Goal: Task Accomplishment & Management: Use online tool/utility

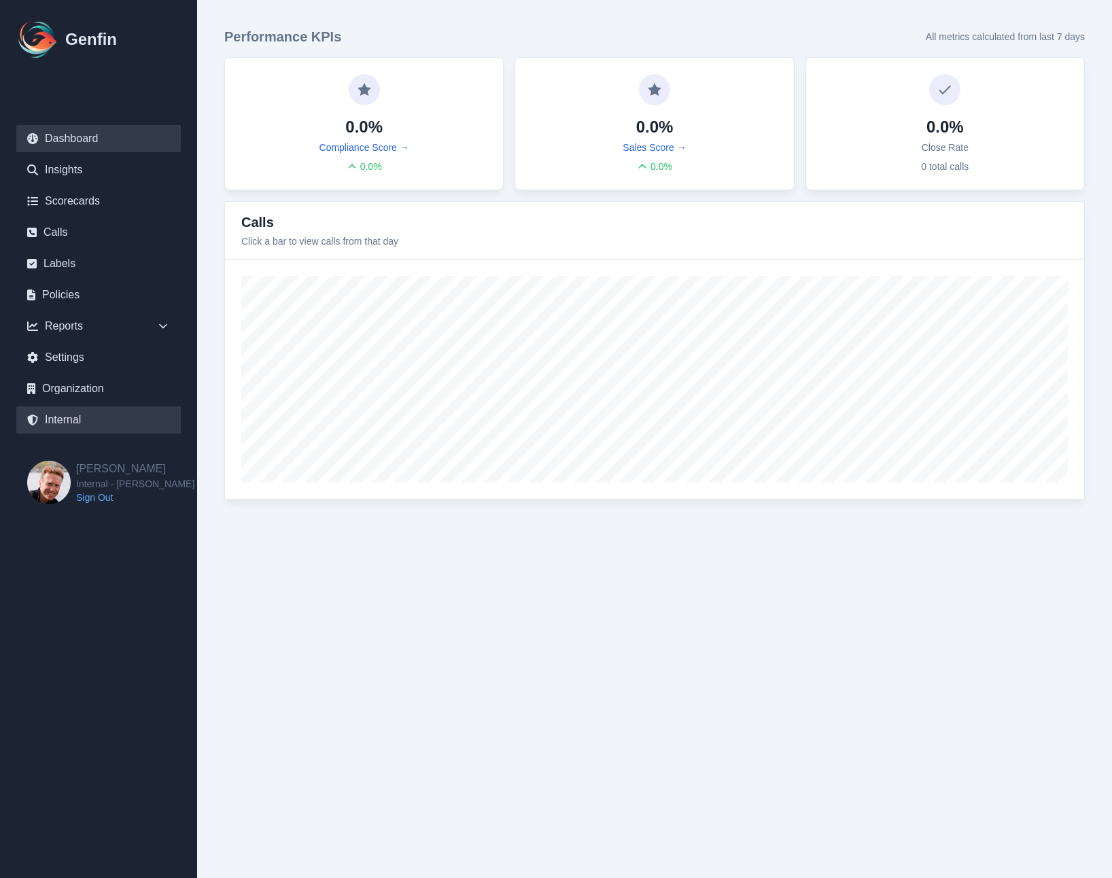
click at [67, 417] on link "Internal" at bounding box center [98, 420] width 165 height 27
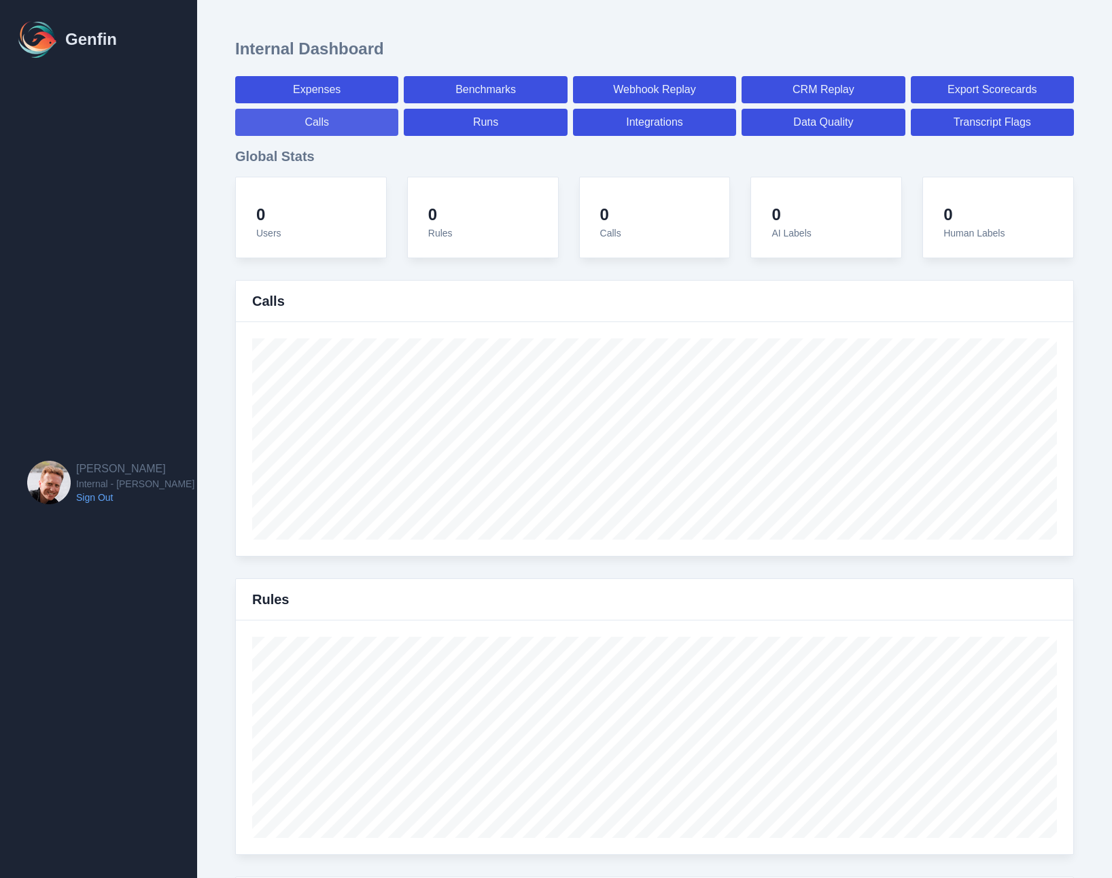
select select "paid"
select select "7"
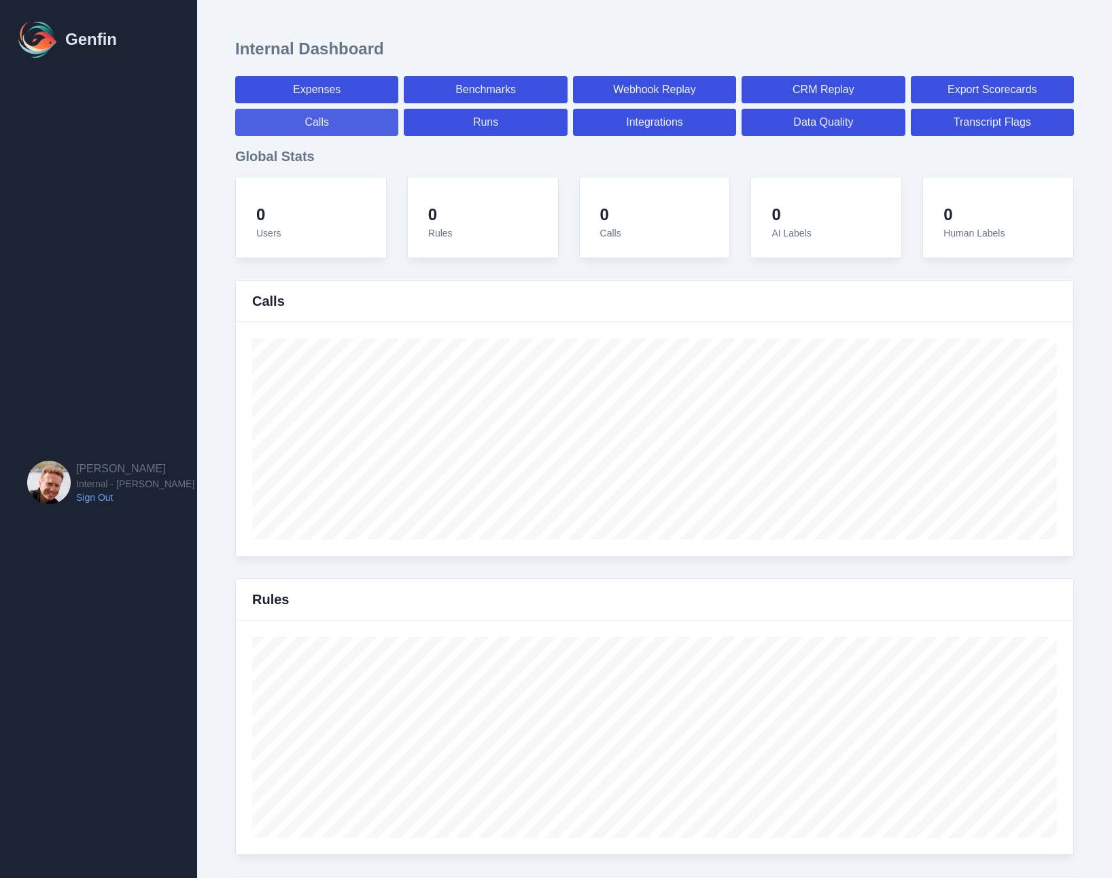
select select "paid"
select select "7"
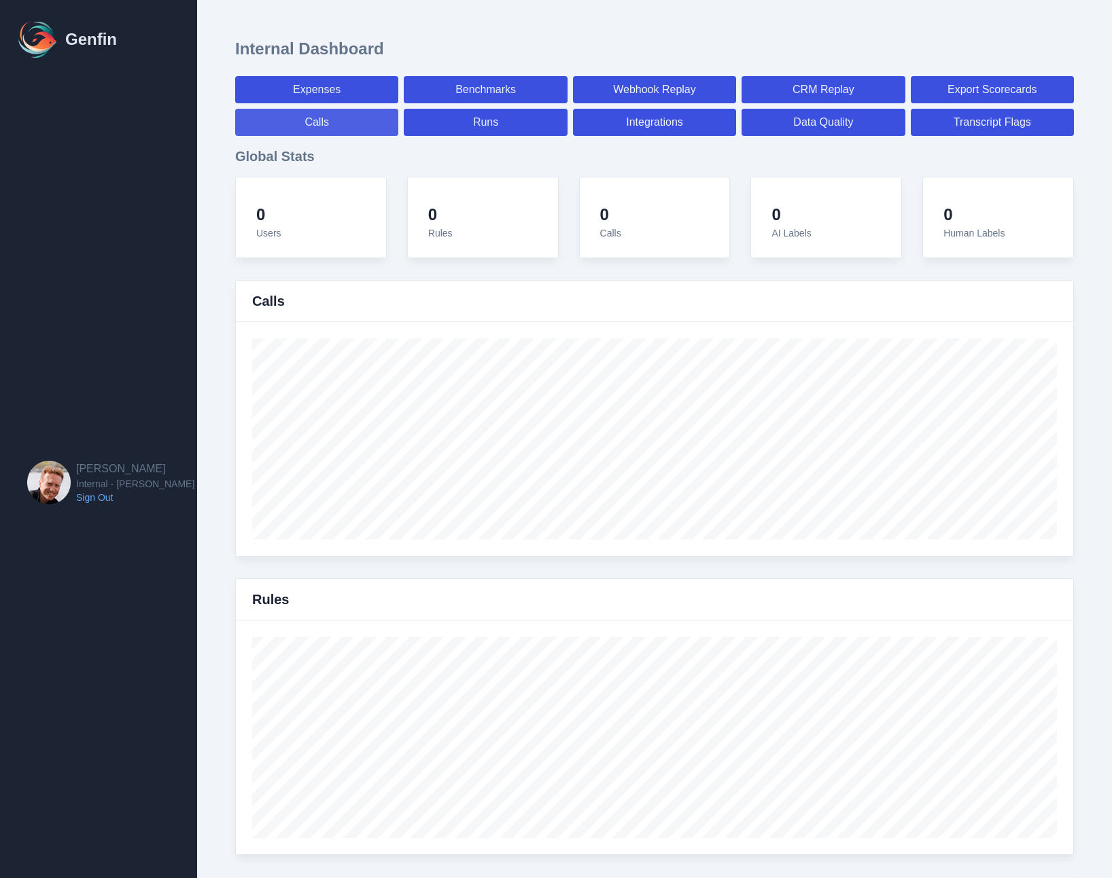
select select "7"
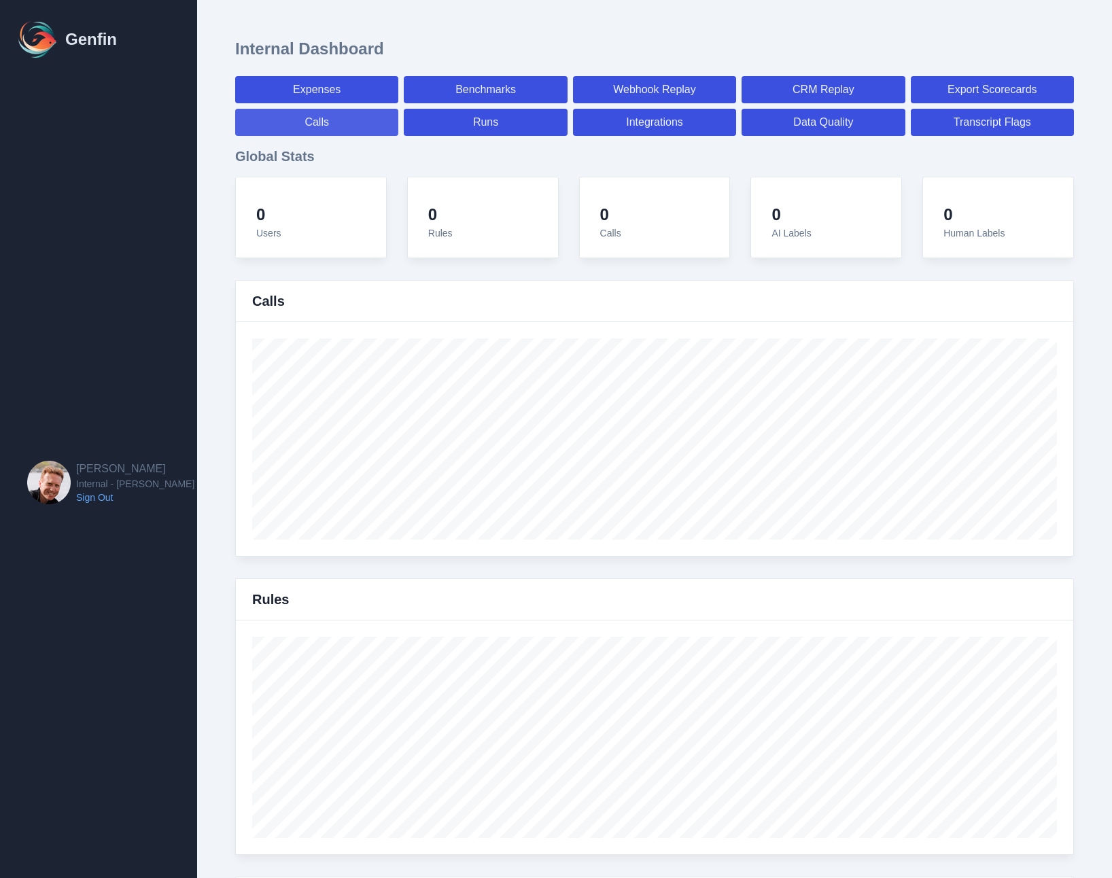
select select "7"
select select "paid"
select select "7"
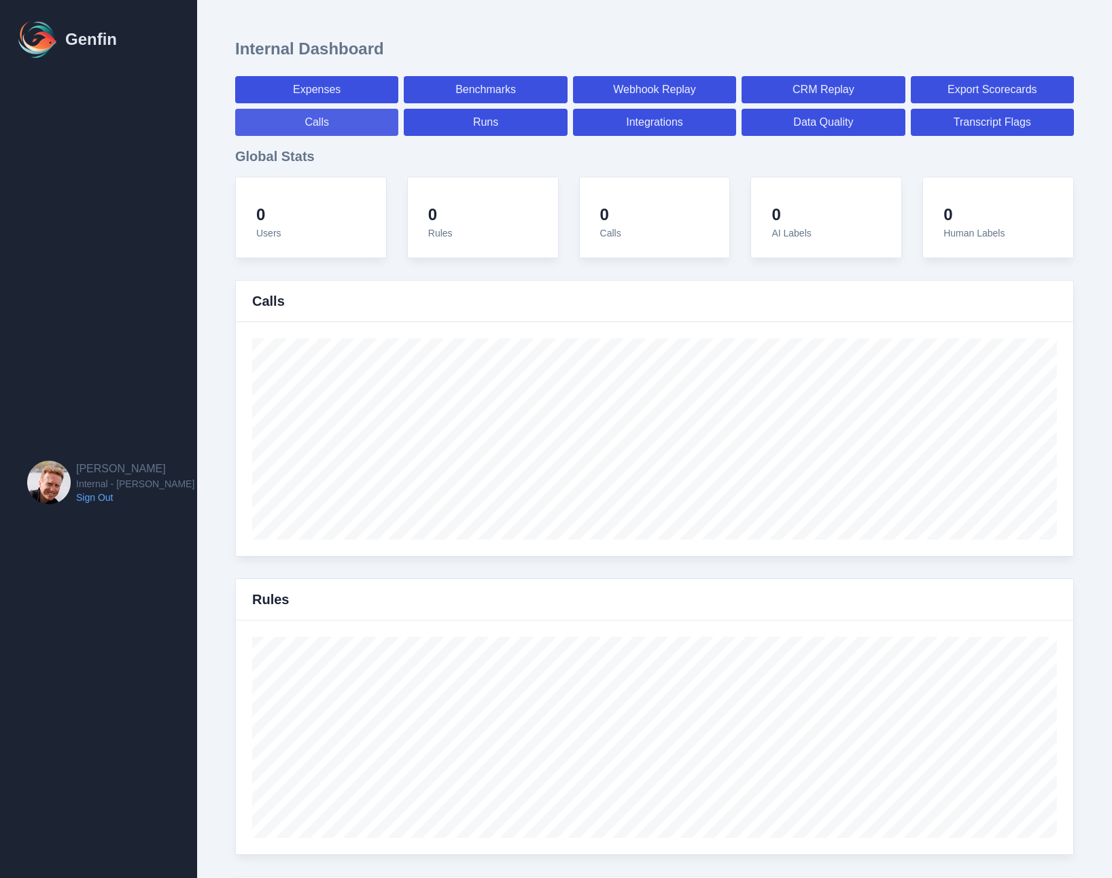
select select "7"
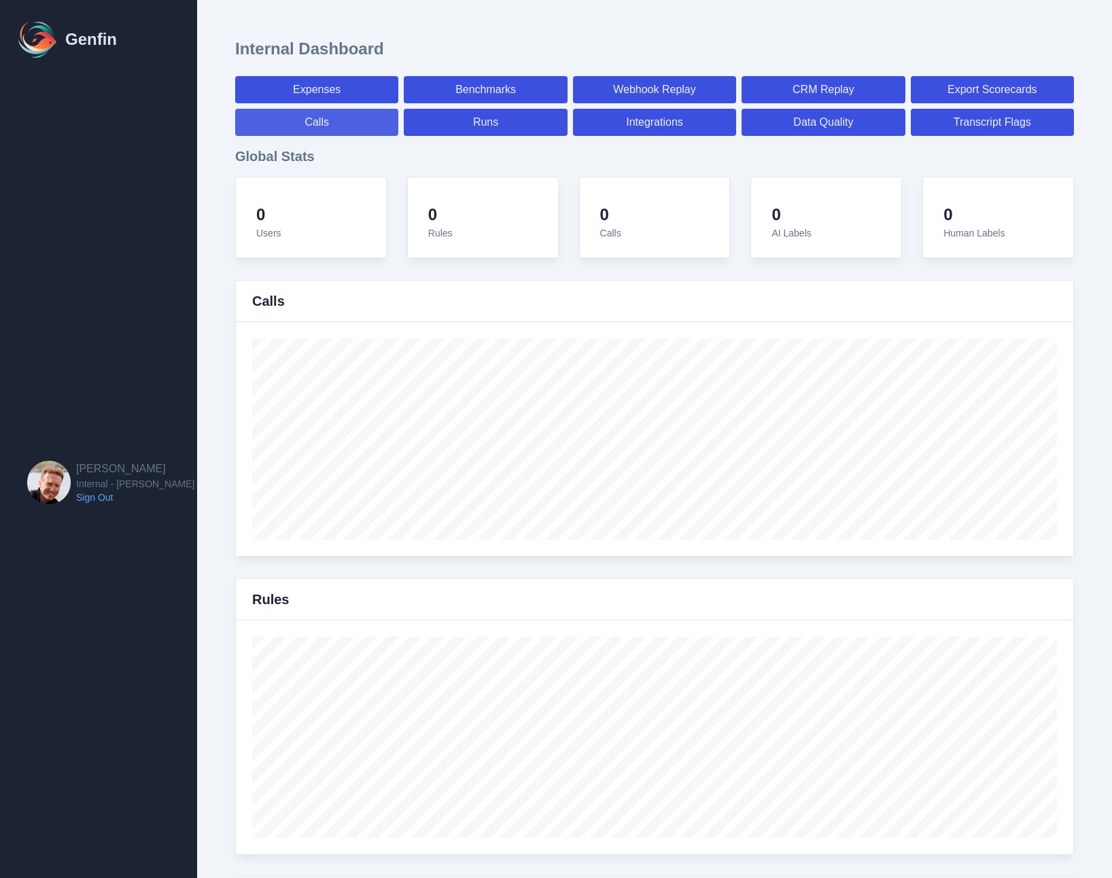
select select "7"
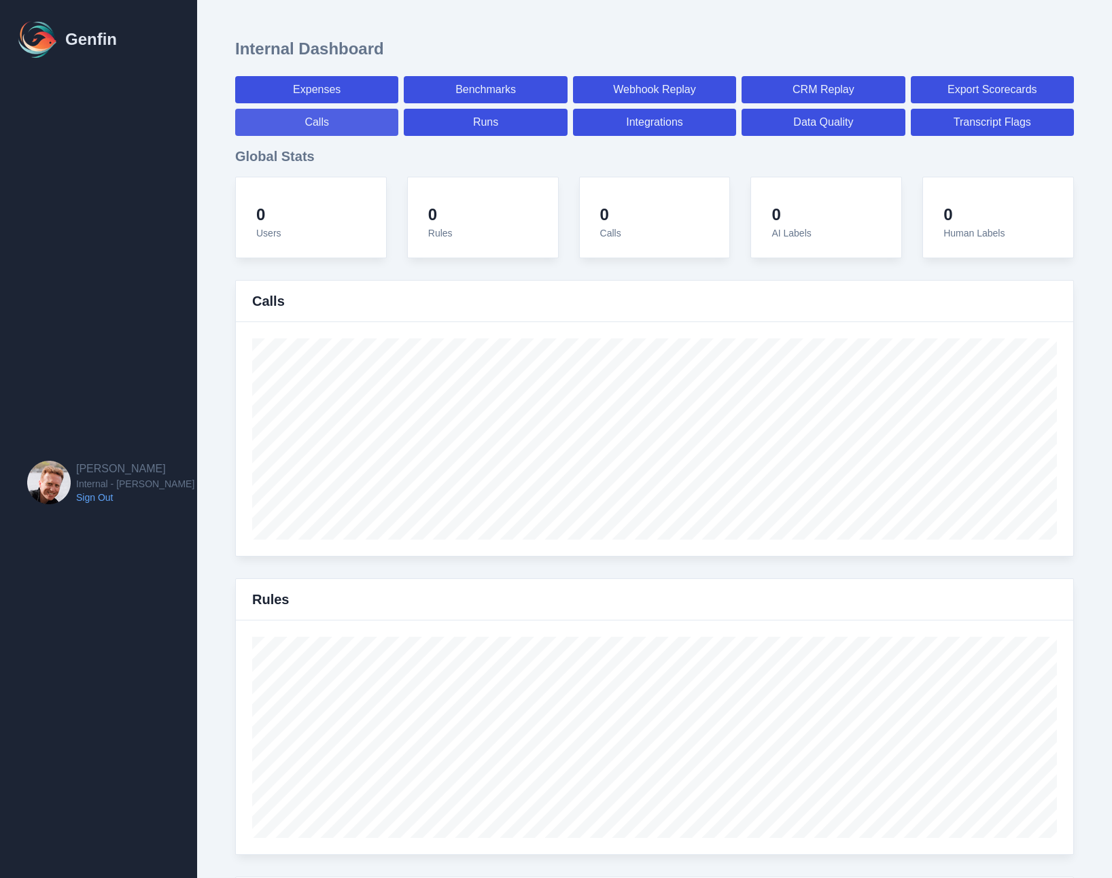
select select "paid"
select select "7"
select select "paid"
select select "7"
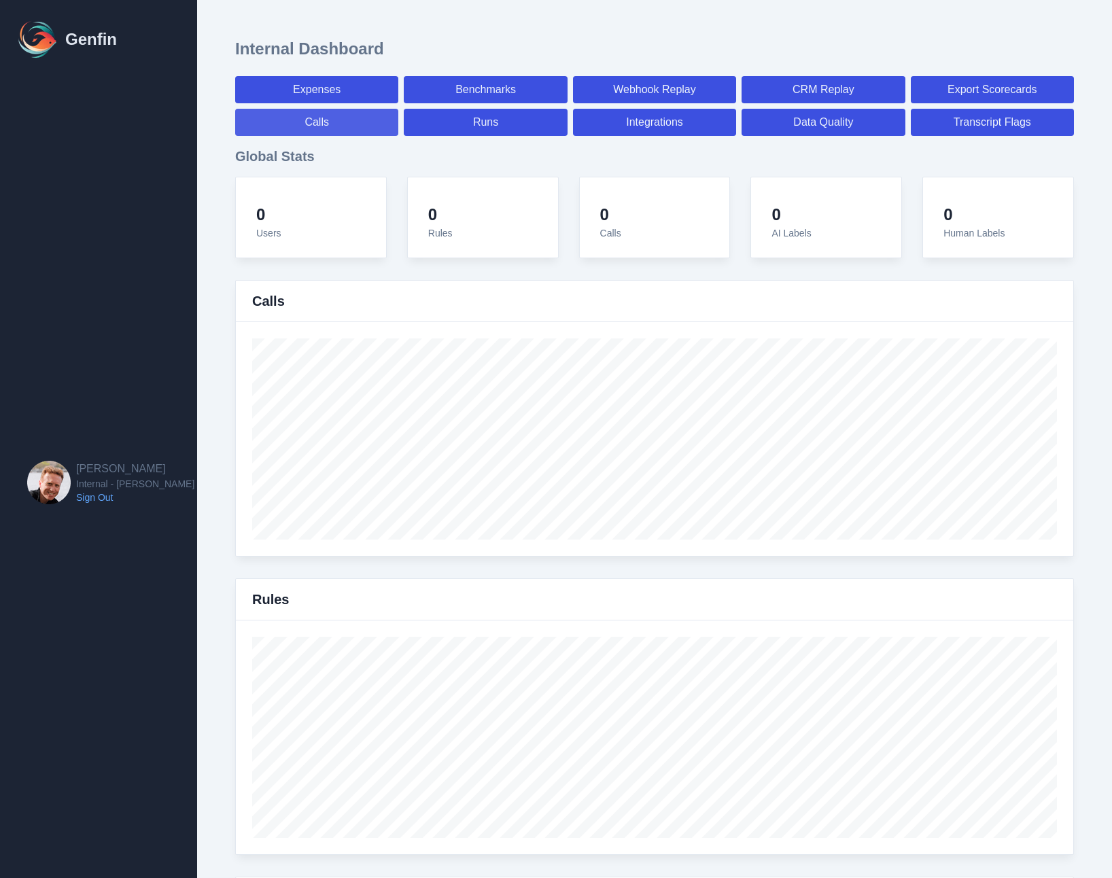
select select "paid"
select select "7"
select select "paid"
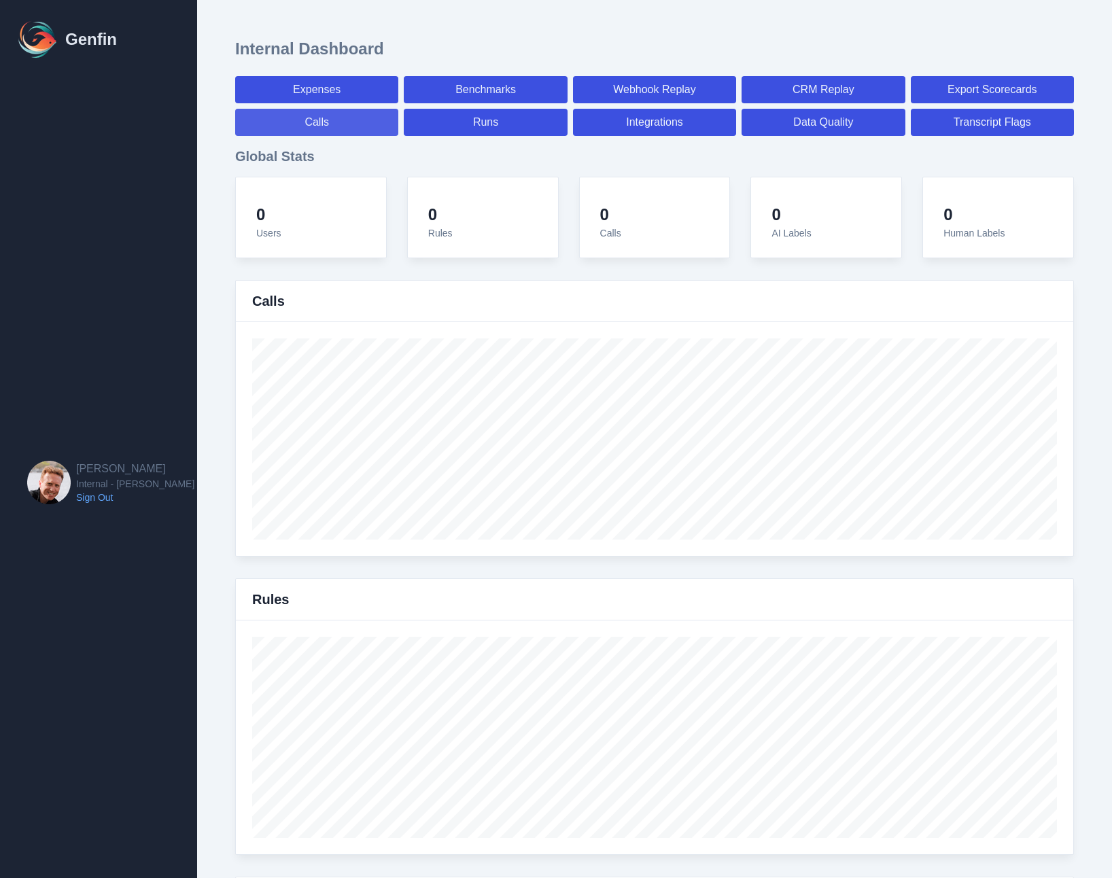
select select "7"
select select "paid"
select select "7"
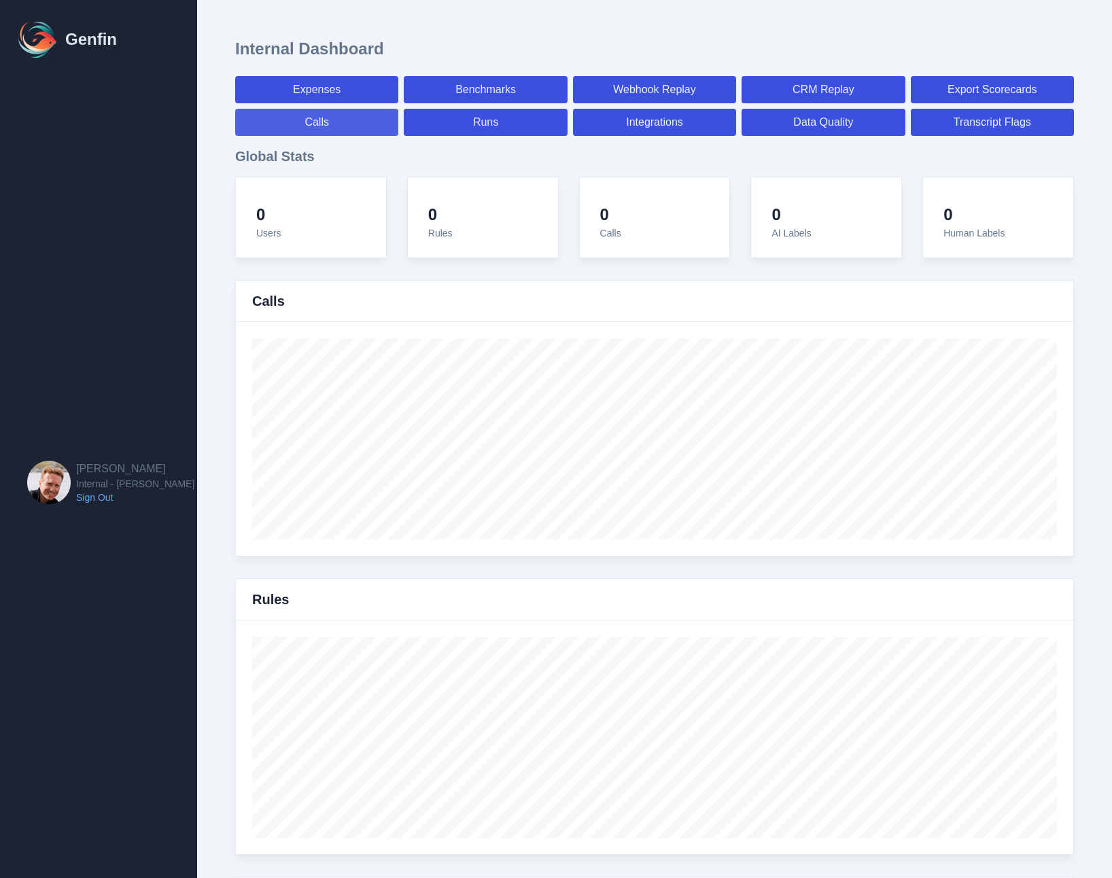
select select "7"
select select "paid"
select select "7"
select select "paid"
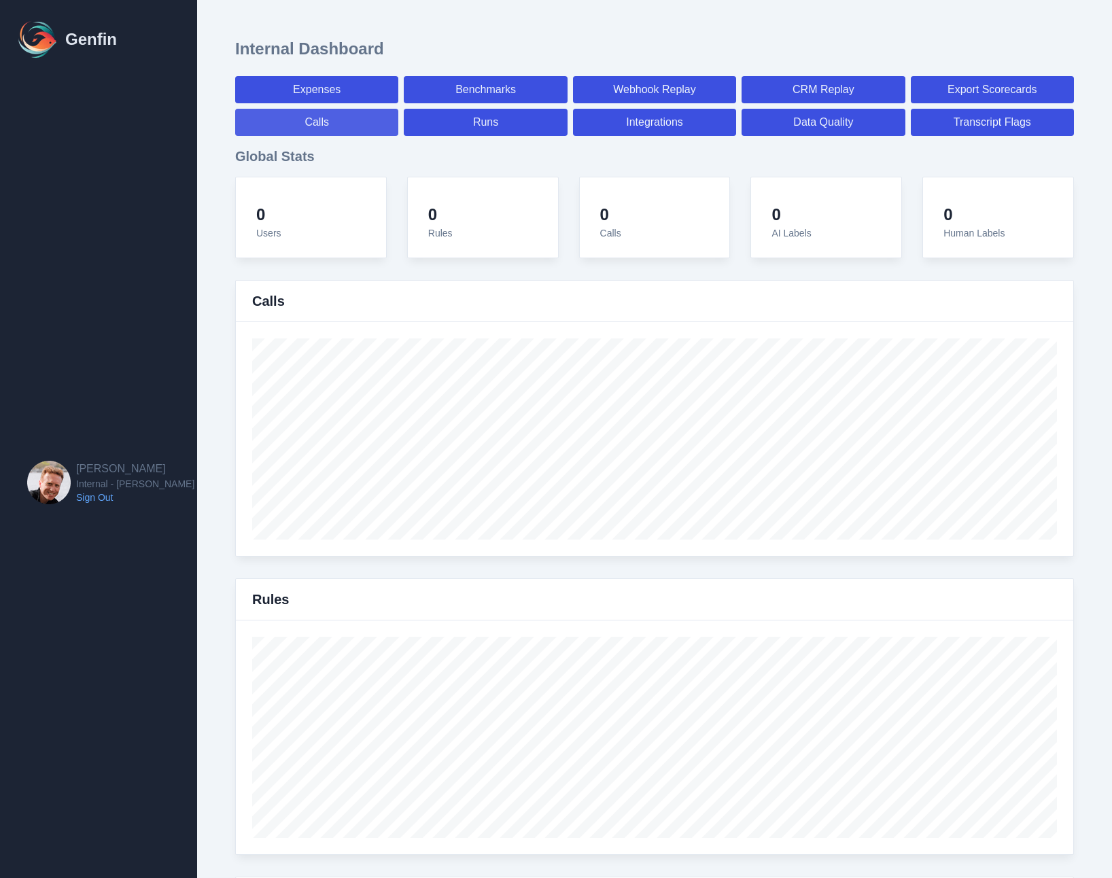
select select "7"
select select "paid"
select select "7"
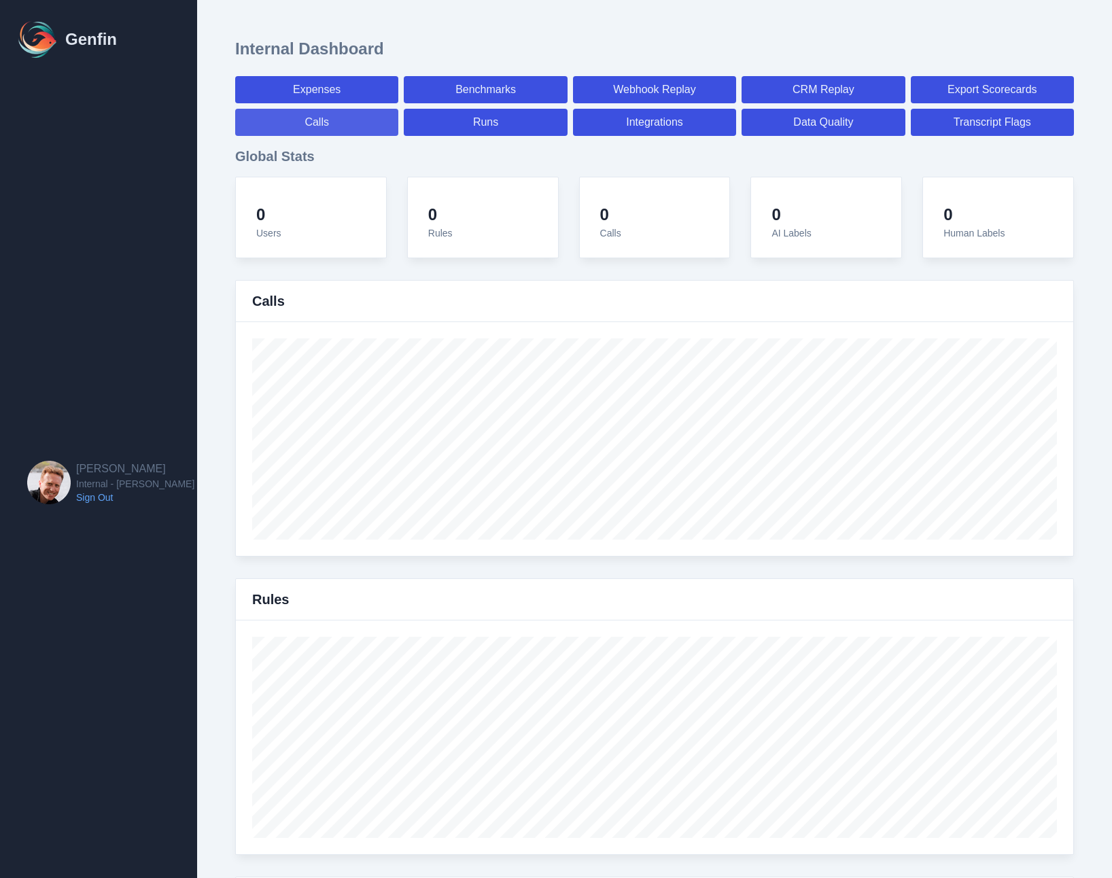
select select "7"
select select "paid"
select select "7"
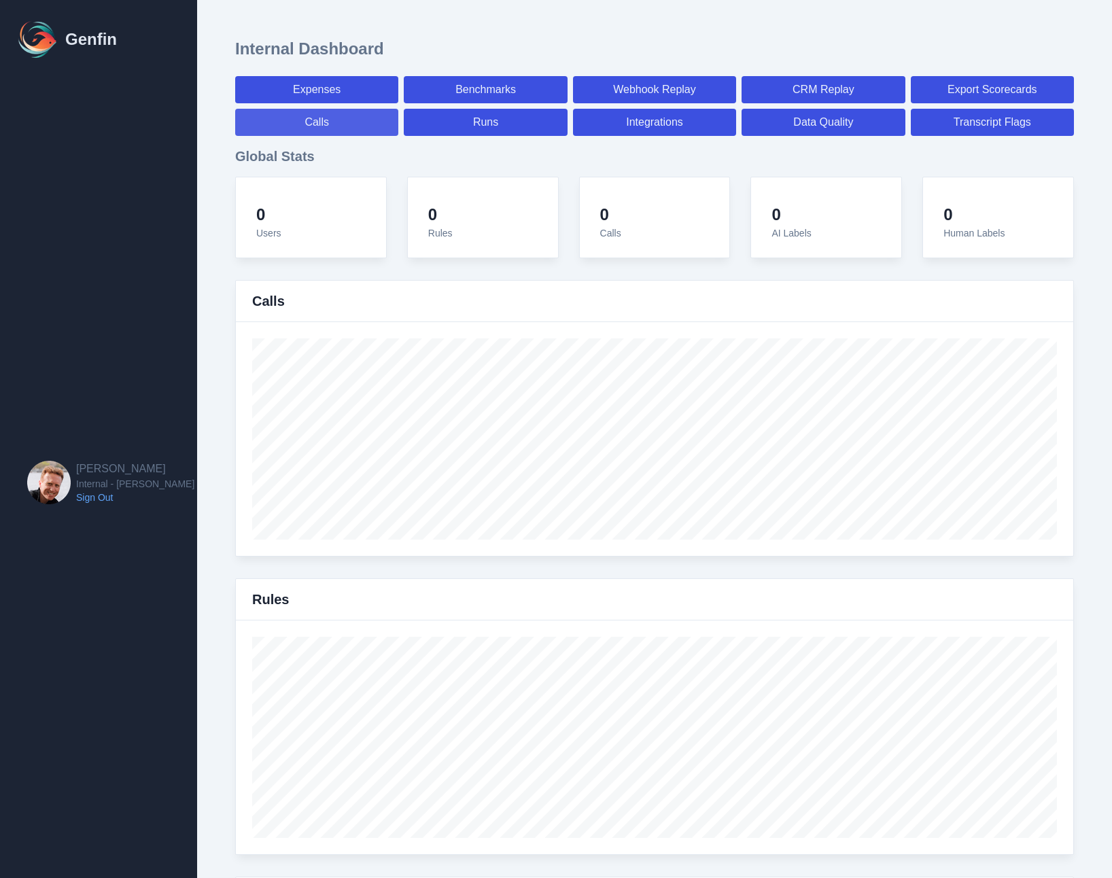
select select "7"
select select "paid"
select select "7"
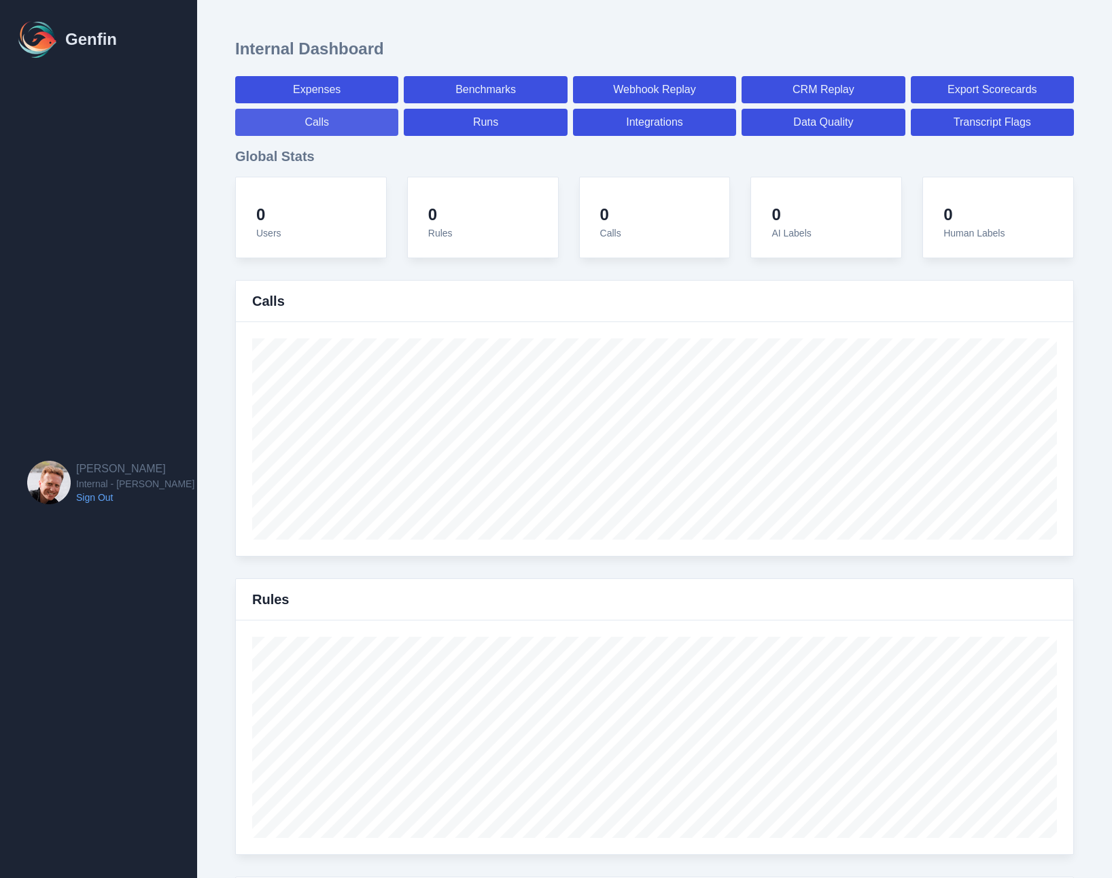
select select "7"
select select "paid"
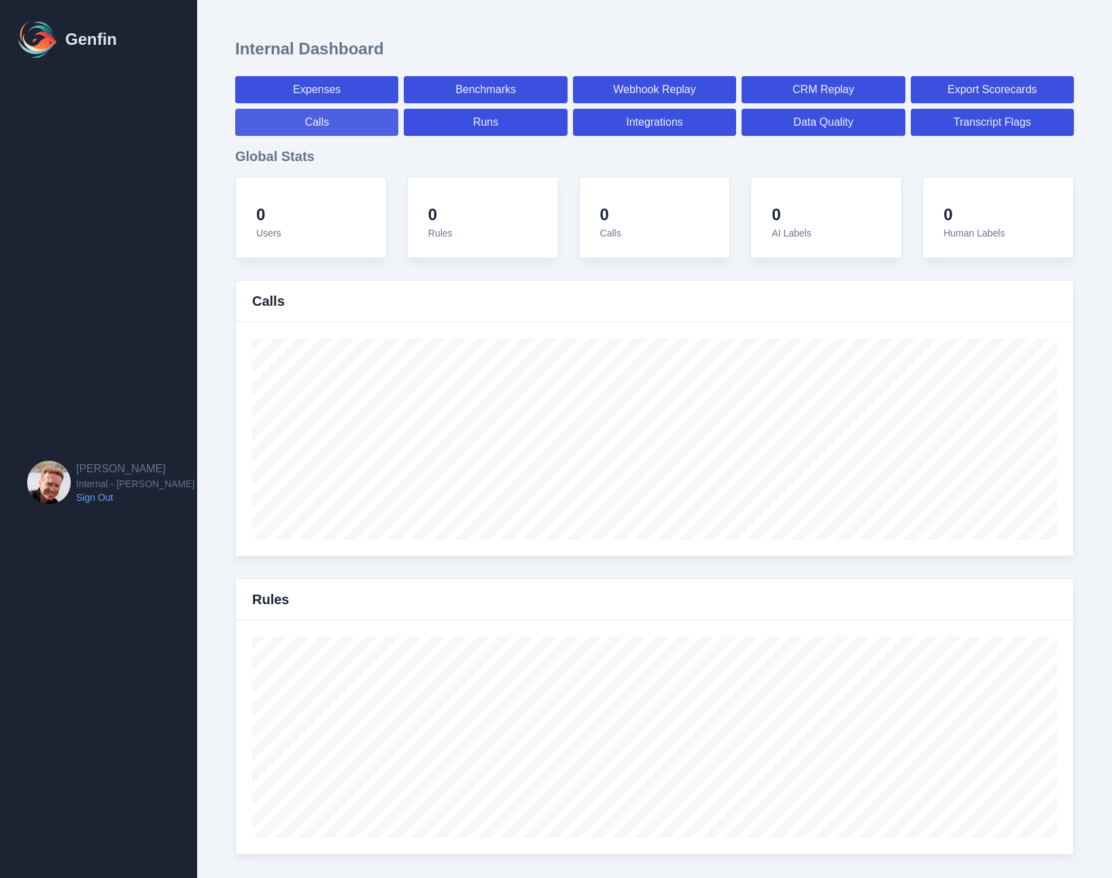
select select "7"
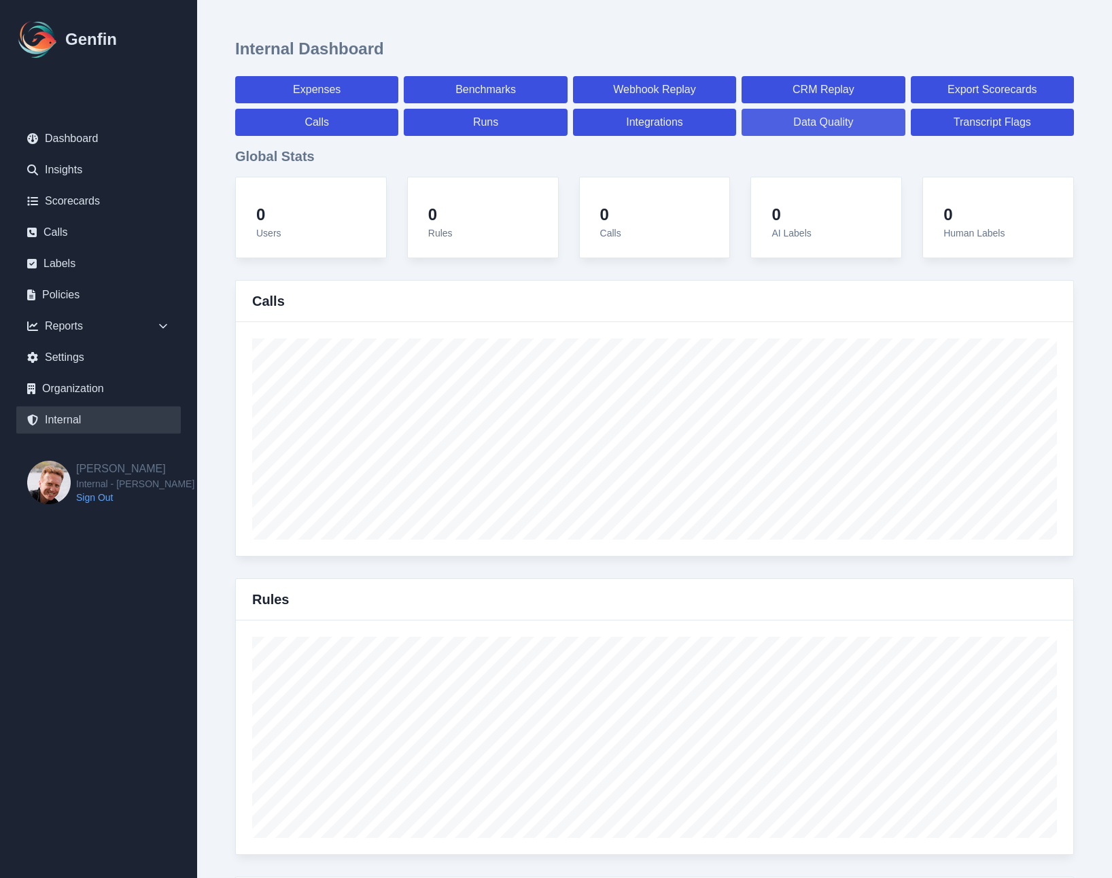
click at [822, 122] on link "Data Quality" at bounding box center [823, 122] width 163 height 27
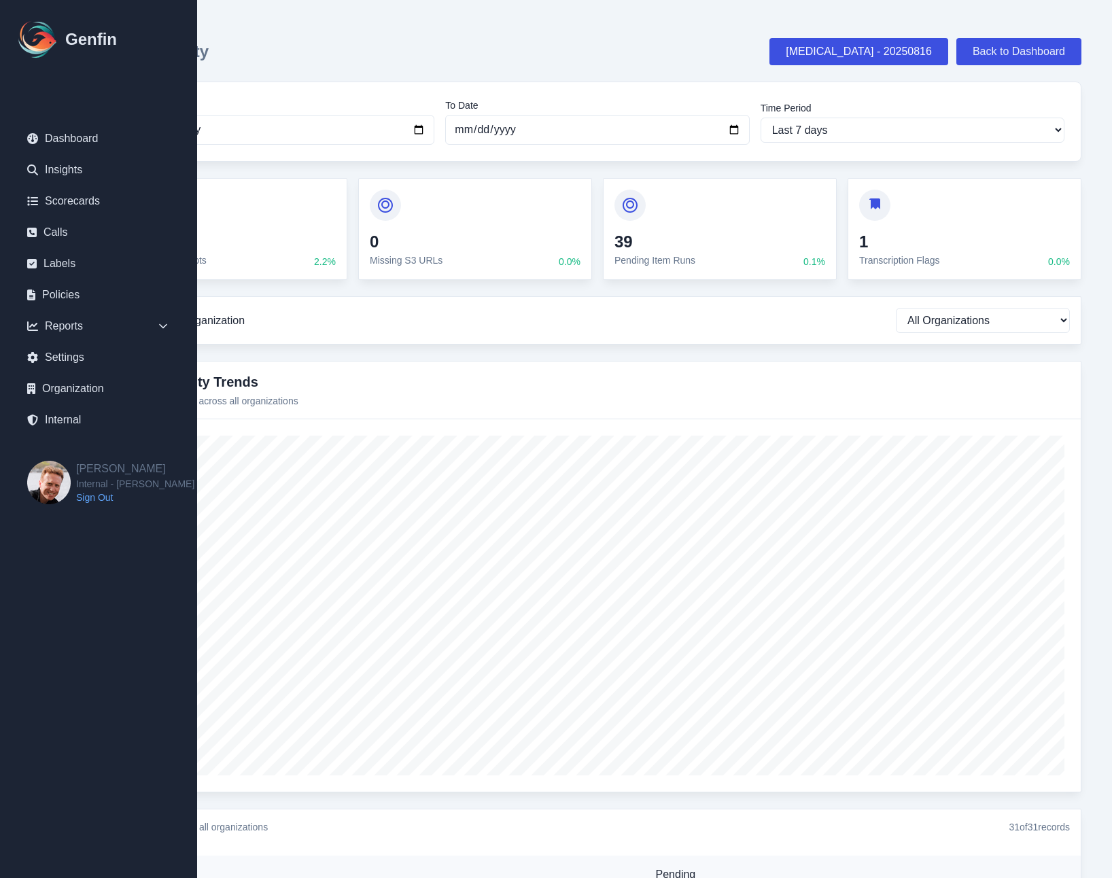
scroll to position [1, 0]
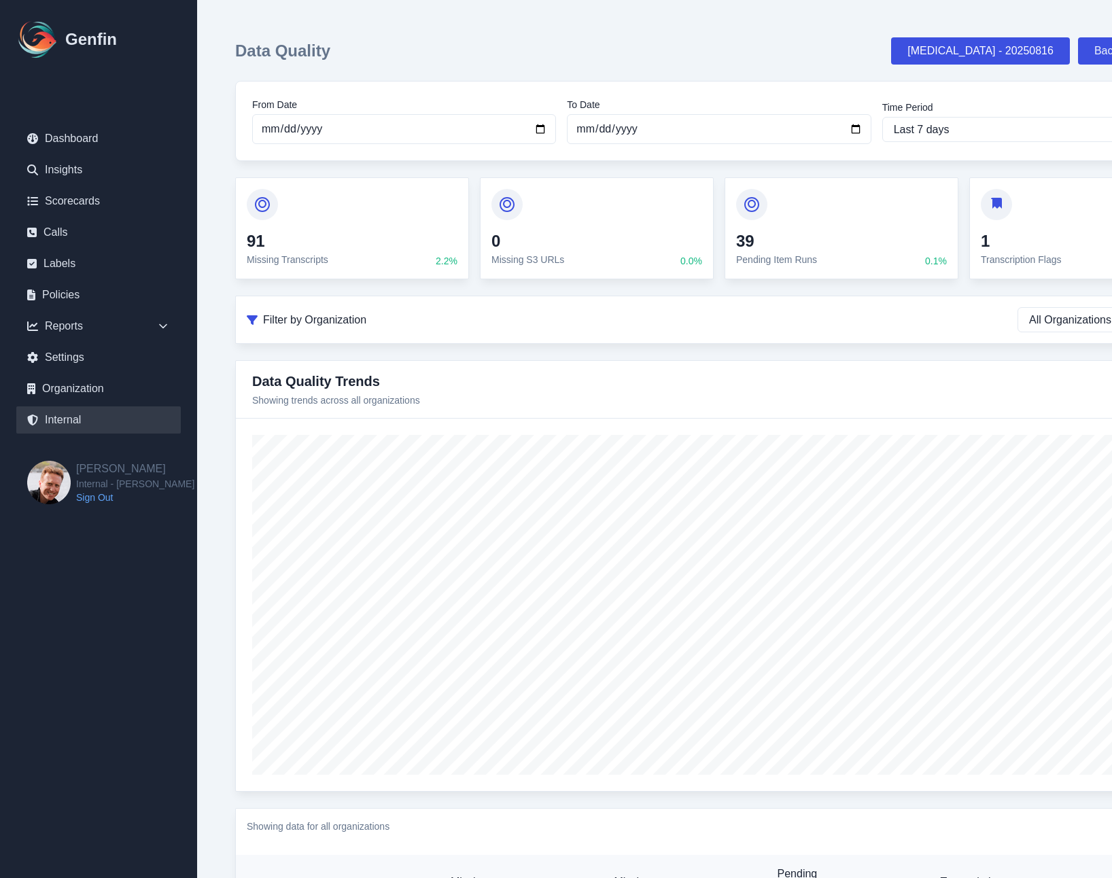
click at [71, 415] on link "Internal" at bounding box center [98, 420] width 165 height 27
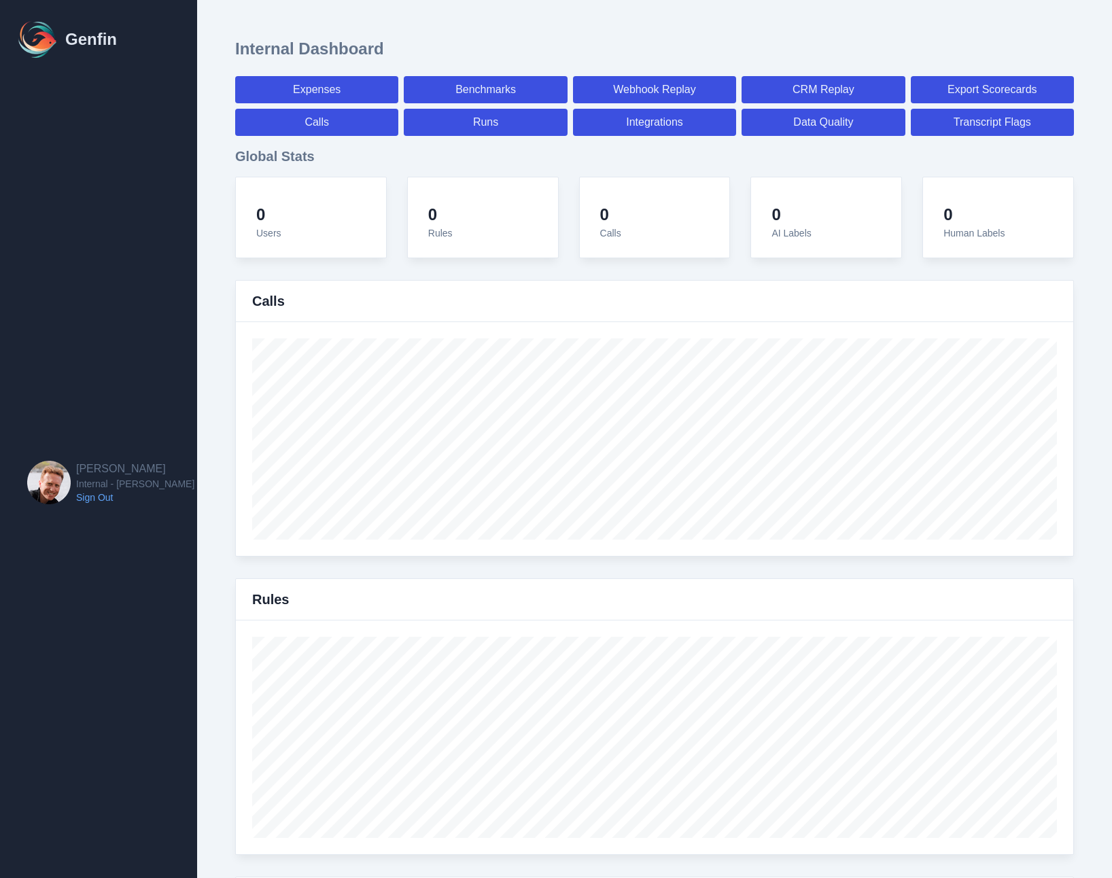
select select "paid"
select select "7"
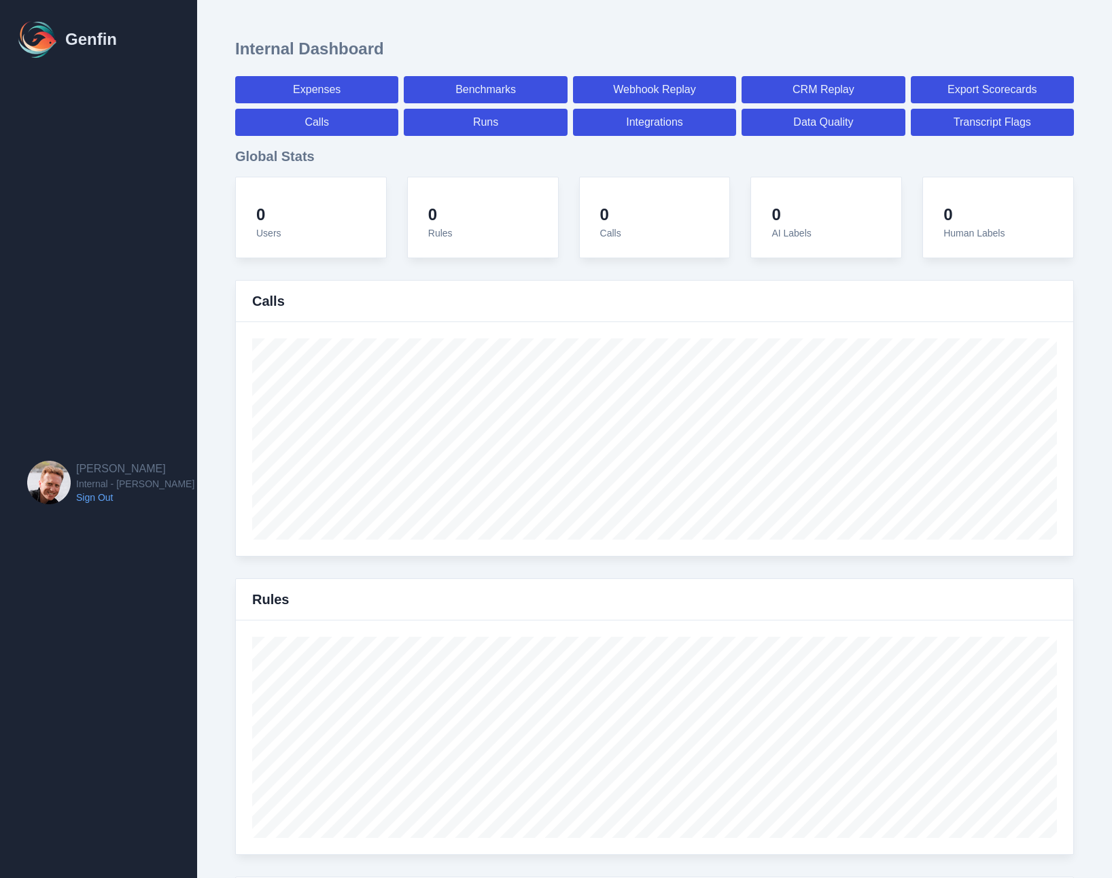
select select "paid"
select select "7"
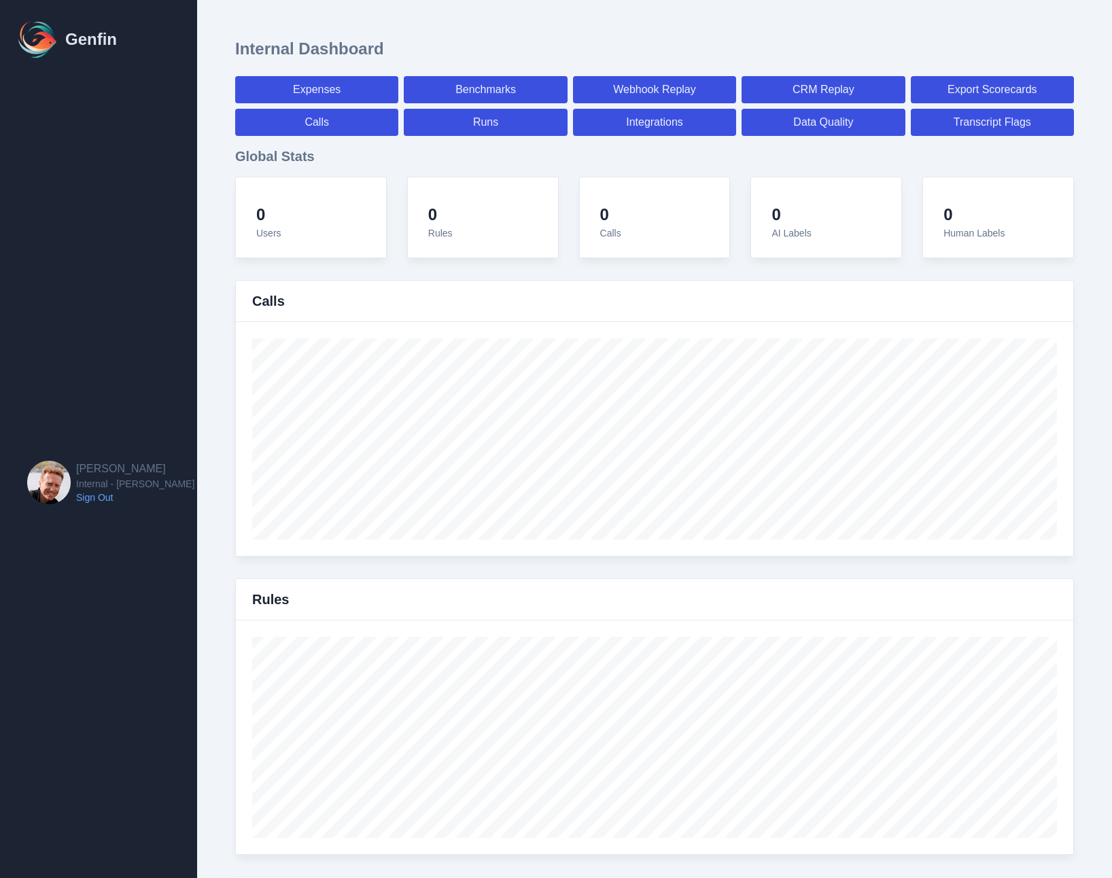
select select "7"
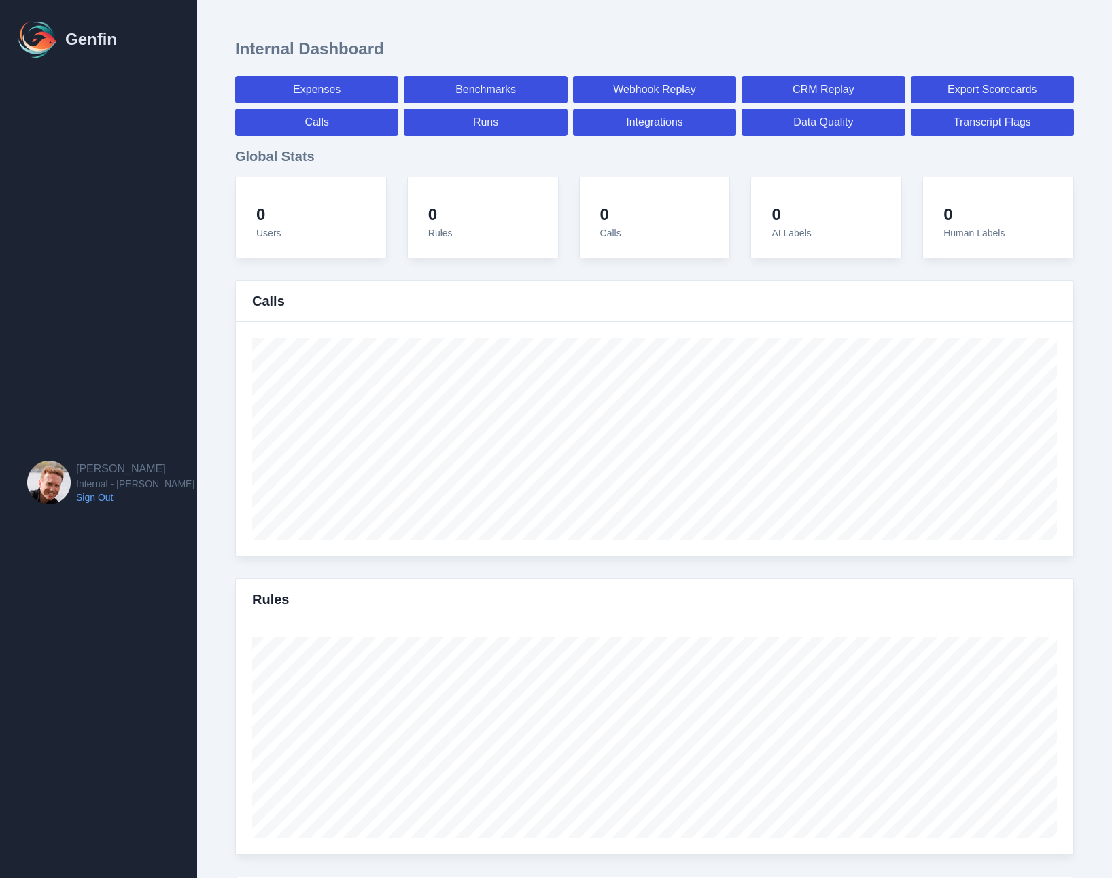
select select "7"
select select "paid"
select select "7"
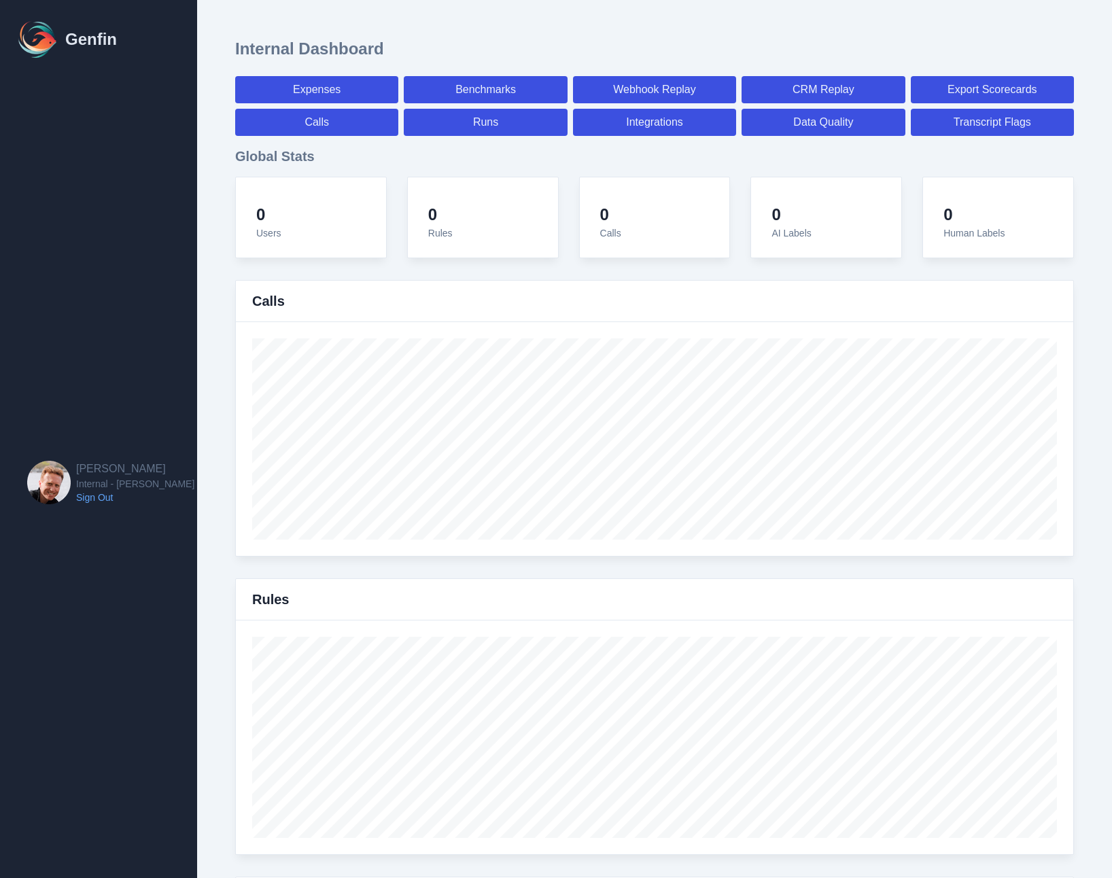
select select "7"
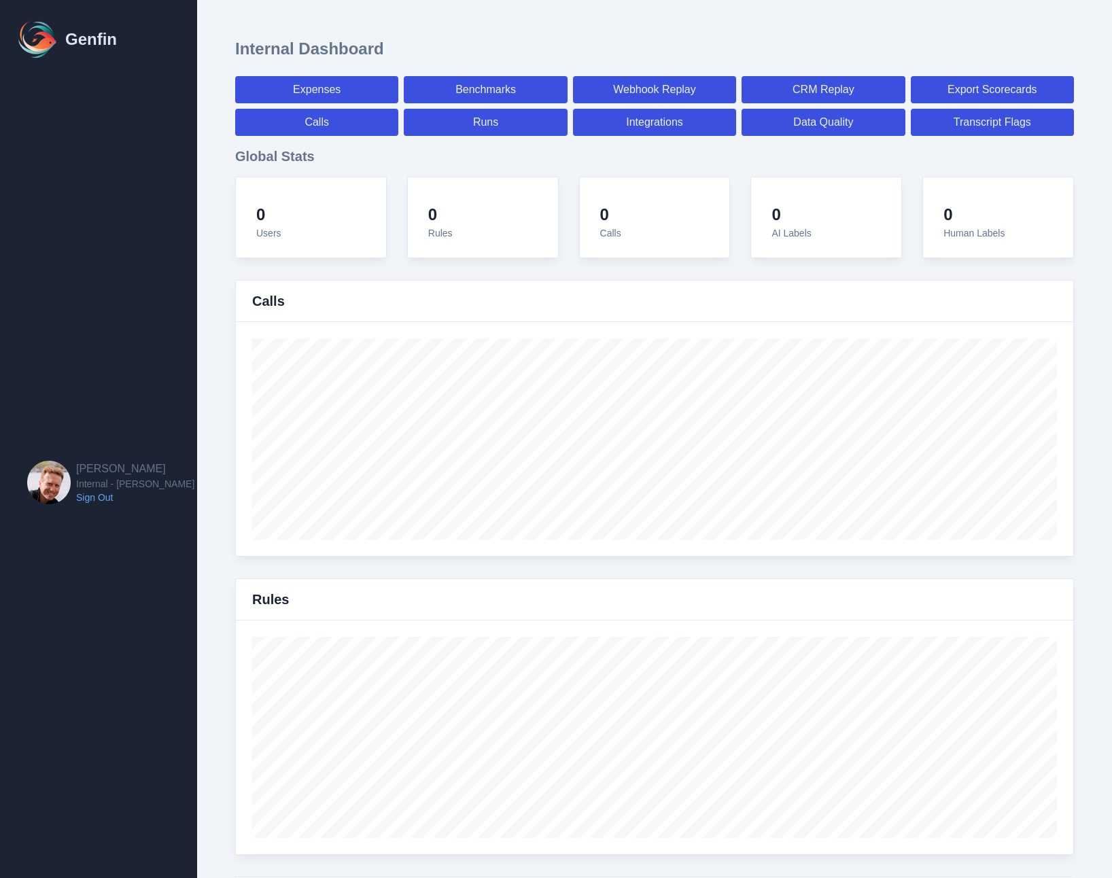
select select "7"
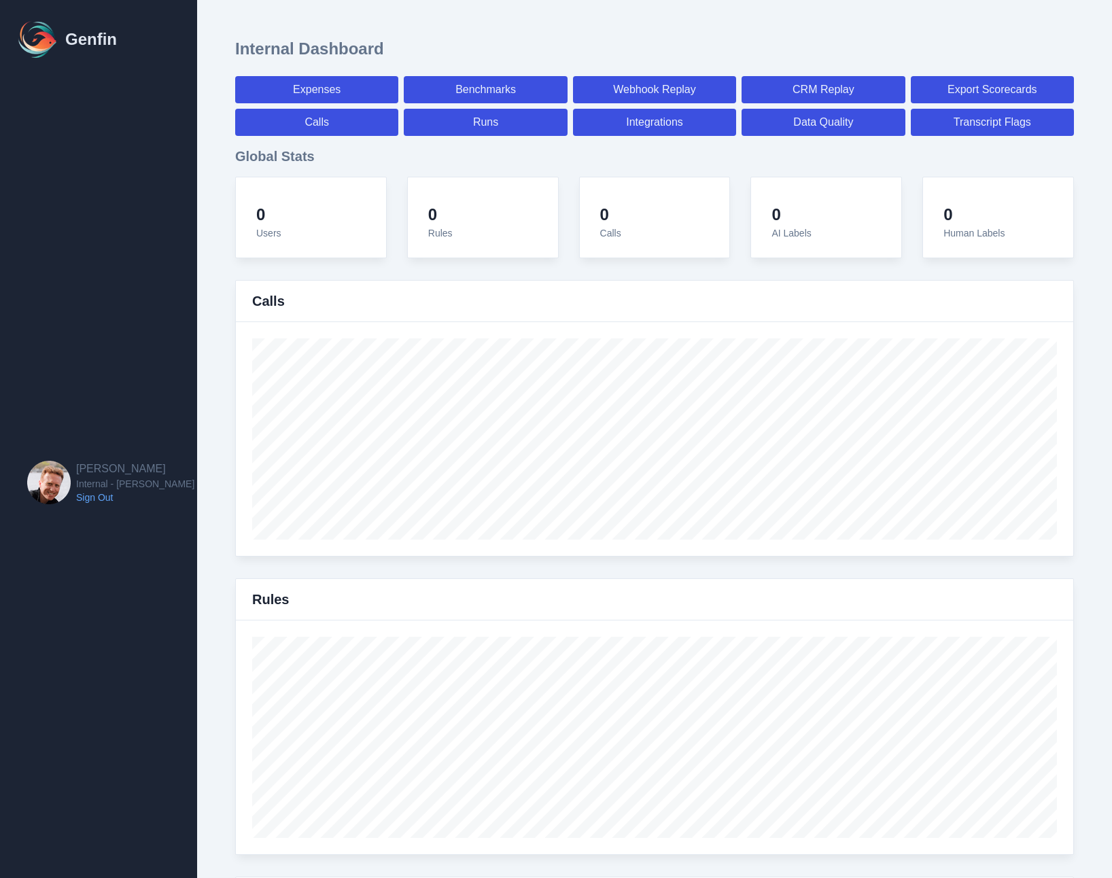
select select "paid"
select select "7"
select select "paid"
select select "7"
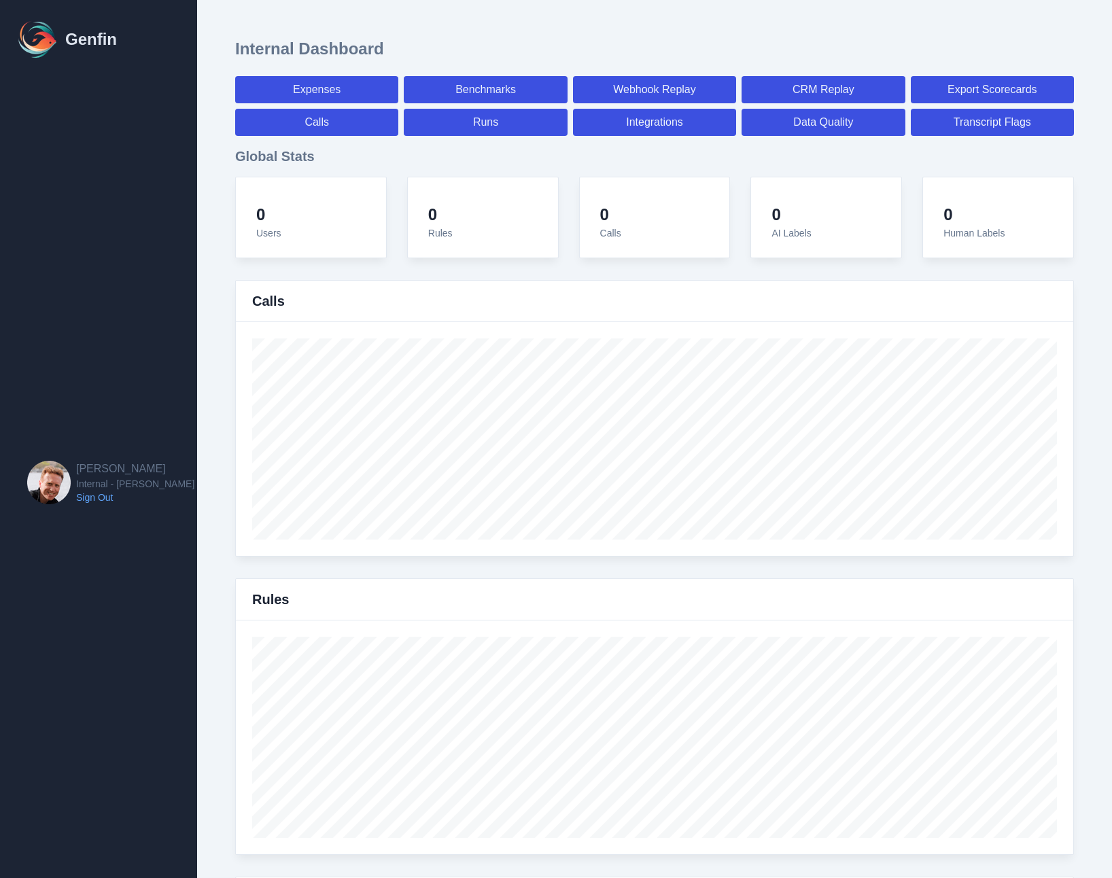
select select "paid"
select select "7"
select select "paid"
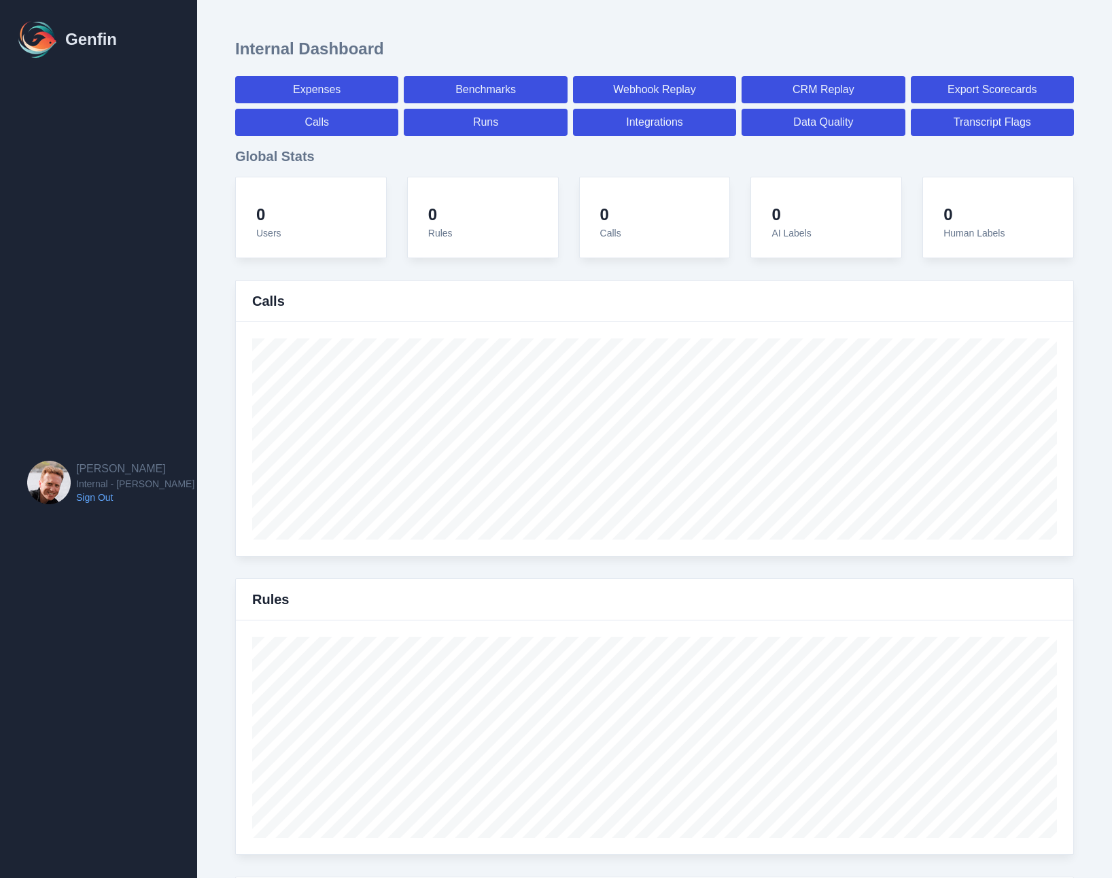
select select "7"
select select "paid"
select select "7"
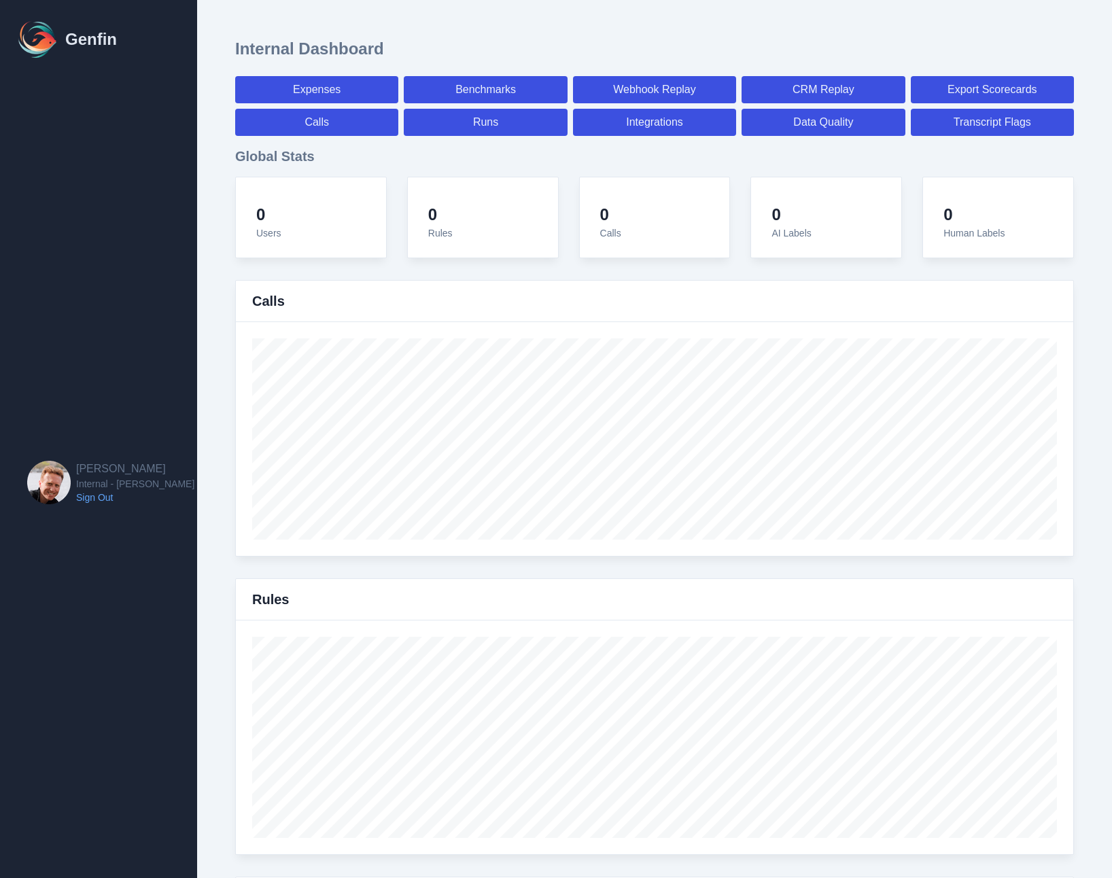
select select "7"
select select "paid"
select select "7"
select select "paid"
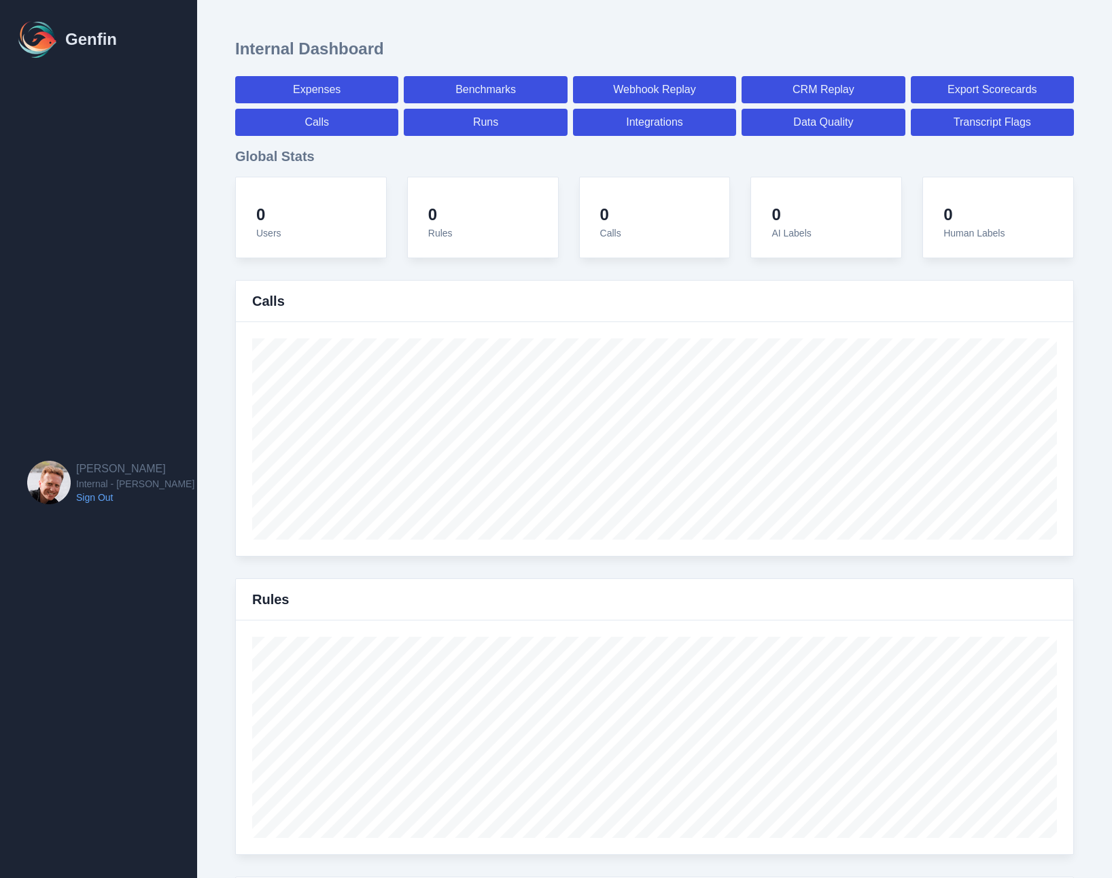
select select "7"
select select "paid"
select select "7"
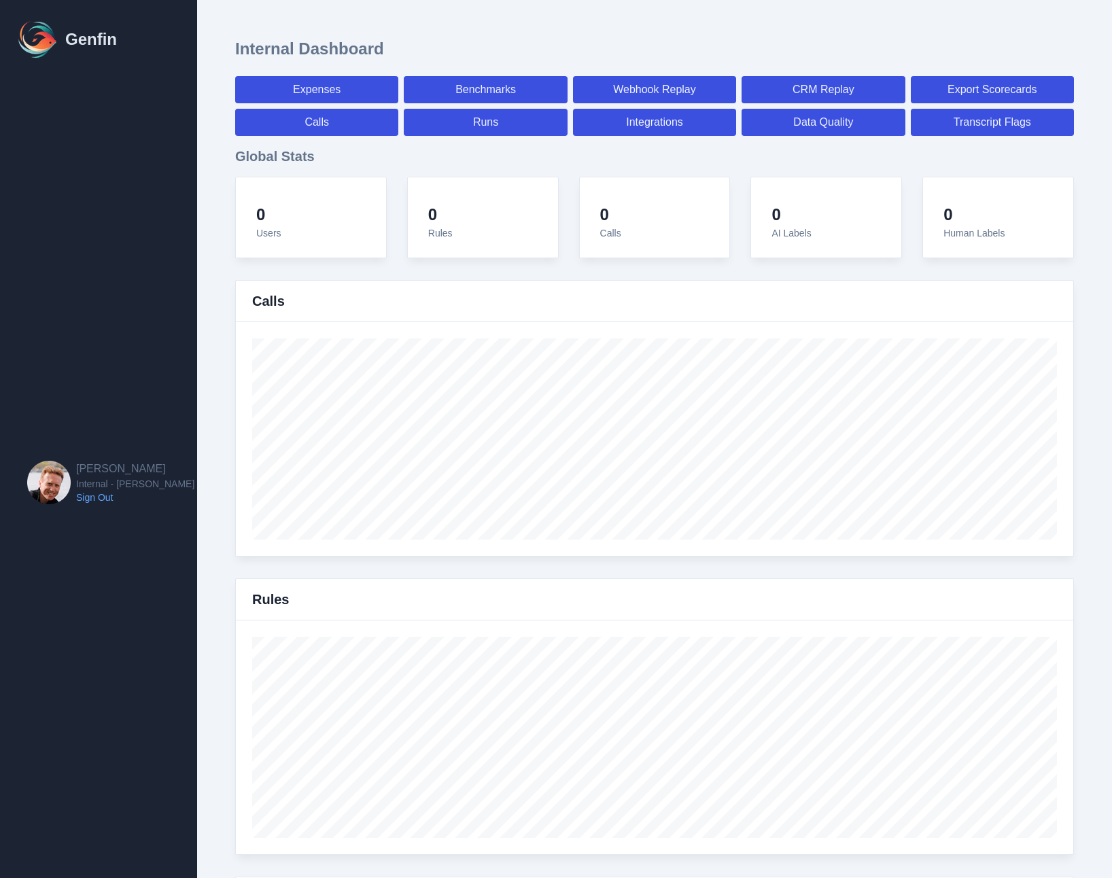
select select "7"
select select "paid"
select select "7"
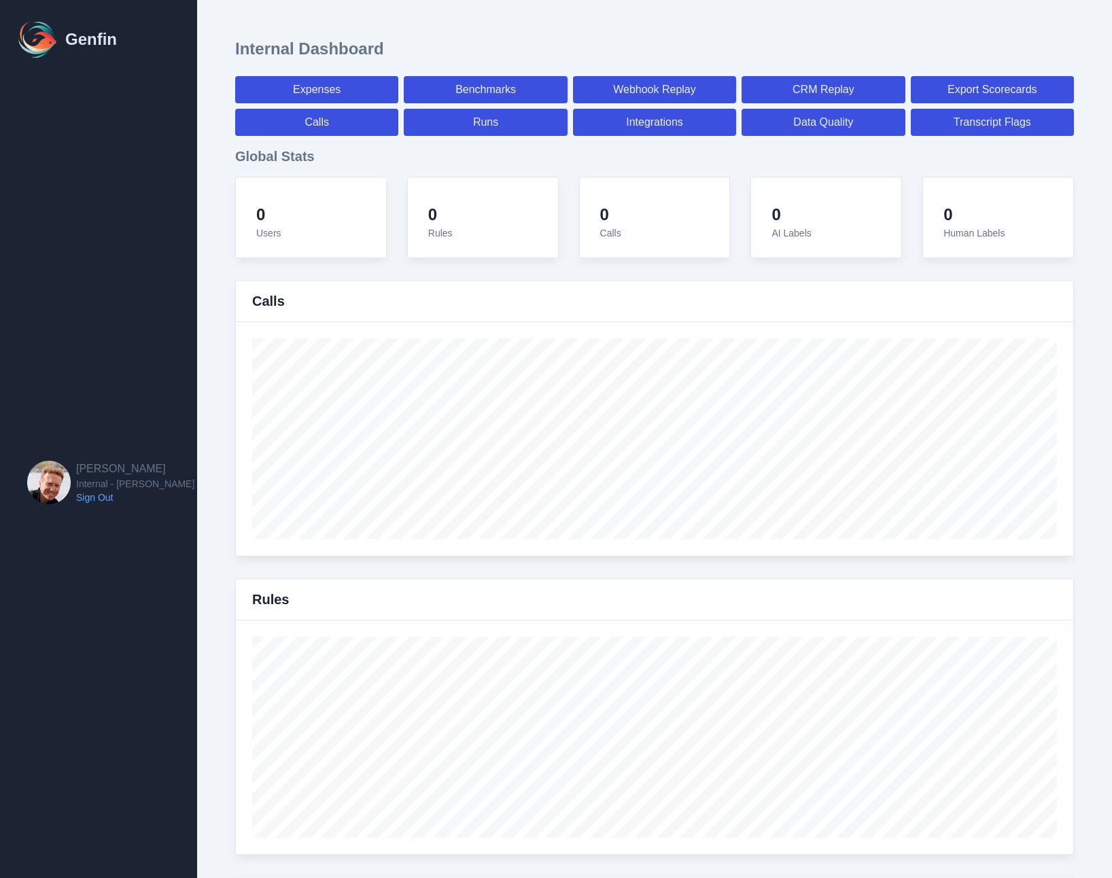
select select "7"
select select "paid"
select select "7"
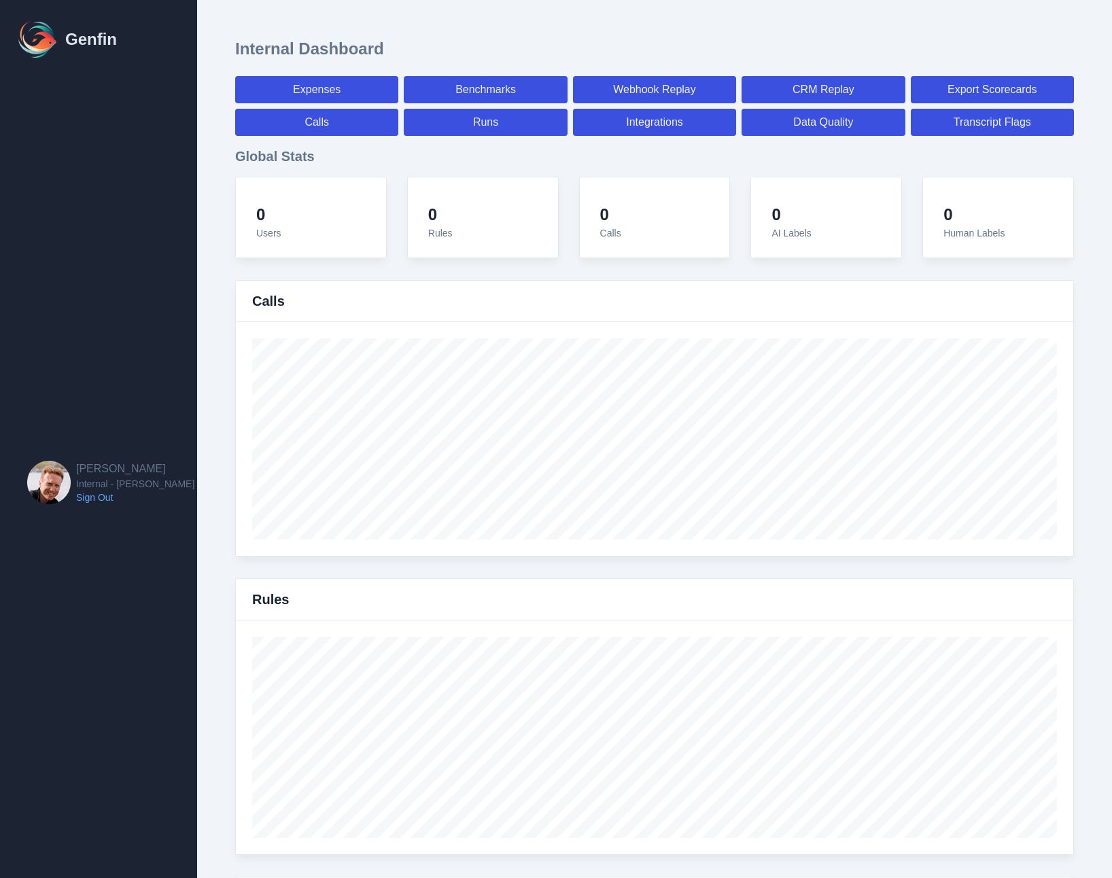
select select "7"
select select "paid"
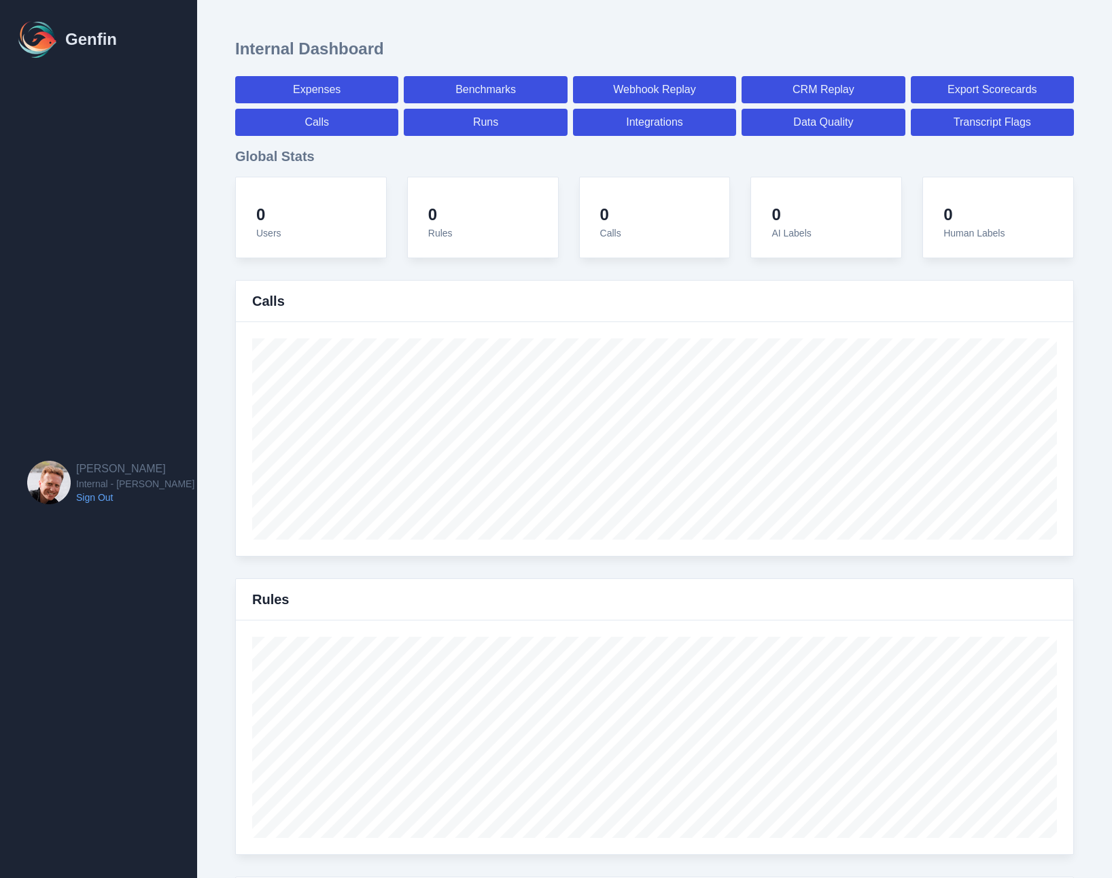
select select "7"
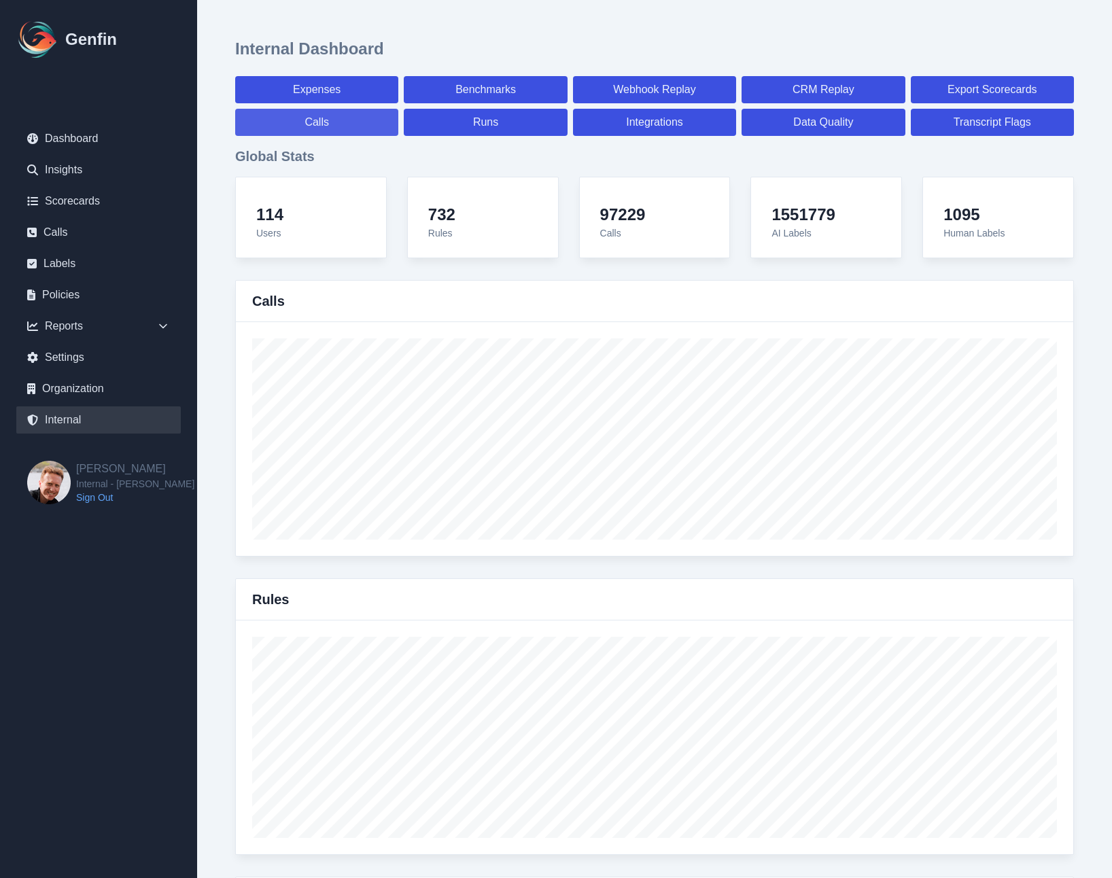
click at [368, 121] on link "Calls" at bounding box center [316, 122] width 163 height 27
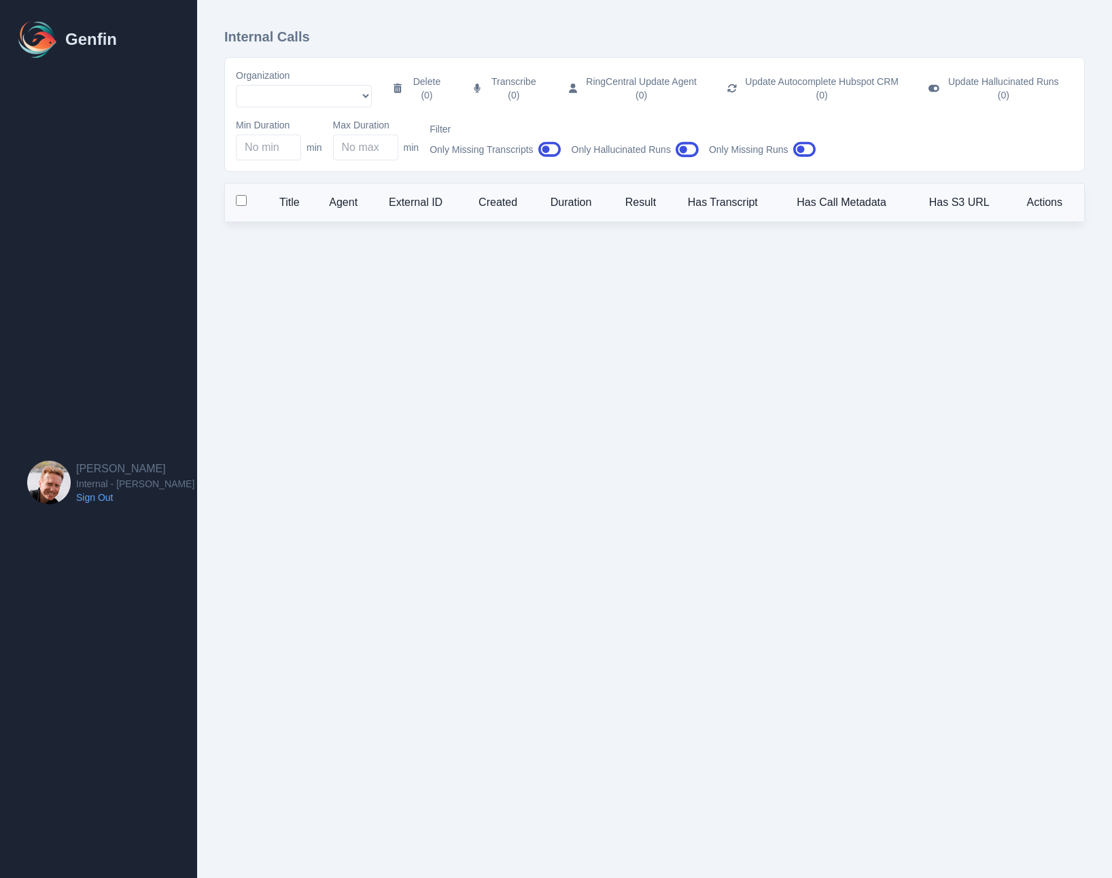
select select "51"
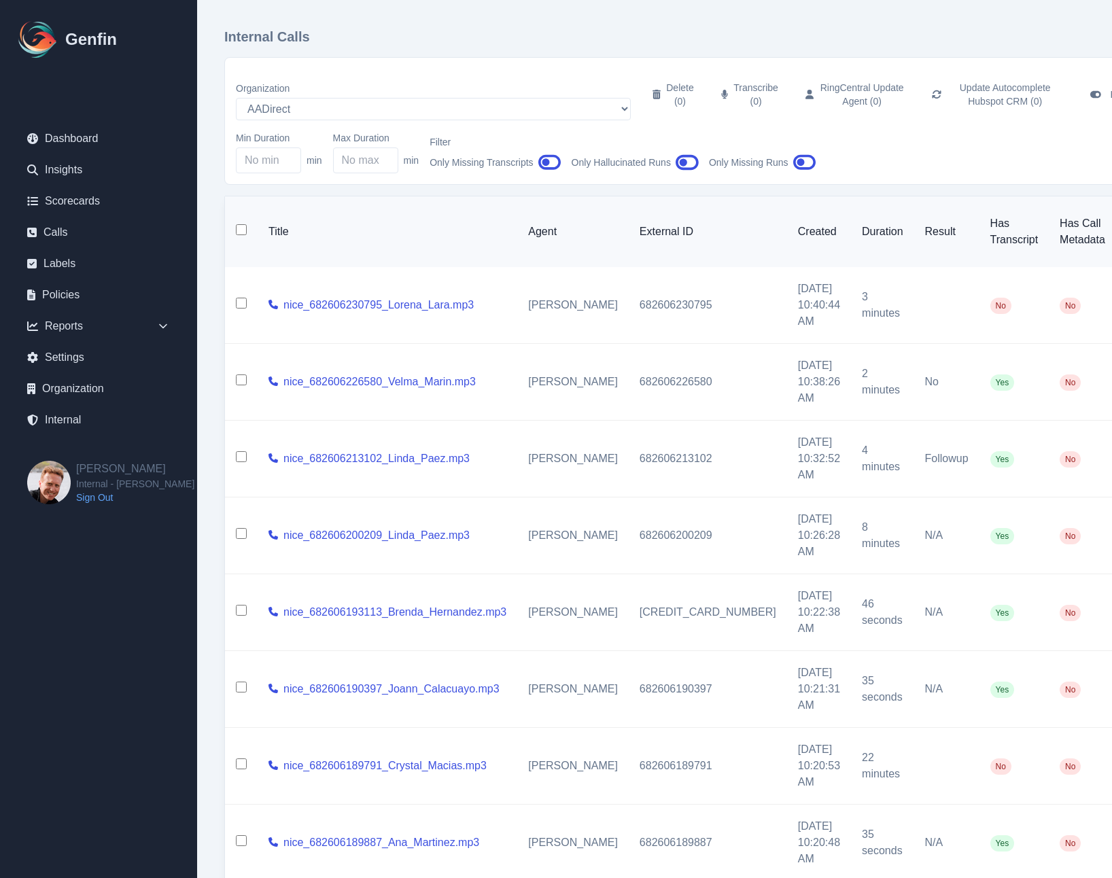
click at [549, 154] on icon "button" at bounding box center [549, 162] width 23 height 20
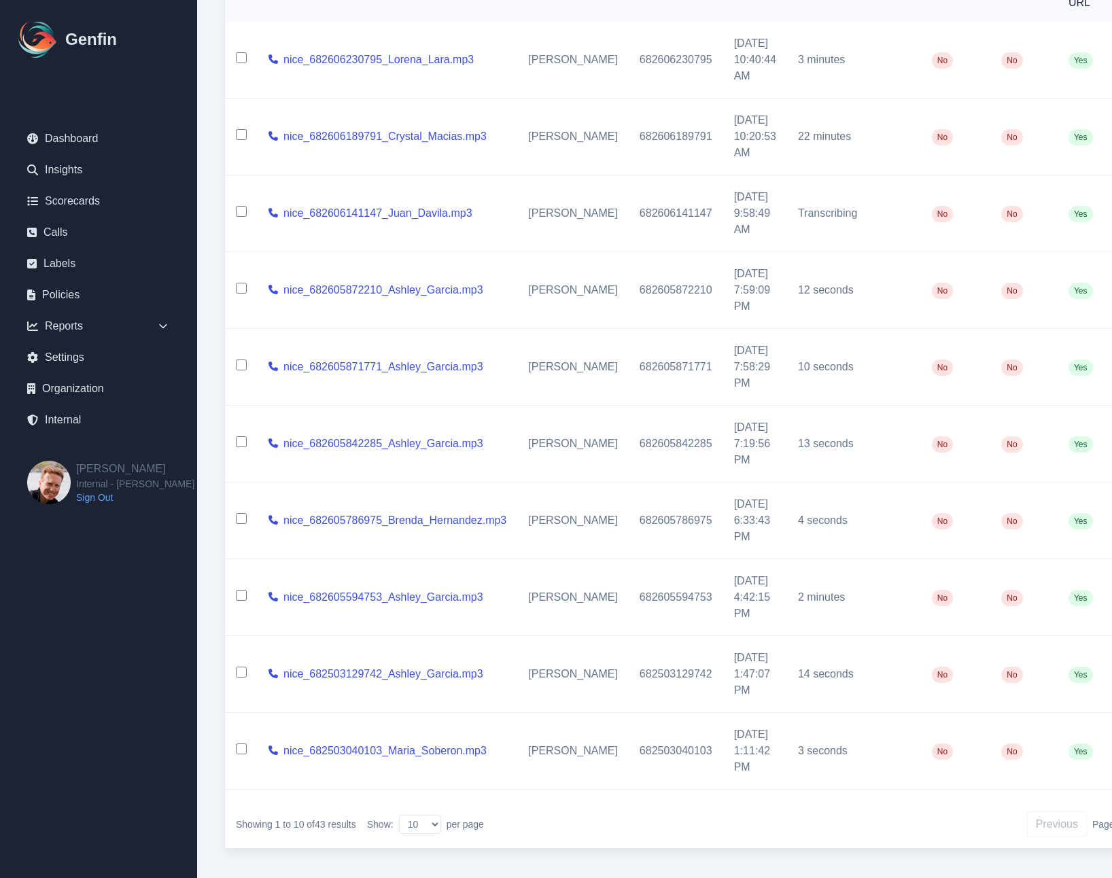
scroll to position [249, 0]
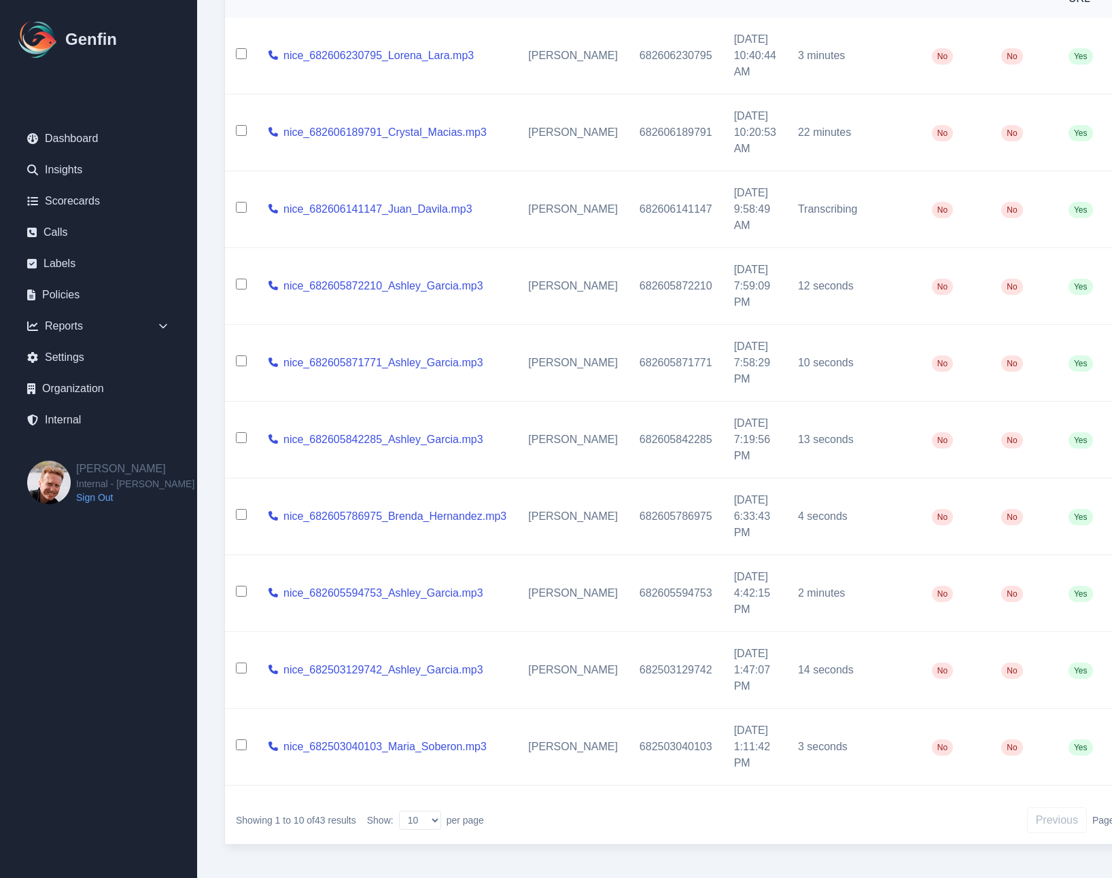
click at [243, 281] on td at bounding box center [241, 286] width 33 height 77
click at [241, 279] on input "checkbox" at bounding box center [241, 284] width 11 height 11
checkbox input "true"
click at [241, 356] on input "checkbox" at bounding box center [241, 361] width 11 height 11
checkbox input "true"
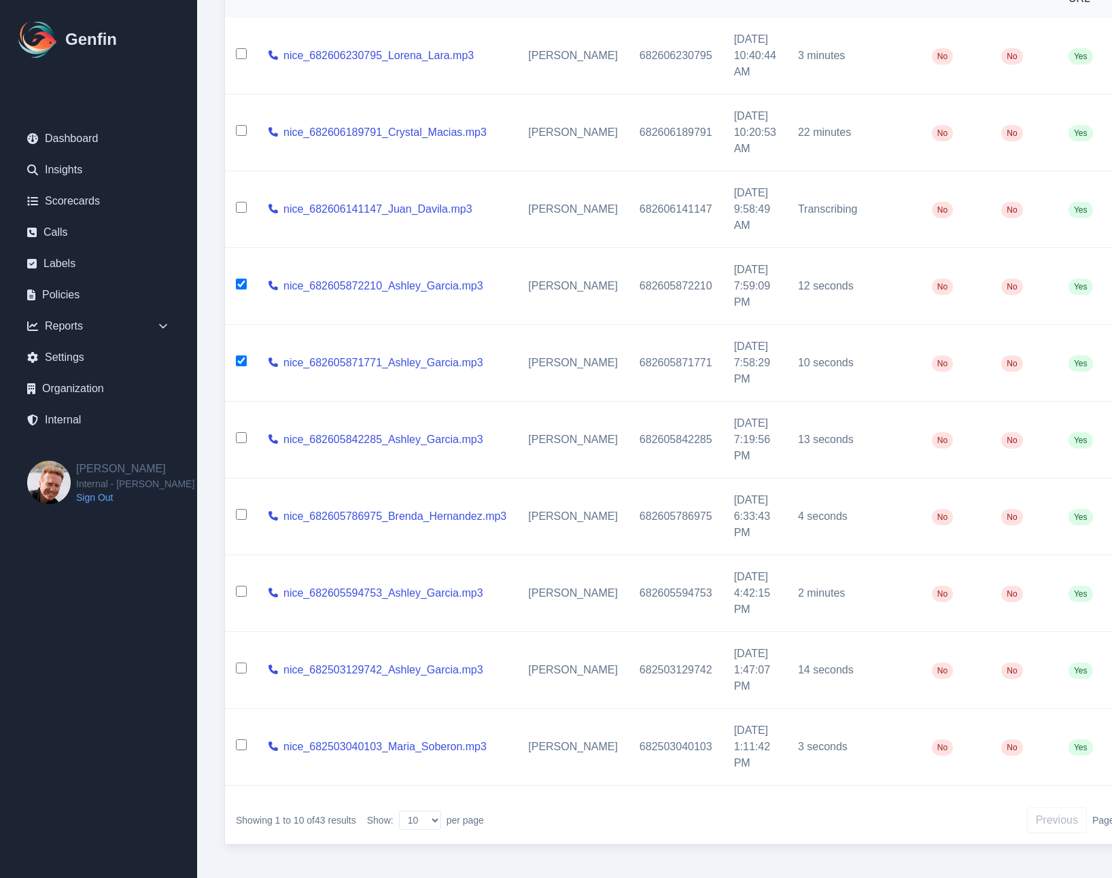
click at [240, 432] on input "checkbox" at bounding box center [241, 437] width 11 height 11
checkbox input "true"
click at [239, 509] on input "checkbox" at bounding box center [241, 514] width 11 height 11
checkbox input "true"
click at [240, 586] on input "checkbox" at bounding box center [241, 591] width 11 height 11
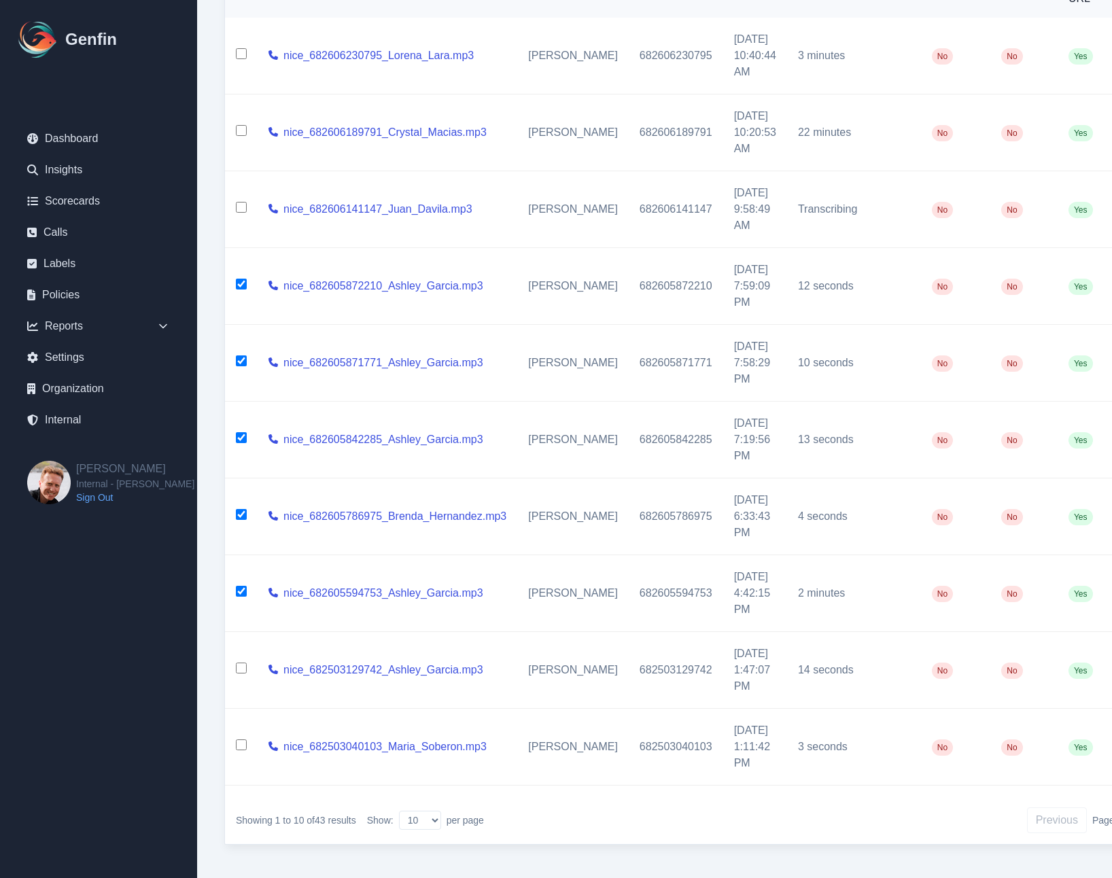
checkbox input "true"
click at [240, 663] on input "checkbox" at bounding box center [241, 668] width 11 height 11
checkbox input "true"
click at [238, 740] on input "checkbox" at bounding box center [241, 745] width 11 height 11
checkbox input "true"
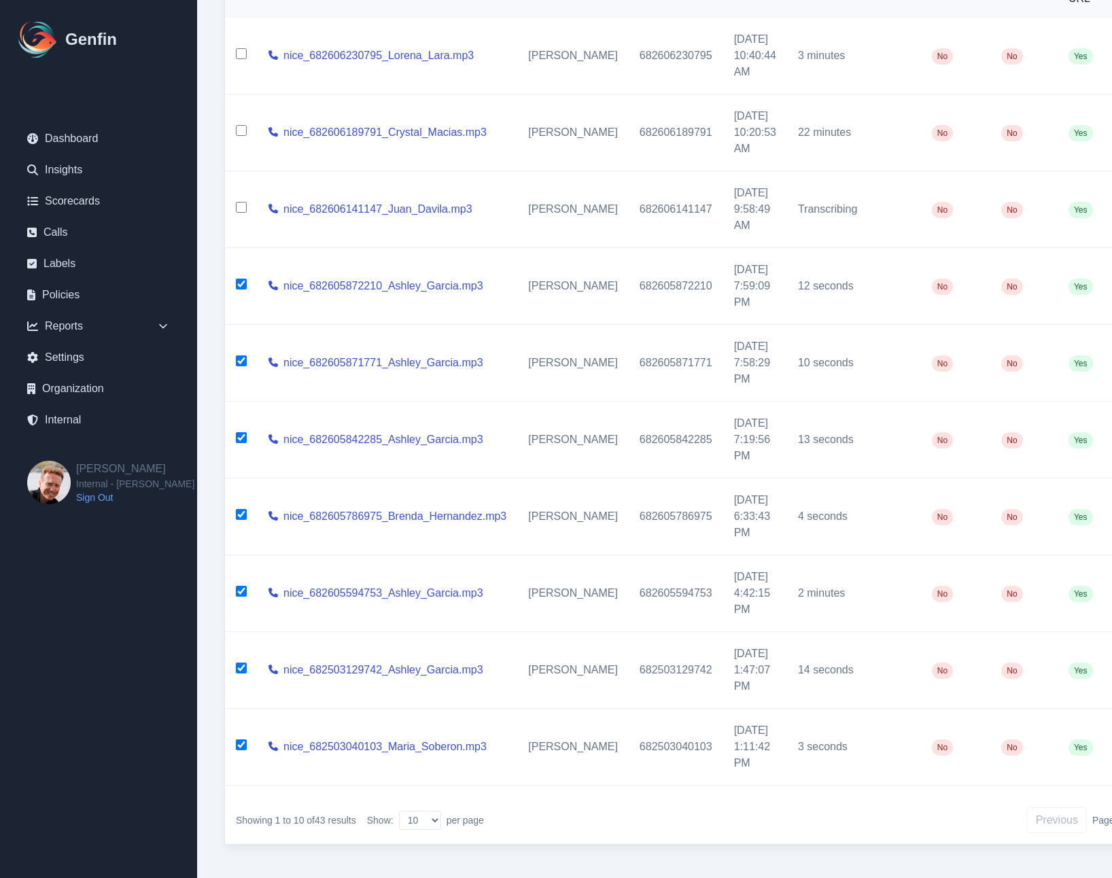
click at [207, 350] on div "Internal Calls Organization AADirect Aainsco.com Aainsco.com Aainsco.com alec+a…" at bounding box center [707, 320] width 1020 height 1138
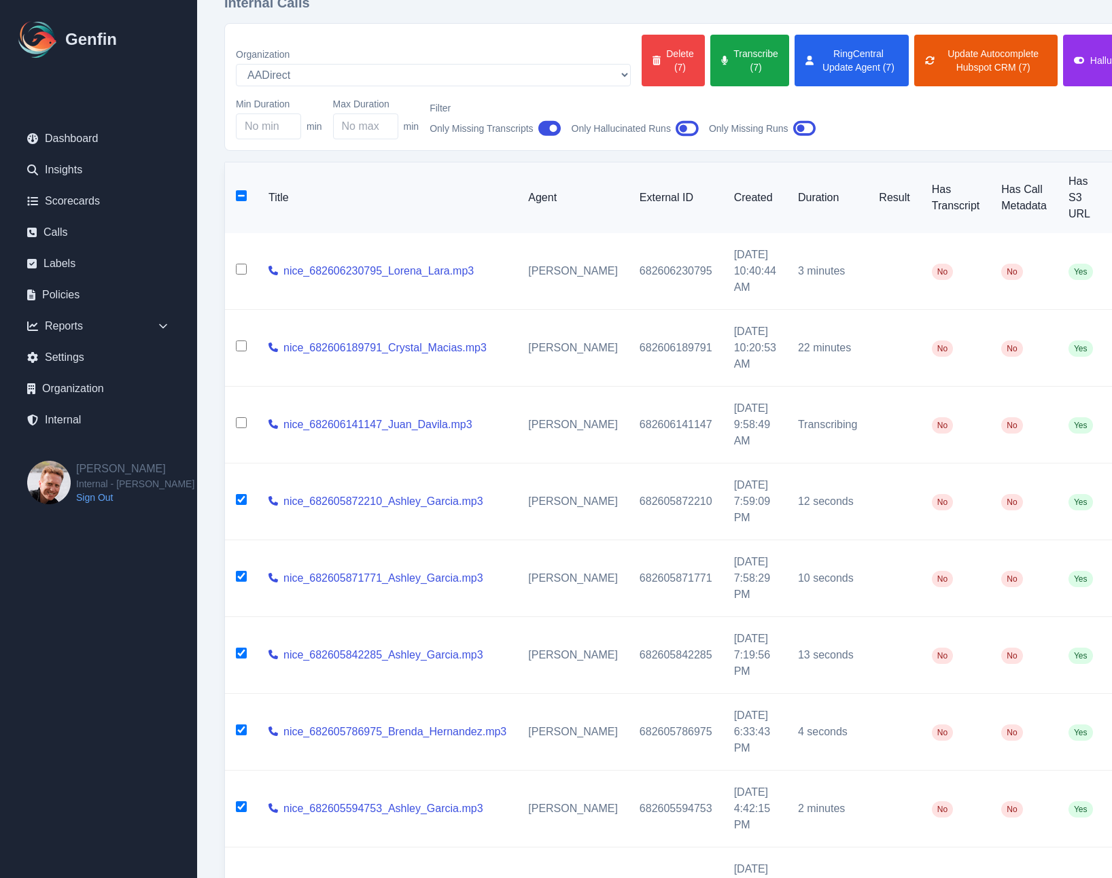
scroll to position [0, 0]
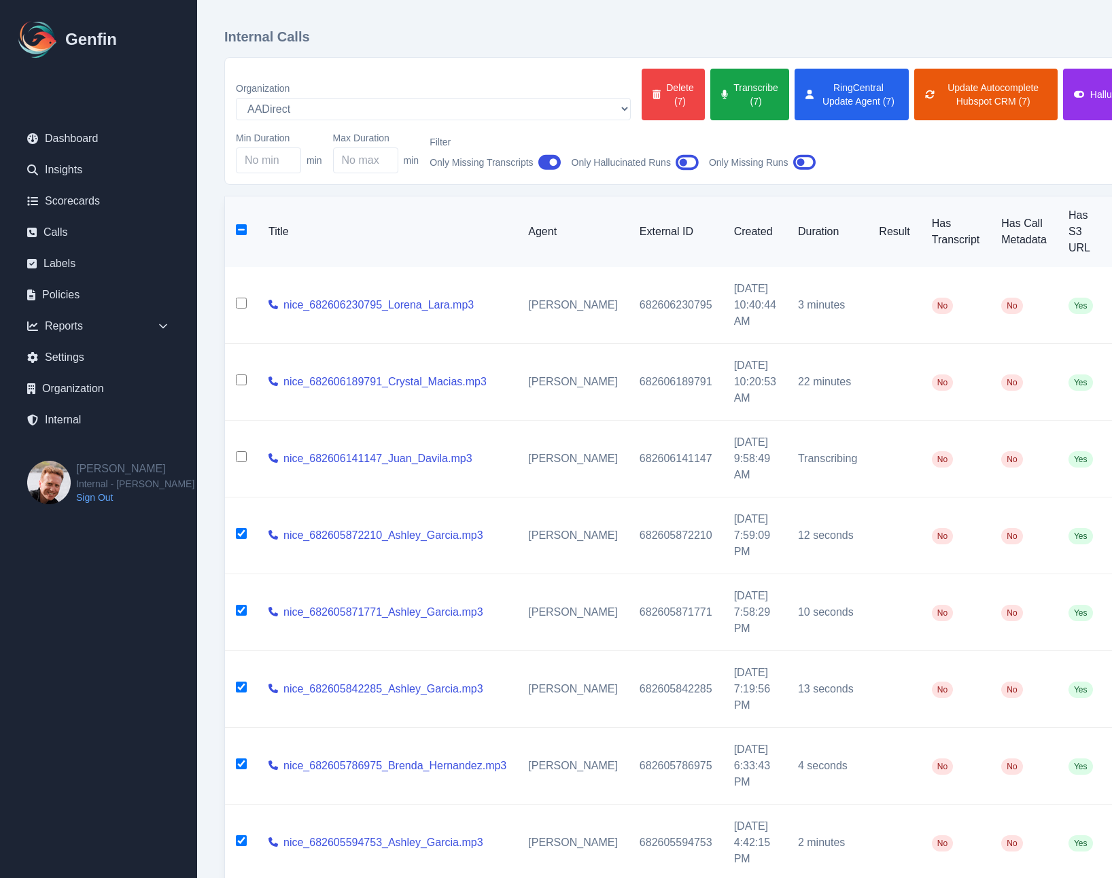
click at [551, 157] on icon "button" at bounding box center [549, 163] width 23 height 16
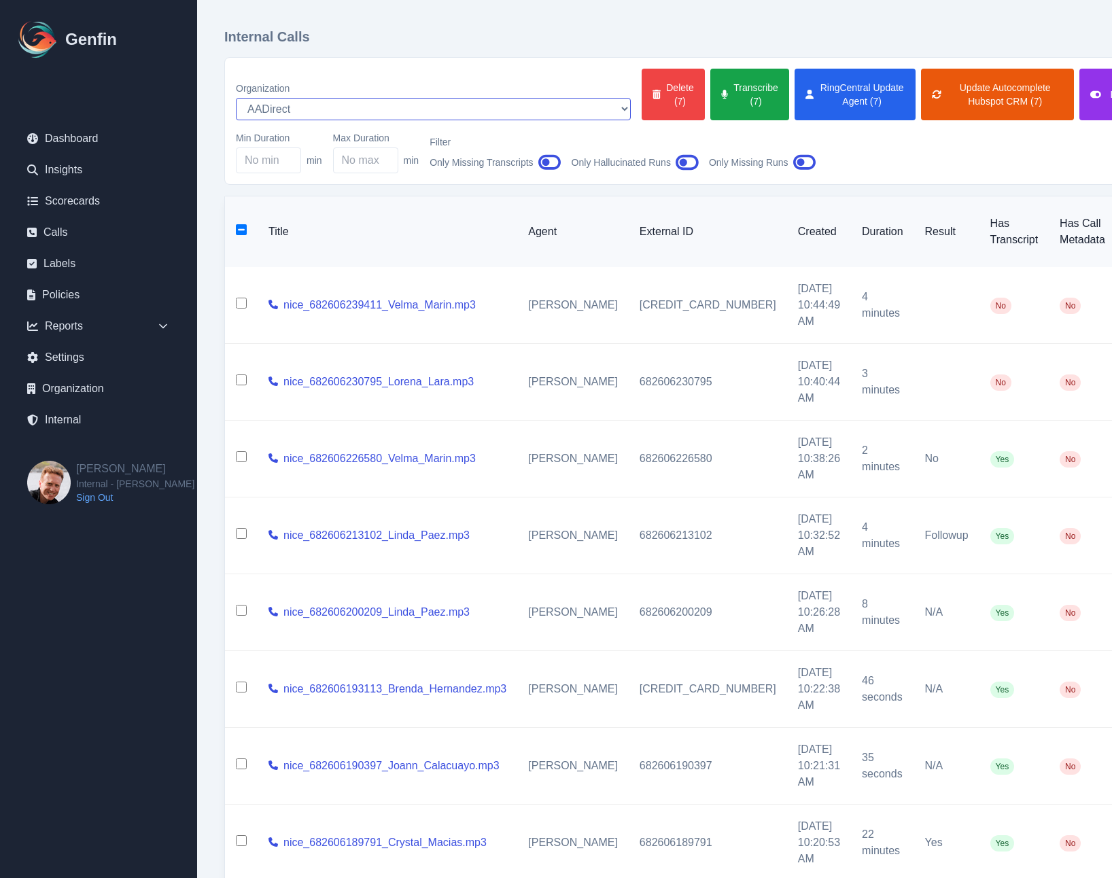
click at [358, 98] on select "AADirect Aainsco.com Aainsco.com Aainsco.com alec+america@system2.fitness alec+…" at bounding box center [433, 109] width 395 height 22
select select "5"
click at [236, 98] on select "AADirect Aainsco.com Aainsco.com Aainsco.com alec+america@system2.fitness alec+…" at bounding box center [433, 109] width 395 height 22
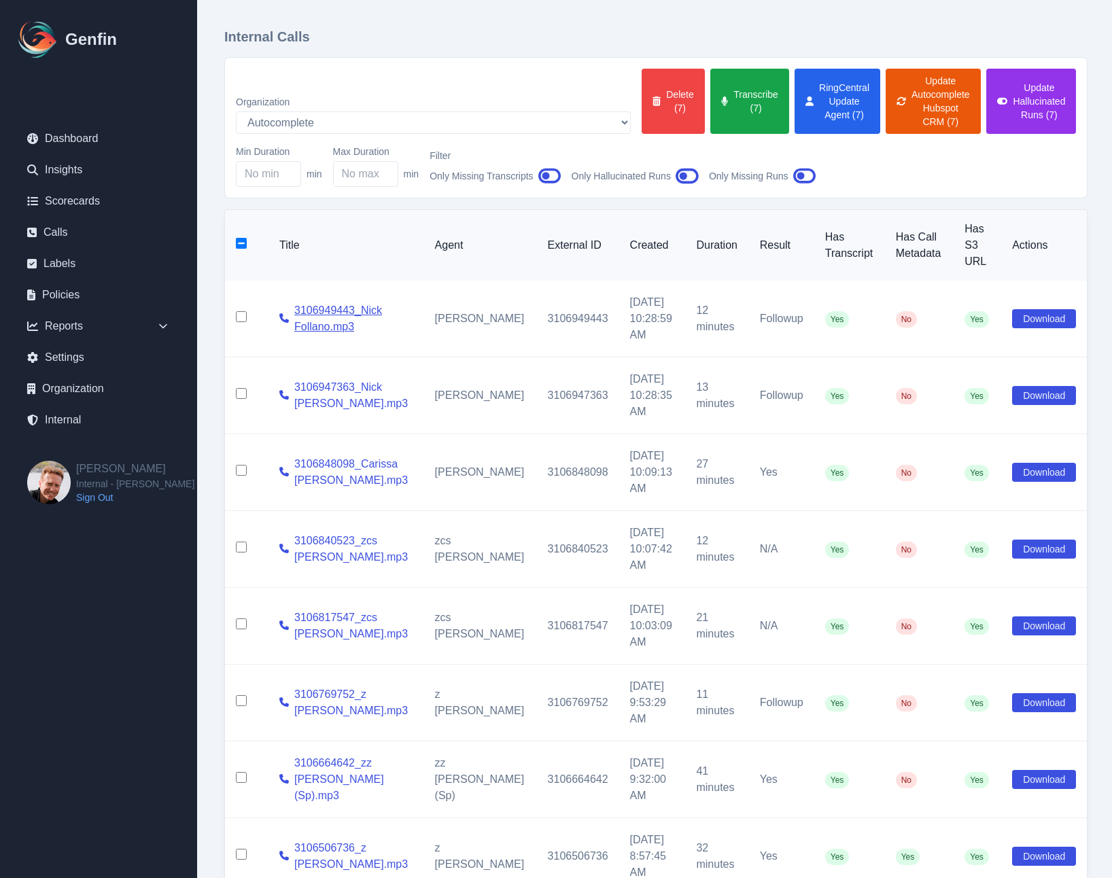
click at [312, 303] on link "3106949443_Nick Follano.mp3" at bounding box center [353, 319] width 119 height 33
click at [215, 532] on div "Internal Calls Organization AADirect Aainsco.com Aainsco.com Aainsco.com alec+a…" at bounding box center [656, 576] width 918 height 1152
click at [209, 241] on div "Internal Calls Organization AADirect Aainsco.com Aainsco.com Aainsco.com alec+a…" at bounding box center [656, 576] width 918 height 1152
click at [551, 166] on icon "button" at bounding box center [549, 176] width 23 height 20
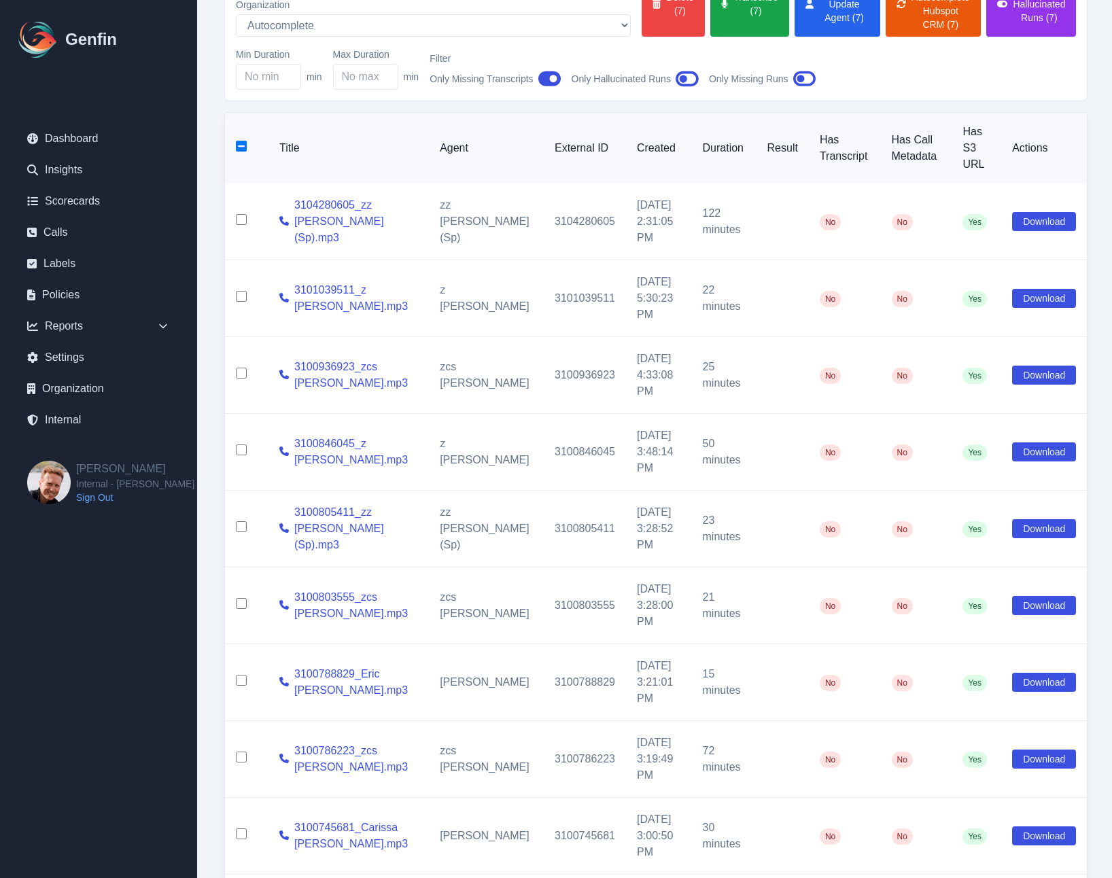
scroll to position [119, 0]
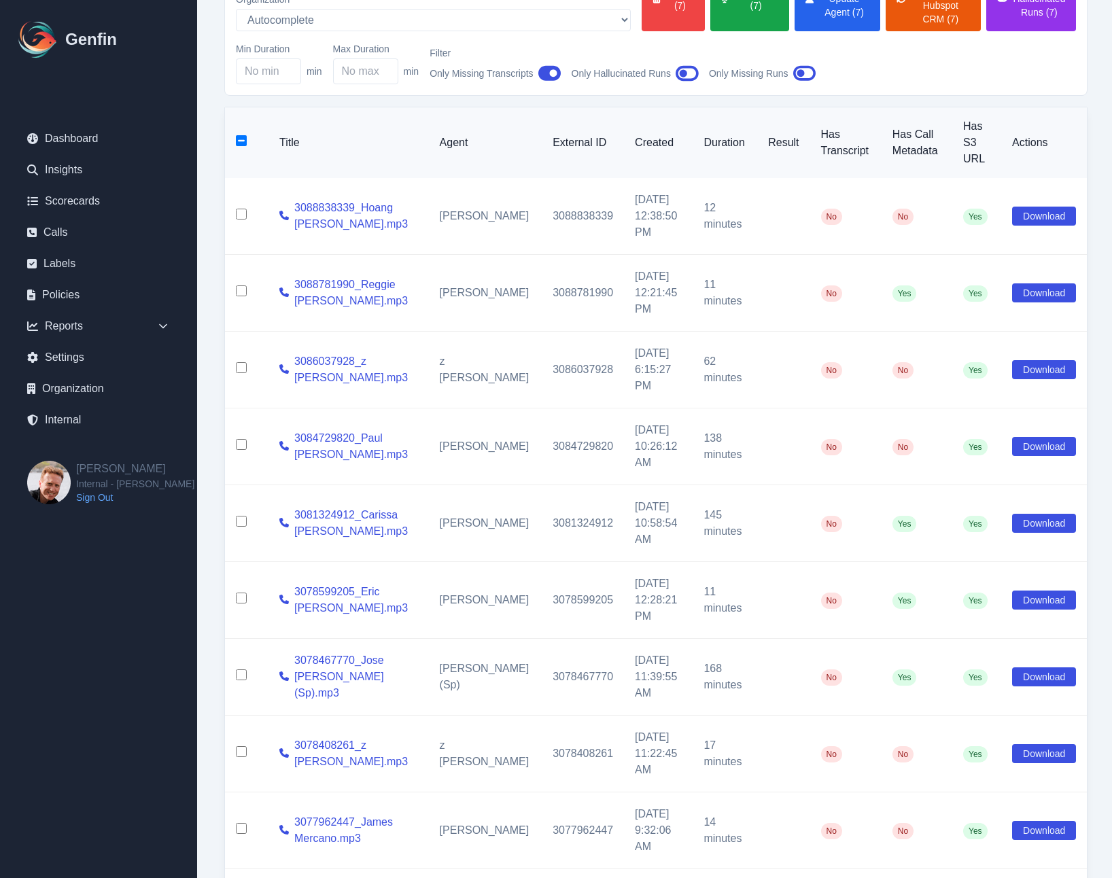
scroll to position [119, 0]
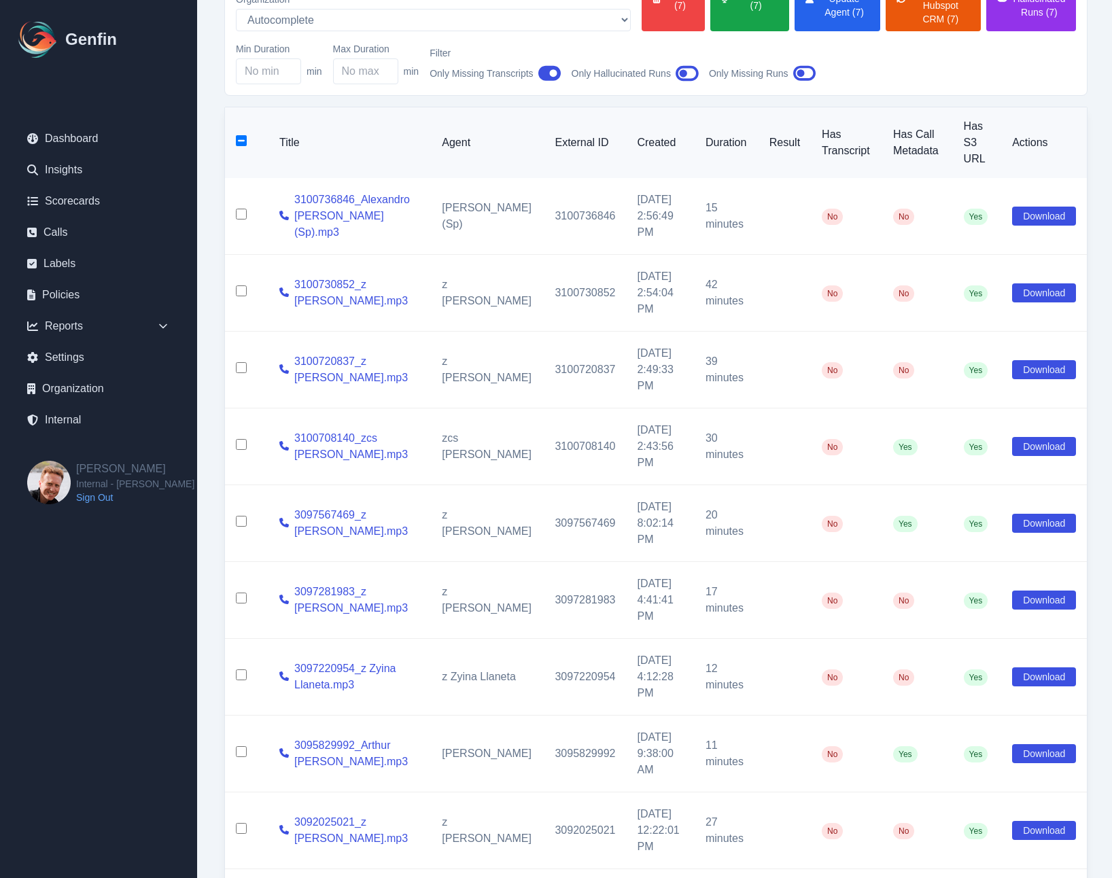
click at [237, 746] on input "checkbox" at bounding box center [241, 751] width 11 height 11
checkbox input "true"
click at [243, 670] on input "checkbox" at bounding box center [241, 675] width 11 height 11
click at [241, 670] on input "checkbox" at bounding box center [241, 675] width 11 height 11
checkbox input "false"
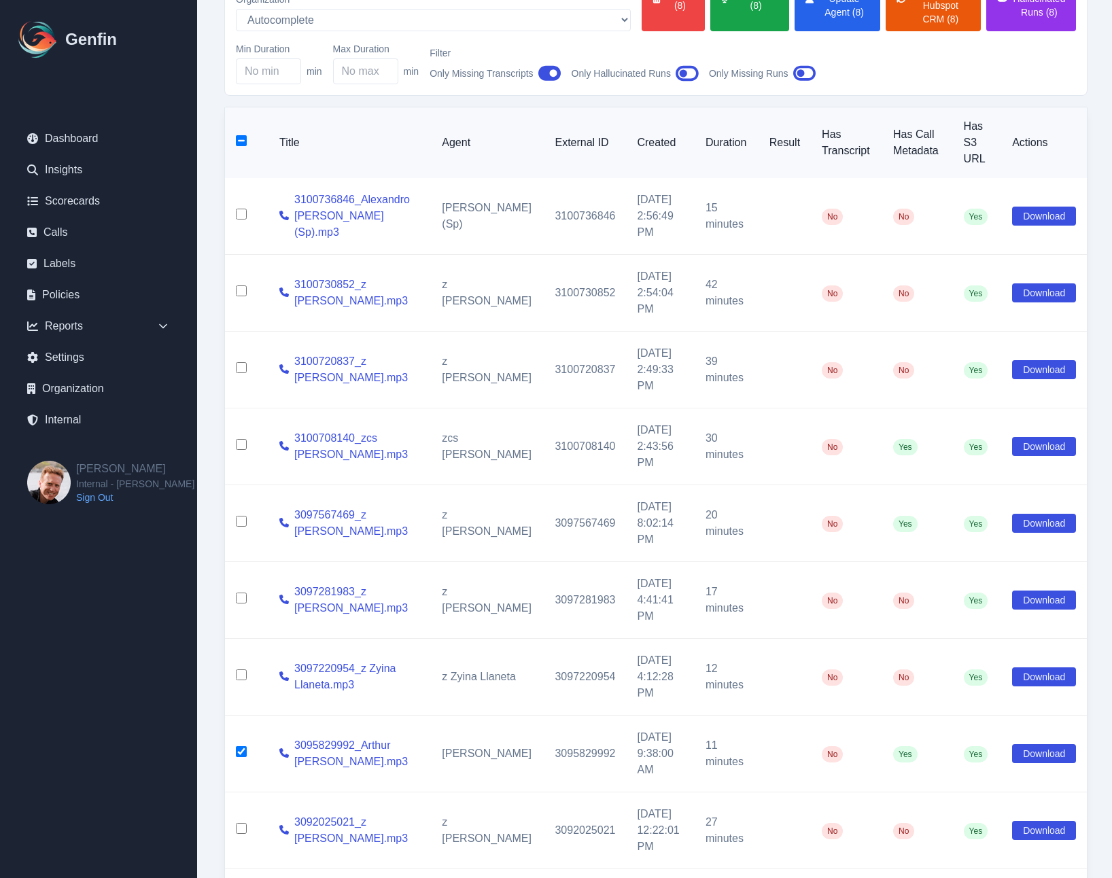
click at [241, 746] on input "checkbox" at bounding box center [241, 751] width 11 height 11
click at [243, 746] on input "checkbox" at bounding box center [241, 751] width 11 height 11
checkbox input "true"
click at [241, 670] on input "checkbox" at bounding box center [241, 675] width 11 height 11
checkbox input "true"
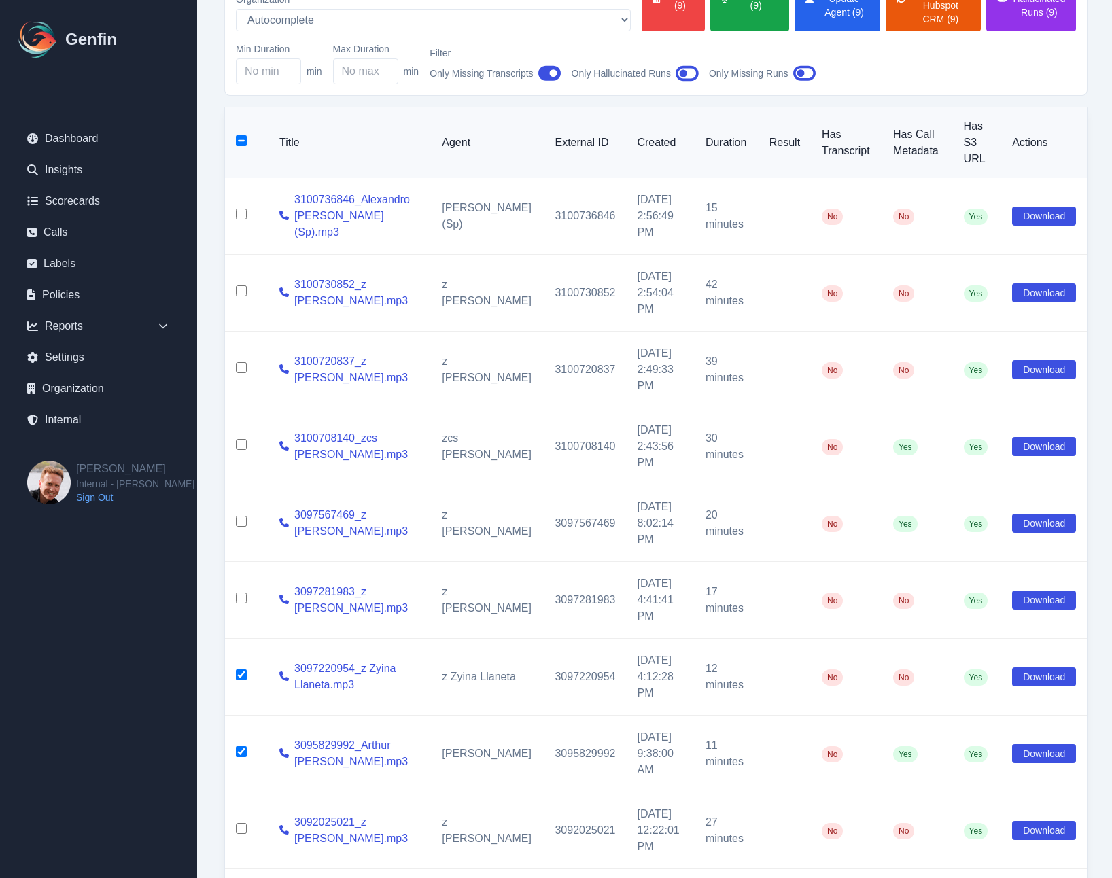
click at [238, 593] on input "checkbox" at bounding box center [241, 598] width 11 height 11
checkbox input "true"
click at [246, 516] on input "checkbox" at bounding box center [241, 521] width 11 height 11
checkbox input "true"
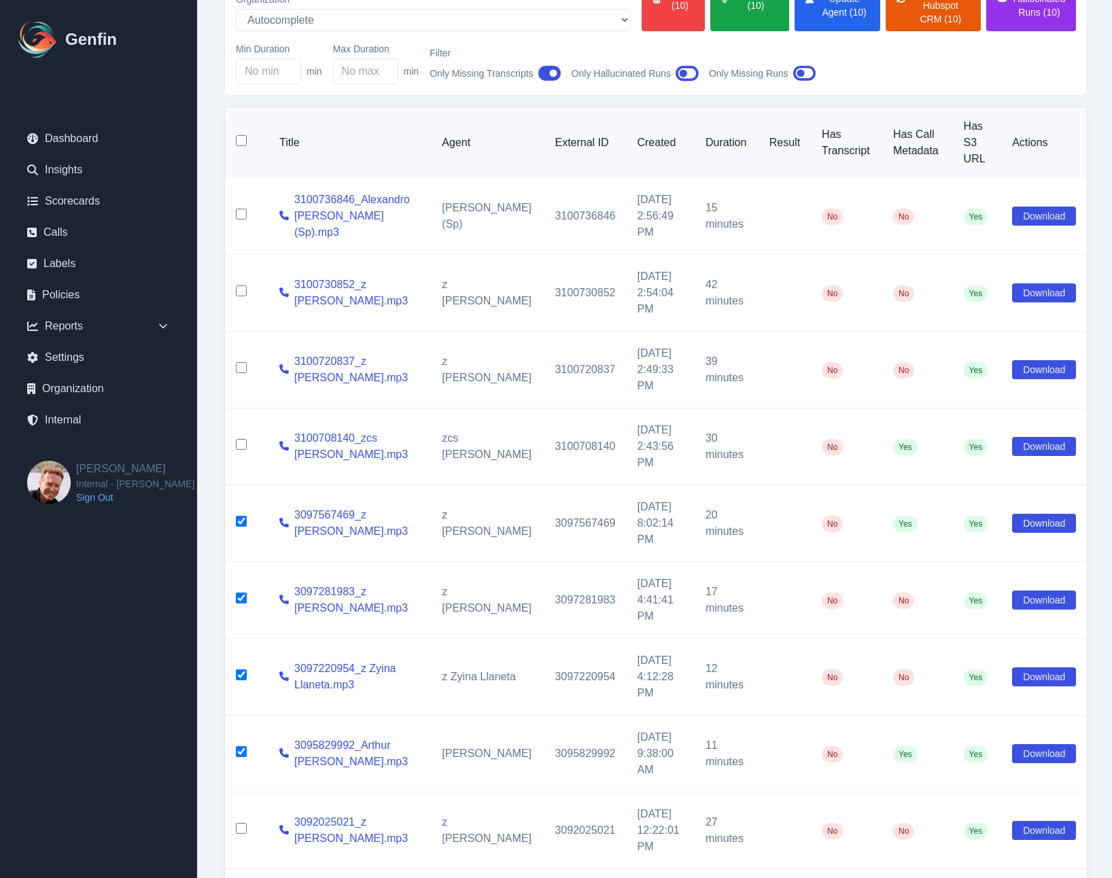
checkbox input "false"
click at [241, 439] on input "checkbox" at bounding box center [241, 444] width 11 height 11
checkbox input "true"
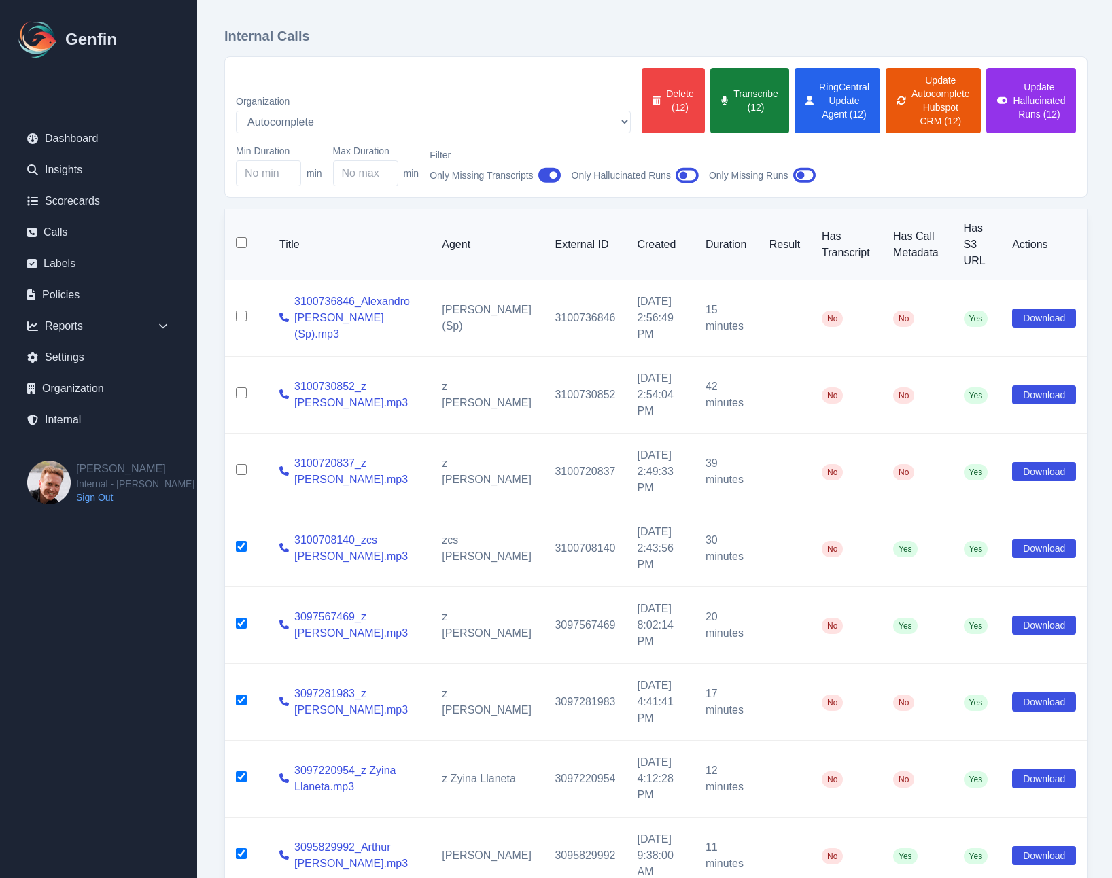
click at [710, 94] on button "Transcribe (12)" at bounding box center [749, 100] width 79 height 65
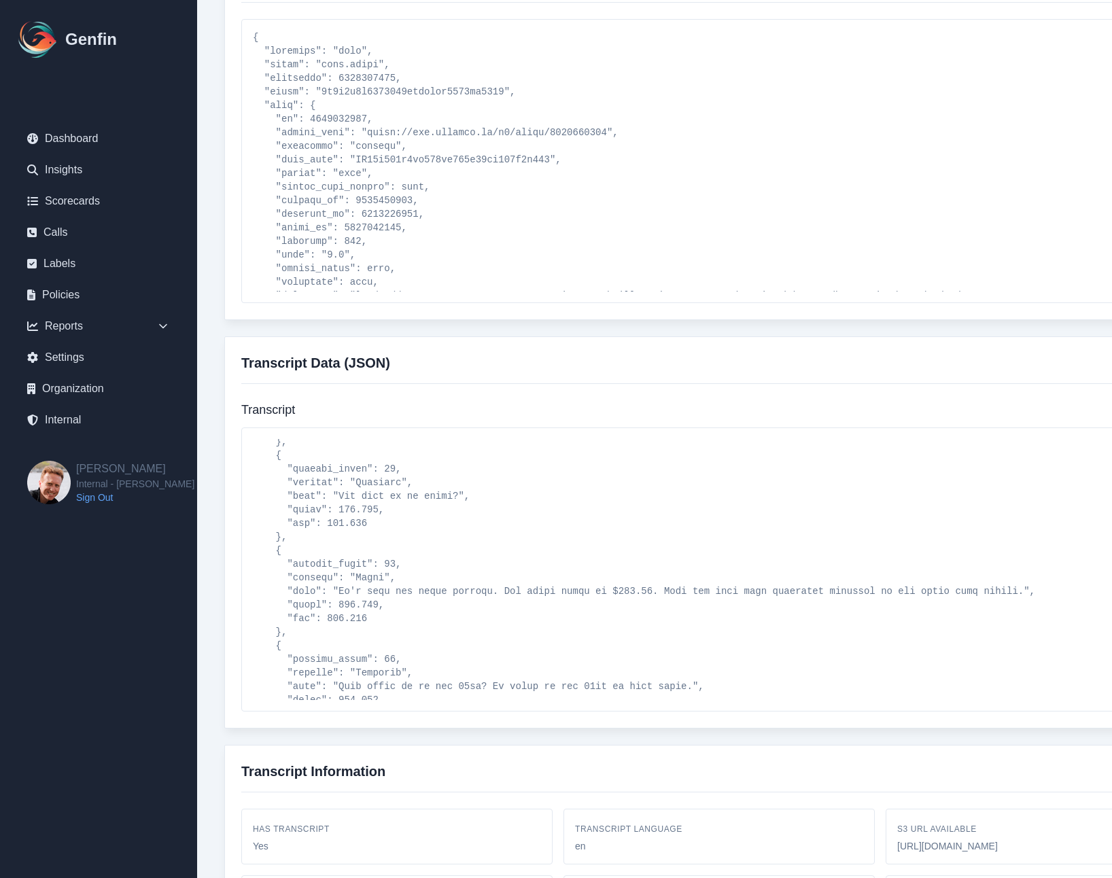
scroll to position [6062, 0]
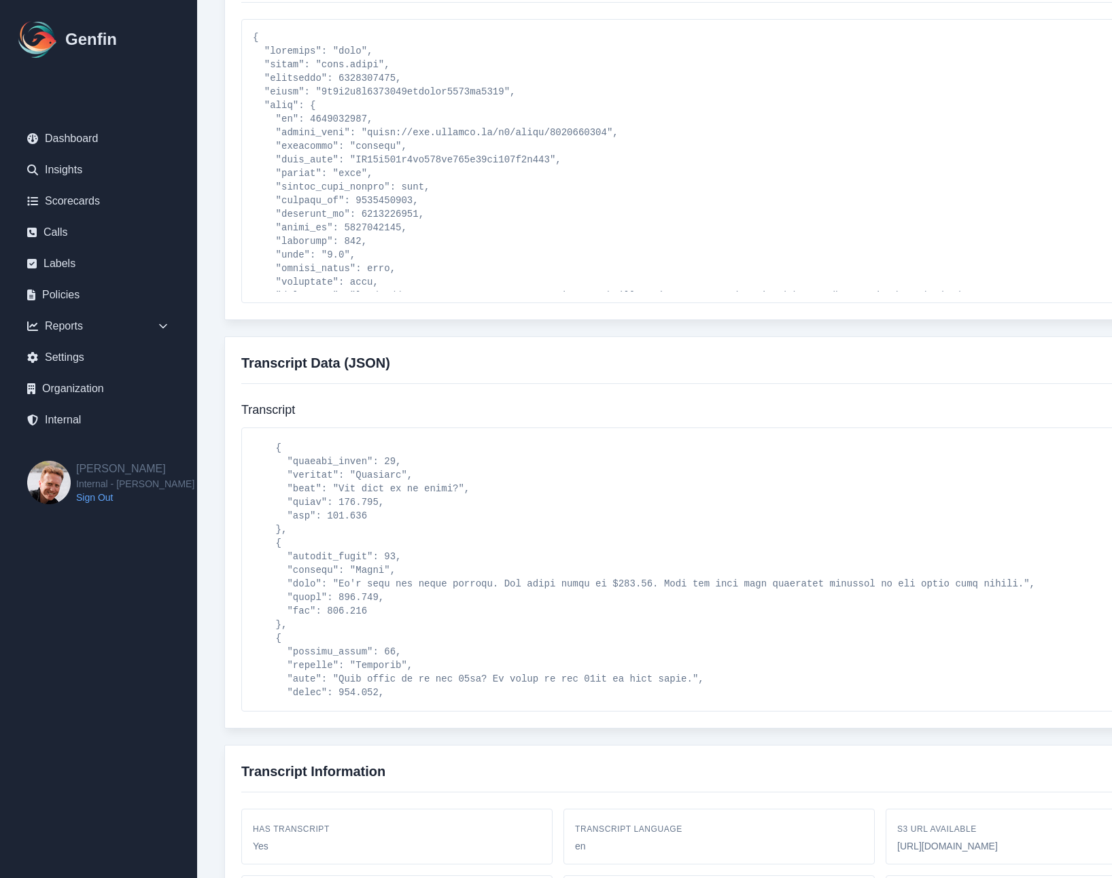
click at [209, 466] on div "Call Metadata Back to Calls 3106949443_Nick Follano.mp3 Call ID 103599 Agent Ni…" at bounding box center [719, 105] width 1044 height 1773
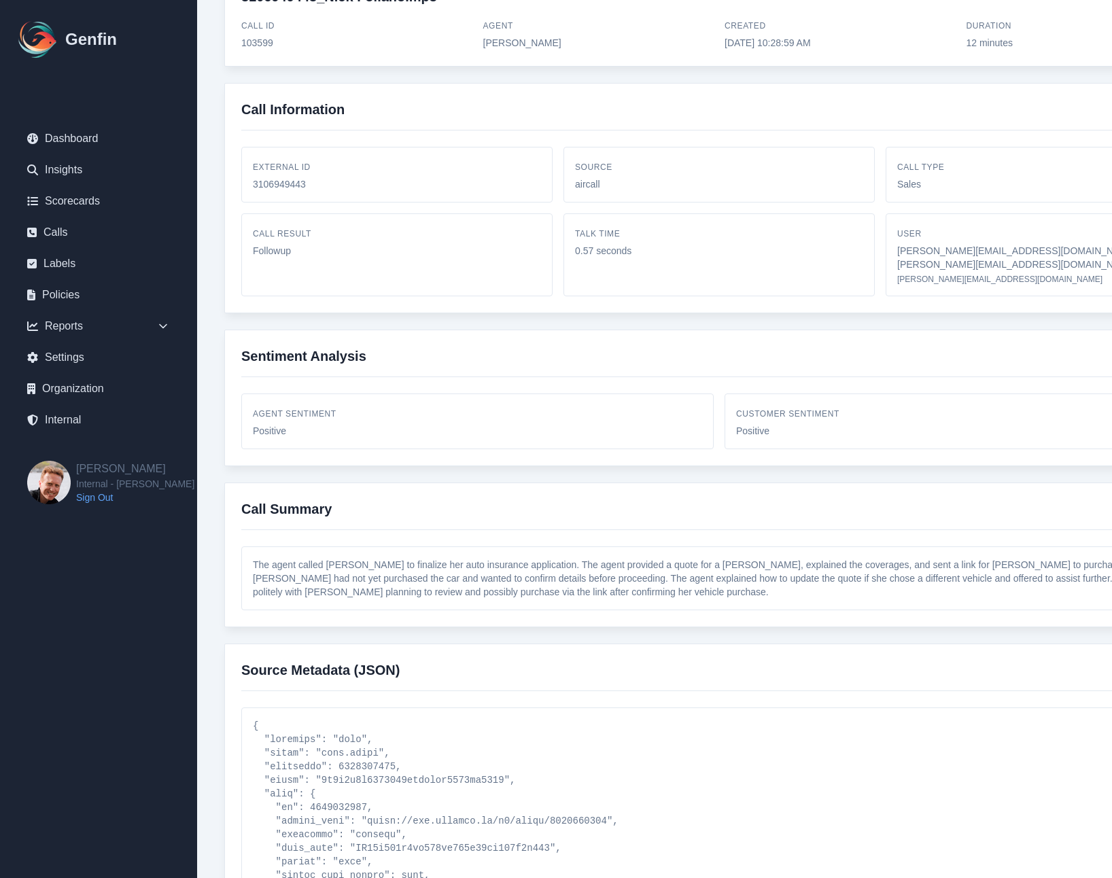
scroll to position [0, 0]
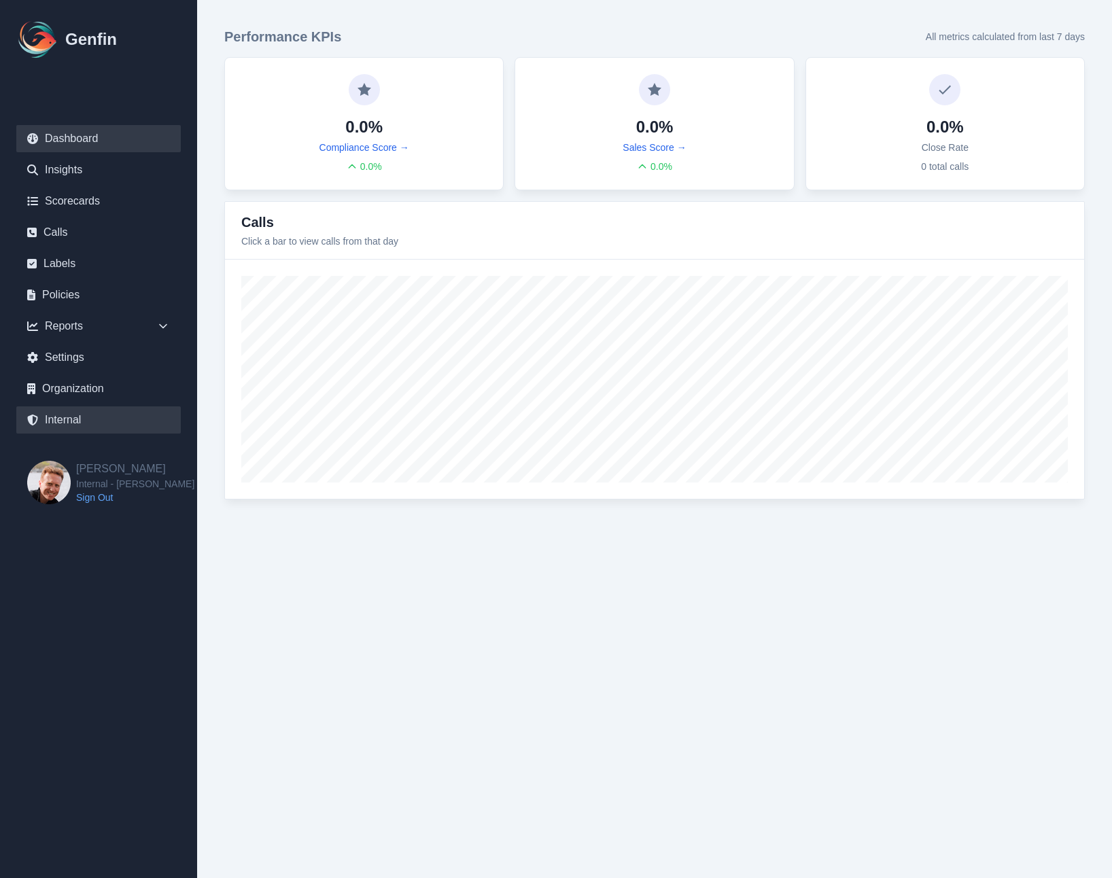
click at [69, 421] on link "Internal" at bounding box center [98, 420] width 165 height 27
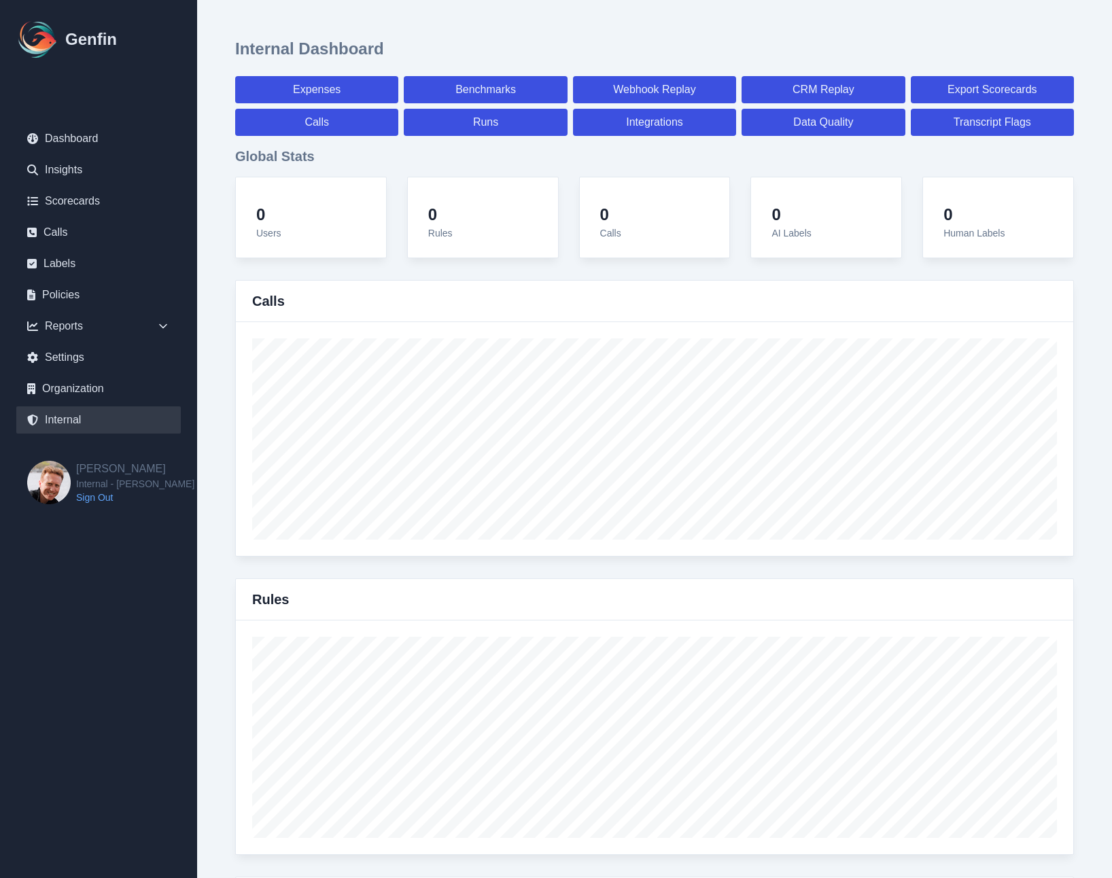
select select "paid"
select select "7"
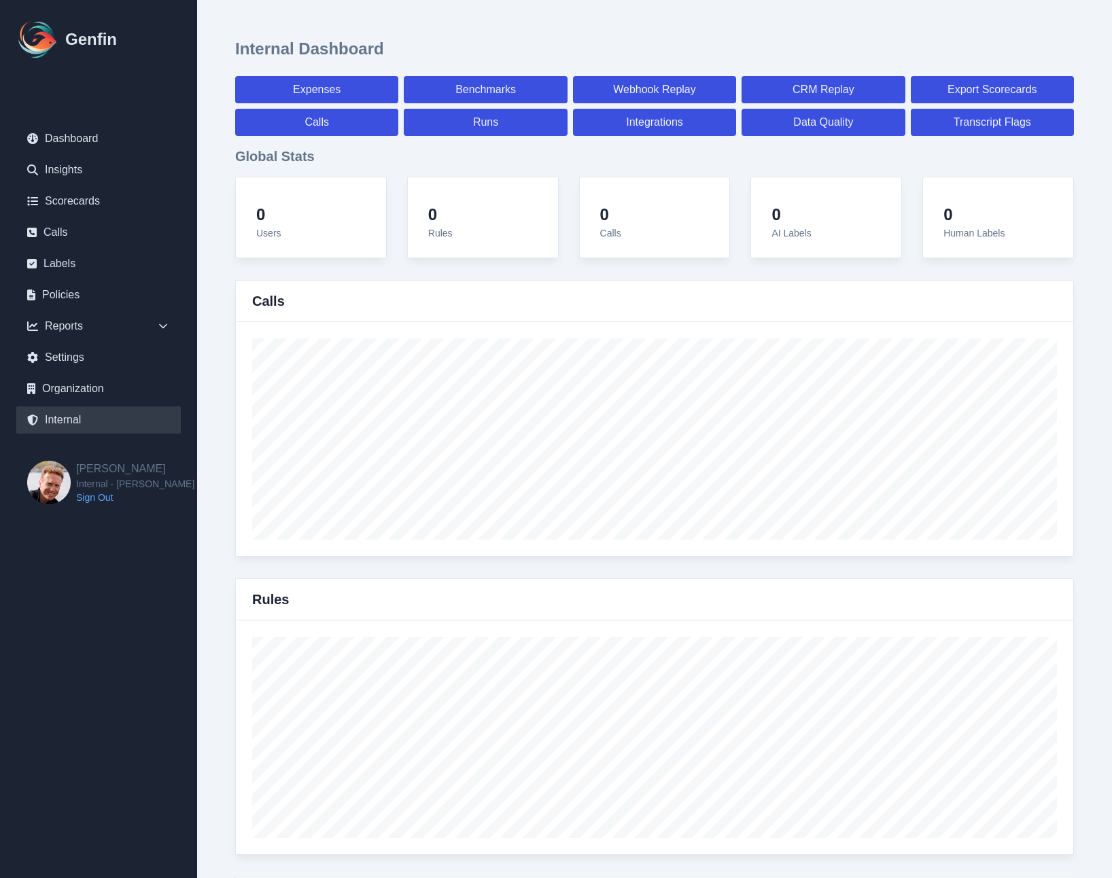
select select "paid"
select select "7"
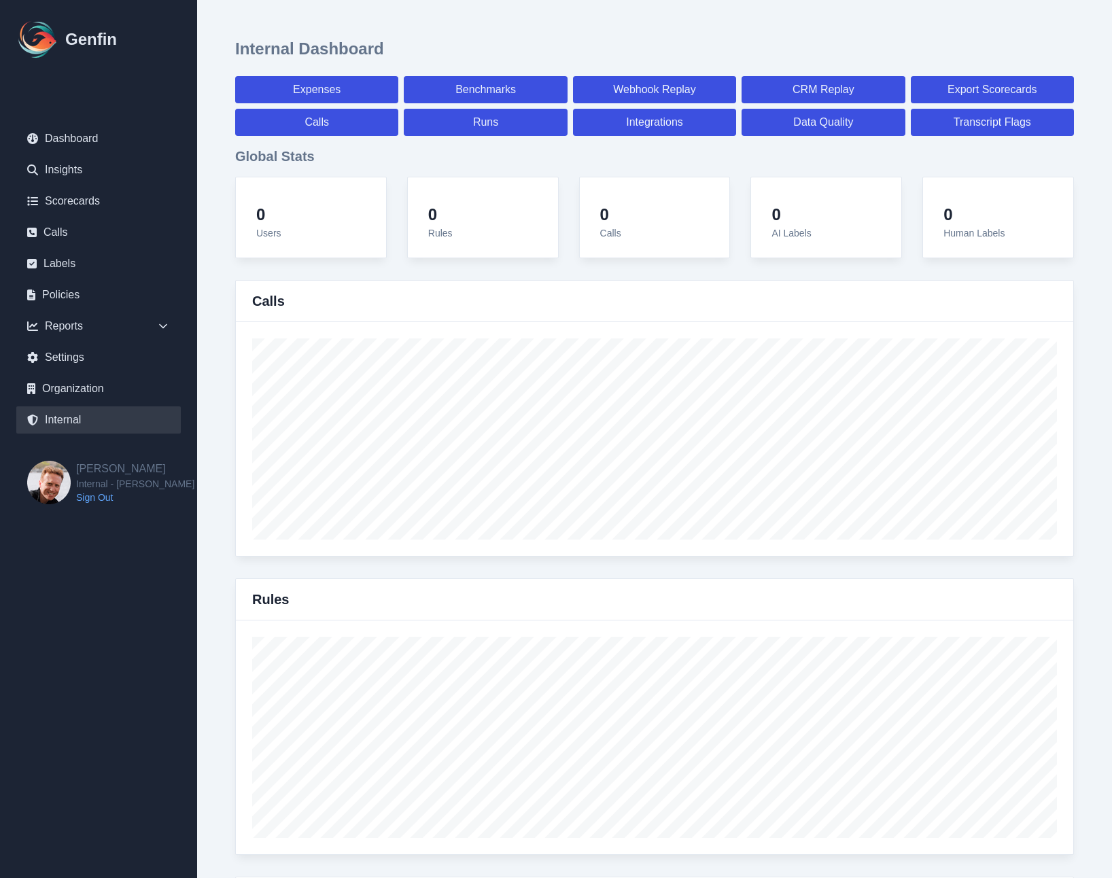
select select "7"
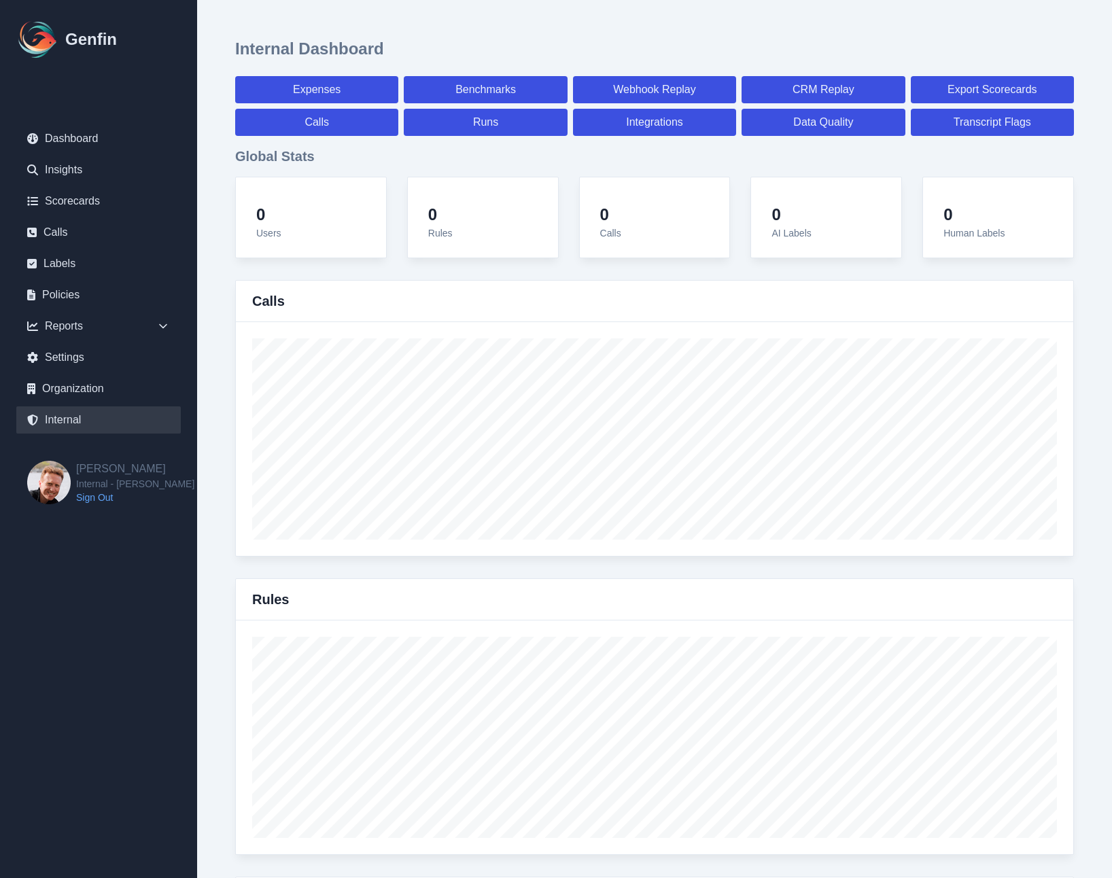
select select "7"
select select "paid"
select select "7"
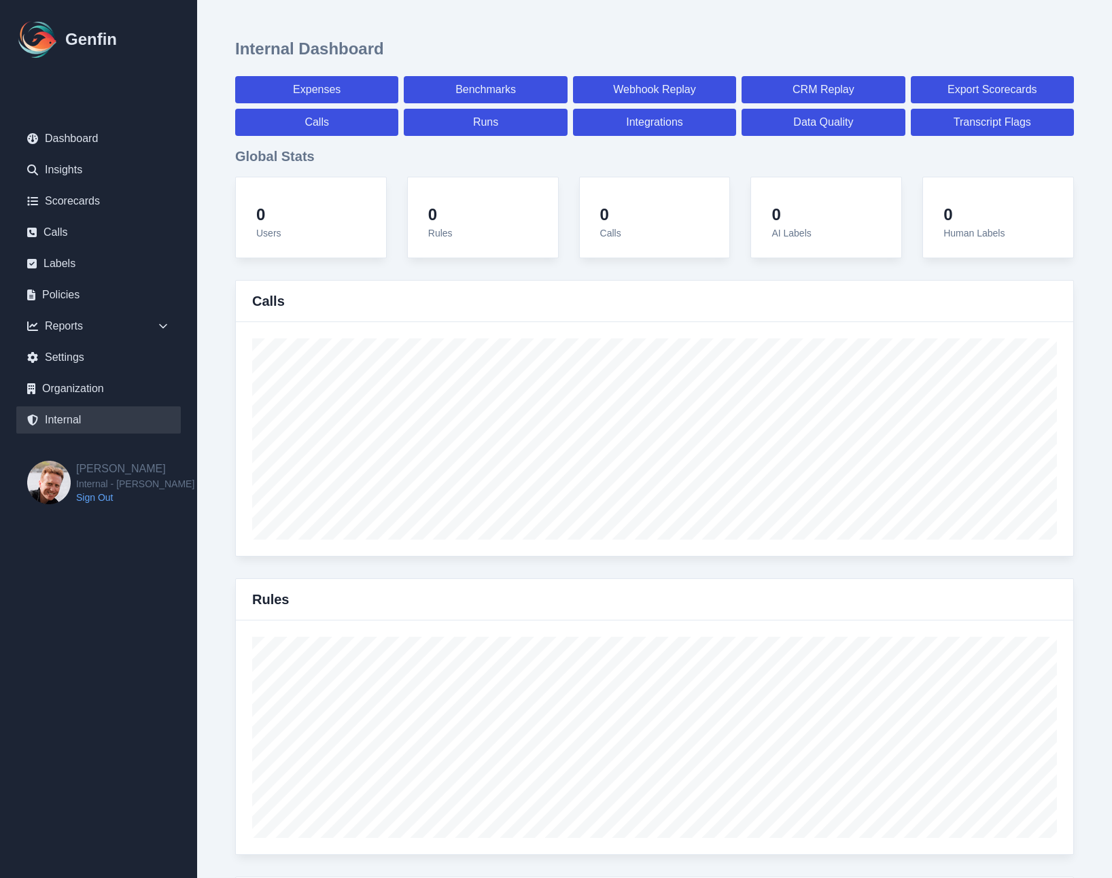
select select "7"
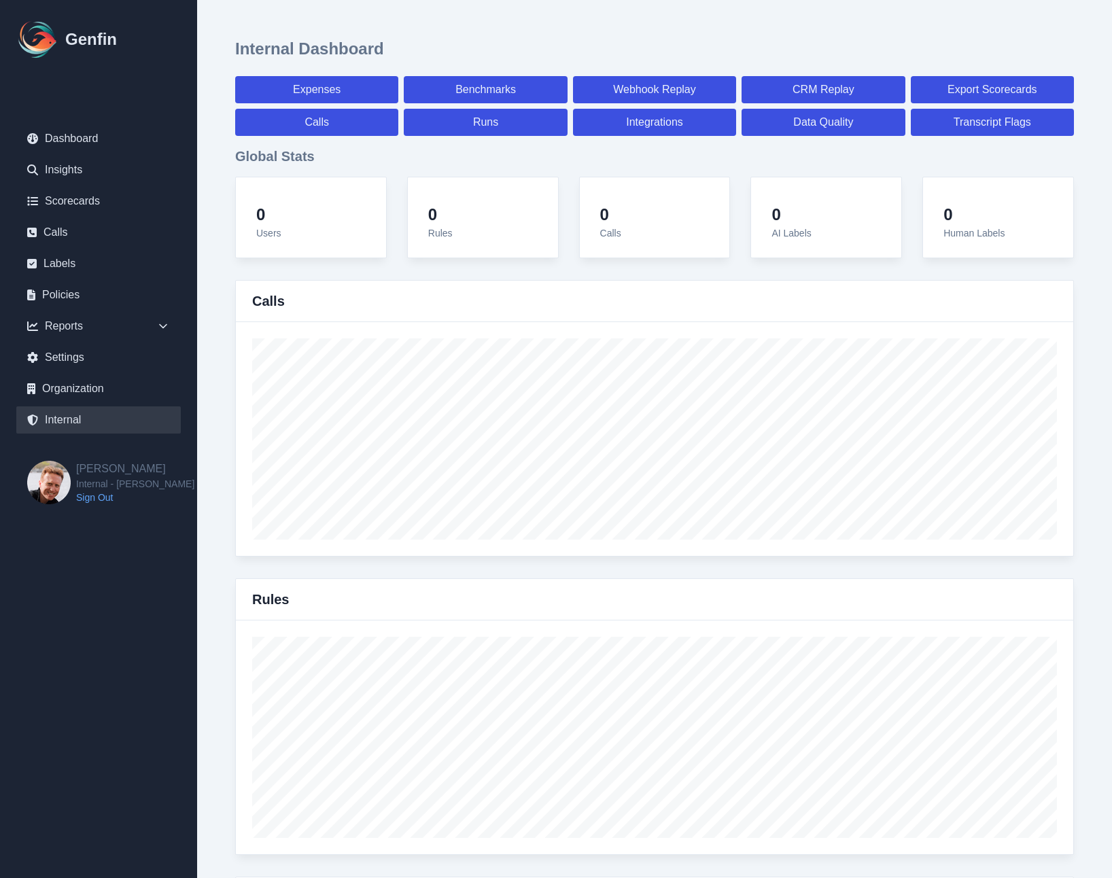
select select "7"
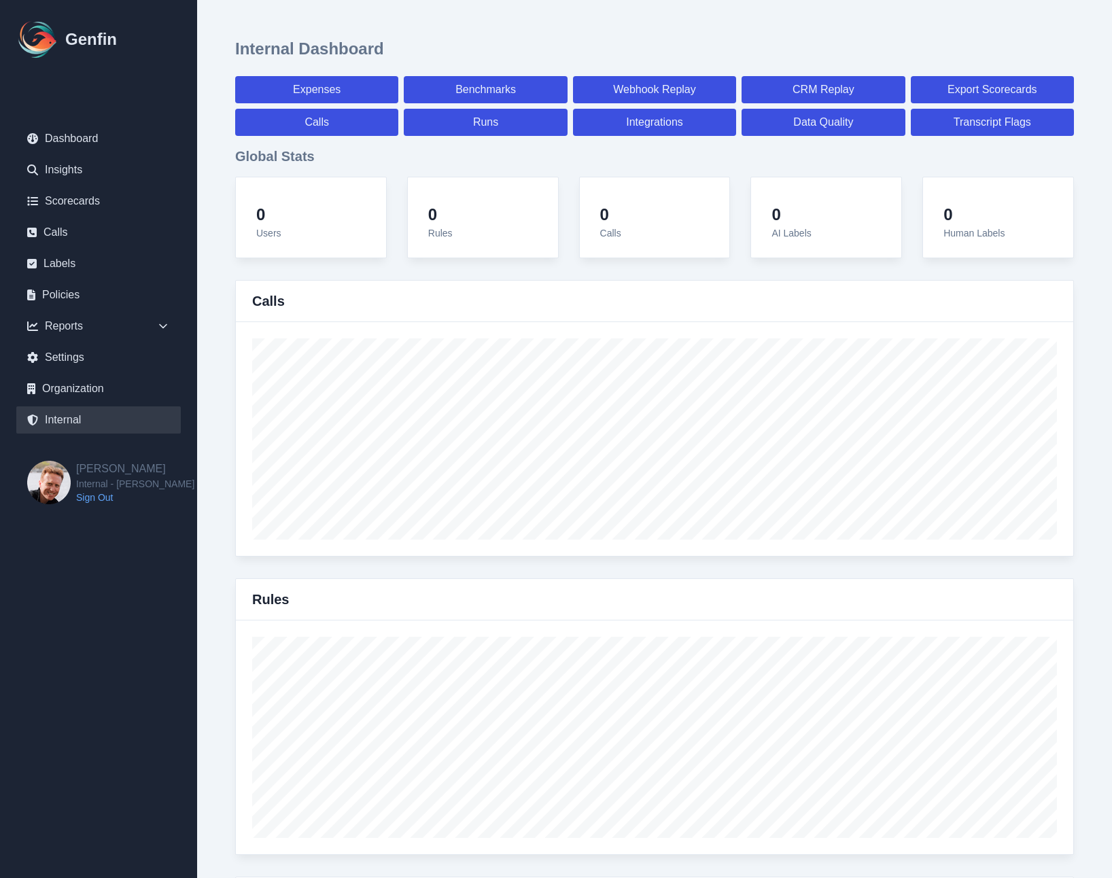
select select "paid"
select select "7"
select select "paid"
select select "7"
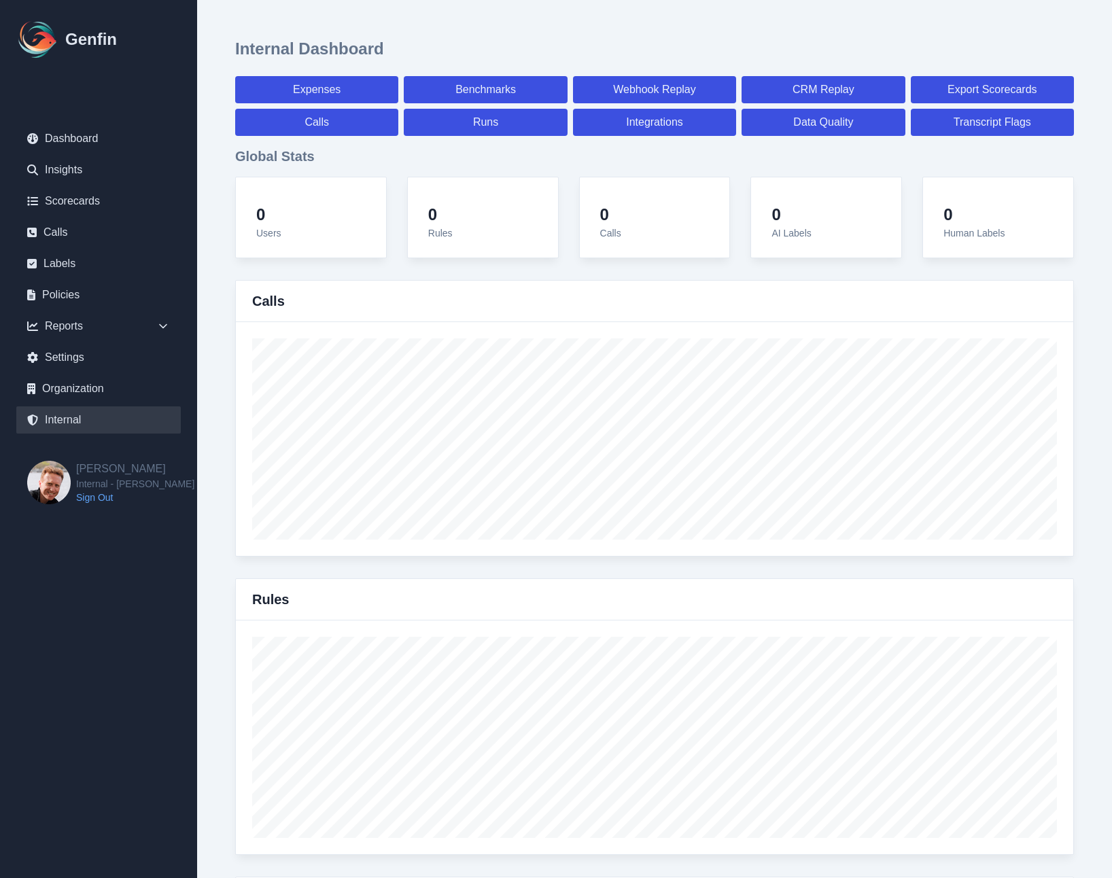
select select "paid"
select select "7"
select select "paid"
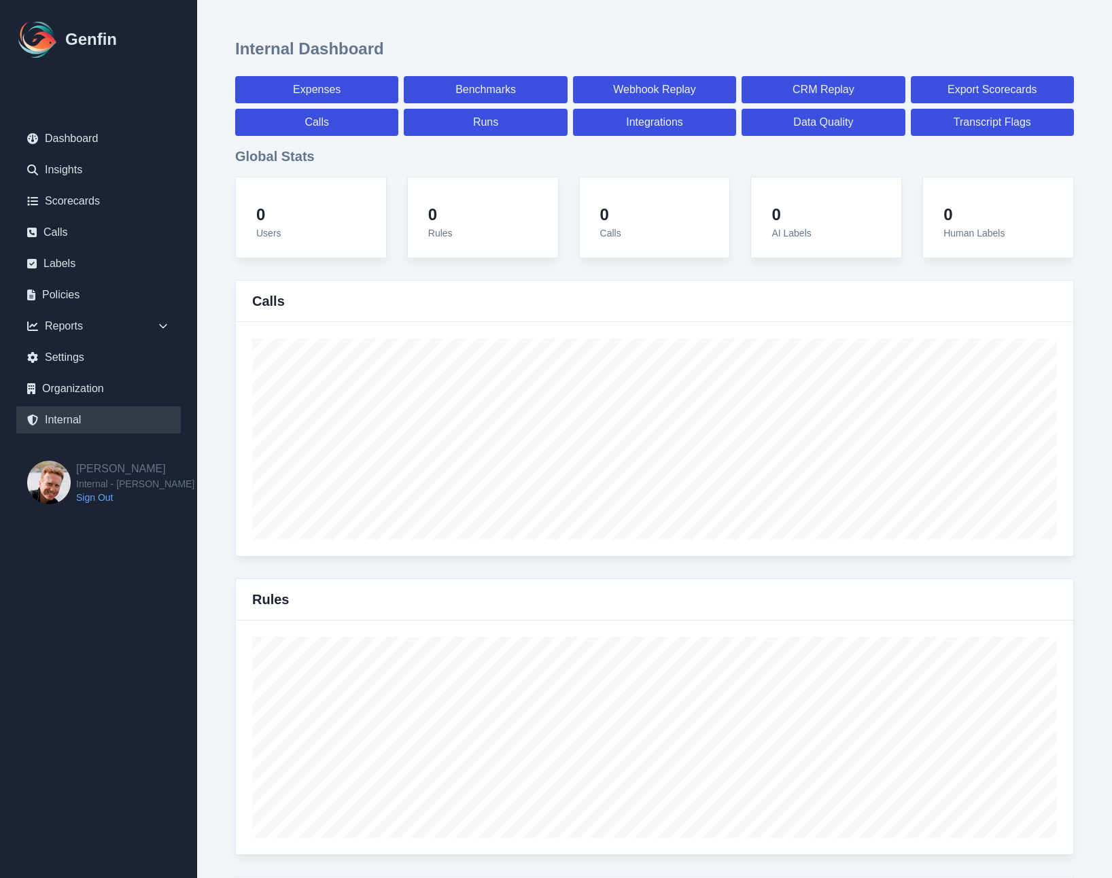
select select "7"
select select "paid"
select select "7"
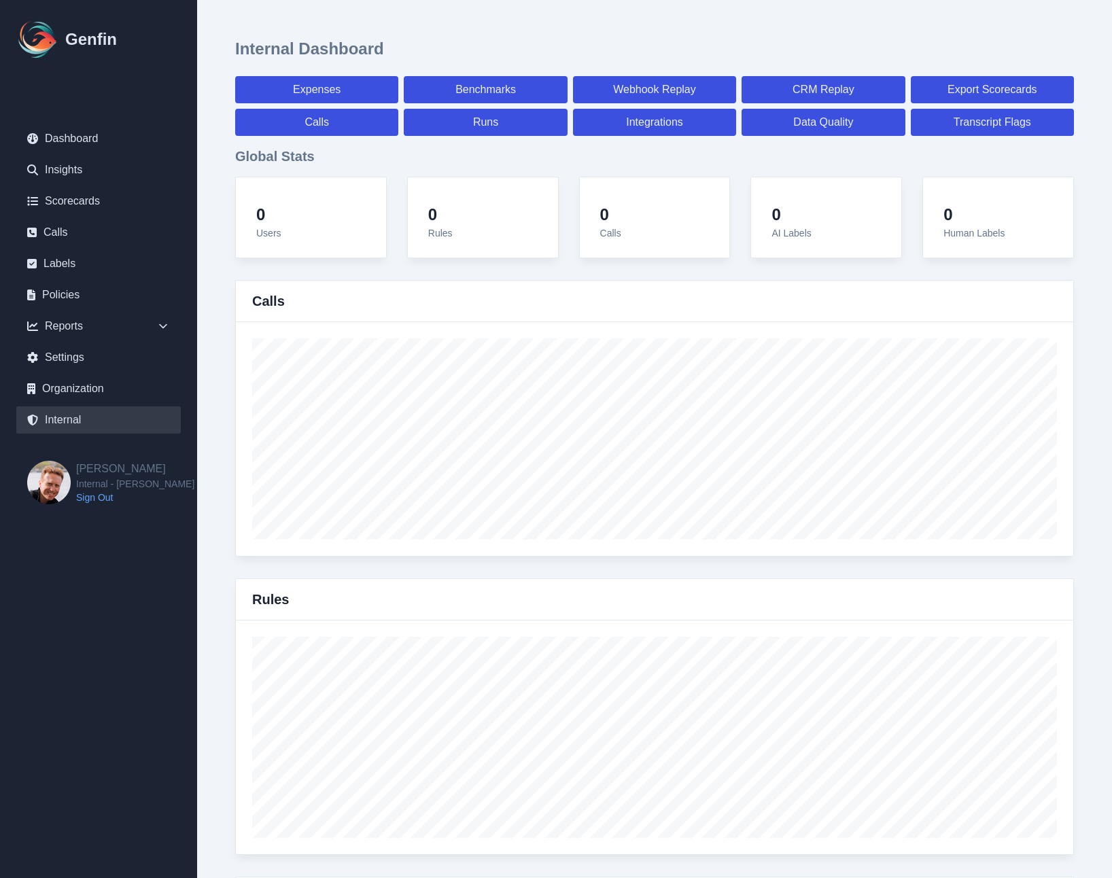
select select "7"
select select "paid"
select select "7"
select select "paid"
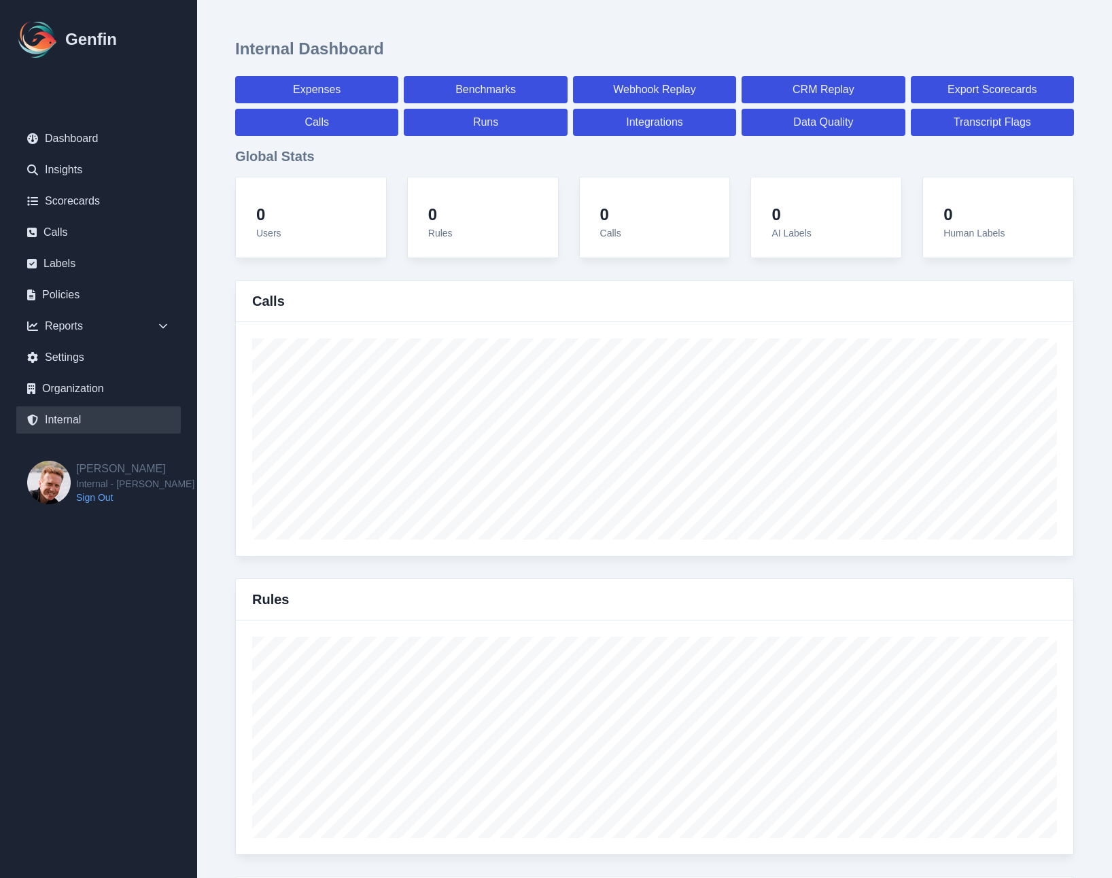
select select "7"
select select "paid"
select select "7"
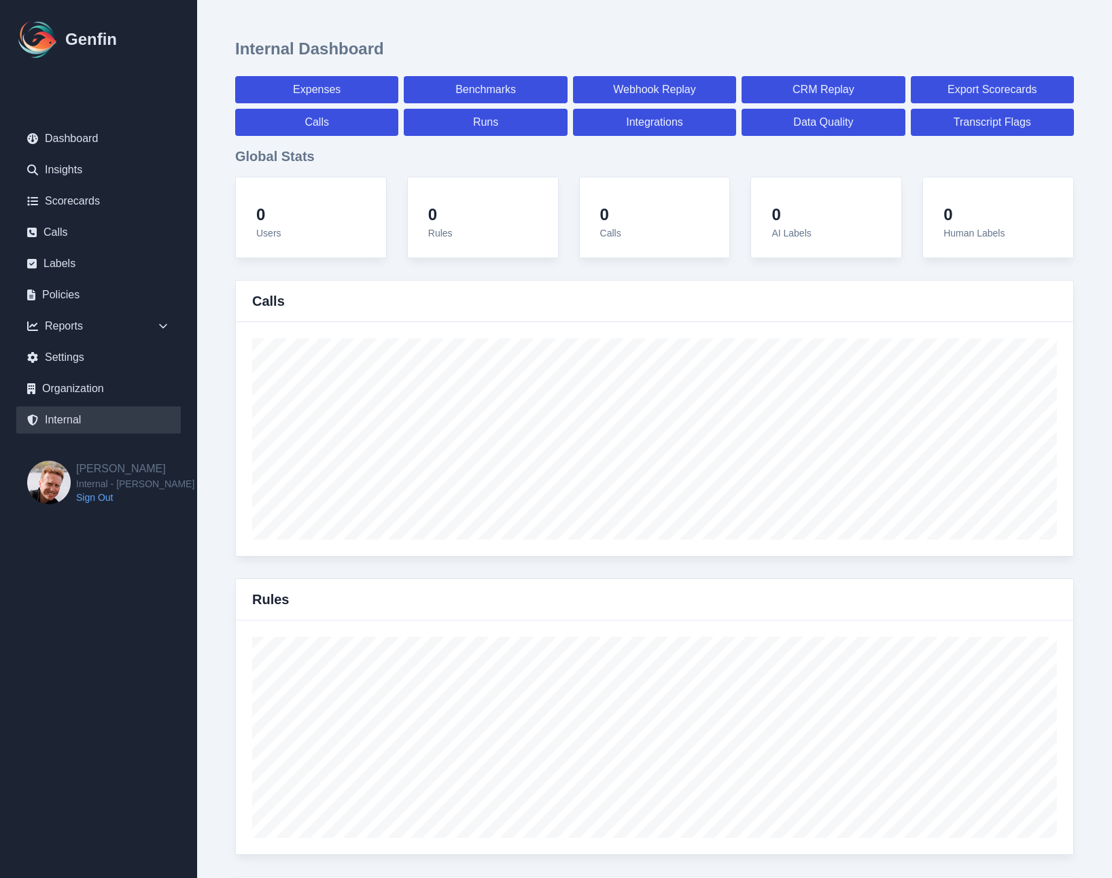
select select "7"
select select "paid"
select select "7"
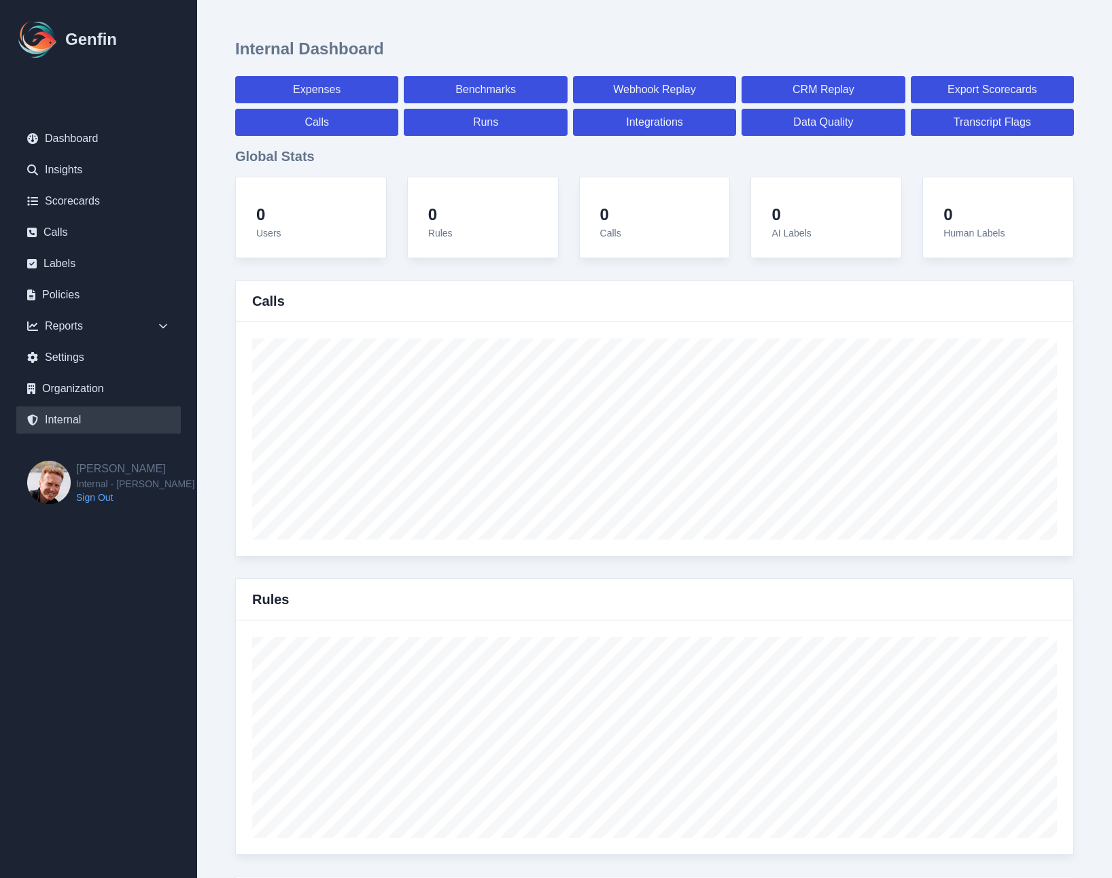
select select "7"
select select "paid"
select select "7"
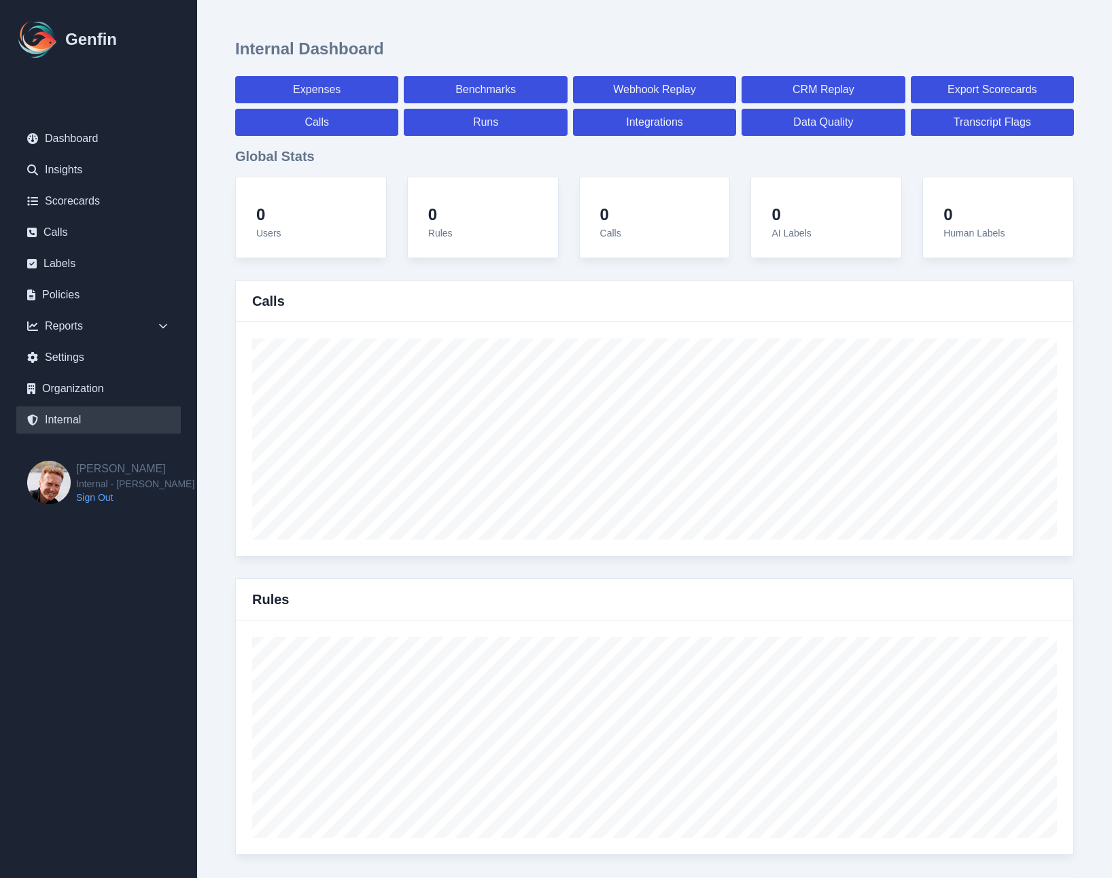
select select "7"
select select "paid"
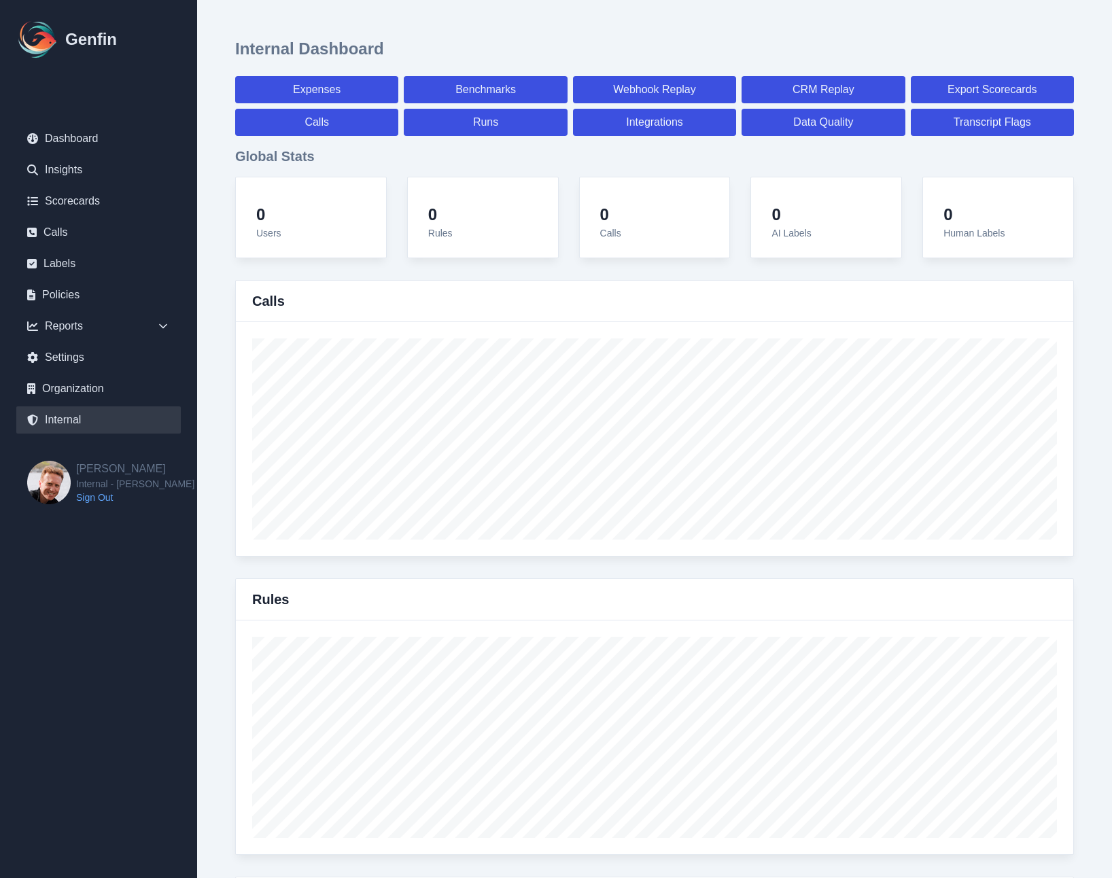
select select "7"
click at [277, 122] on link "Calls" at bounding box center [316, 122] width 163 height 27
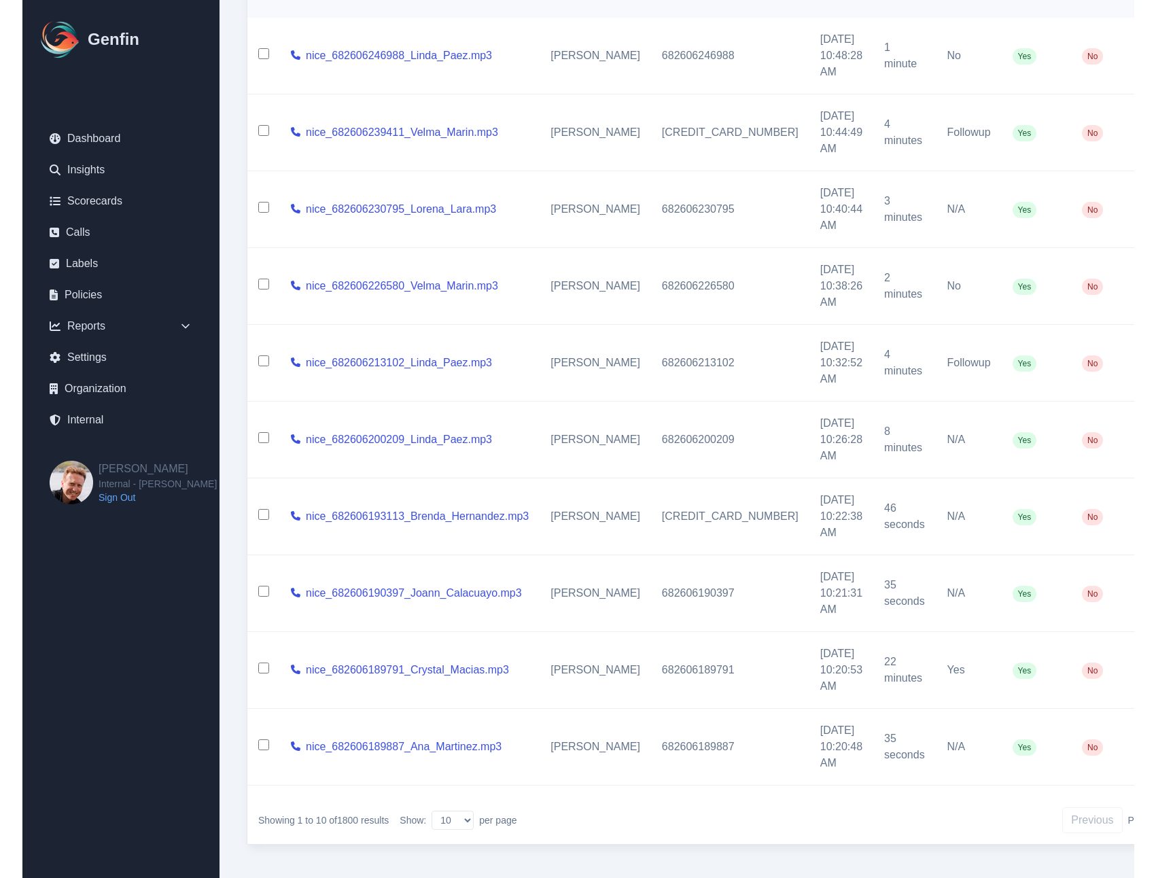
scroll to position [249, 6]
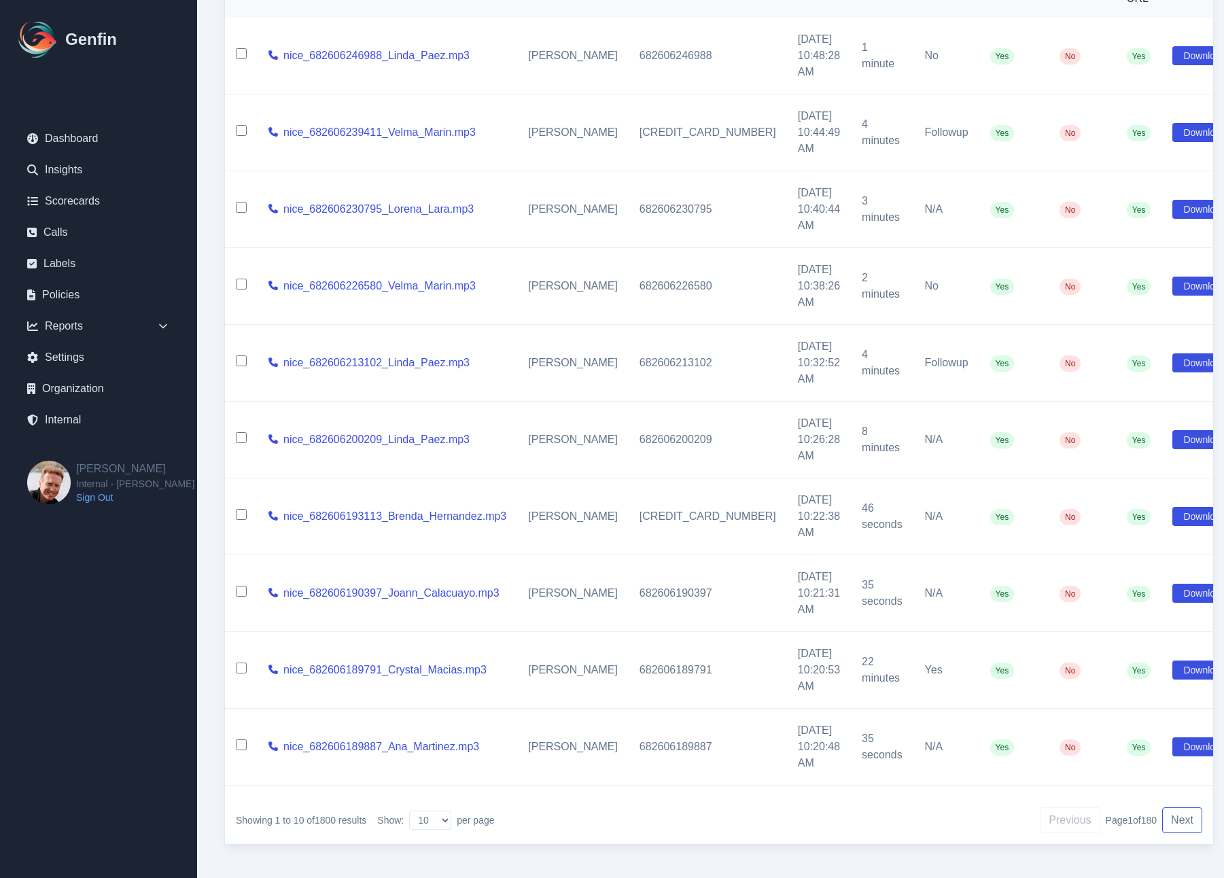
click at [1111, 808] on button "Next" at bounding box center [1182, 821] width 40 height 26
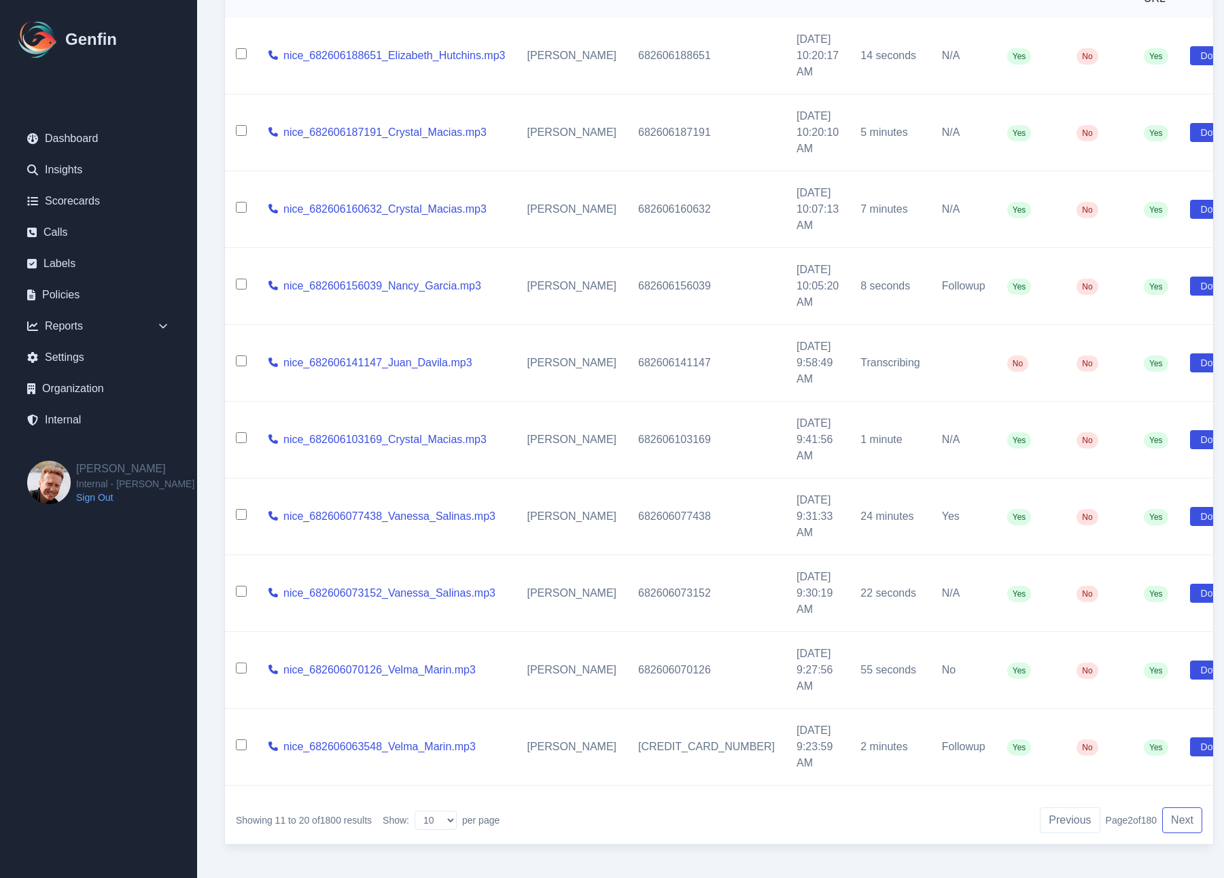
scroll to position [152, 0]
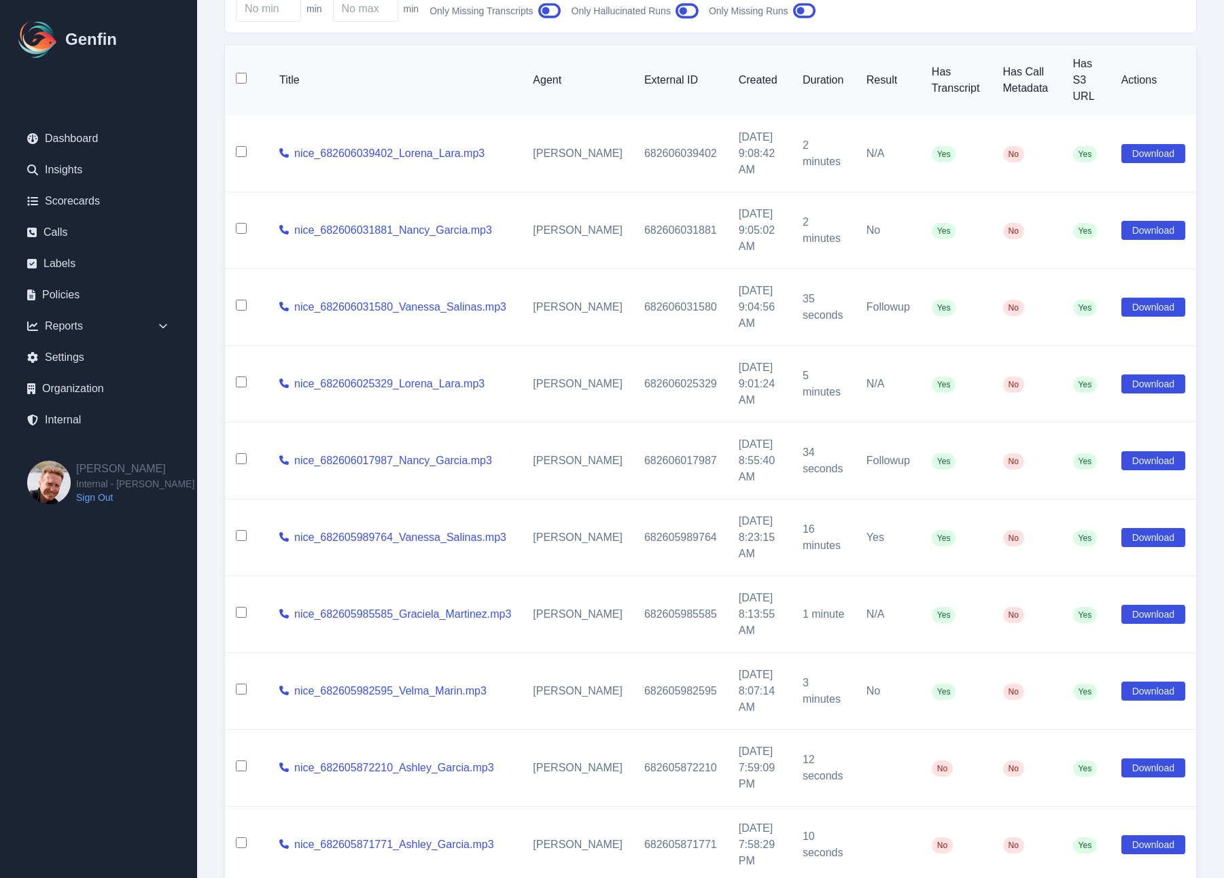
scroll to position [86, 0]
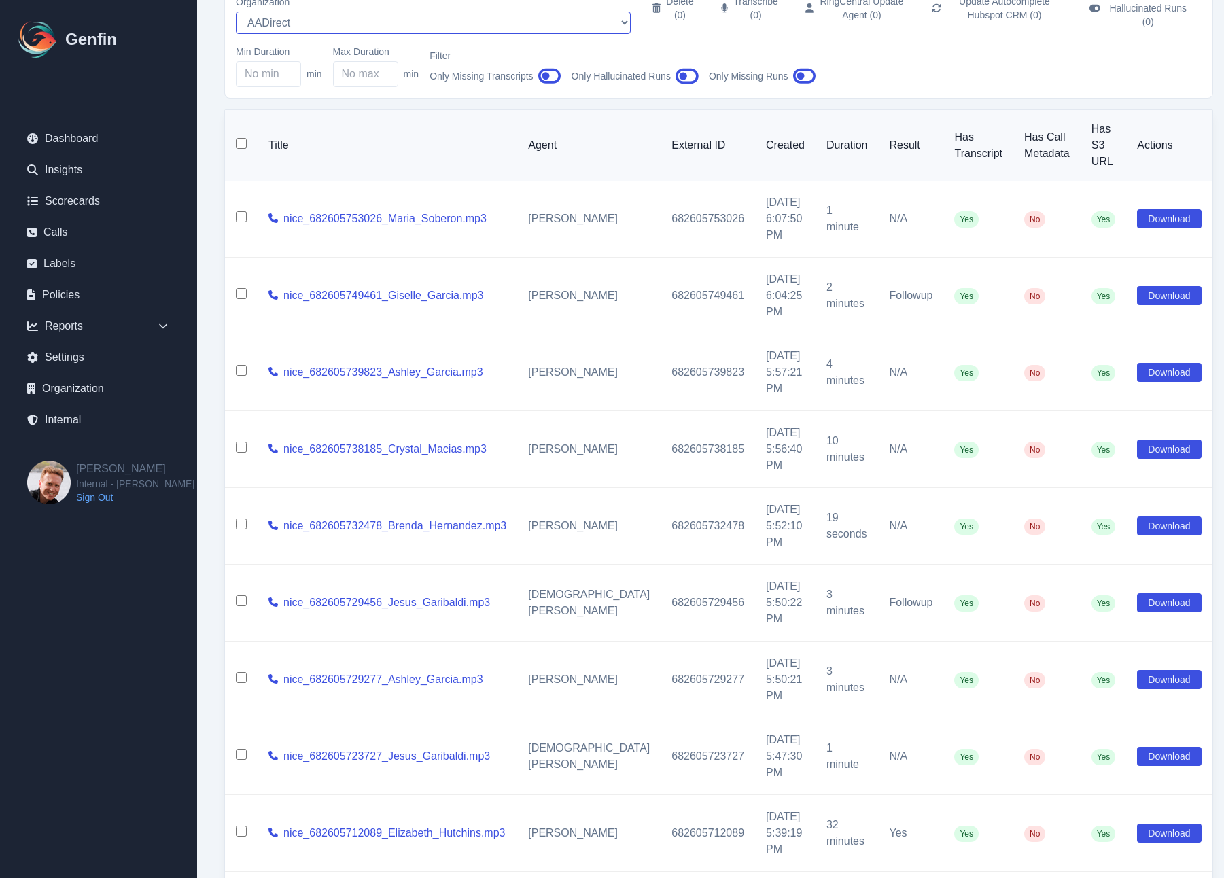
click at [284, 12] on select "AADirect Aainsco.com Aainsco.com Aainsco.com alec+america@system2.fitness alec+…" at bounding box center [433, 23] width 395 height 22
click at [236, 13] on select "AADirect Aainsco.com Aainsco.com Aainsco.com alec+america@system2.fitness alec+…" at bounding box center [433, 24] width 395 height 22
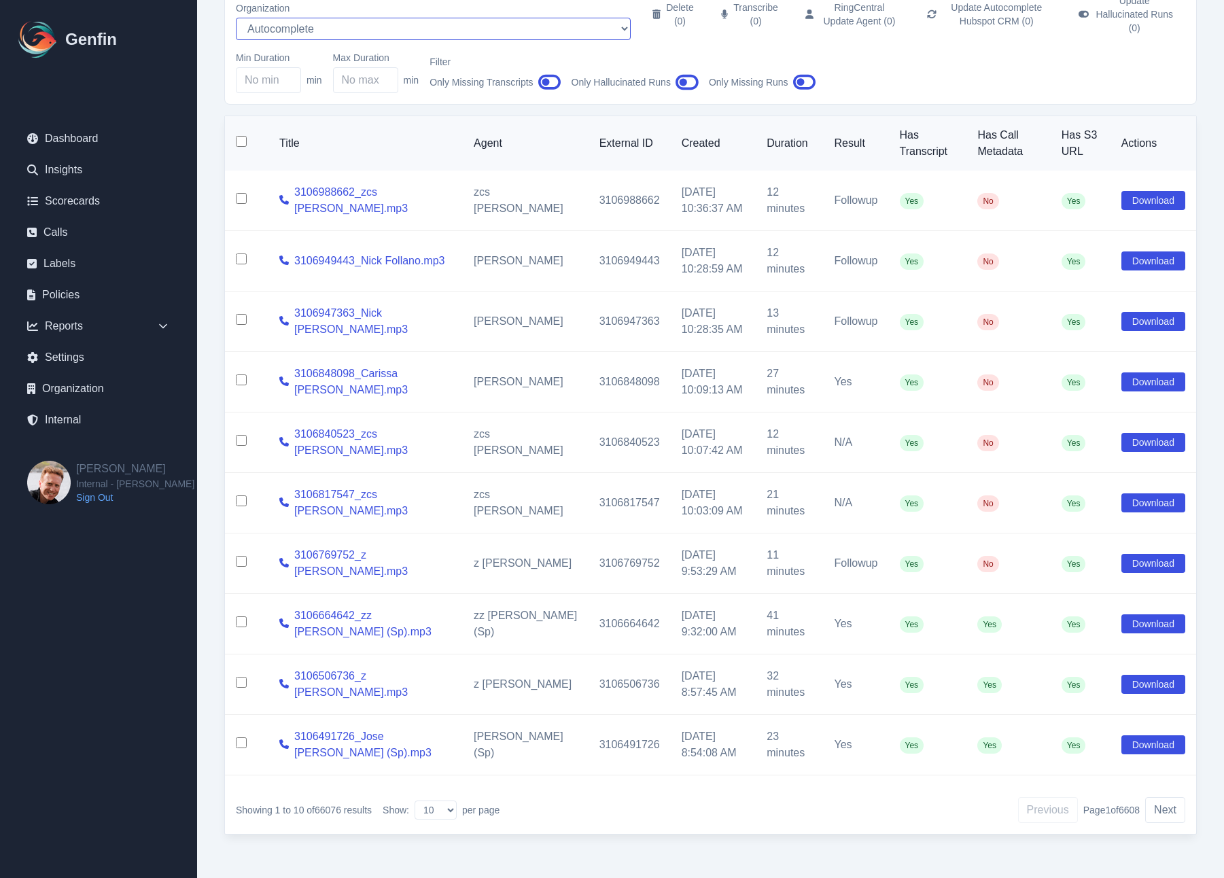
scroll to position [70, 0]
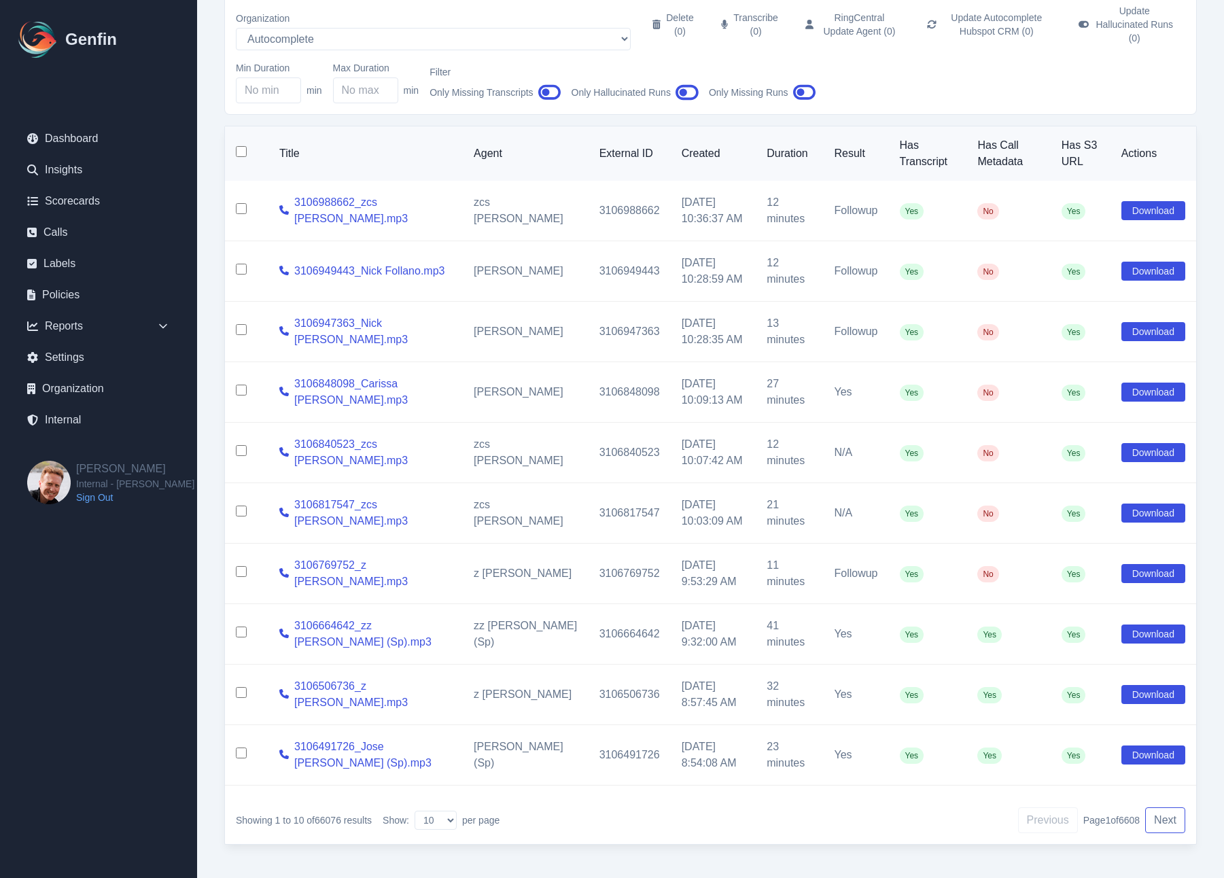
click at [1111, 810] on button "Next" at bounding box center [1165, 821] width 40 height 26
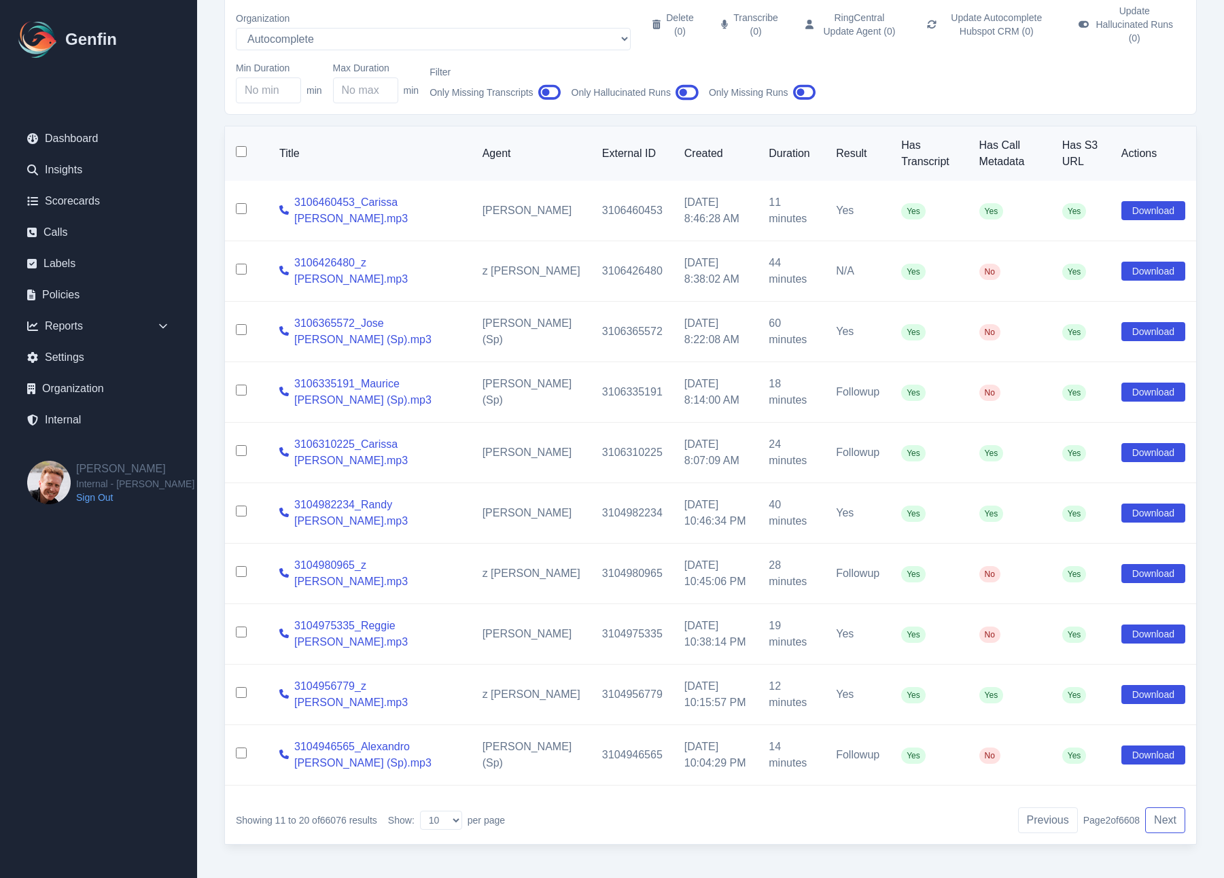
click at [1111, 810] on button "Next" at bounding box center [1165, 821] width 40 height 26
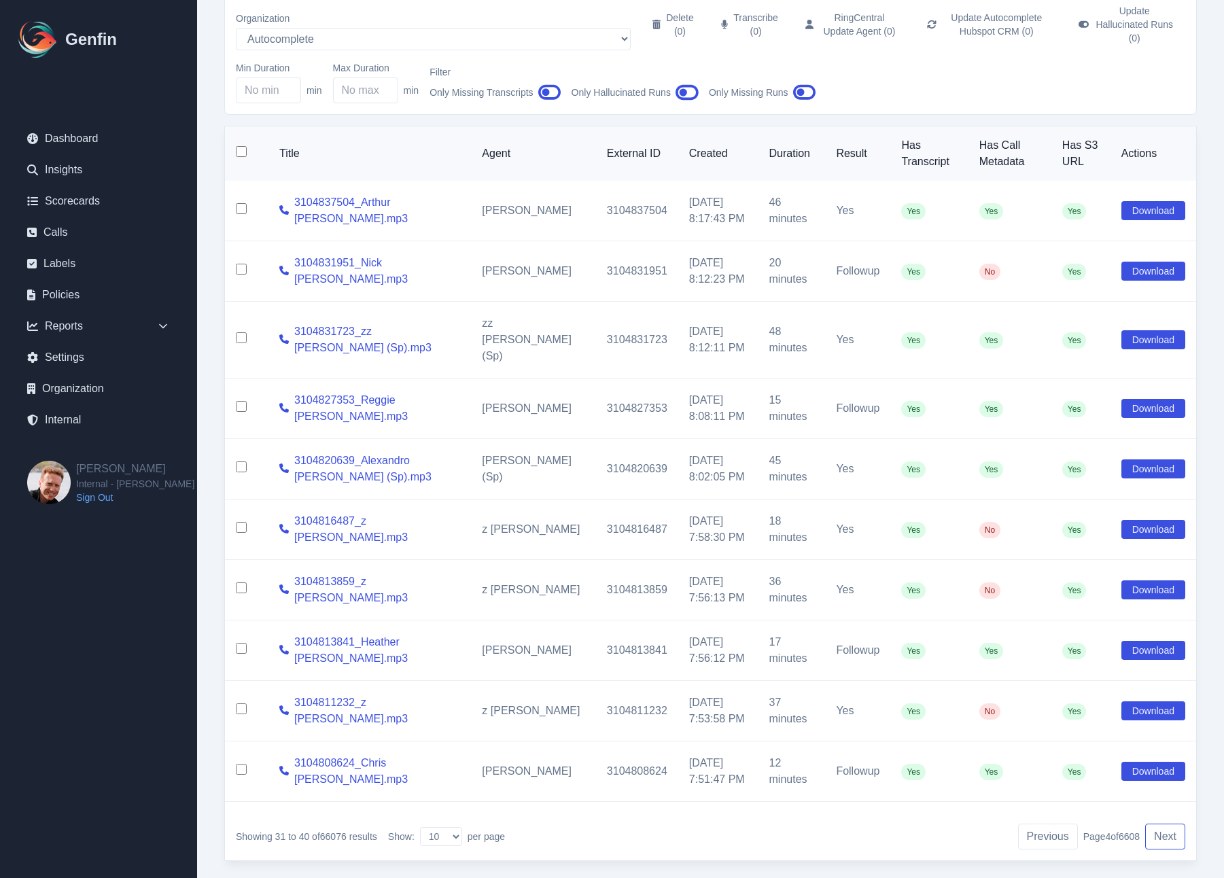
click at [1111, 824] on button "Next" at bounding box center [1165, 837] width 40 height 26
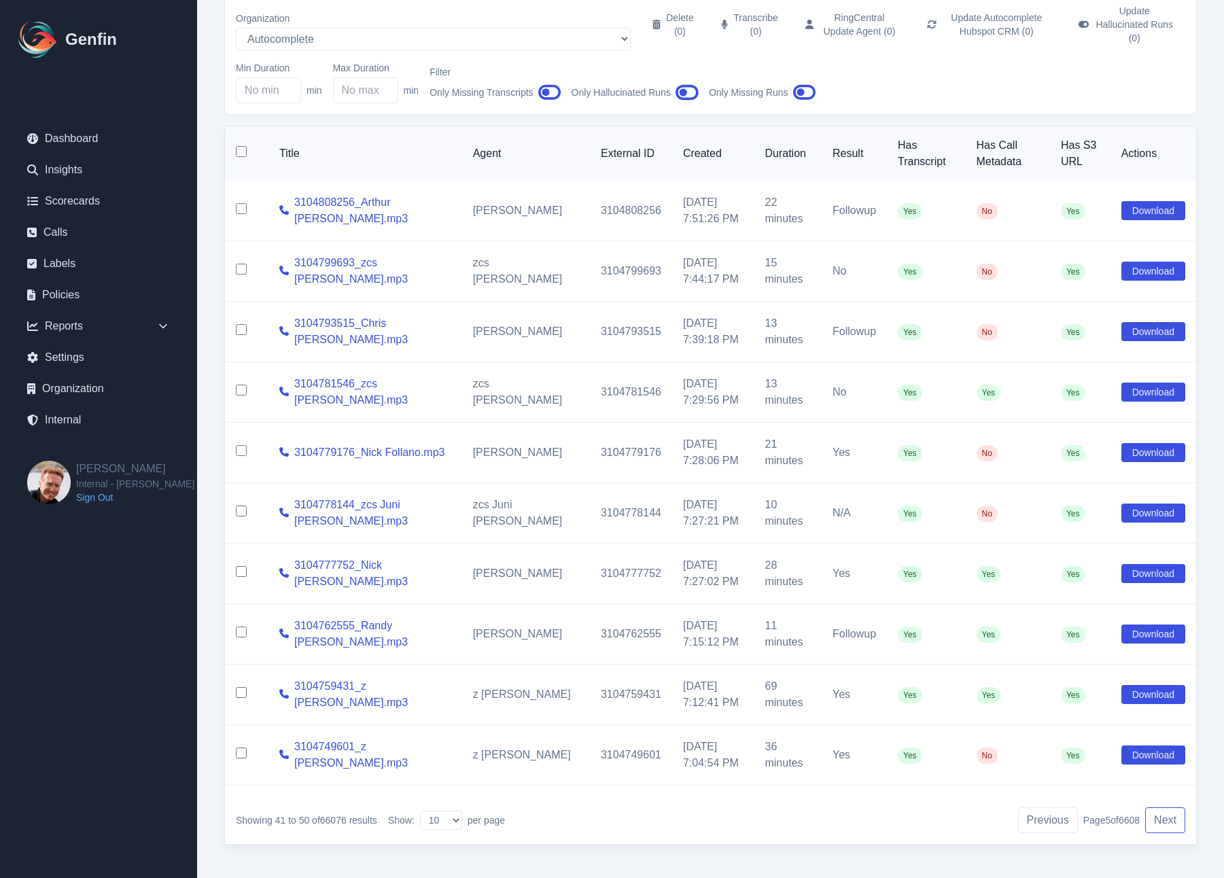
click at [1111, 812] on button "Next" at bounding box center [1165, 821] width 40 height 26
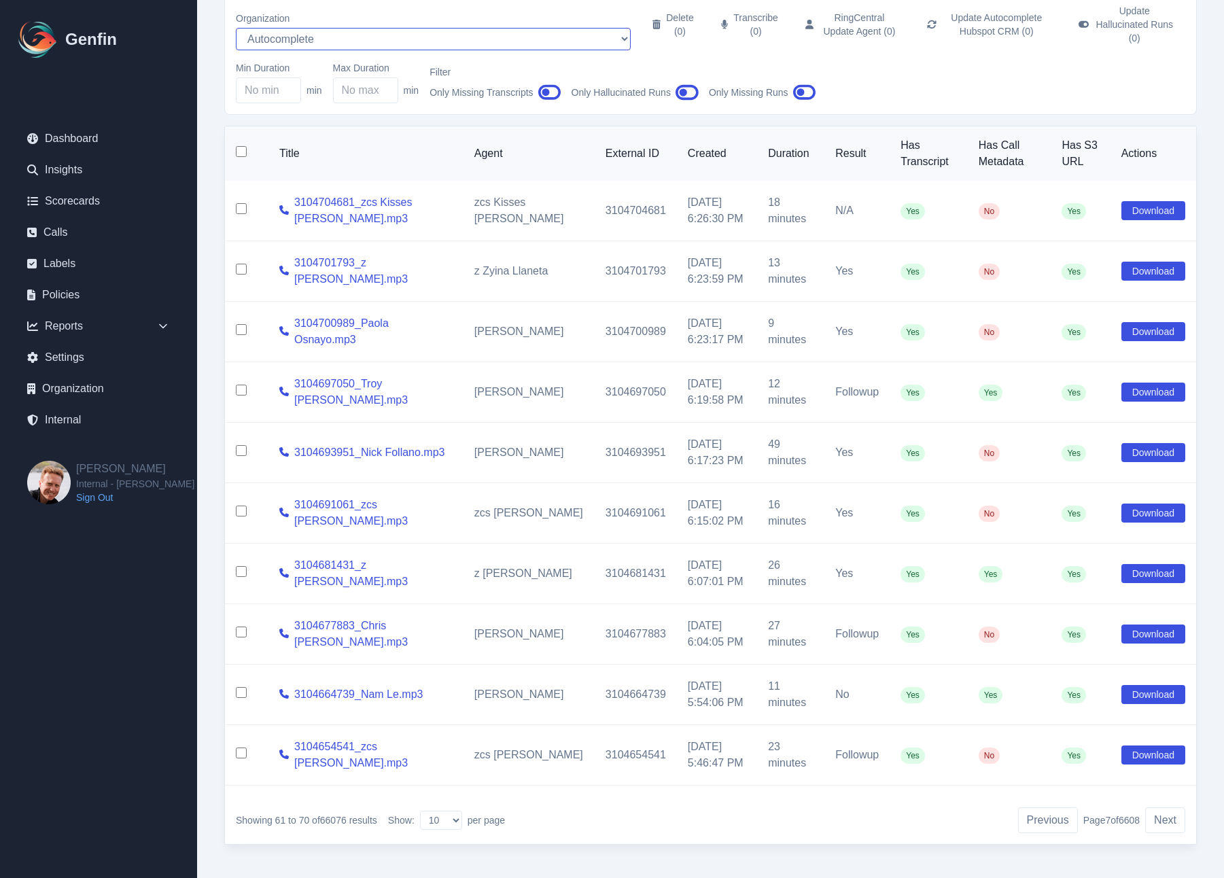
click at [305, 29] on select "AADirect Aainsco.com Aainsco.com Aainsco.com alec+america@system2.fitness alec+…" at bounding box center [433, 39] width 395 height 22
click at [236, 28] on select "AADirect Aainsco.com Aainsco.com Aainsco.com alec+america@system2.fitness alec+…" at bounding box center [433, 39] width 395 height 22
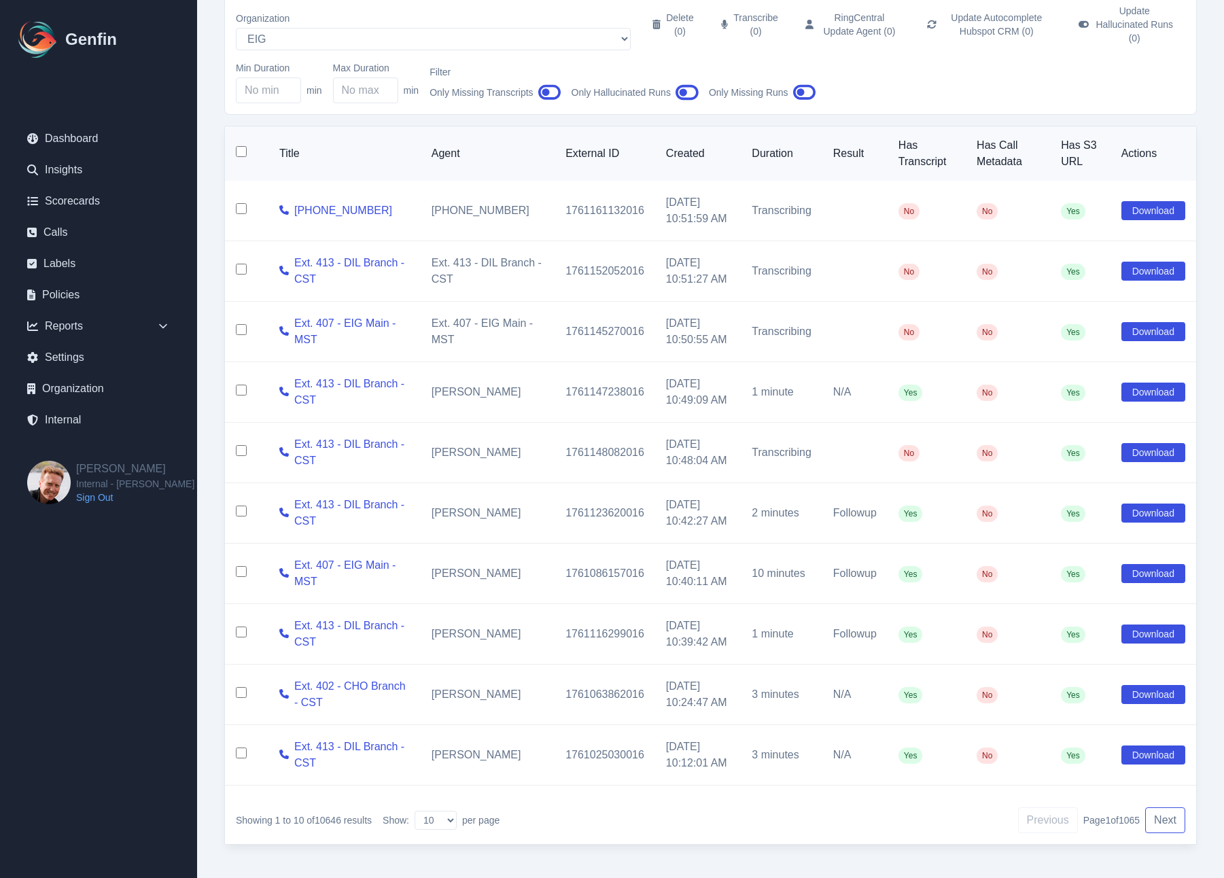
click at [1111, 808] on button "Next" at bounding box center [1165, 821] width 40 height 26
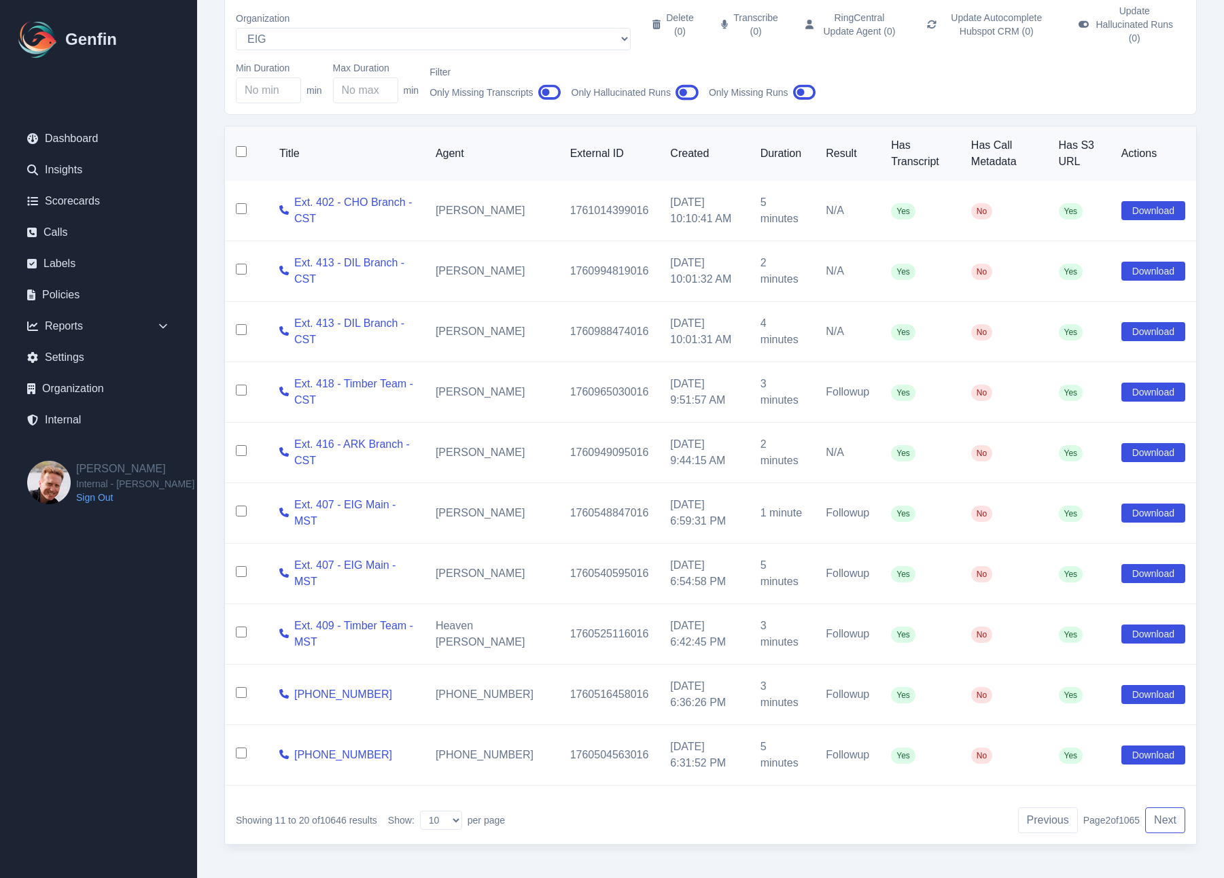
click at [1111, 808] on button "Next" at bounding box center [1165, 821] width 40 height 26
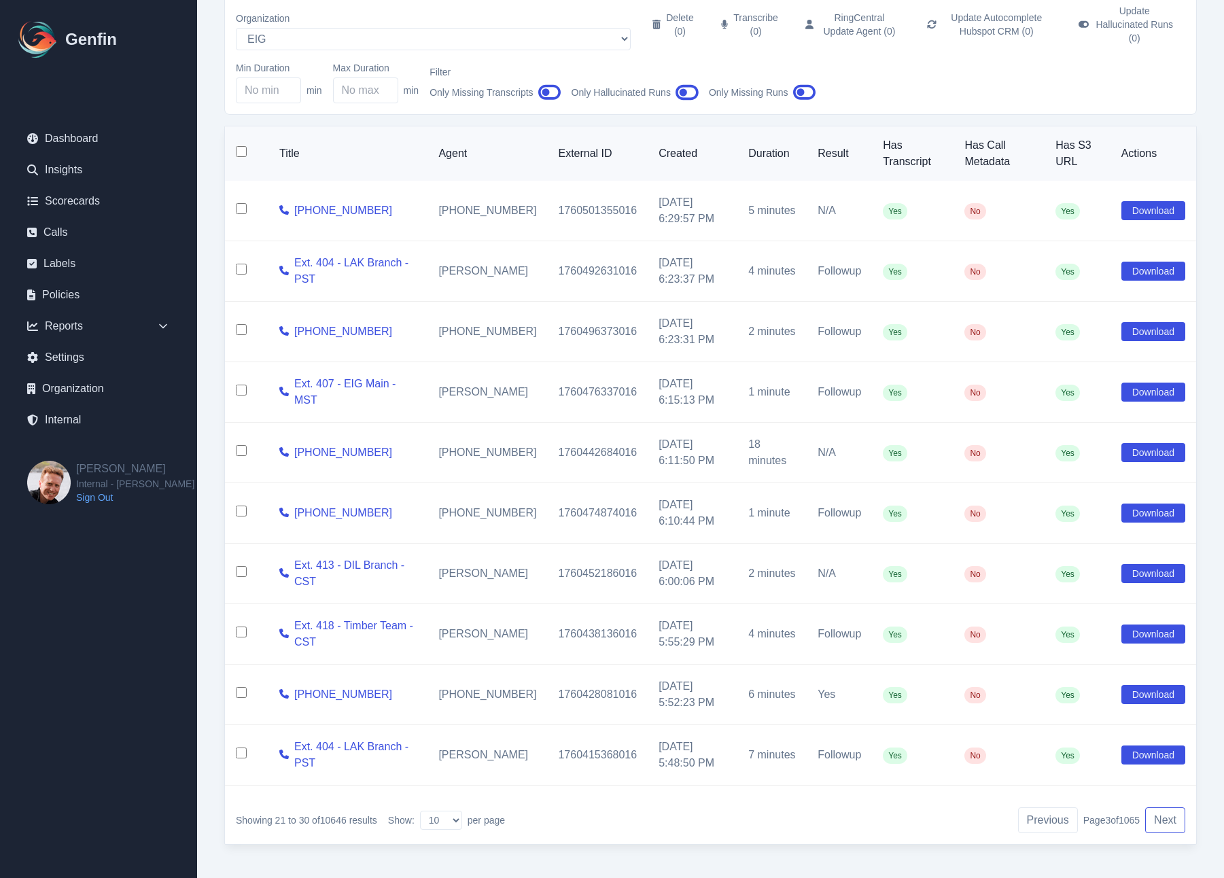
click at [1111, 808] on button "Next" at bounding box center [1165, 821] width 40 height 26
click at [1028, 810] on button "Previous" at bounding box center [1048, 821] width 60 height 26
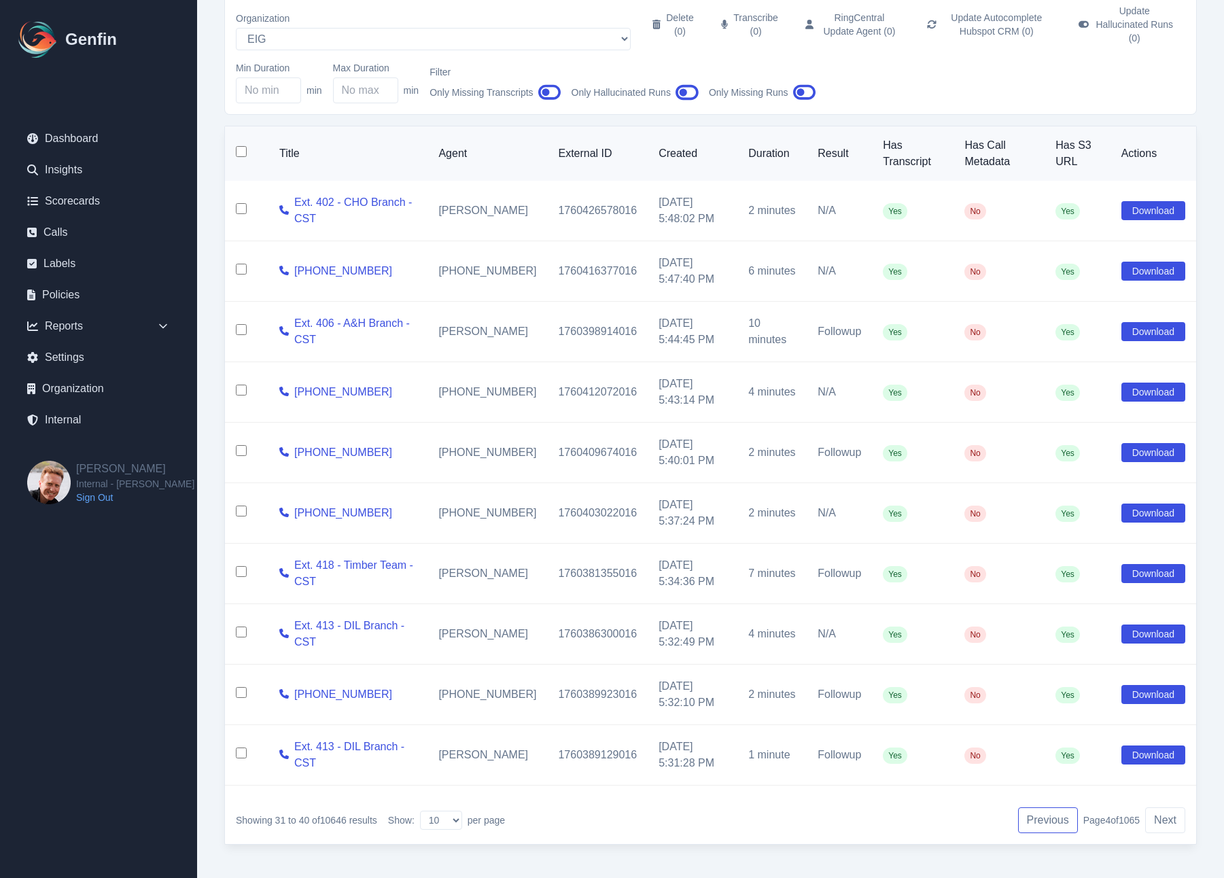
click at [1028, 810] on button "Previous" at bounding box center [1048, 821] width 60 height 26
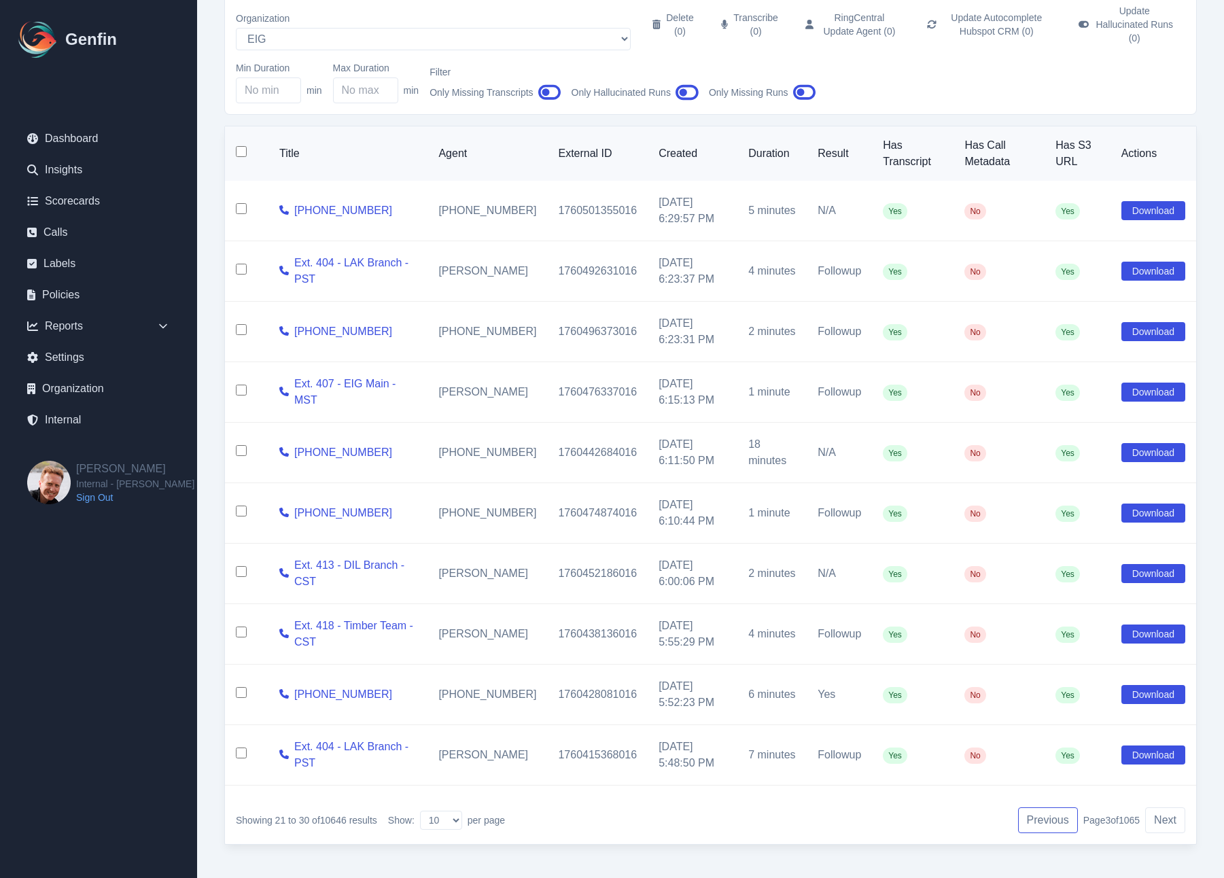
click at [1024, 811] on button "Previous" at bounding box center [1048, 821] width 60 height 26
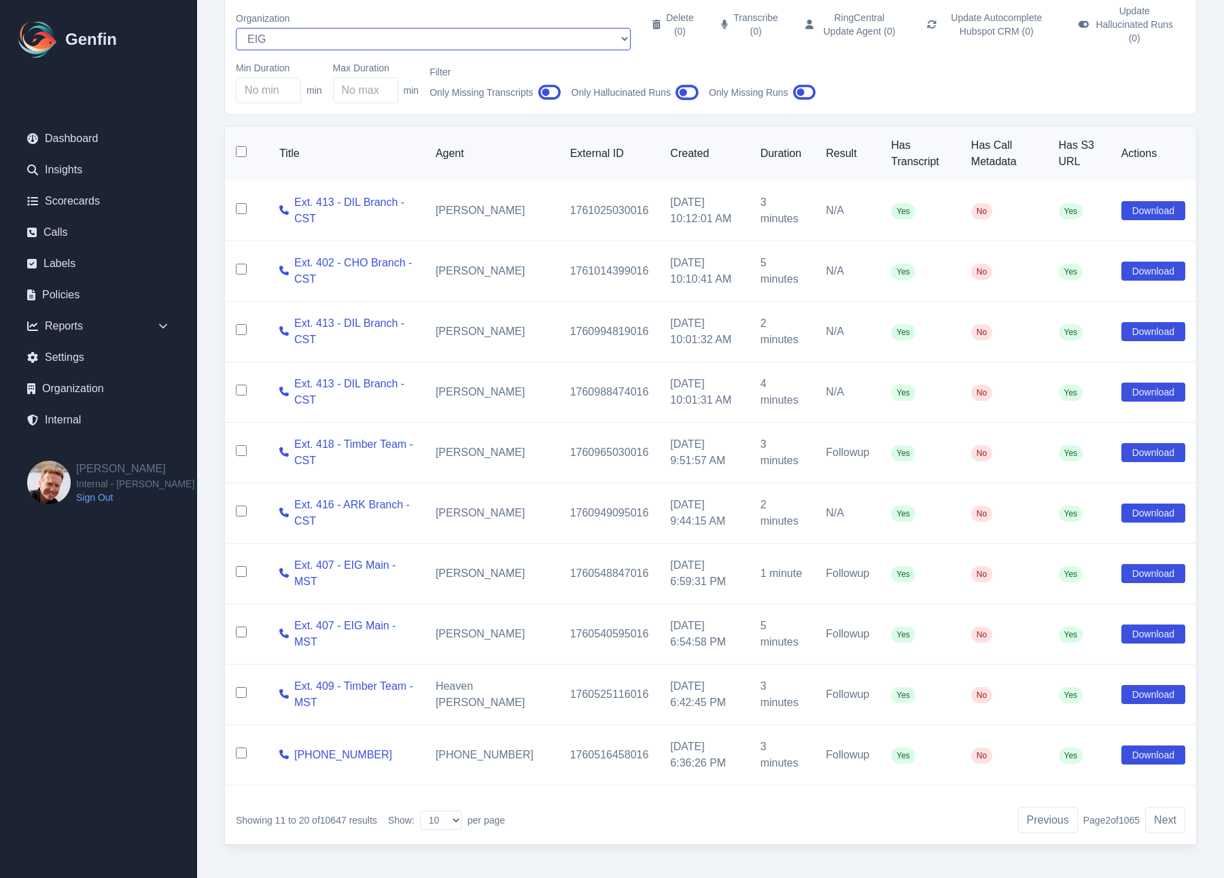
click at [291, 28] on select "AADirect Aainsco.com Aainsco.com Aainsco.com alec+america@system2.fitness alec+…" at bounding box center [433, 39] width 395 height 22
click at [236, 28] on select "AADirect Aainsco.com Aainsco.com Aainsco.com alec+america@system2.fitness alec+…" at bounding box center [433, 39] width 395 height 22
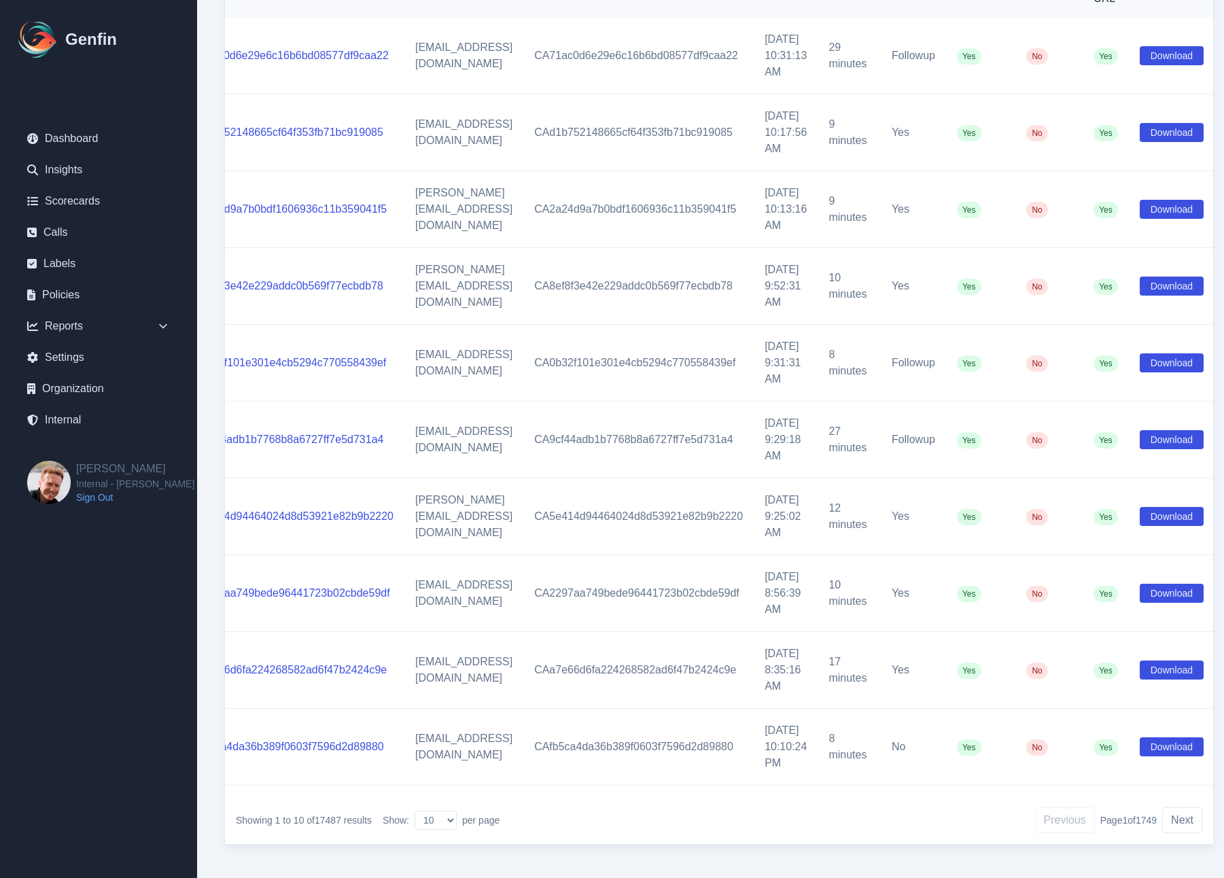
scroll to position [0, 129]
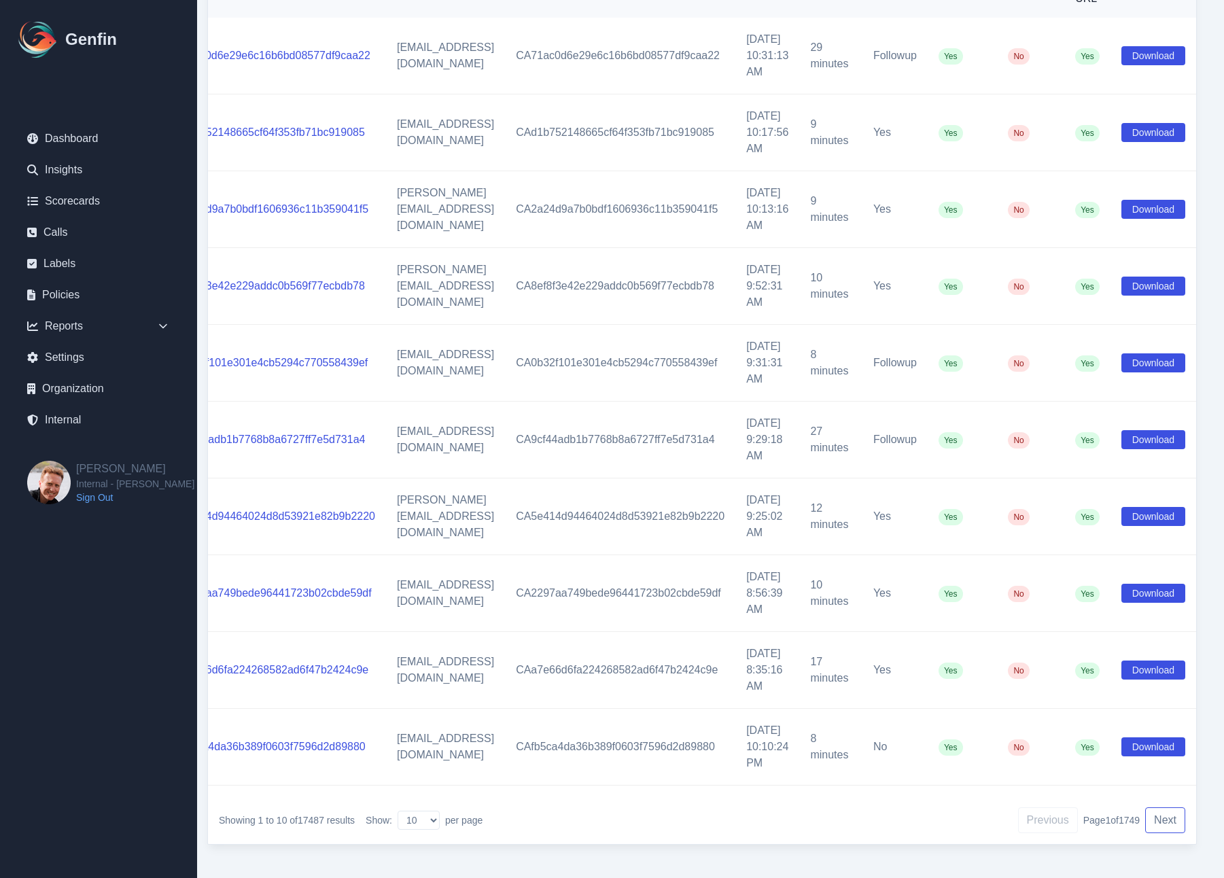
click at [1111, 818] on button "Next" at bounding box center [1165, 821] width 40 height 26
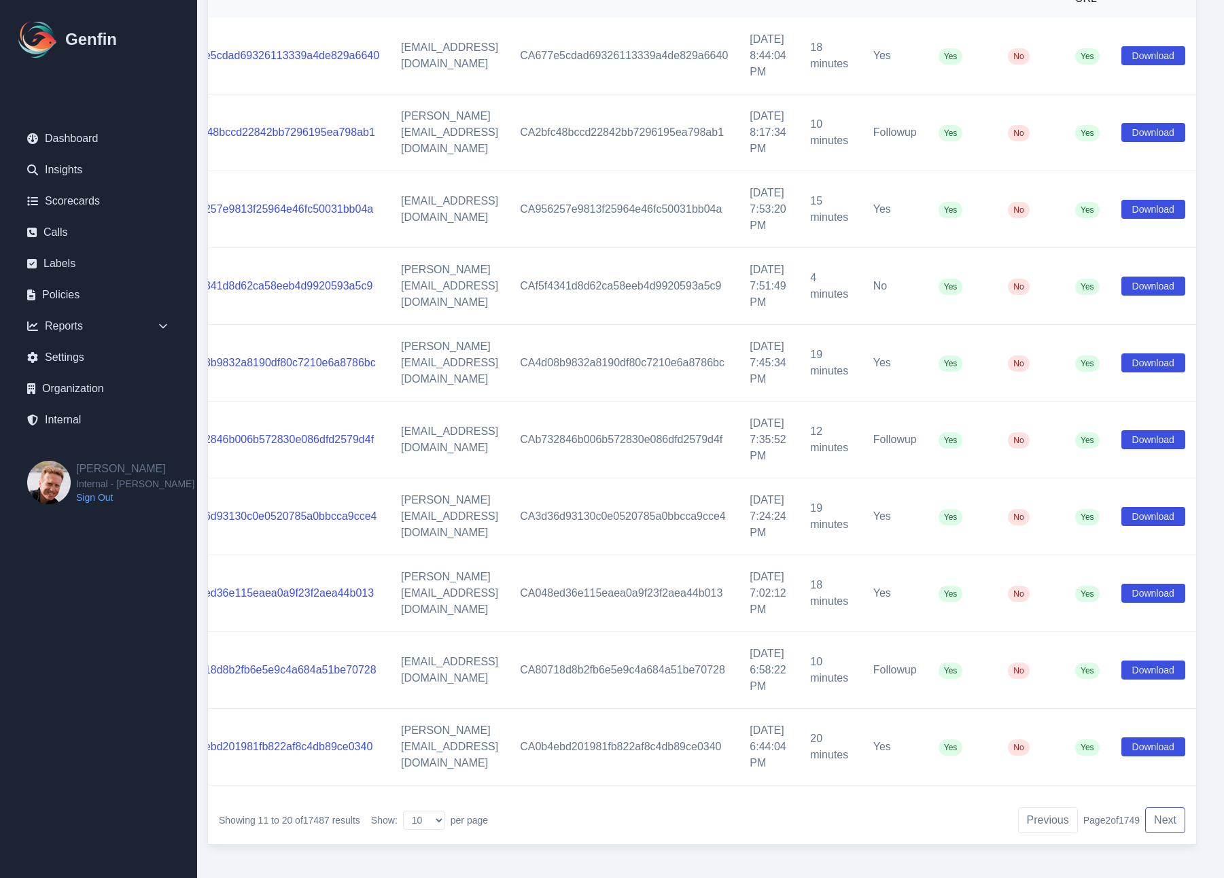
scroll to position [0, 121]
click at [1111, 818] on button "Next" at bounding box center [1165, 821] width 40 height 26
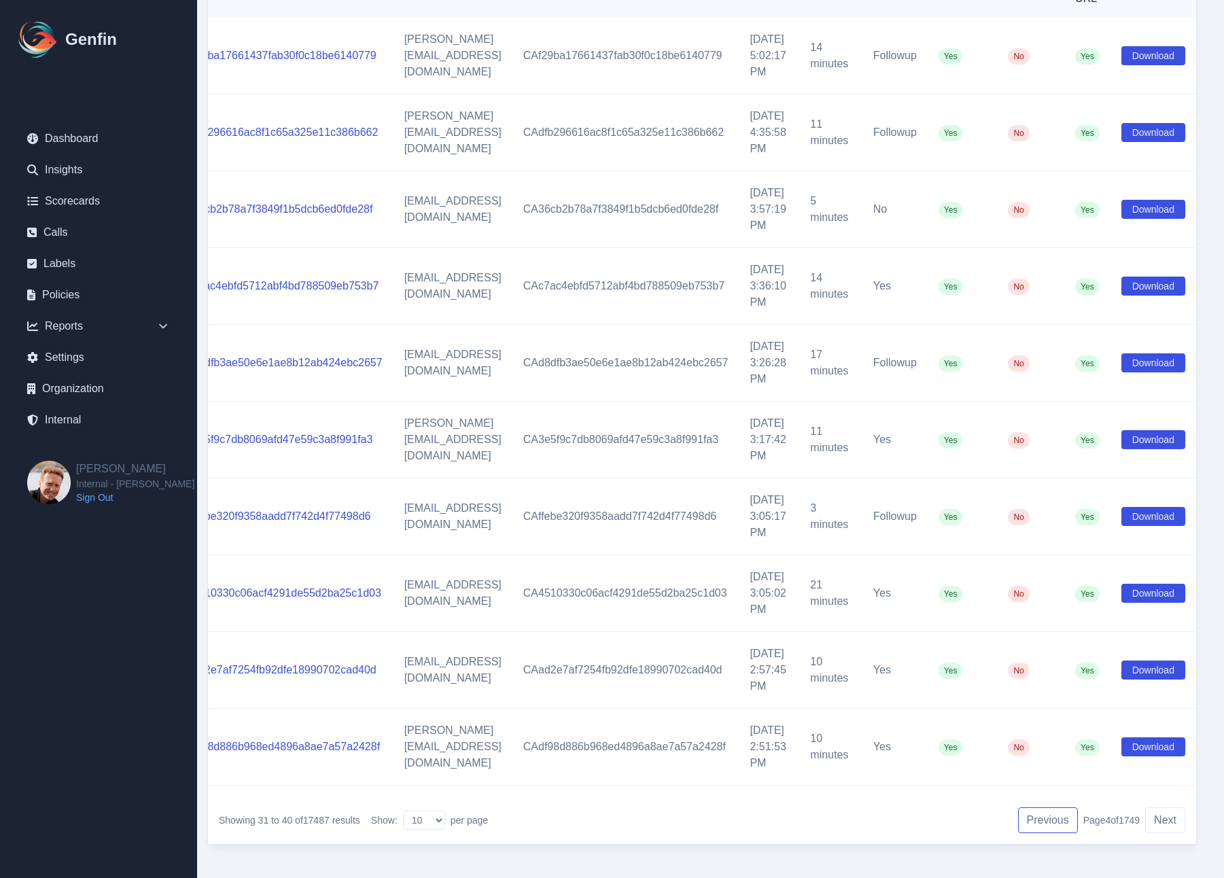
click at [1044, 812] on button "Previous" at bounding box center [1048, 821] width 60 height 26
click at [1044, 813] on button "Previous" at bounding box center [1048, 821] width 60 height 26
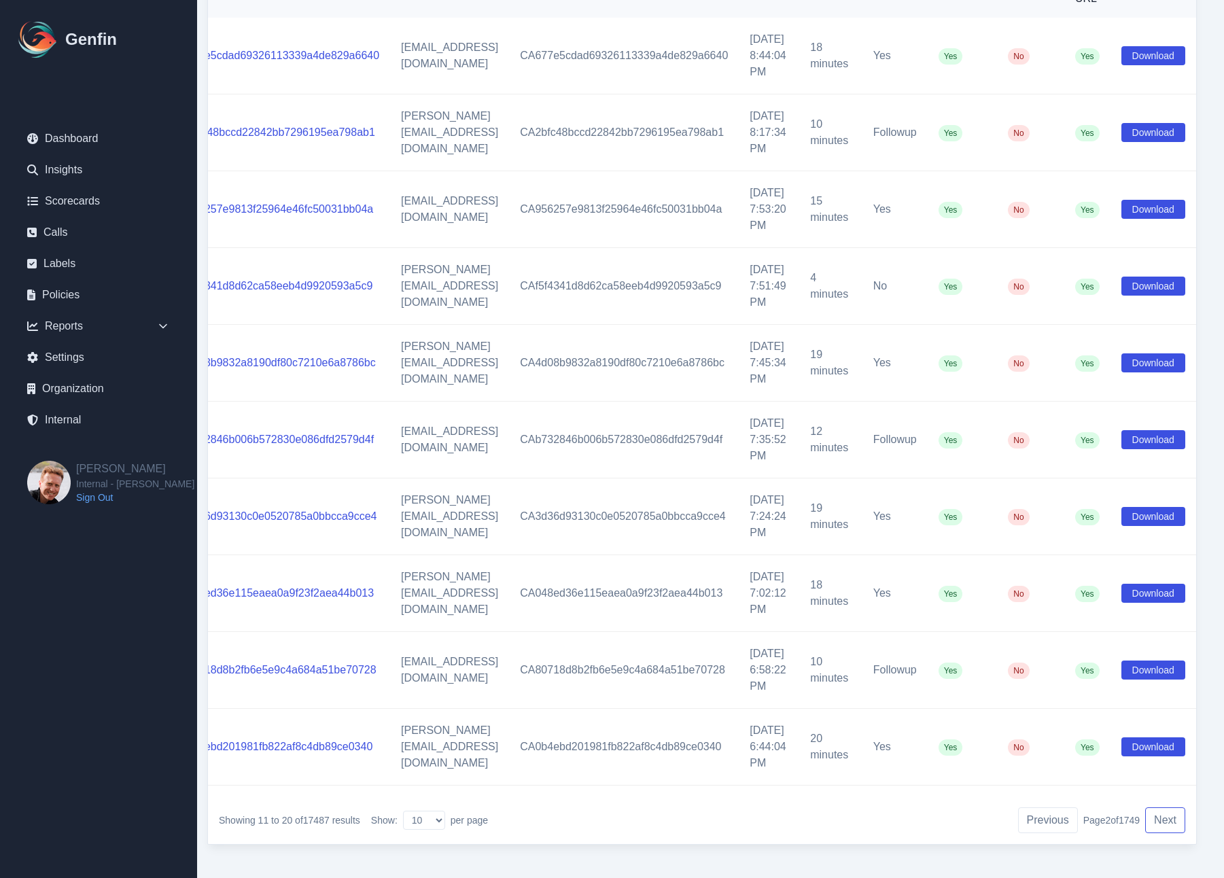
click at [1111, 808] on button "Next" at bounding box center [1165, 821] width 40 height 26
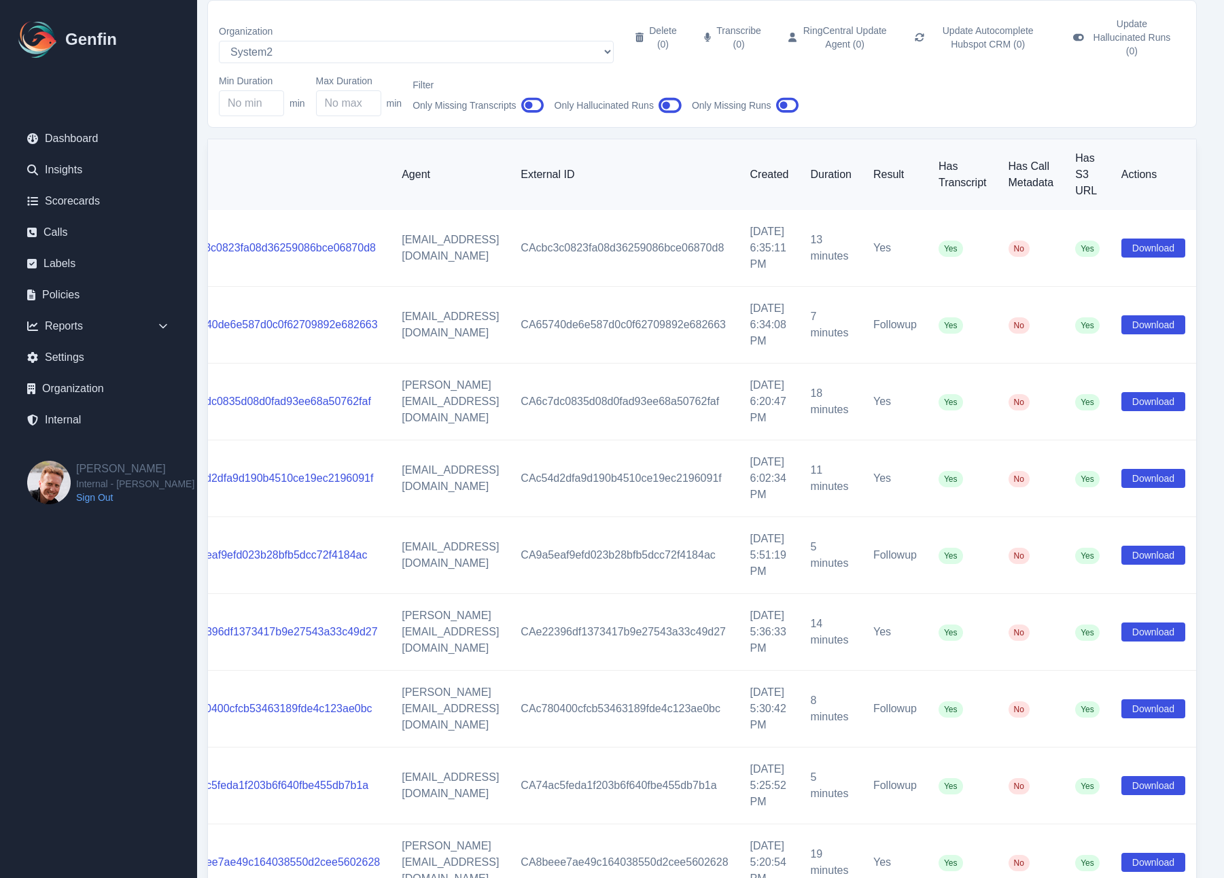
scroll to position [0, 17]
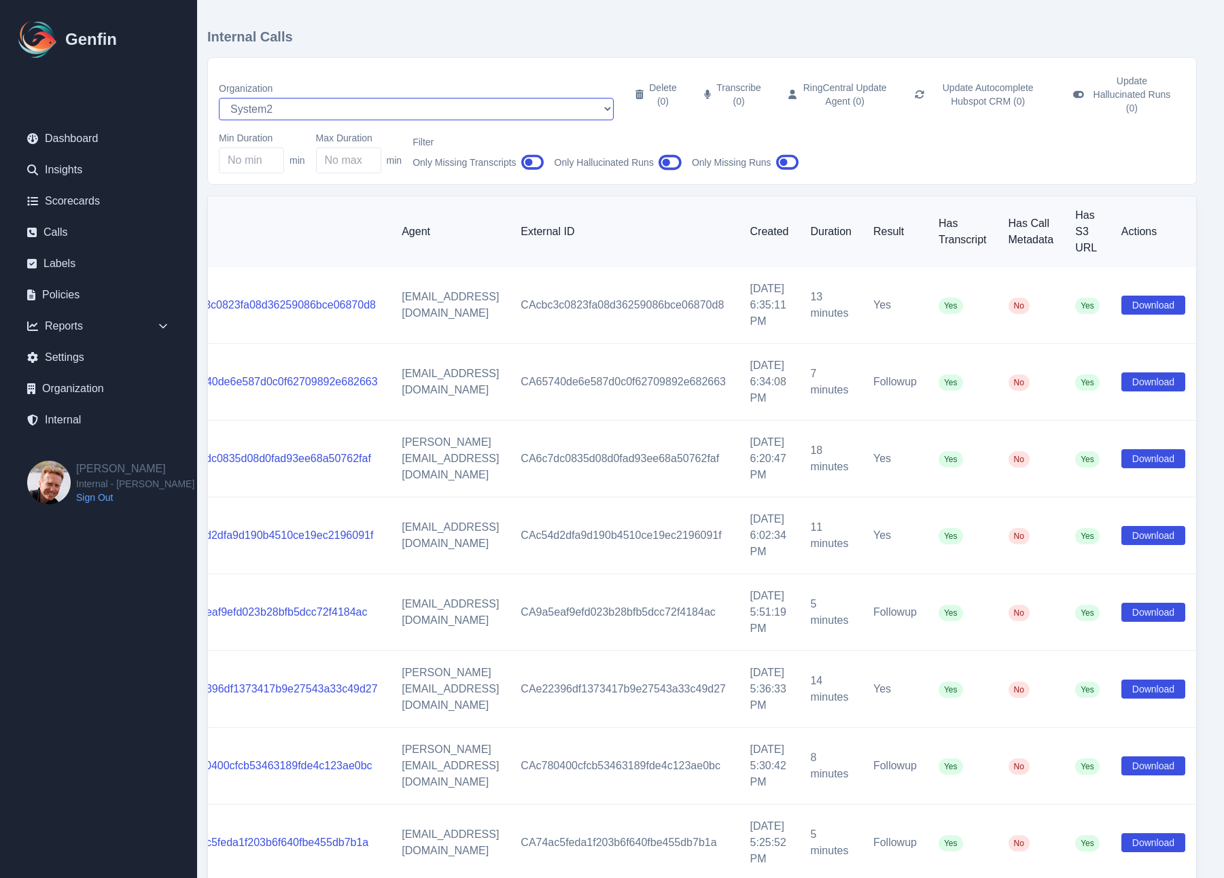
click at [294, 98] on select "AADirect Aainsco.com Aainsco.com Aainsco.com alec+america@system2.fitness alec+…" at bounding box center [416, 109] width 395 height 22
click at [219, 98] on select "AADirect Aainsco.com Aainsco.com Aainsco.com alec+america@system2.fitness alec+…" at bounding box center [416, 109] width 395 height 22
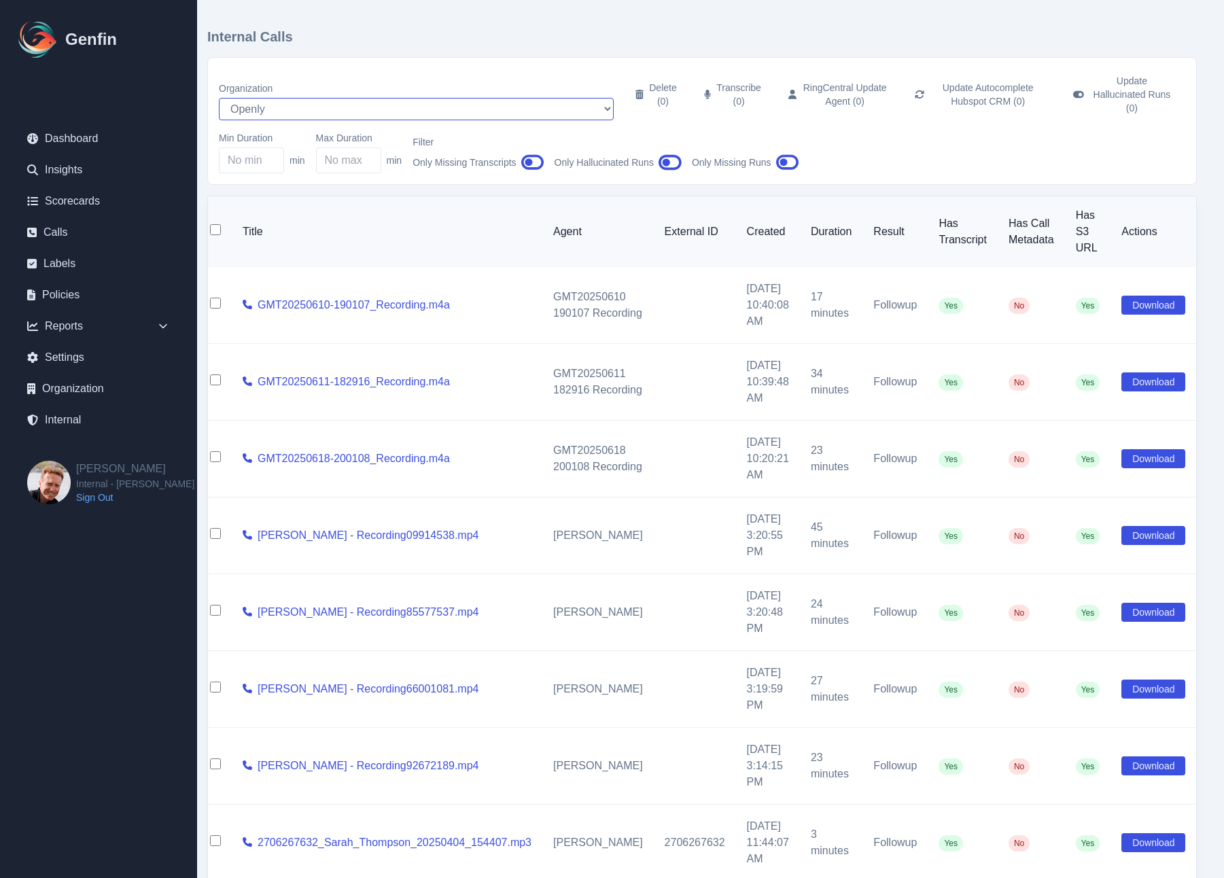
scroll to position [0, 1]
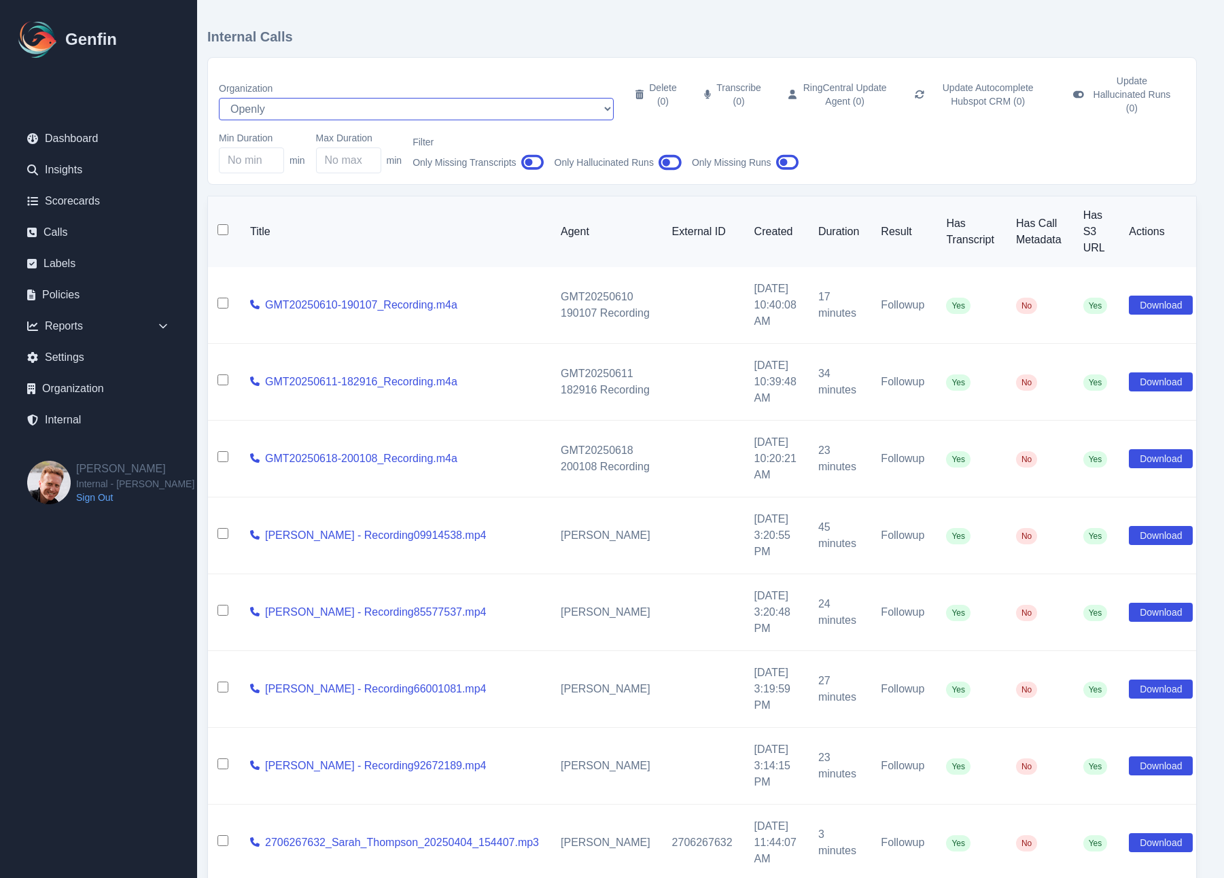
click at [294, 98] on select "AADirect Aainsco.com Aainsco.com Aainsco.com alec+america@system2.fitness alec+…" at bounding box center [416, 109] width 395 height 22
click at [219, 98] on select "AADirect Aainsco.com Aainsco.com Aainsco.com alec+america@system2.fitness alec+…" at bounding box center [416, 109] width 395 height 22
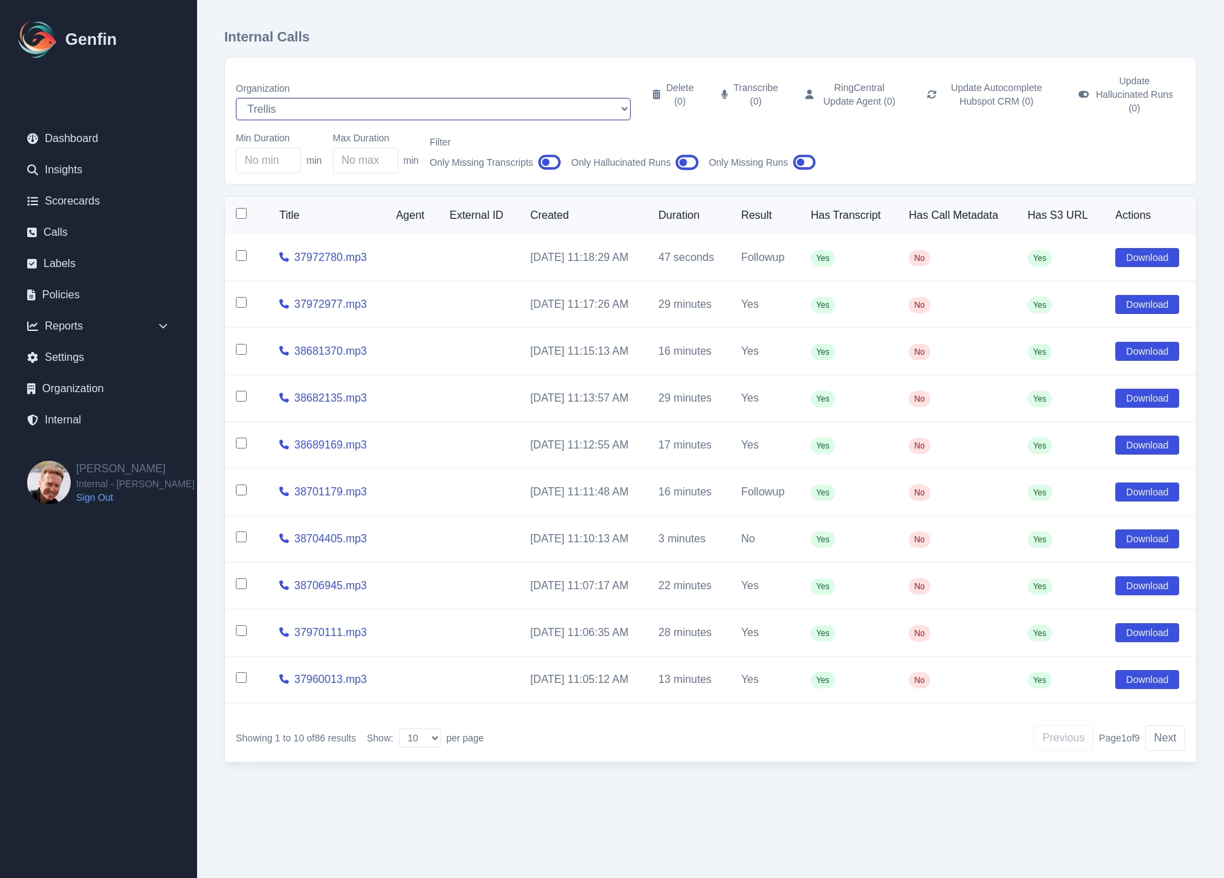
click at [313, 98] on select "AADirect Aainsco.com Aainsco.com Aainsco.com alec+america@system2.fitness alec+…" at bounding box center [433, 109] width 395 height 22
click at [236, 98] on select "AADirect Aainsco.com Aainsco.com Aainsco.com alec+america@system2.fitness alec+…" at bounding box center [433, 109] width 395 height 22
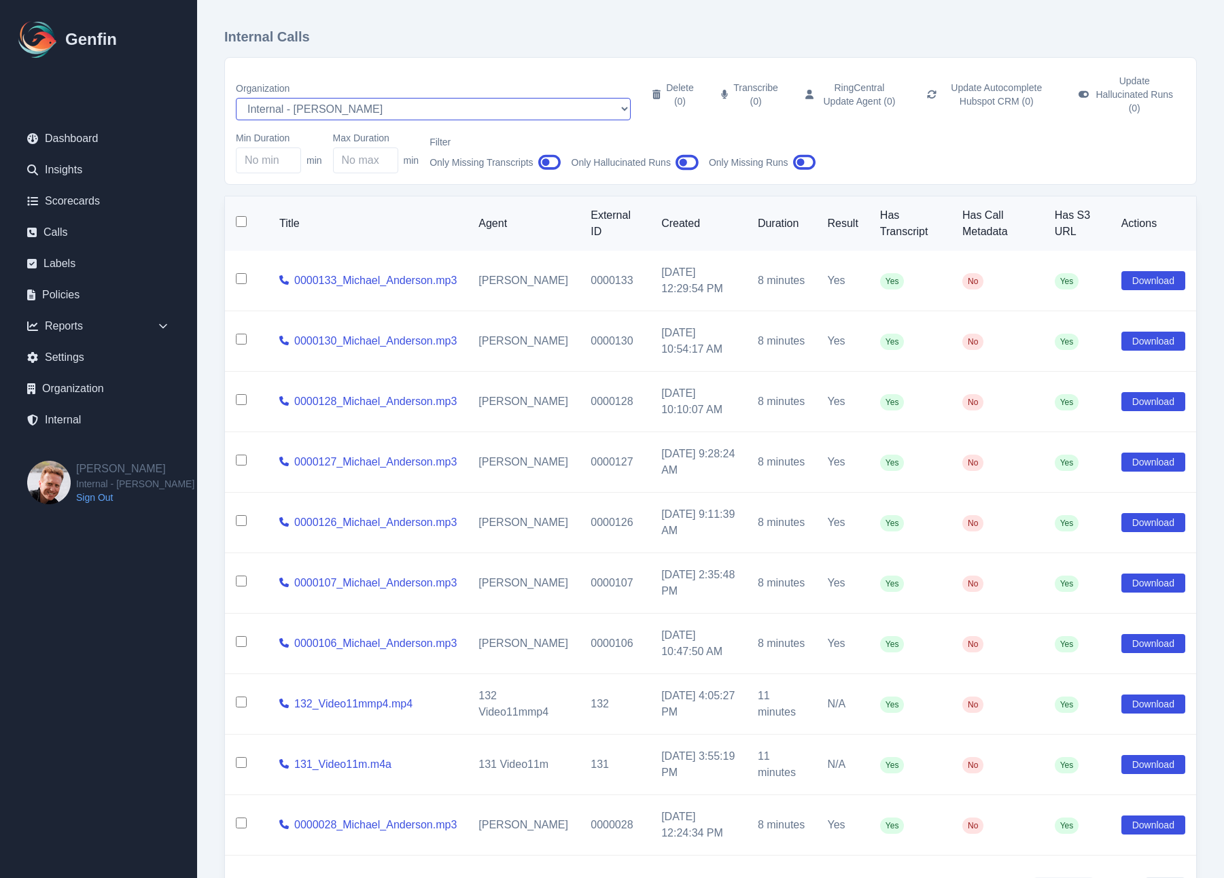
click at [315, 99] on select "AADirect Aainsco.com Aainsco.com Aainsco.com alec+america@system2.fitness alec+…" at bounding box center [433, 109] width 395 height 22
click at [236, 98] on select "AADirect Aainsco.com Aainsco.com Aainsco.com alec+america@system2.fitness alec+…" at bounding box center [433, 109] width 395 height 22
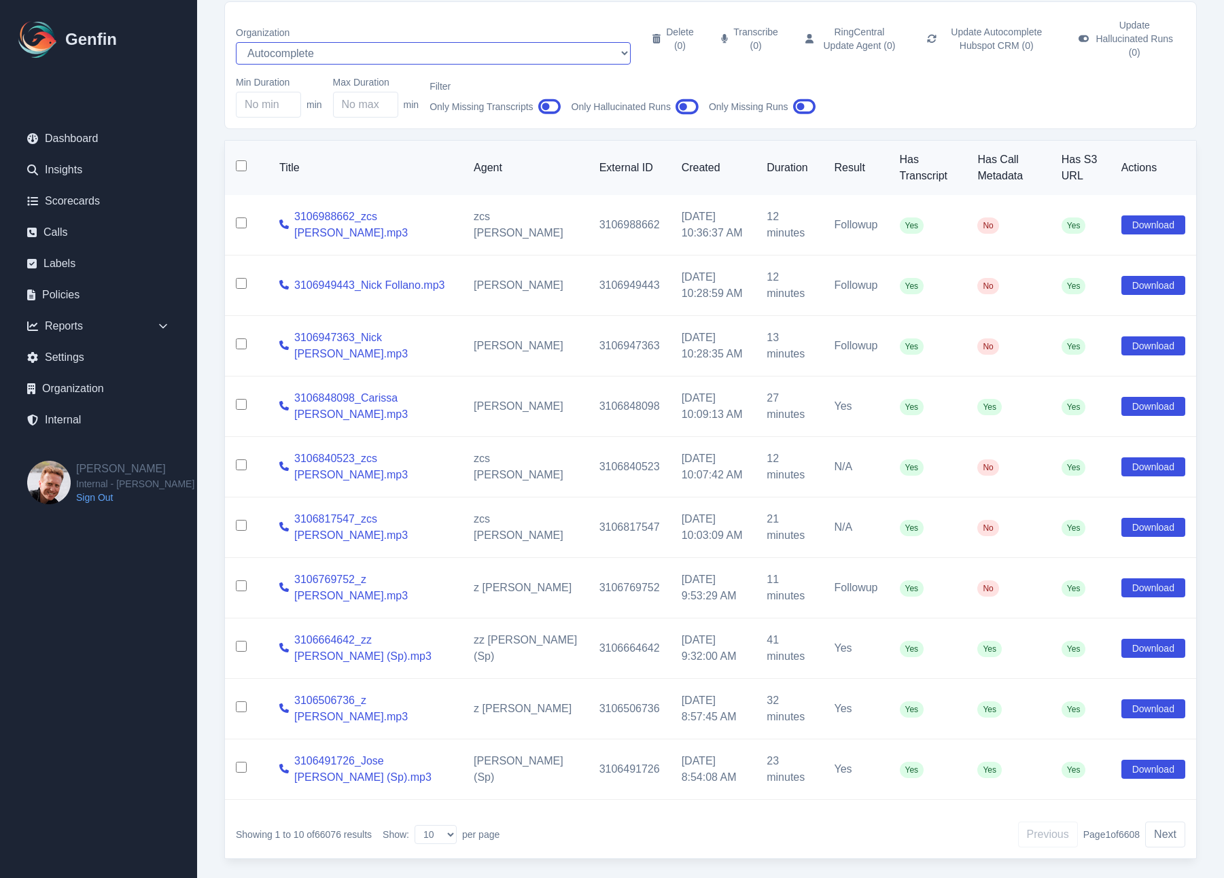
scroll to position [70, 0]
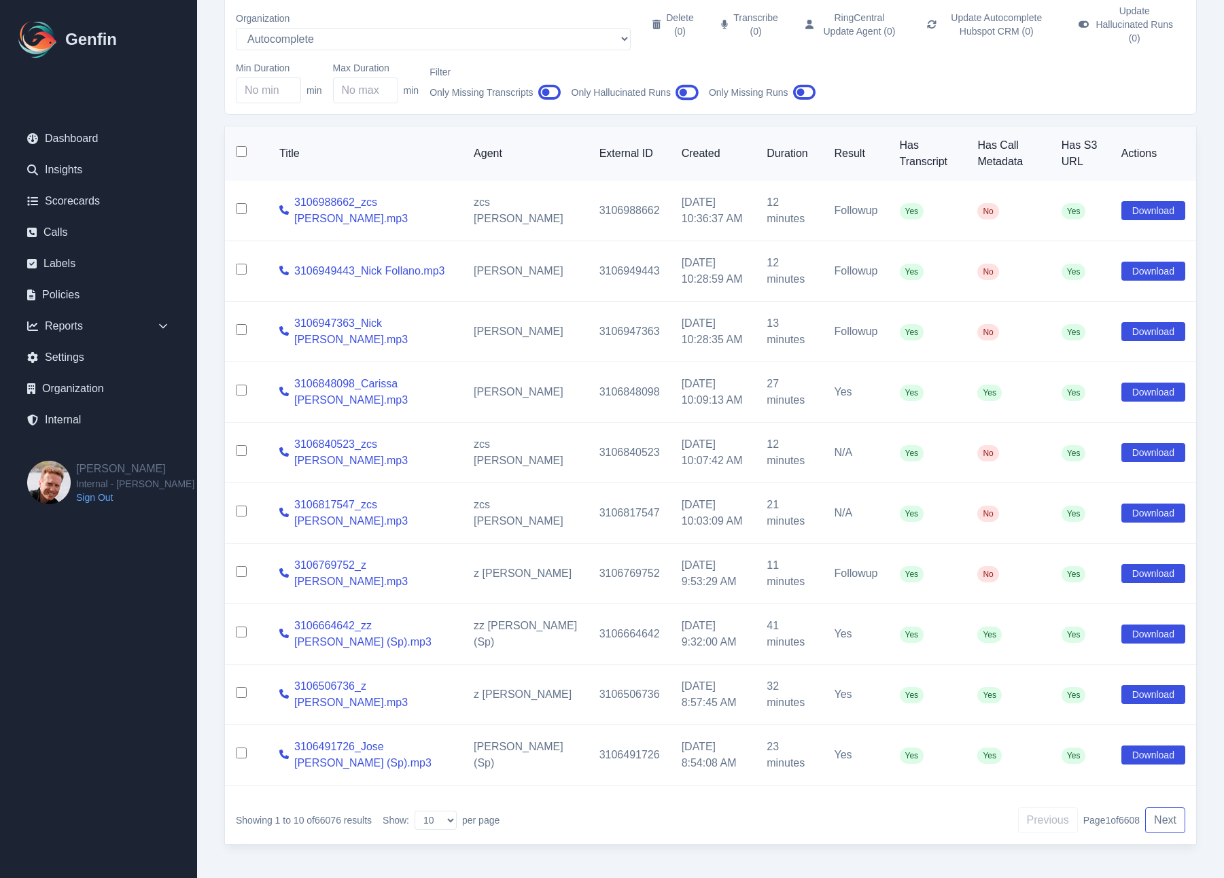
click at [1111, 816] on button "Next" at bounding box center [1165, 821] width 40 height 26
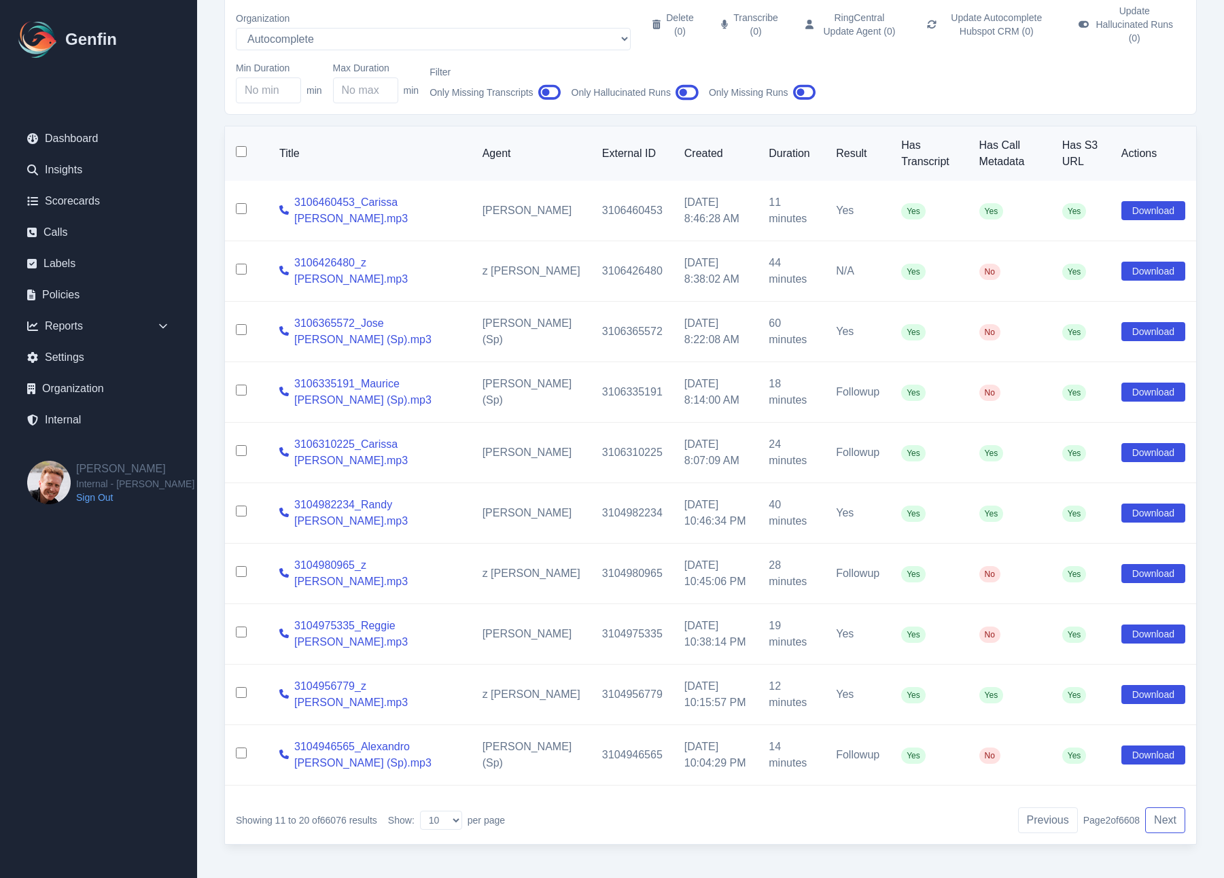
click at [1111, 816] on button "Next" at bounding box center [1165, 821] width 40 height 26
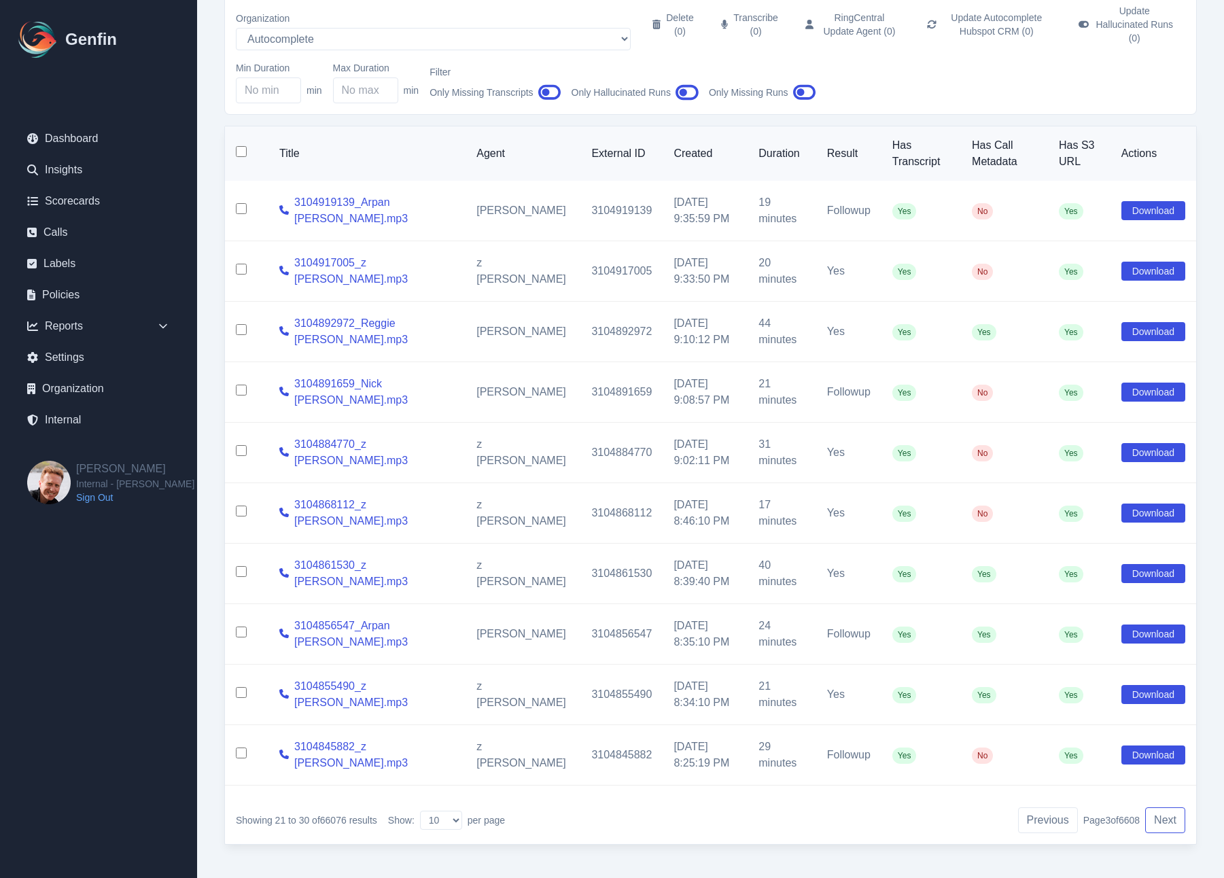
click at [1111, 816] on button "Next" at bounding box center [1165, 821] width 40 height 26
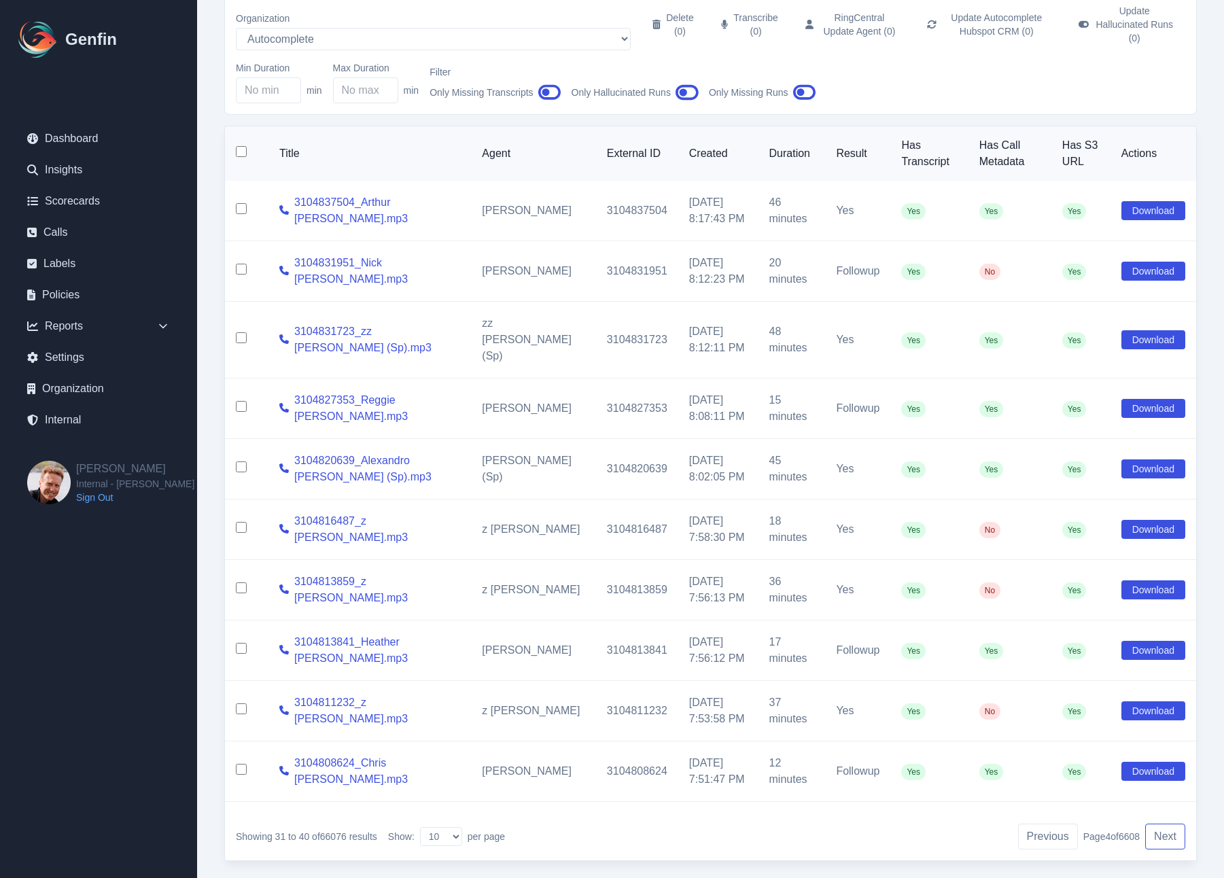
click at [1111, 824] on button "Next" at bounding box center [1165, 837] width 40 height 26
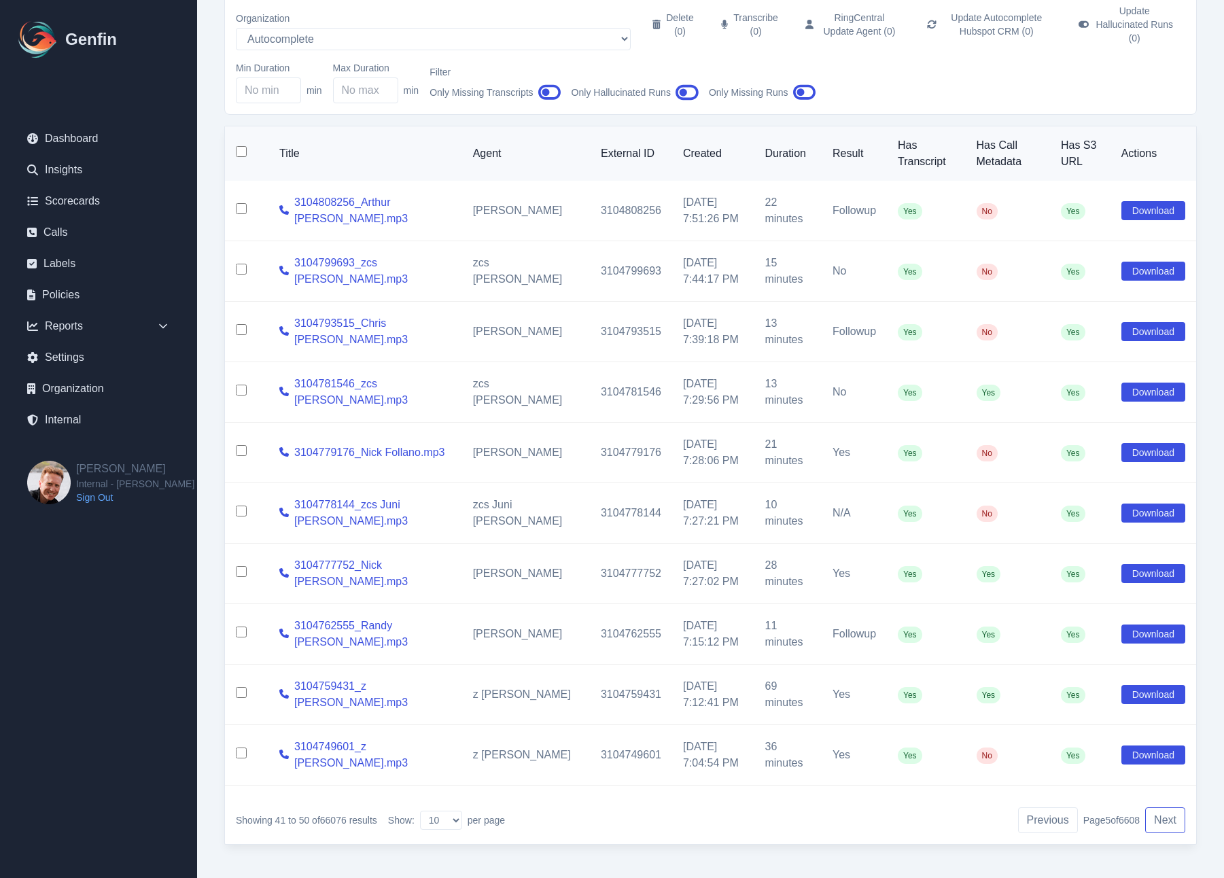
click at [1111, 808] on button "Next" at bounding box center [1165, 821] width 40 height 26
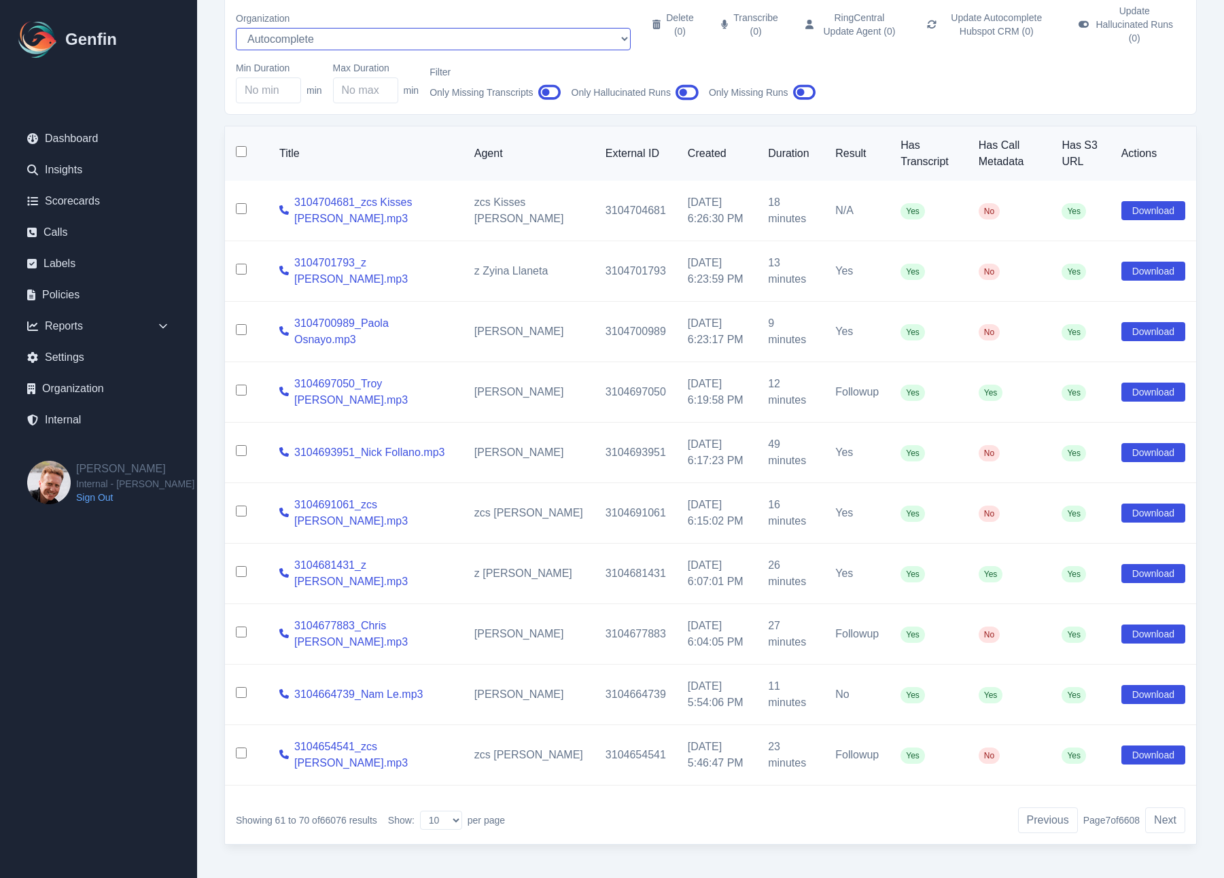
click at [303, 28] on select "AADirect Aainsco.com Aainsco.com Aainsco.com alec+america@system2.fitness alec+…" at bounding box center [433, 39] width 395 height 22
select select "51"
click at [236, 28] on select "AADirect Aainsco.com Aainsco.com Aainsco.com alec+america@system2.fitness alec+…" at bounding box center [433, 39] width 395 height 22
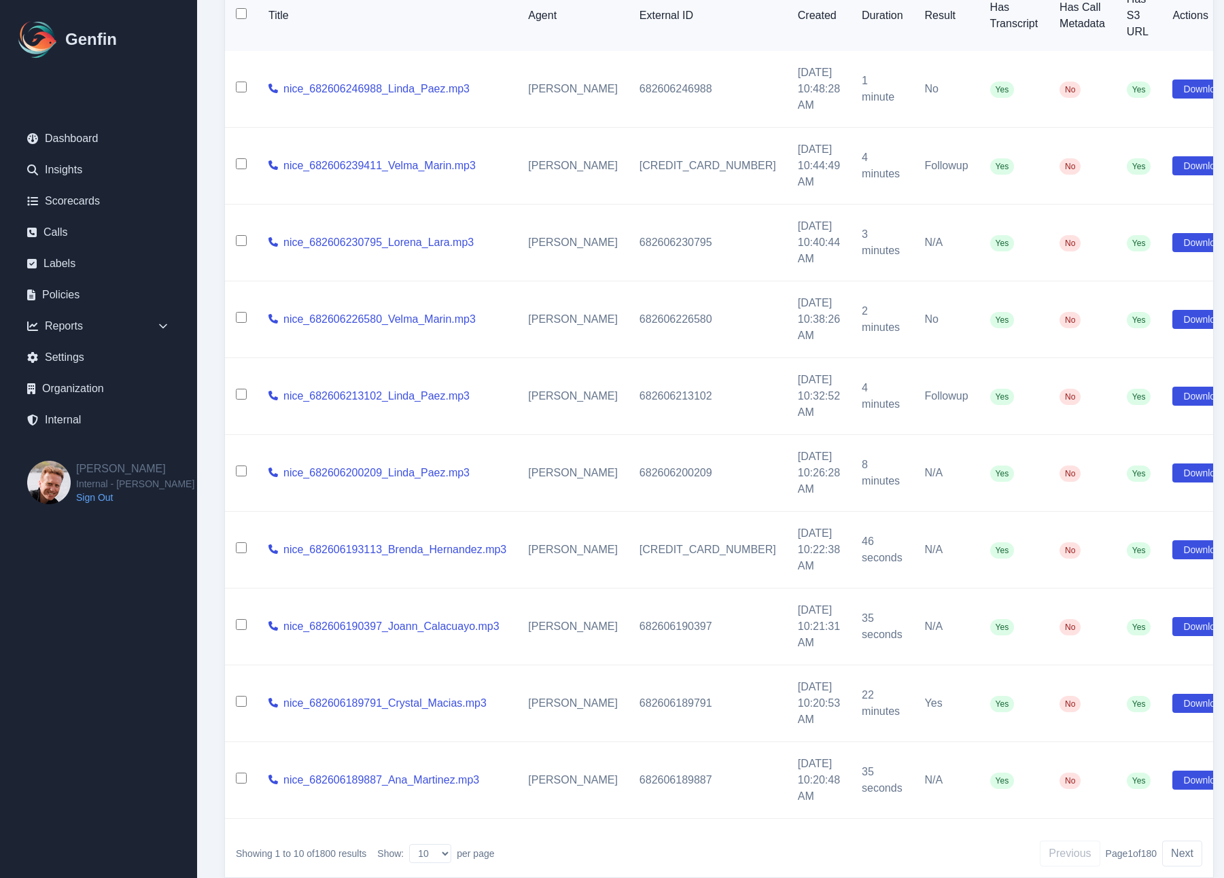
scroll to position [206, 0]
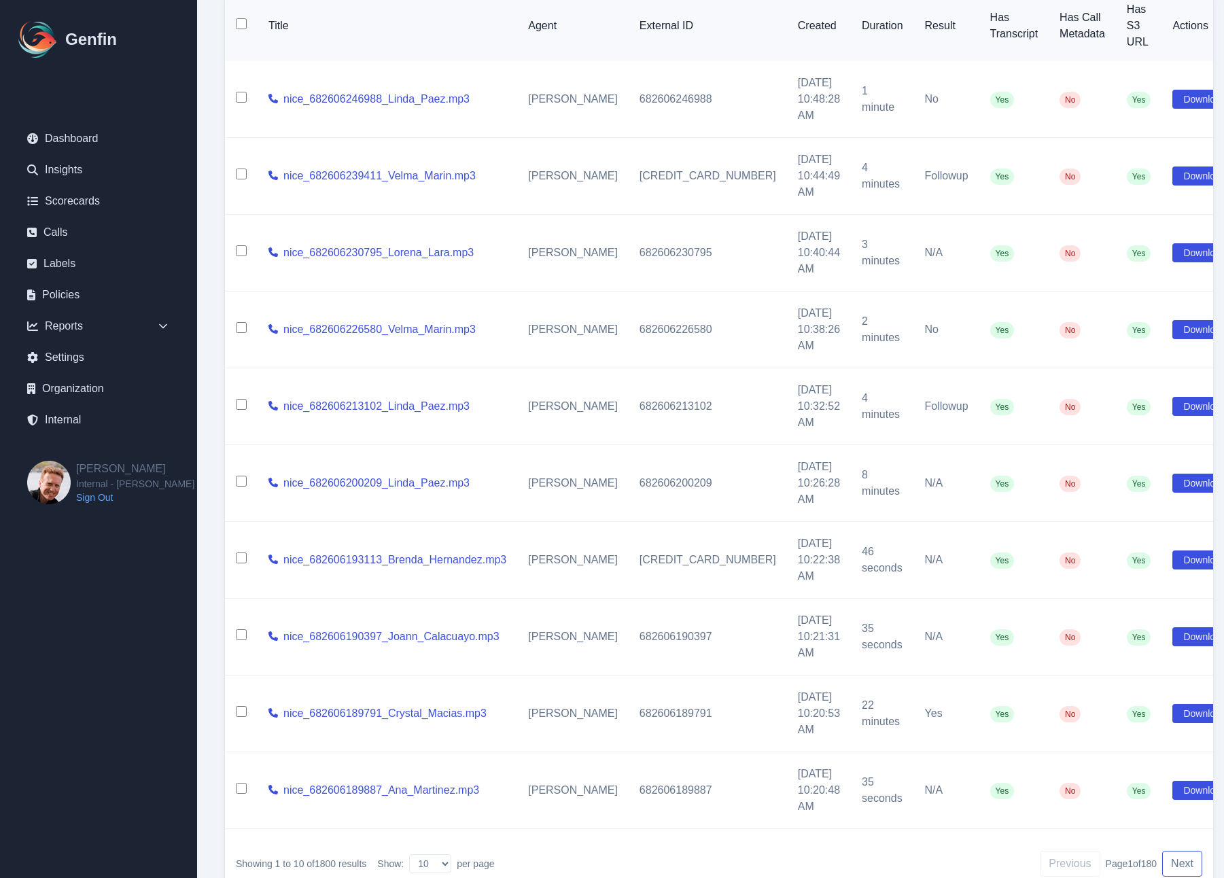
click at [1111, 858] on button "Next" at bounding box center [1182, 864] width 40 height 26
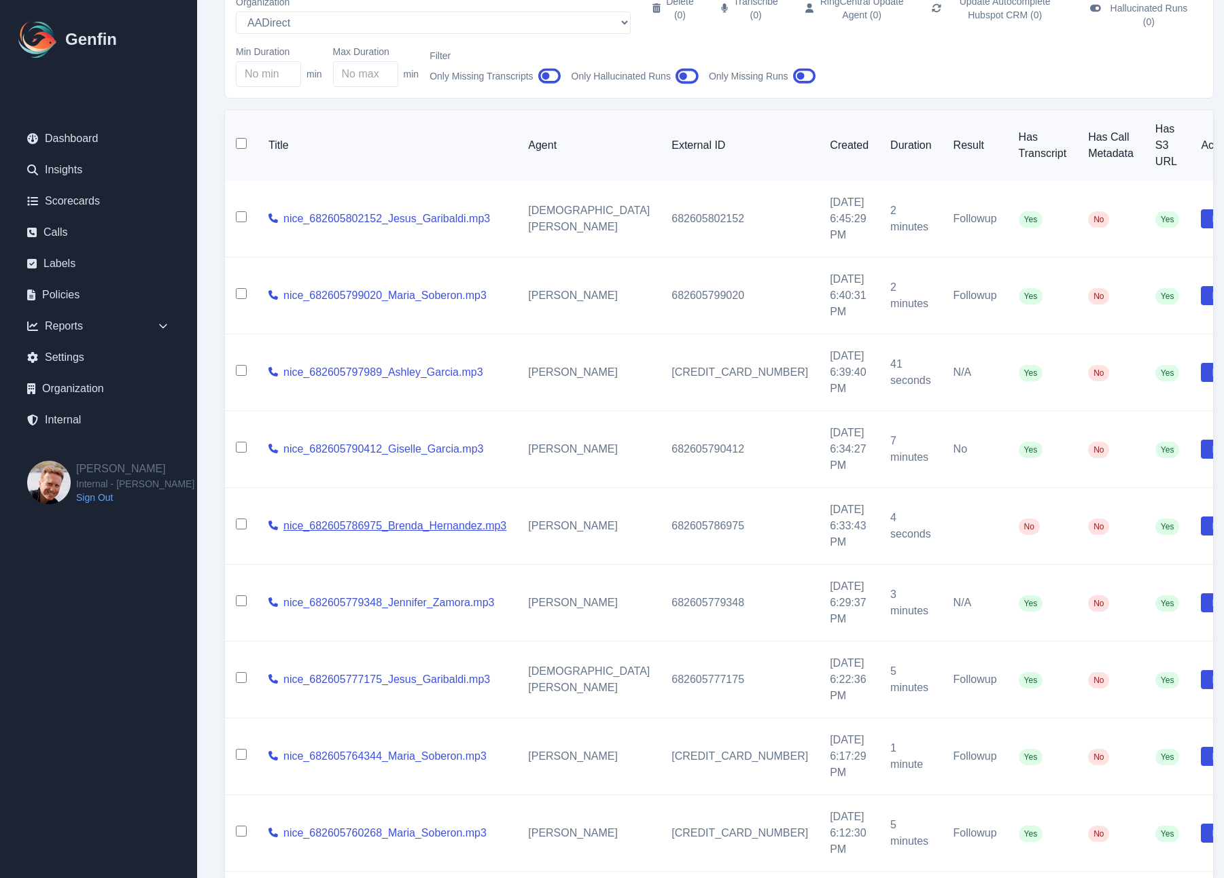
click at [416, 518] on link "nice_682605786975_Brenda_Hernandez.mp3" at bounding box center [394, 526] width 223 height 16
click at [290, 518] on div "nice_682605786975_Brenda_Hernandez.mp3" at bounding box center [388, 526] width 238 height 16
click at [278, 521] on icon at bounding box center [274, 526] width 10 height 10
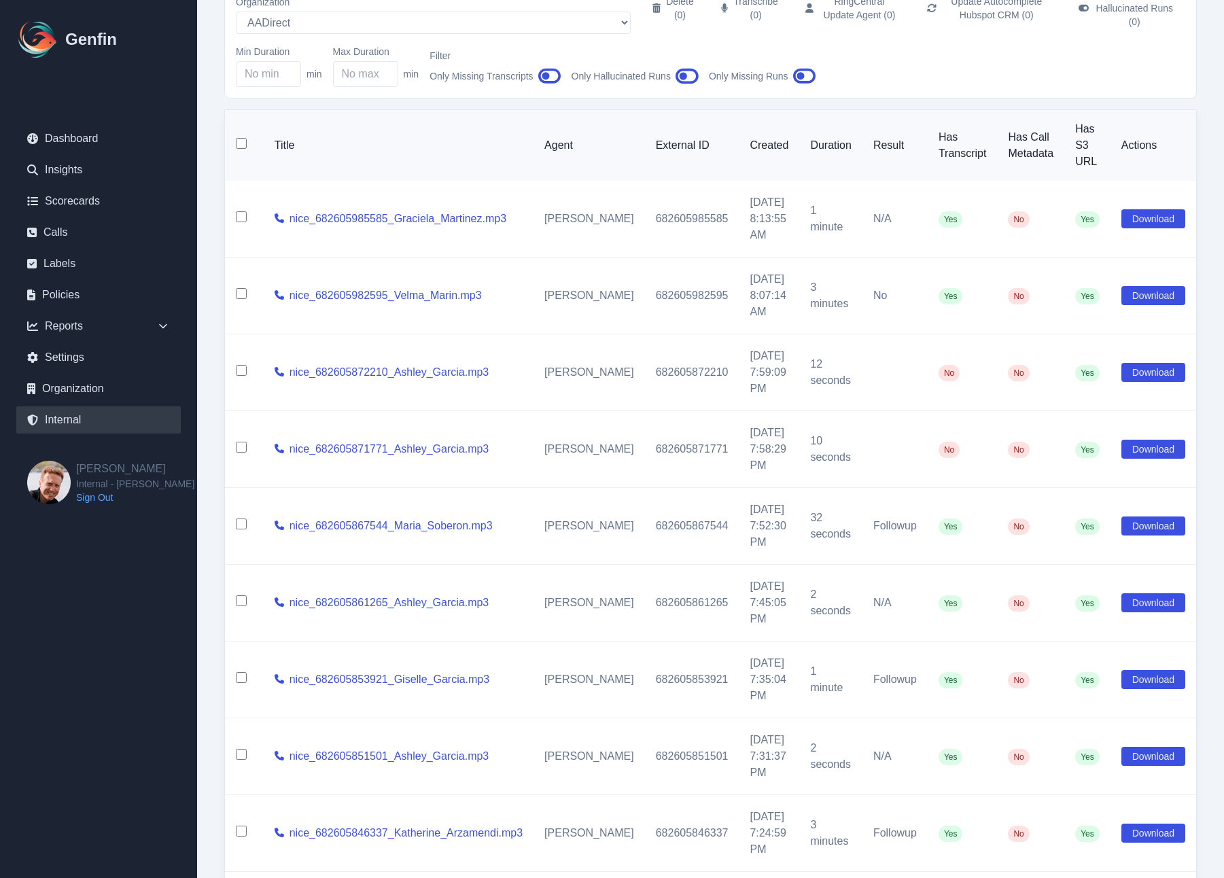
click at [62, 417] on link "Internal" at bounding box center [98, 420] width 165 height 27
click at [282, 444] on icon at bounding box center [280, 449] width 10 height 10
click at [284, 367] on icon at bounding box center [280, 372] width 10 height 10
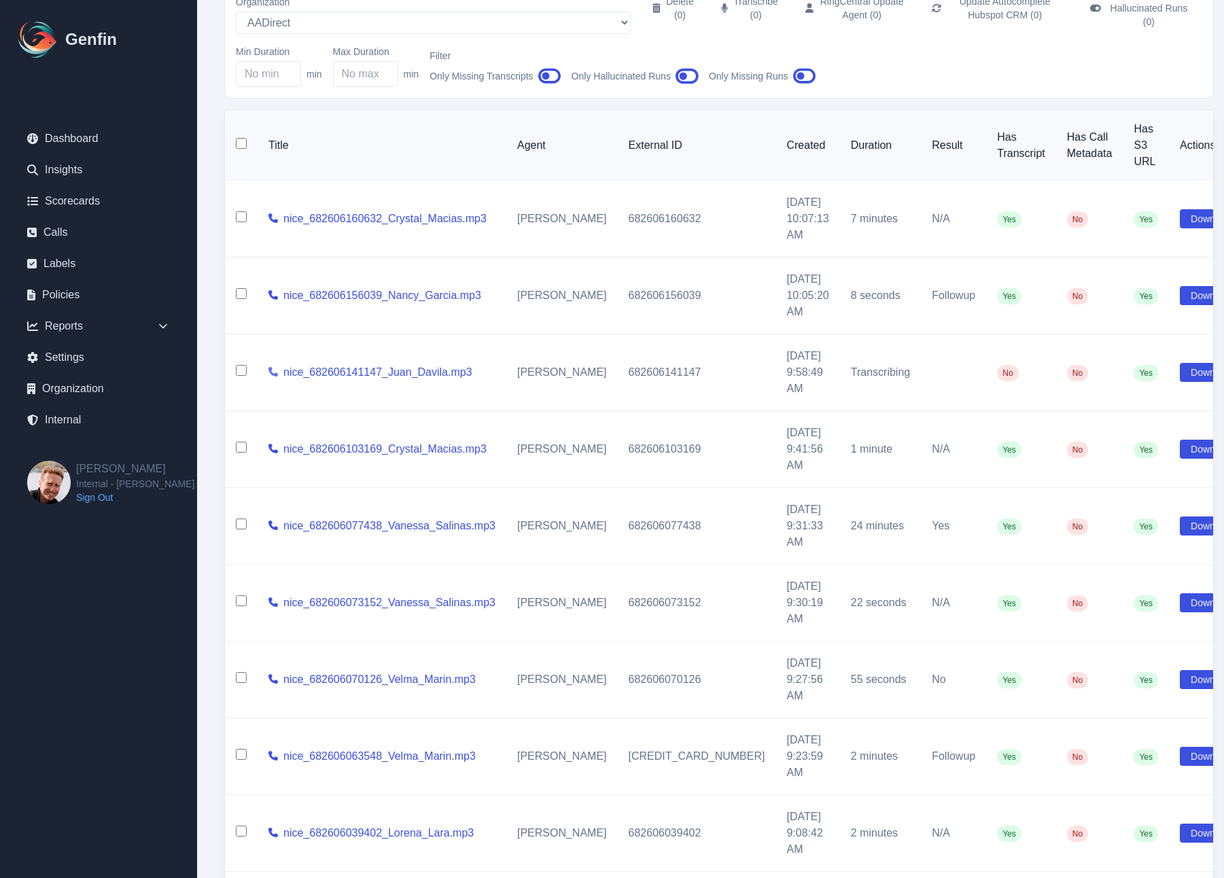
click at [278, 367] on icon at bounding box center [274, 372] width 10 height 10
click at [394, 364] on link "nice_682606141147_Juan_Davila.mp3" at bounding box center [377, 372] width 189 height 16
click at [278, 367] on icon at bounding box center [274, 372] width 10 height 10
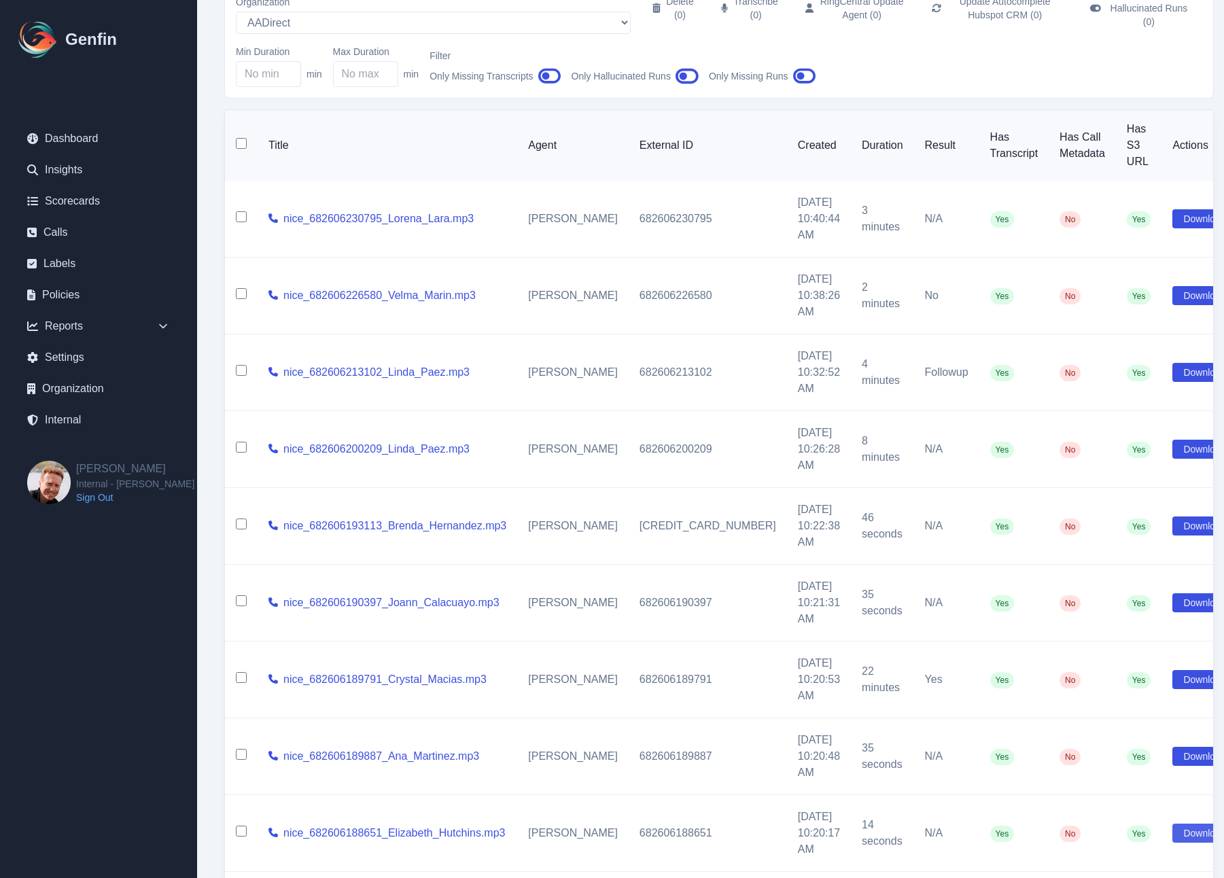
click at [1111, 824] on button "Download" at bounding box center [1205, 833] width 64 height 19
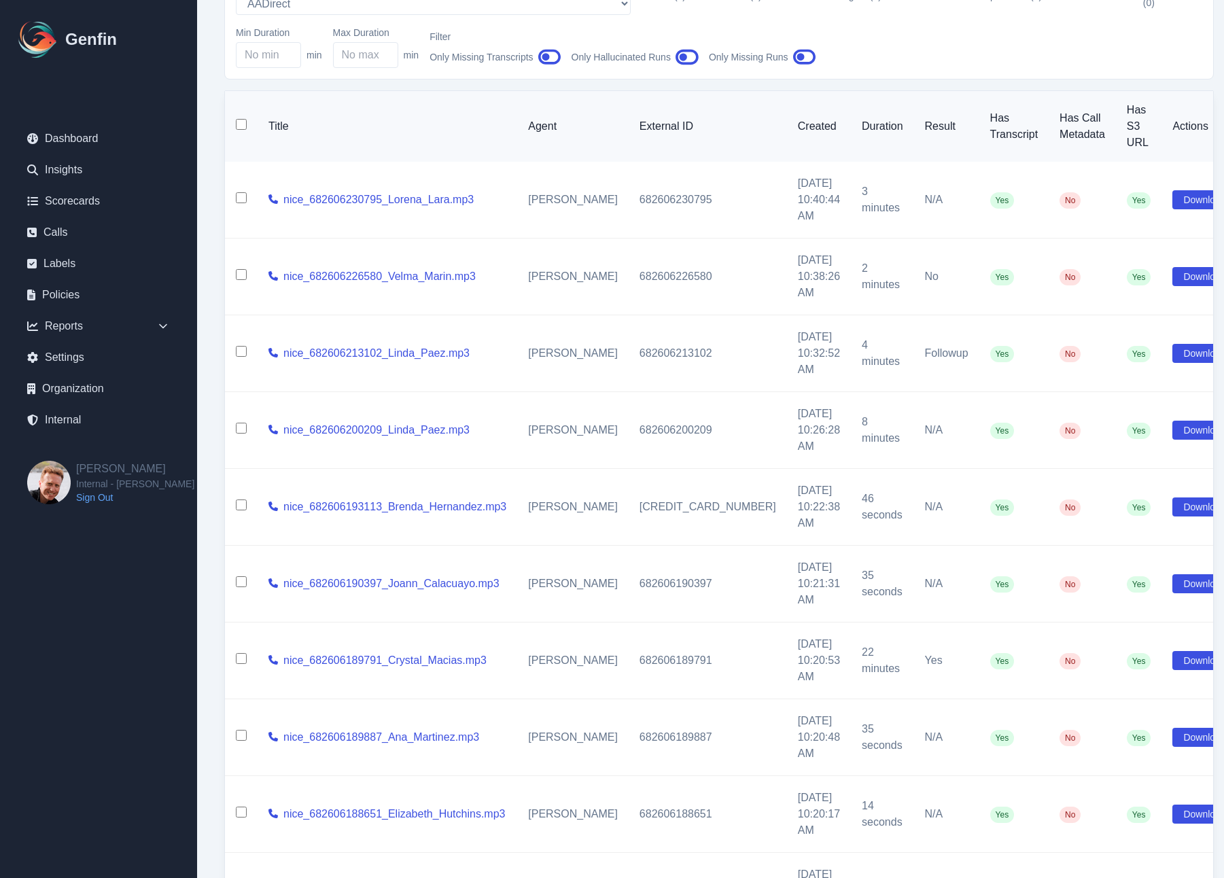
scroll to position [249, 0]
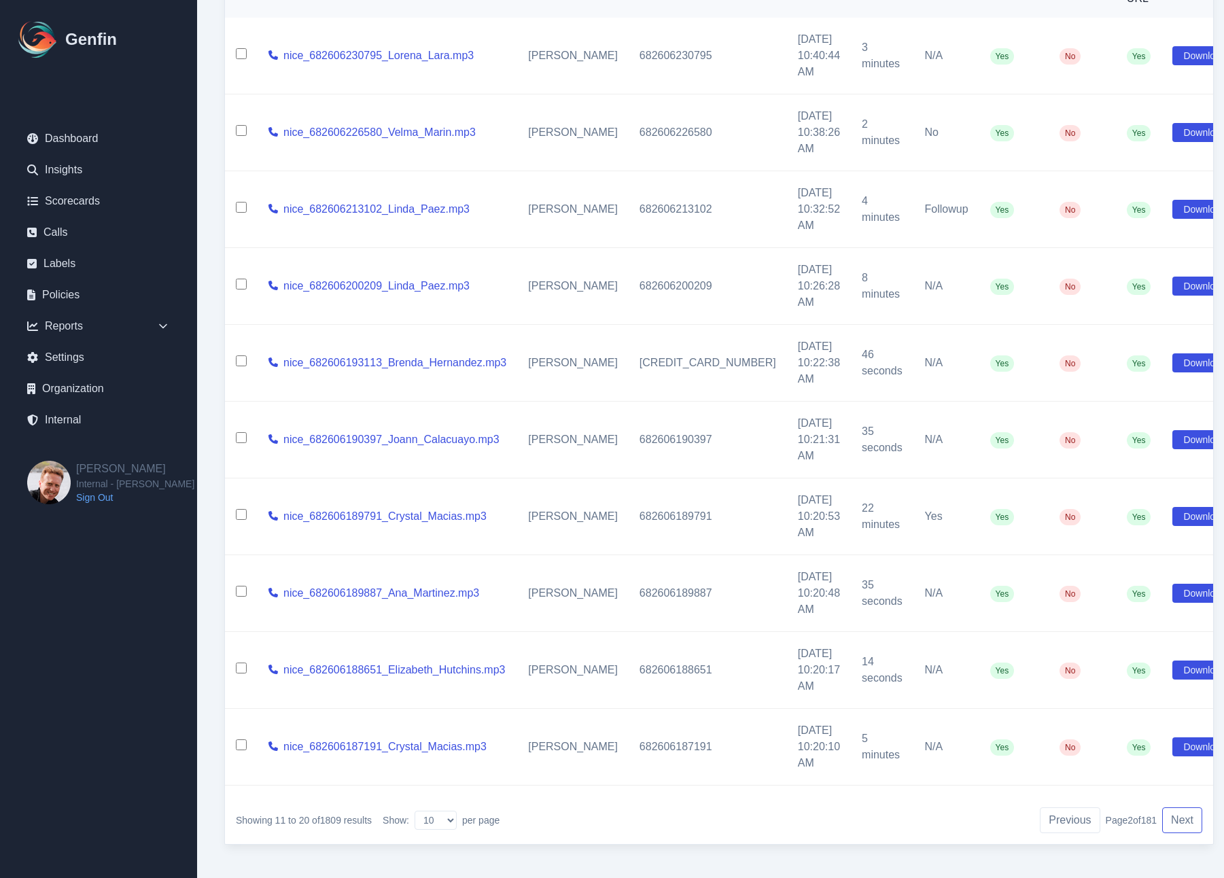
click at [1111, 810] on button "Next" at bounding box center [1182, 821] width 40 height 26
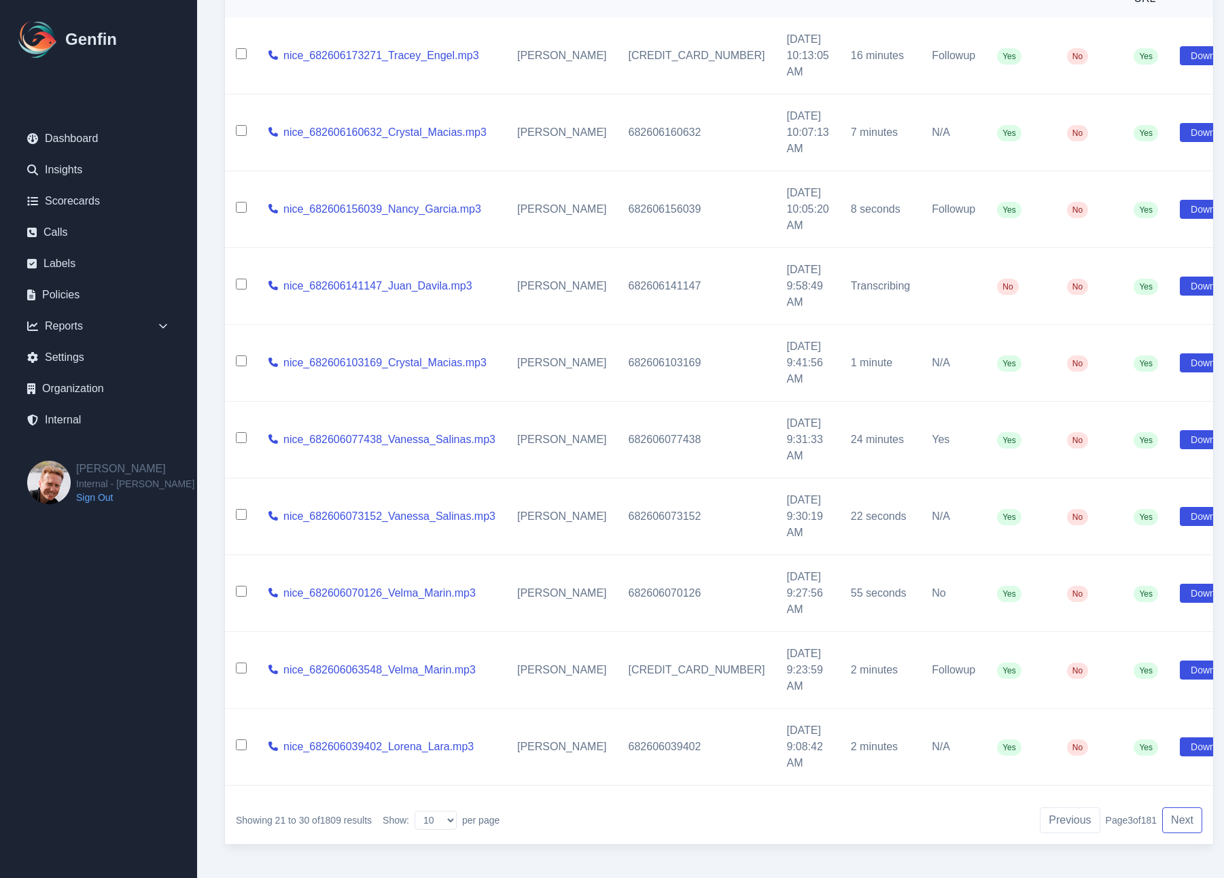
scroll to position [86, 0]
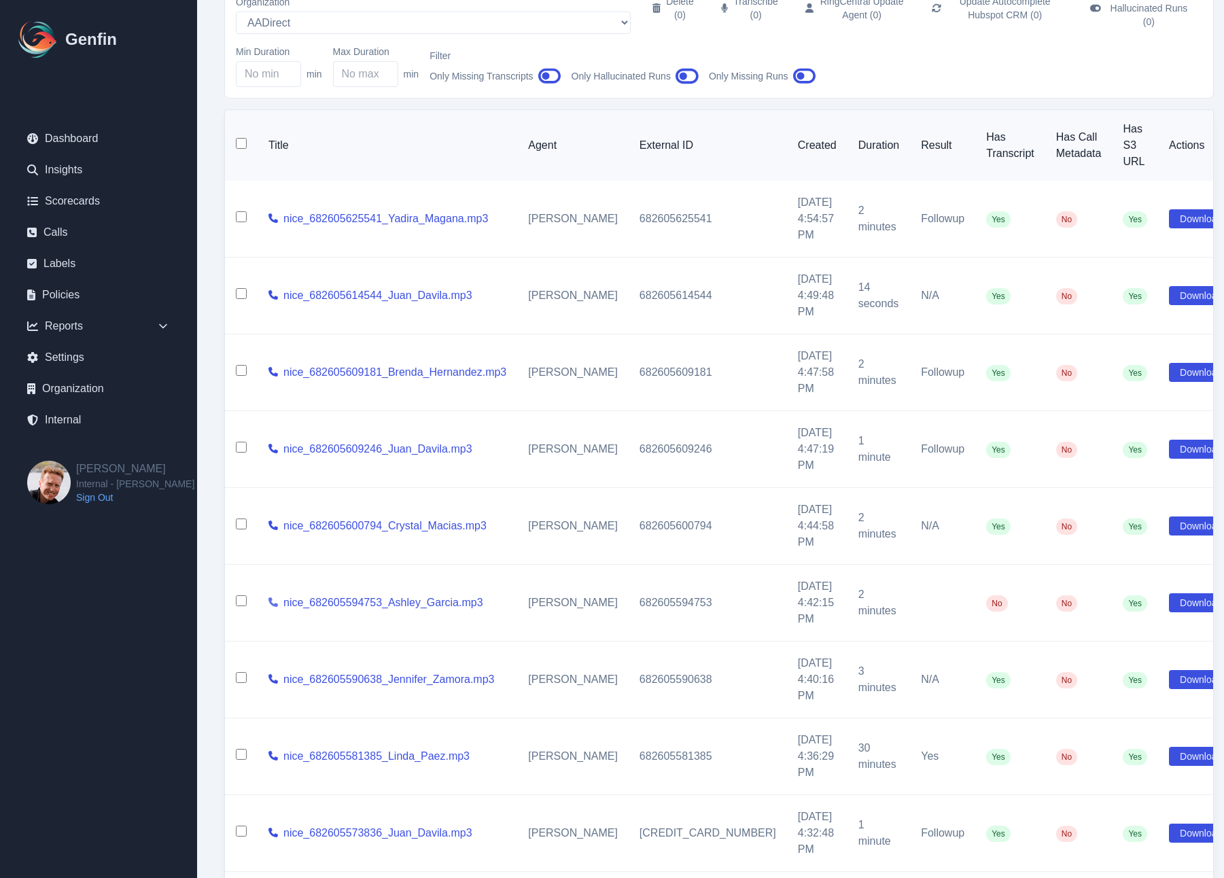
click at [278, 598] on icon at bounding box center [274, 603] width 10 height 10
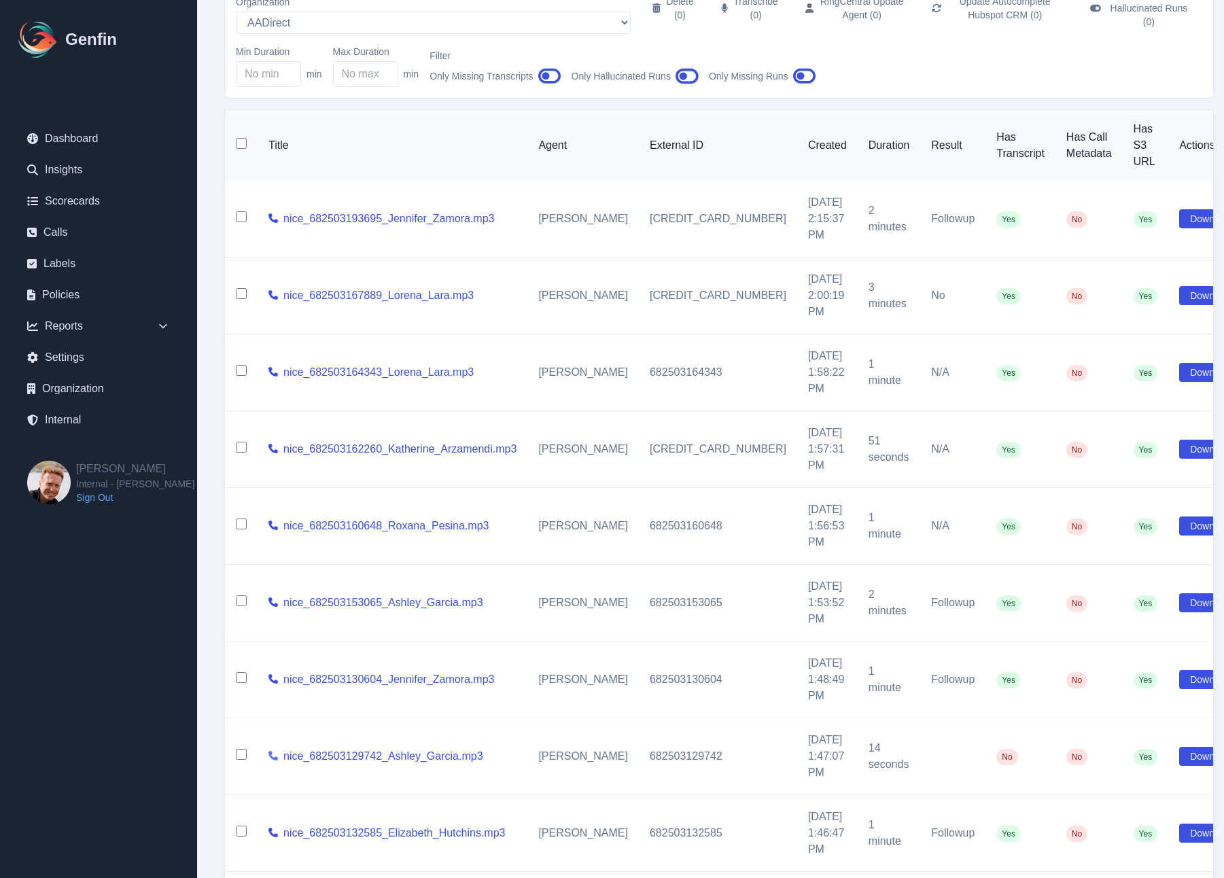
click at [278, 751] on icon at bounding box center [274, 756] width 10 height 10
click at [312, 748] on link "nice_682503129742_Ashley_Garcia.mp3" at bounding box center [383, 756] width 200 height 16
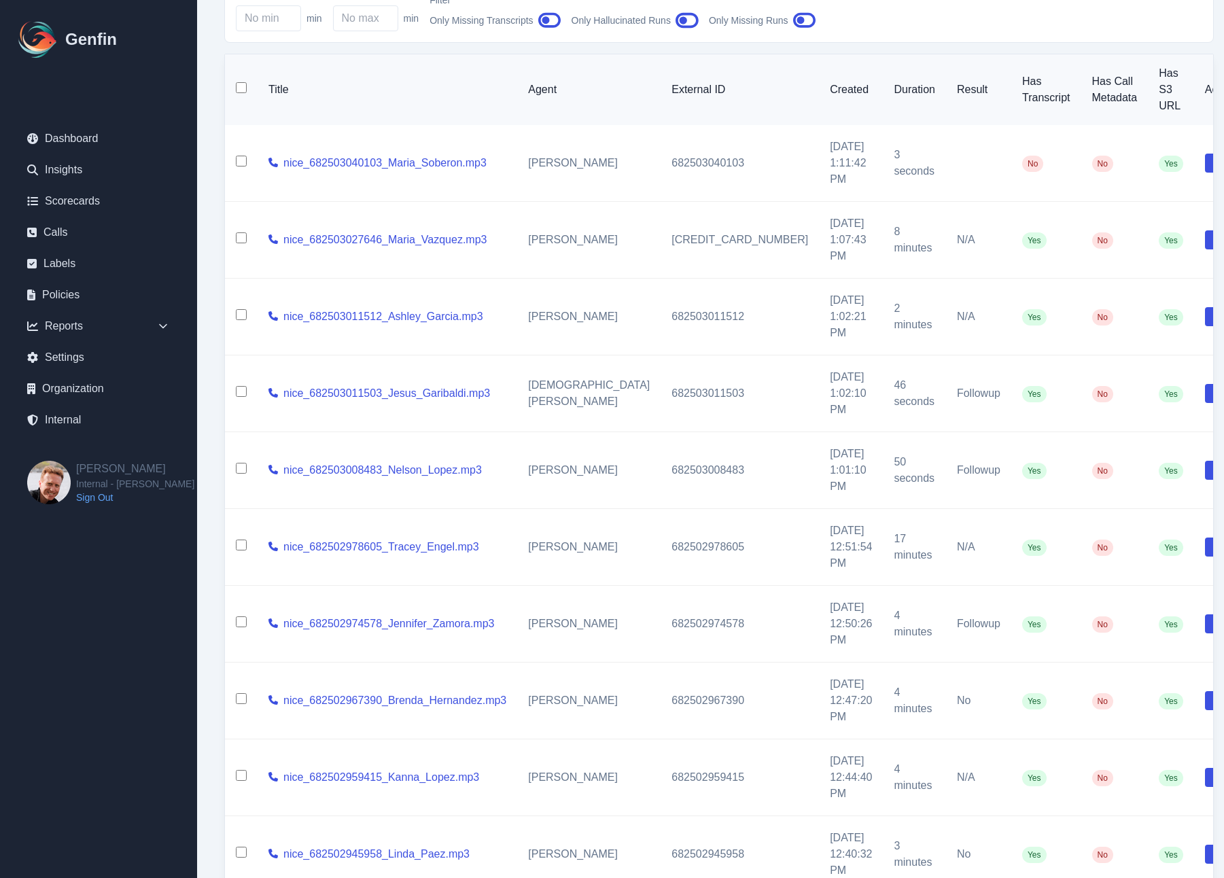
scroll to position [151, 0]
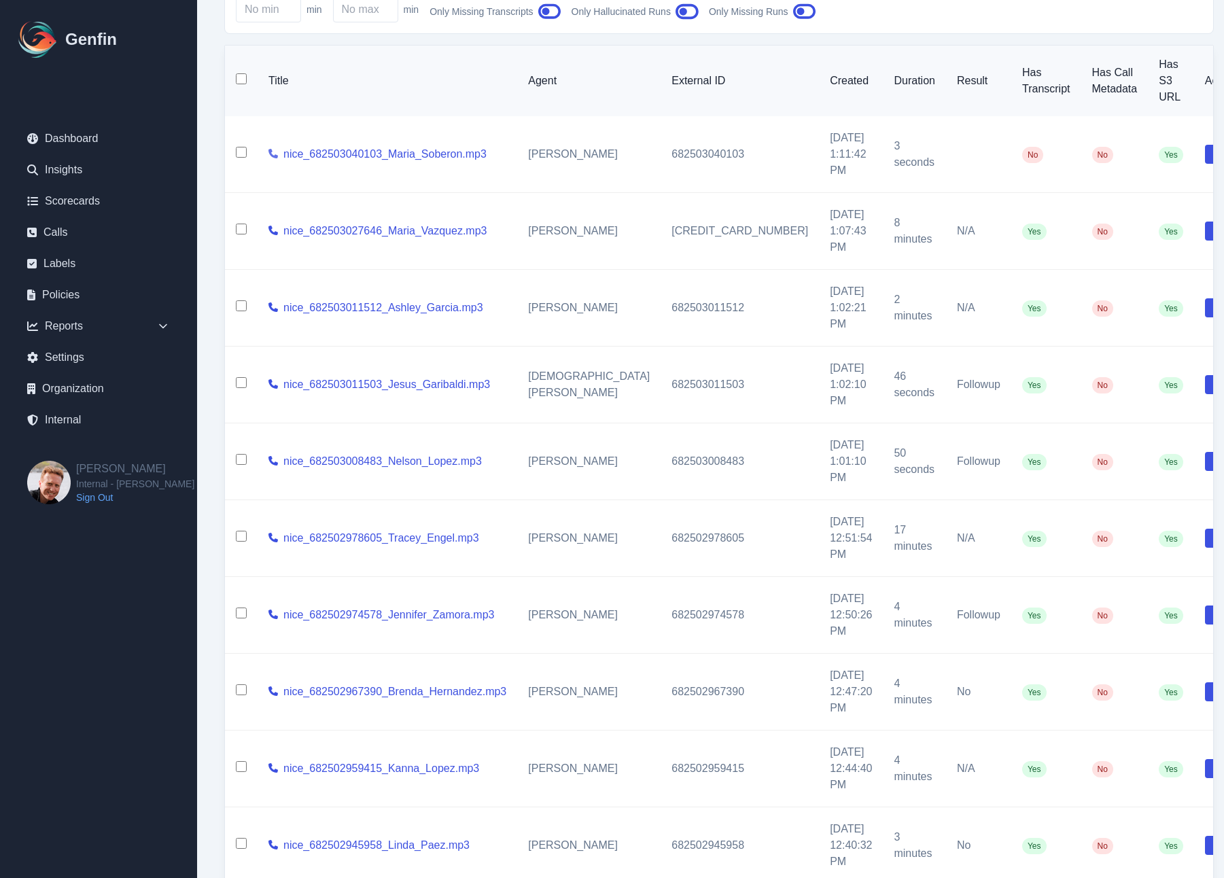
click at [278, 149] on icon at bounding box center [274, 154] width 10 height 10
click at [315, 146] on link "nice_682503040103_Maria_Soberon.mp3" at bounding box center [384, 154] width 203 height 16
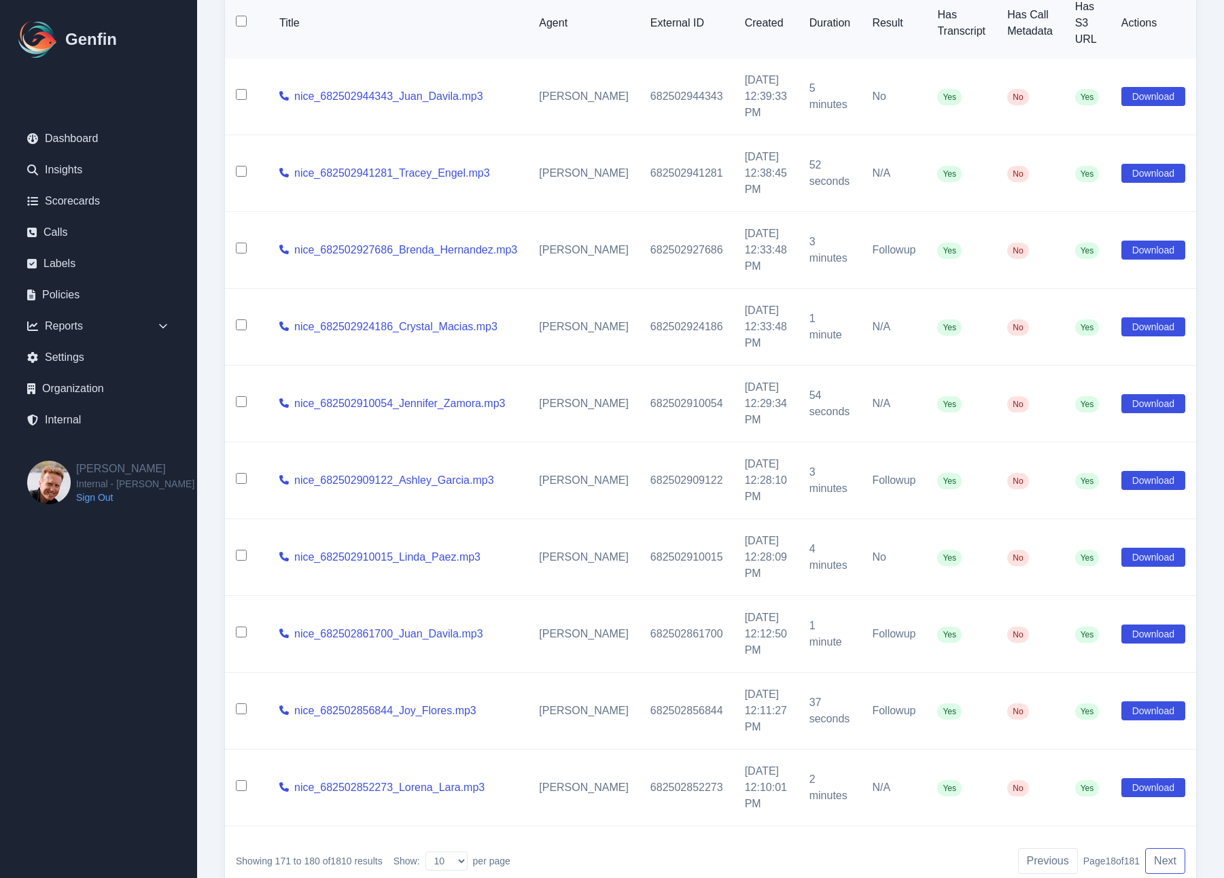
scroll to position [249, 0]
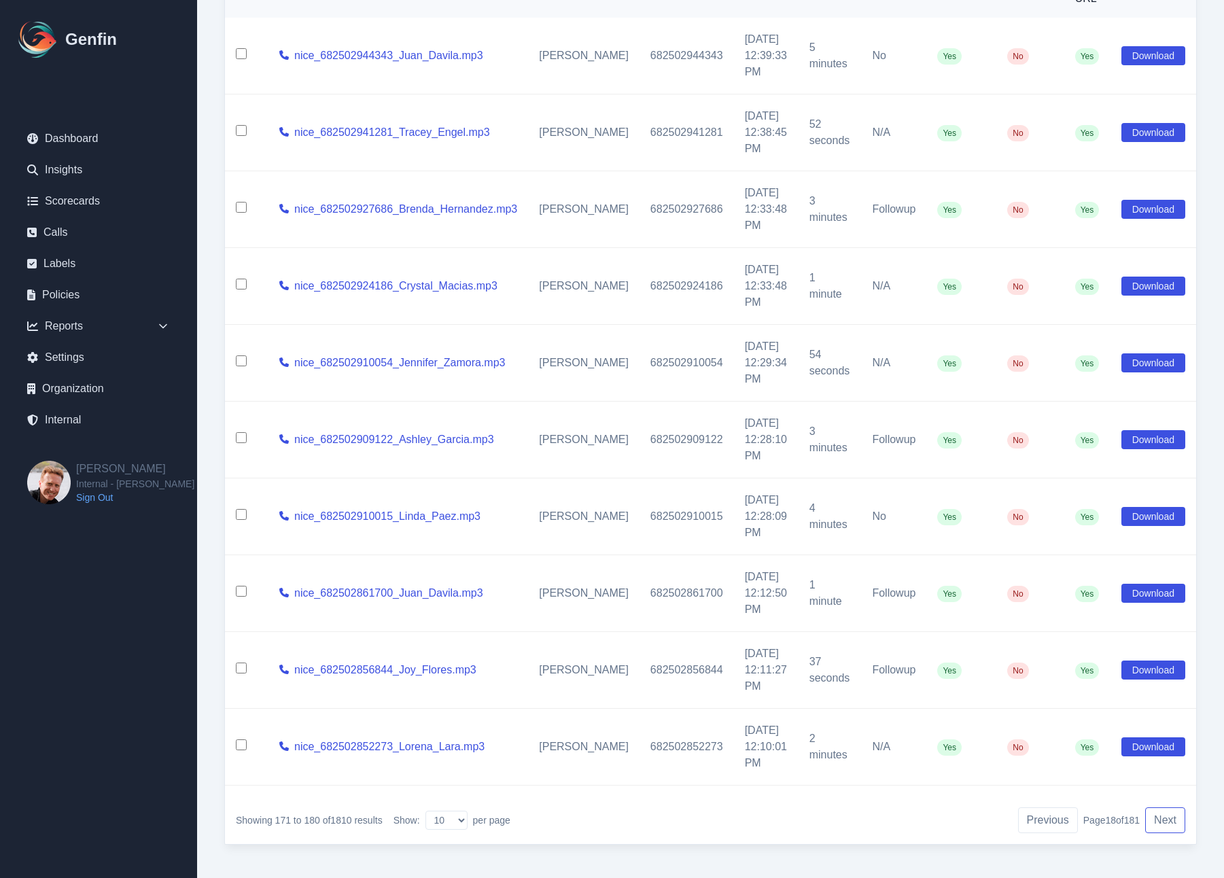
click at [1111, 810] on button "Next" at bounding box center [1165, 821] width 40 height 26
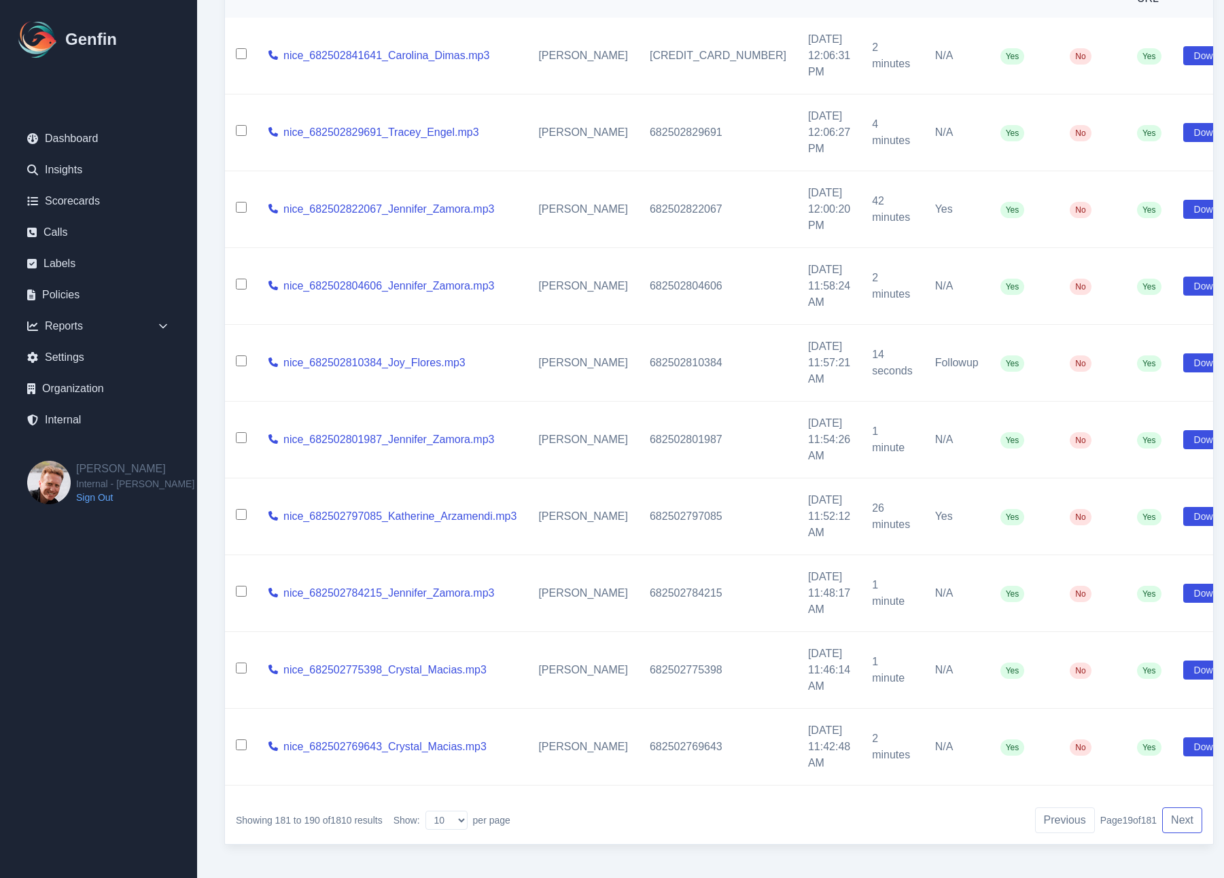
click at [1111, 810] on button "Next" at bounding box center [1182, 821] width 40 height 26
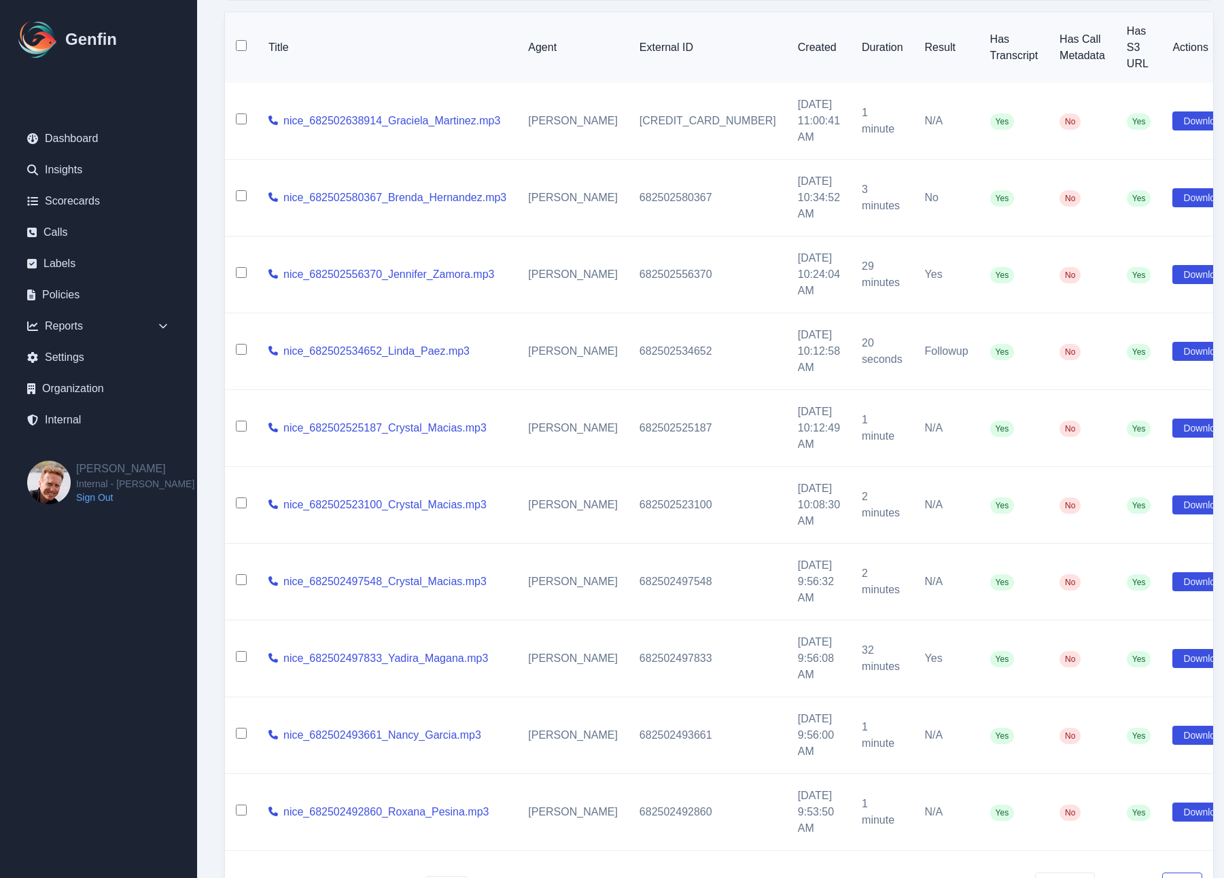
click at [1111, 873] on button "Next" at bounding box center [1182, 886] width 40 height 26
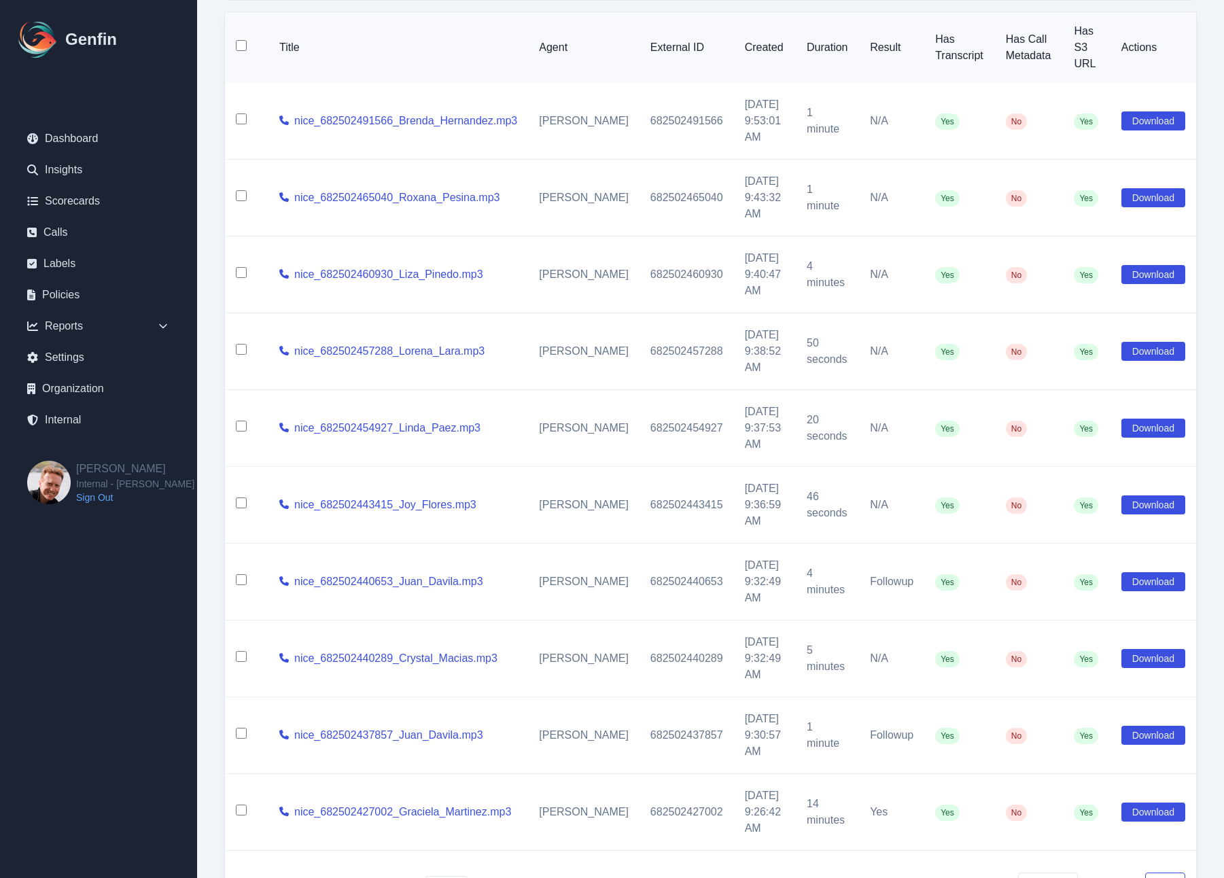
scroll to position [86, 0]
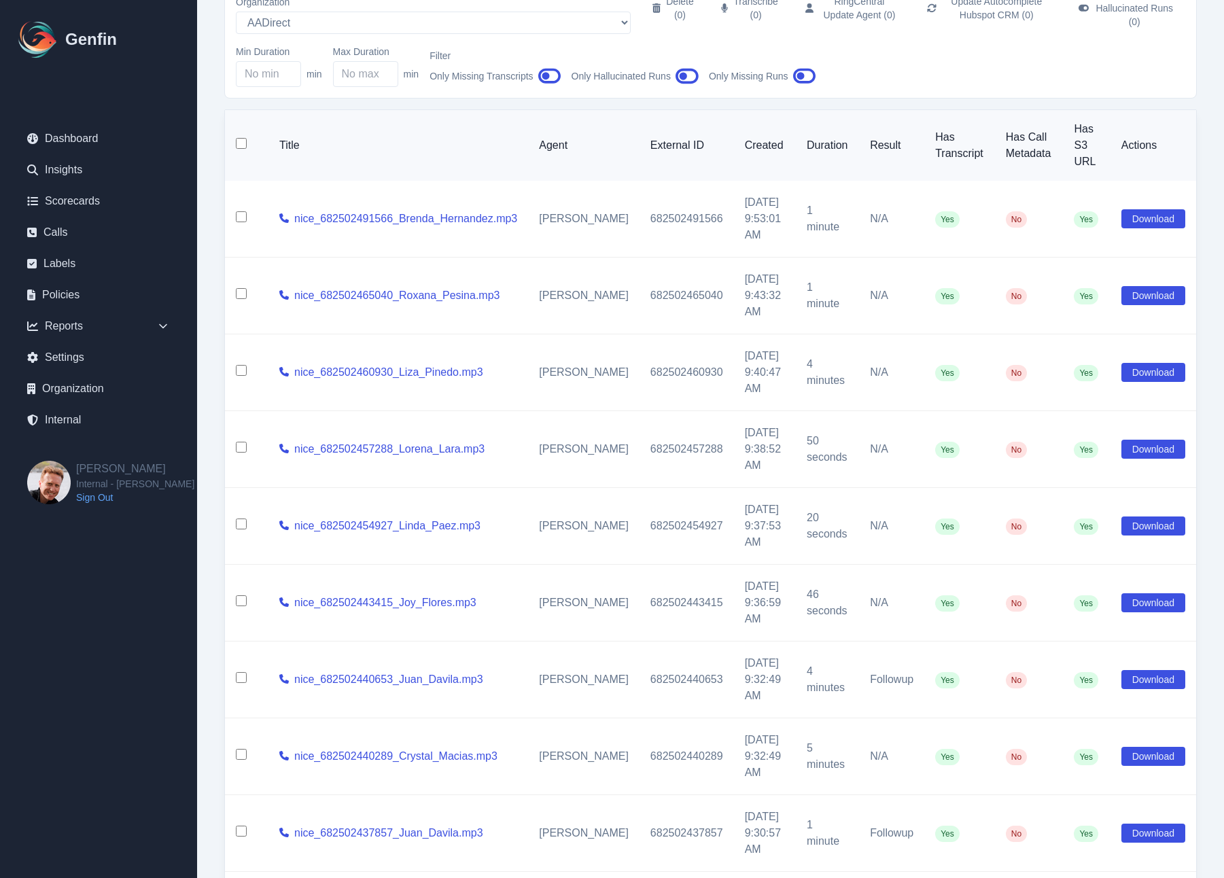
click at [548, 69] on icon "button" at bounding box center [549, 77] width 23 height 16
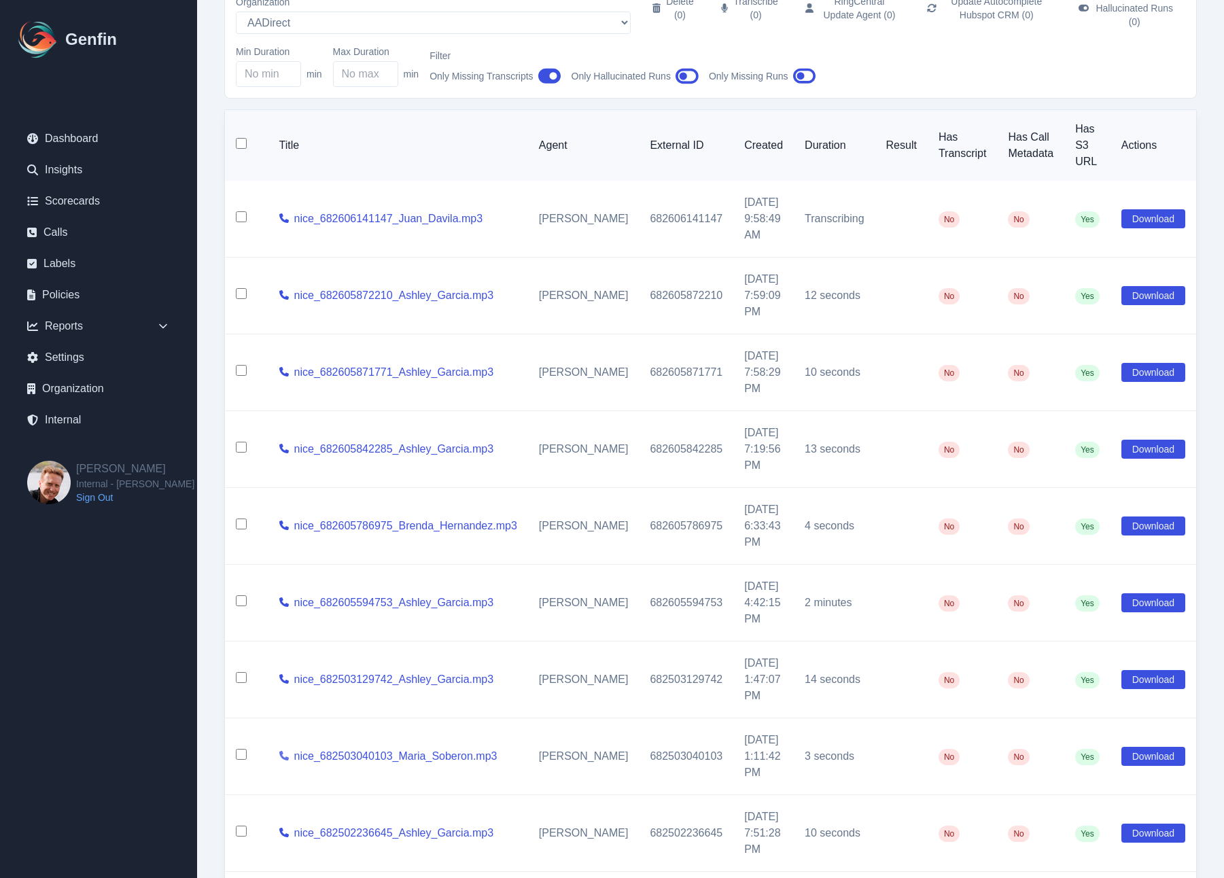
click at [286, 751] on icon at bounding box center [284, 756] width 10 height 10
click at [315, 748] on link "nice_682503040103_Maria_Soberon.mp3" at bounding box center [395, 756] width 203 height 16
click at [547, 69] on icon "button" at bounding box center [549, 77] width 23 height 16
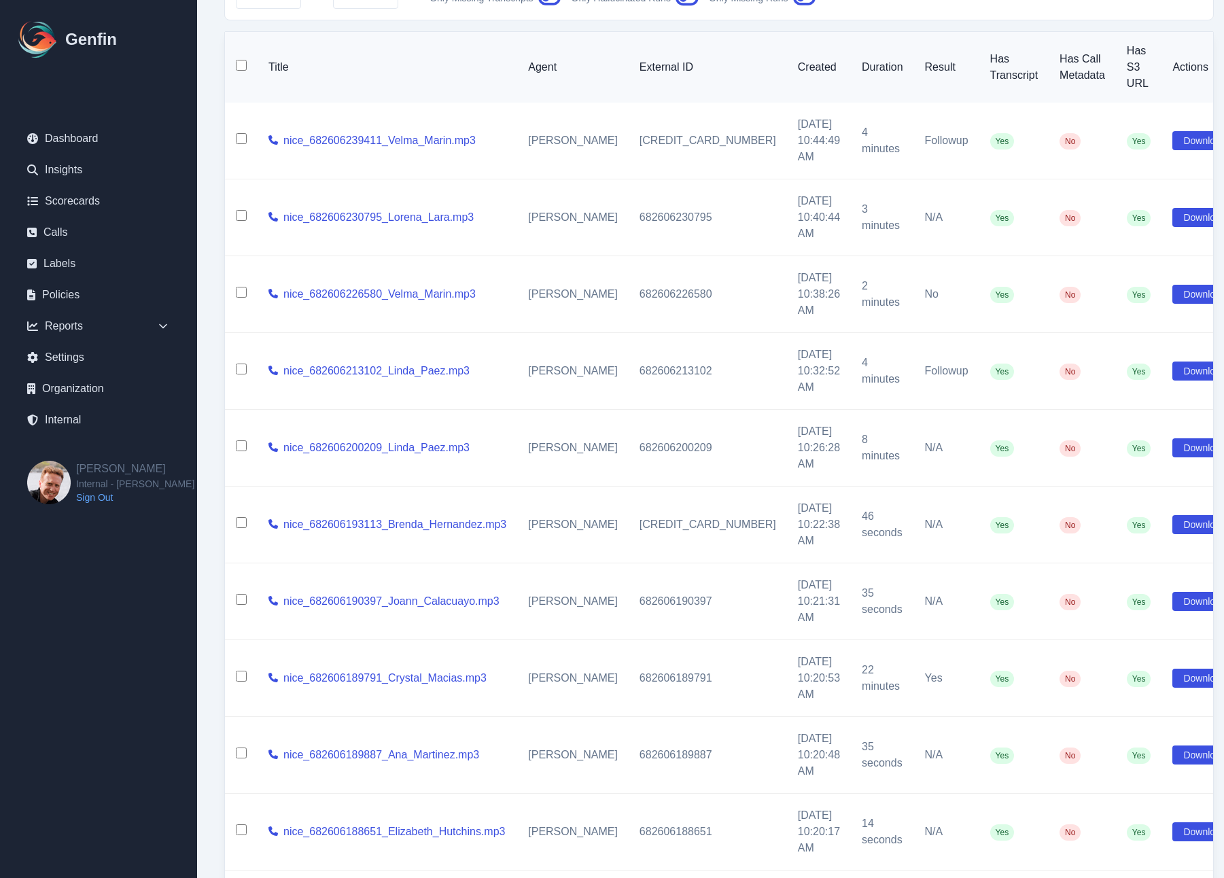
scroll to position [249, 0]
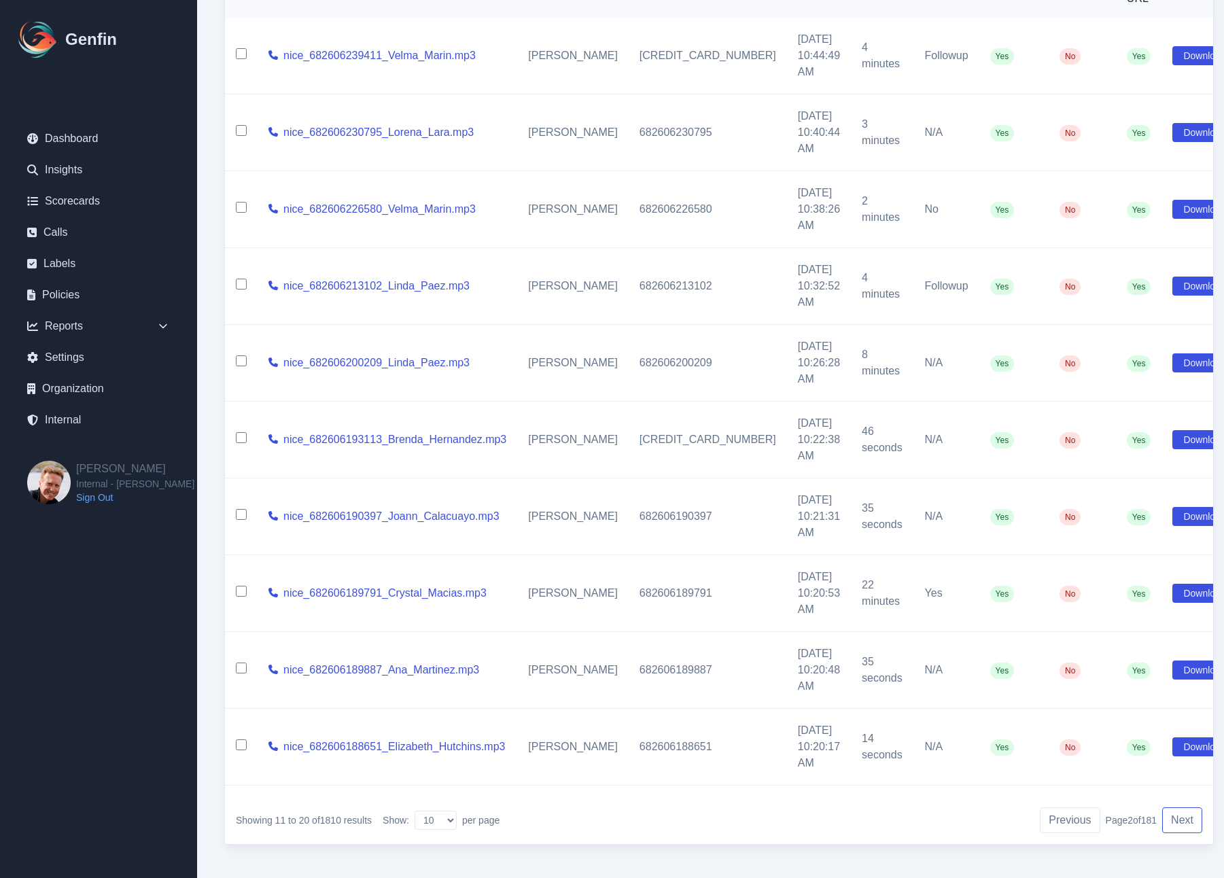
click at [1111, 812] on button "Next" at bounding box center [1182, 821] width 40 height 26
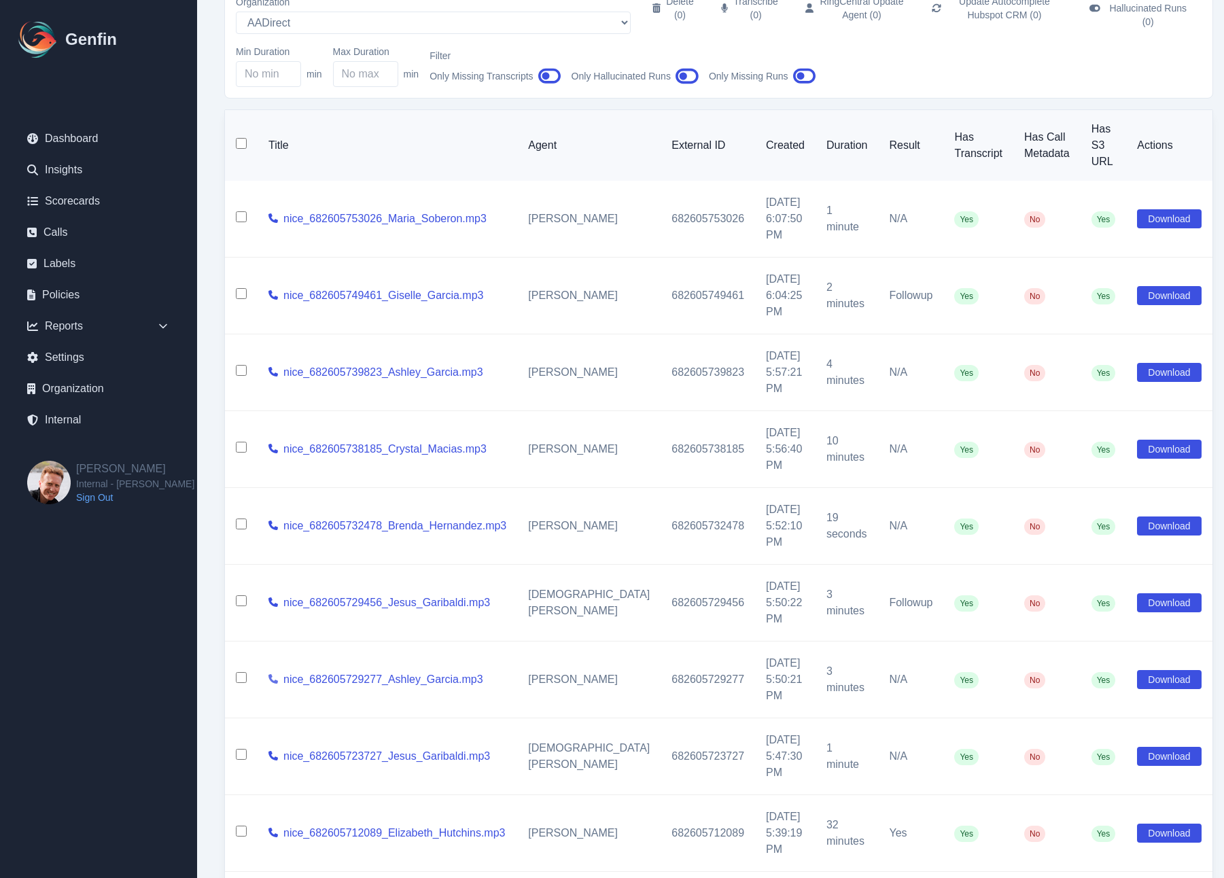
click at [278, 674] on icon at bounding box center [274, 679] width 10 height 10
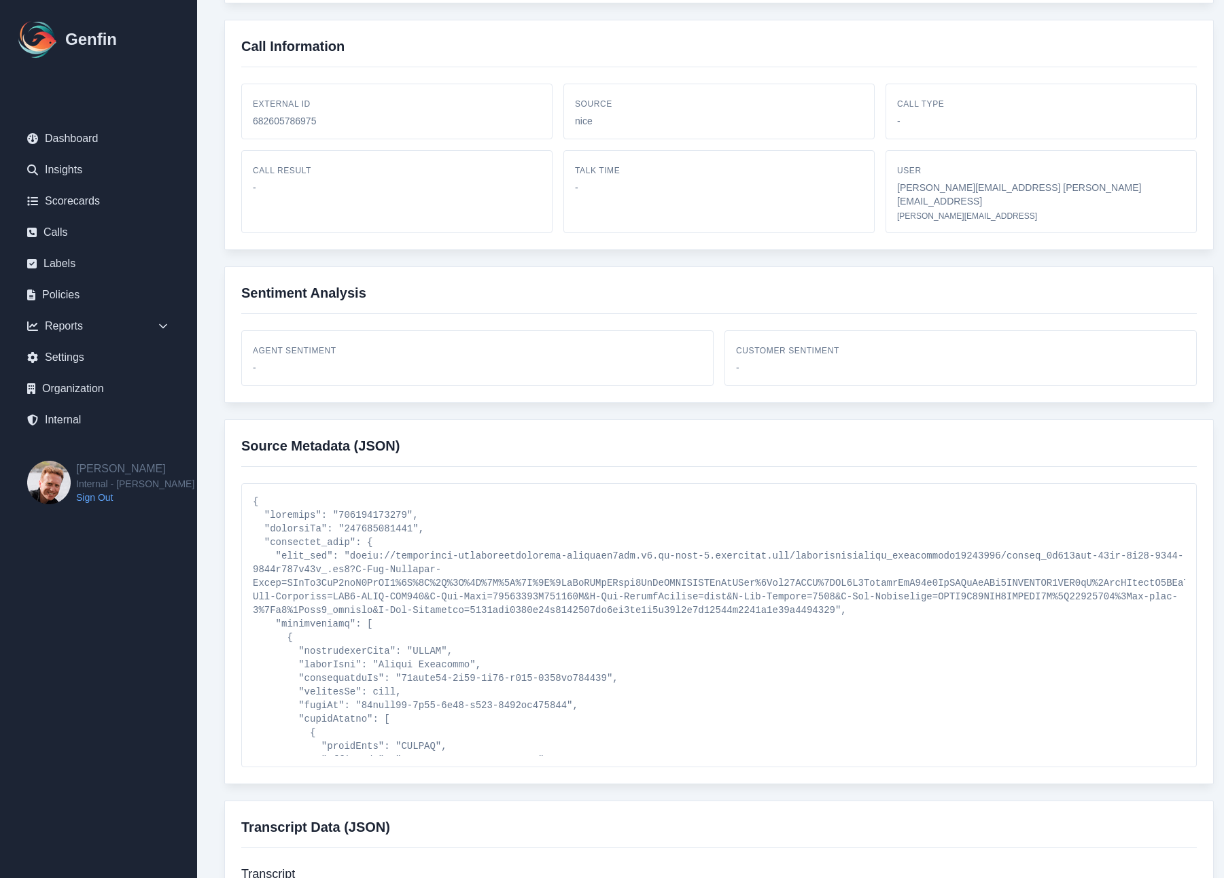
scroll to position [104, 0]
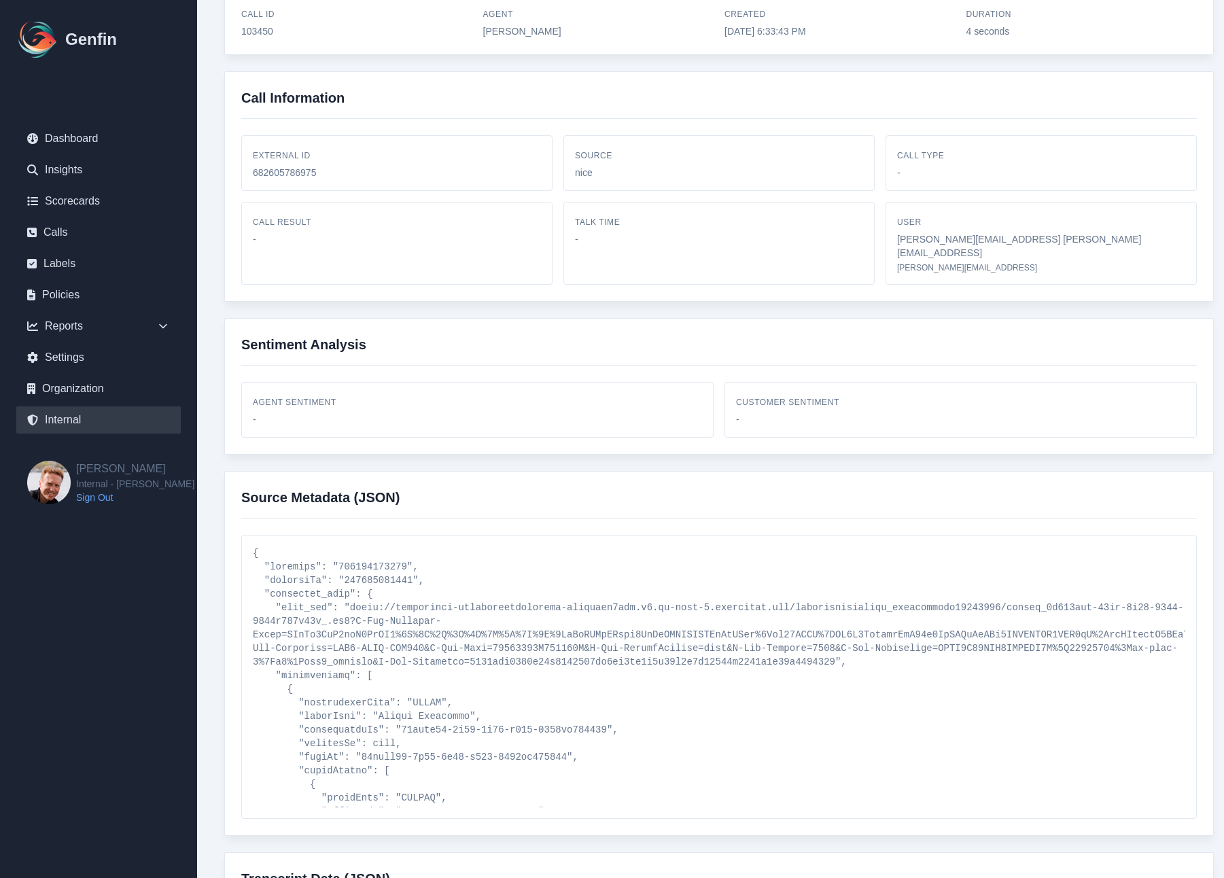
click at [83, 417] on link "Internal" at bounding box center [98, 420] width 165 height 27
click at [71, 424] on link "Internal" at bounding box center [98, 420] width 165 height 27
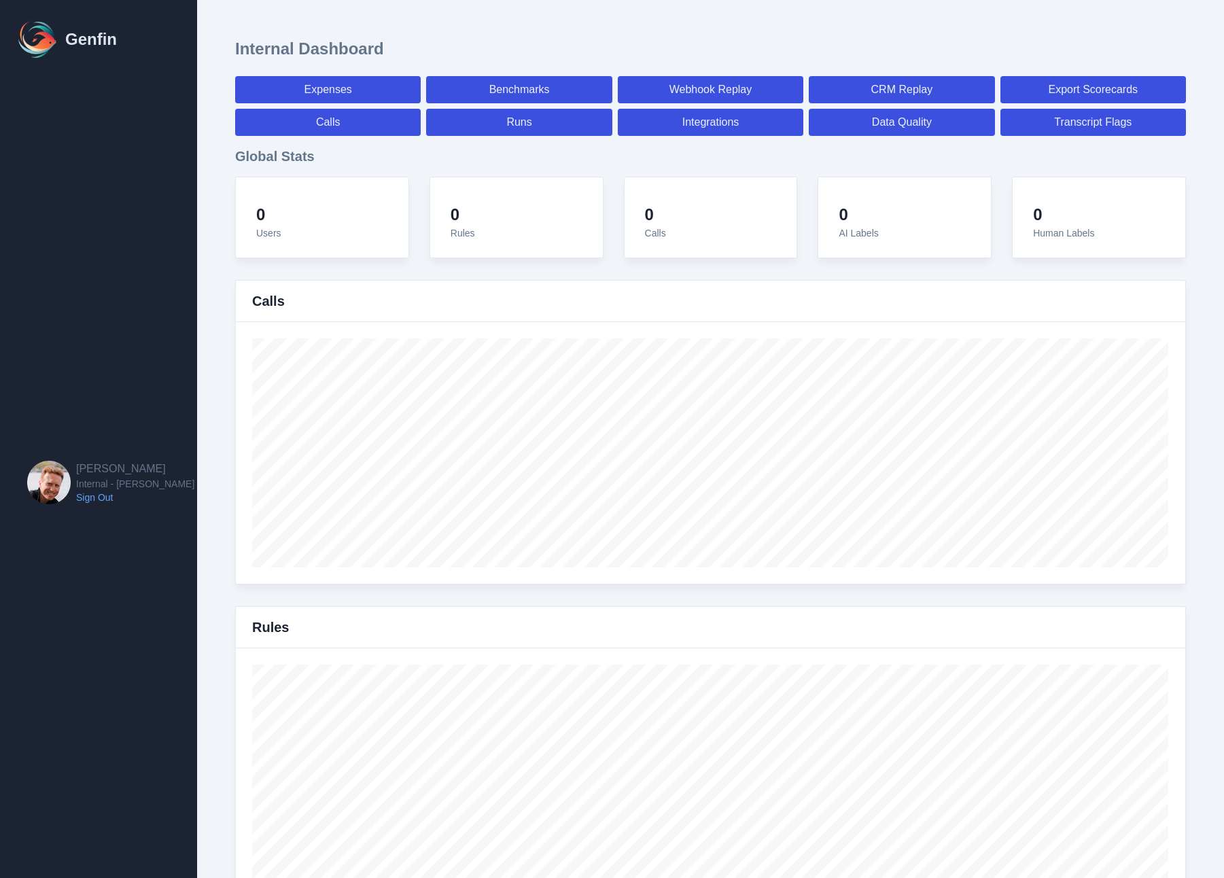
select select "paid"
select select "7"
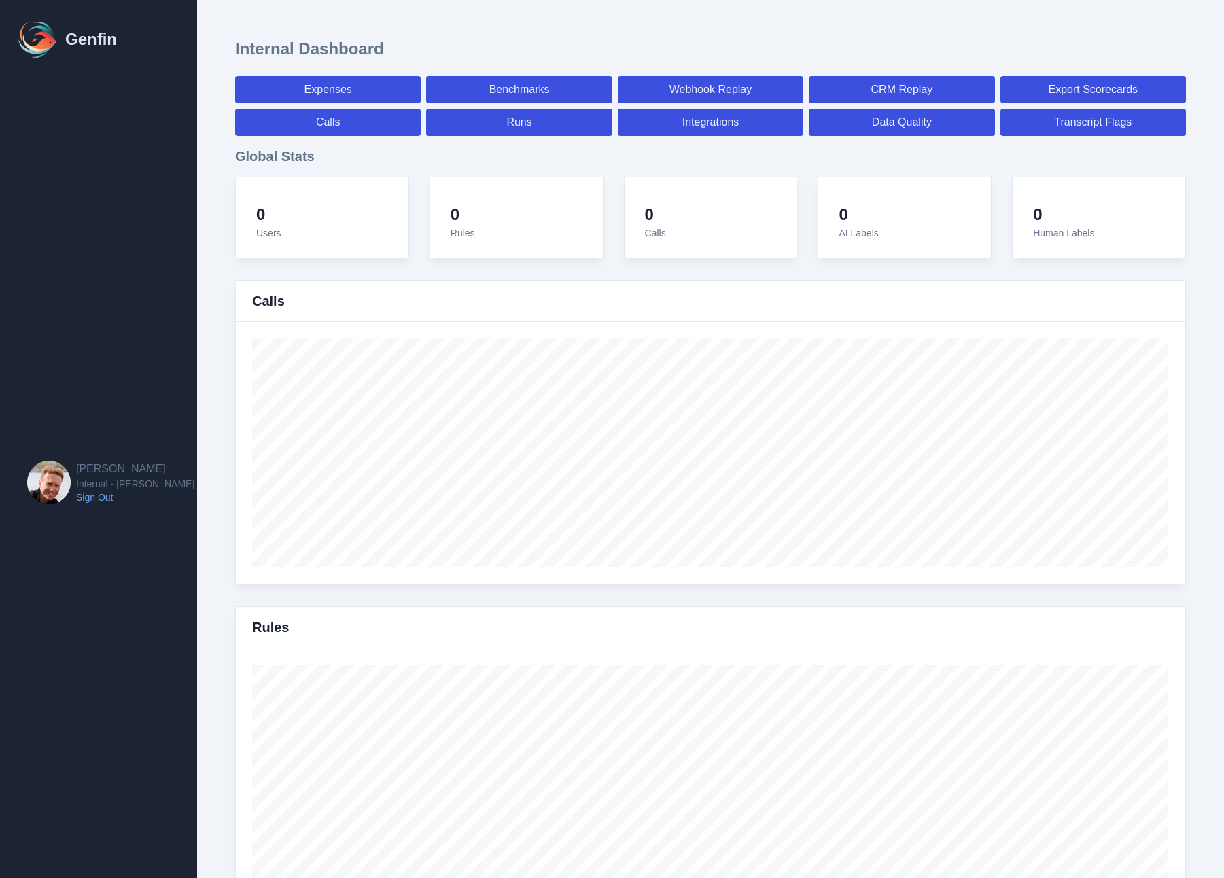
select select "paid"
select select "7"
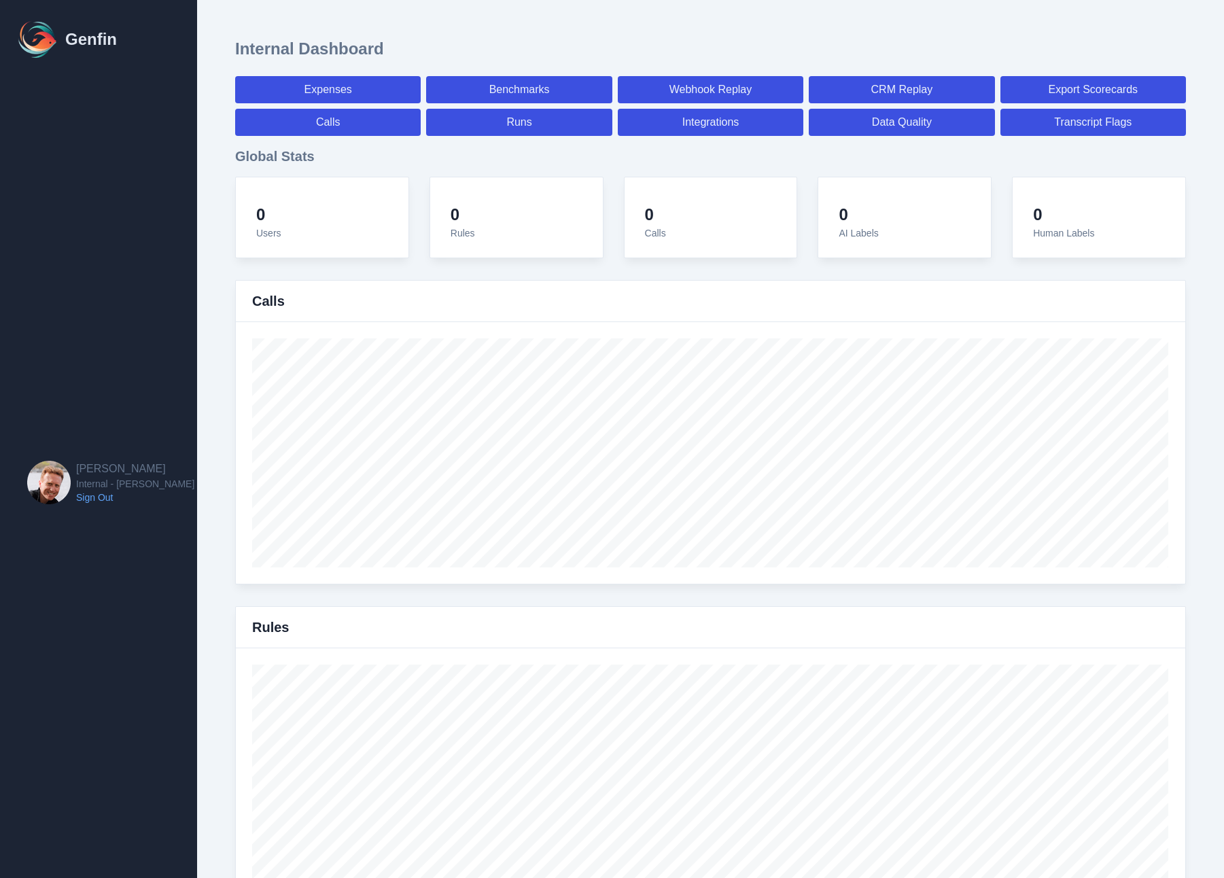
select select "7"
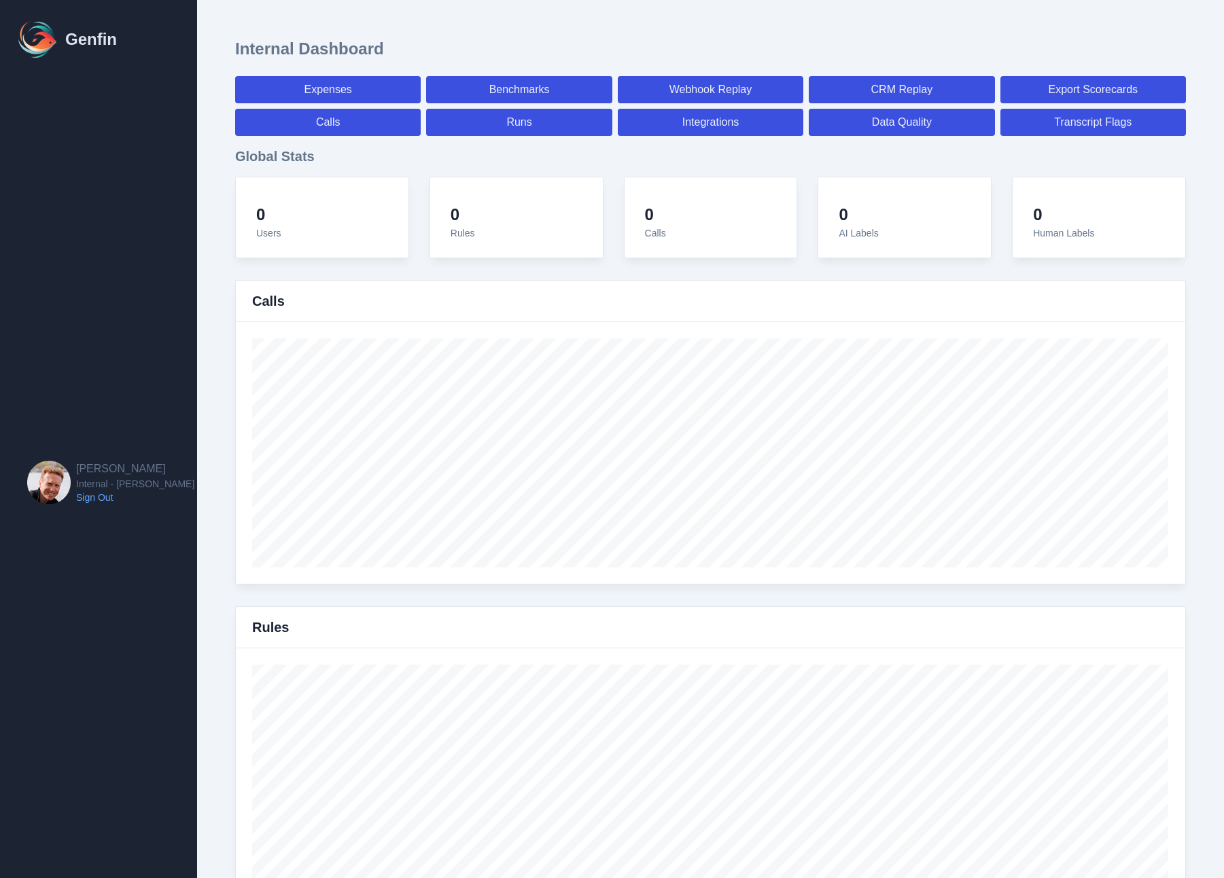
select select "7"
select select "paid"
select select "7"
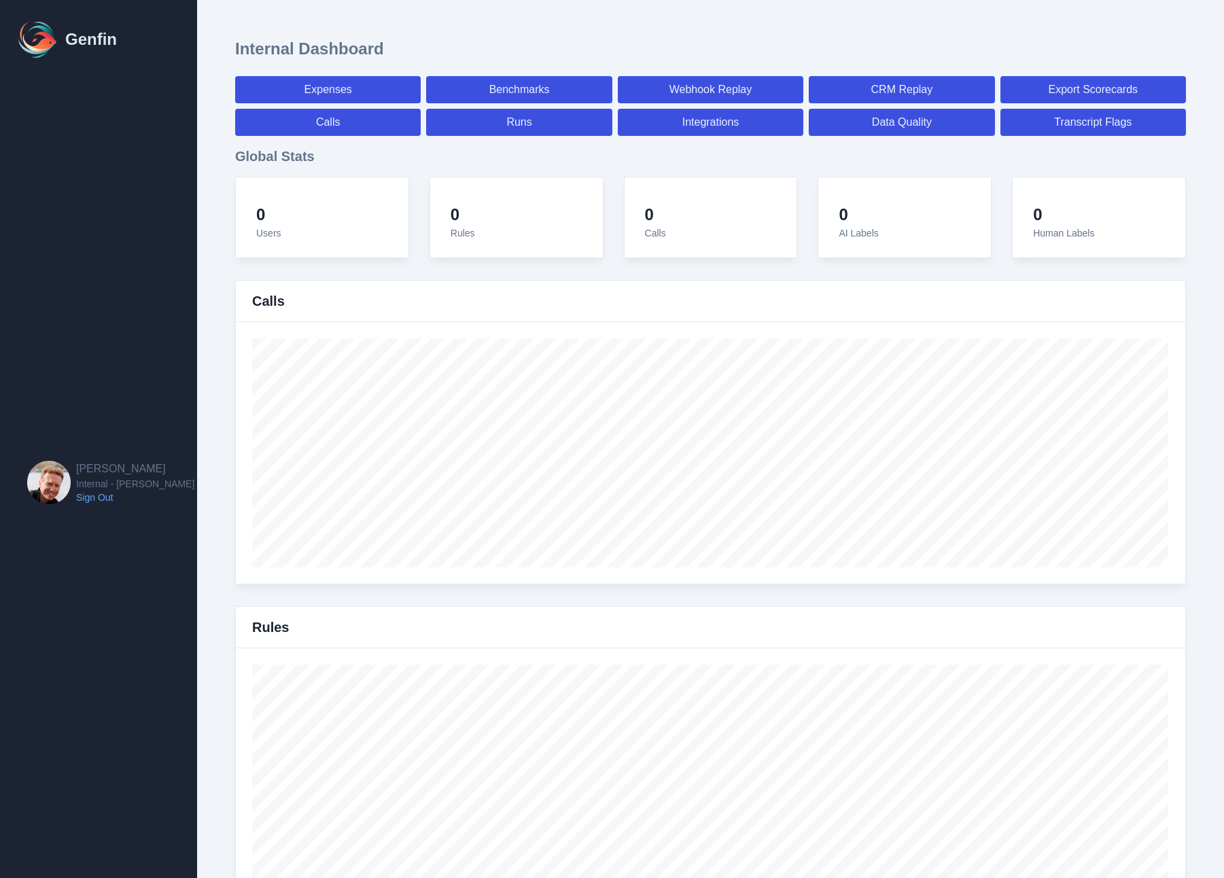
select select "7"
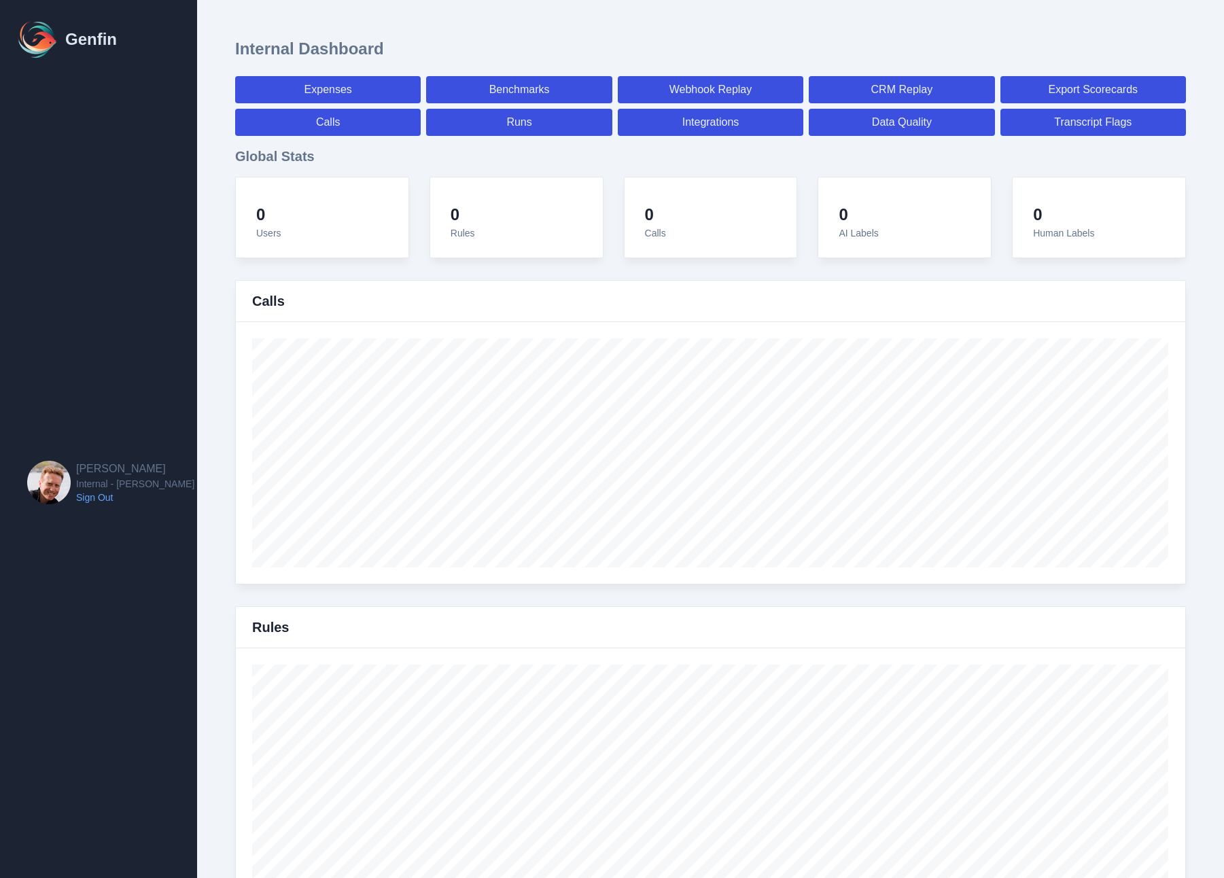
select select "7"
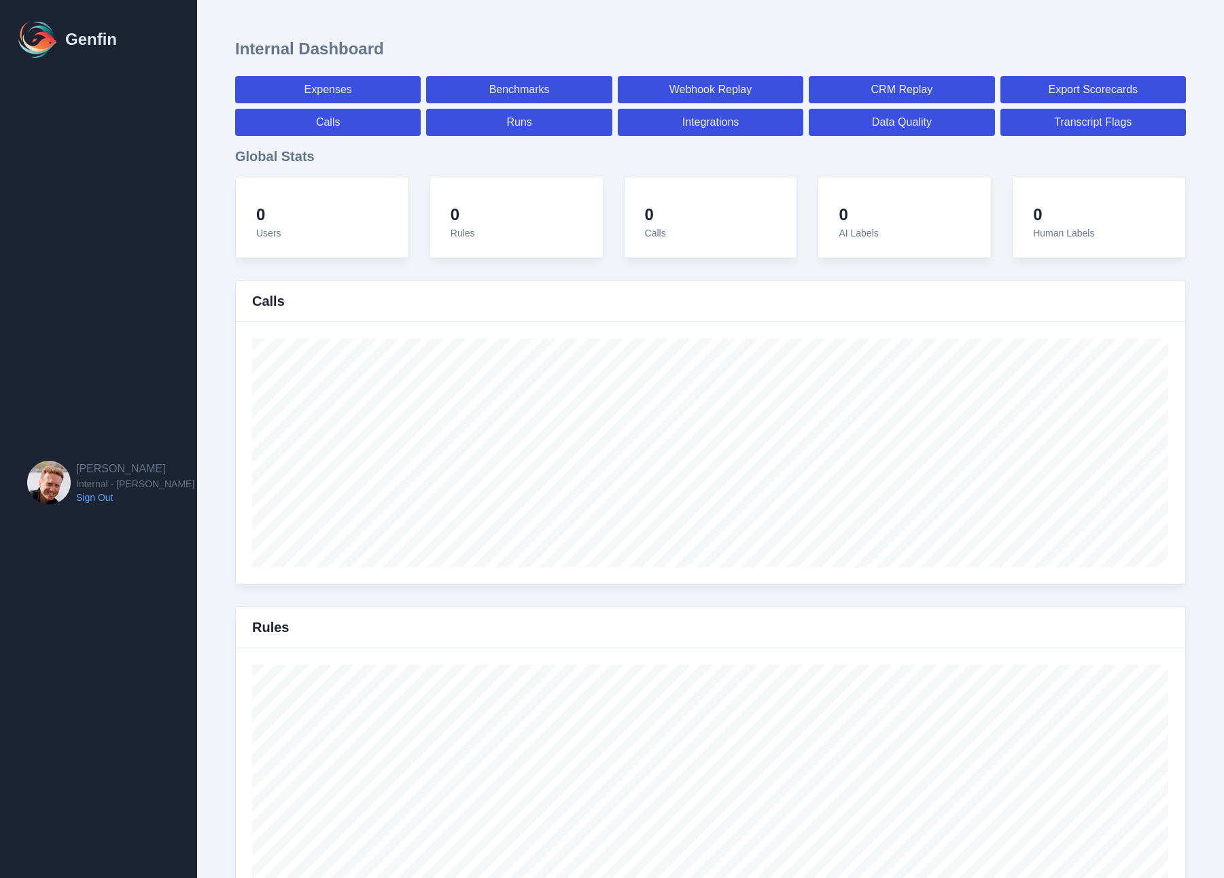
select select "paid"
select select "7"
select select "paid"
select select "7"
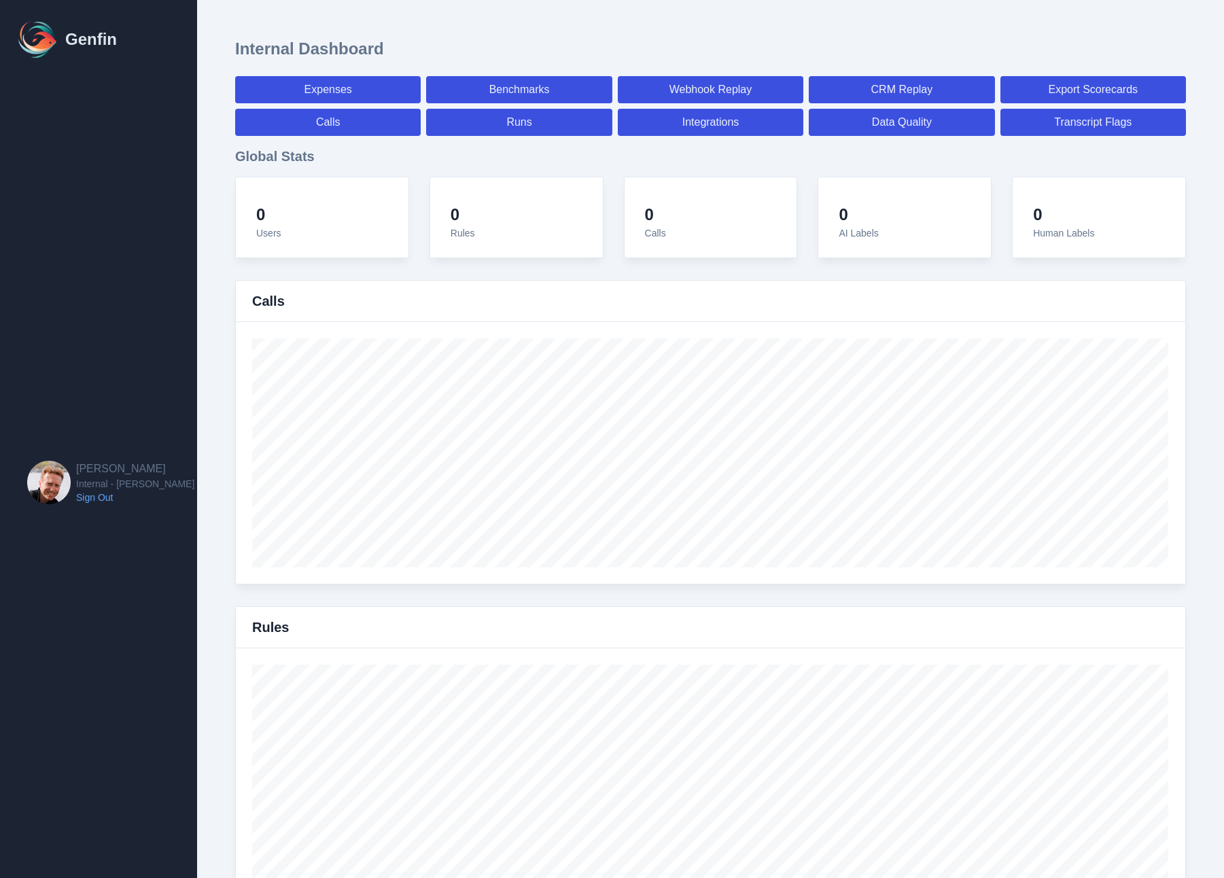
select select "paid"
select select "7"
select select "paid"
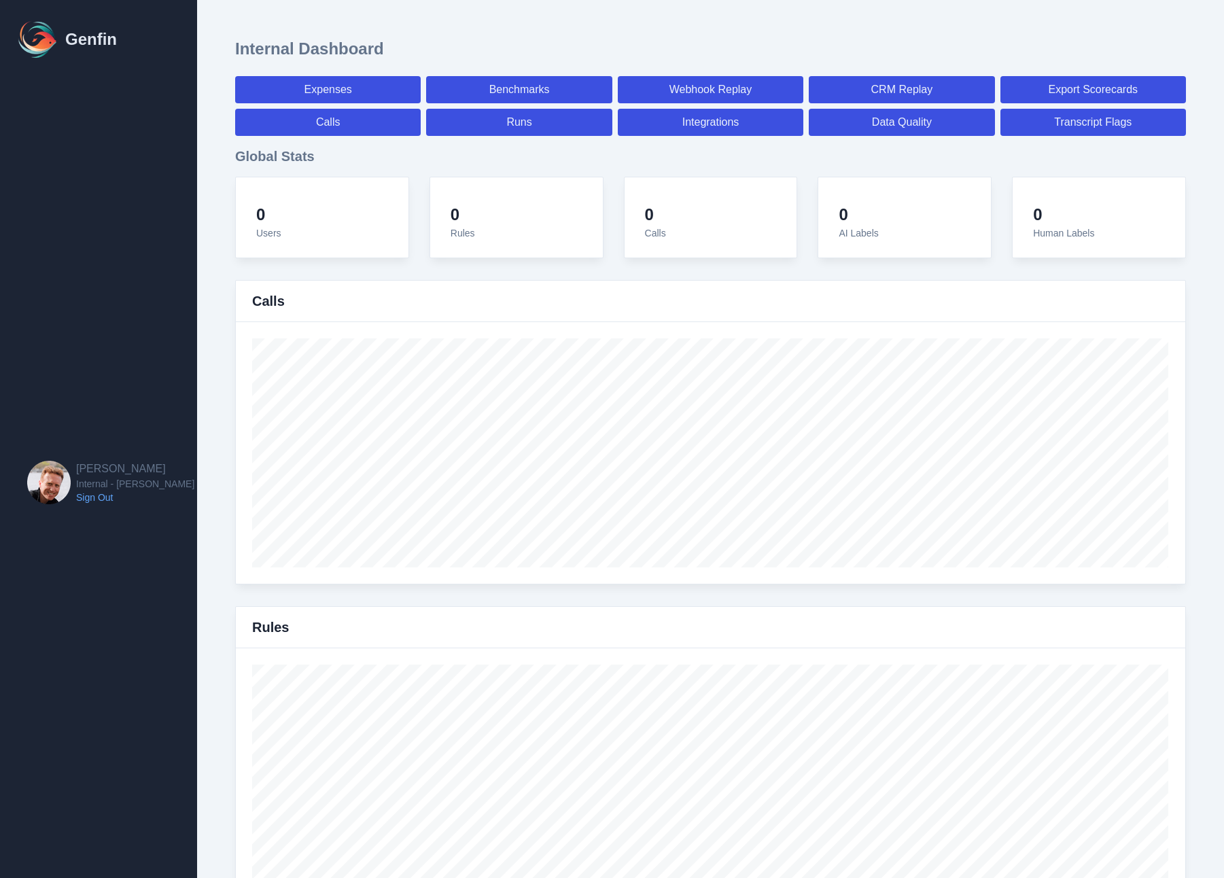
select select "7"
select select "paid"
select select "7"
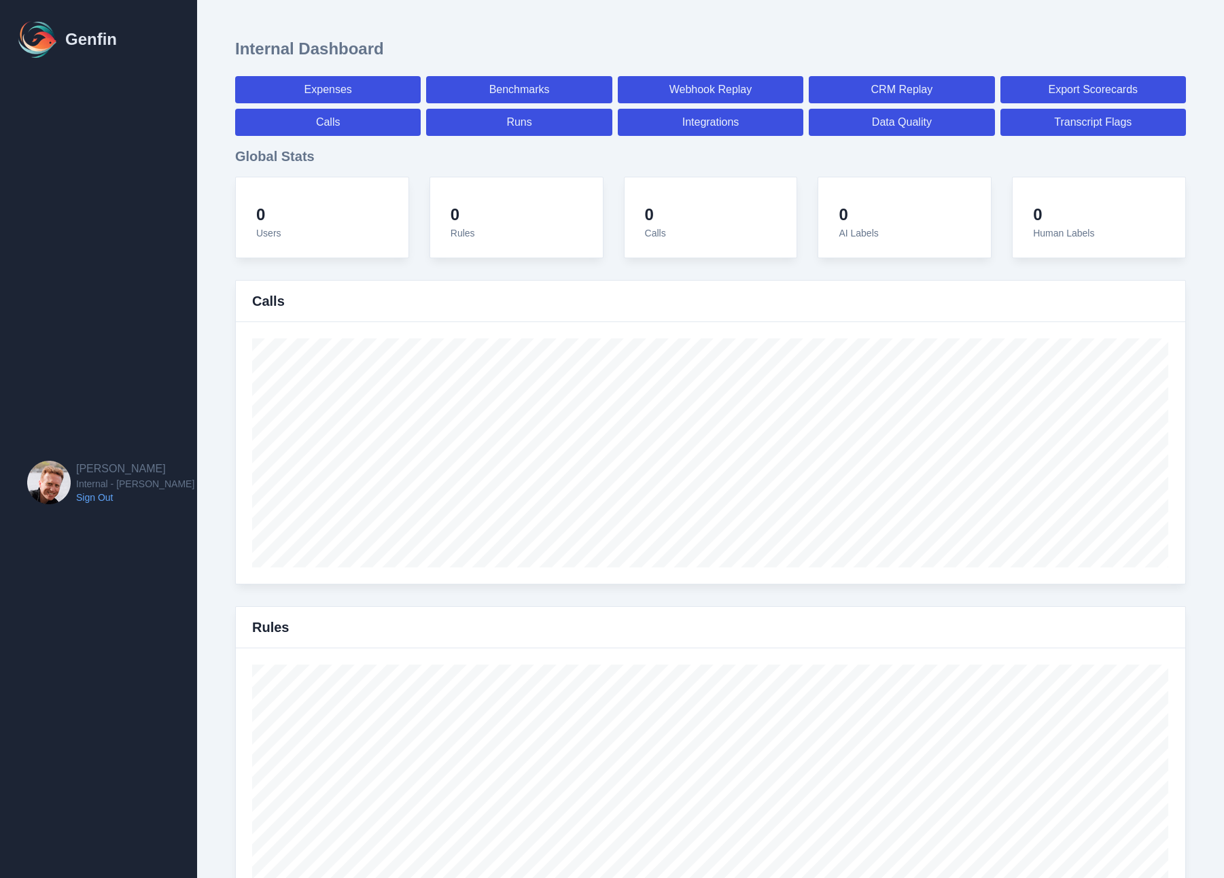
select select "7"
select select "paid"
select select "7"
select select "paid"
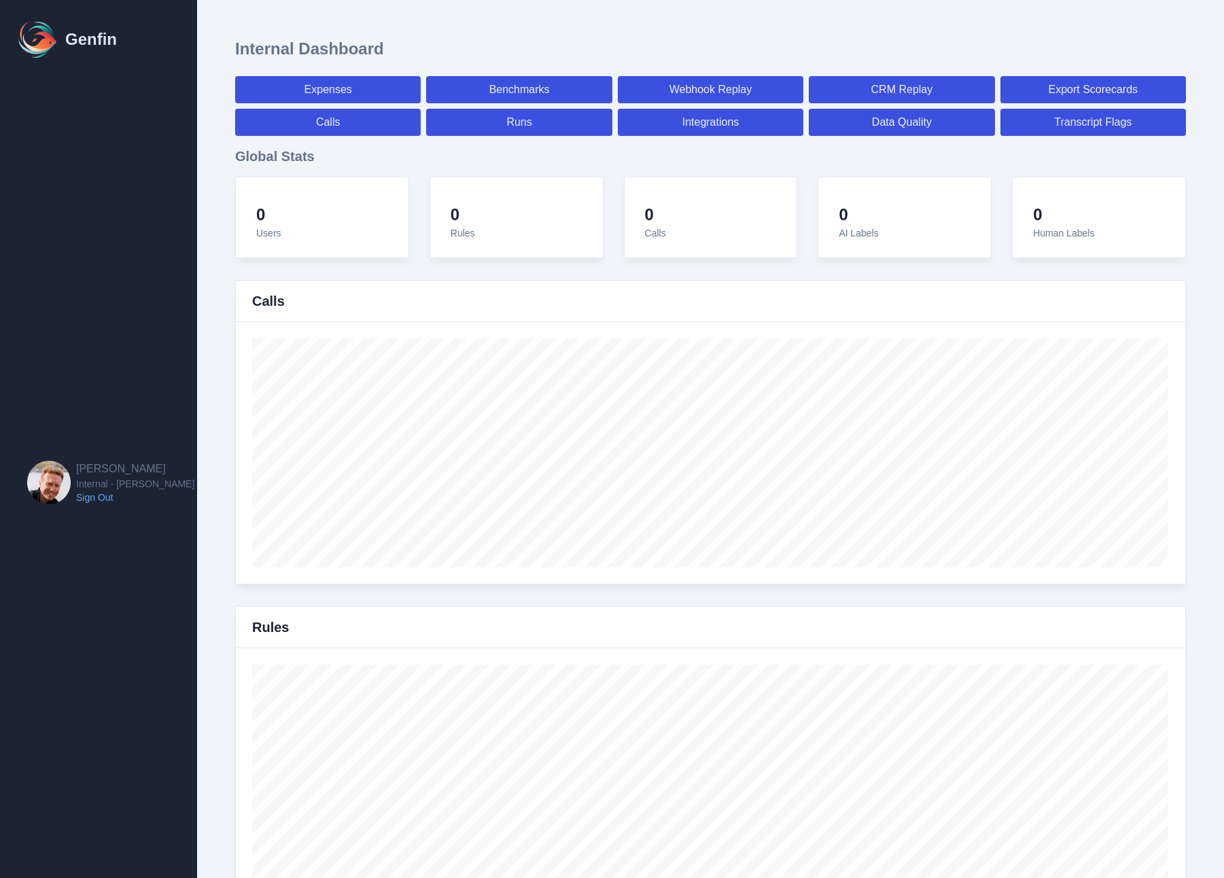
select select "7"
select select "paid"
select select "7"
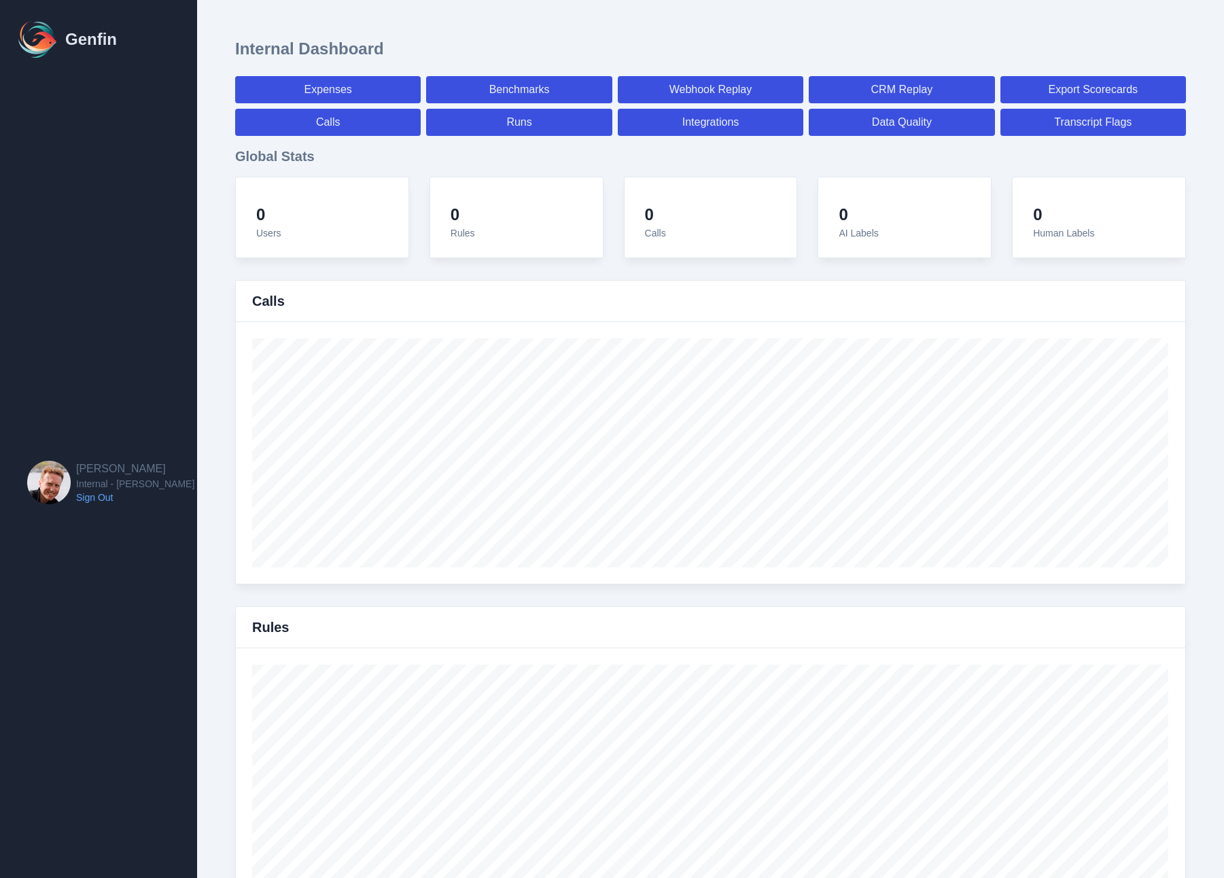
select select "7"
select select "paid"
select select "7"
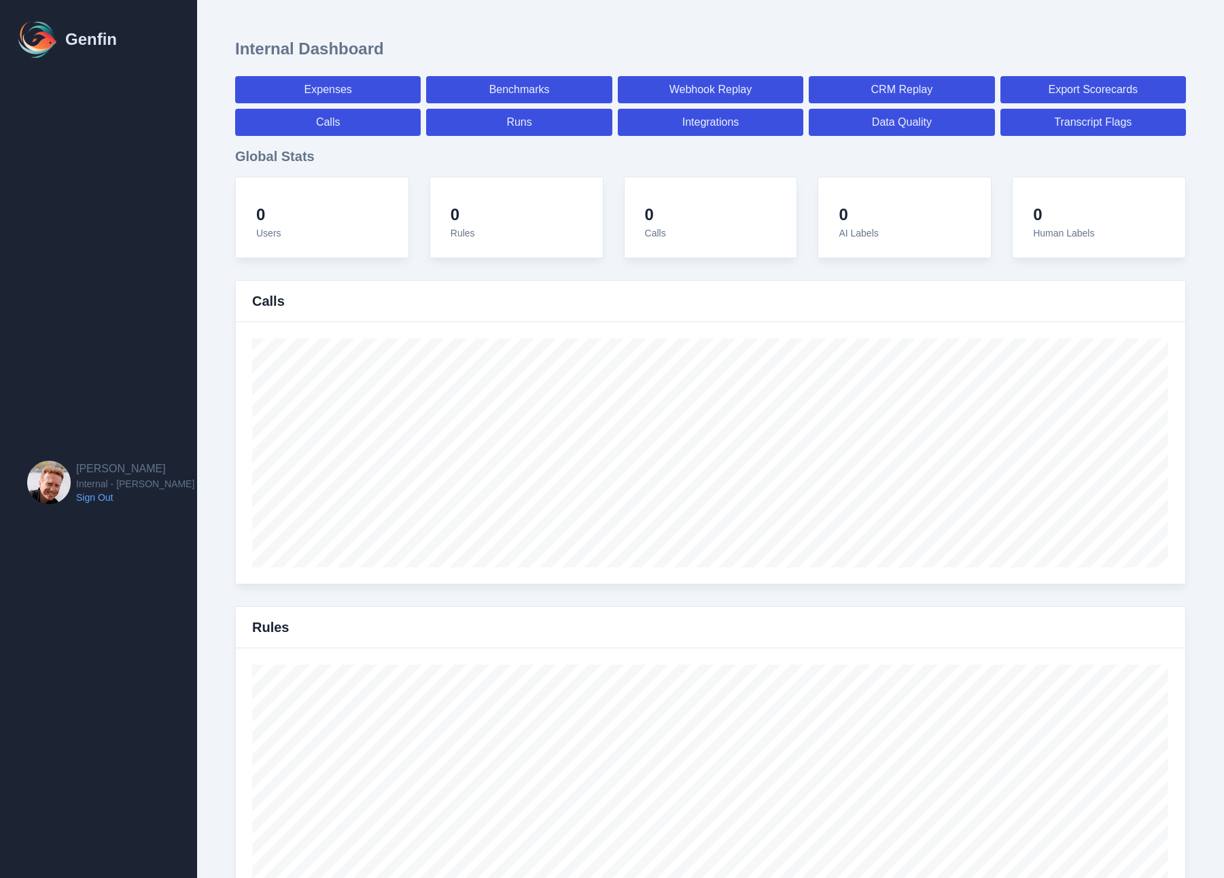
select select "7"
select select "paid"
select select "7"
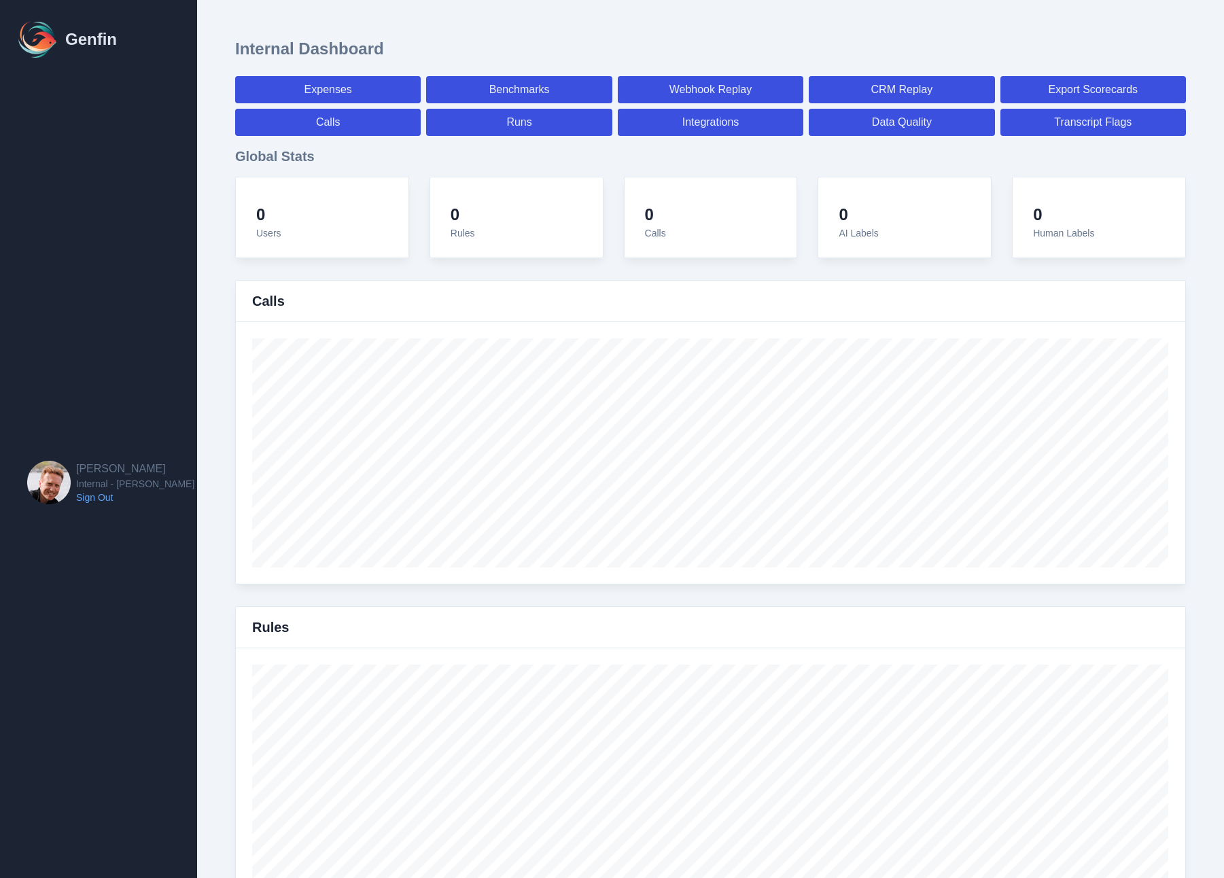
select select "7"
select select "paid"
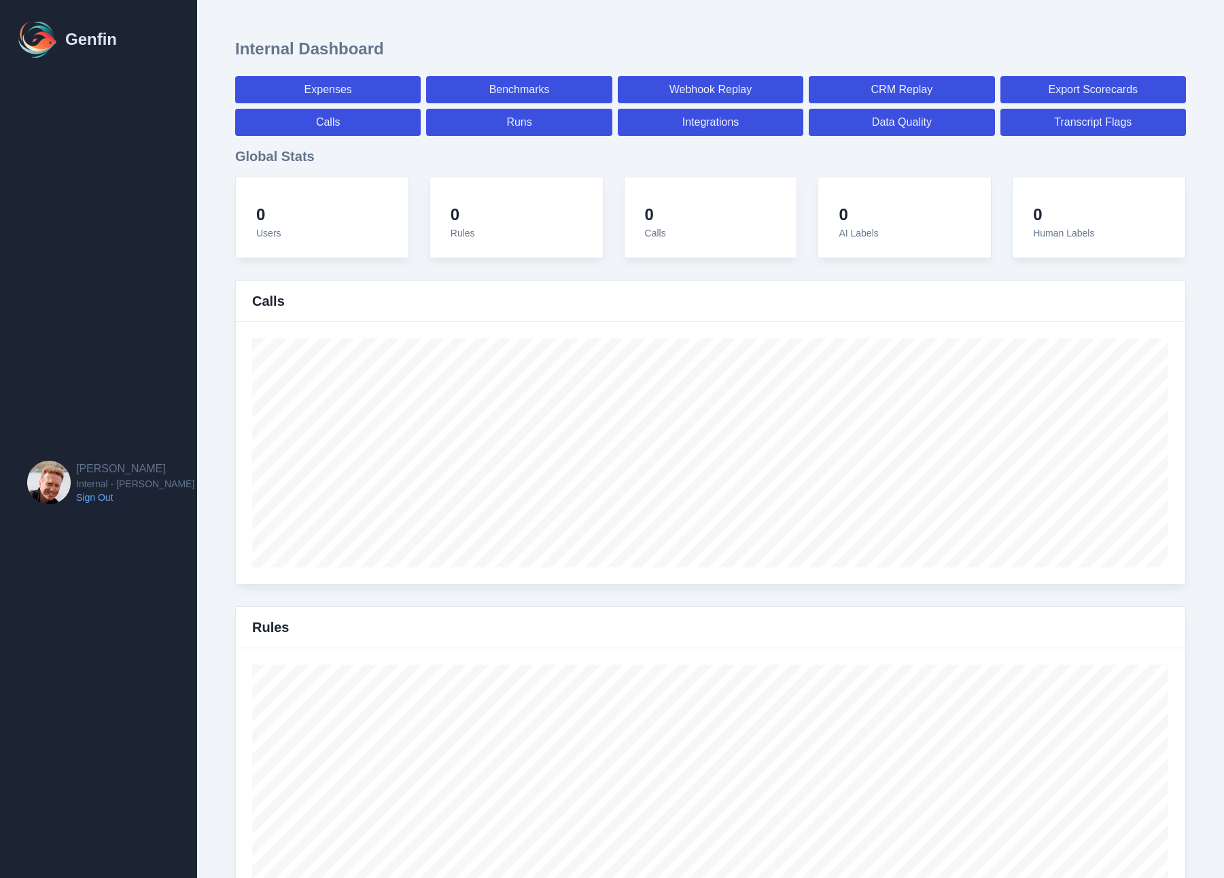
select select "7"
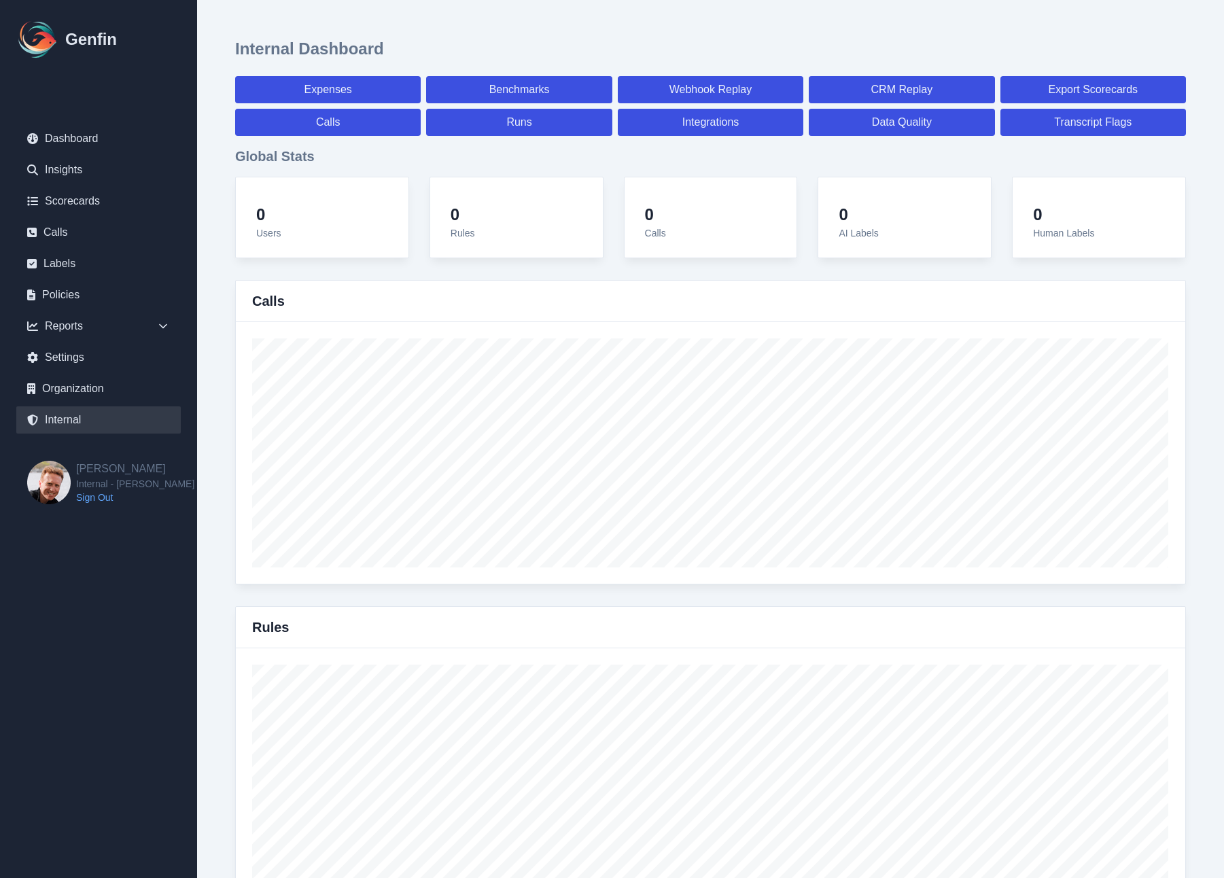
select select "paid"
select select "7"
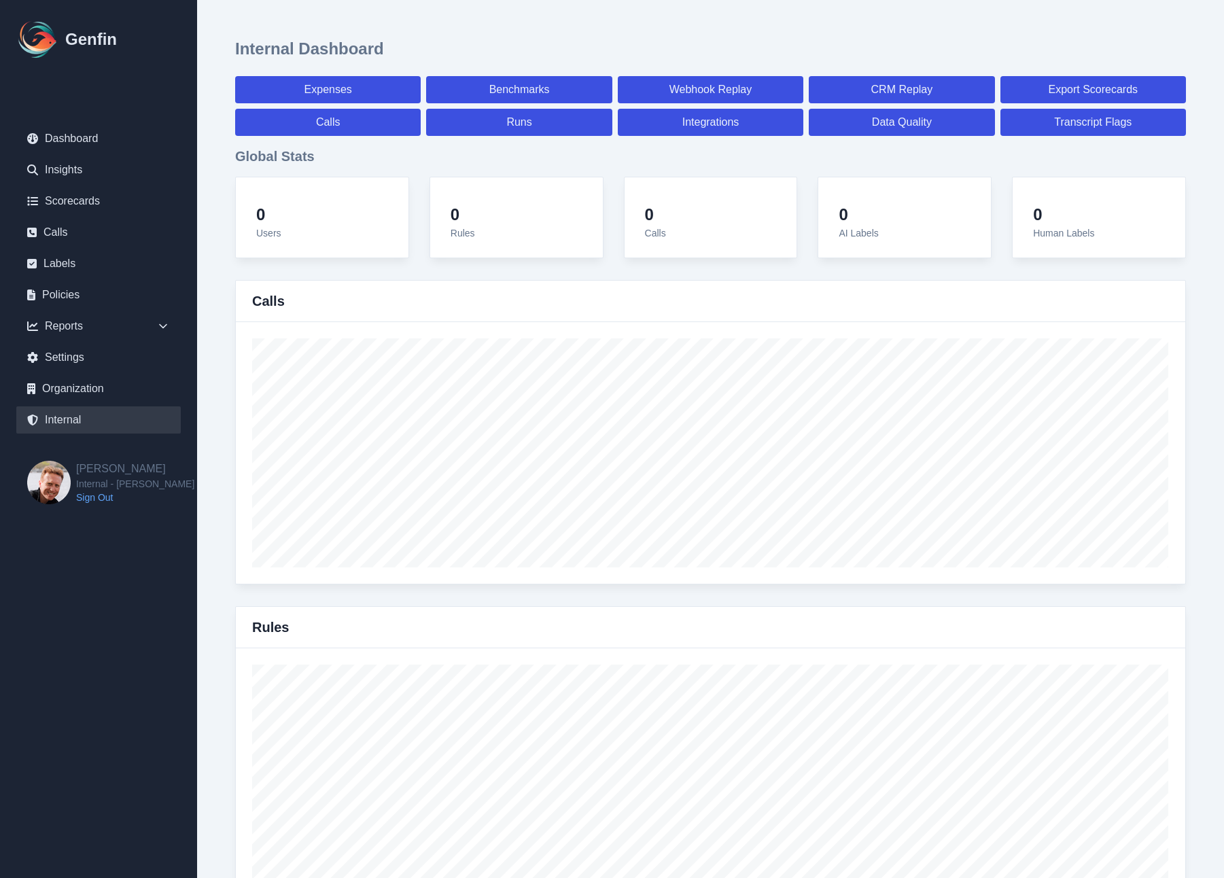
select select "paid"
select select "7"
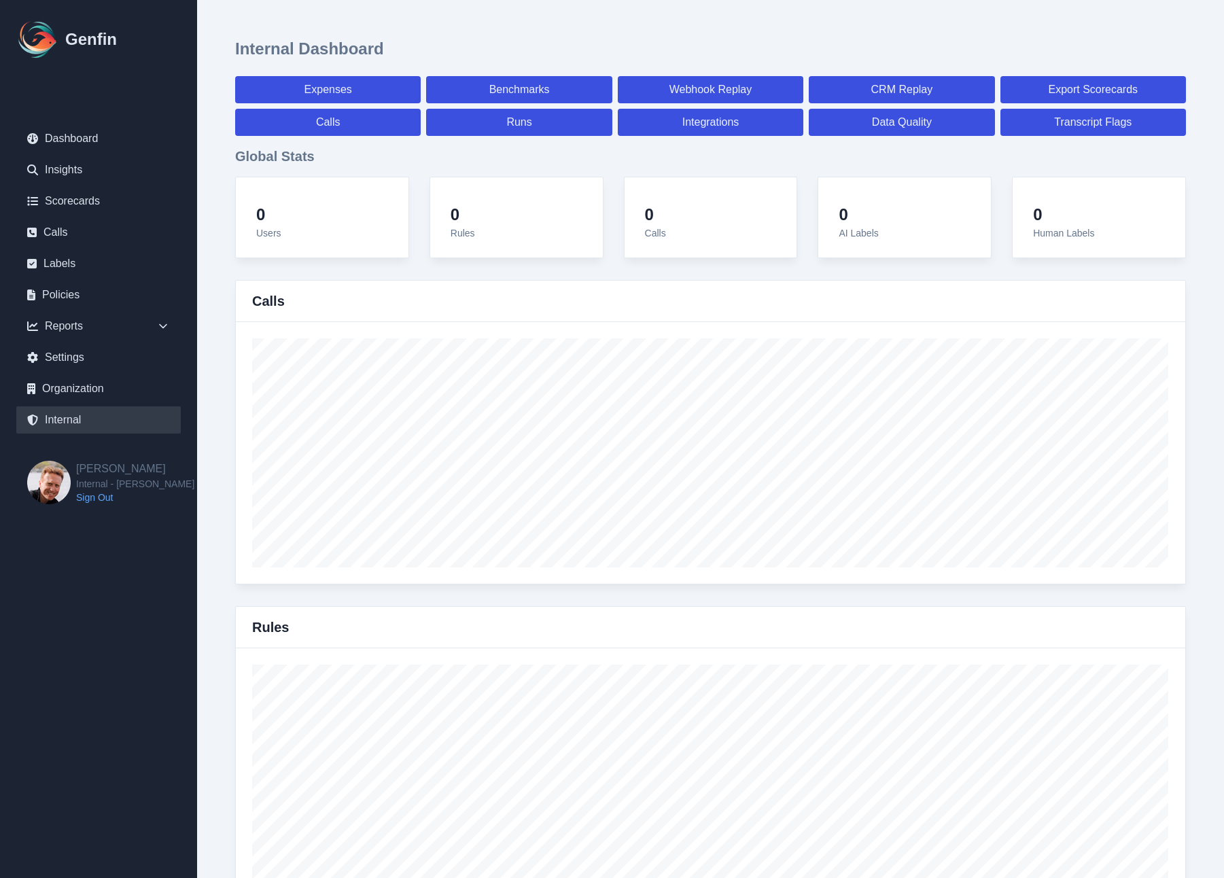
select select "7"
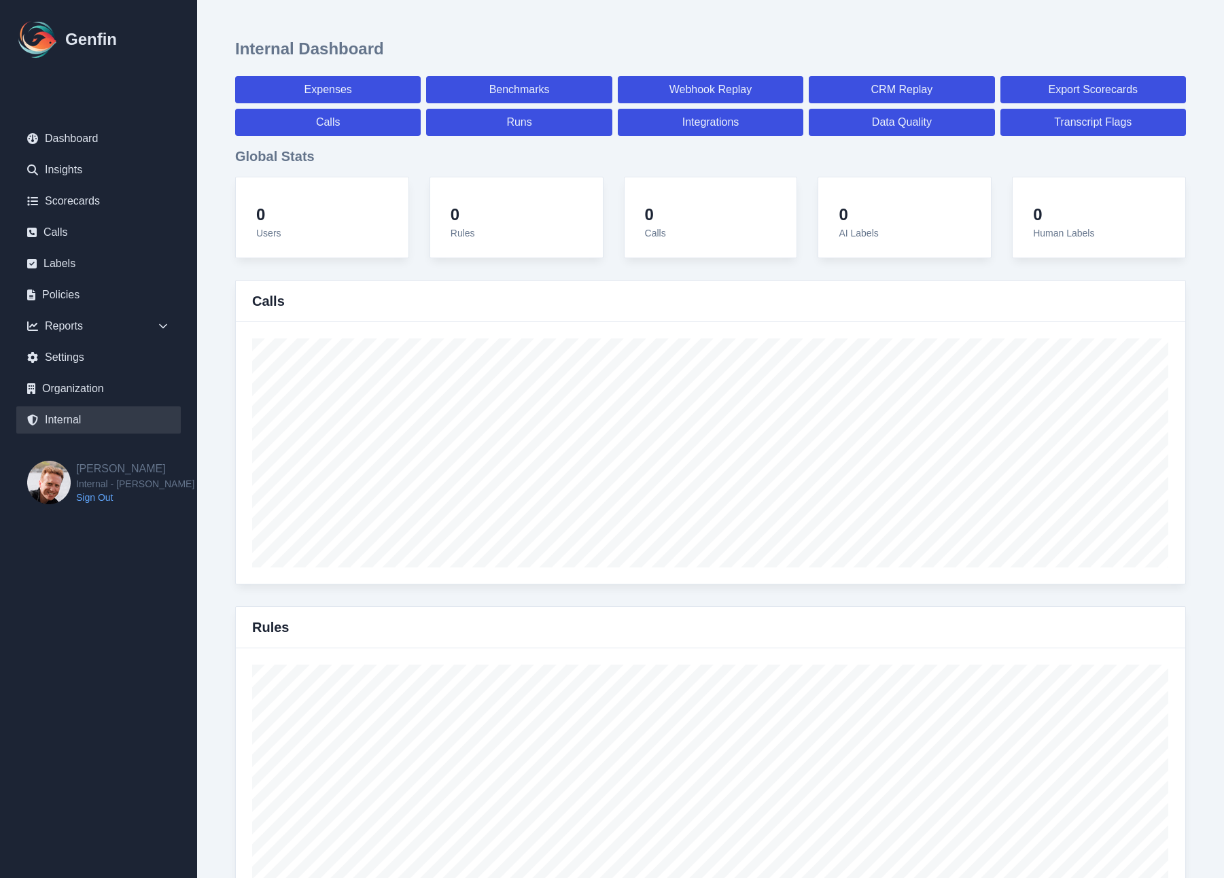
select select "7"
select select "paid"
select select "7"
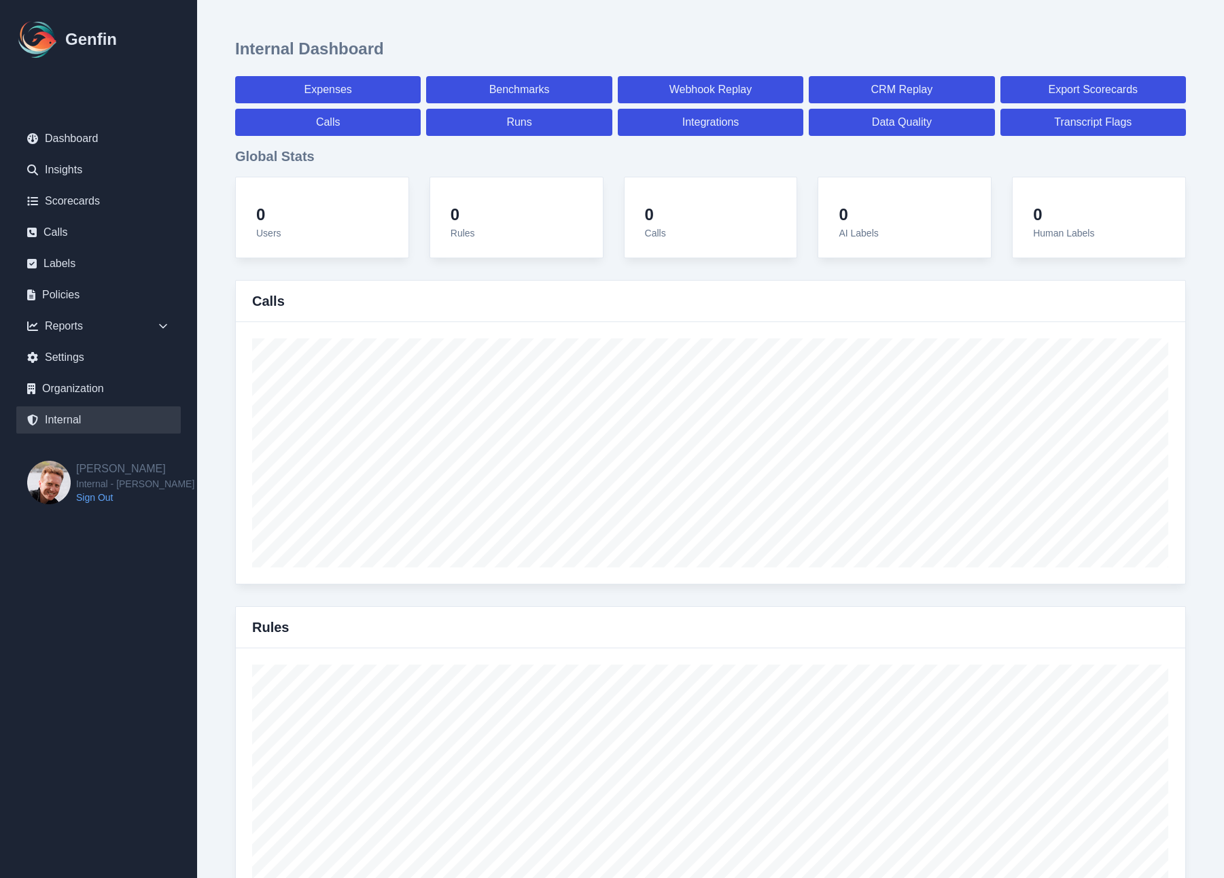
select select "7"
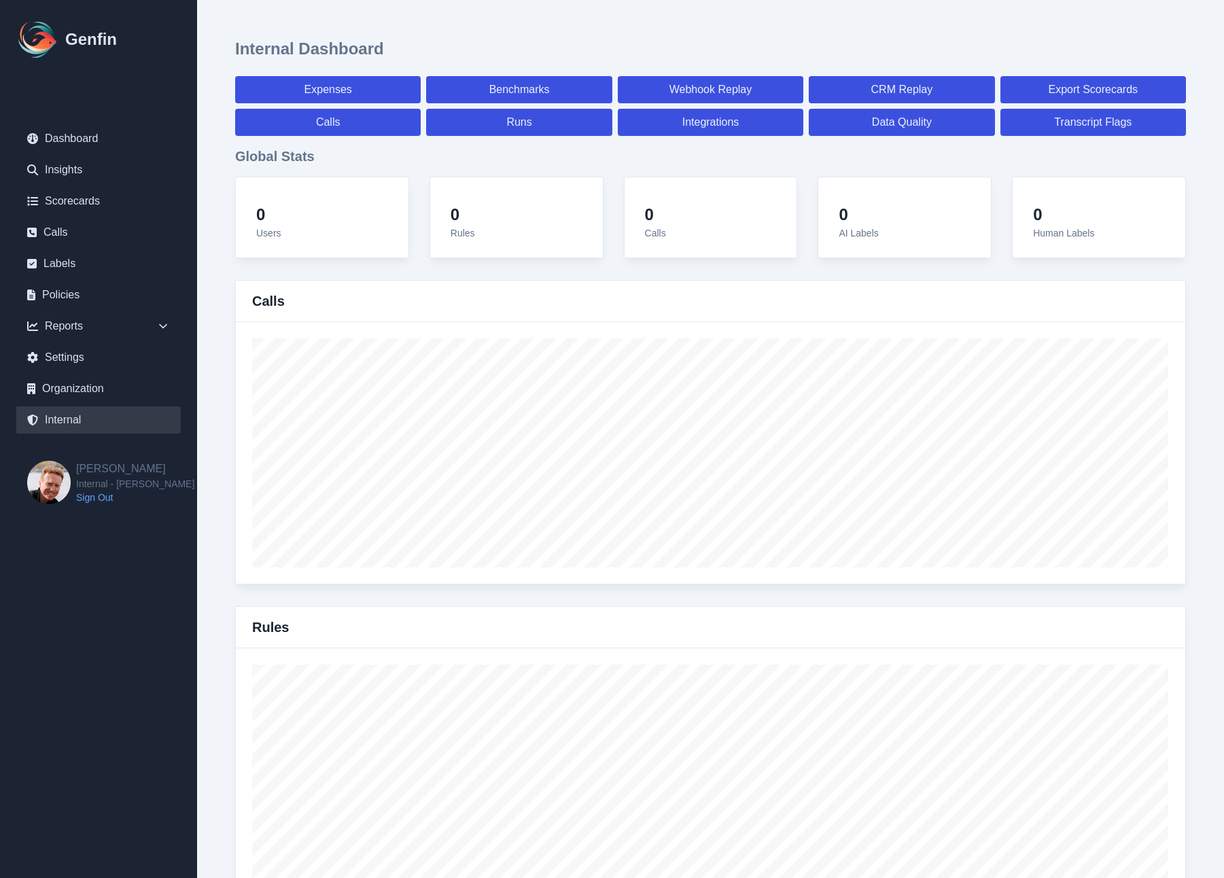
select select "7"
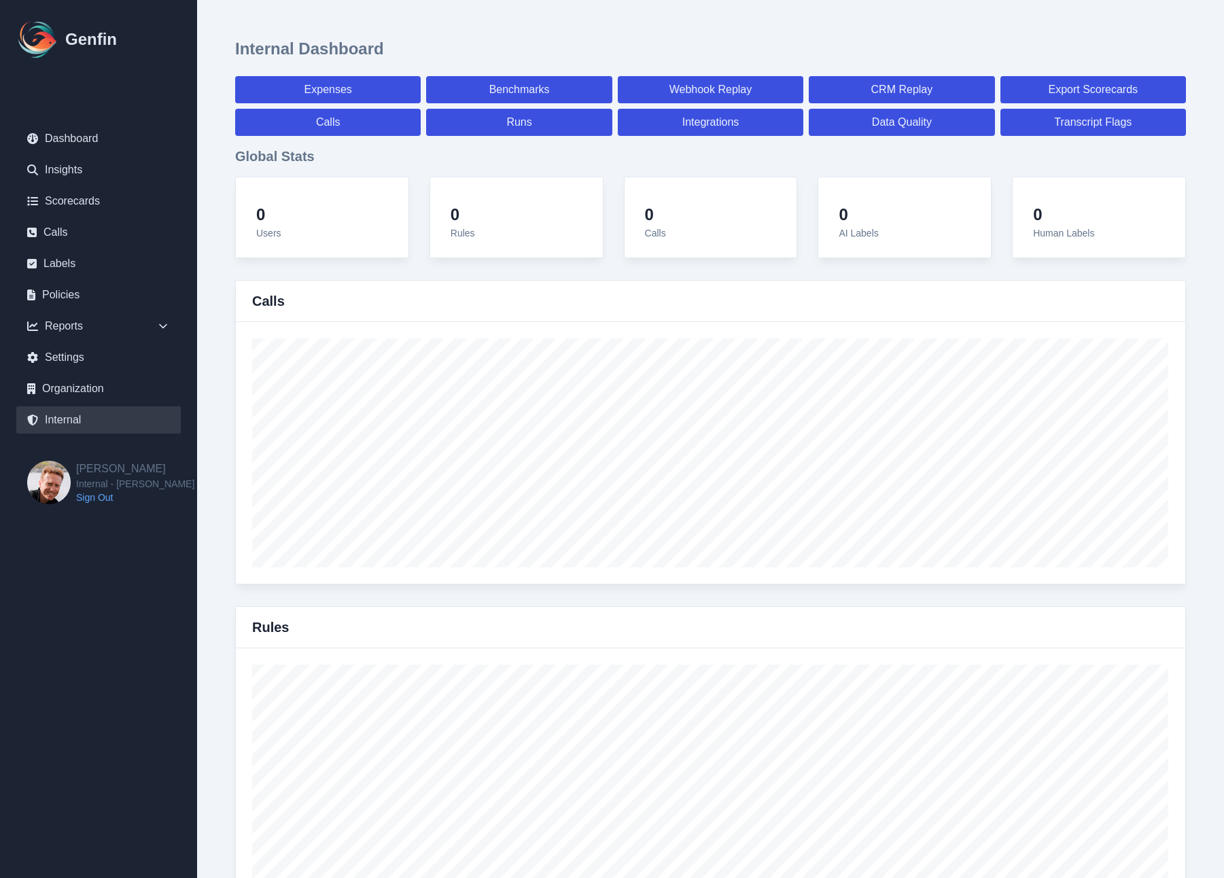
select select "paid"
select select "7"
select select "paid"
select select "7"
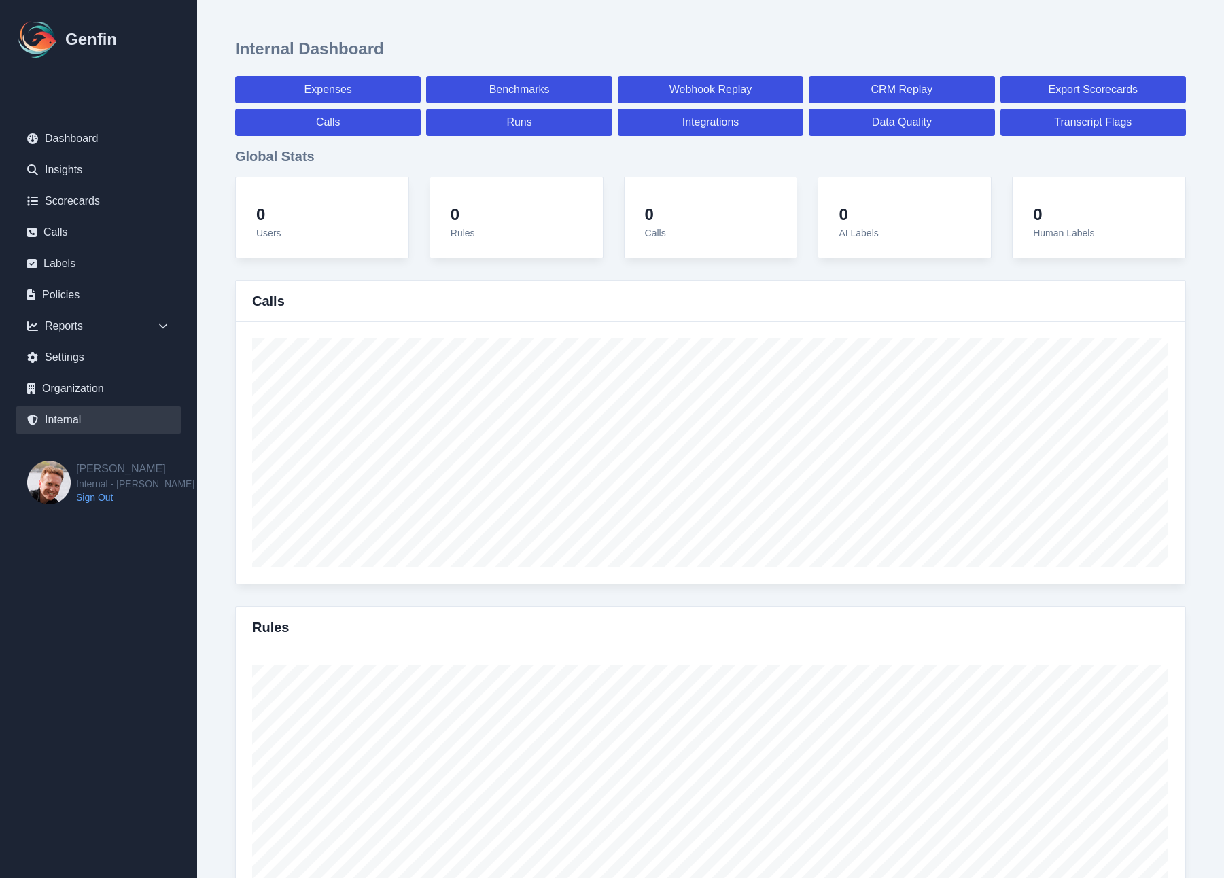
select select "paid"
select select "7"
select select "paid"
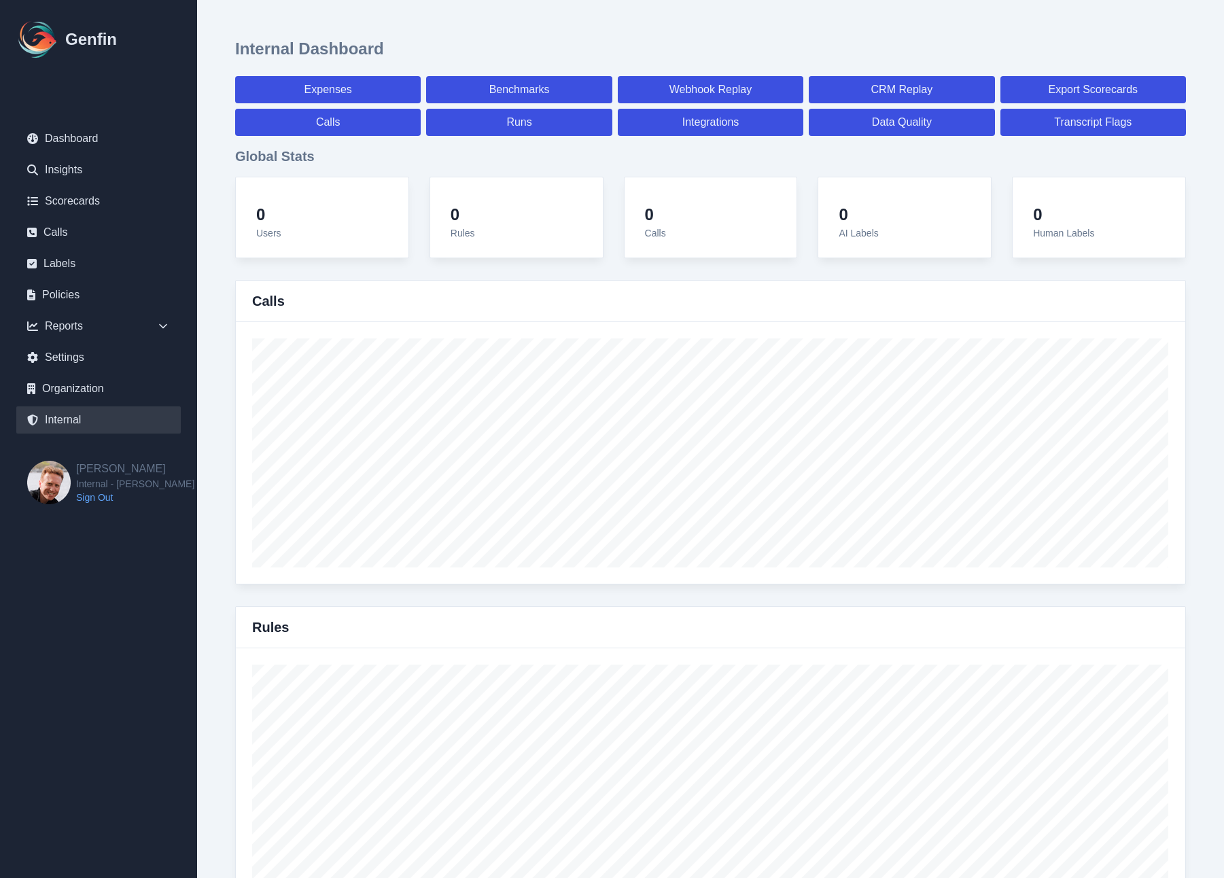
select select "7"
select select "paid"
select select "7"
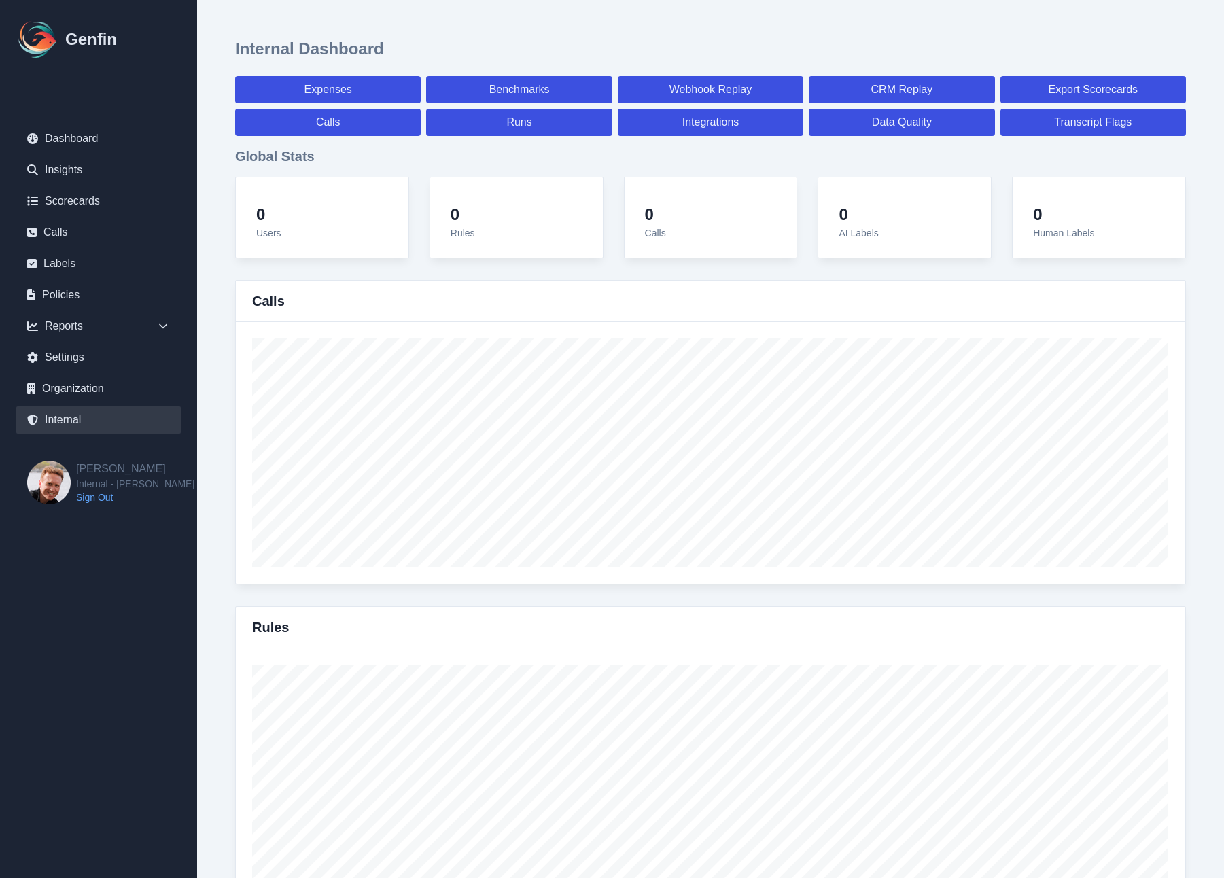
select select "7"
select select "paid"
select select "7"
select select "paid"
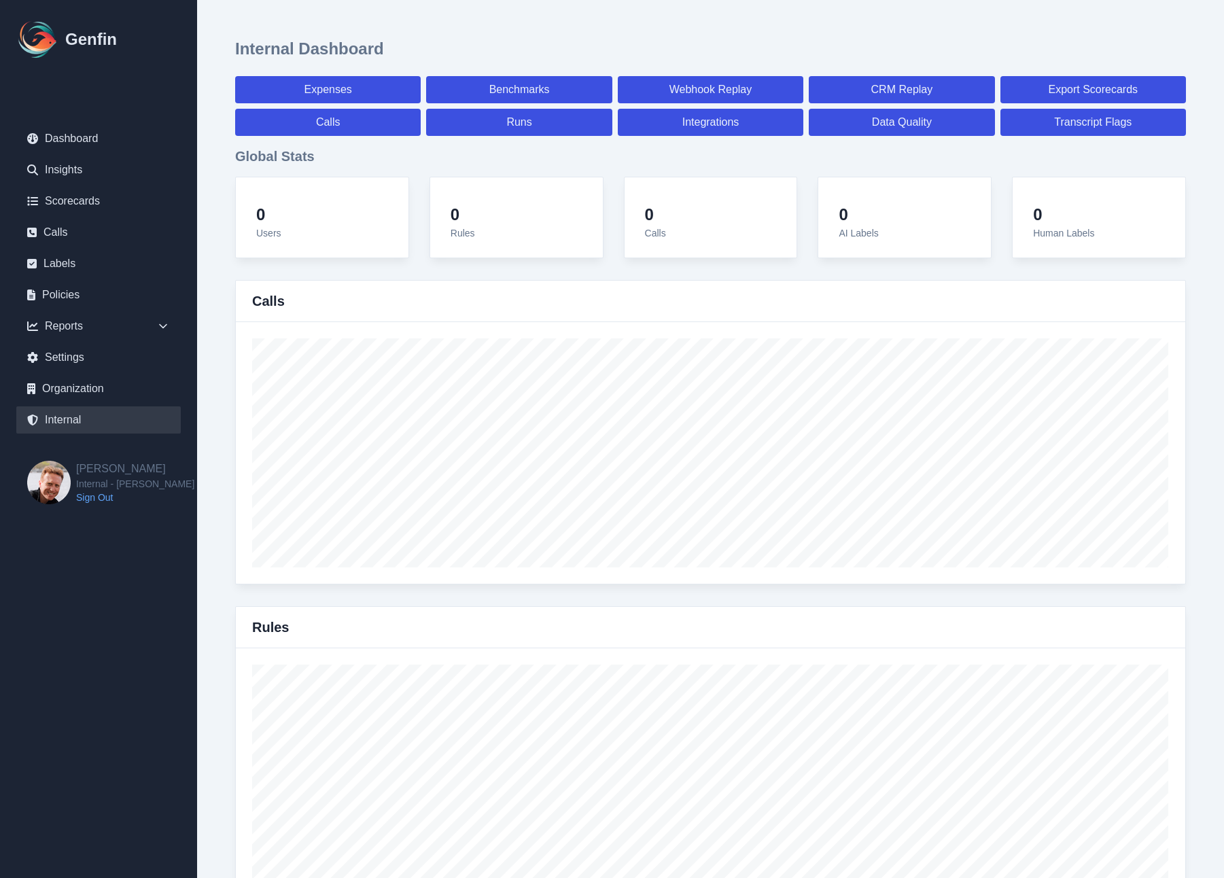
select select "7"
select select "paid"
select select "7"
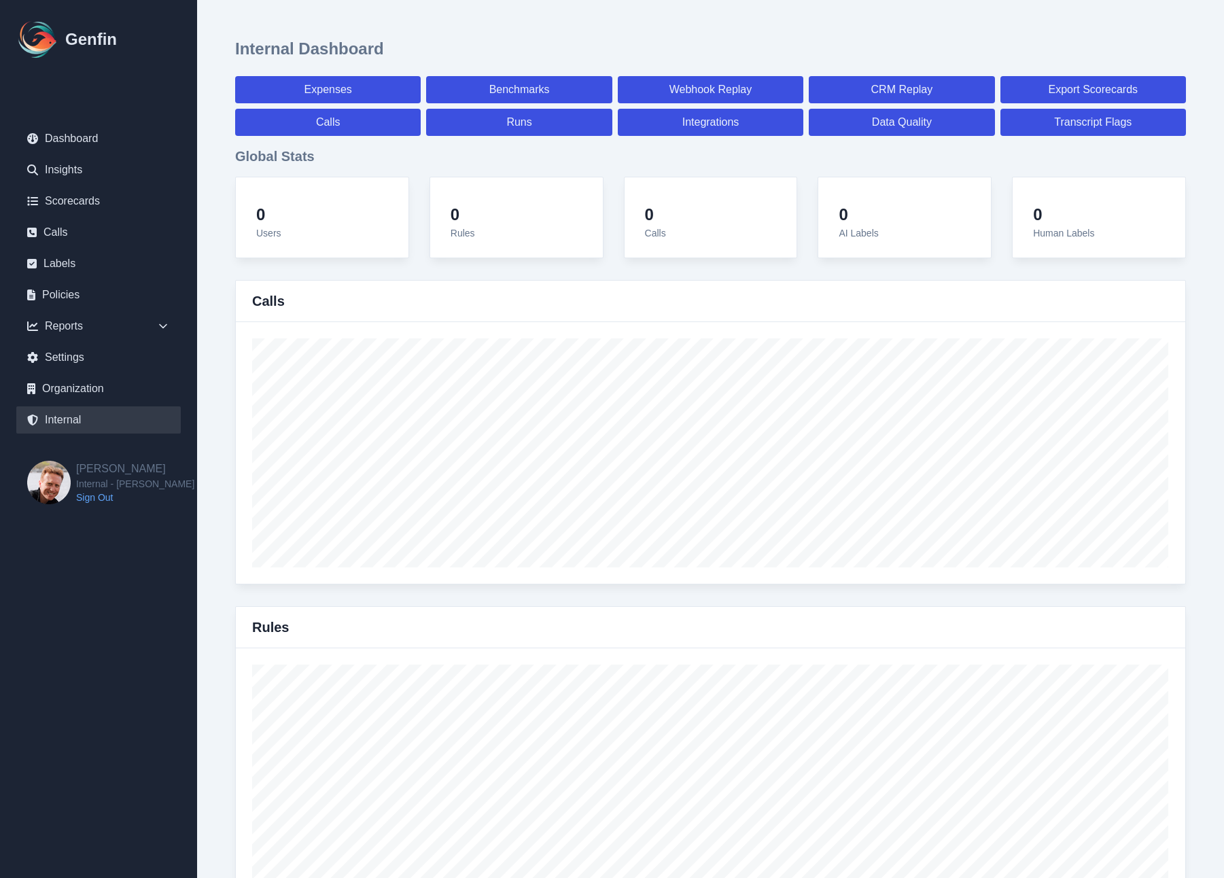
select select "7"
select select "paid"
select select "7"
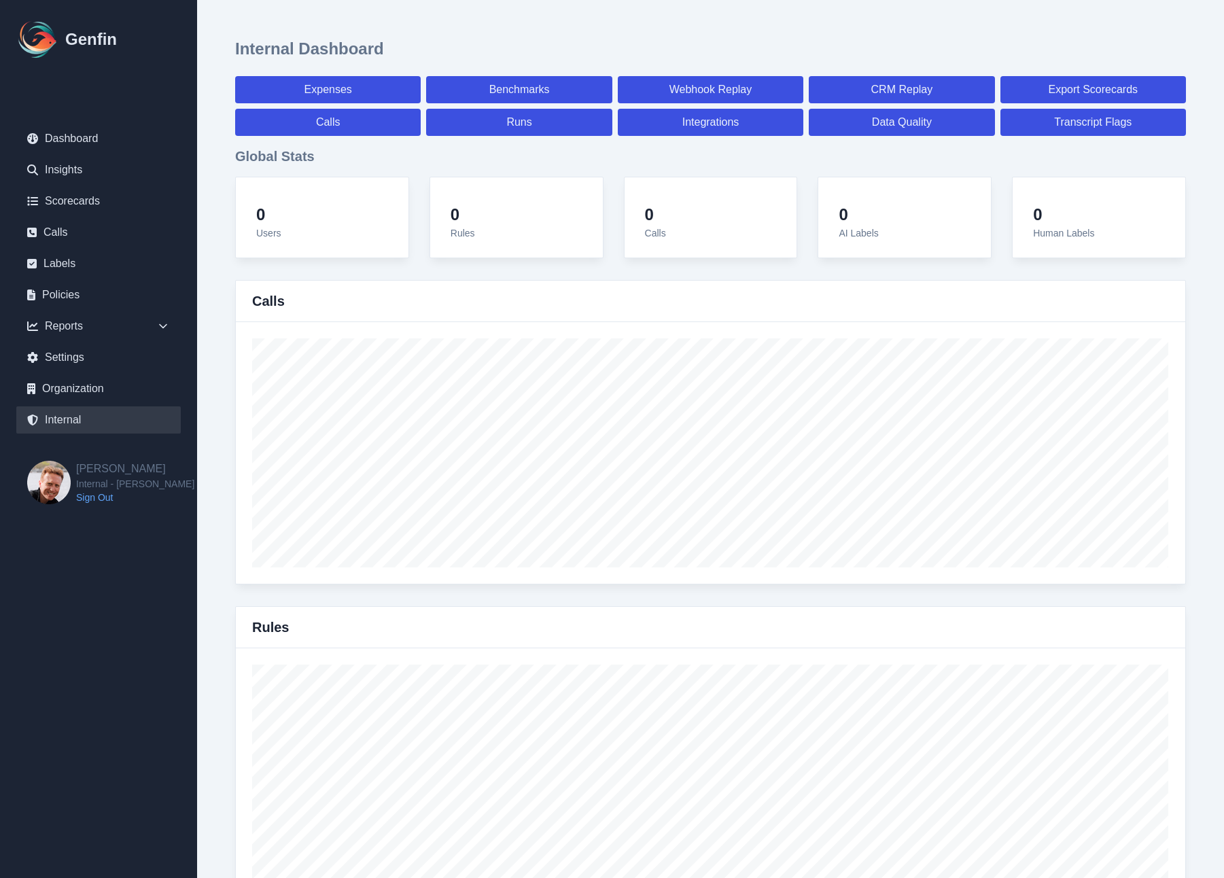
select select "7"
select select "paid"
select select "7"
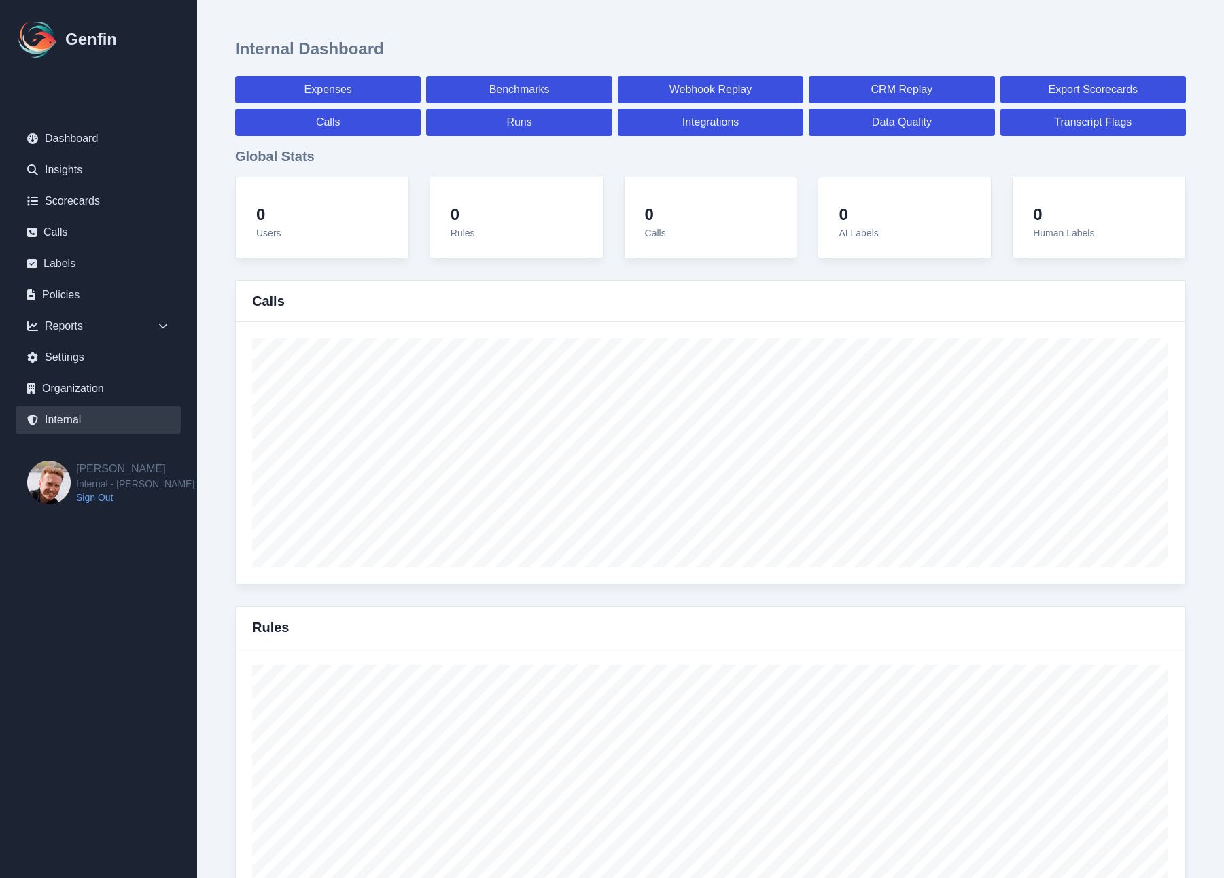
select select "7"
select select "paid"
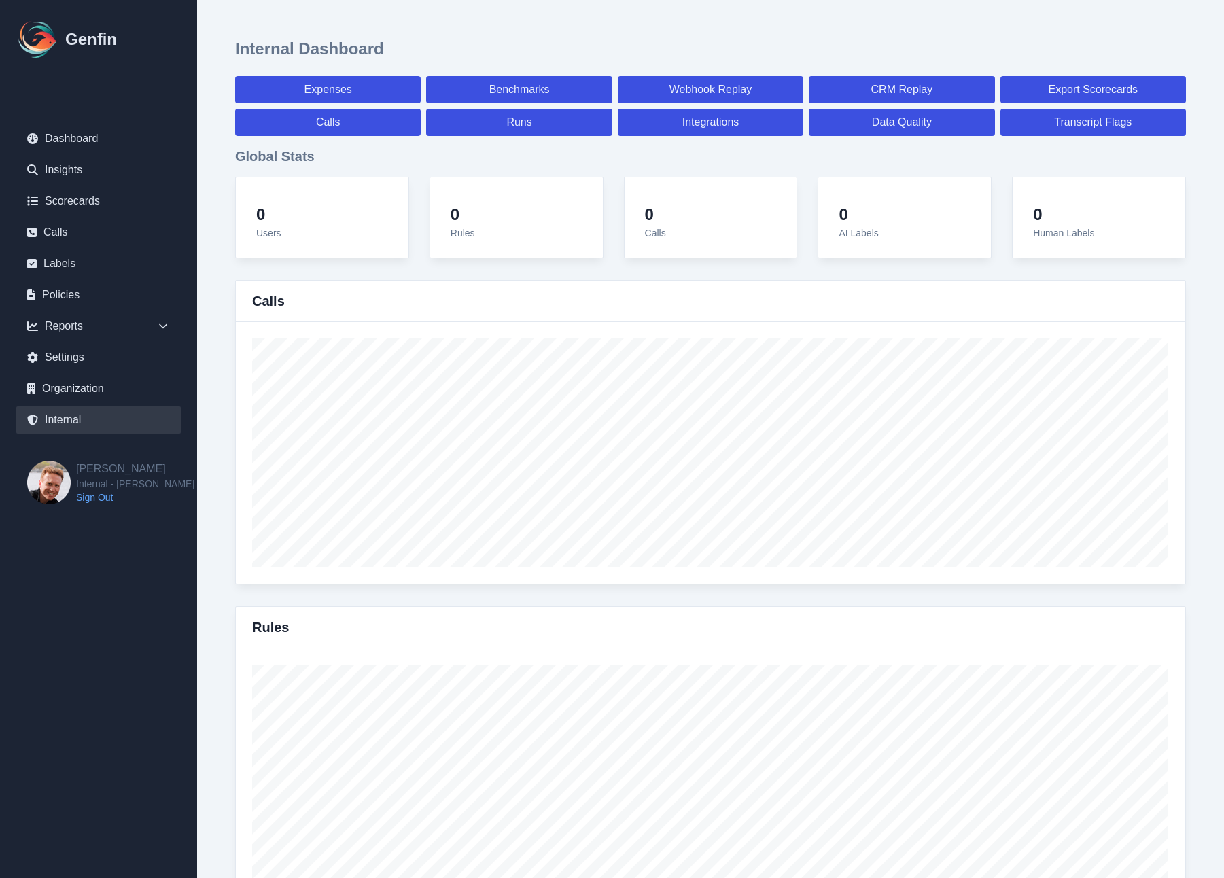
select select "7"
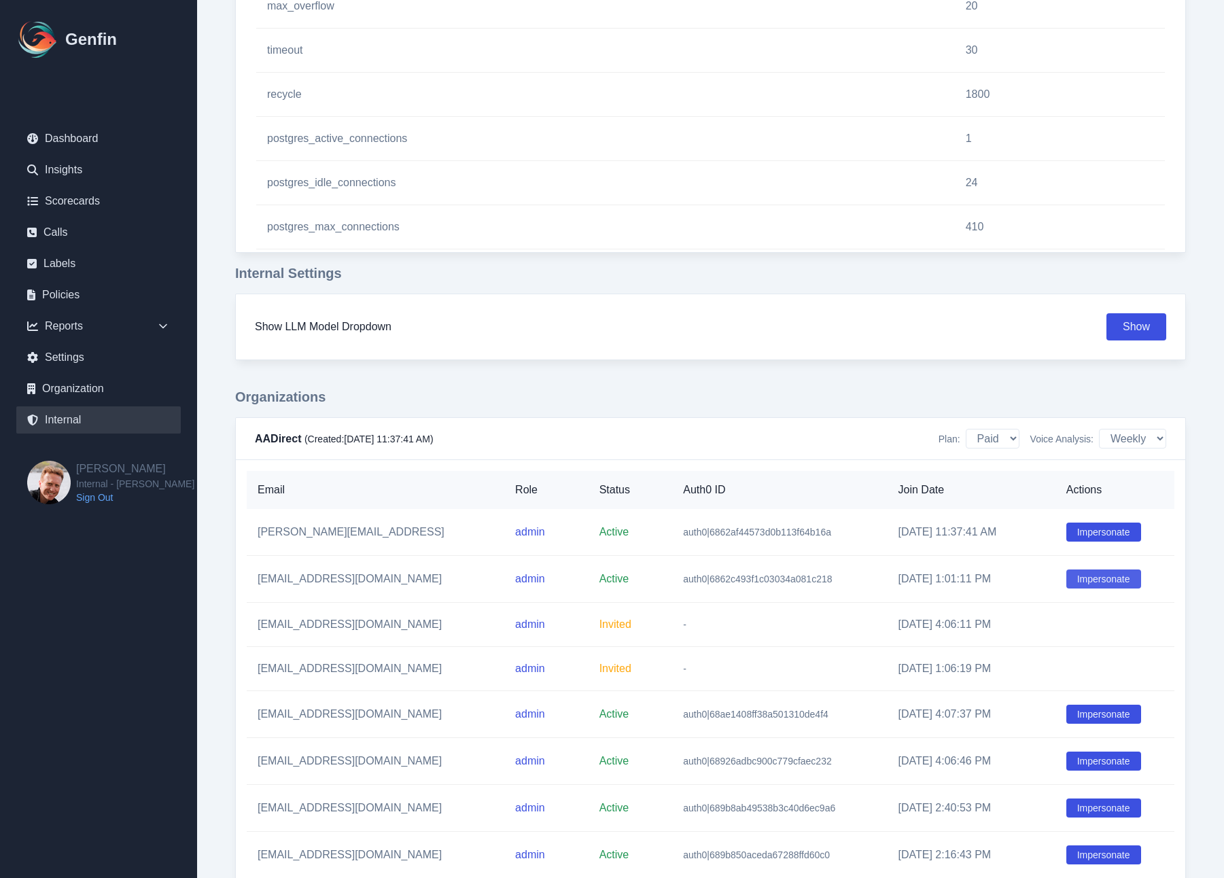
click at [1098, 585] on button "Impersonate" at bounding box center [1104, 579] width 75 height 19
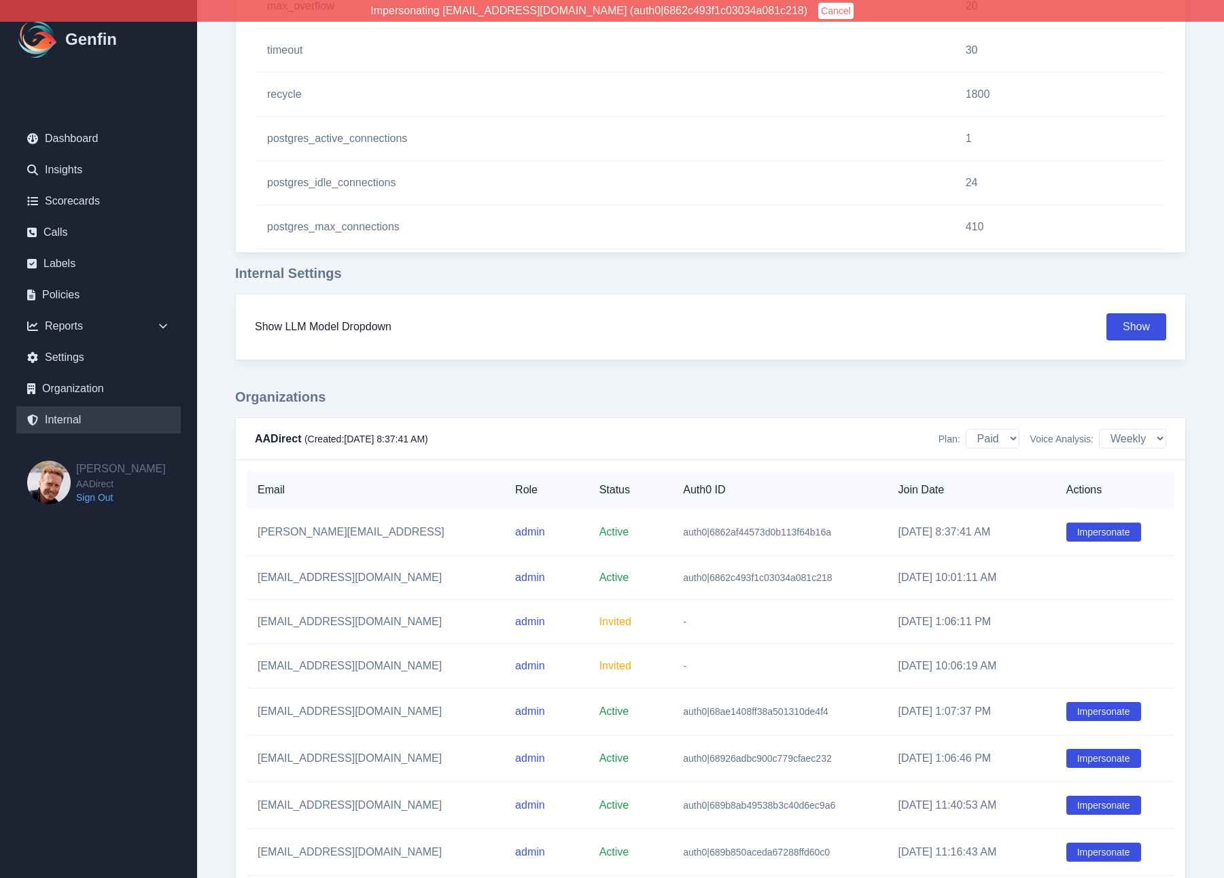
click at [818, 12] on button "Cancel" at bounding box center [835, 11] width 35 height 16
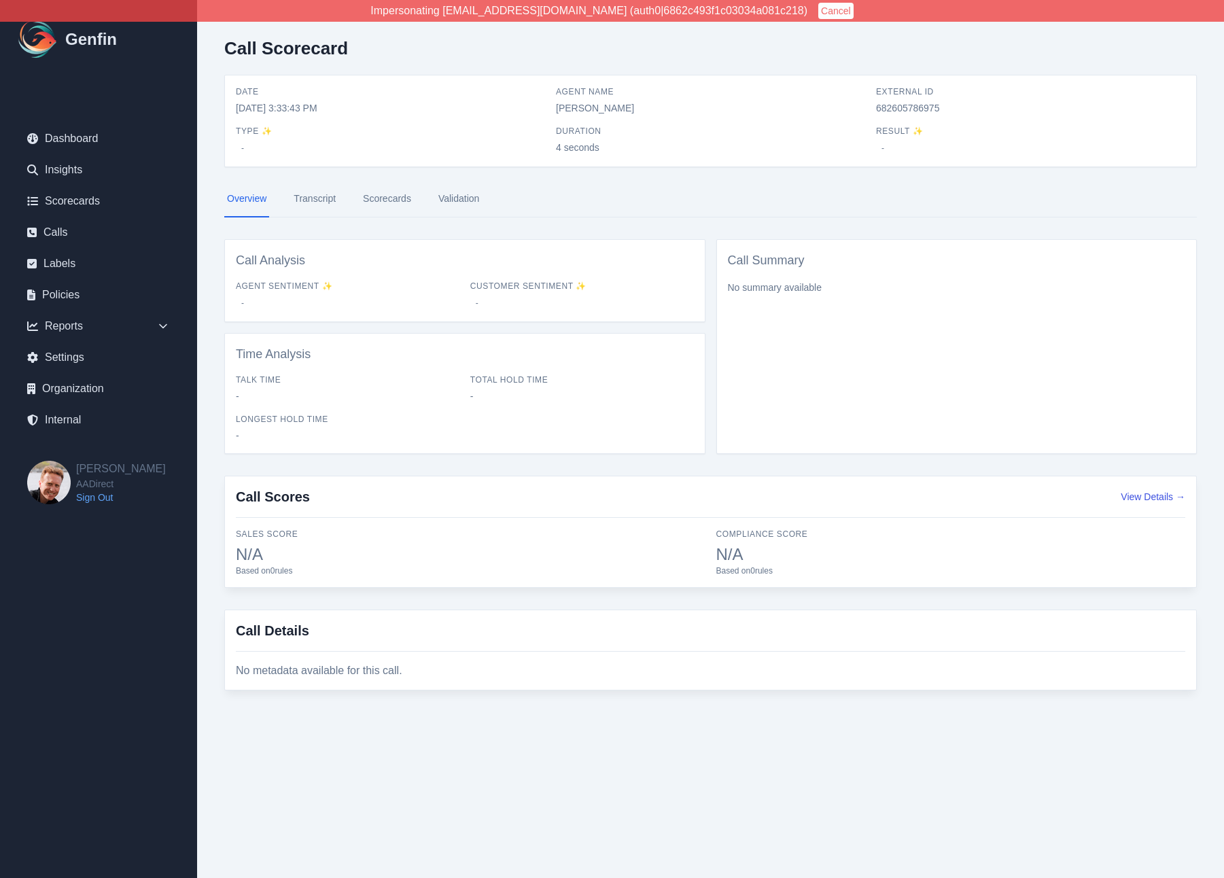
click at [317, 204] on link "Transcript" at bounding box center [315, 199] width 48 height 37
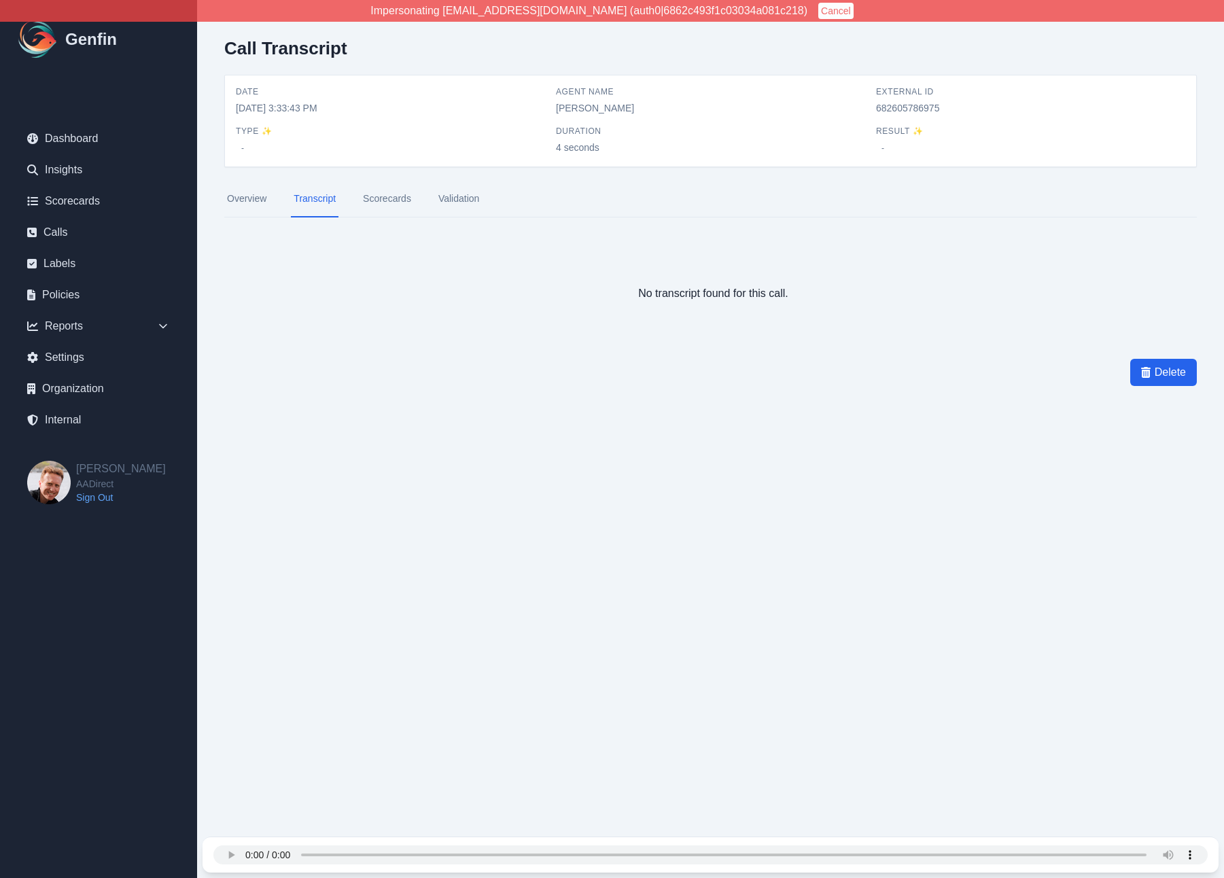
click at [226, 479] on html "Impersonating [EMAIL_ADDRESS][DOMAIN_NAME] (auth0|6862c493f1c03034a081c218) Can…" at bounding box center [612, 239] width 1224 height 479
click at [226, 415] on div "Call Transcript Date [DATE] 3:33:43 PM Agent Name [PERSON_NAME] External ID 682…" at bounding box center [710, 239] width 1027 height 479
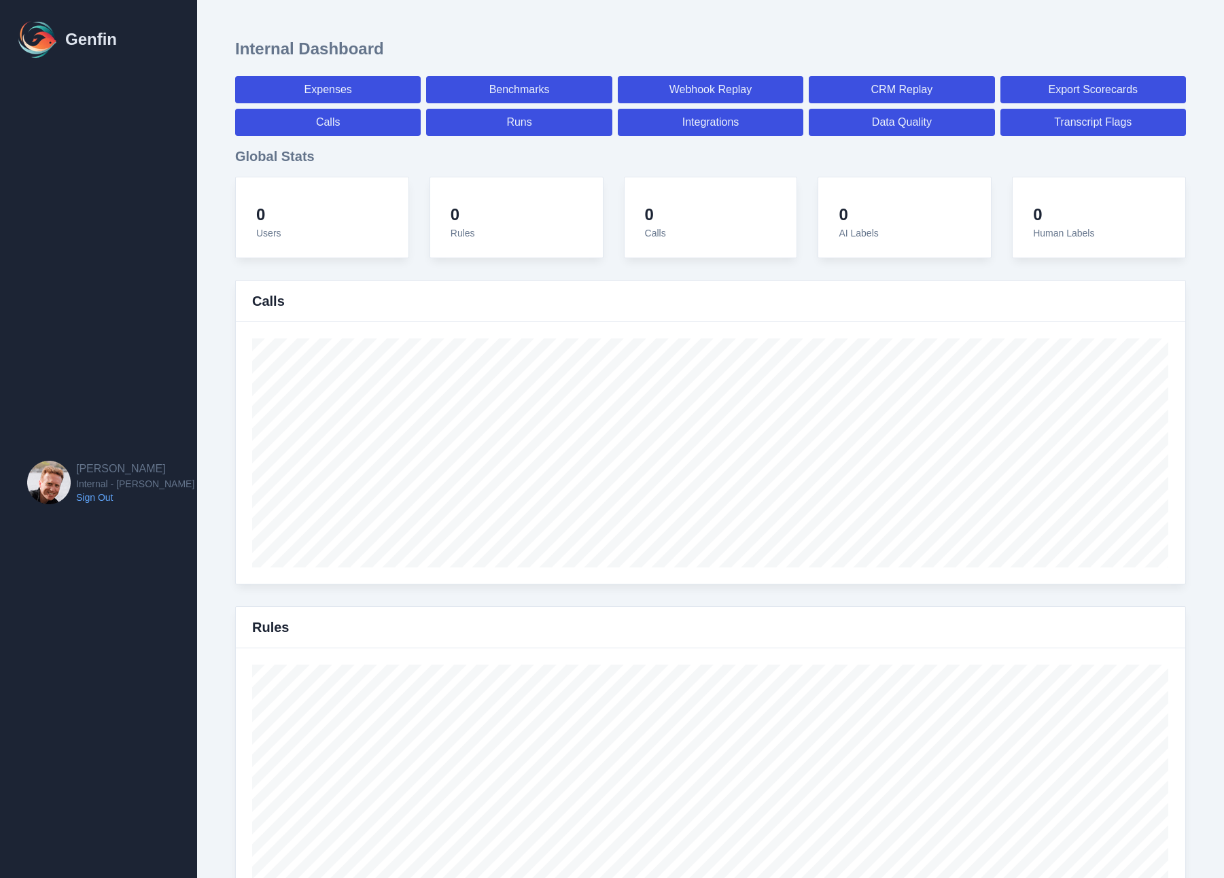
select select "paid"
select select "7"
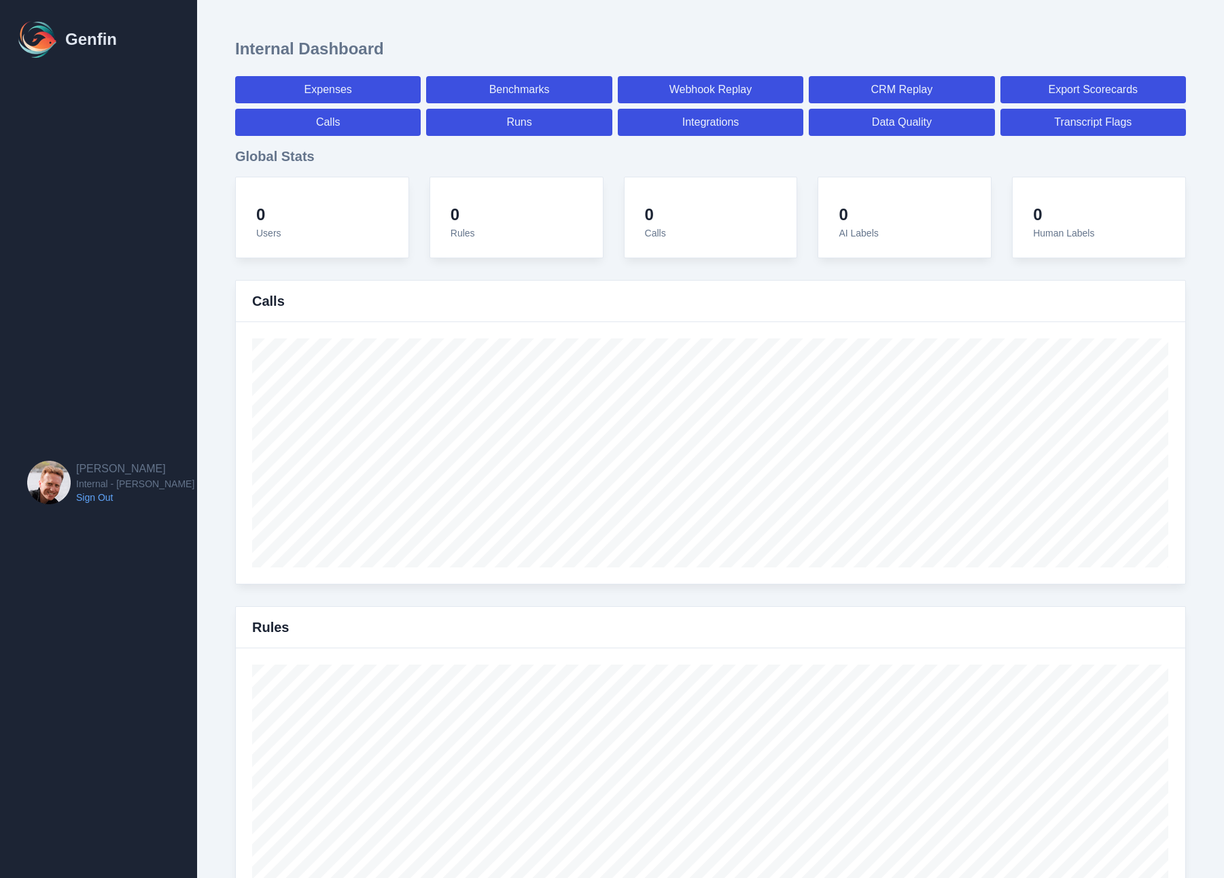
select select "paid"
select select "7"
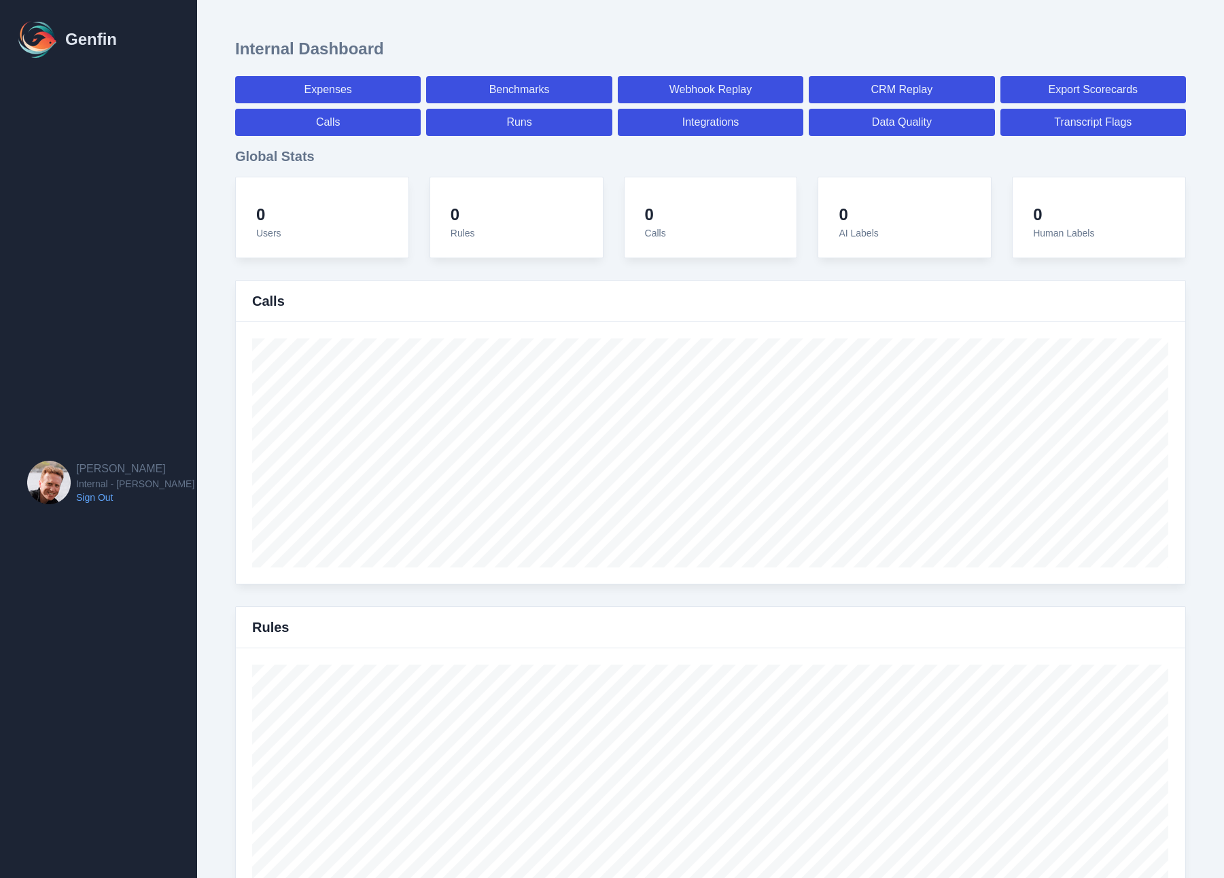
select select "7"
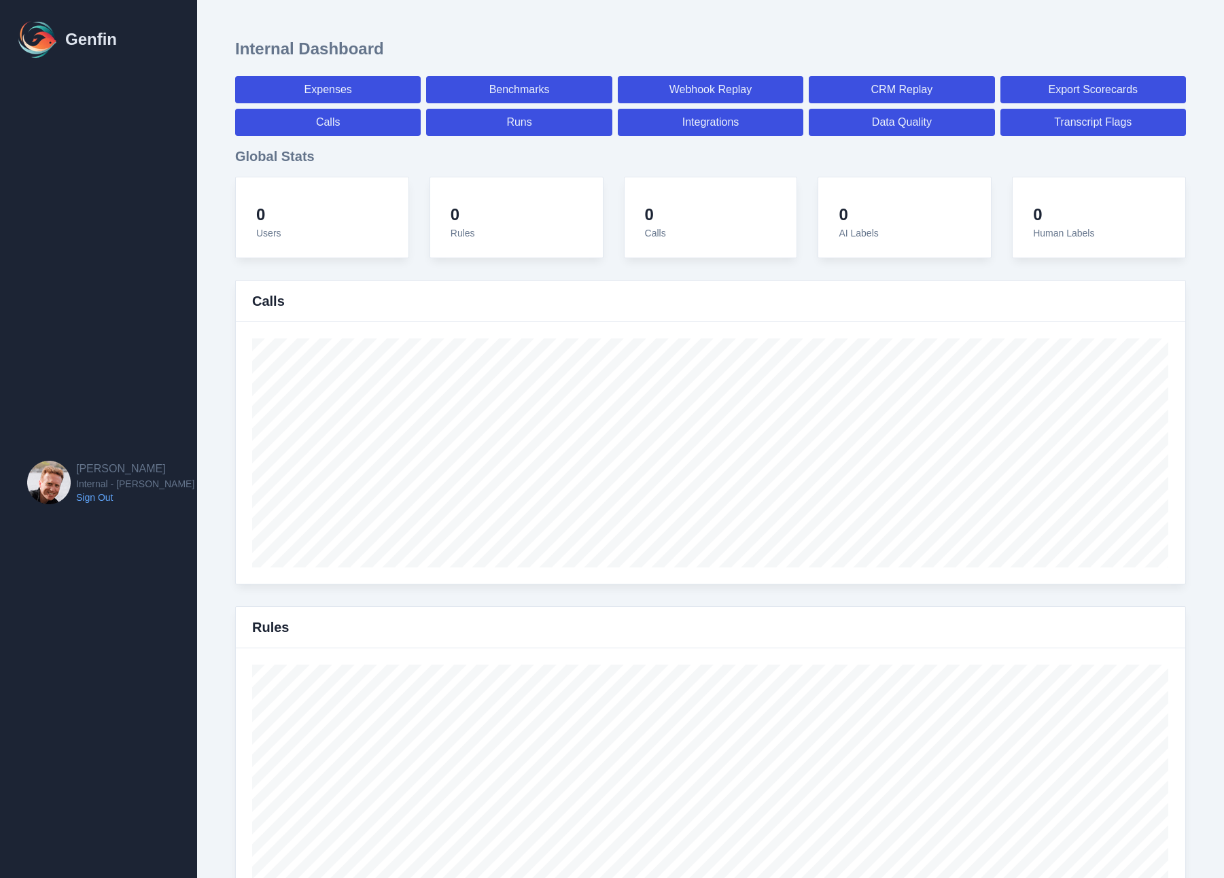
select select "7"
select select "paid"
select select "7"
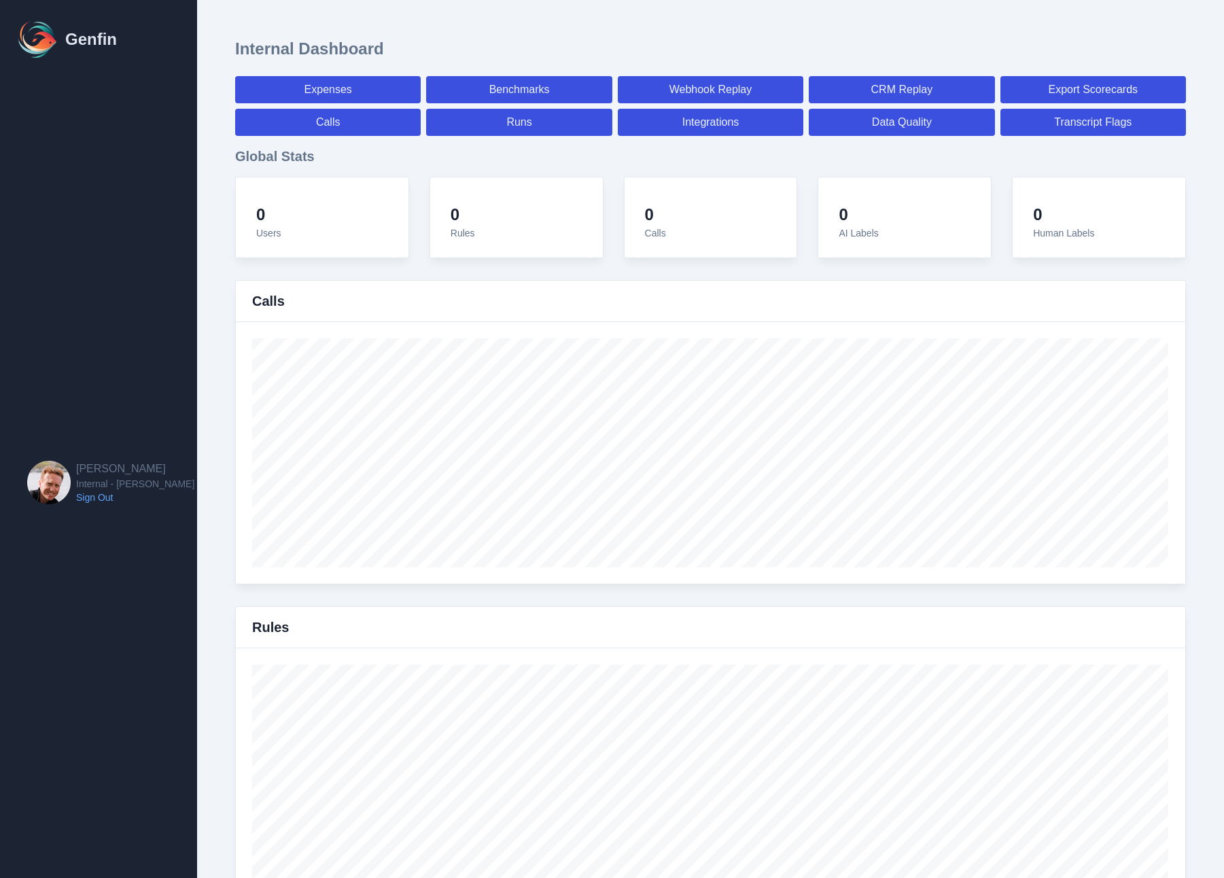
select select "7"
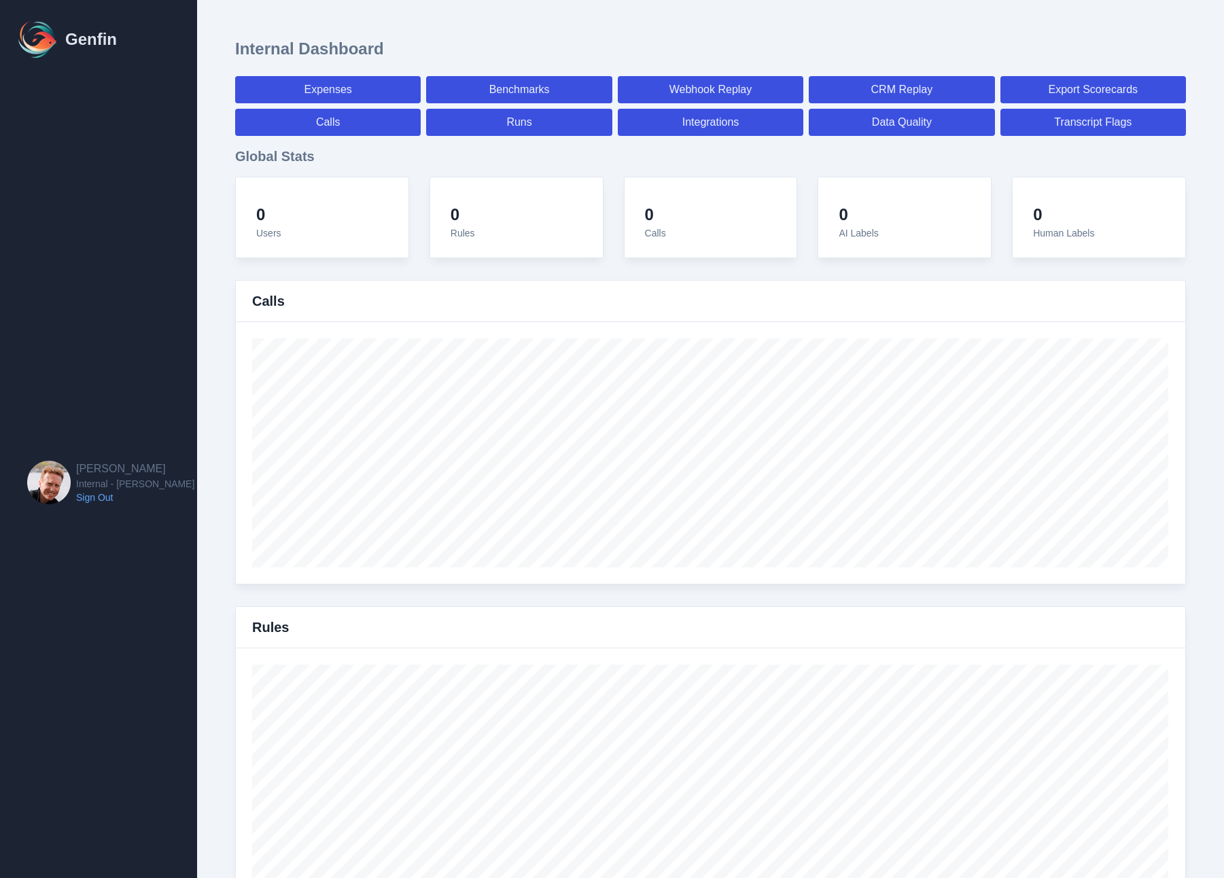
select select "7"
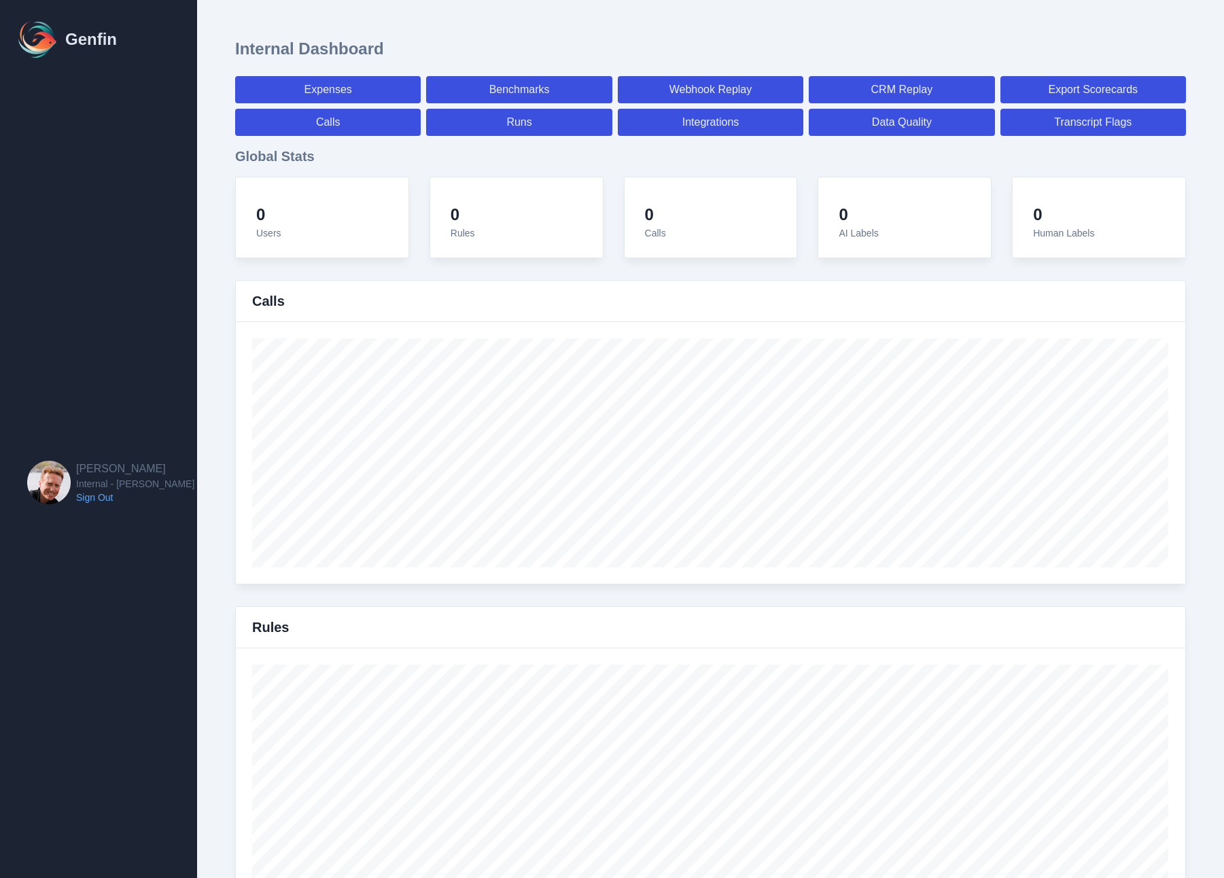
select select "paid"
select select "7"
select select "paid"
select select "7"
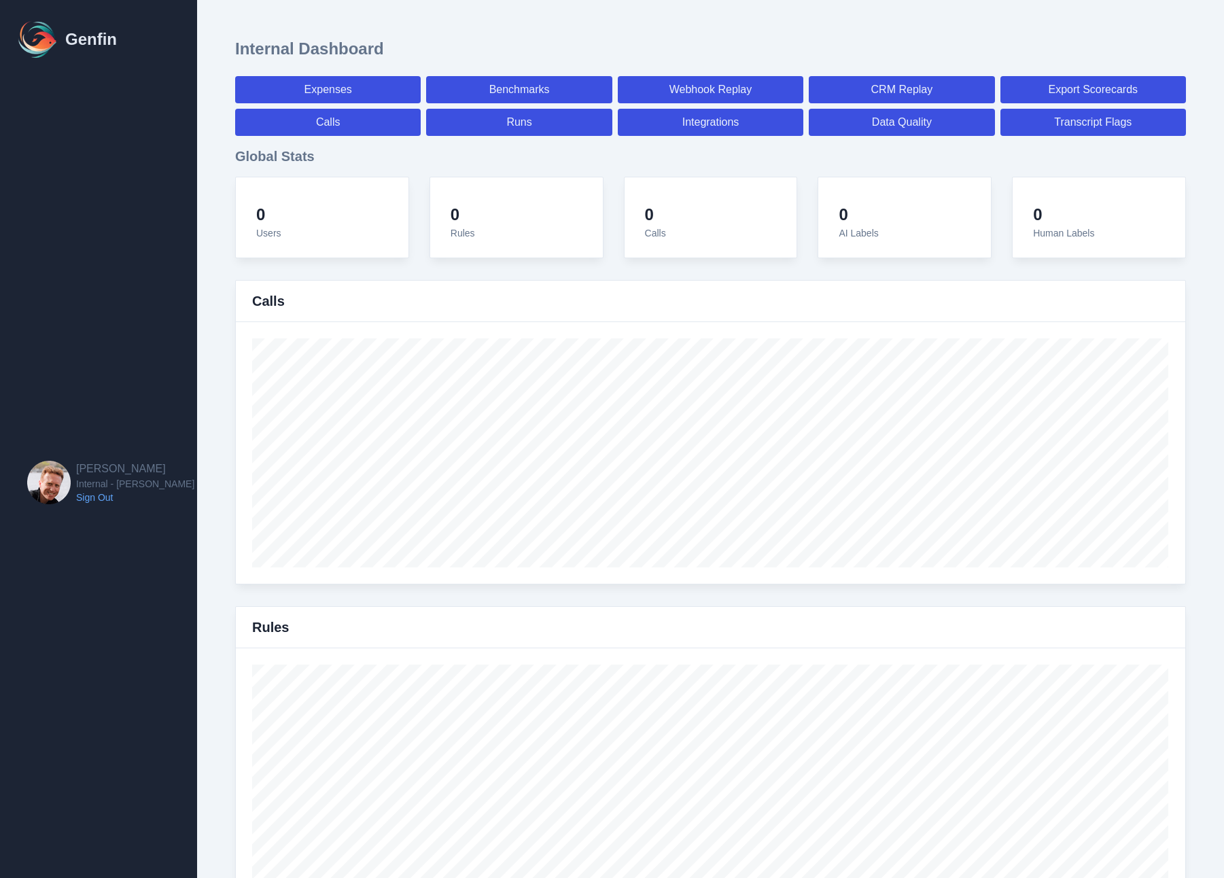
select select "paid"
select select "7"
select select "paid"
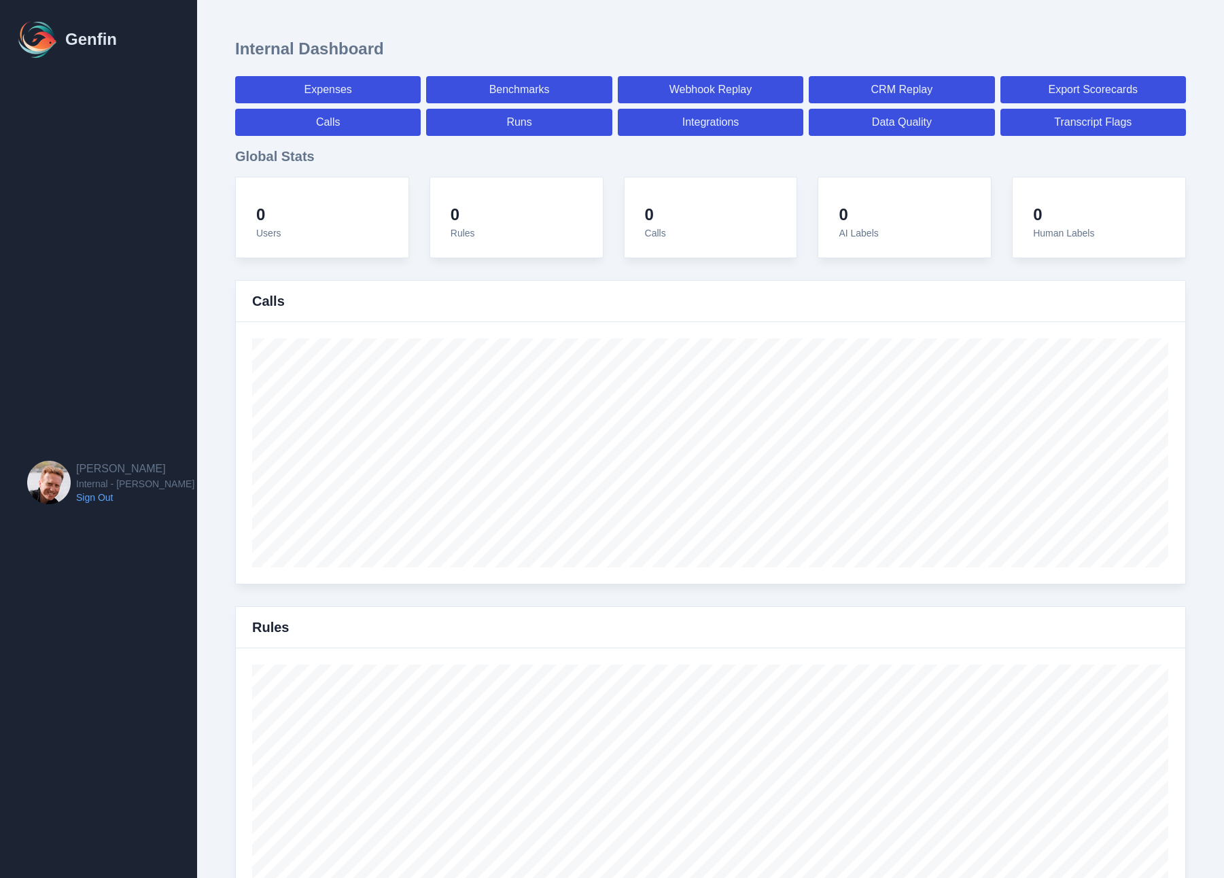
select select "7"
select select "paid"
select select "7"
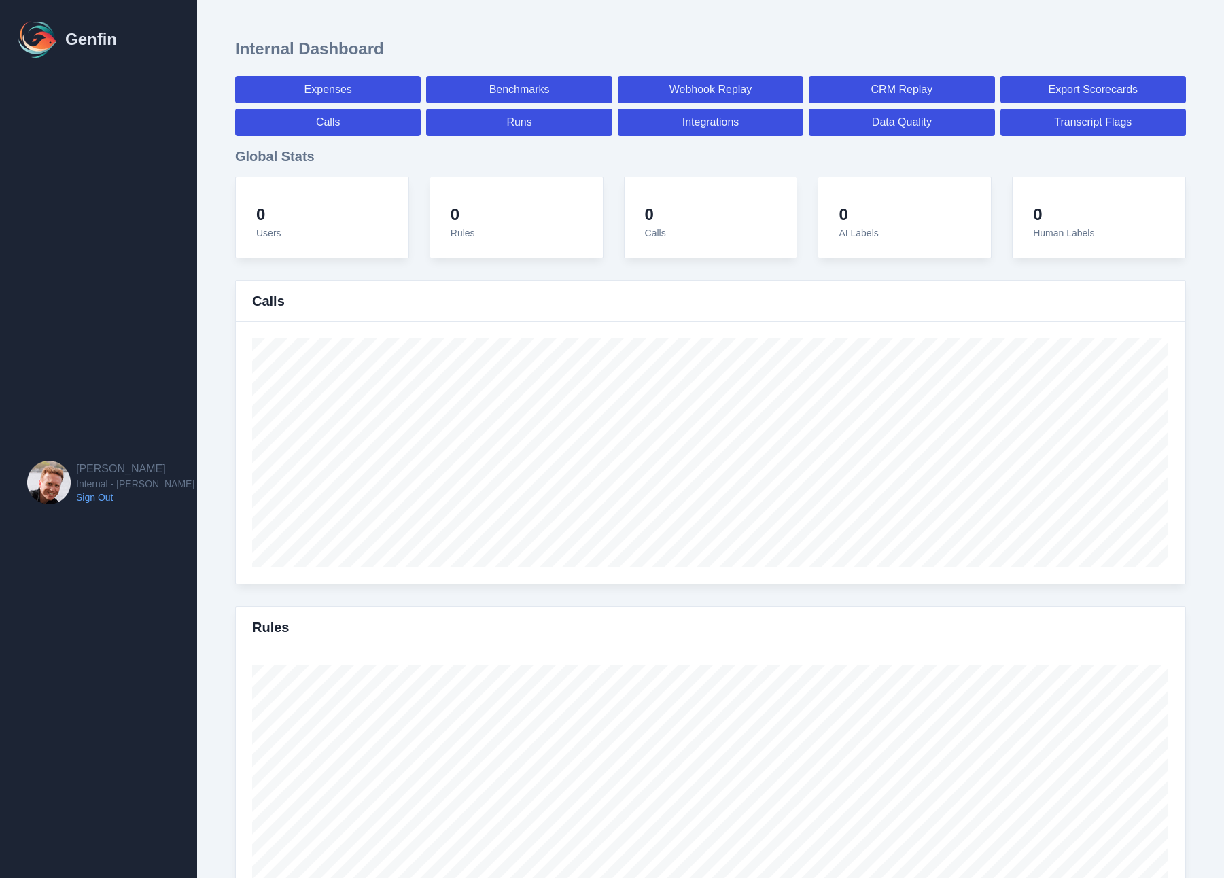
select select "7"
select select "paid"
select select "7"
select select "paid"
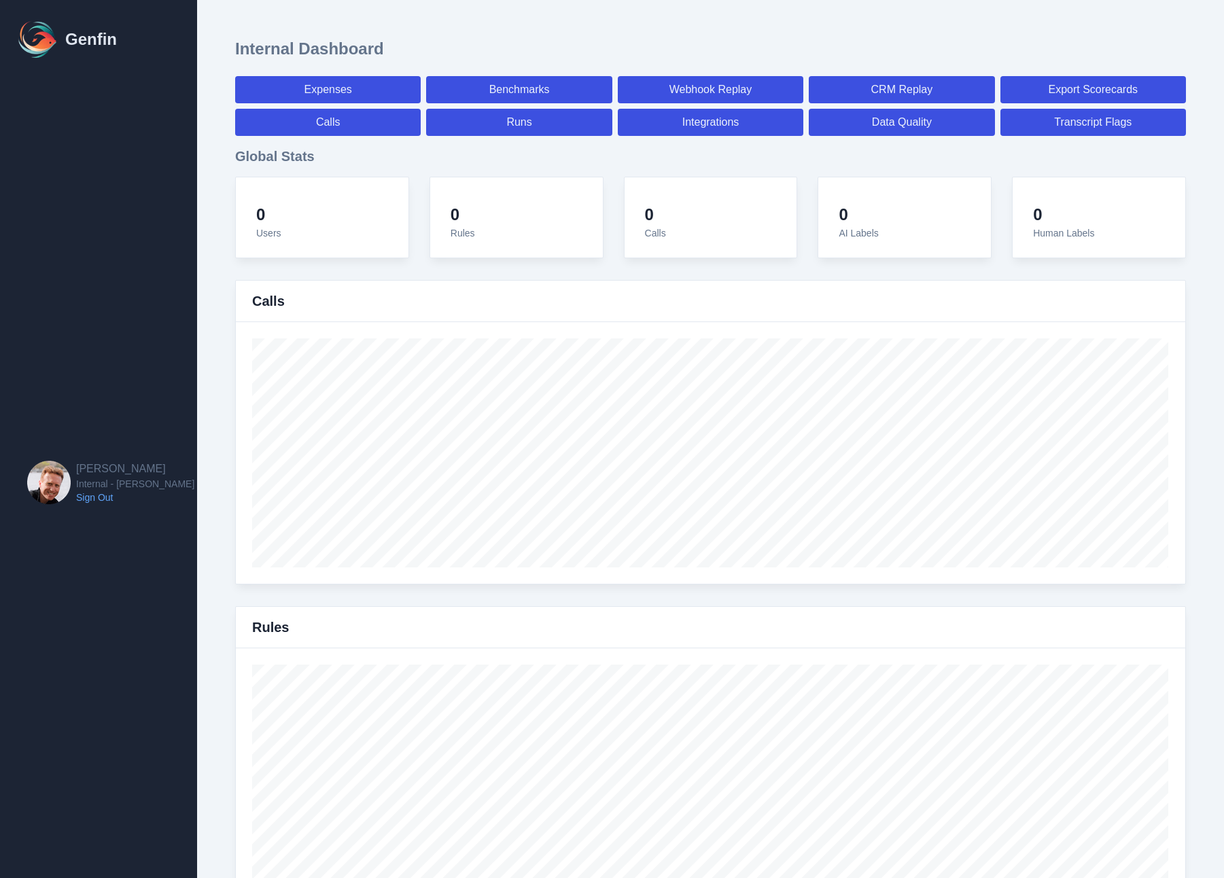
select select "7"
select select "paid"
select select "7"
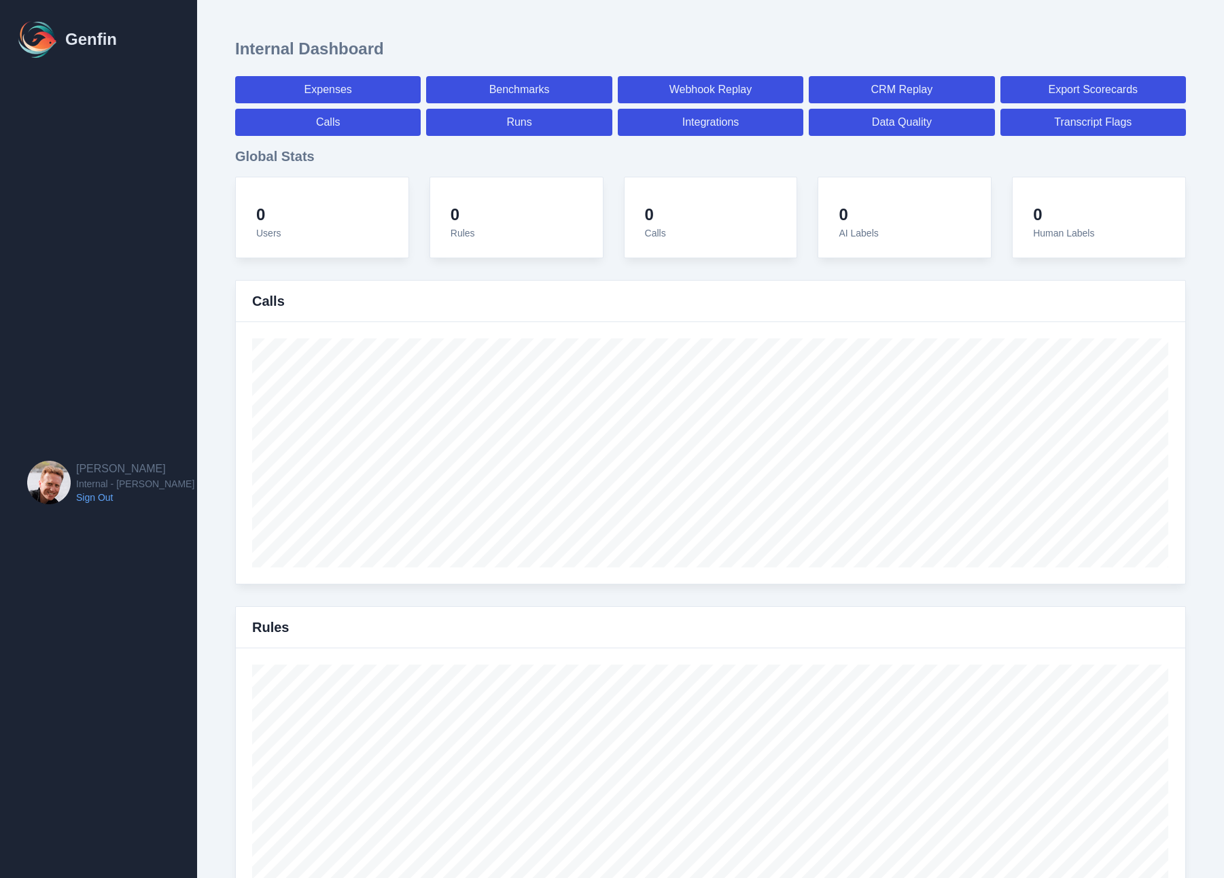
select select "7"
select select "paid"
select select "7"
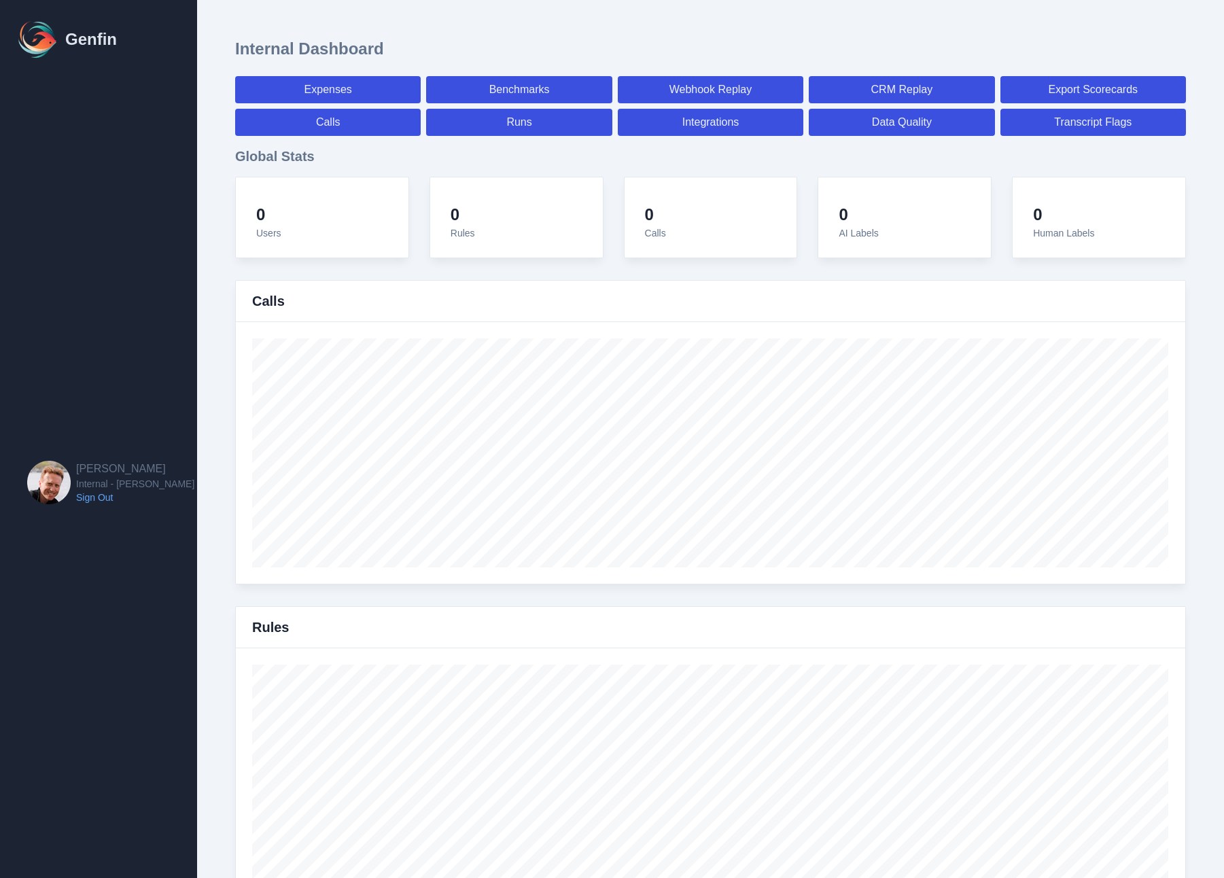
select select "7"
select select "paid"
select select "7"
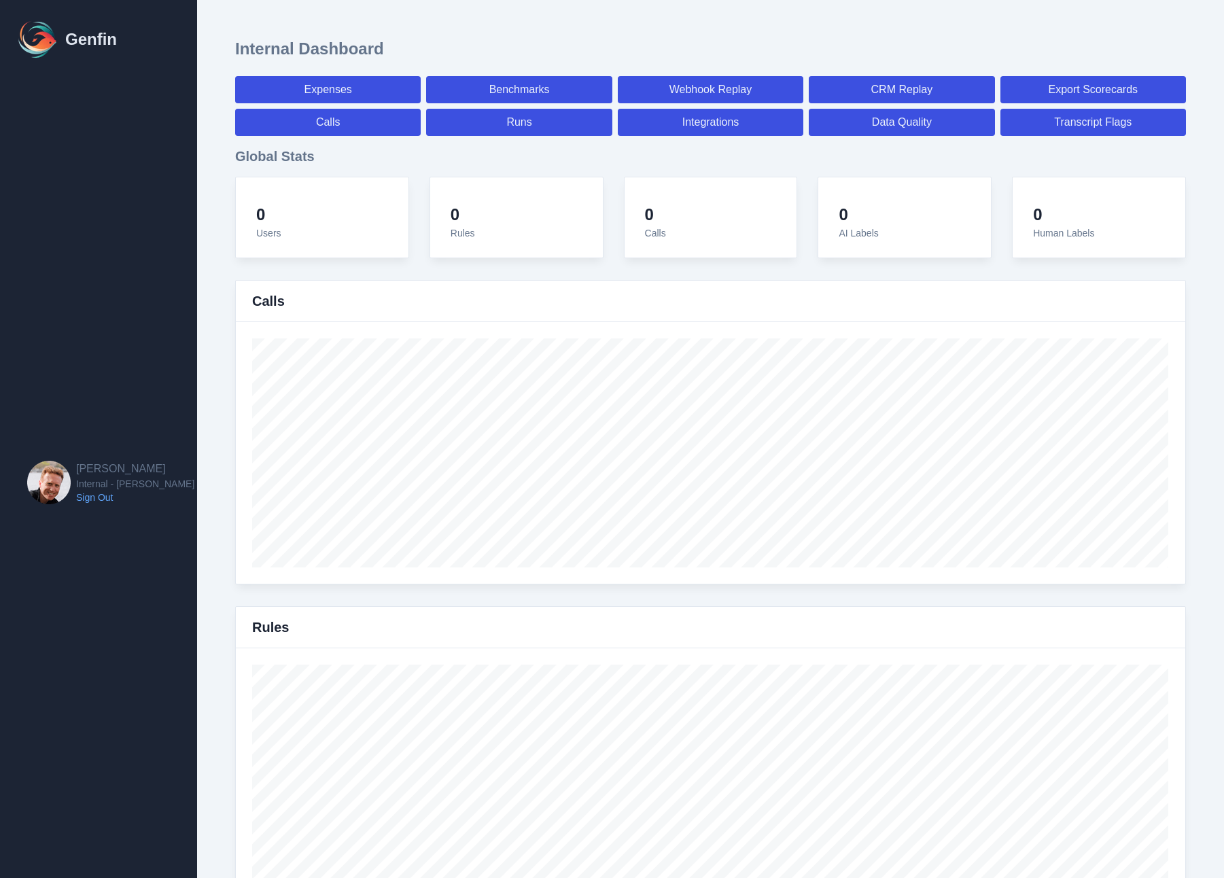
select select "7"
select select "paid"
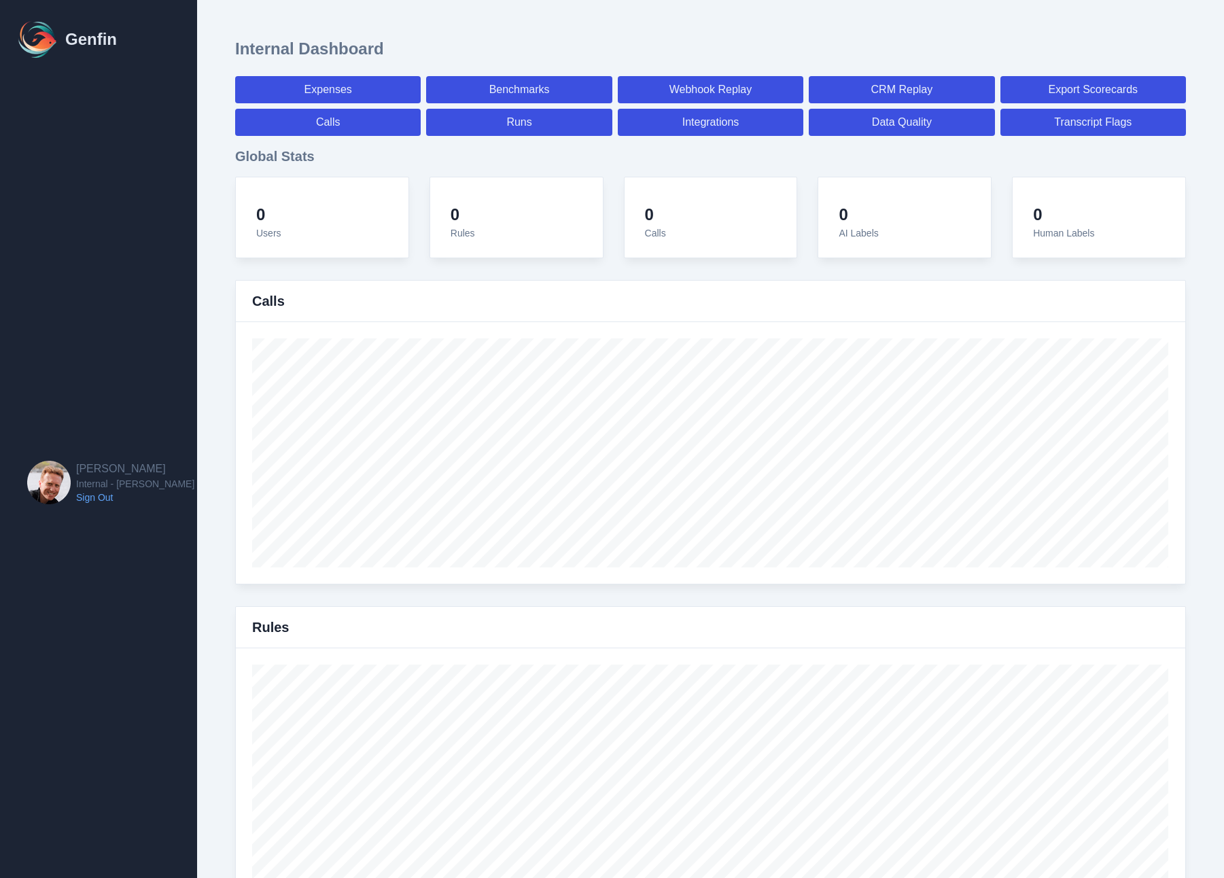
select select "7"
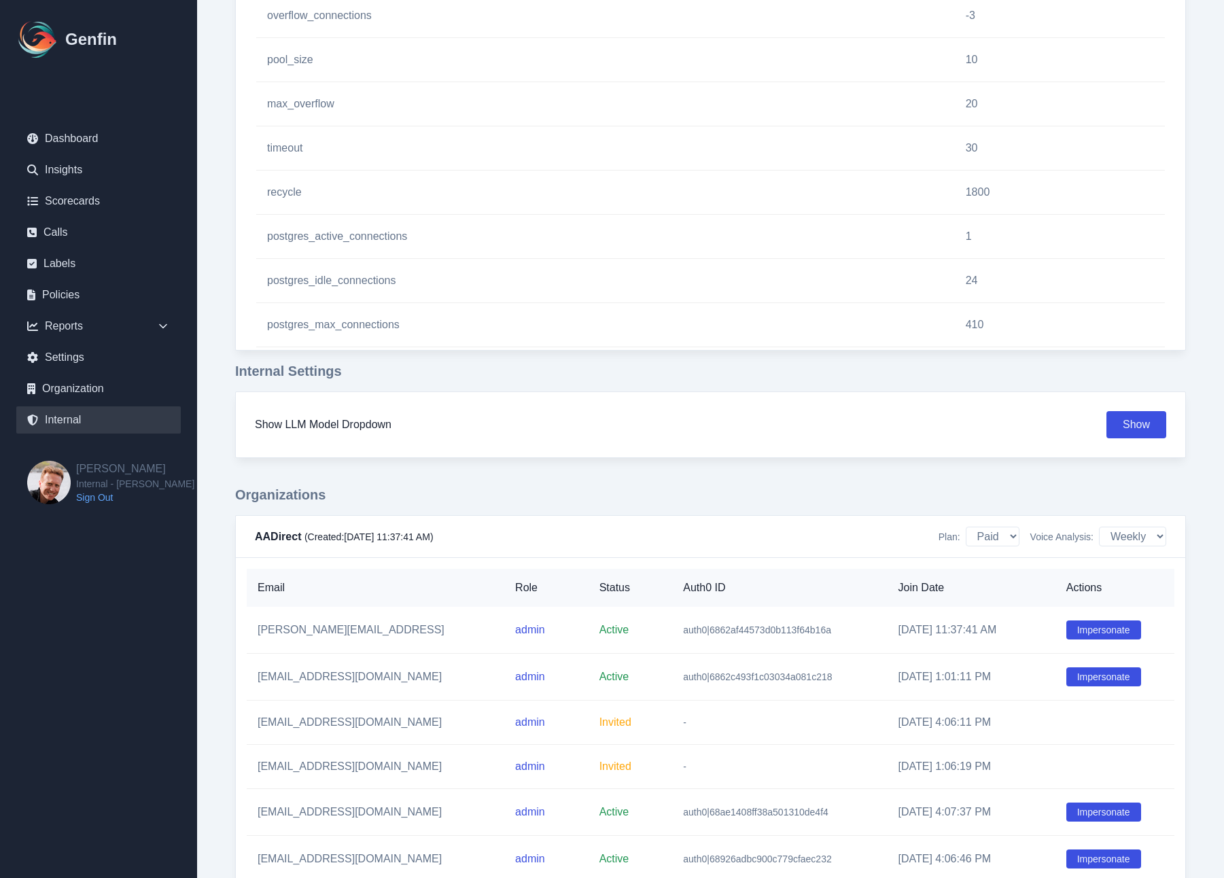
scroll to position [1479, 0]
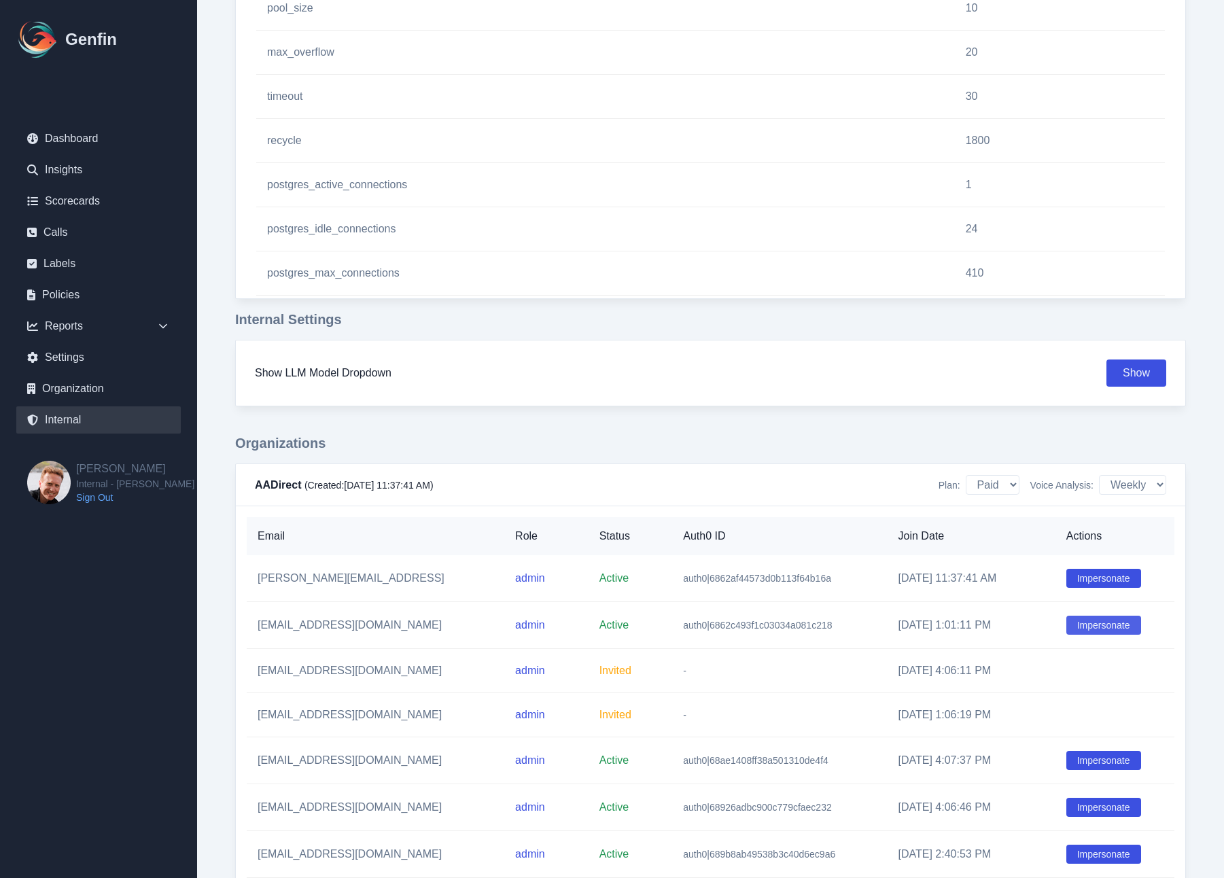
click at [1085, 628] on button "Impersonate" at bounding box center [1104, 625] width 75 height 19
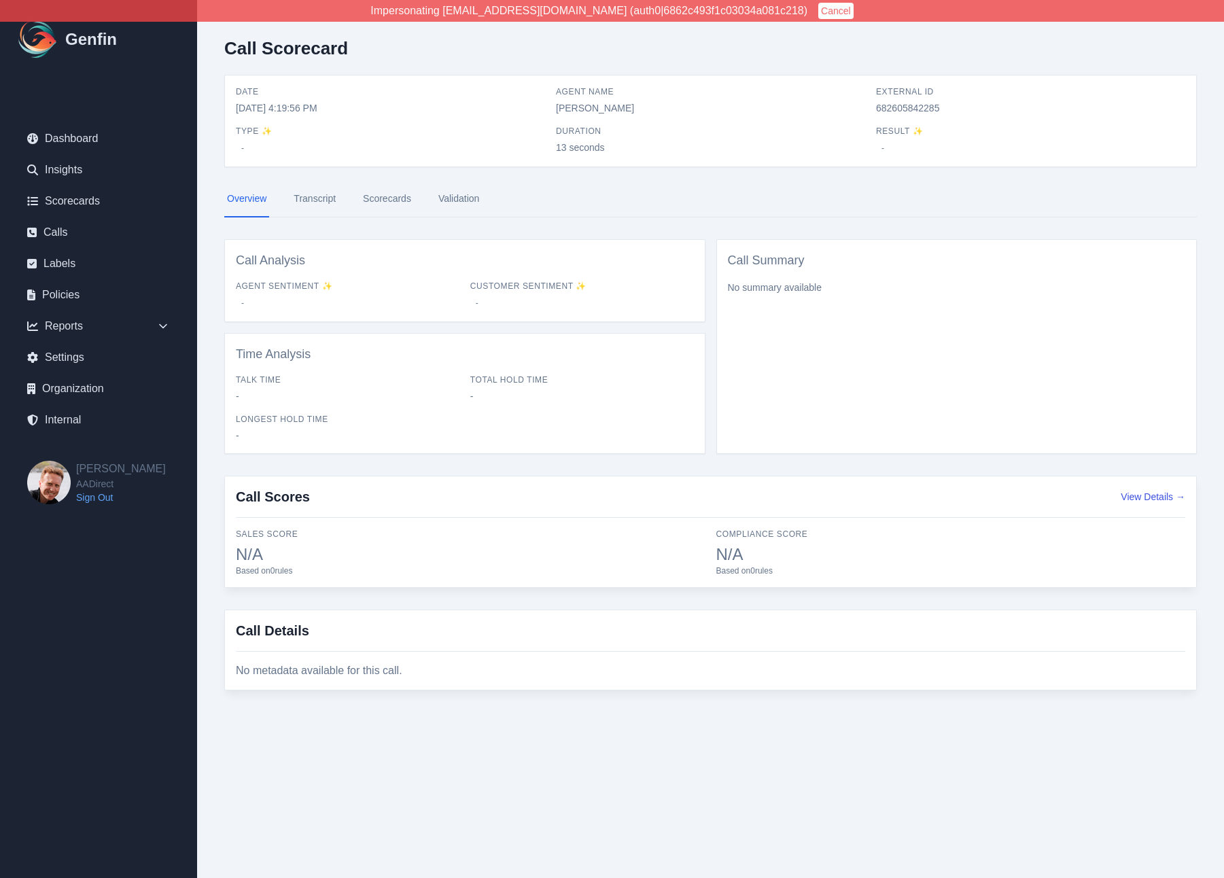
click at [316, 207] on link "Transcript" at bounding box center [315, 199] width 48 height 37
click at [315, 193] on link "Transcript" at bounding box center [315, 199] width 48 height 37
click at [323, 201] on link "Transcript" at bounding box center [315, 199] width 48 height 37
click at [305, 197] on link "Transcript" at bounding box center [315, 199] width 48 height 37
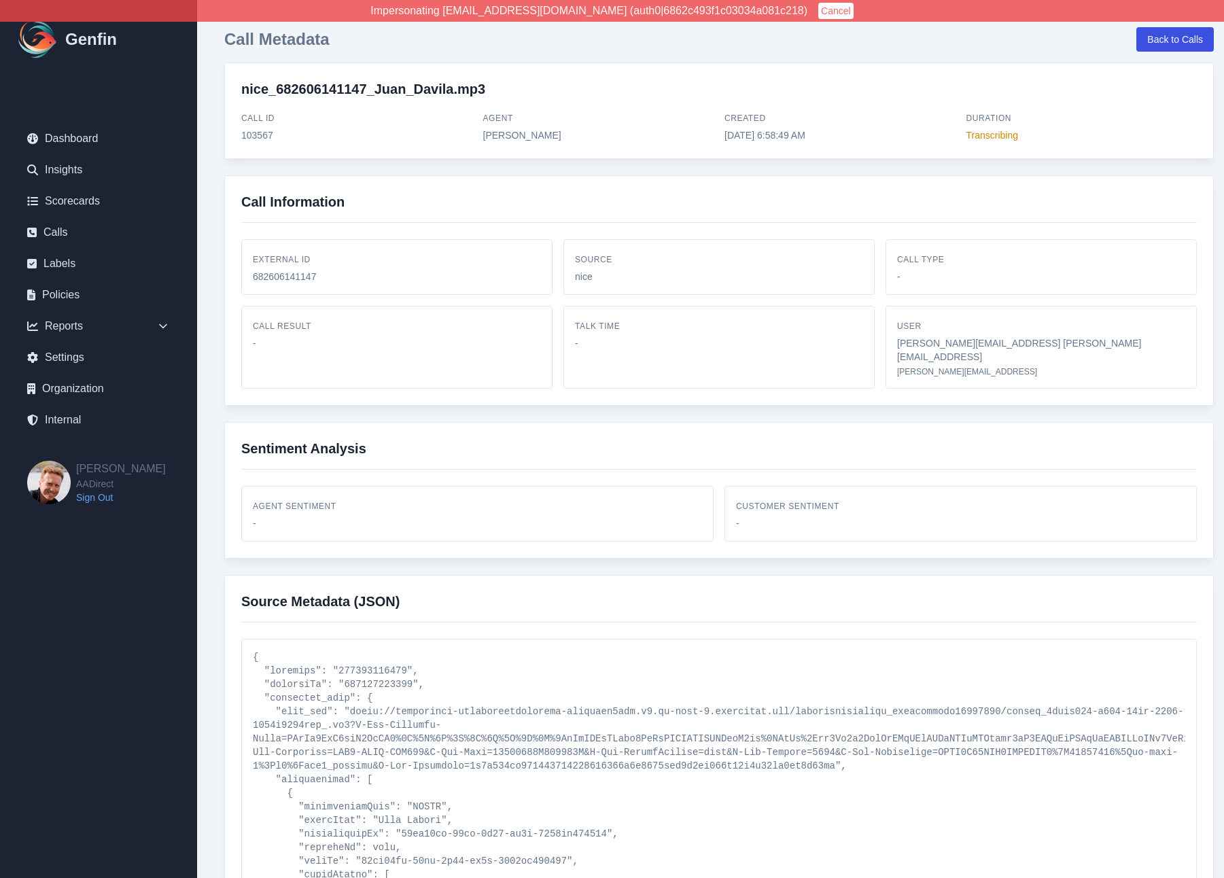
scroll to position [466, 0]
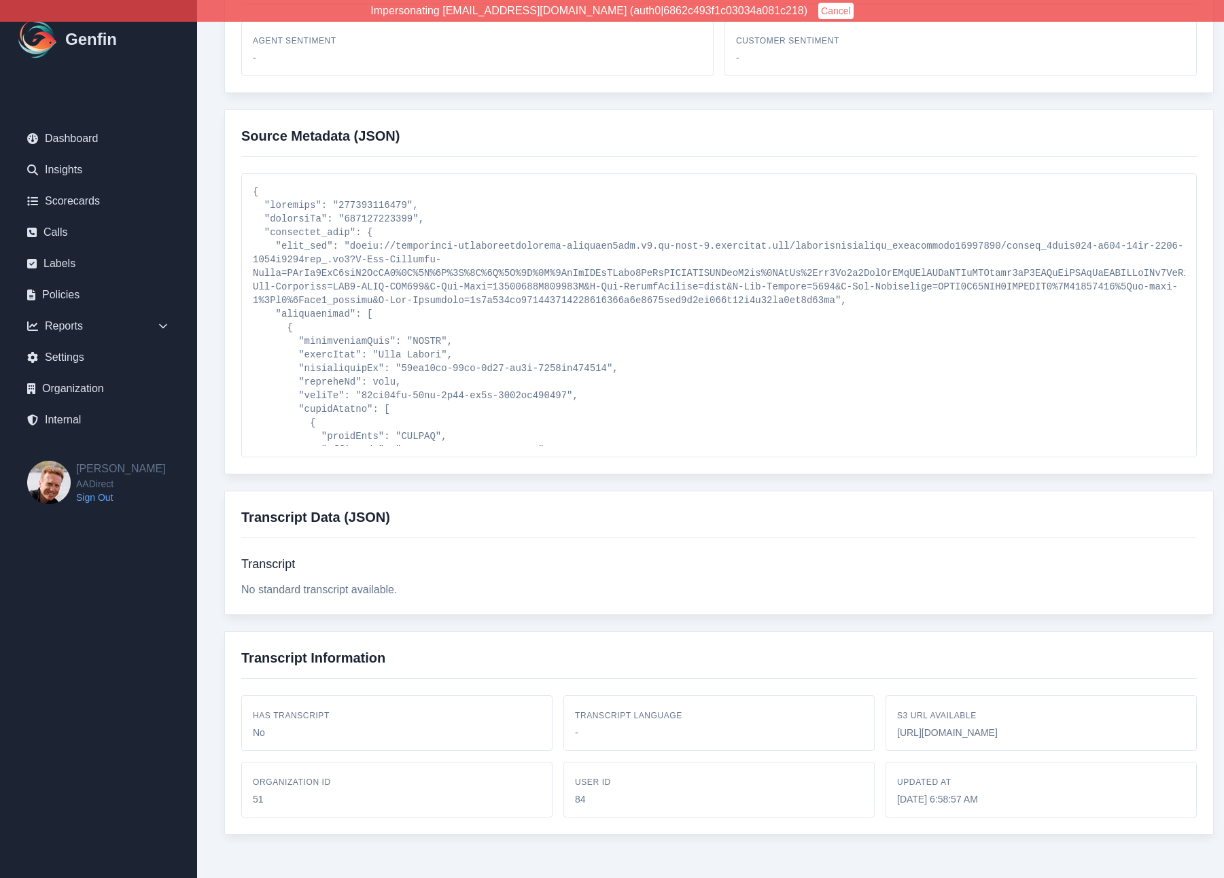
drag, startPoint x: 898, startPoint y: 720, endPoint x: 1173, endPoint y: 737, distance: 275.2
click at [1173, 737] on div "https://genfin-public.s3.amazonaws.com/audio/1757599137_103567.mp3" at bounding box center [1041, 733] width 288 height 14
copy div "https://genfin-public.s3.amazonaws.com/audio/1757599137_103567.mp3"
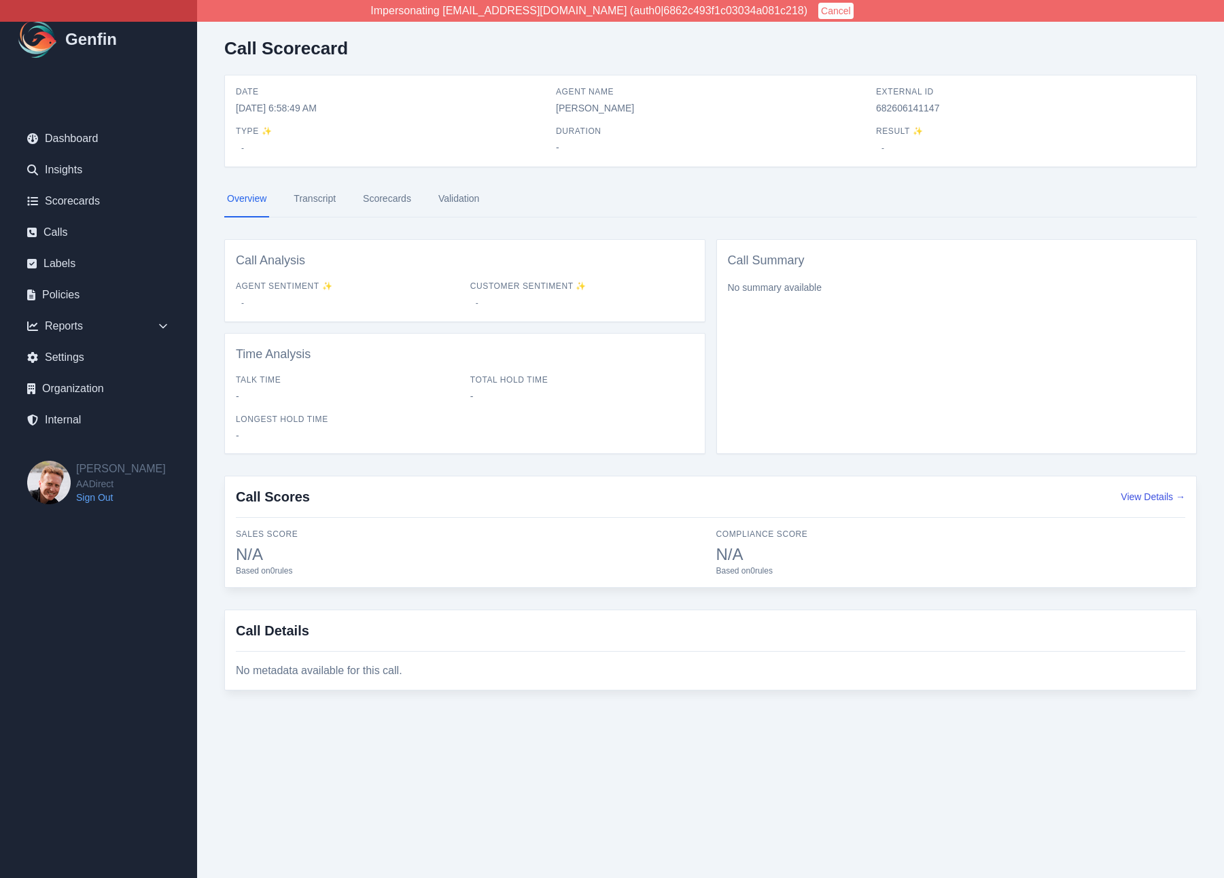
click at [315, 181] on link "Transcript" at bounding box center [315, 199] width 48 height 37
click at [322, 201] on link "Transcript" at bounding box center [315, 199] width 48 height 37
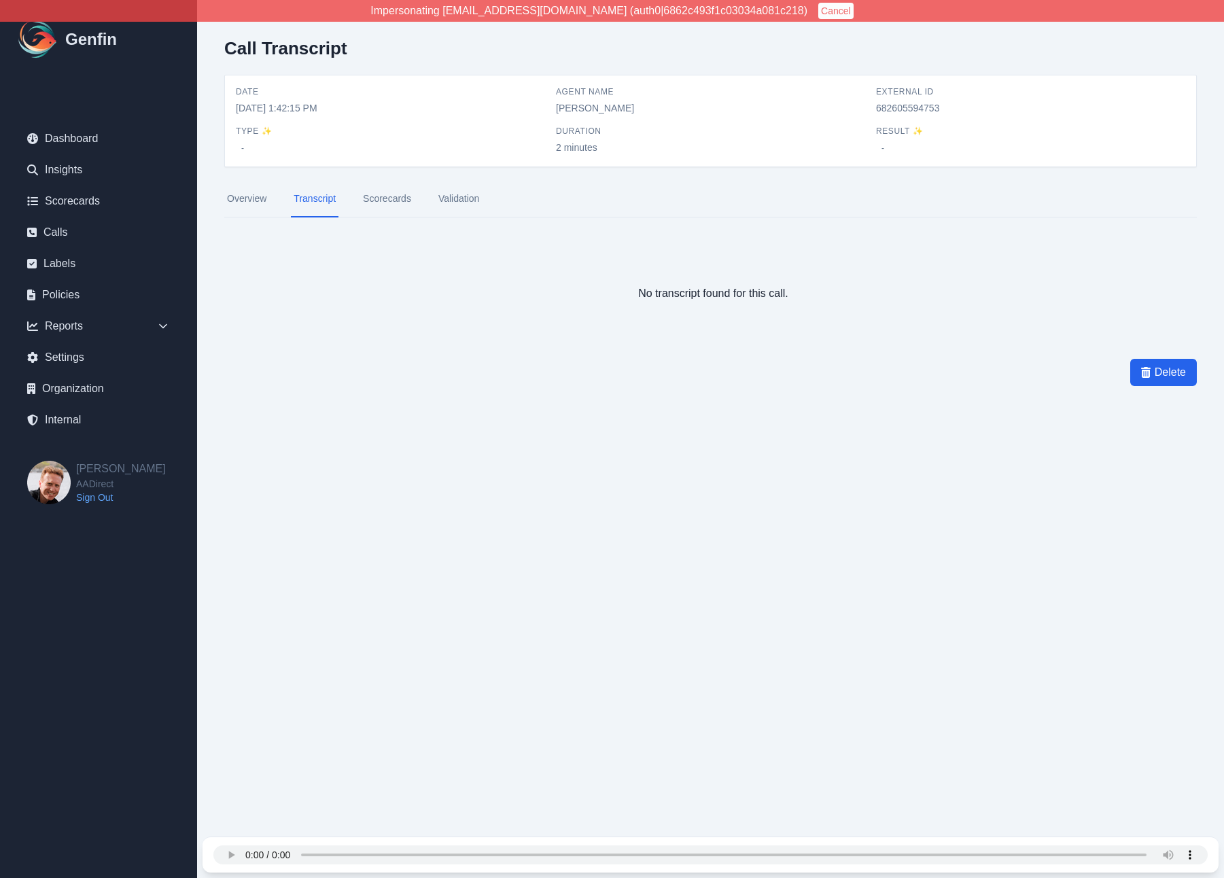
click at [211, 192] on div "Call Transcript Date 9/10/2025, 1:42:15 PM Agent Name Ashley Garcia External ID…" at bounding box center [710, 239] width 1027 height 479
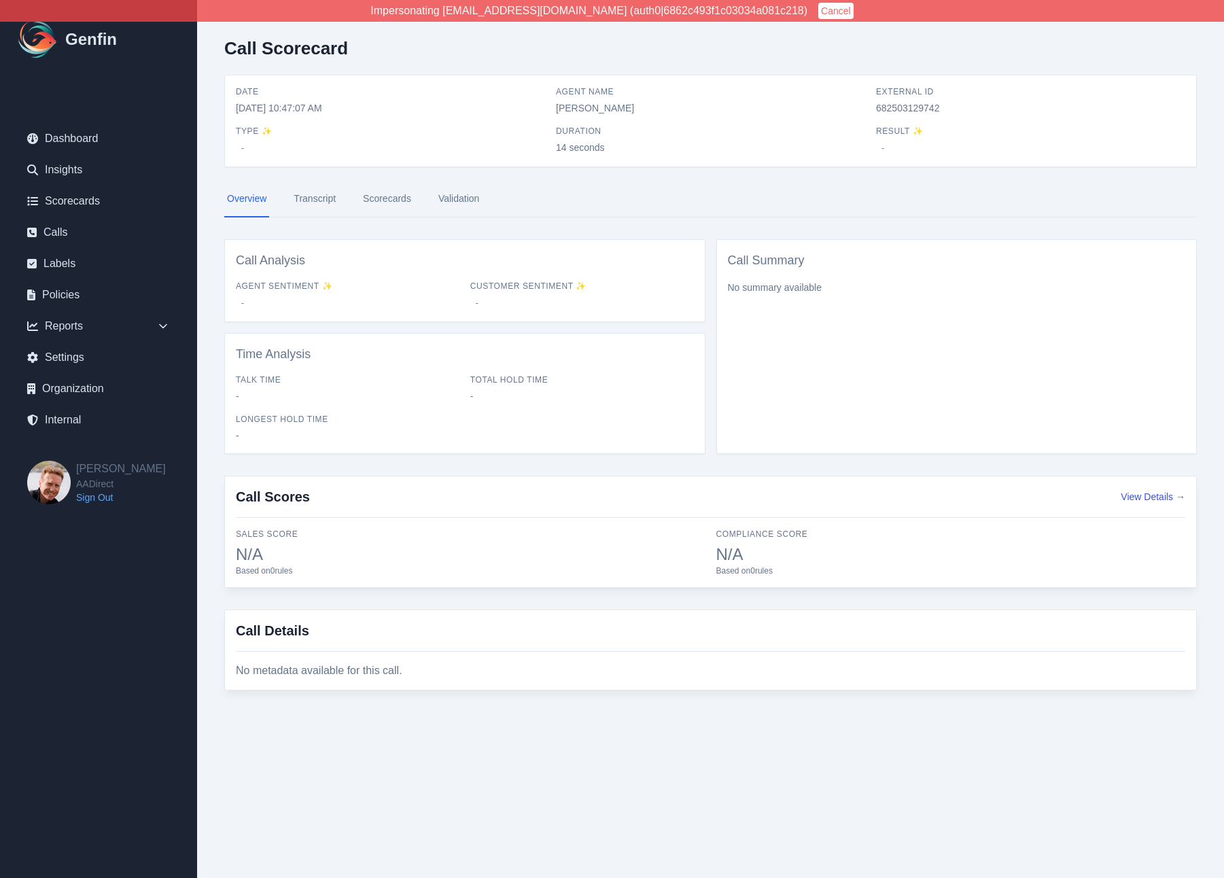
click at [311, 199] on link "Transcript" at bounding box center [315, 199] width 48 height 37
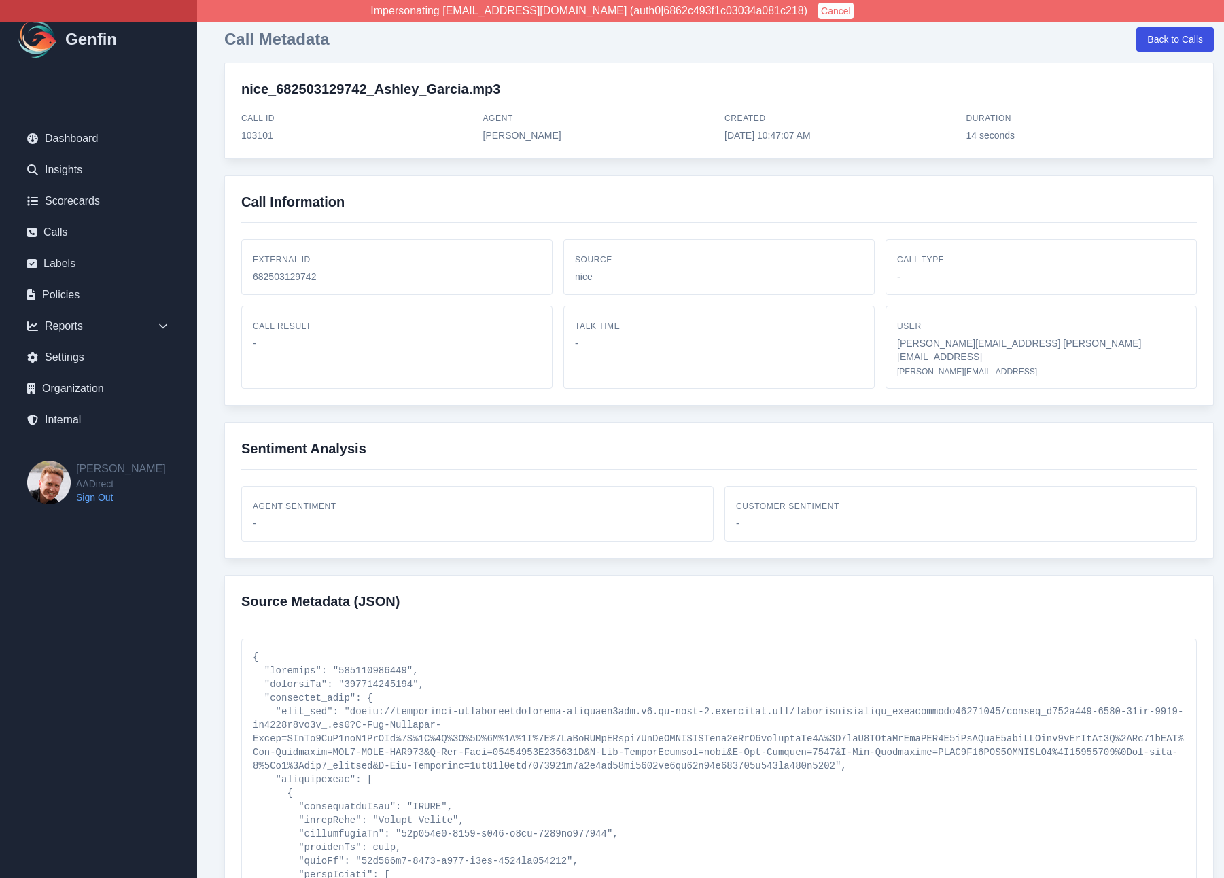
scroll to position [466, 0]
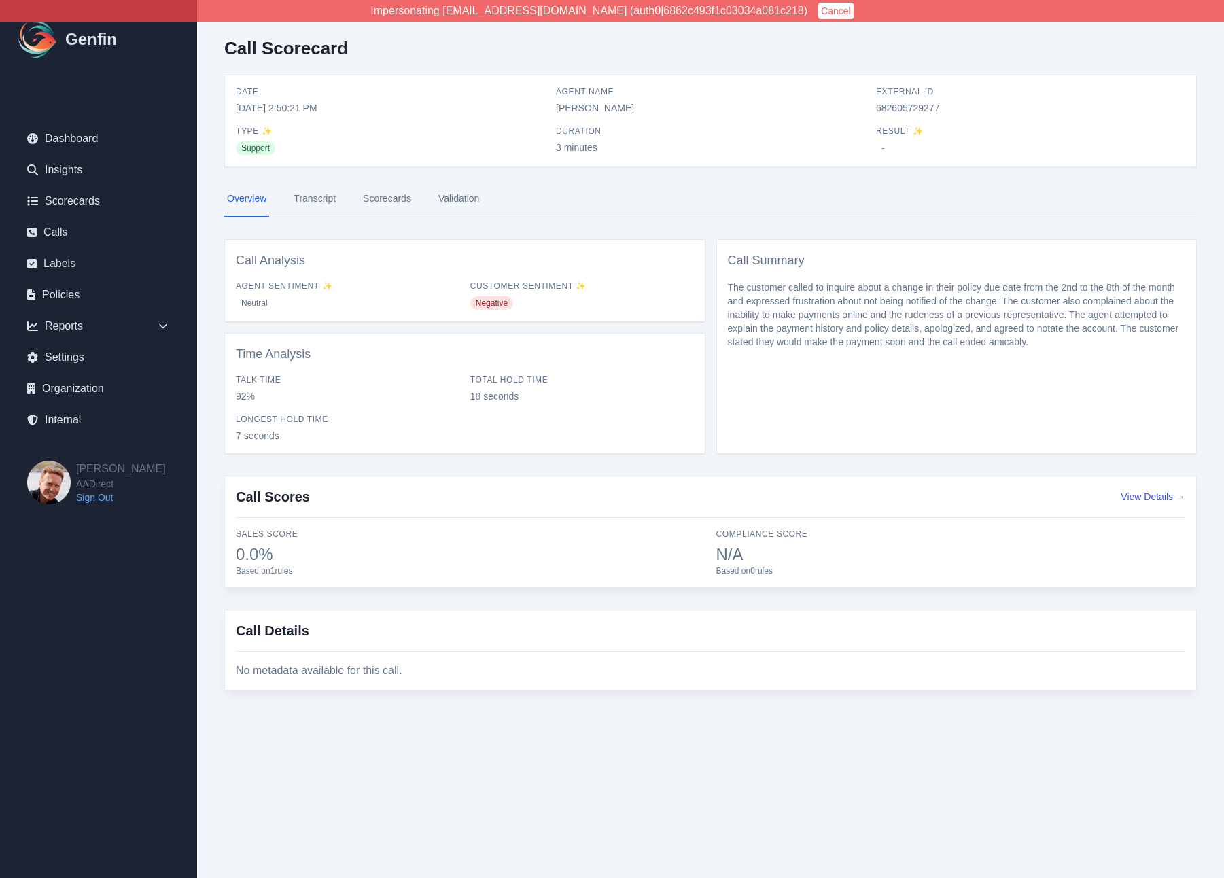
click at [313, 198] on link "Transcript" at bounding box center [315, 199] width 48 height 37
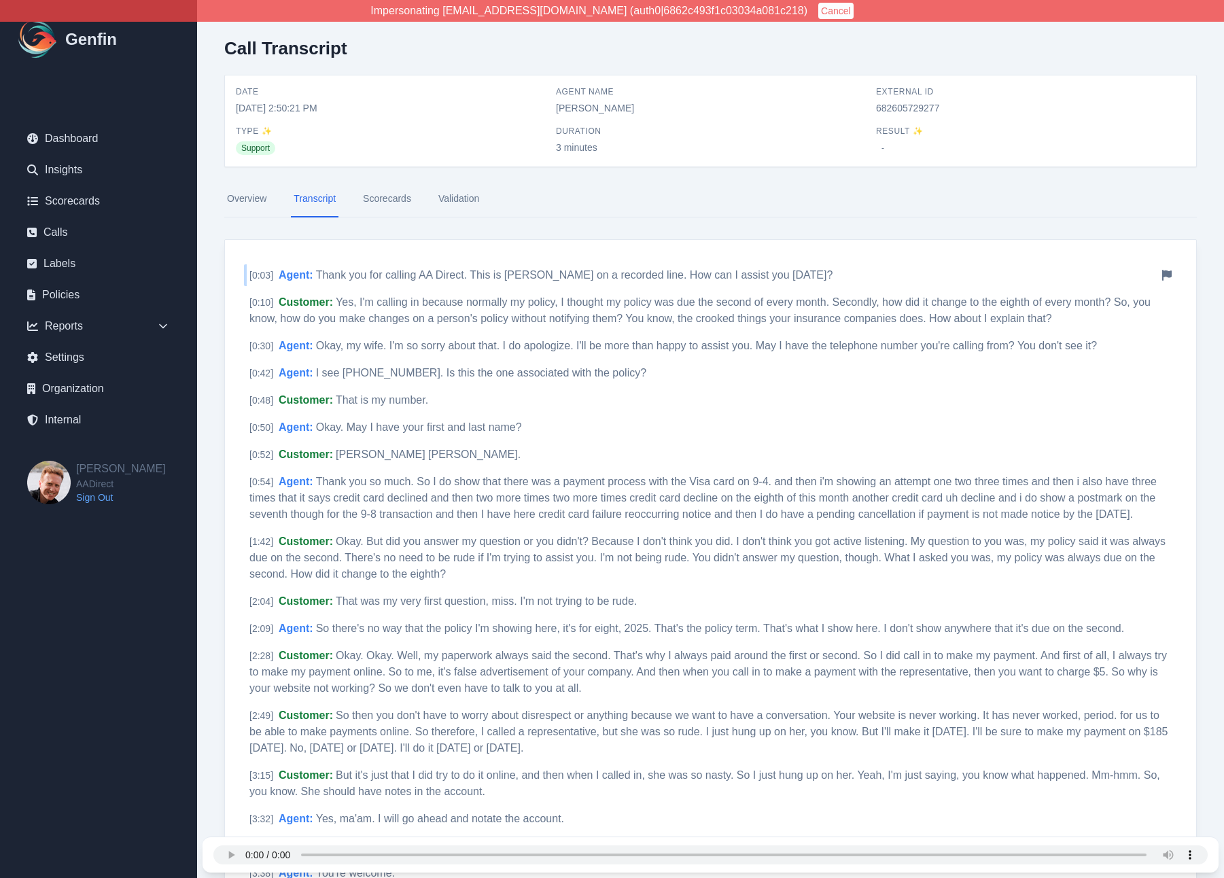
click at [417, 273] on span "Thank you for calling AA Direct. This is Ashley Garcia on a recorded line. How …" at bounding box center [574, 275] width 517 height 12
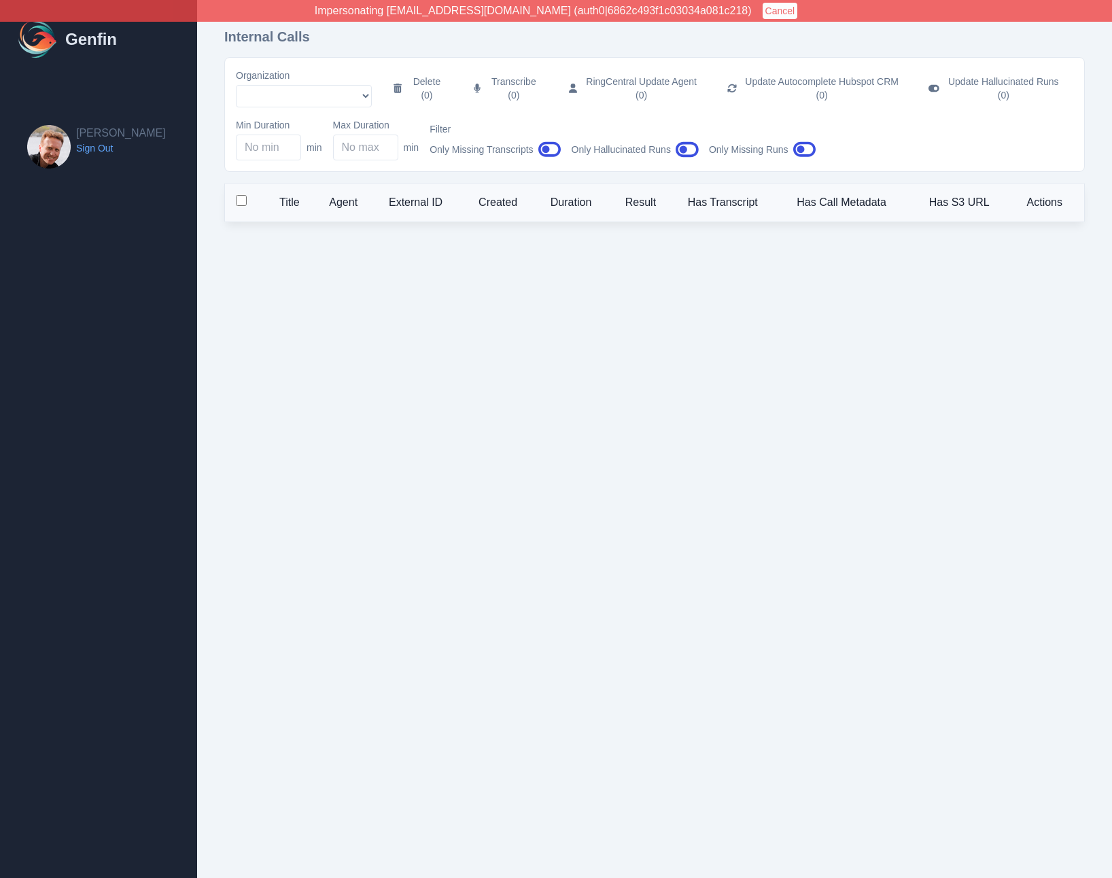
select select "5"
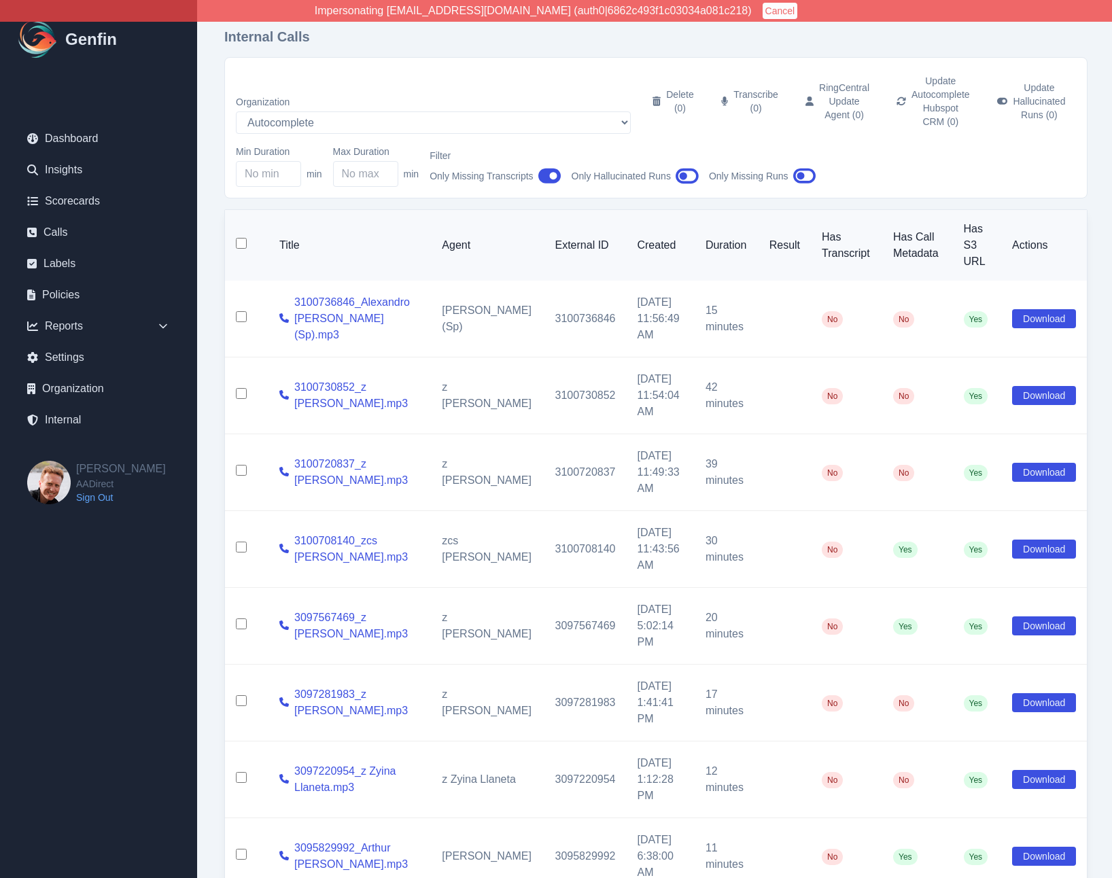
click at [766, 10] on button "Cancel" at bounding box center [780, 11] width 35 height 16
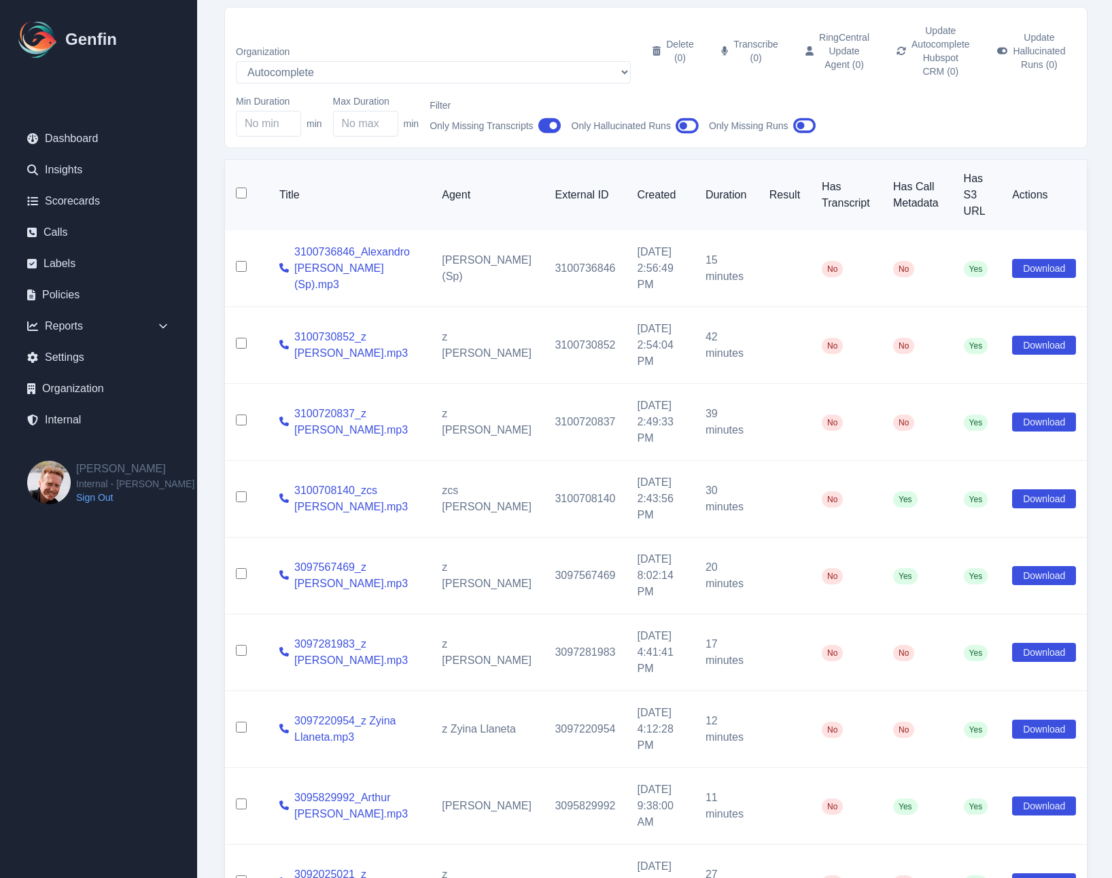
scroll to position [103, 0]
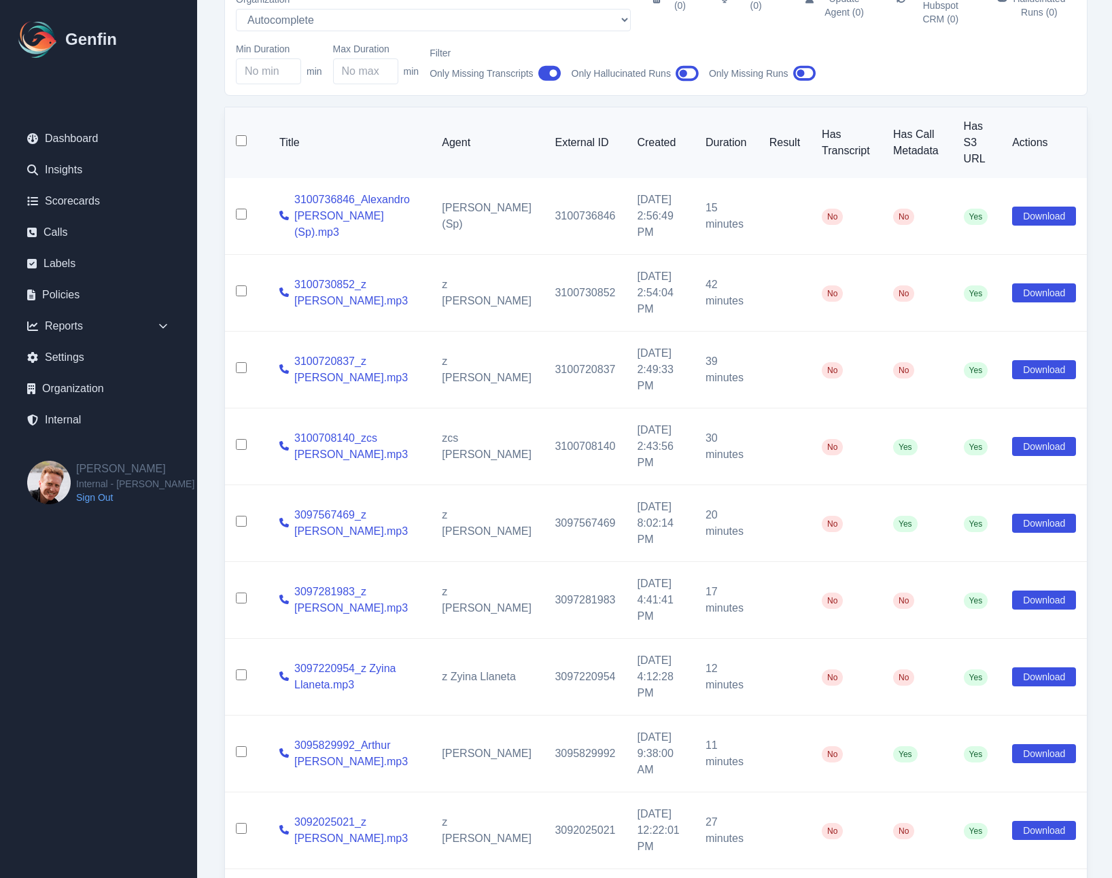
click at [240, 746] on input "checkbox" at bounding box center [241, 751] width 11 height 11
checkbox input "true"
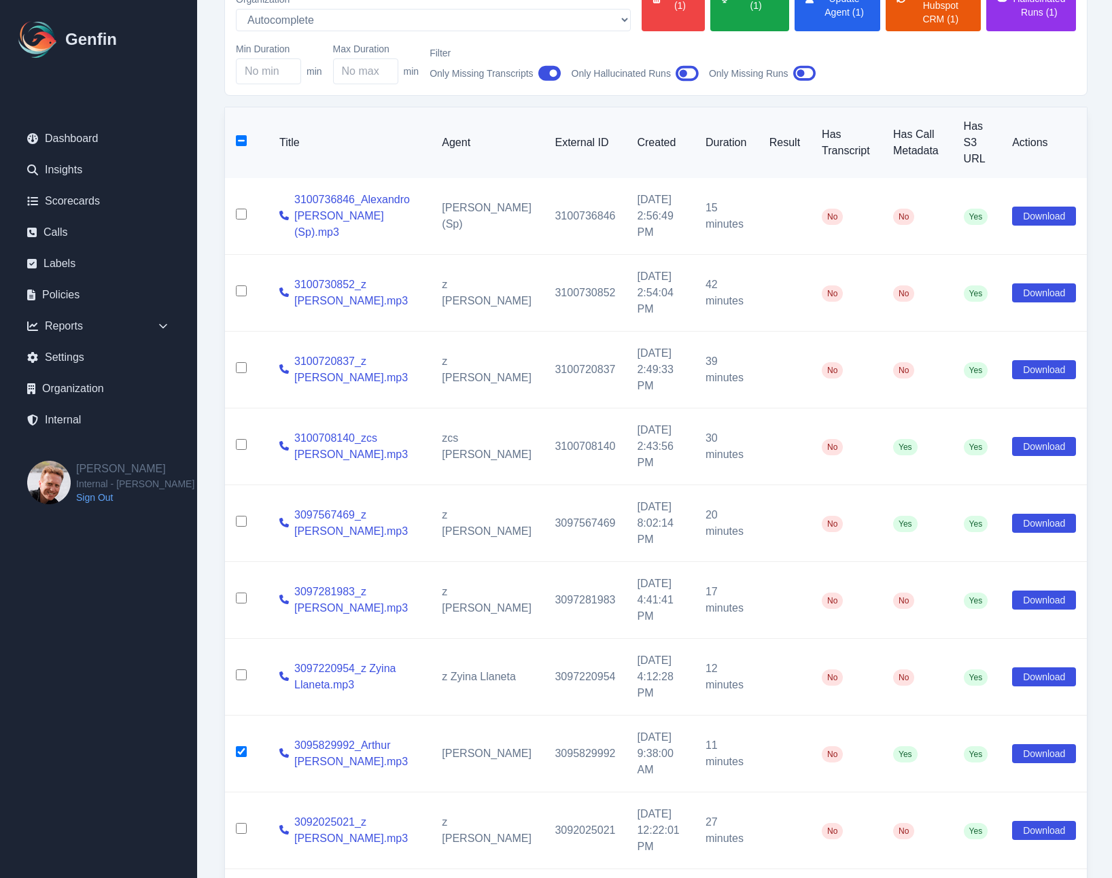
click at [240, 670] on input "checkbox" at bounding box center [241, 675] width 11 height 11
checkbox input "true"
click at [242, 593] on input "checkbox" at bounding box center [241, 598] width 11 height 11
checkbox input "true"
click at [239, 516] on input "checkbox" at bounding box center [241, 521] width 11 height 11
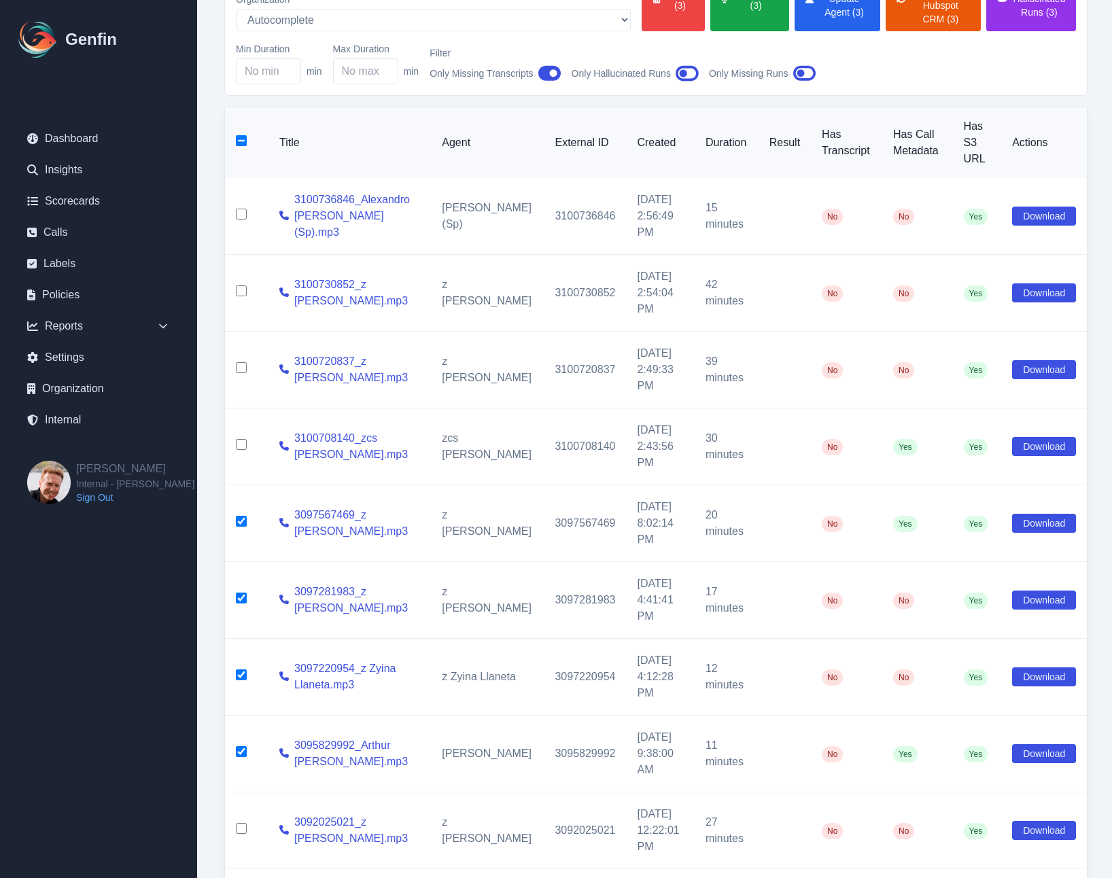
checkbox input "true"
click at [241, 439] on input "checkbox" at bounding box center [241, 444] width 11 height 11
checkbox input "true"
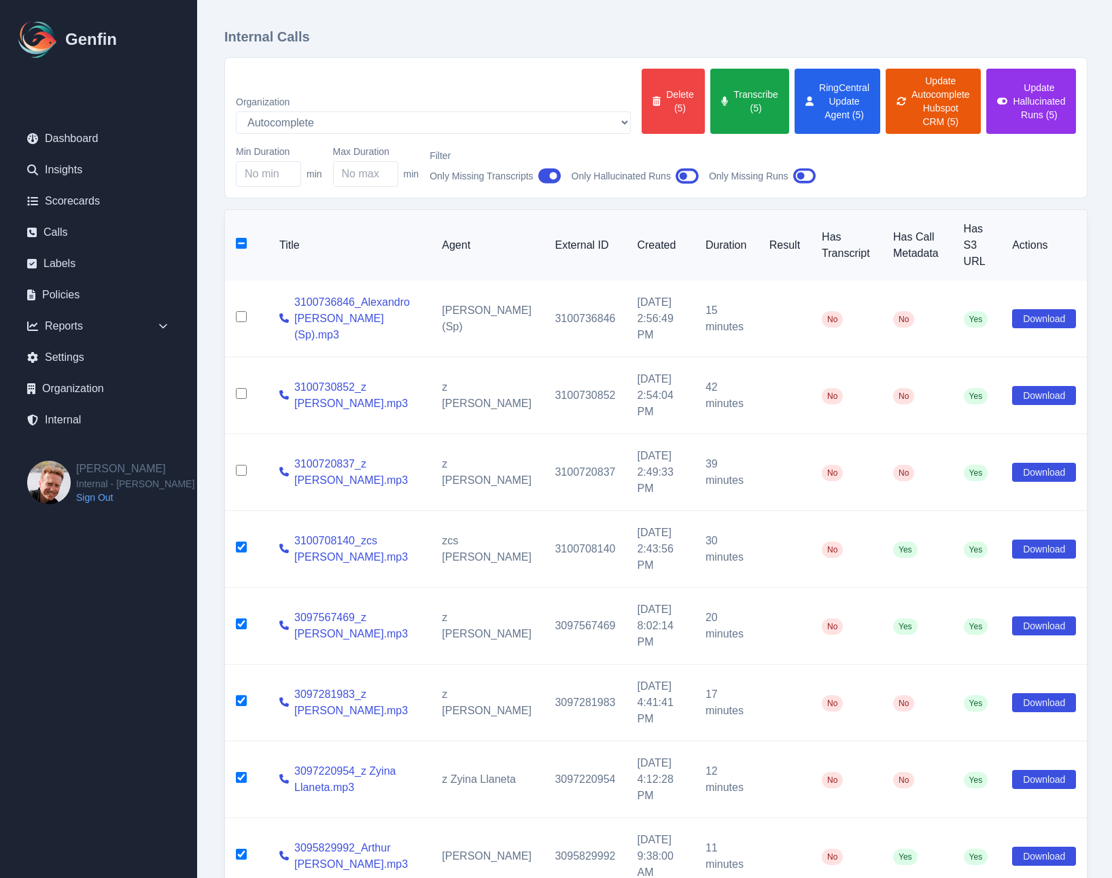
click at [244, 465] on input "checkbox" at bounding box center [241, 470] width 11 height 11
checkbox input "true"
click at [240, 388] on input "checkbox" at bounding box center [241, 393] width 11 height 11
checkbox input "true"
click at [240, 311] on input "checkbox" at bounding box center [241, 316] width 11 height 11
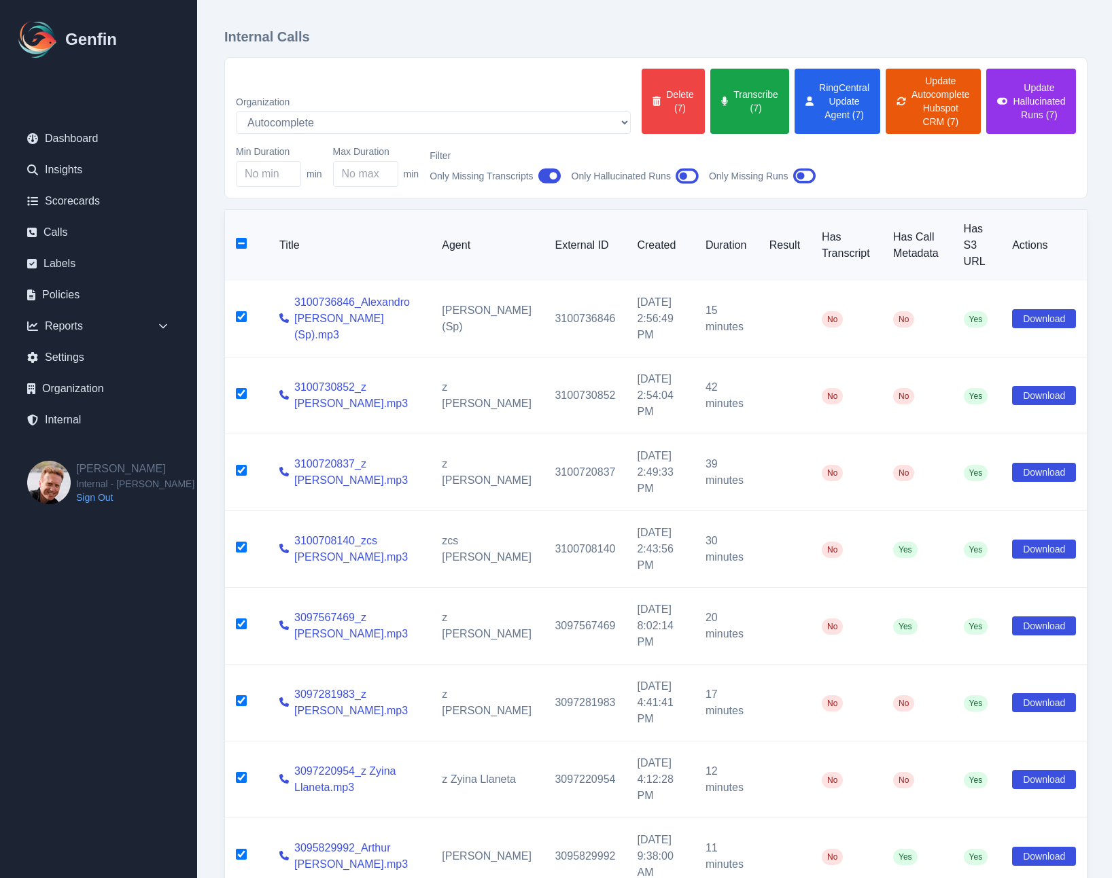
checkbox input "true"
click at [240, 434] on td at bounding box center [247, 472] width 44 height 77
click at [243, 465] on input "checkbox" at bounding box center [241, 470] width 11 height 11
checkbox input "false"
click at [239, 388] on input "checkbox" at bounding box center [241, 393] width 11 height 11
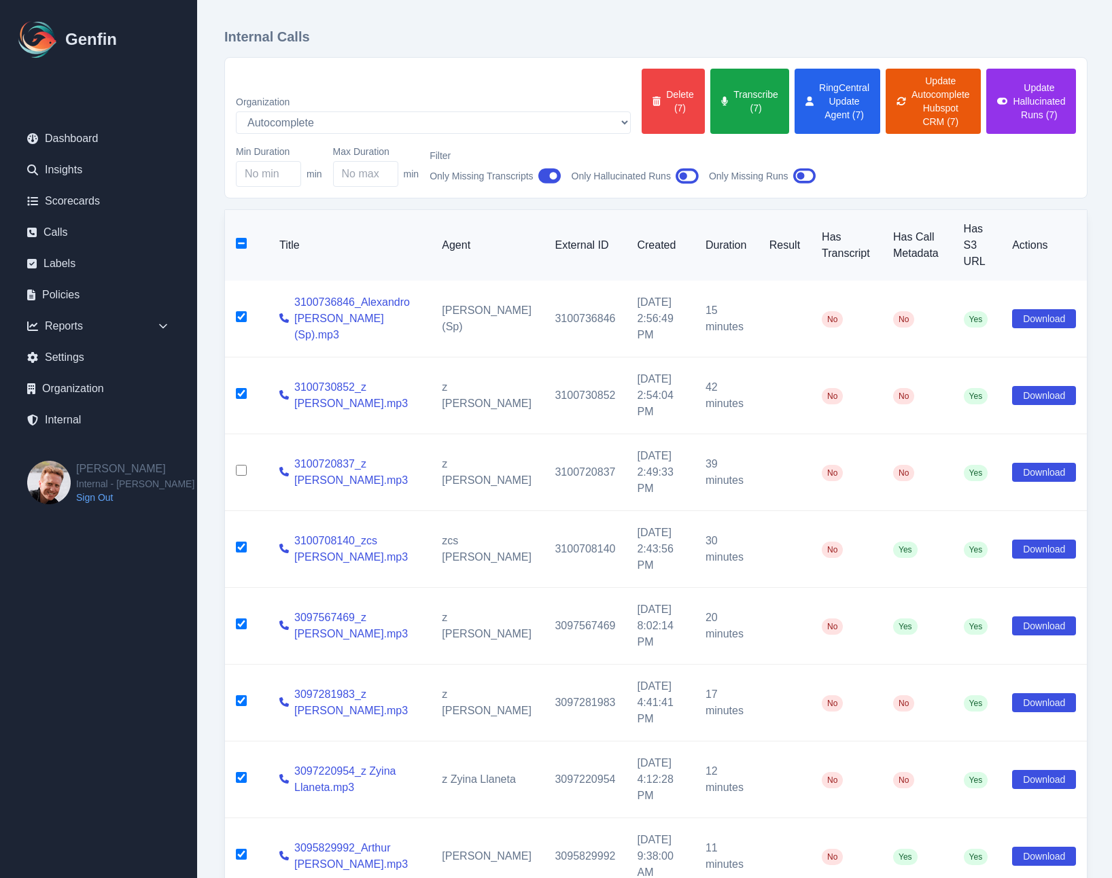
checkbox input "false"
click at [239, 311] on input "checkbox" at bounding box center [241, 316] width 11 height 11
checkbox input "false"
click at [243, 542] on input "checkbox" at bounding box center [241, 547] width 11 height 11
checkbox input "false"
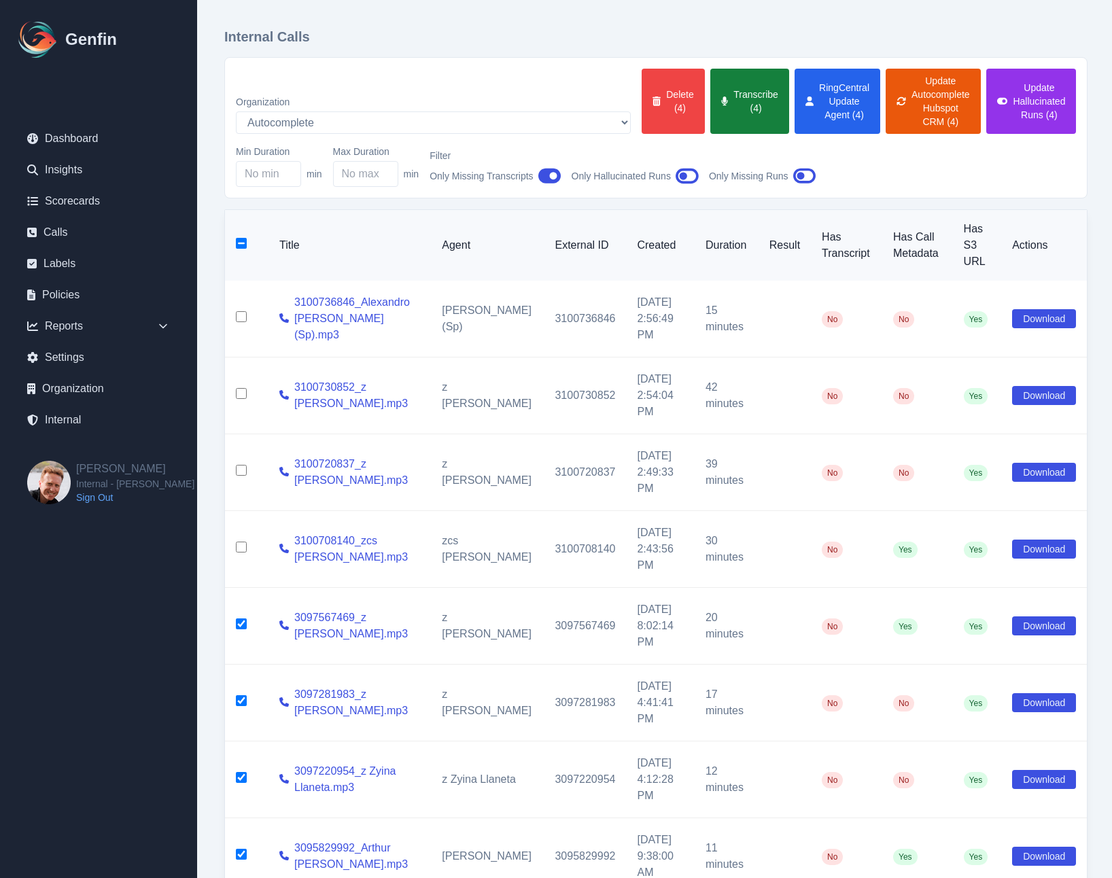
click at [710, 99] on button "Transcribe (4)" at bounding box center [749, 101] width 79 height 65
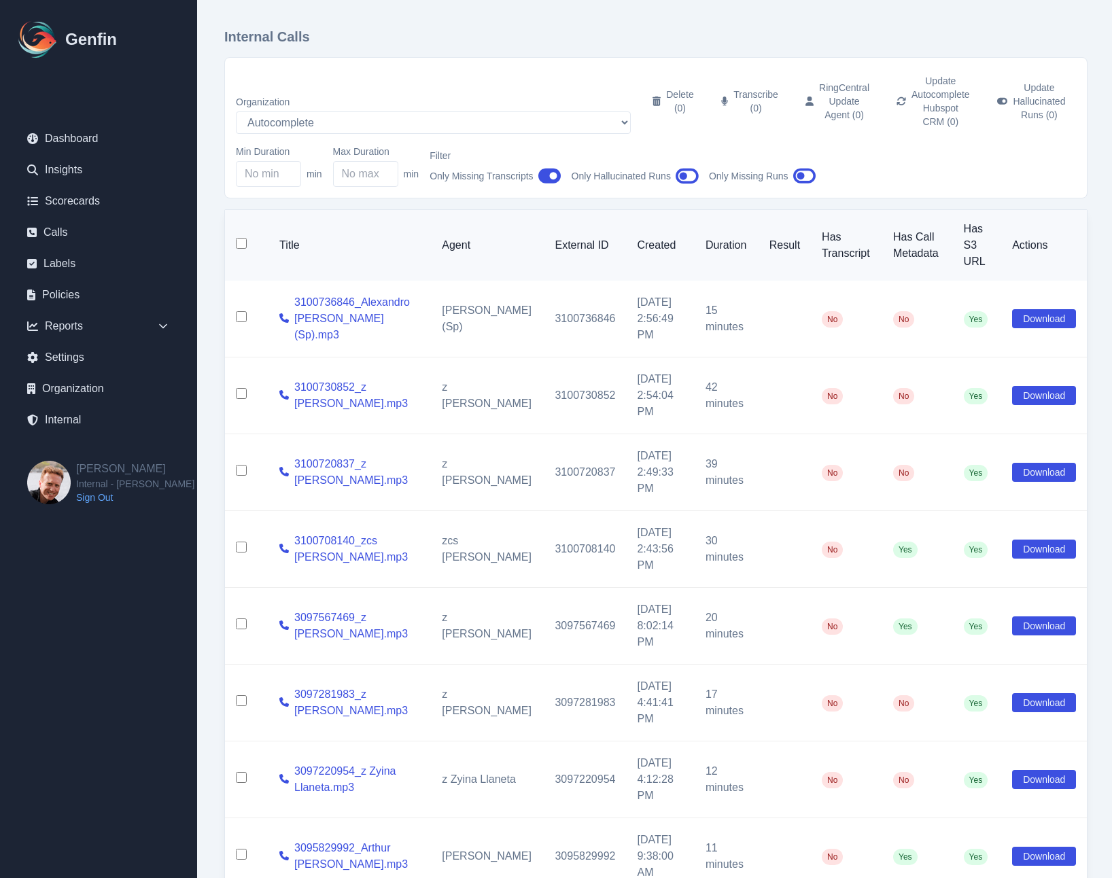
checkbox input "false"
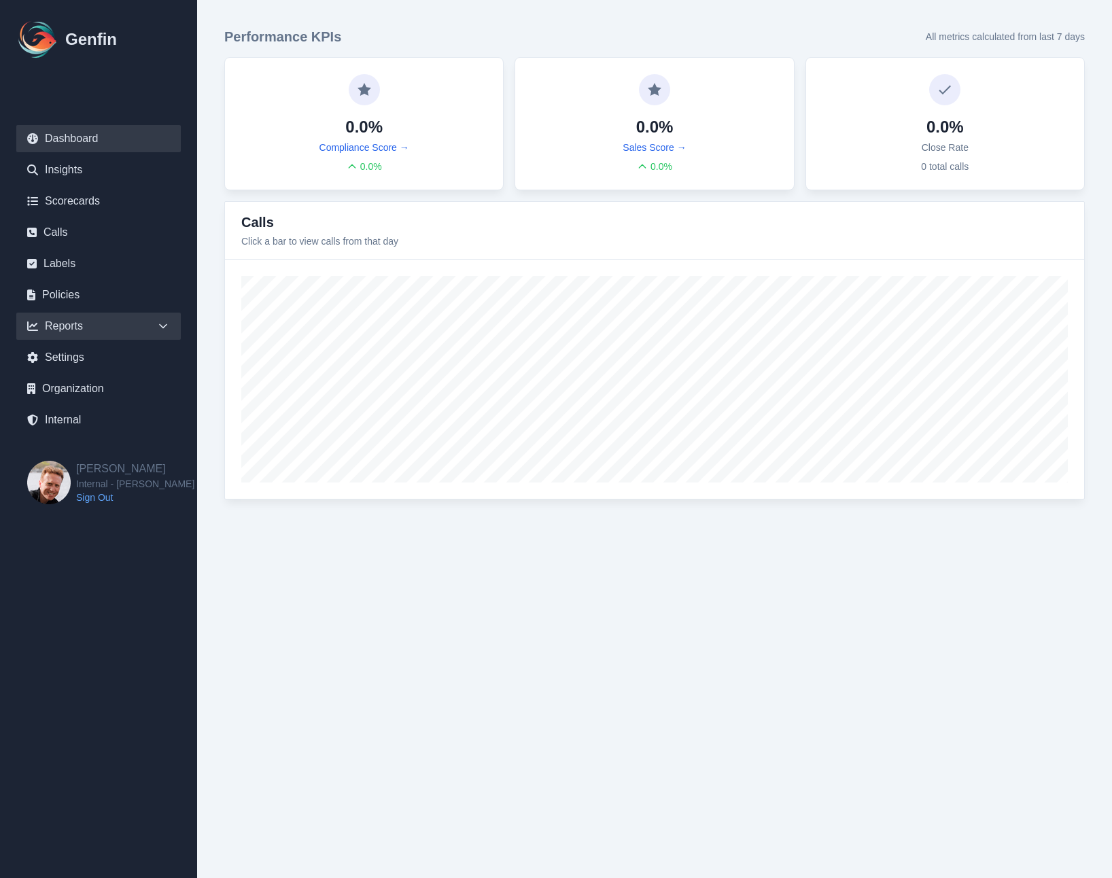
click at [170, 326] on div "Reports" at bounding box center [98, 326] width 165 height 27
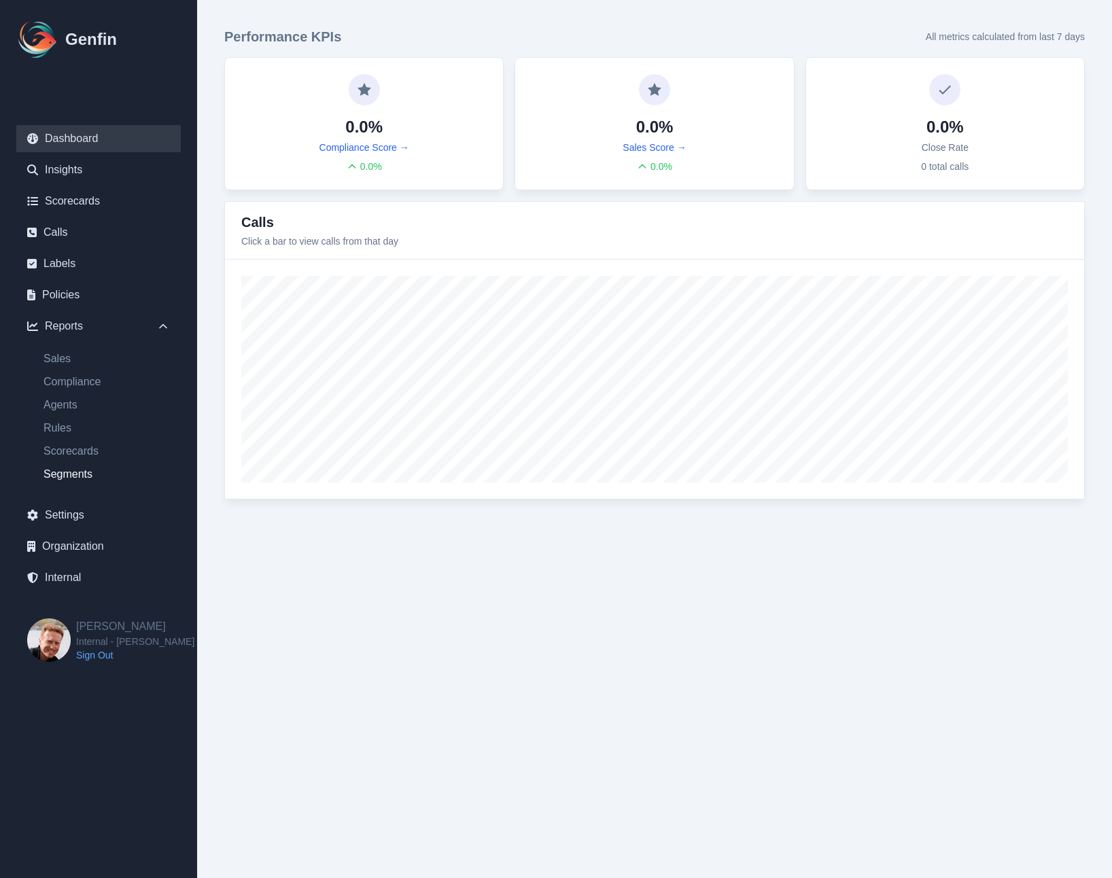
click at [66, 477] on link "Segments" at bounding box center [107, 474] width 148 height 16
select select "14"
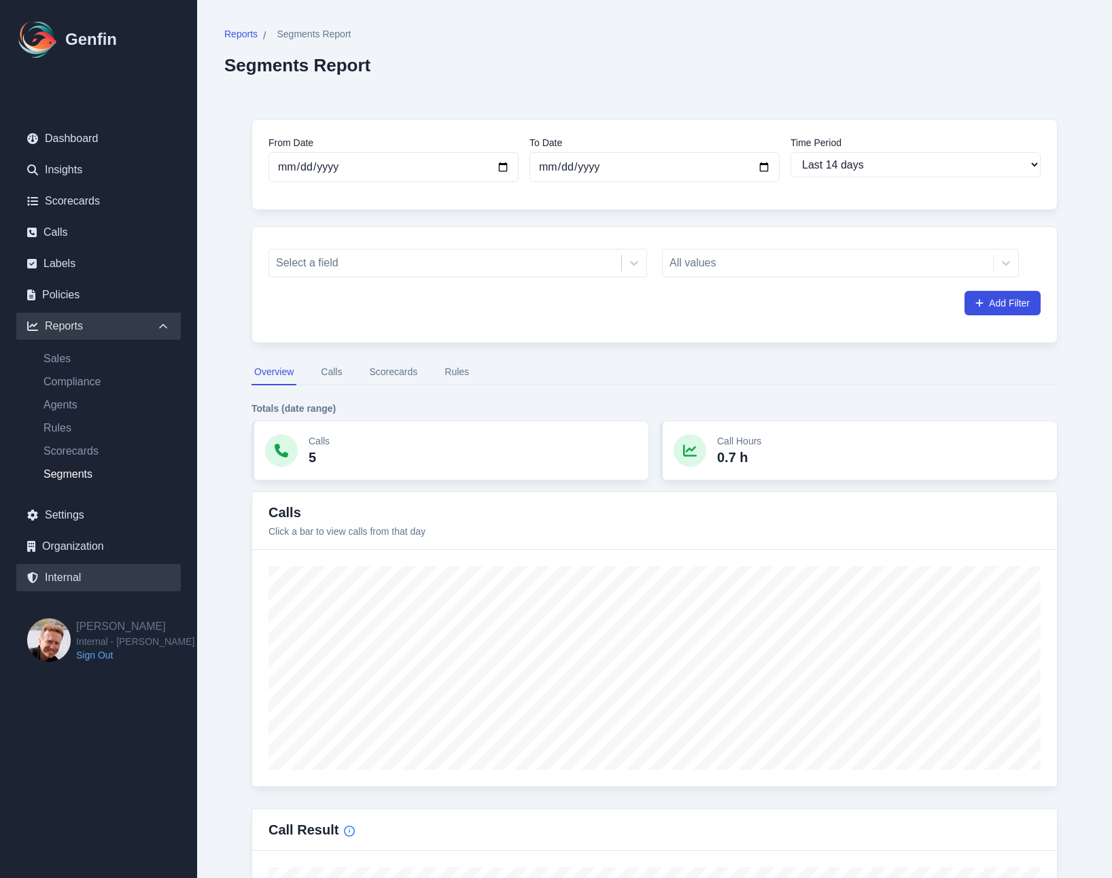
click at [73, 574] on link "Internal" at bounding box center [98, 577] width 165 height 27
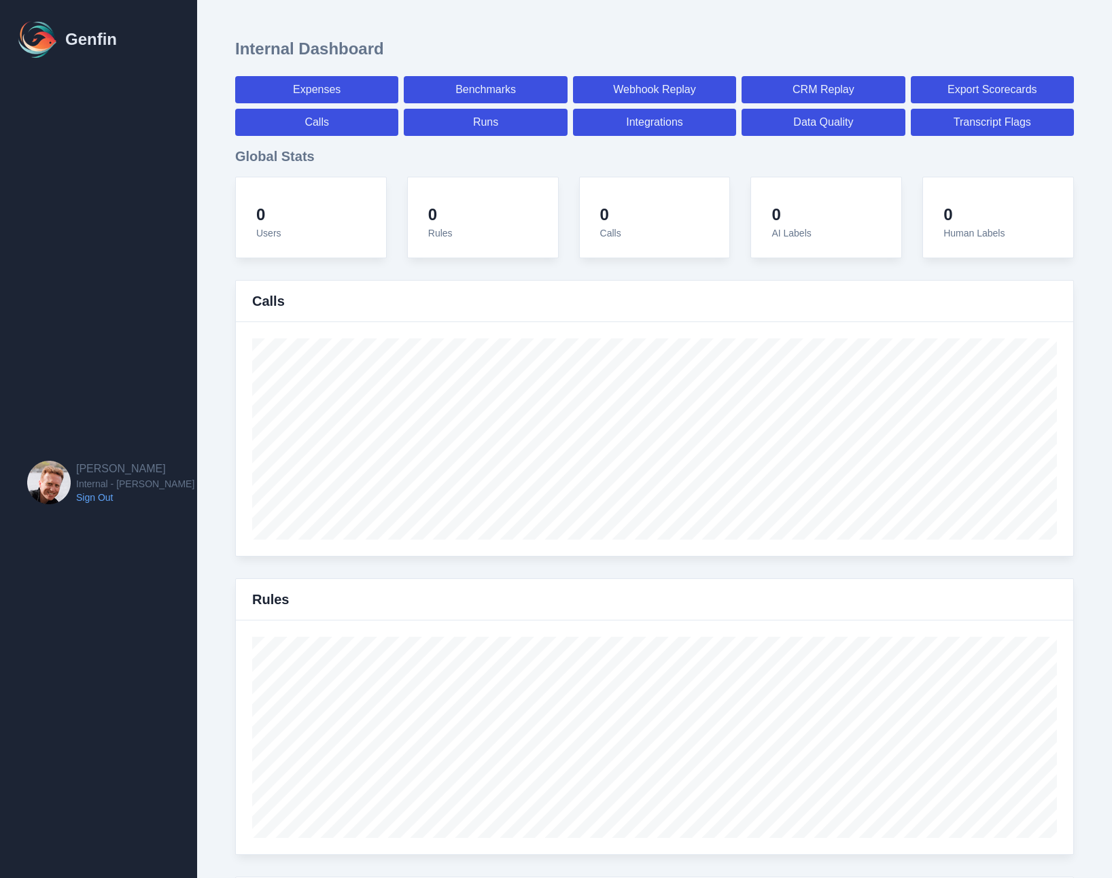
select select "paid"
select select "7"
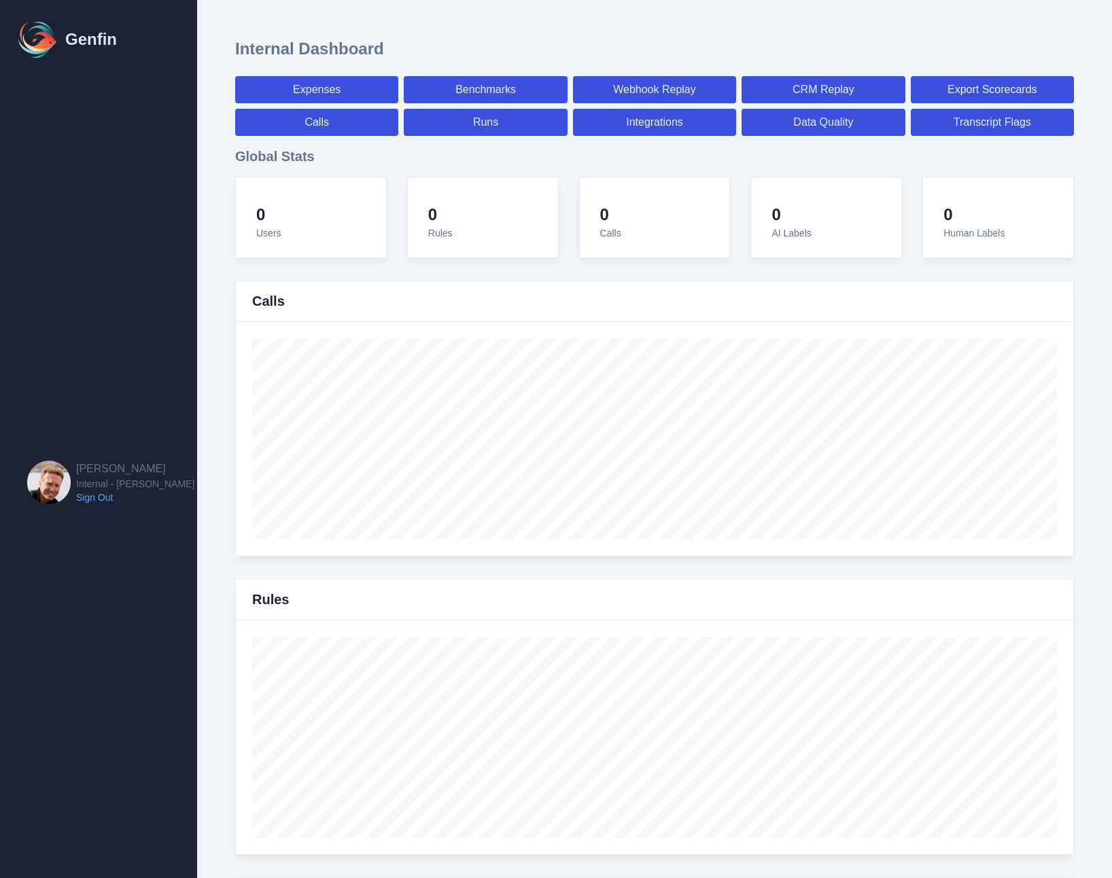
select select "paid"
select select "7"
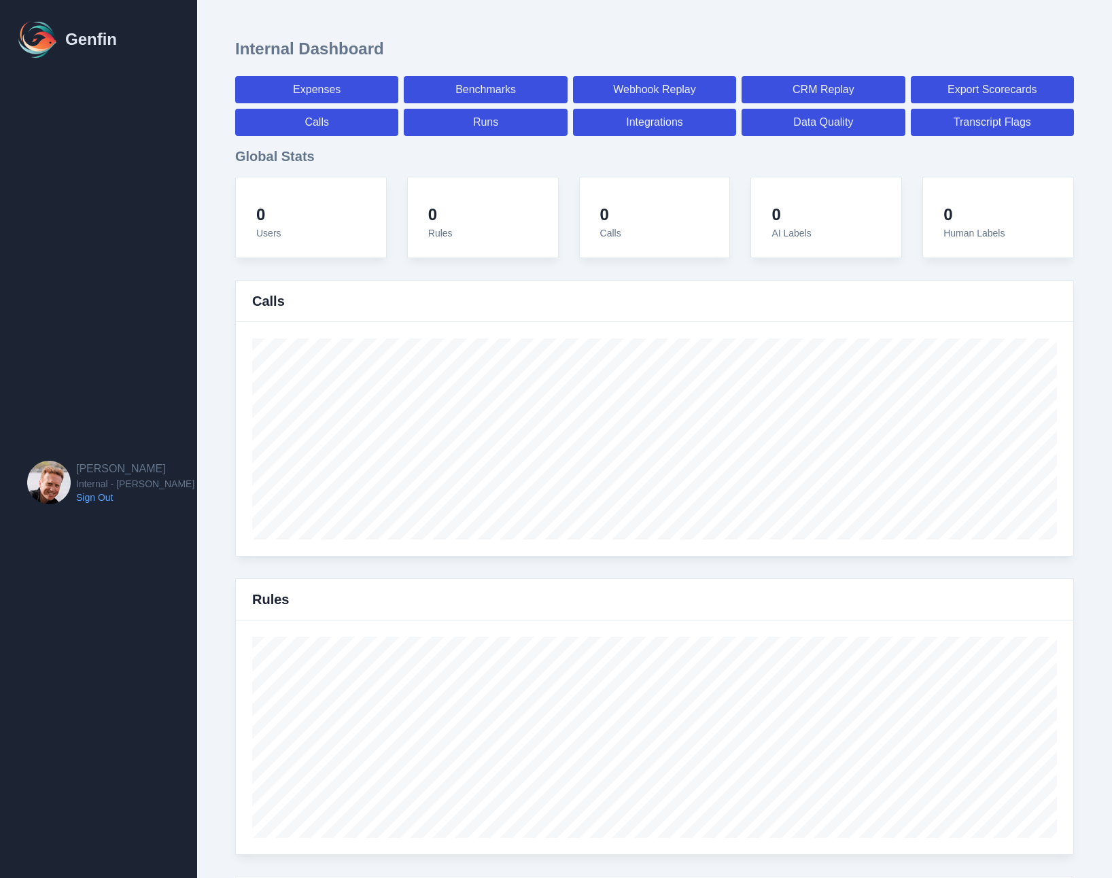
select select "7"
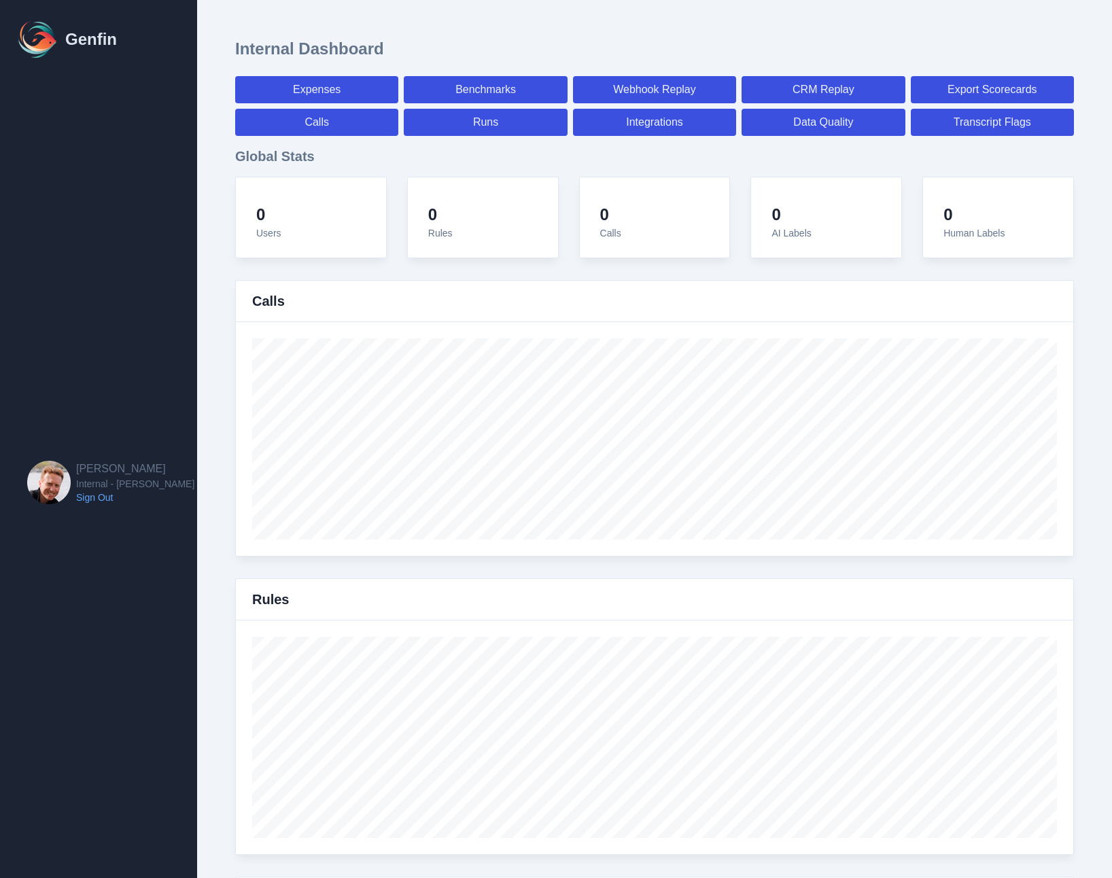
select select "7"
select select "paid"
select select "7"
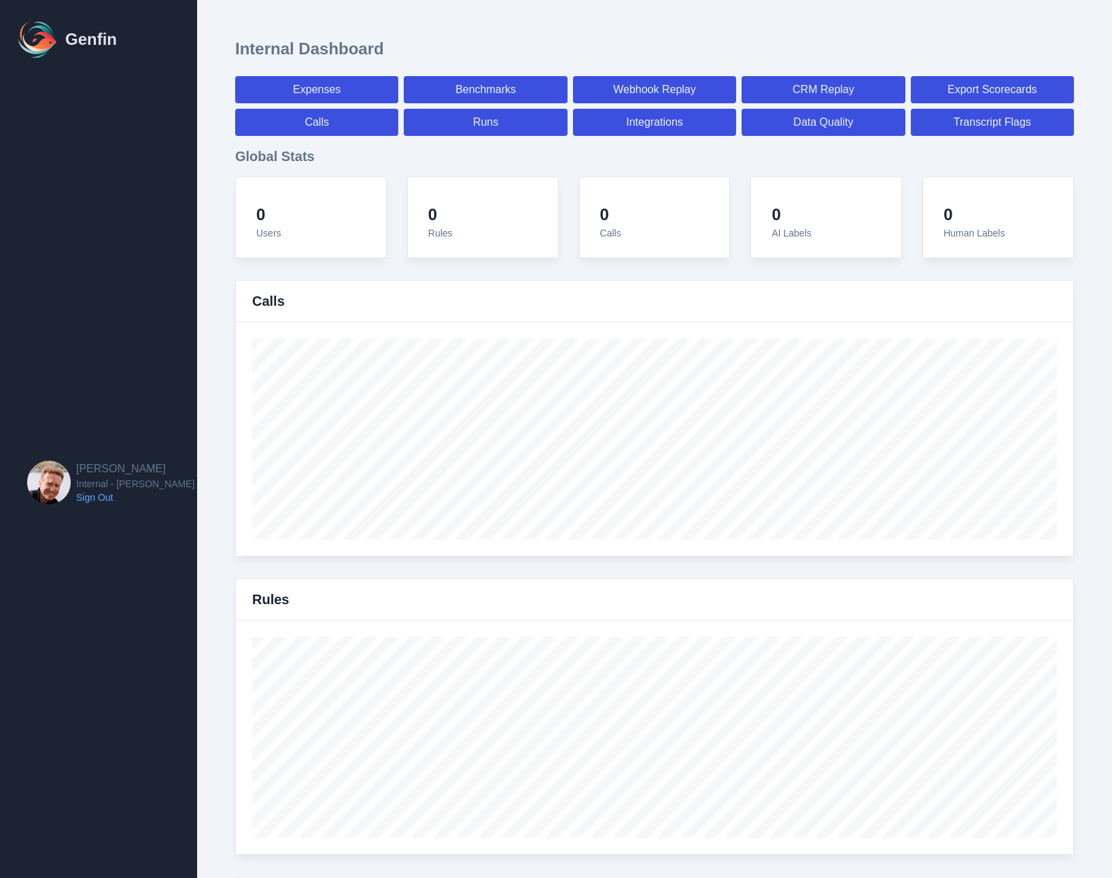
select select "7"
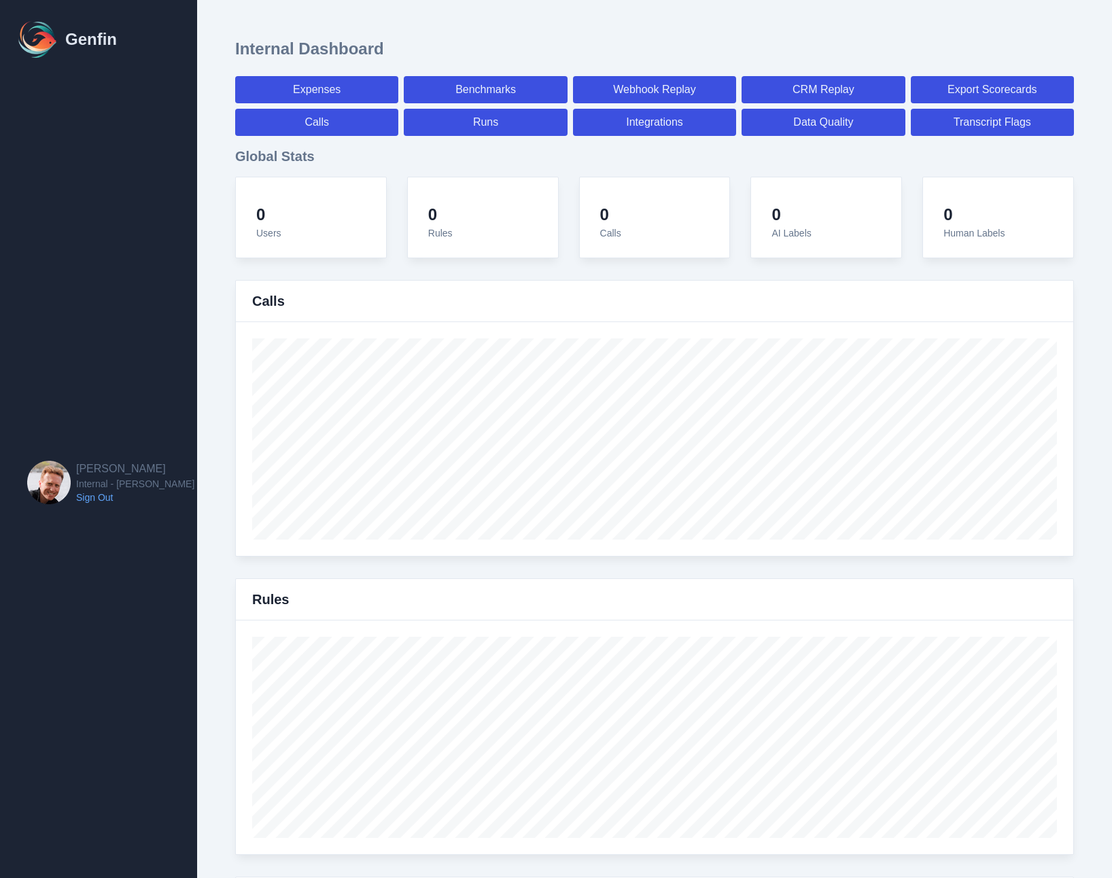
select select "7"
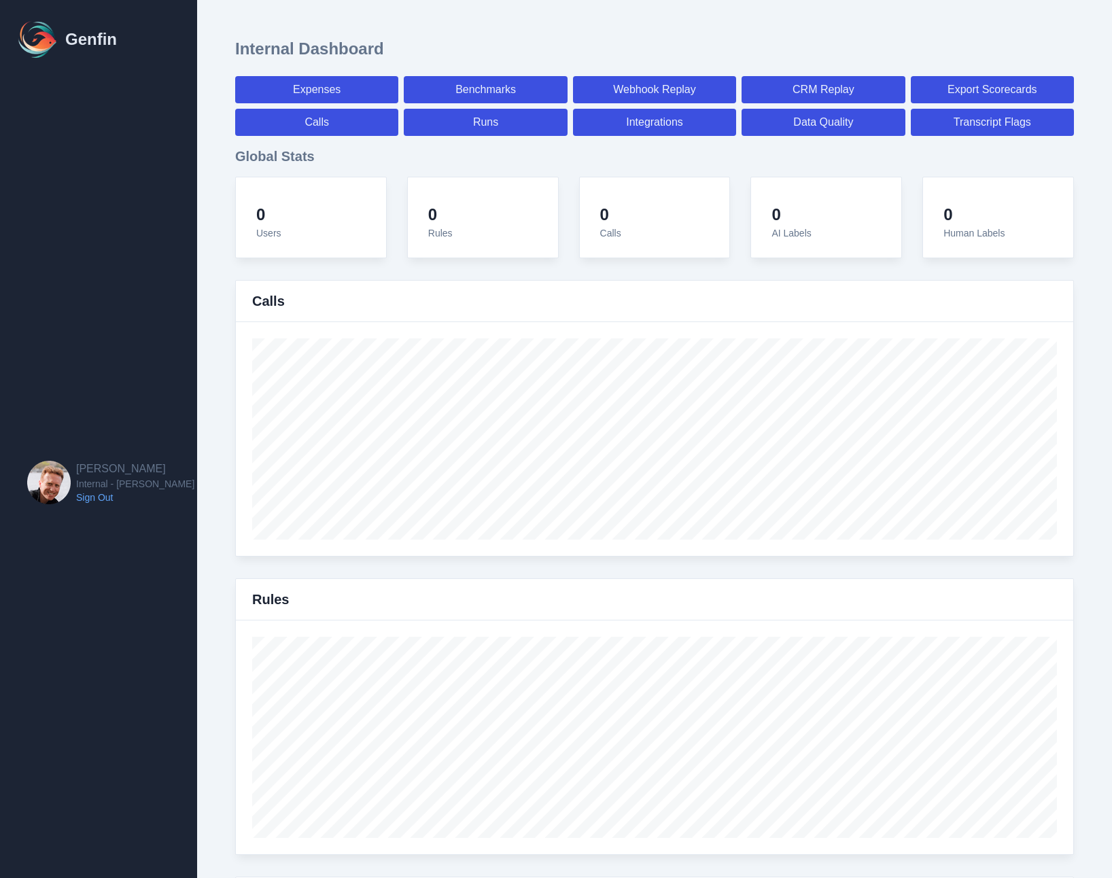
select select "paid"
select select "7"
select select "paid"
select select "7"
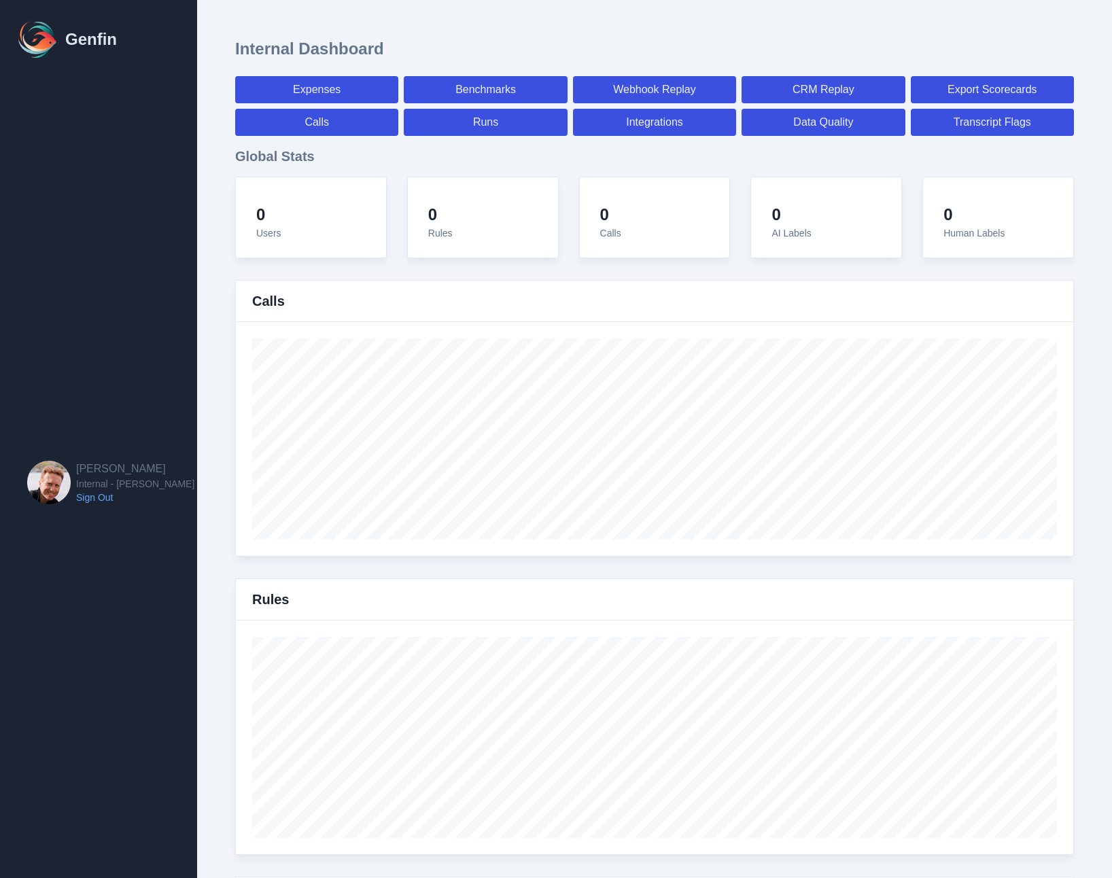
select select "paid"
select select "7"
select select "paid"
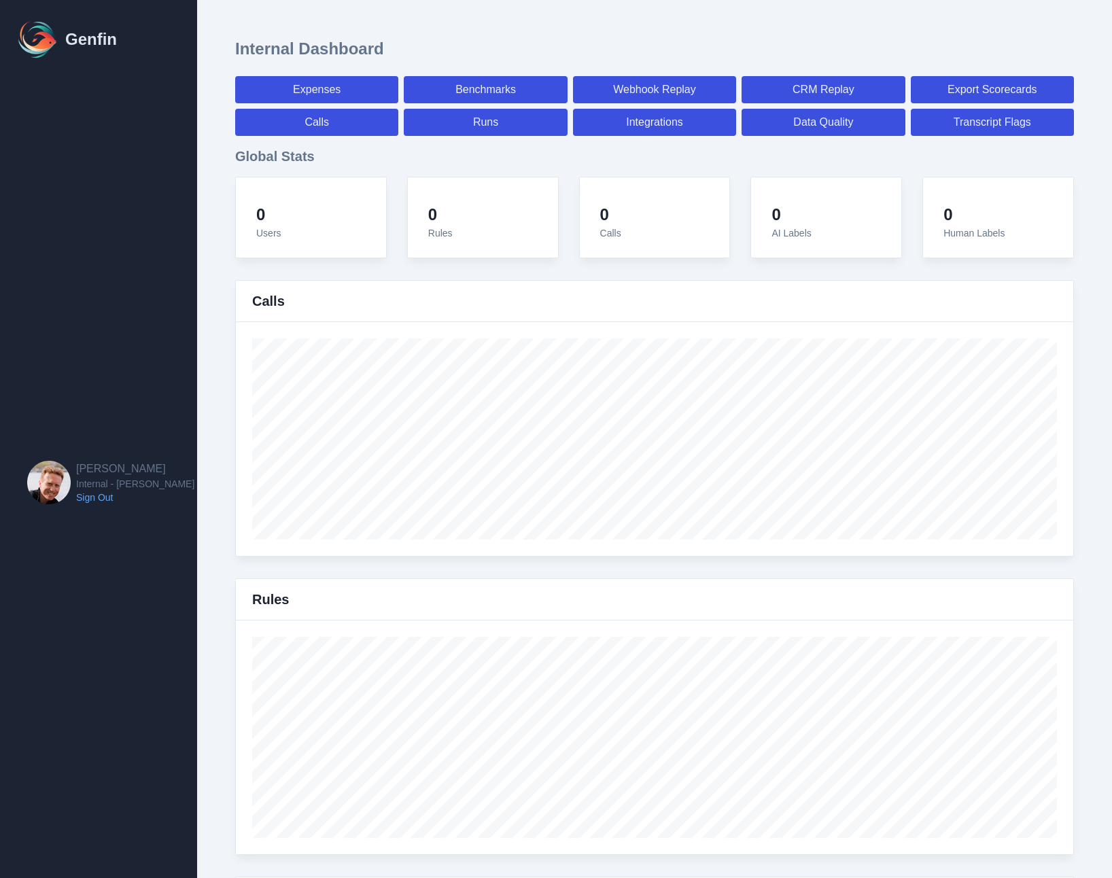
select select "7"
select select "paid"
select select "7"
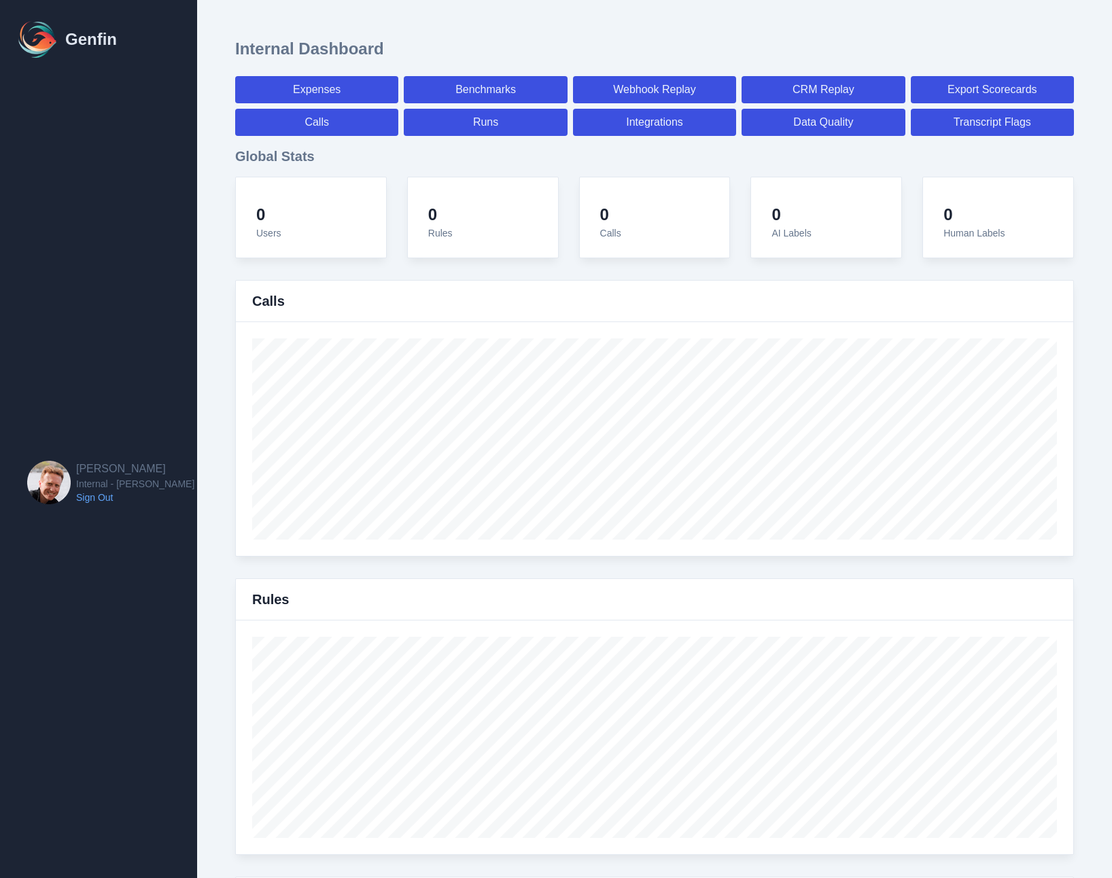
select select "7"
select select "paid"
select select "7"
select select "paid"
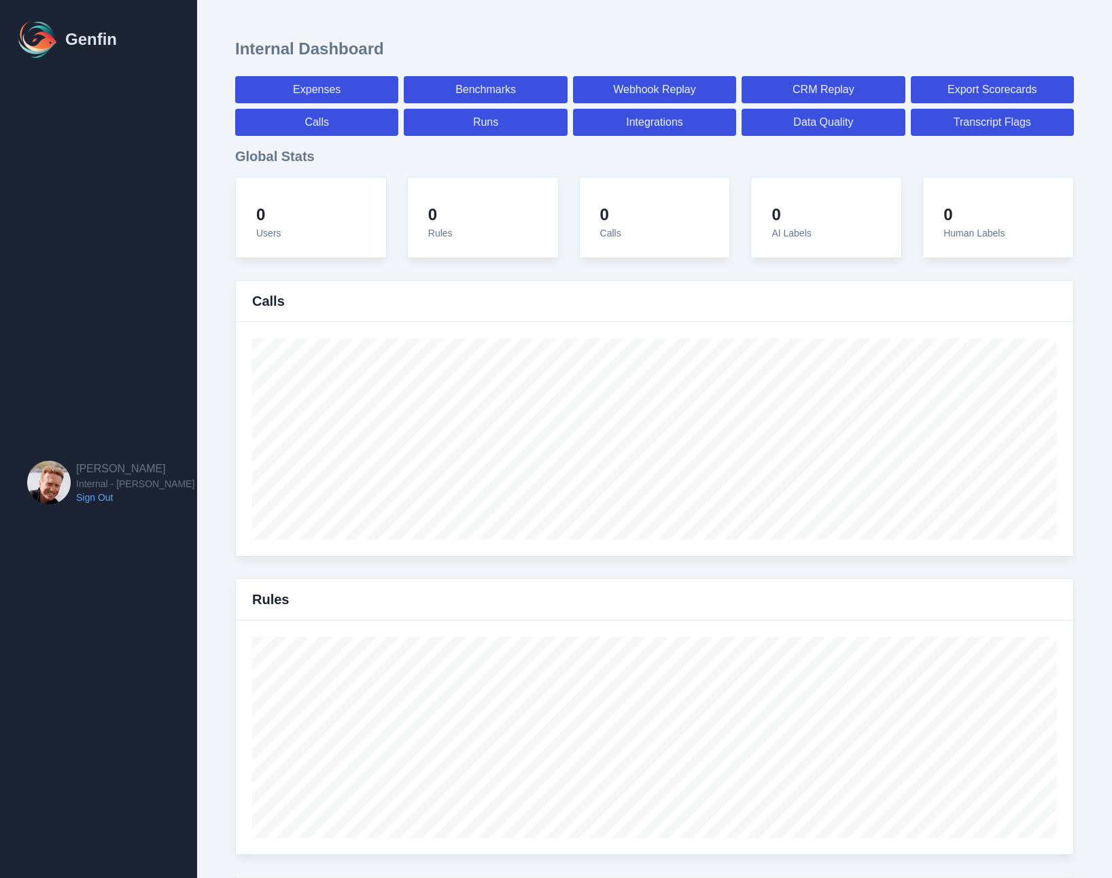
select select "7"
select select "paid"
select select "7"
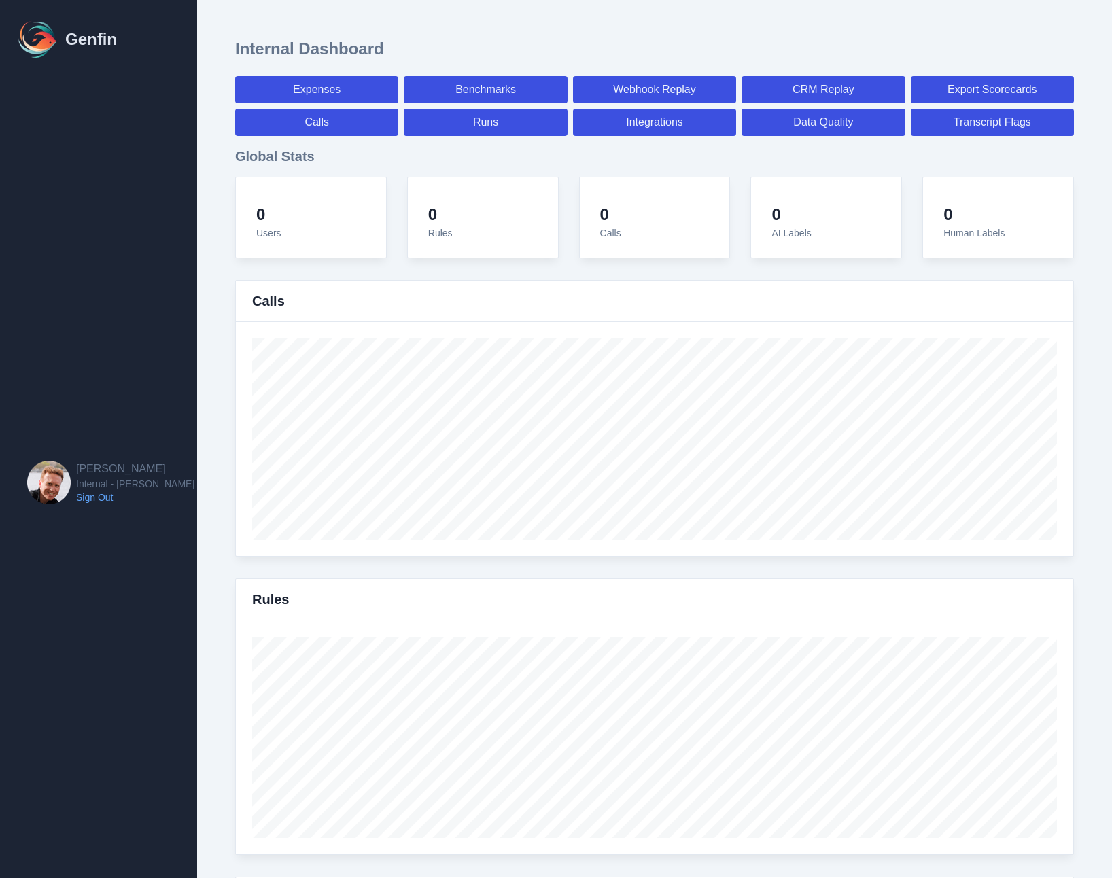
select select "7"
select select "paid"
select select "7"
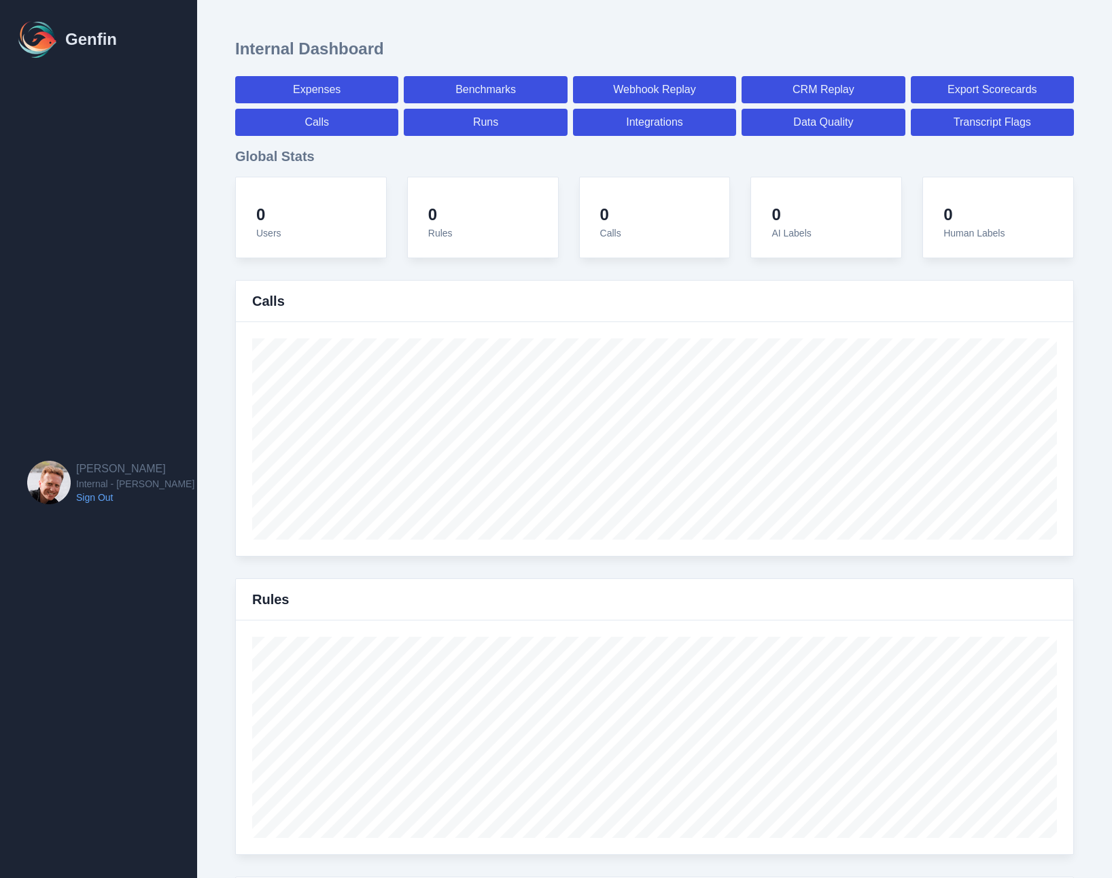
select select "7"
select select "paid"
select select "7"
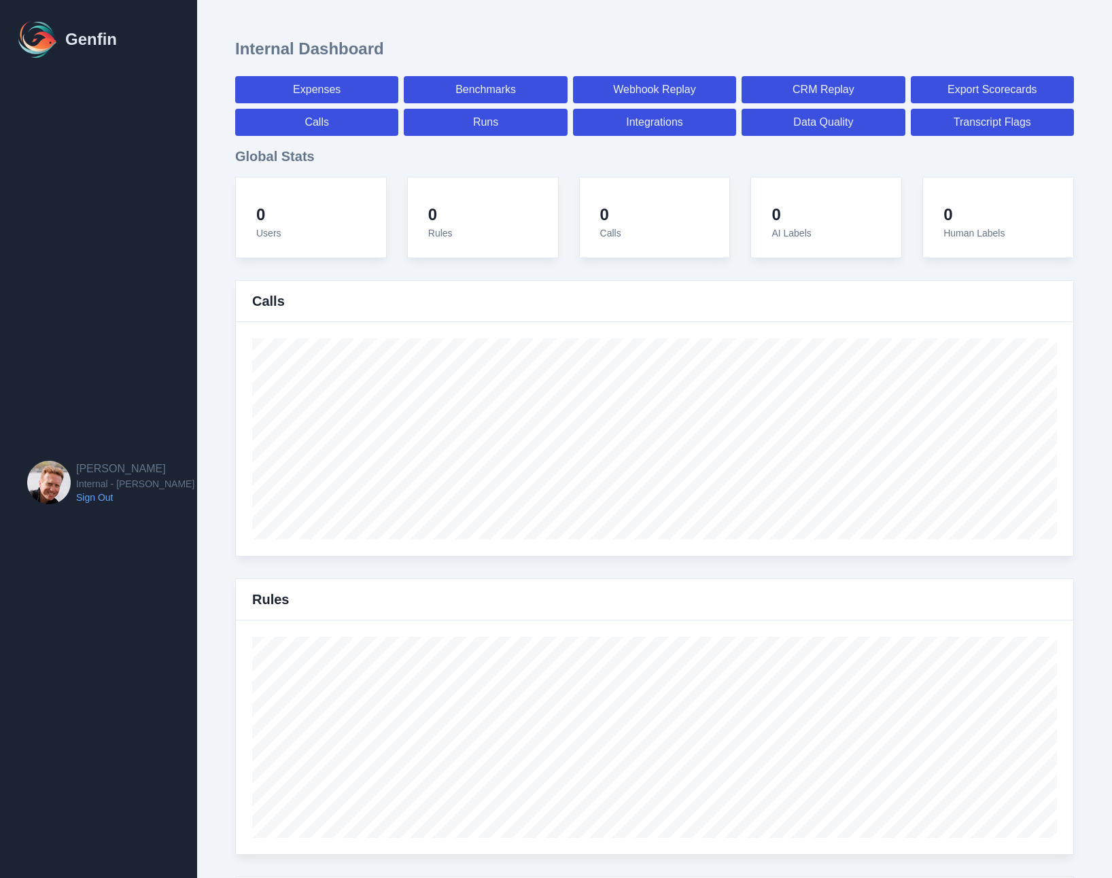
select select "7"
select select "paid"
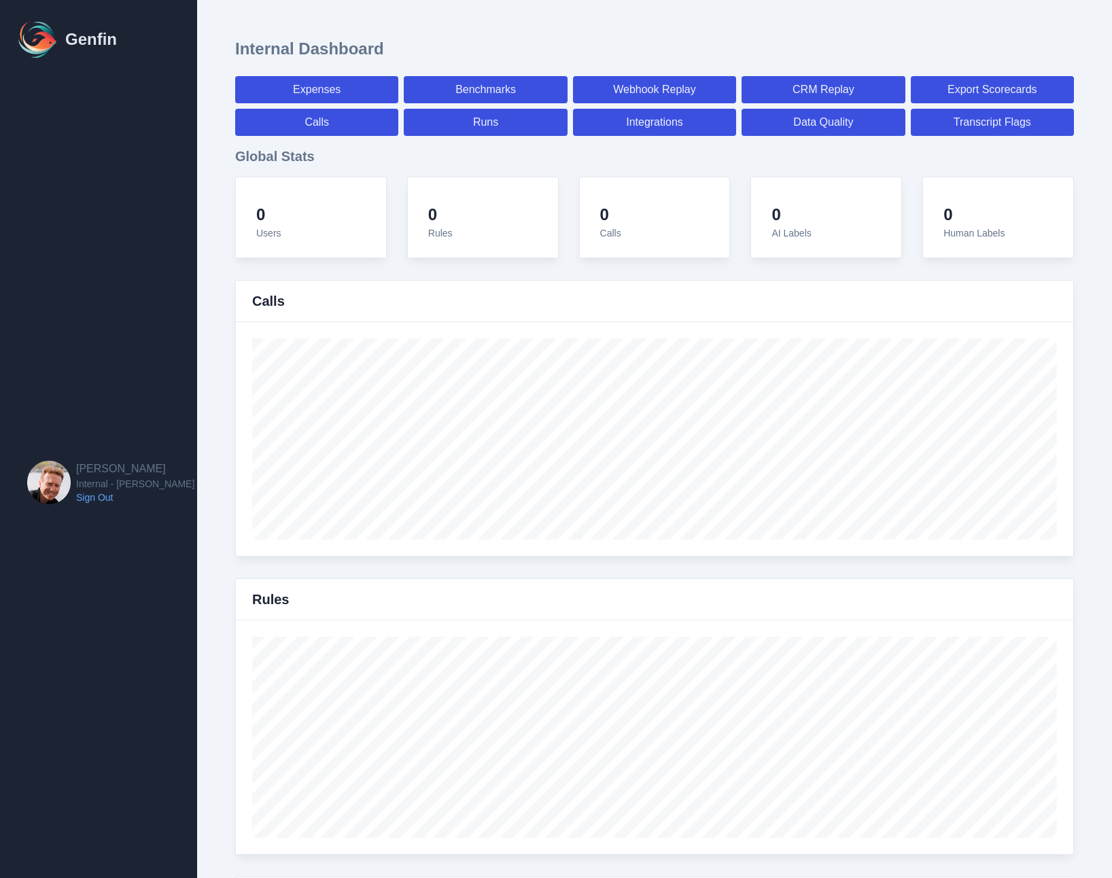
select select "7"
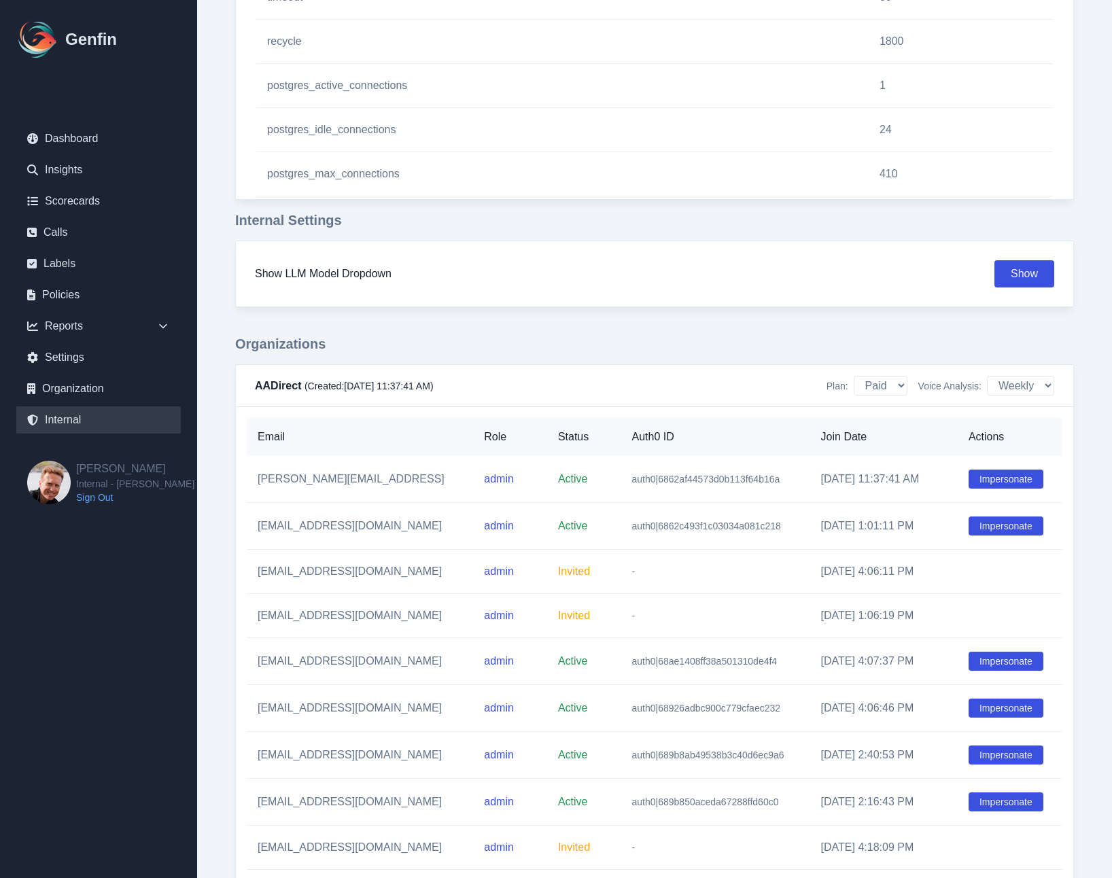
scroll to position [1642, 0]
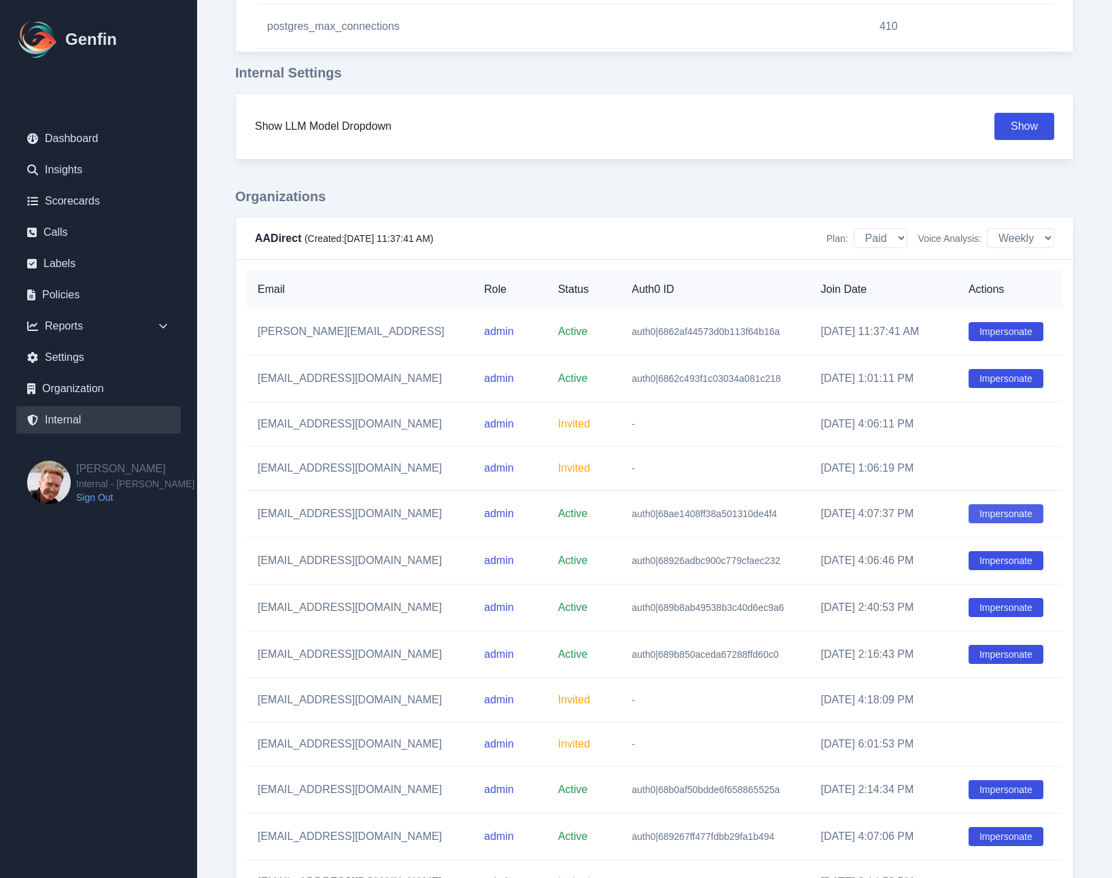
click at [995, 520] on button "Impersonate" at bounding box center [1006, 513] width 75 height 19
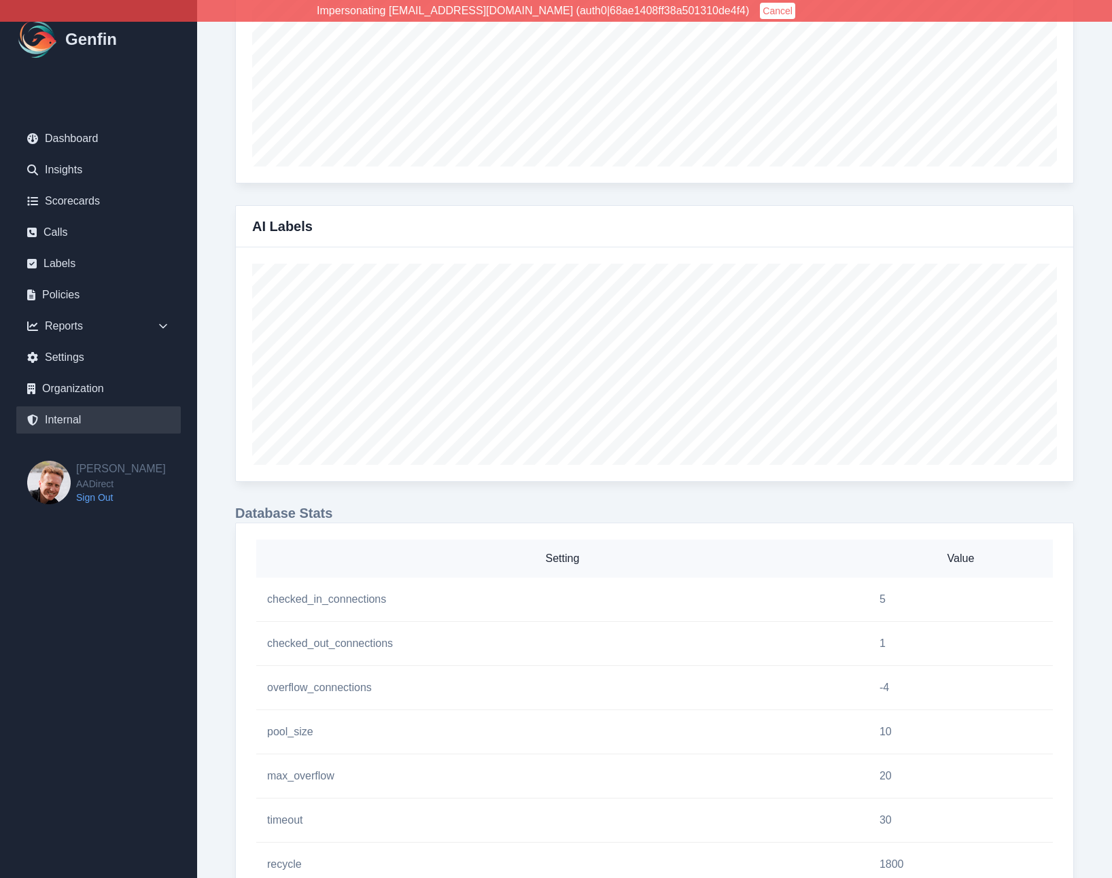
scroll to position [222, 0]
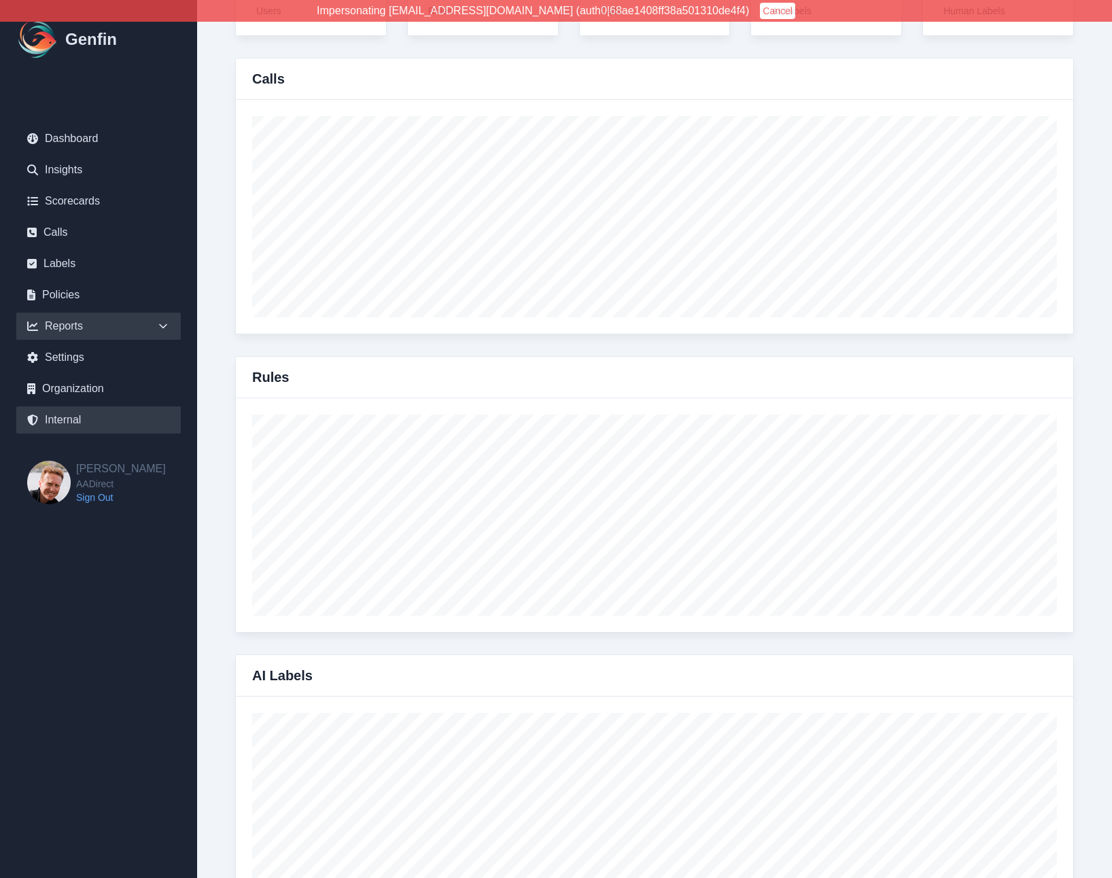
click at [163, 329] on icon at bounding box center [163, 326] width 14 height 14
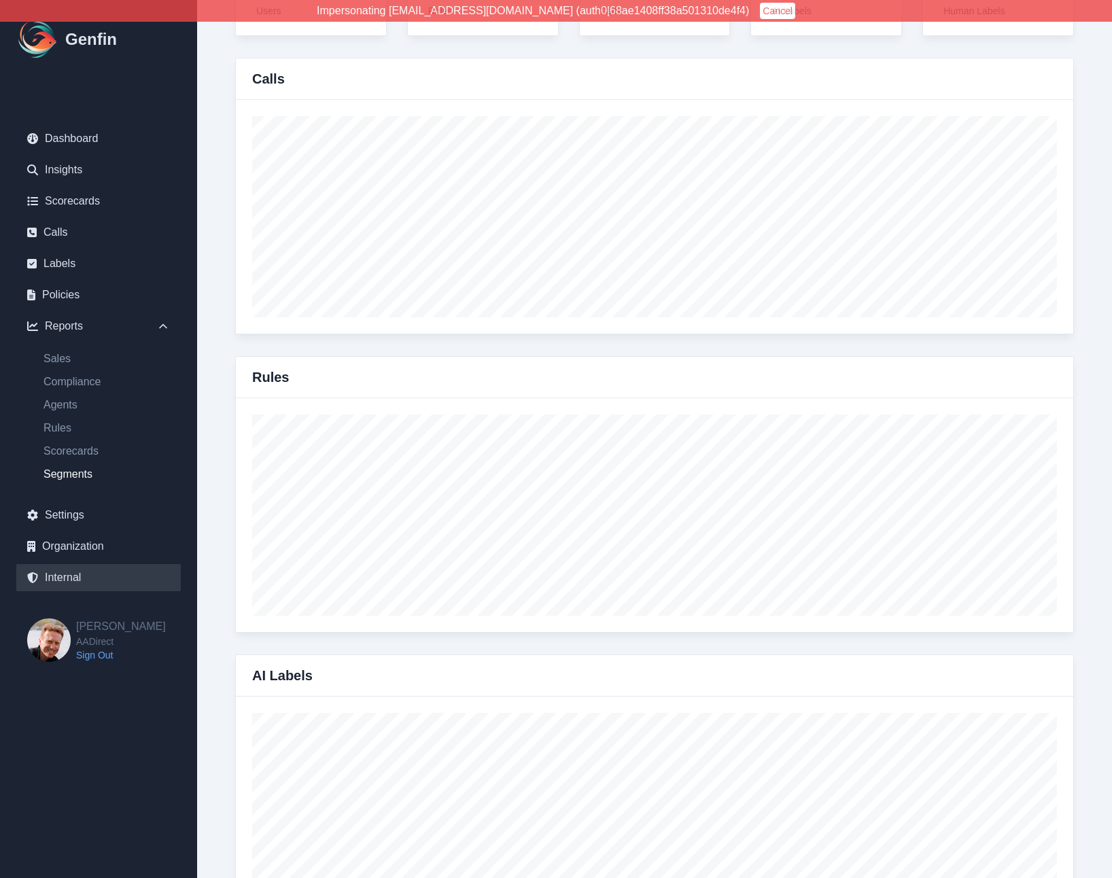
click at [78, 478] on link "Segments" at bounding box center [107, 474] width 148 height 16
select select "14"
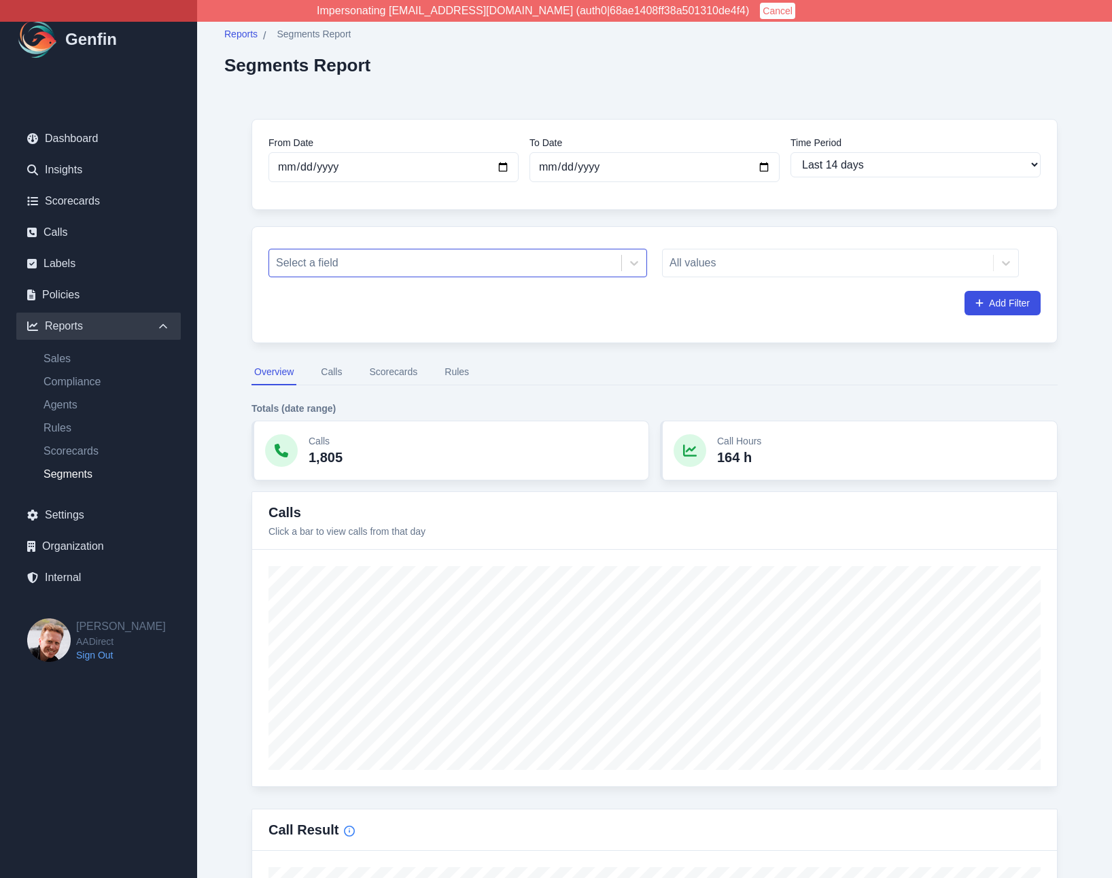
click at [384, 262] on div at bounding box center [445, 263] width 339 height 19
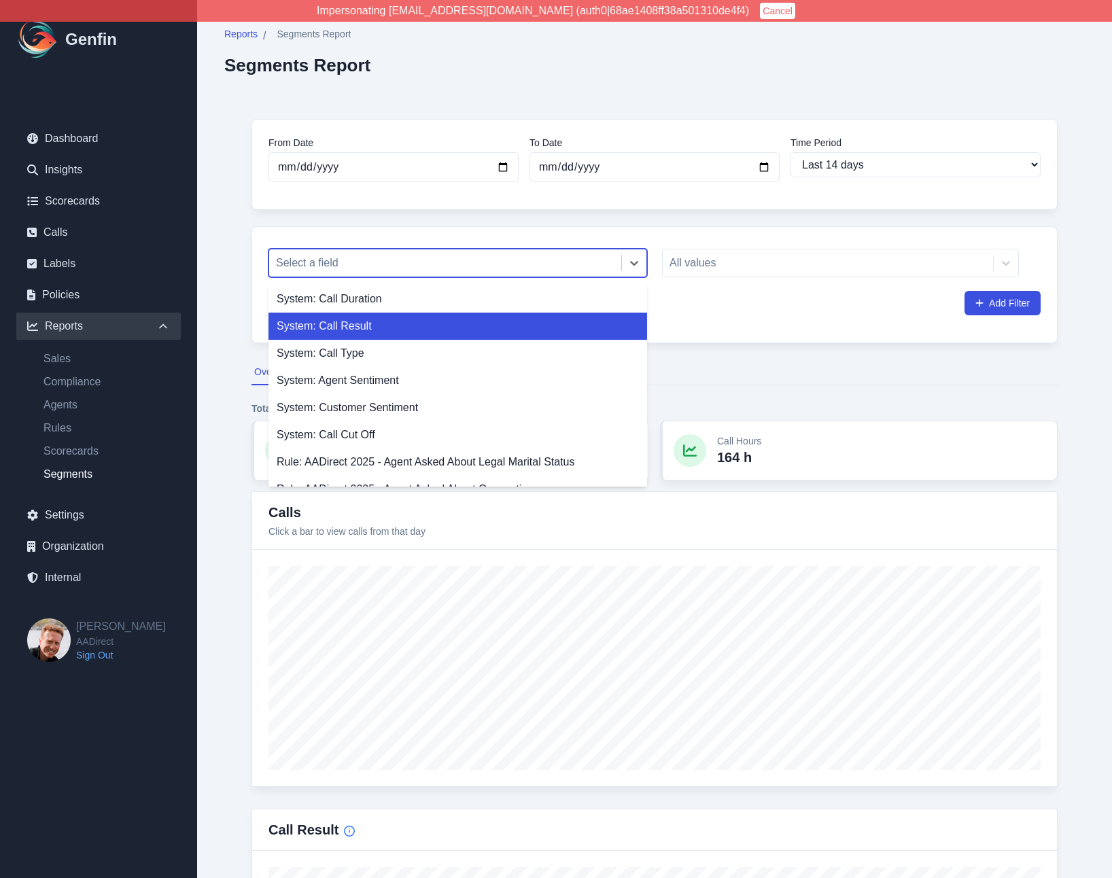
click at [368, 322] on div "System: Call Result" at bounding box center [458, 326] width 379 height 27
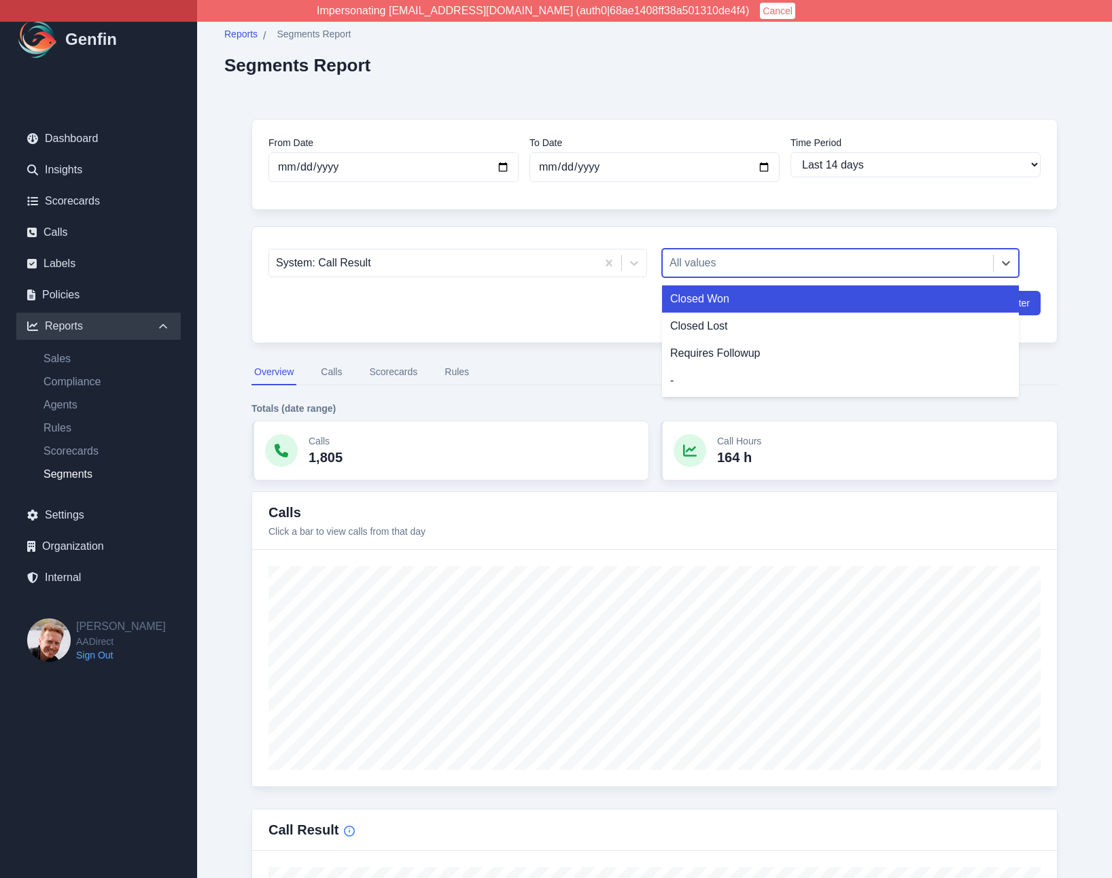
click at [708, 263] on div at bounding box center [828, 263] width 317 height 19
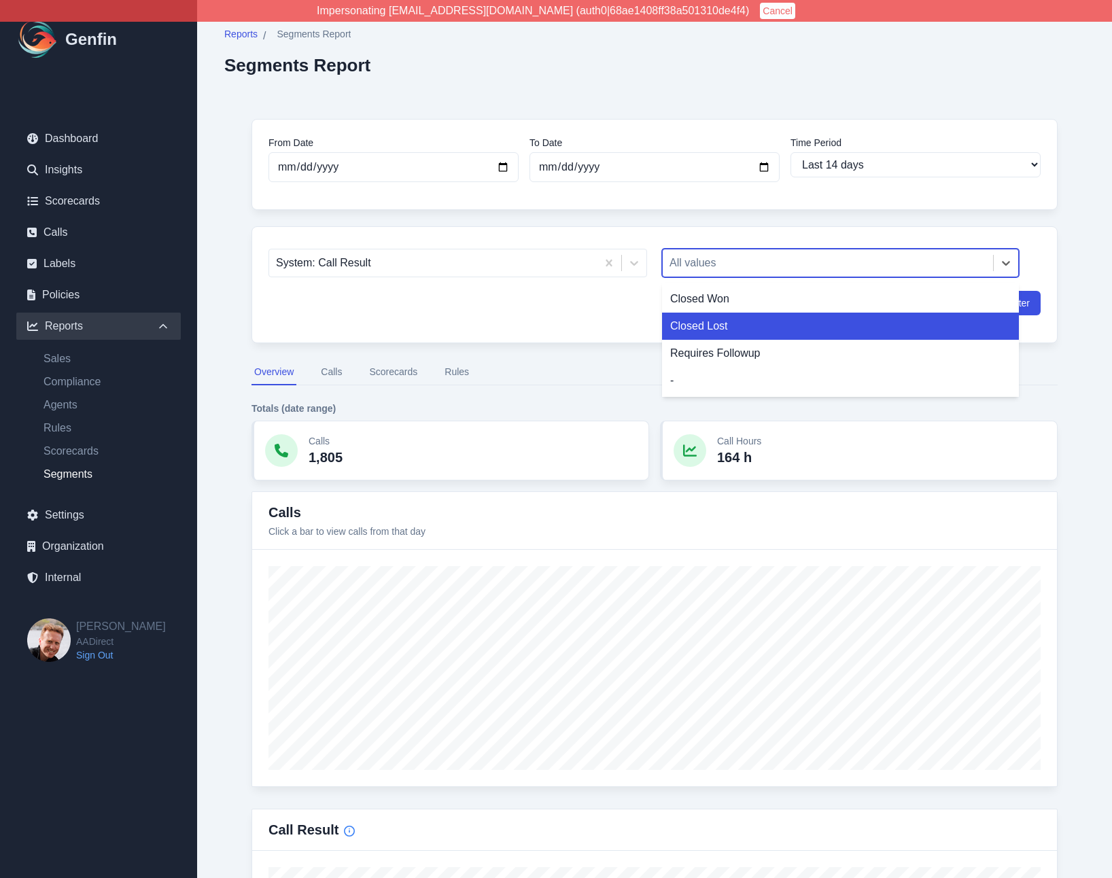
click at [712, 326] on div "Closed Lost" at bounding box center [840, 326] width 357 height 27
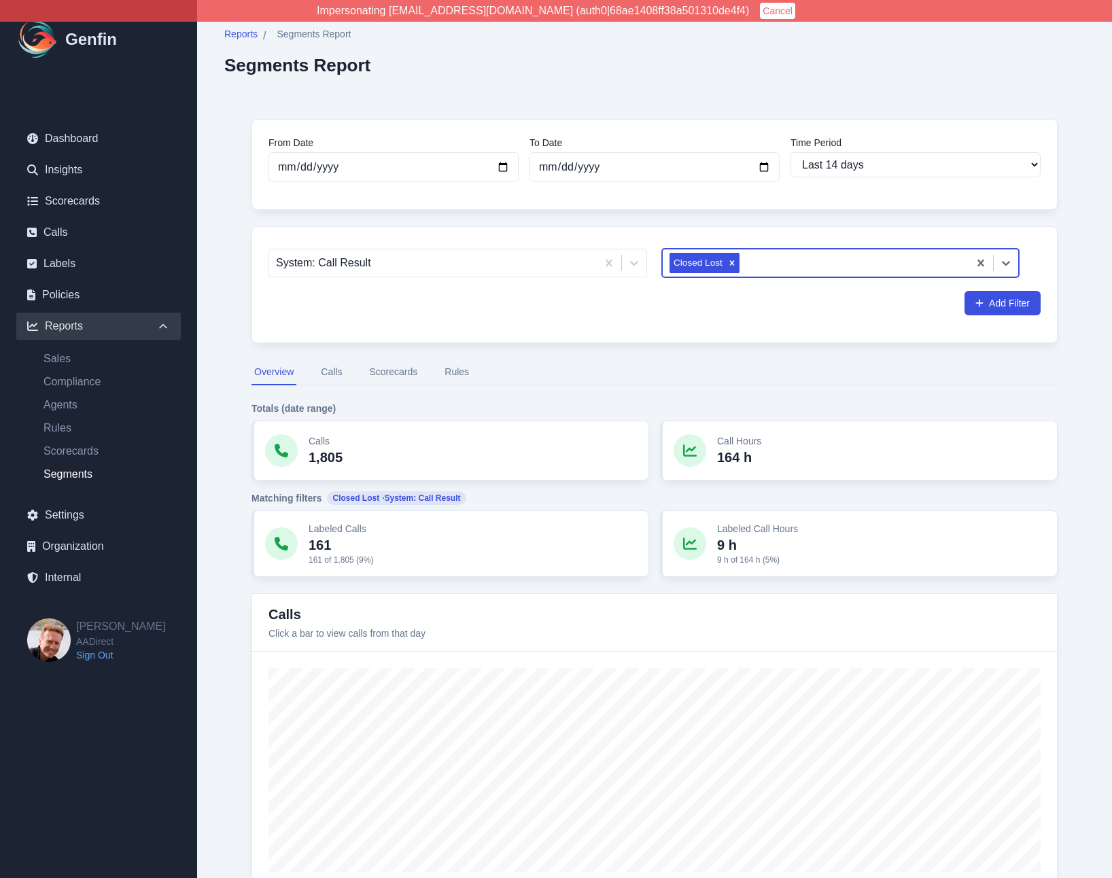
click at [383, 372] on button "Scorecards" at bounding box center [393, 373] width 54 height 26
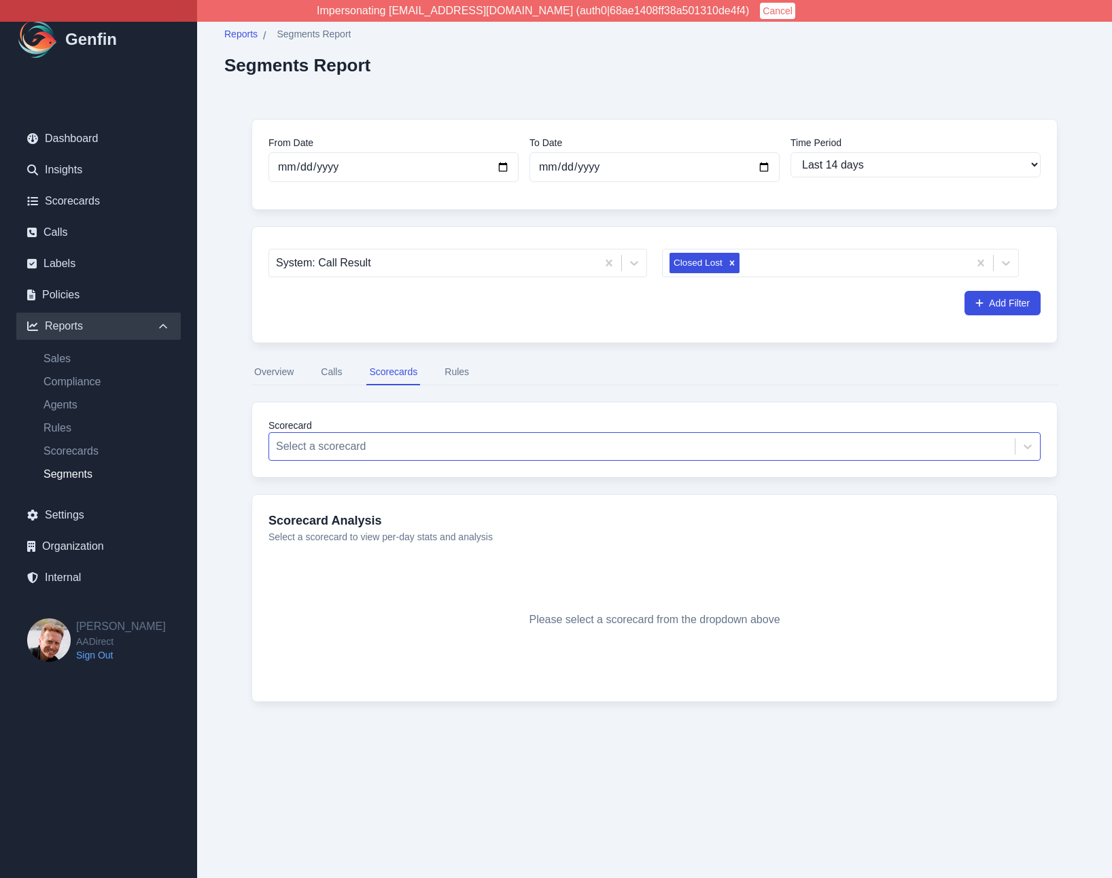
click at [400, 449] on div at bounding box center [642, 446] width 732 height 19
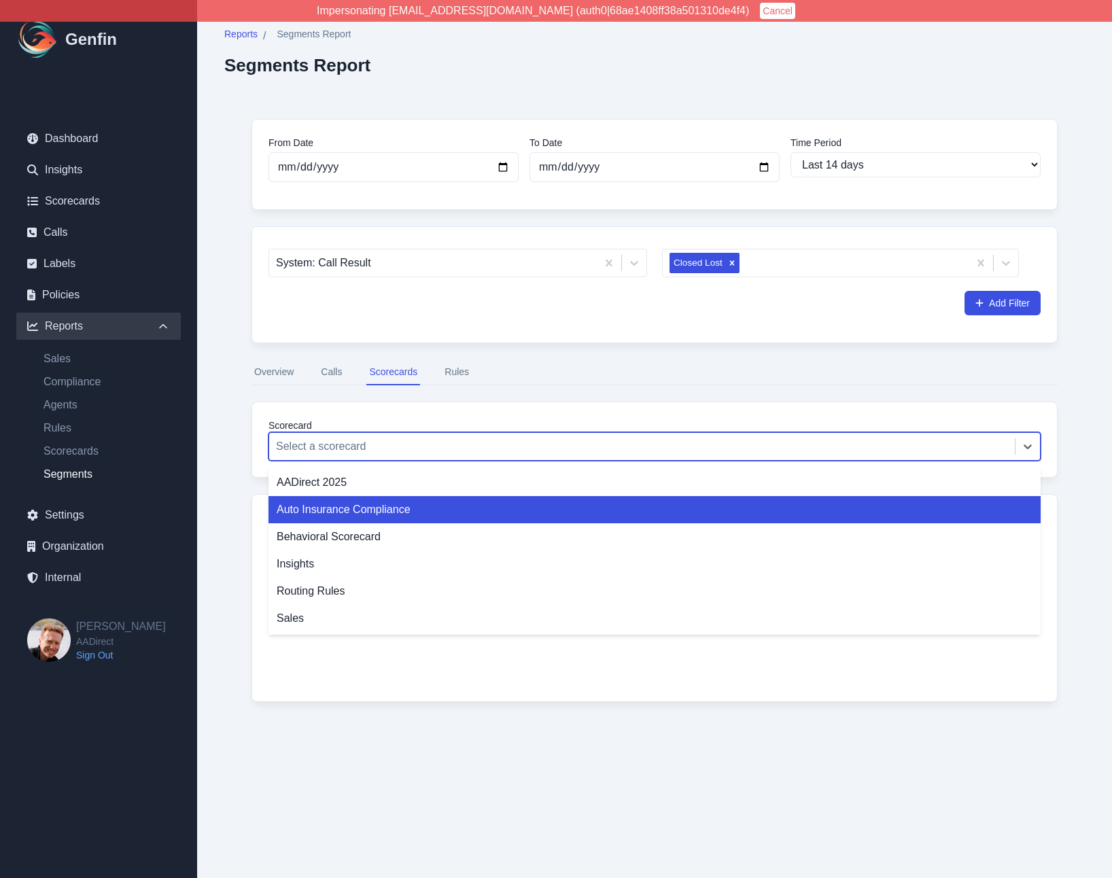
click at [385, 508] on div "Auto Insurance Compliance" at bounding box center [655, 509] width 772 height 27
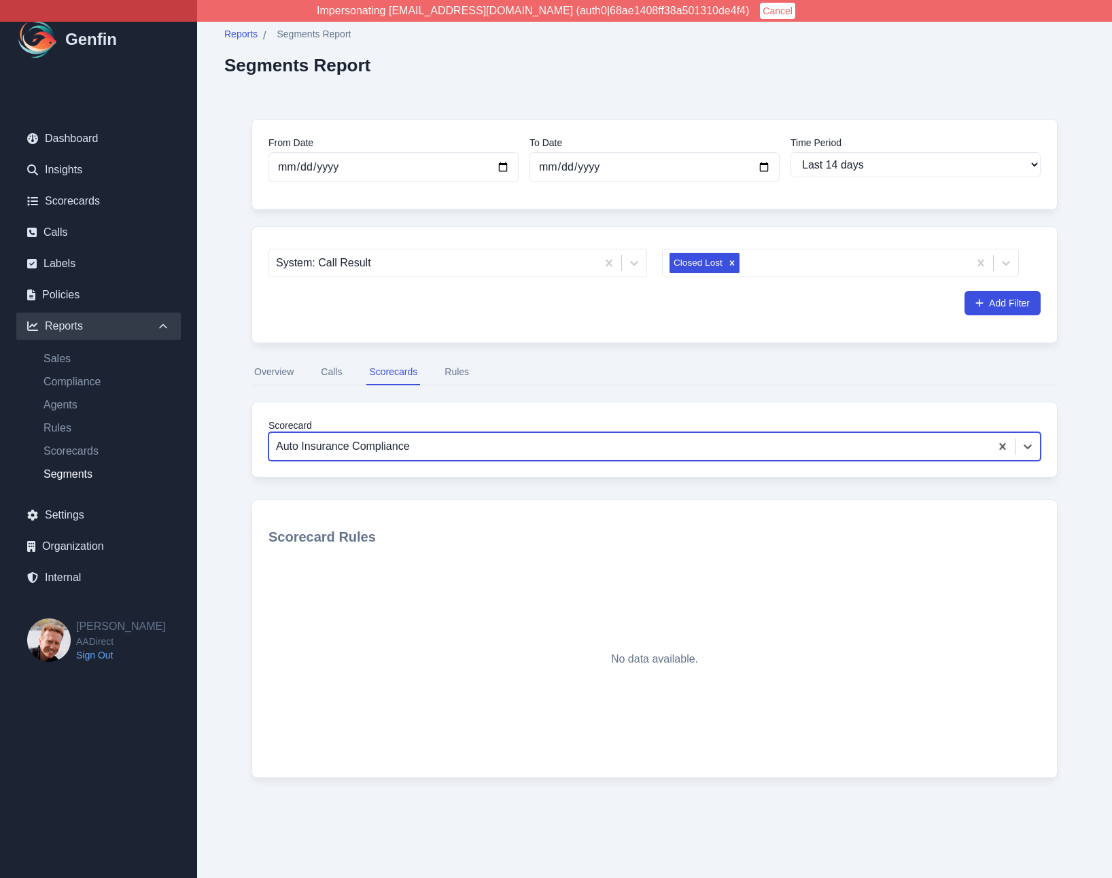
click at [389, 377] on button "Scorecards" at bounding box center [393, 373] width 54 height 26
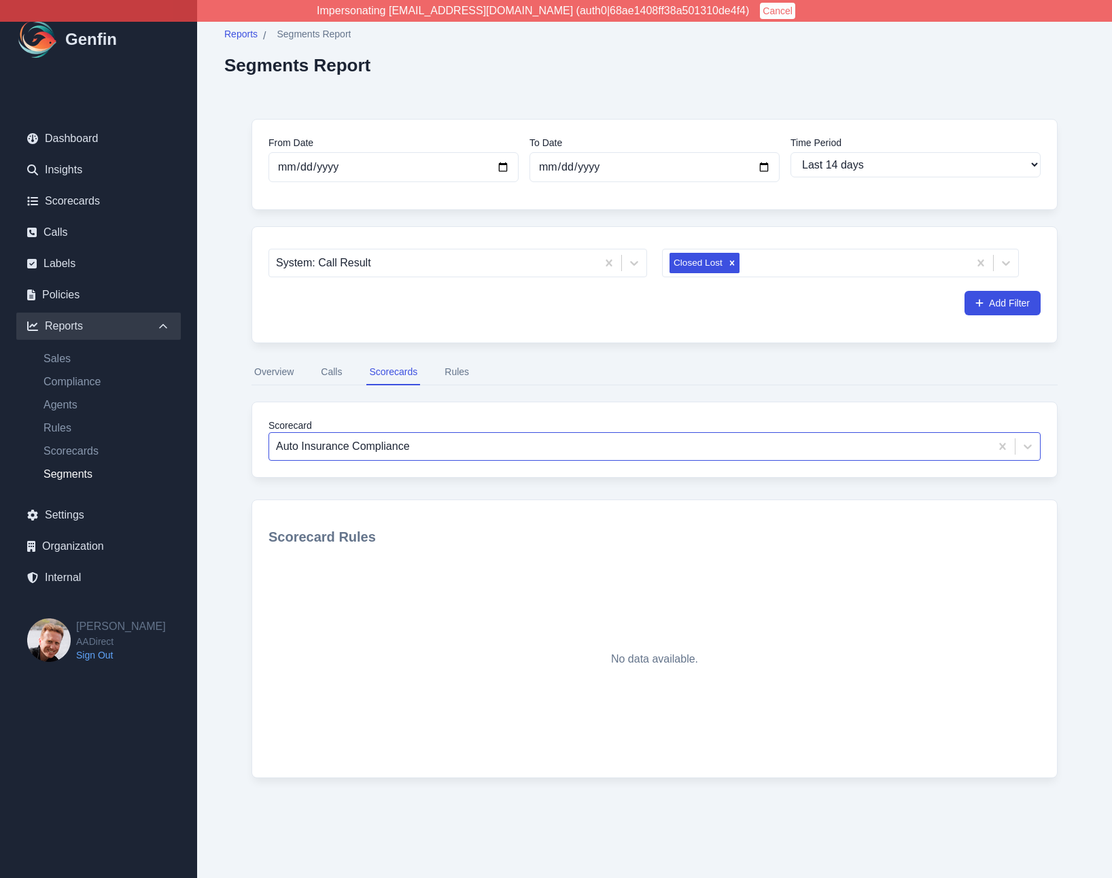
click at [381, 448] on div at bounding box center [630, 446] width 708 height 19
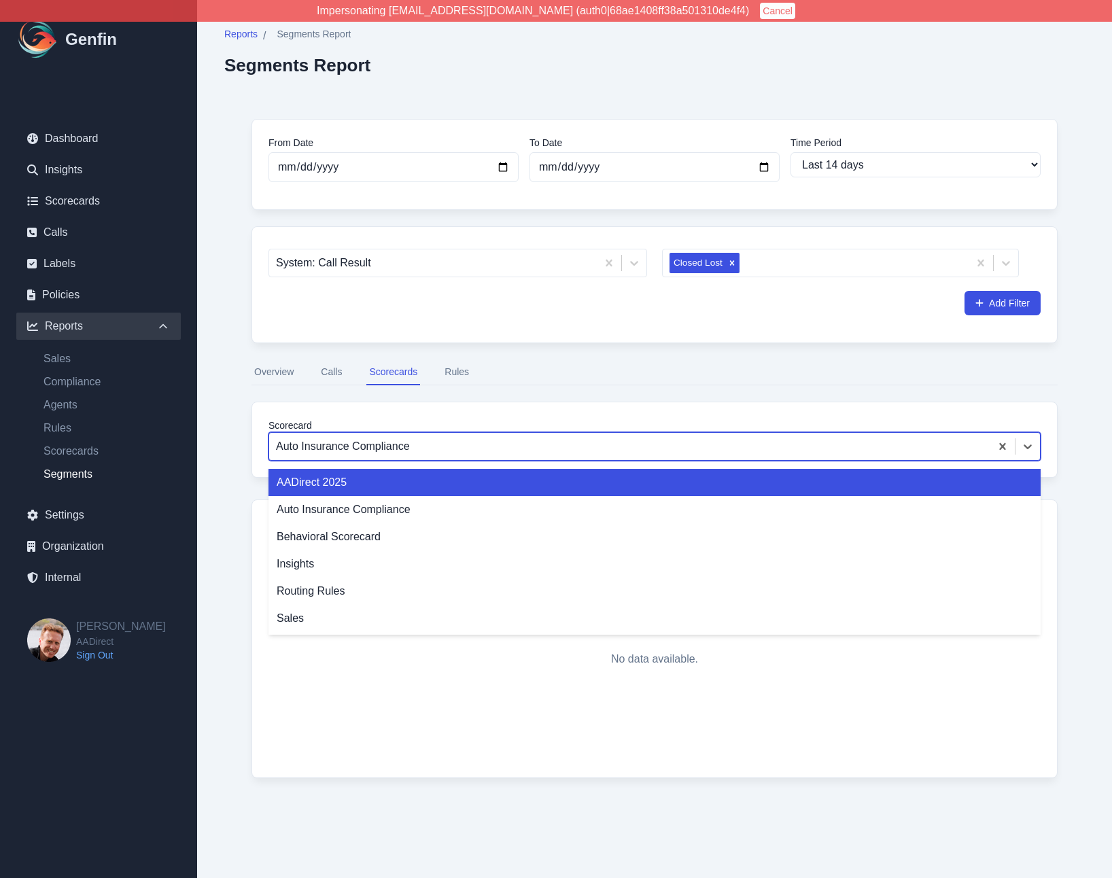
click at [377, 479] on div "AADirect 2025" at bounding box center [655, 482] width 772 height 27
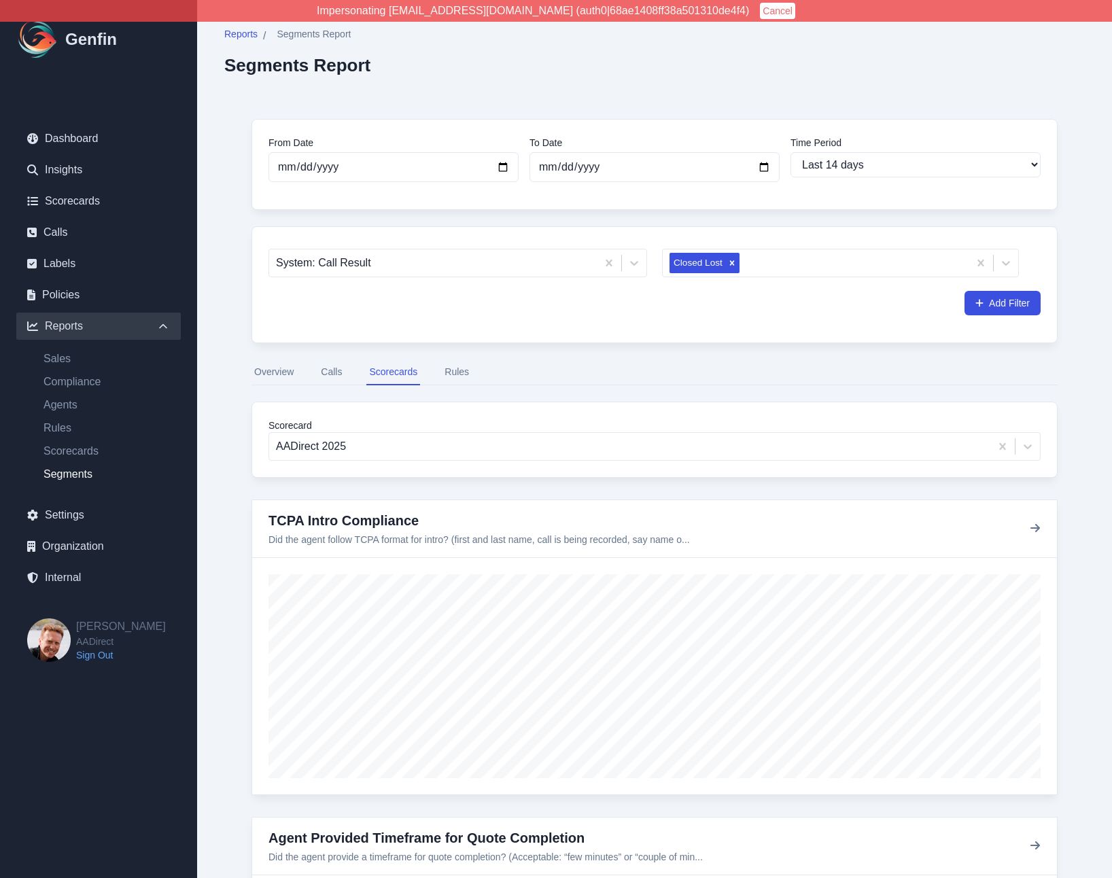
click at [462, 369] on button "Rules" at bounding box center [457, 373] width 30 height 26
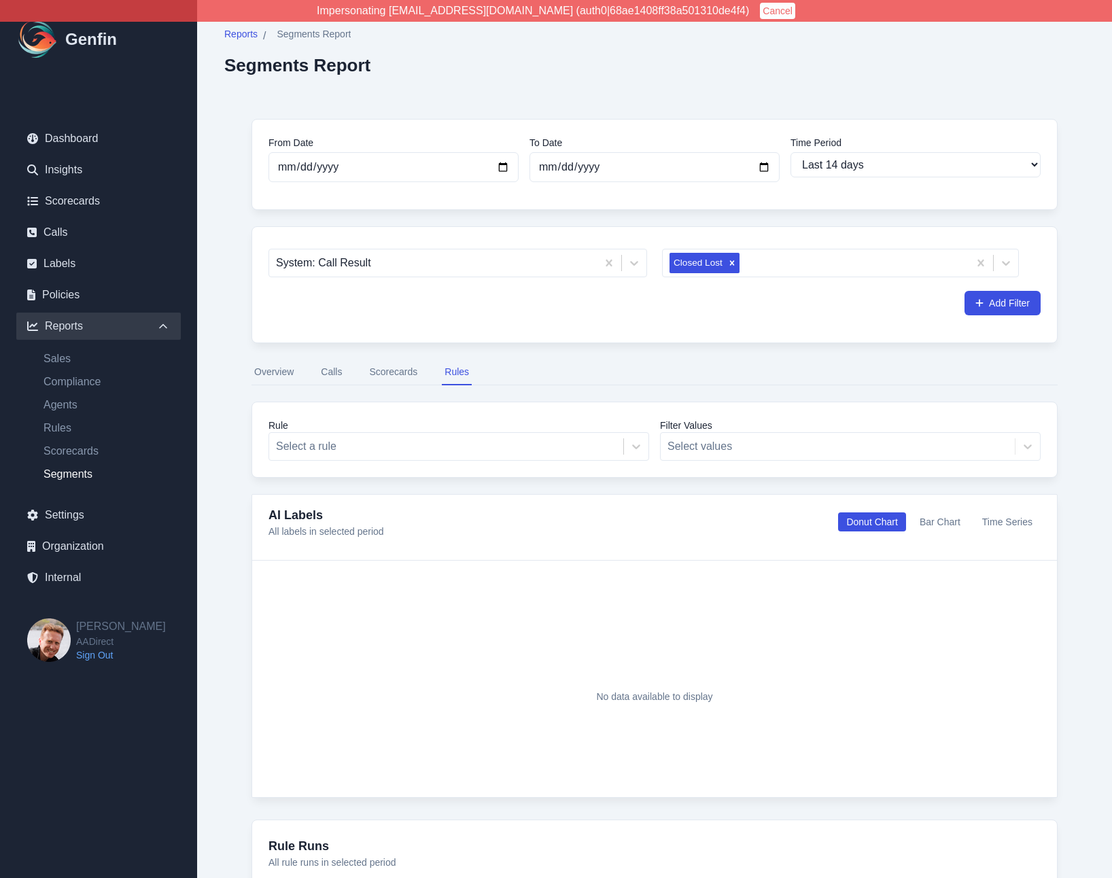
click at [401, 366] on button "Scorecards" at bounding box center [393, 373] width 54 height 26
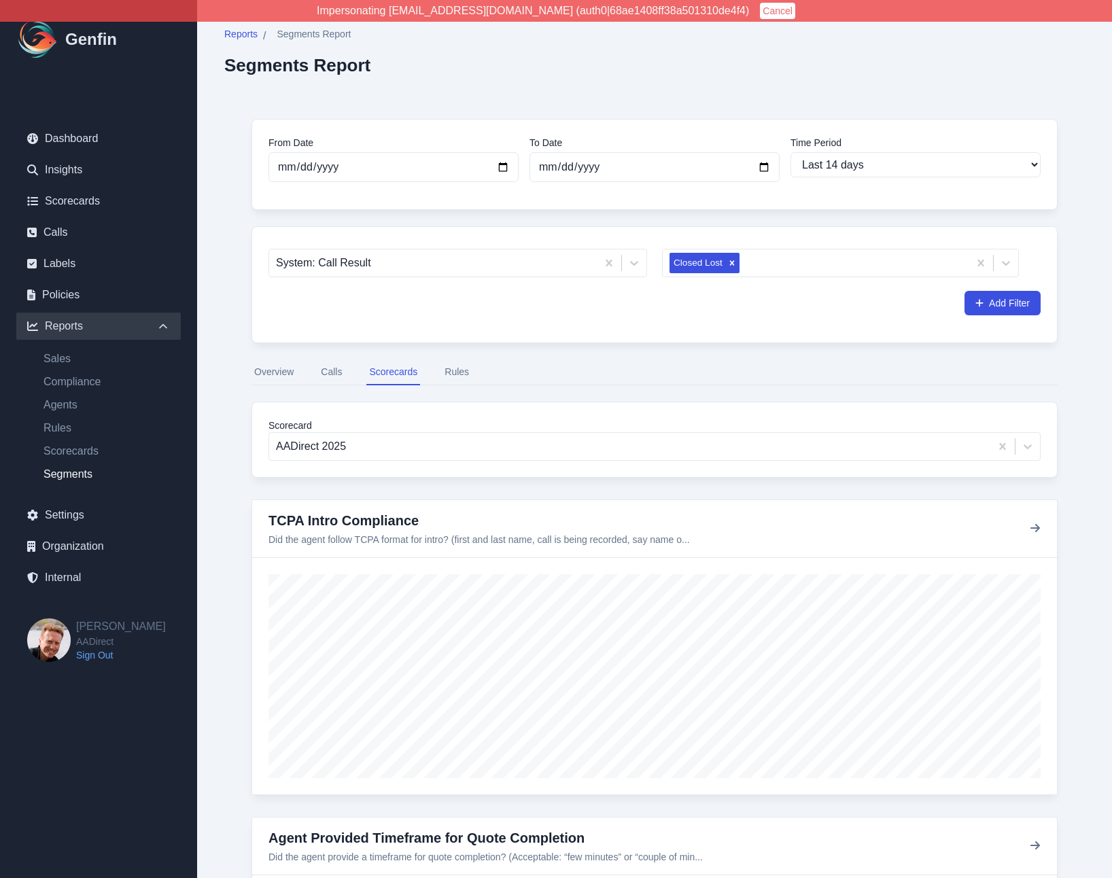
click at [457, 367] on button "Rules" at bounding box center [457, 373] width 30 height 26
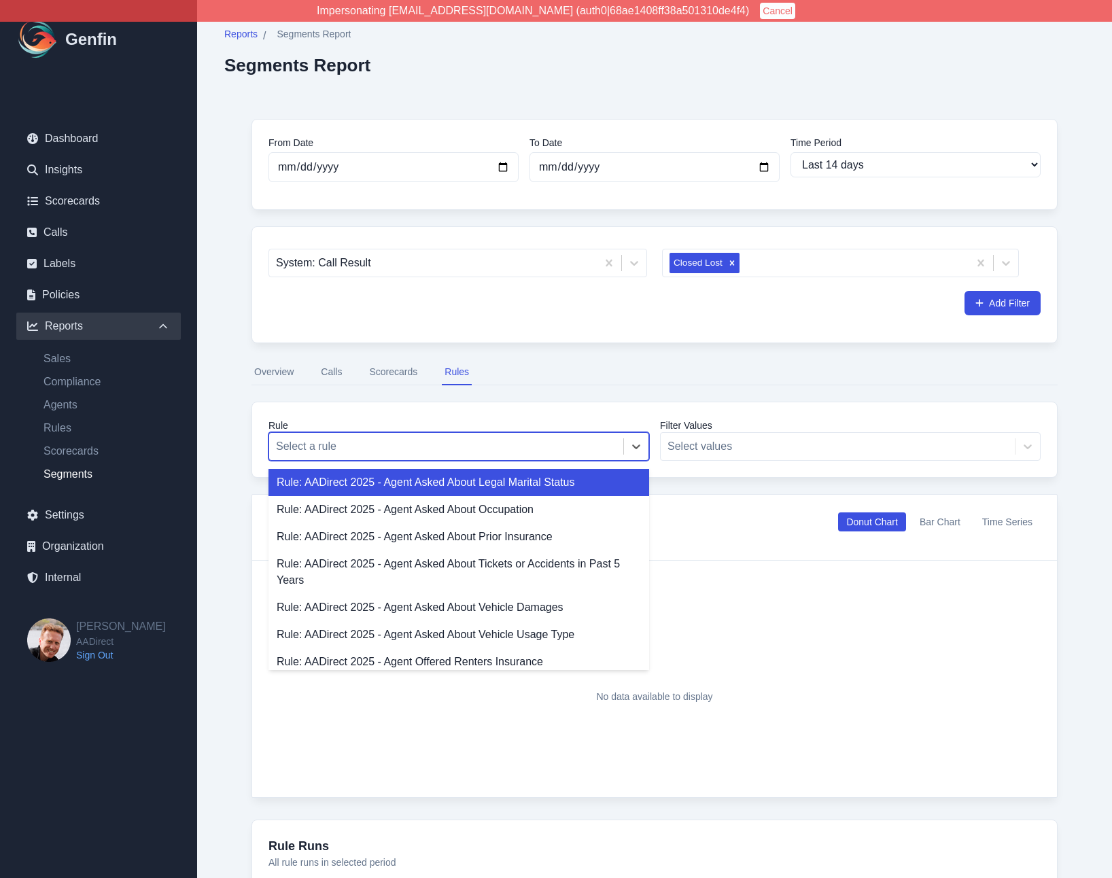
click at [404, 445] on div at bounding box center [446, 446] width 341 height 19
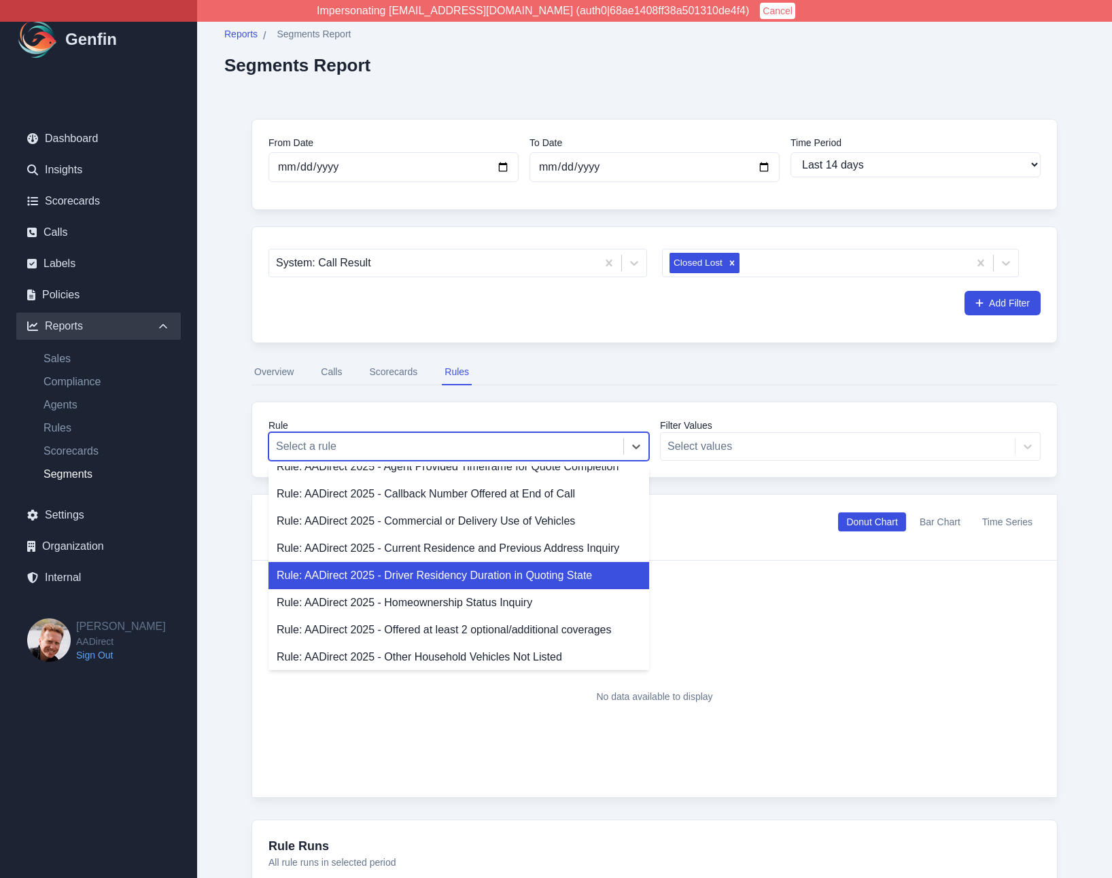
scroll to position [443, 0]
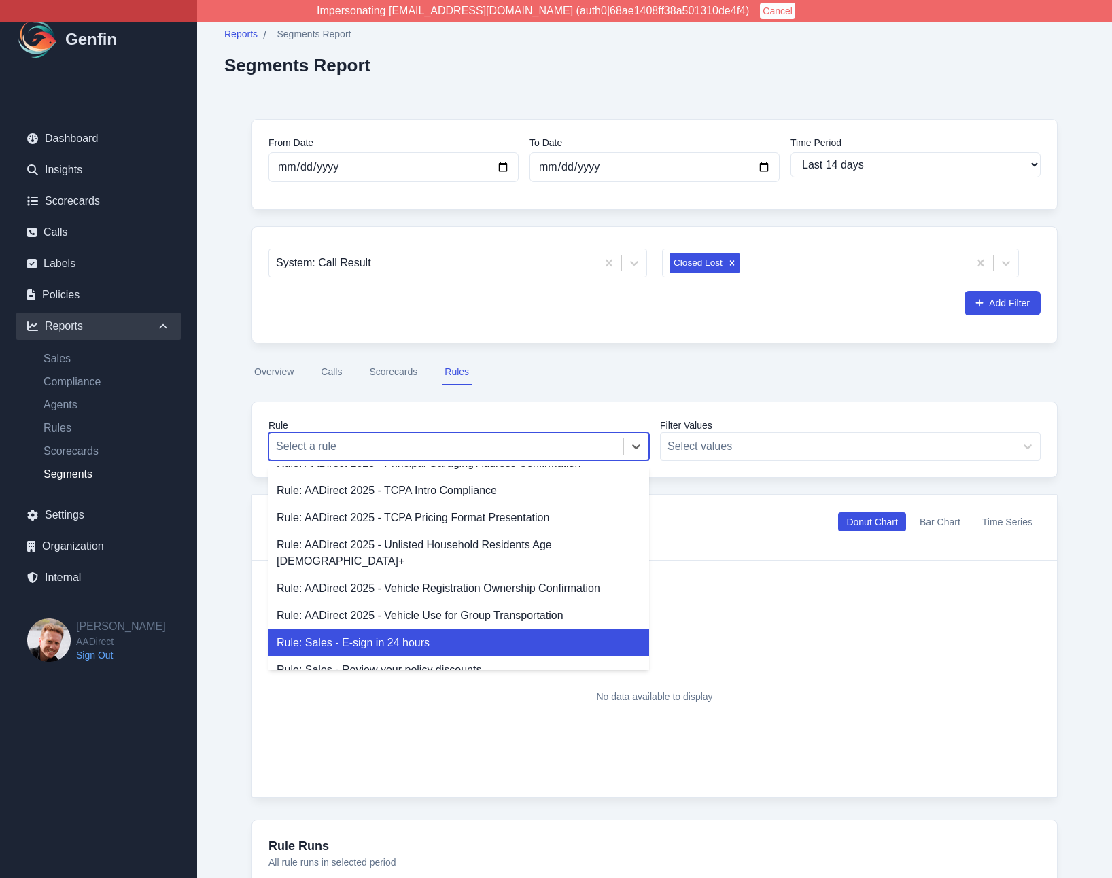
click at [391, 634] on div "Rule: Sales - E-sign in 24 hours" at bounding box center [459, 642] width 381 height 27
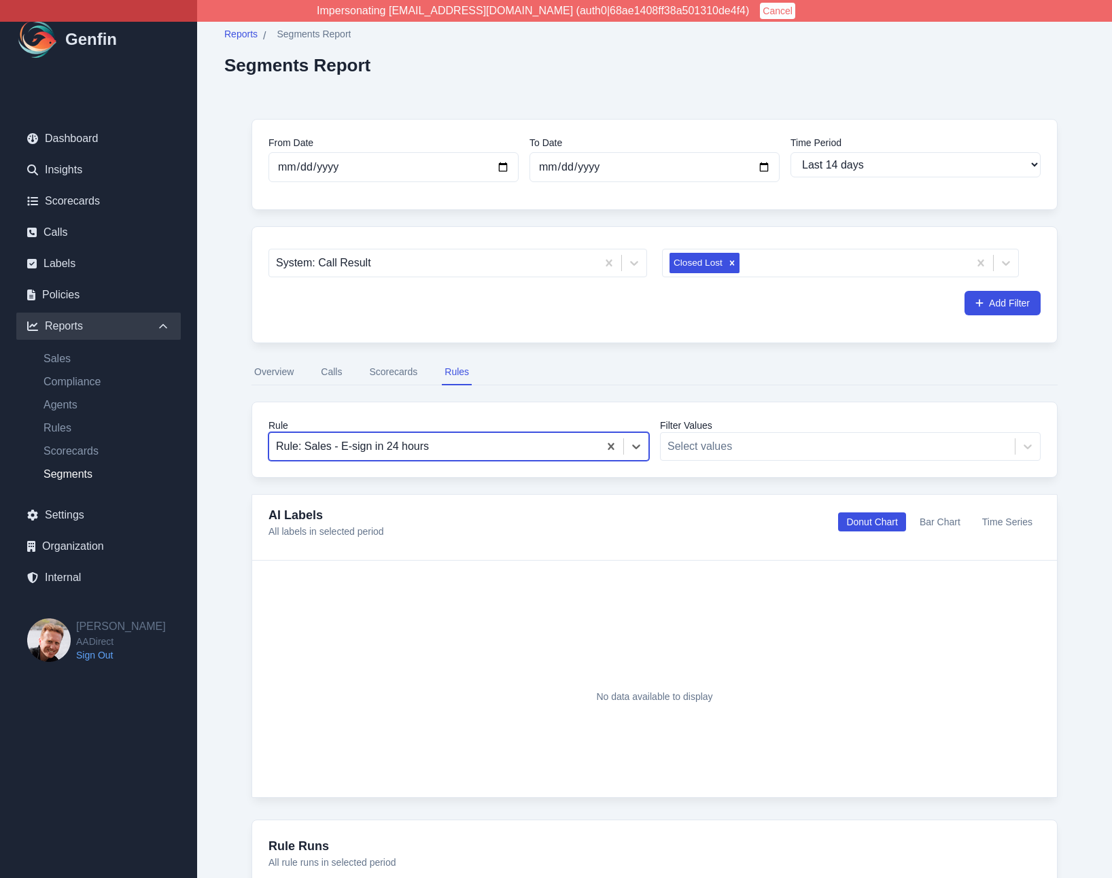
click at [421, 445] on div at bounding box center [434, 446] width 316 height 19
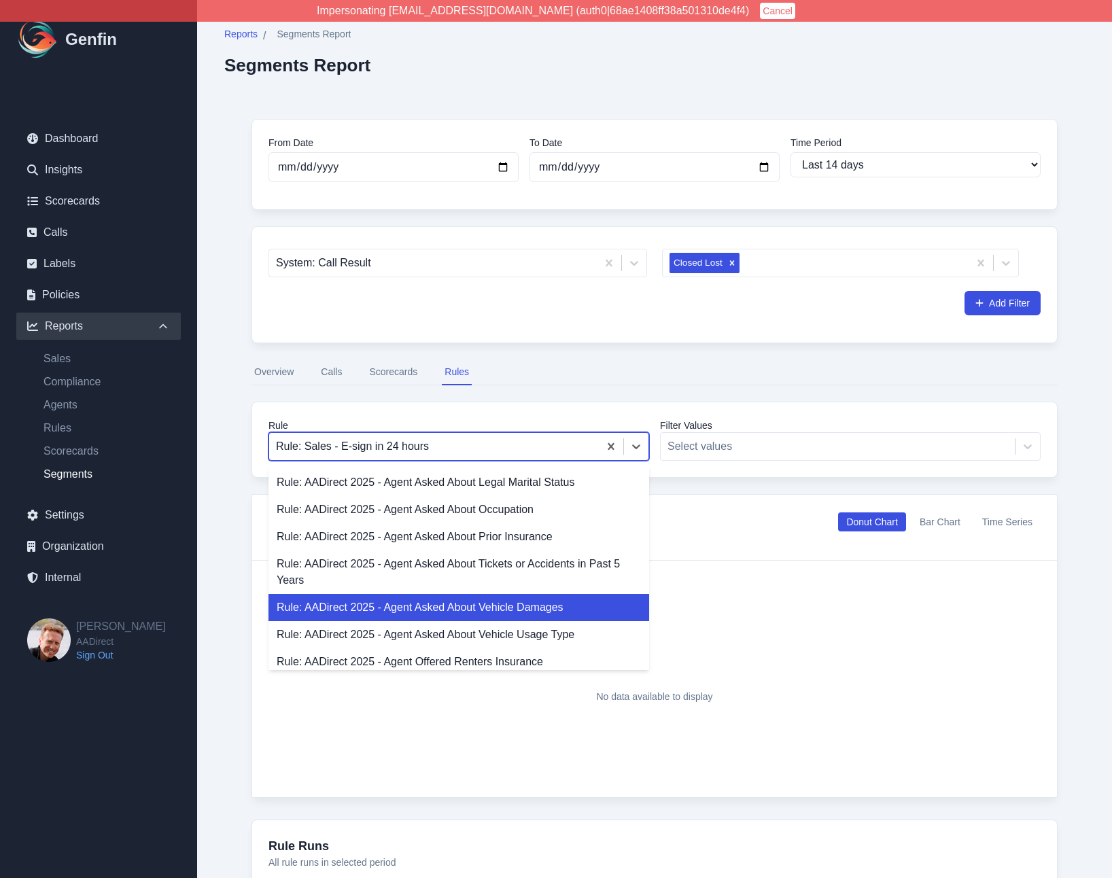
click at [417, 603] on div "Rule: AADirect 2025 - Agent Asked About Vehicle Damages" at bounding box center [459, 607] width 381 height 27
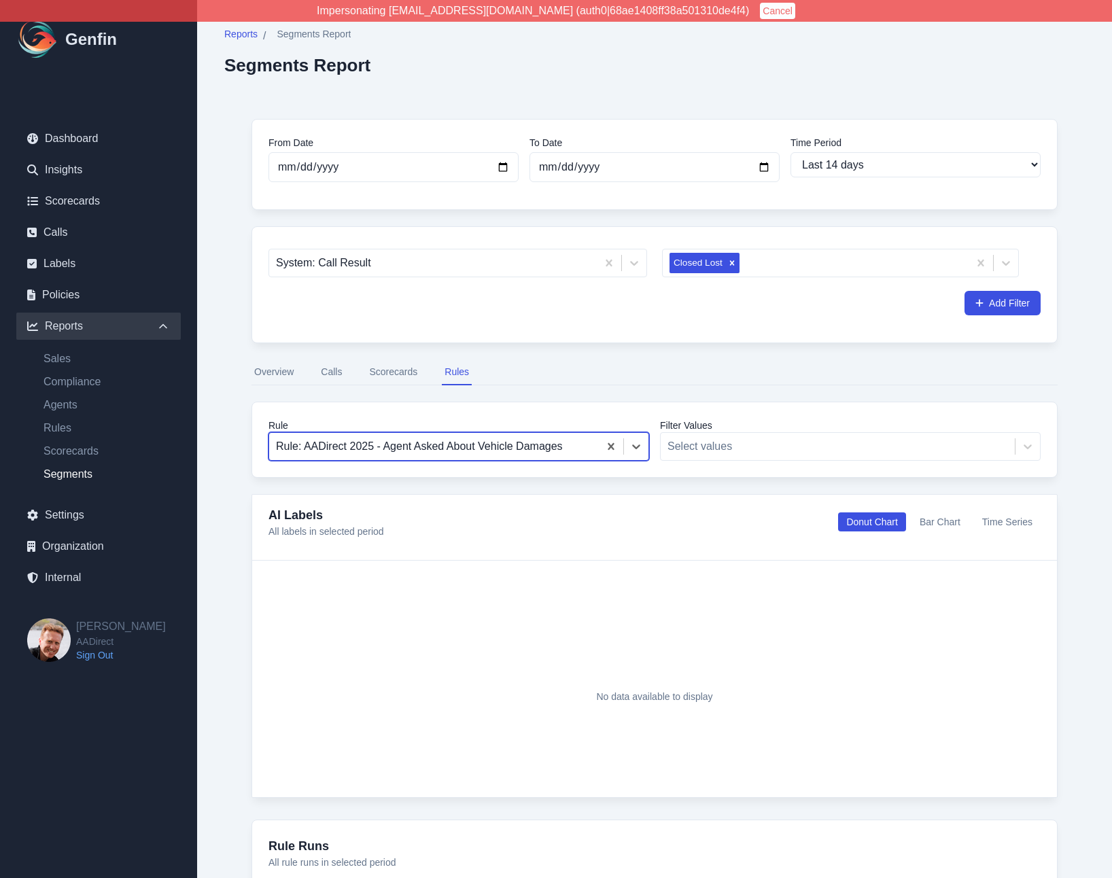
click at [450, 447] on div at bounding box center [434, 446] width 316 height 19
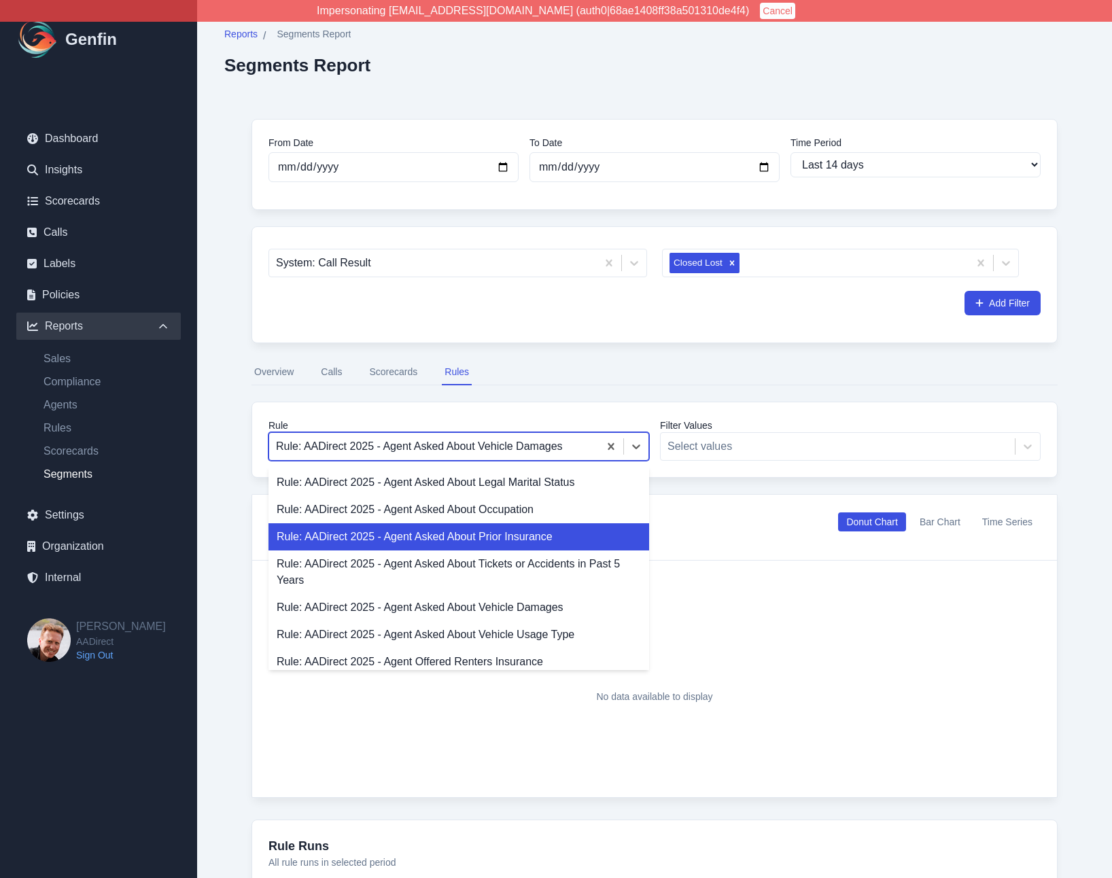
scroll to position [443, 0]
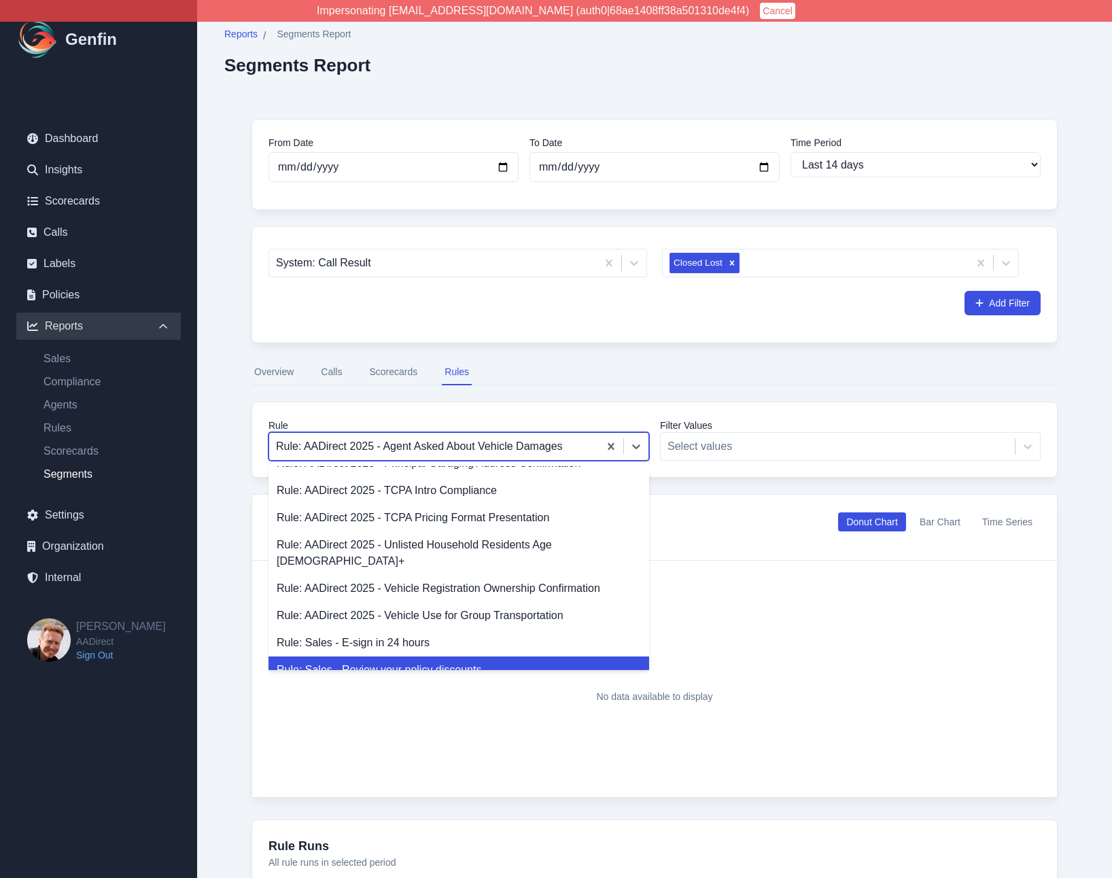
click at [421, 659] on div "Rule: Sales - Review your policy discounts" at bounding box center [459, 670] width 381 height 27
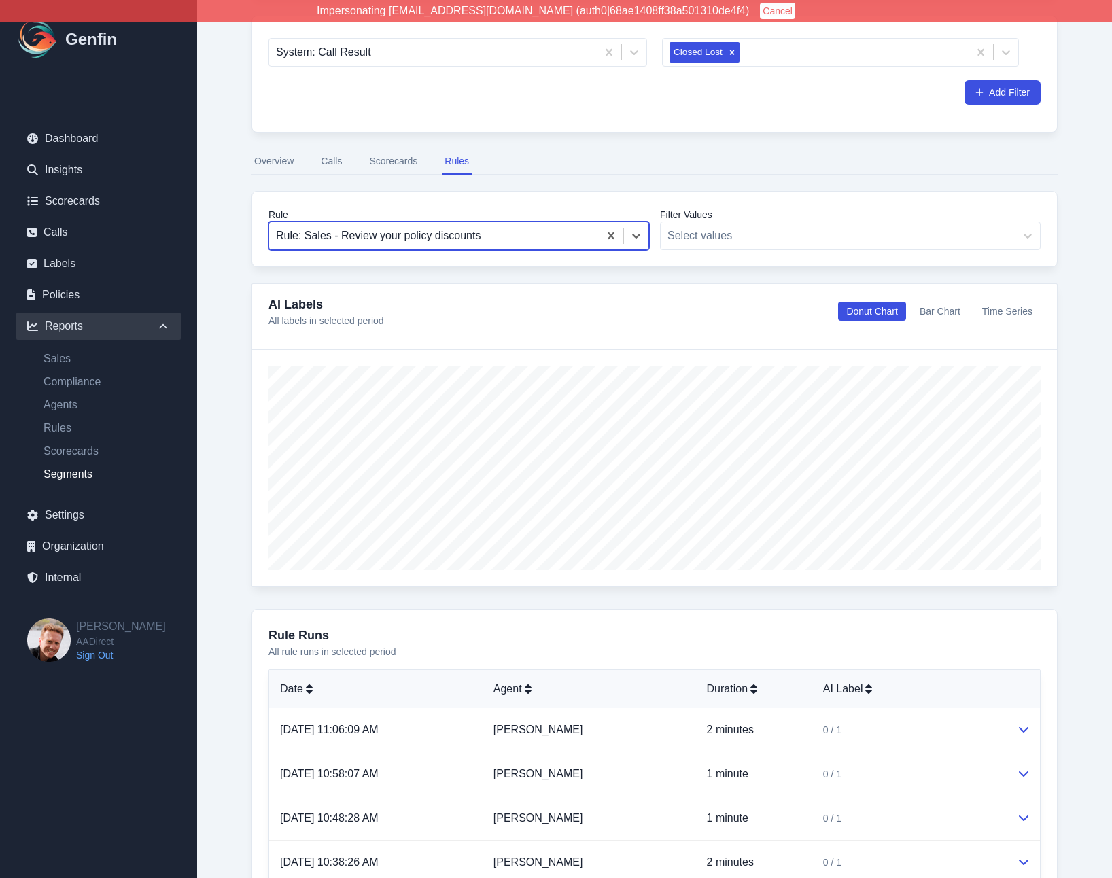
scroll to position [625, 0]
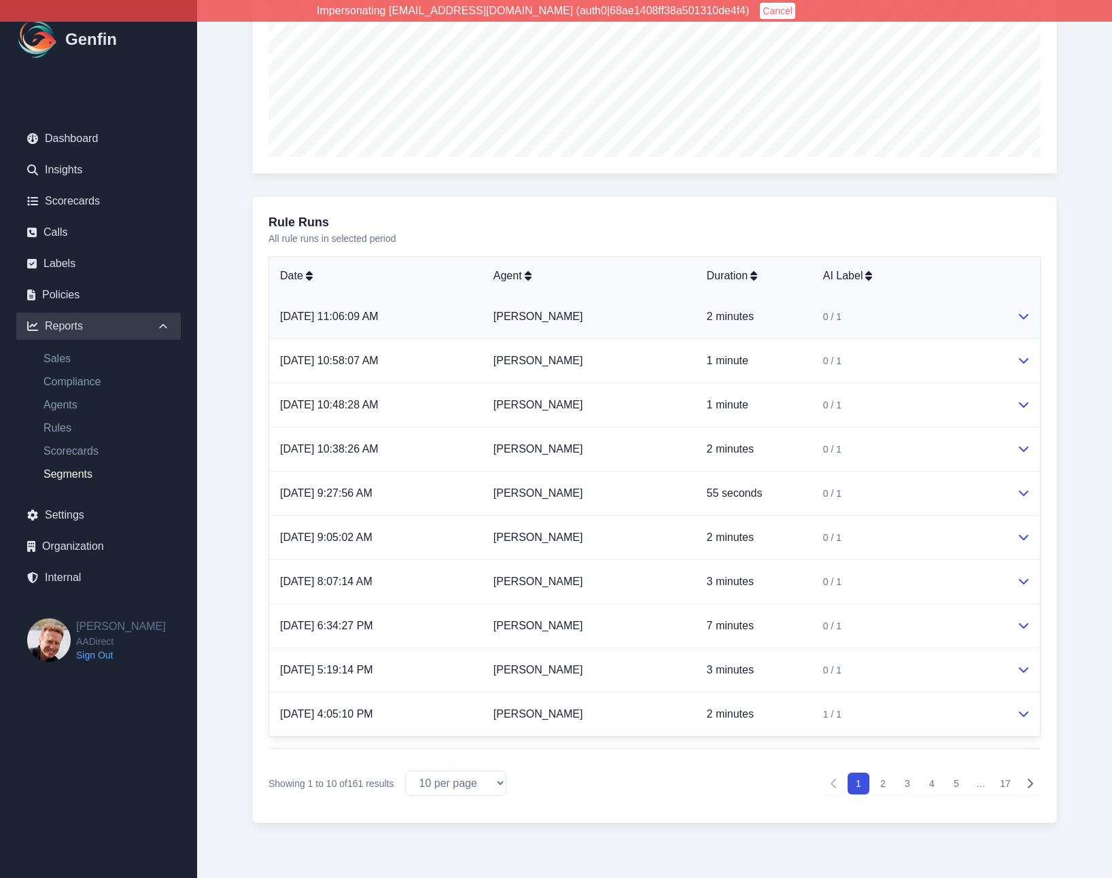
click at [935, 319] on div "0 / 1" at bounding box center [909, 317] width 172 height 14
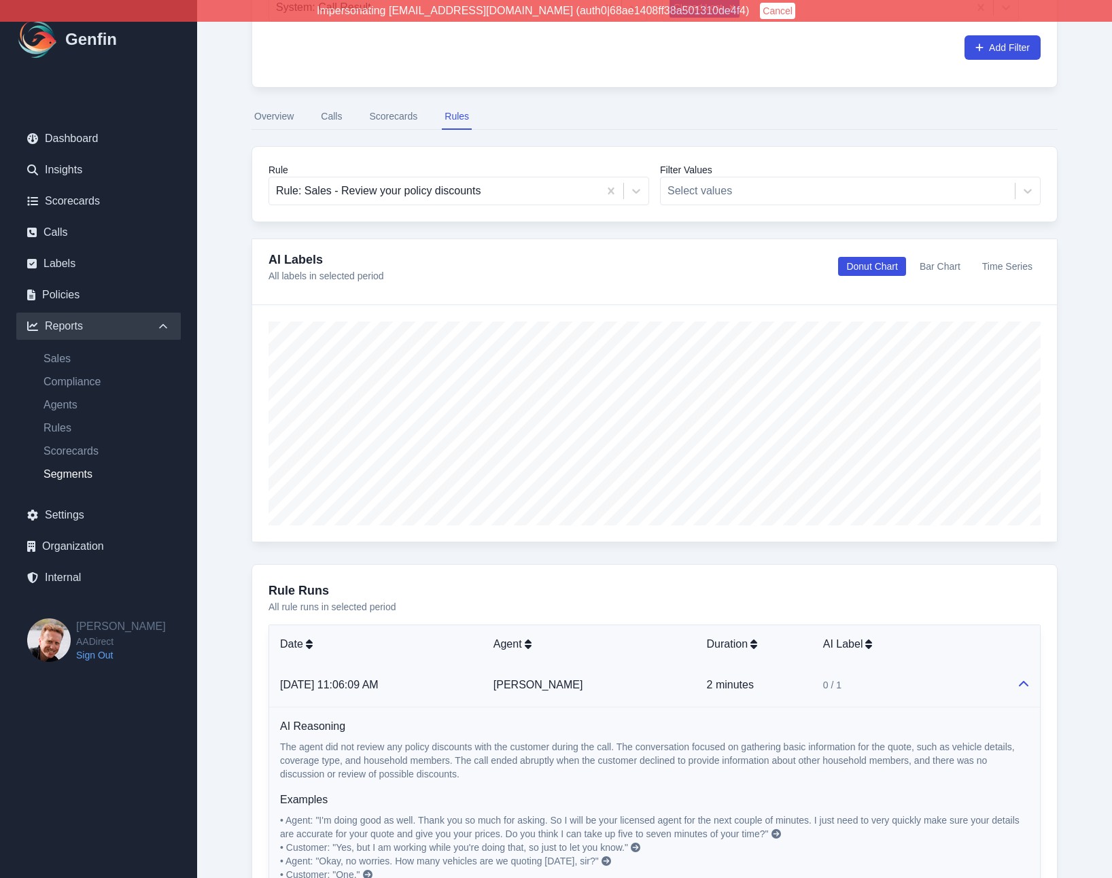
scroll to position [0, 0]
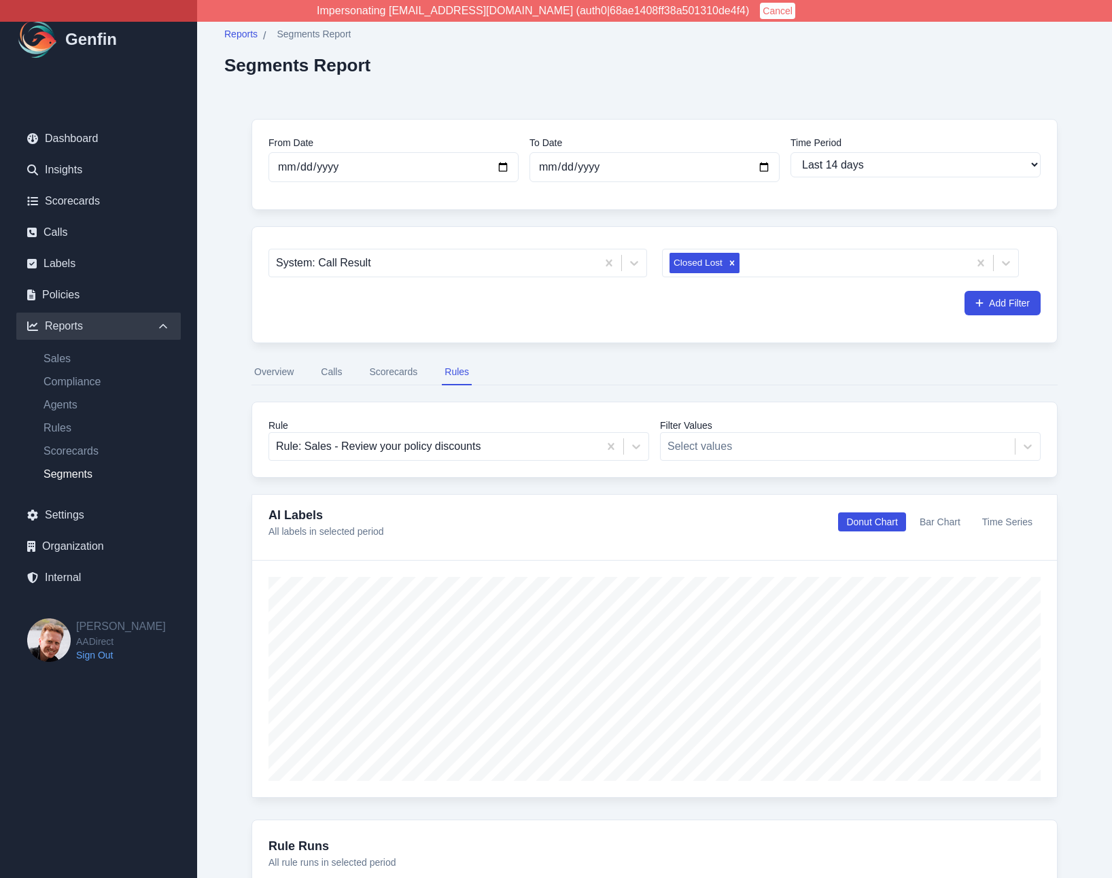
click at [760, 8] on button "Cancel" at bounding box center [777, 11] width 35 height 16
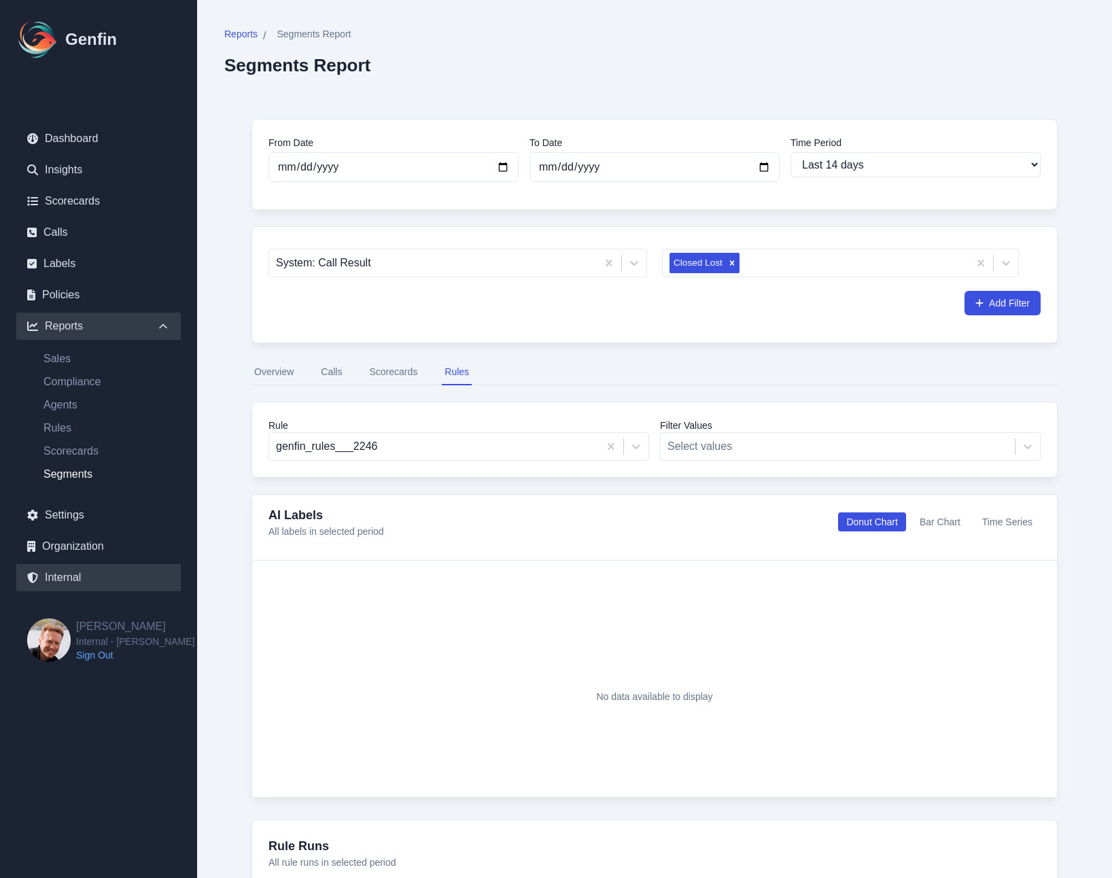
click at [69, 581] on link "Internal" at bounding box center [98, 577] width 165 height 27
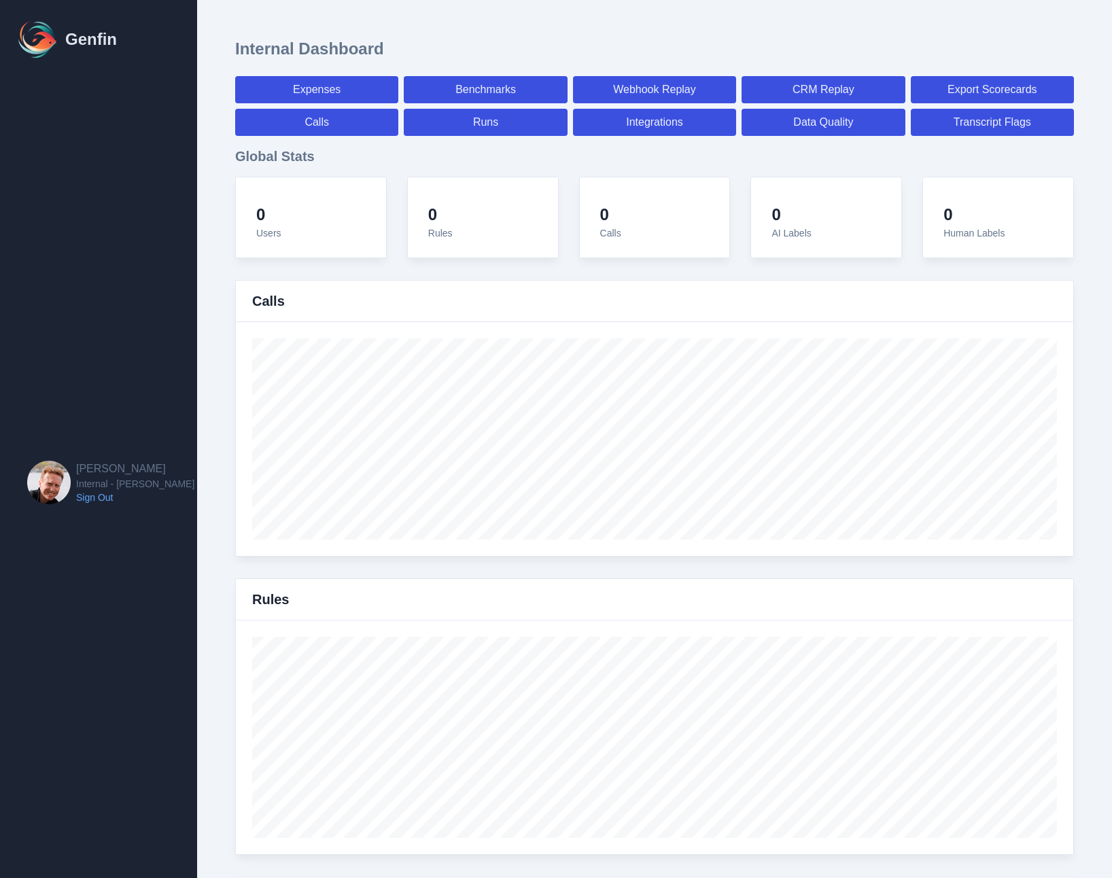
select select "paid"
select select "7"
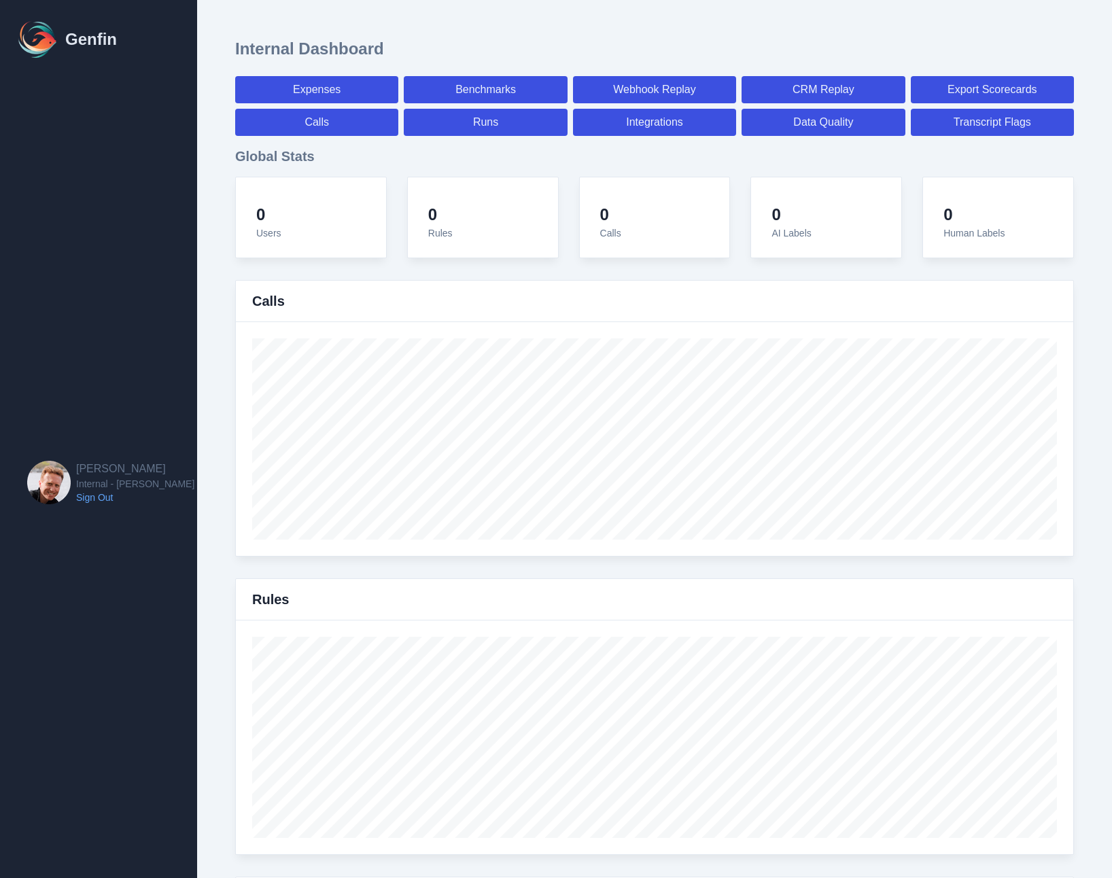
select select "paid"
select select "7"
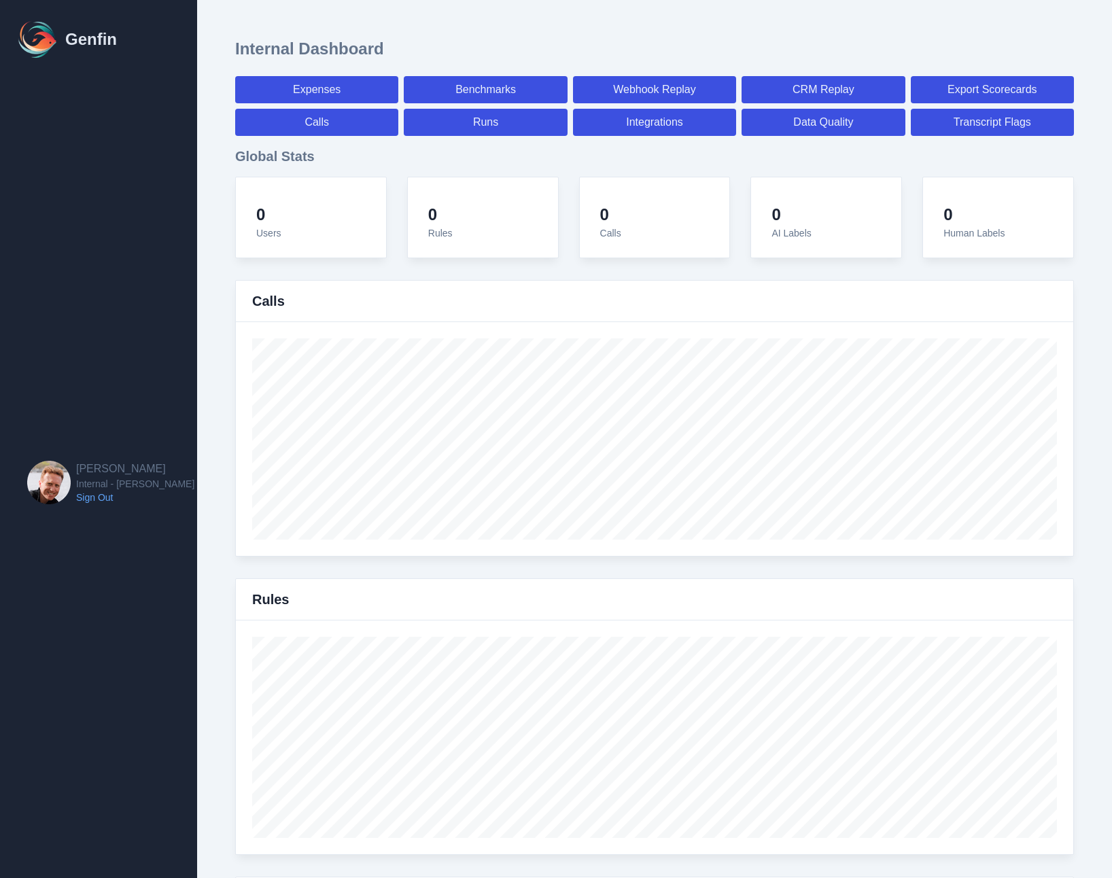
select select "7"
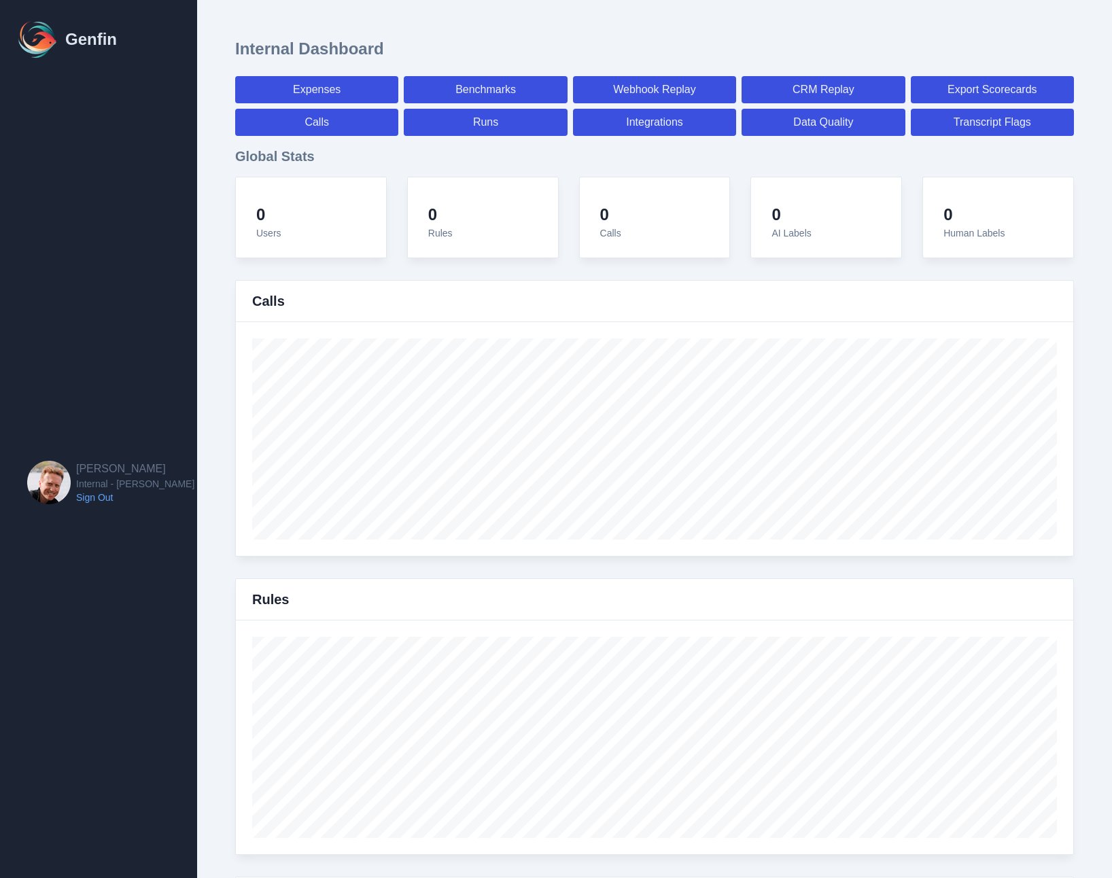
select select "7"
select select "paid"
select select "7"
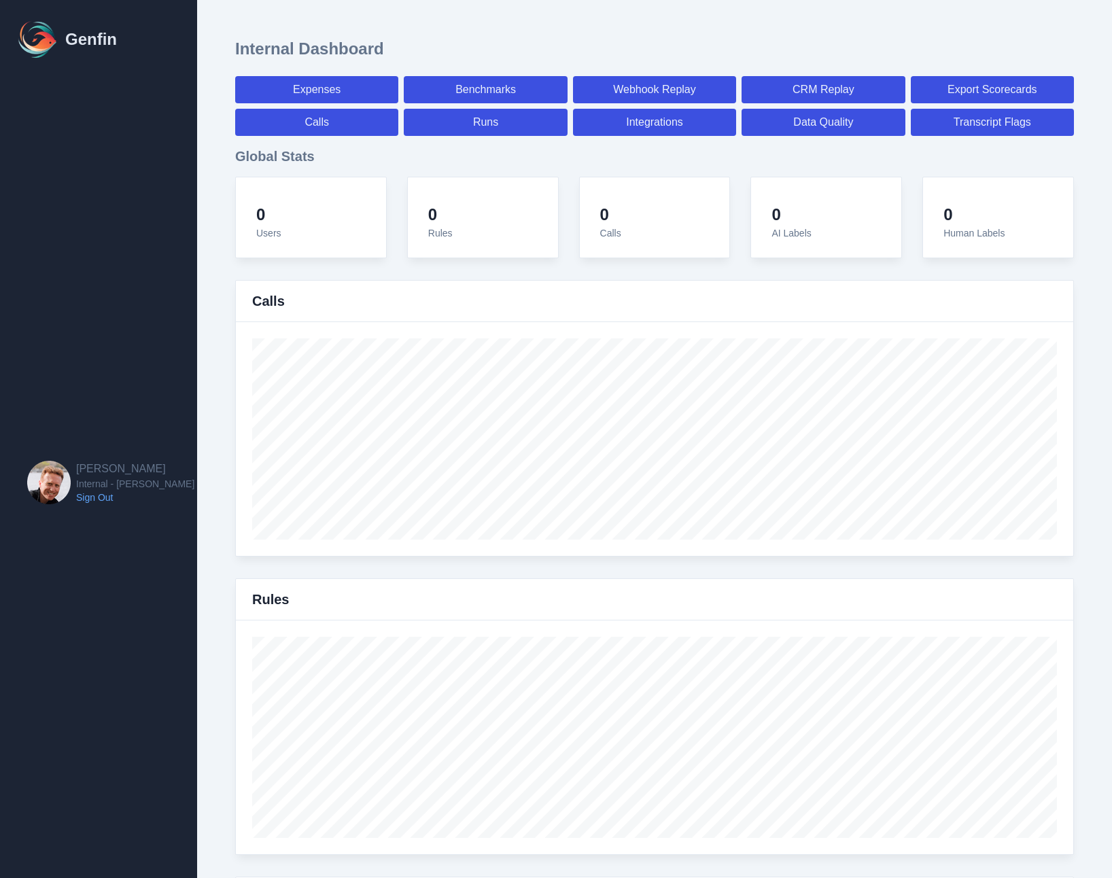
select select "7"
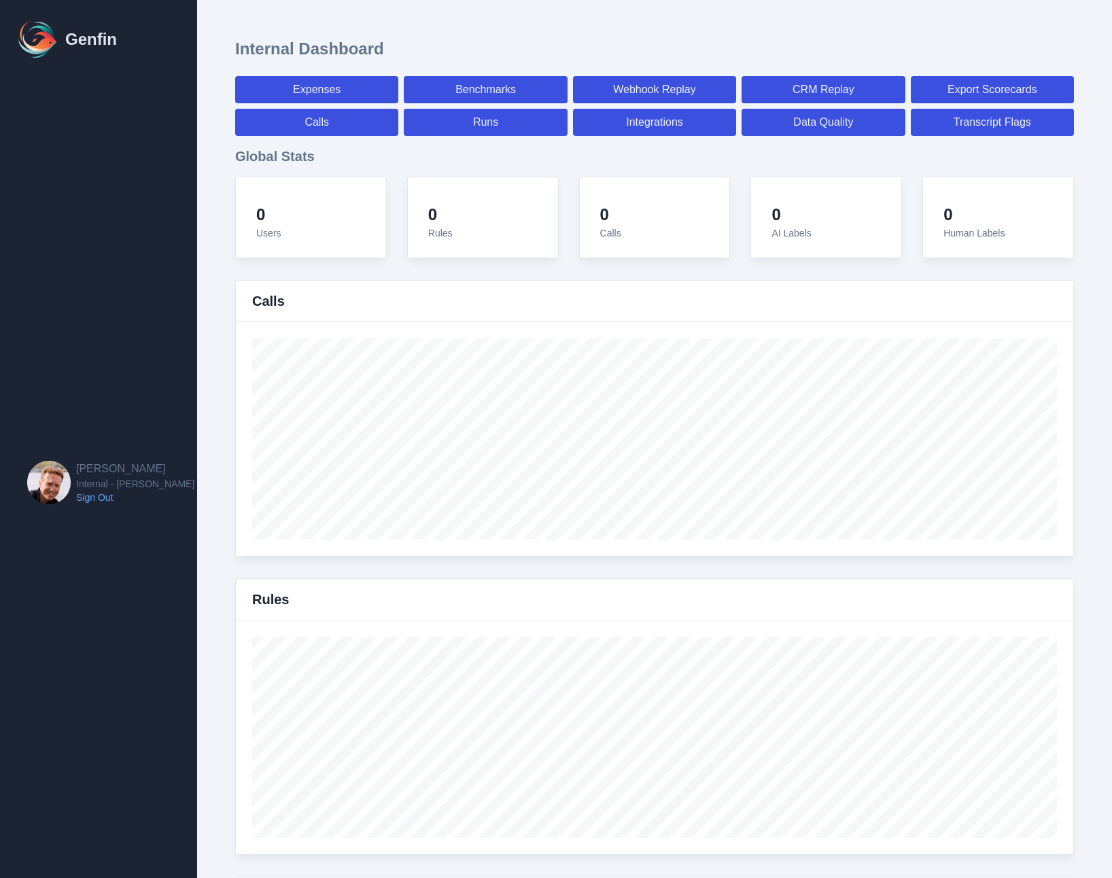
select select "7"
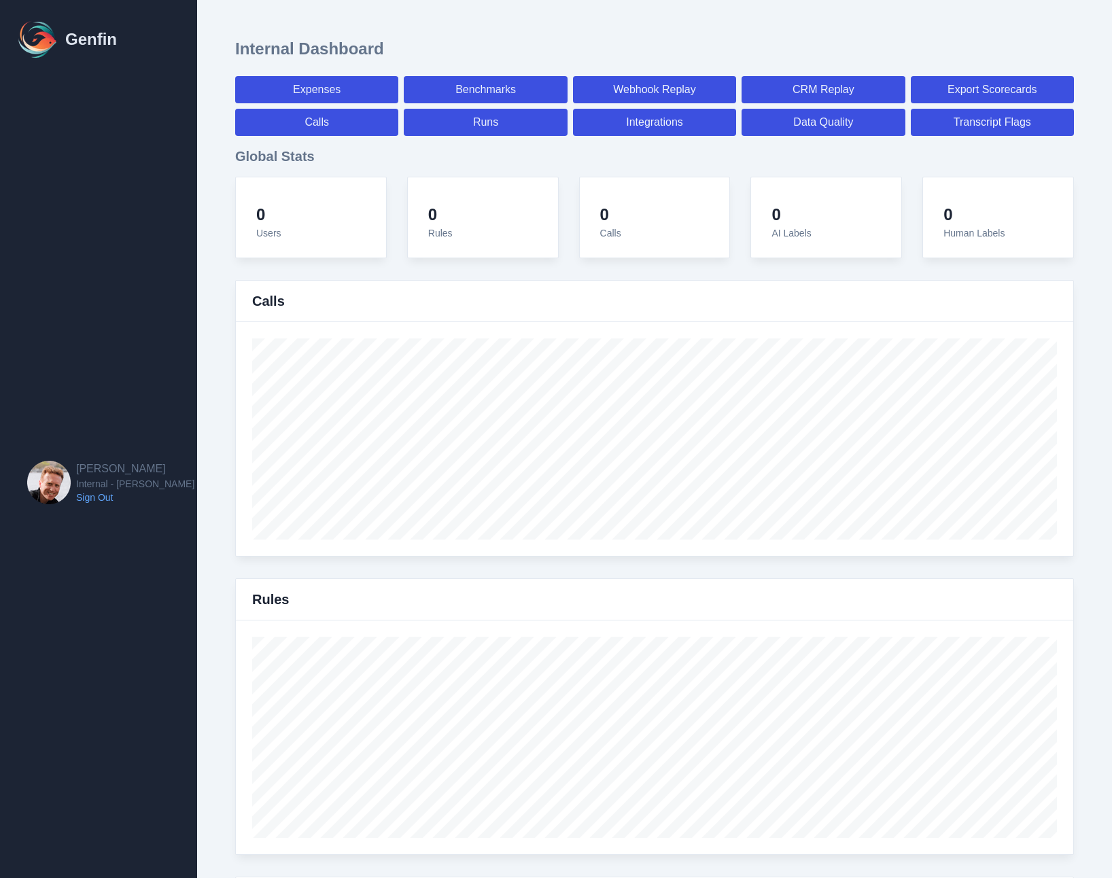
select select "paid"
select select "7"
select select "paid"
select select "7"
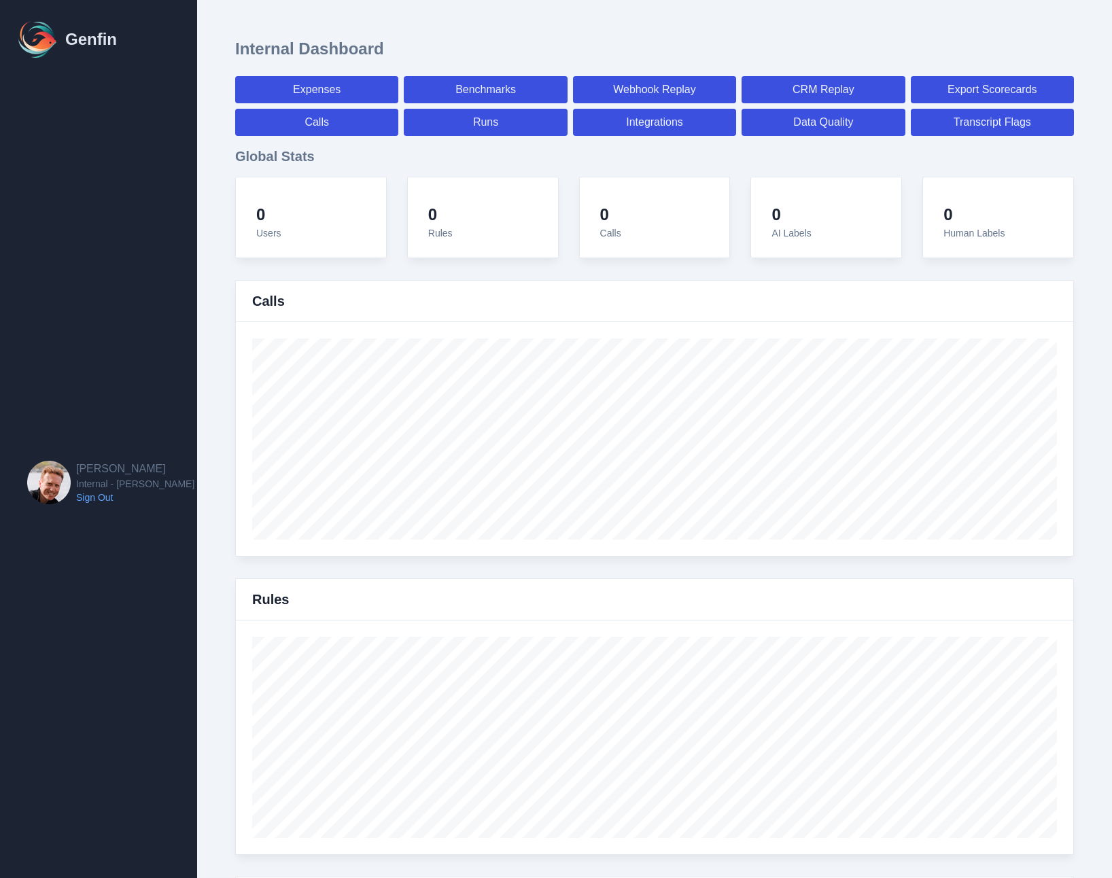
select select "paid"
select select "7"
select select "paid"
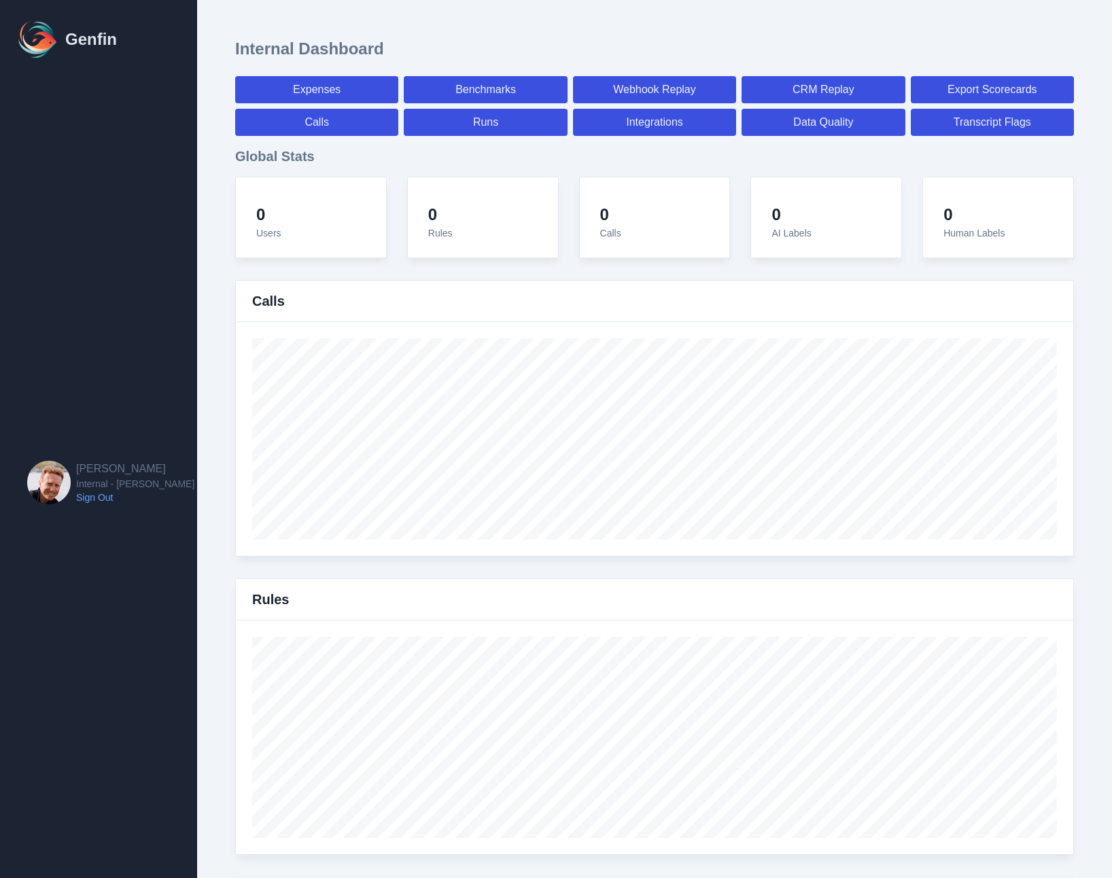
select select "7"
select select "paid"
select select "7"
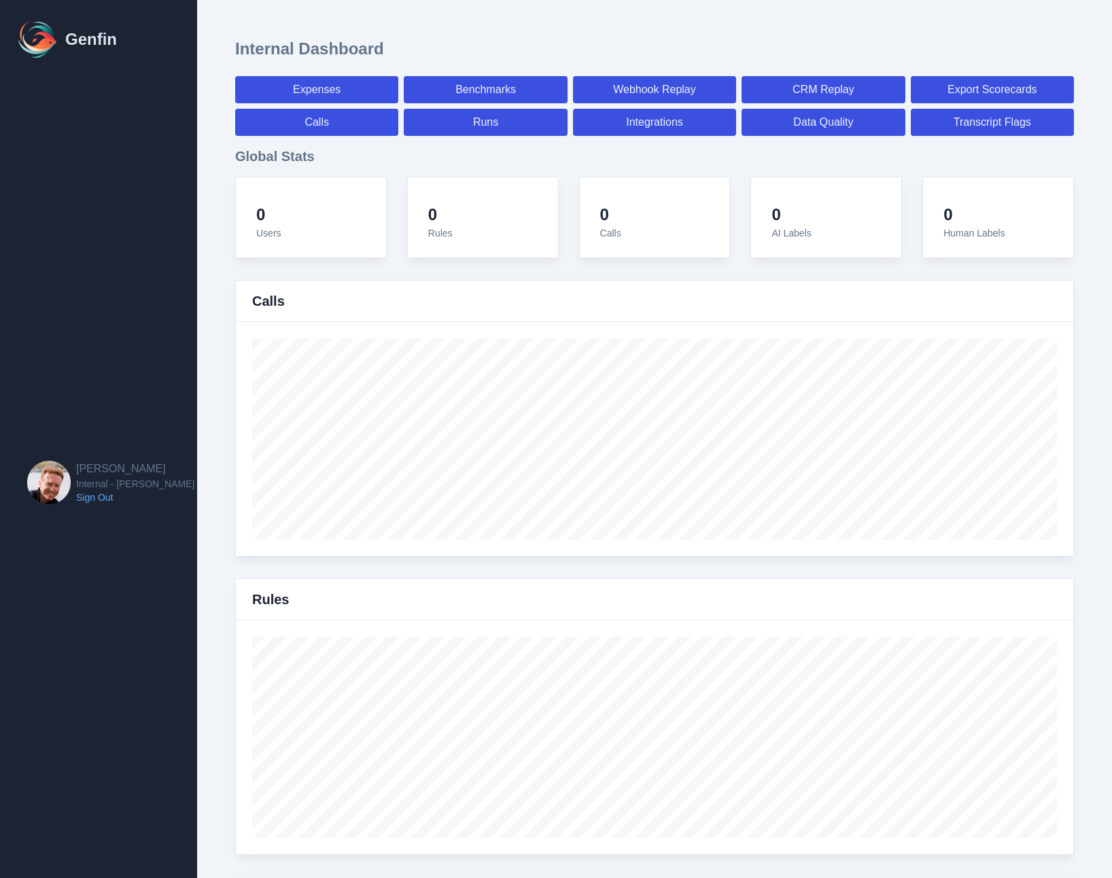
select select "7"
select select "paid"
select select "7"
select select "paid"
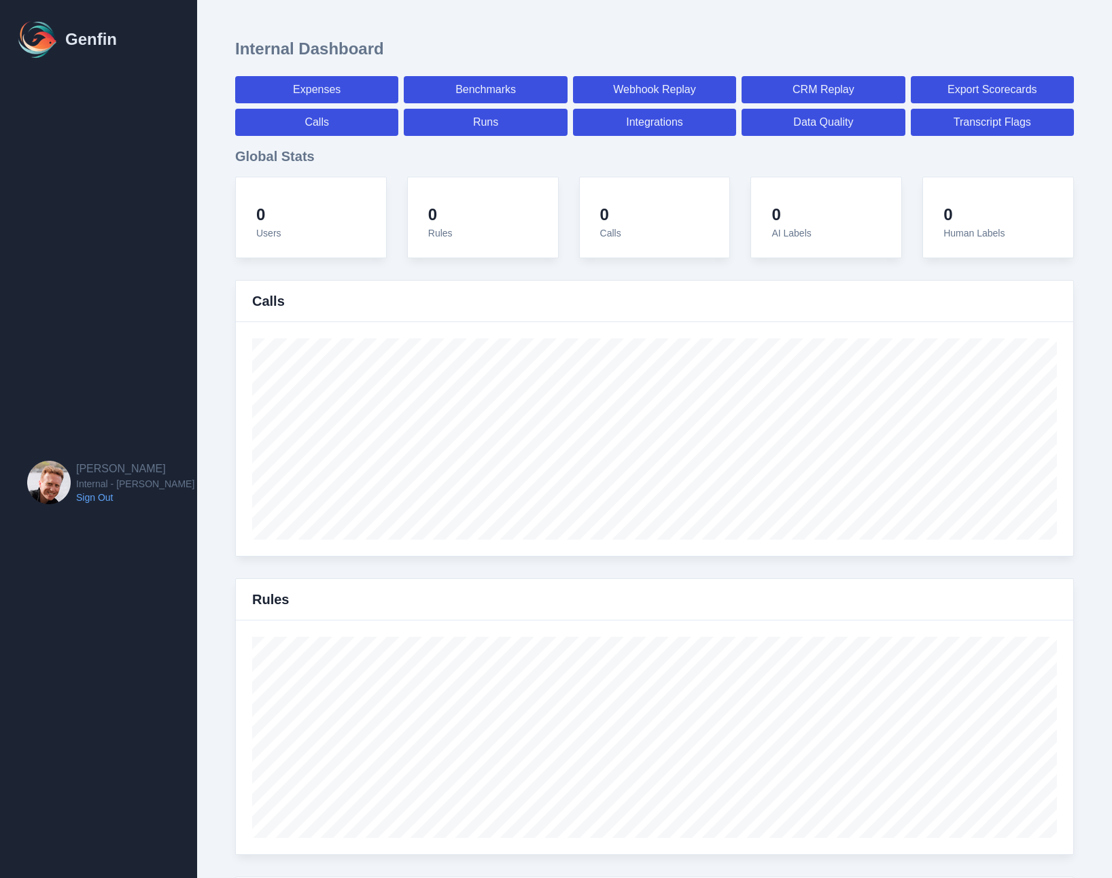
select select "7"
select select "paid"
select select "7"
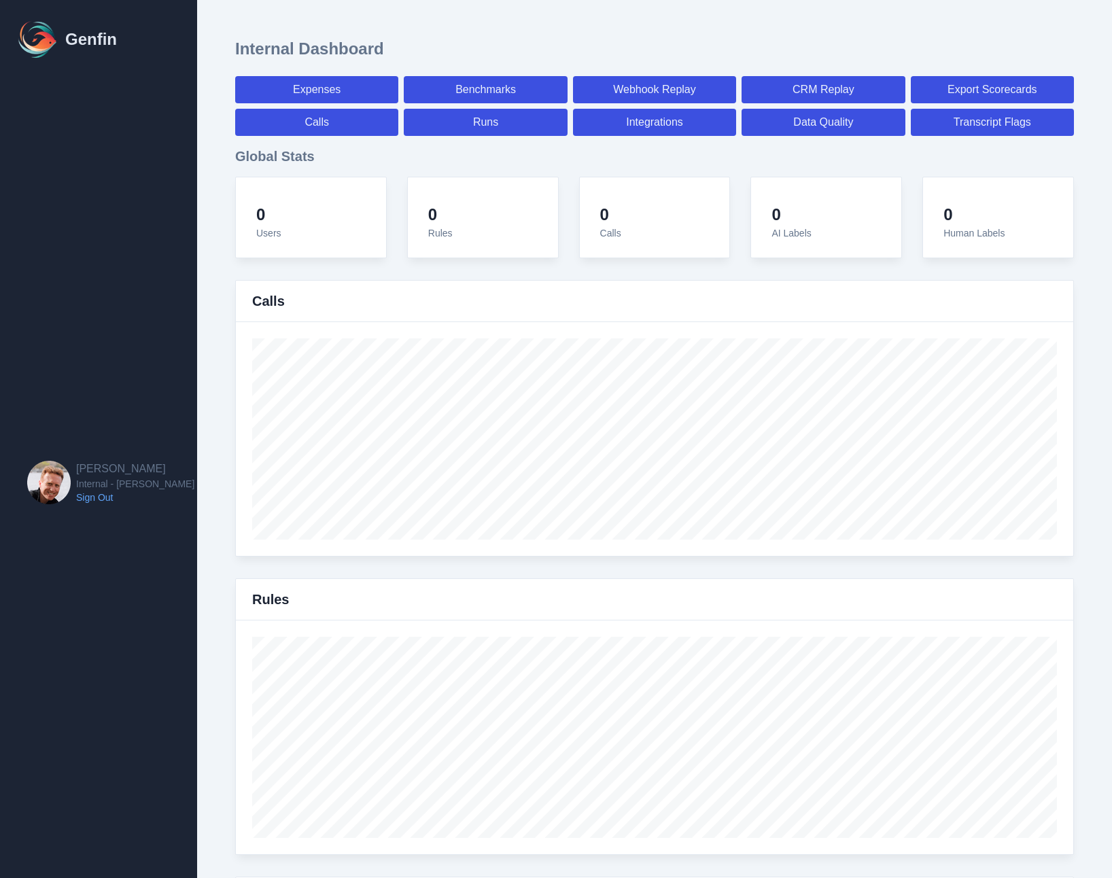
select select "7"
select select "paid"
select select "7"
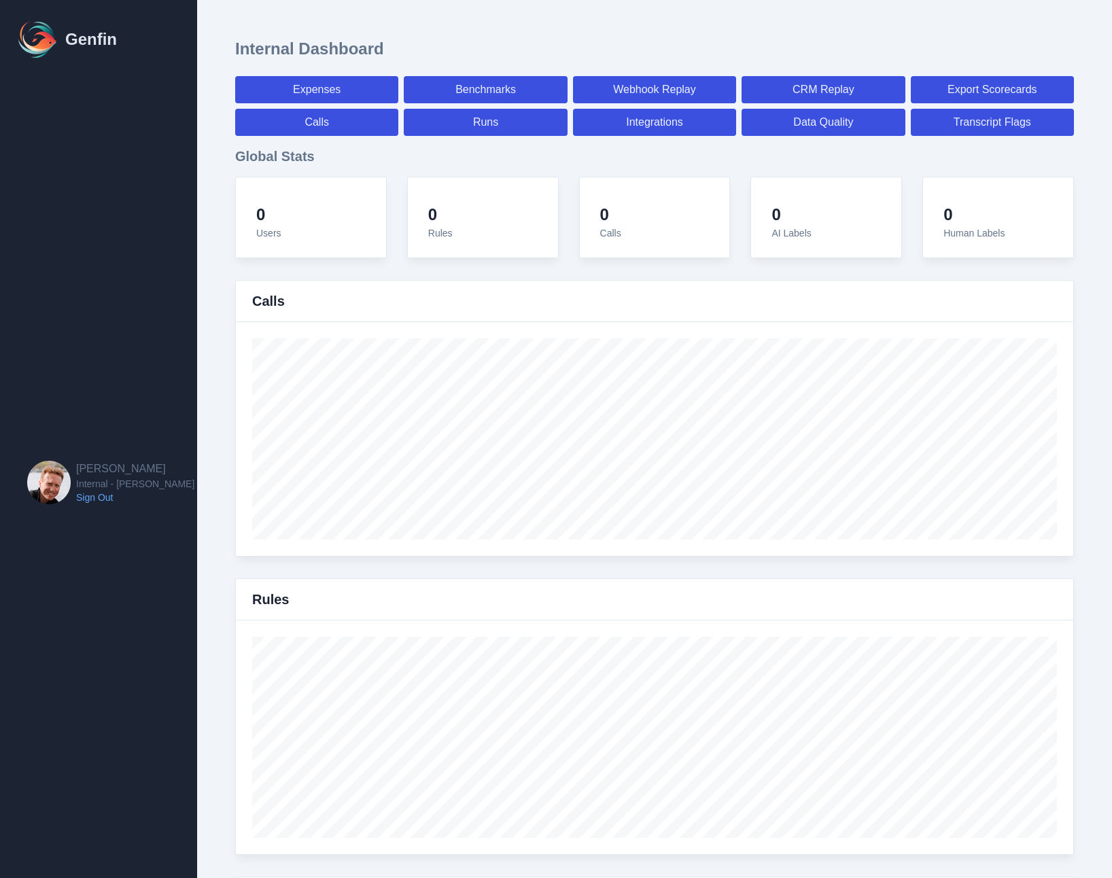
select select "7"
select select "paid"
select select "7"
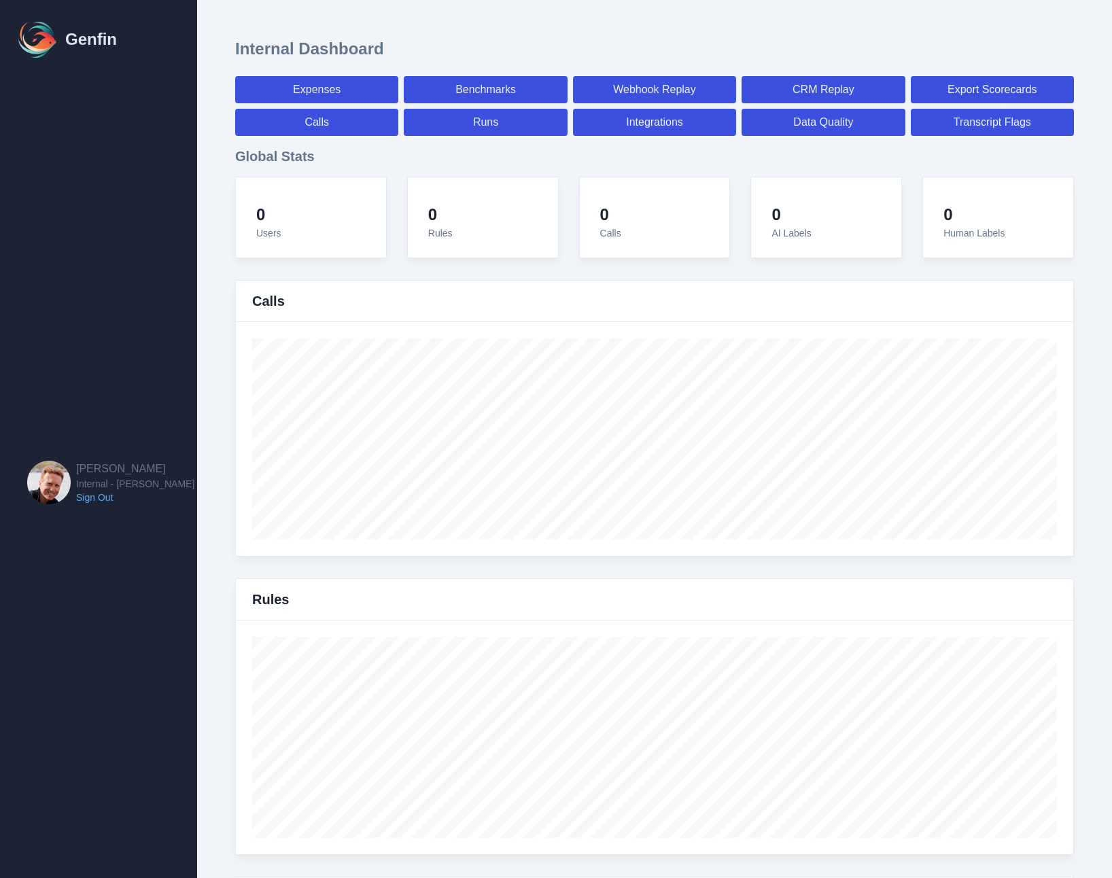
select select "7"
select select "paid"
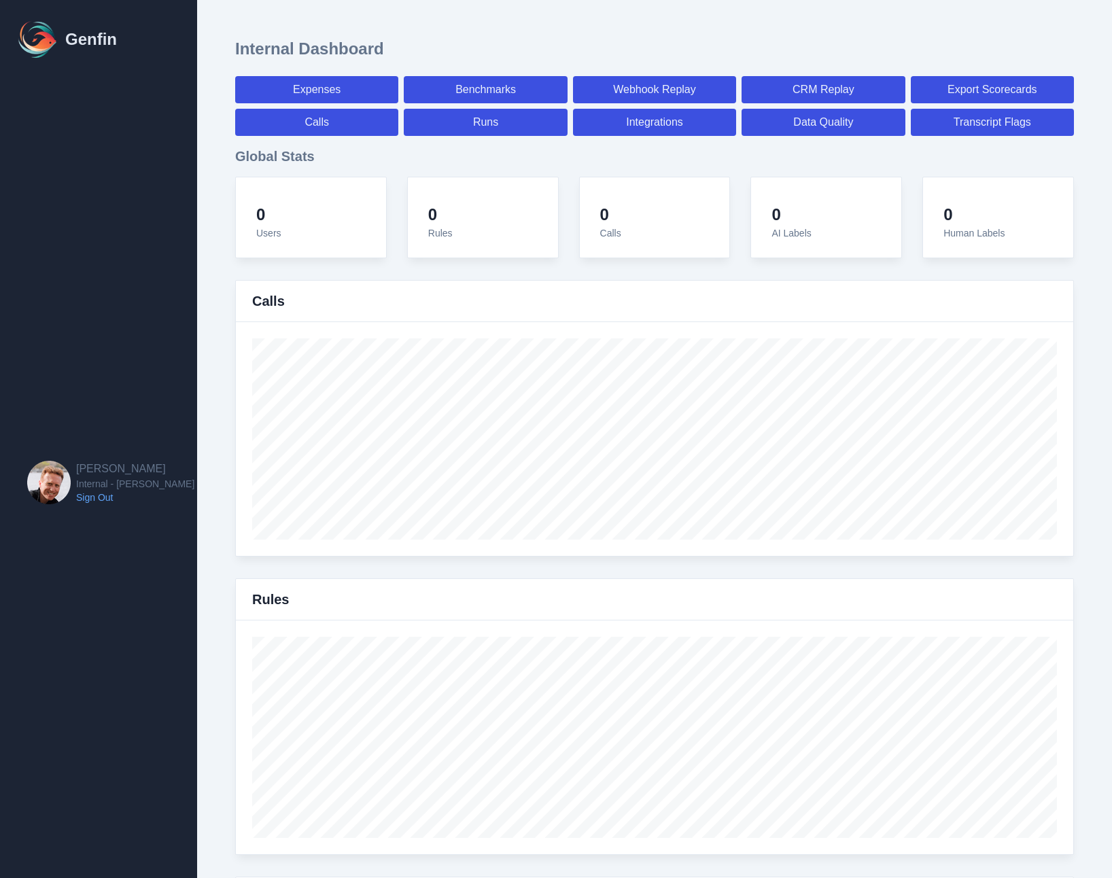
select select "7"
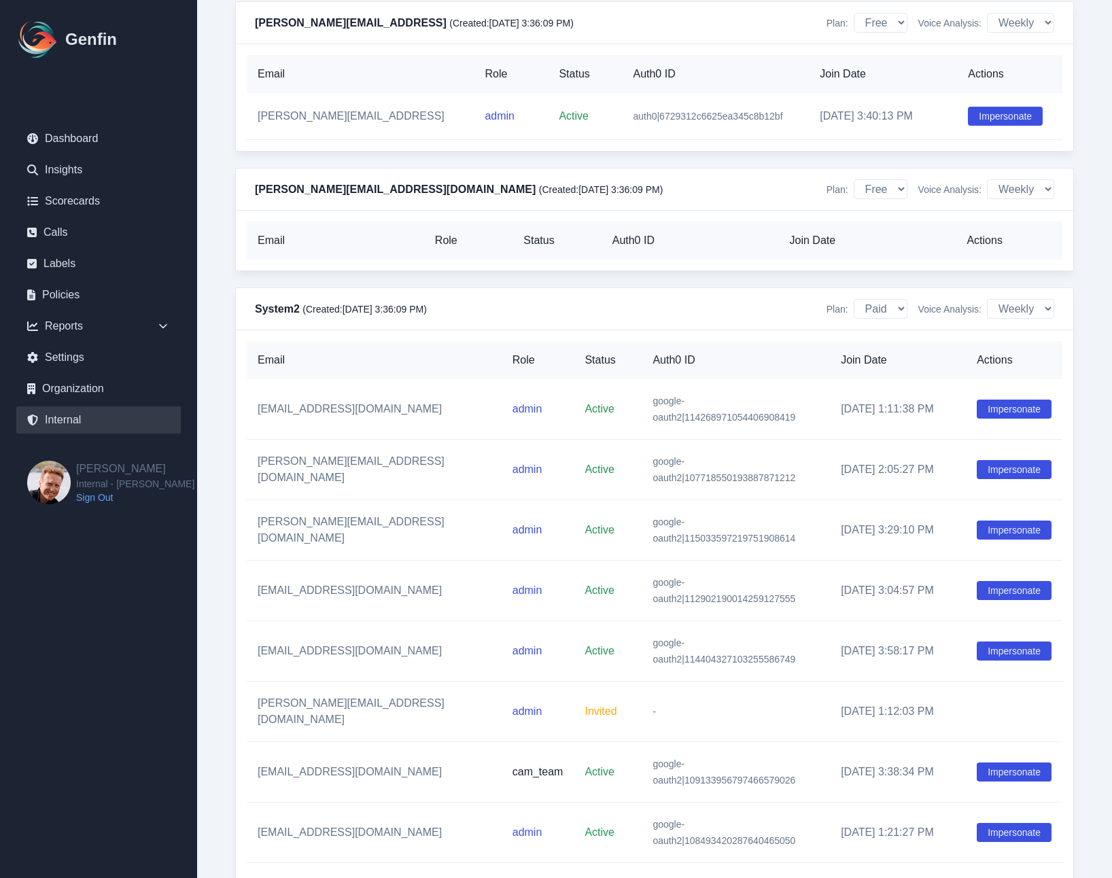
scroll to position [12392, 0]
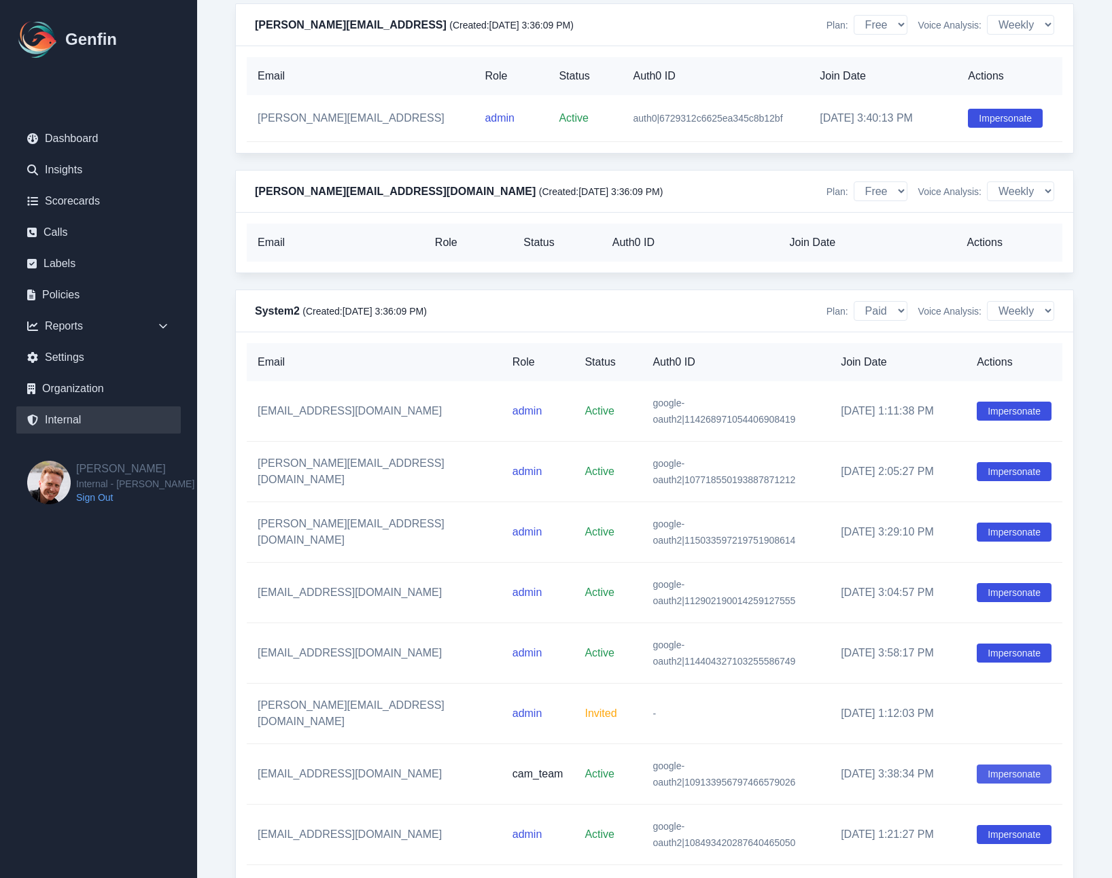
click at [1010, 765] on button "Impersonate" at bounding box center [1014, 774] width 75 height 19
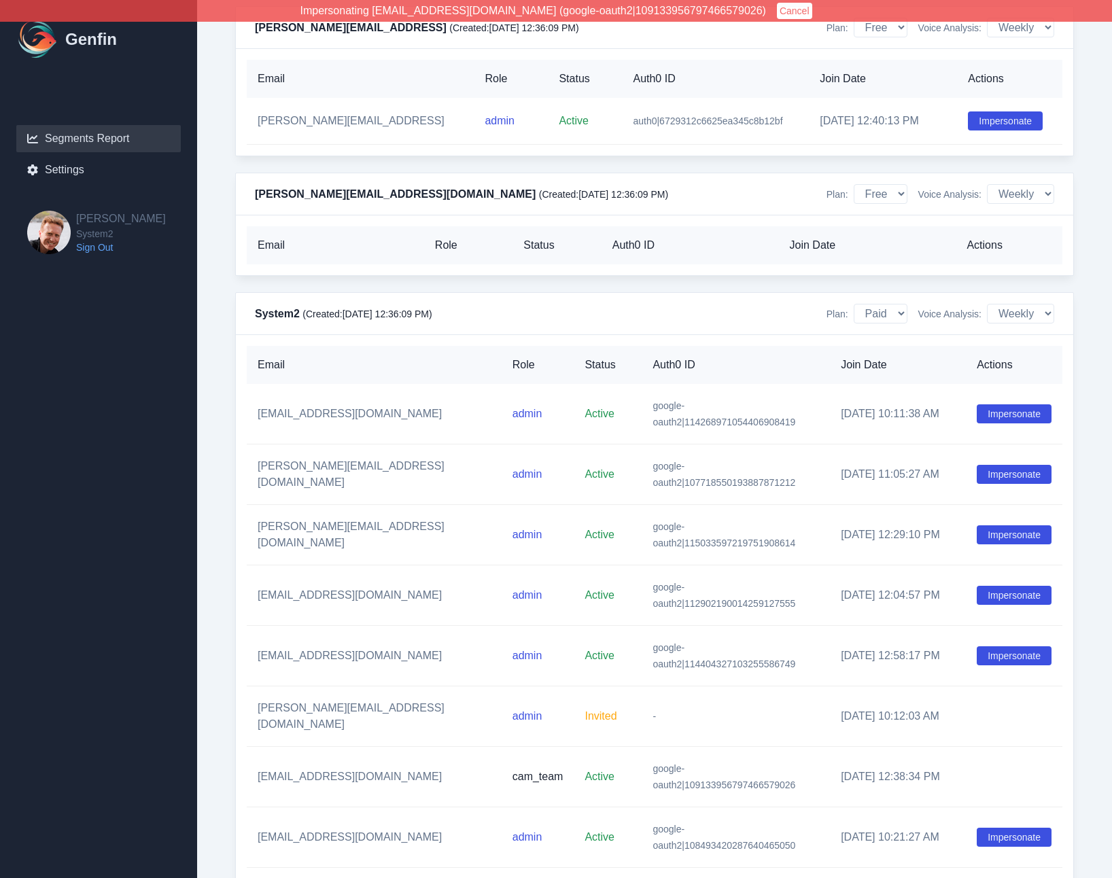
click at [82, 139] on link "Segments Report" at bounding box center [98, 138] width 165 height 27
select select "14"
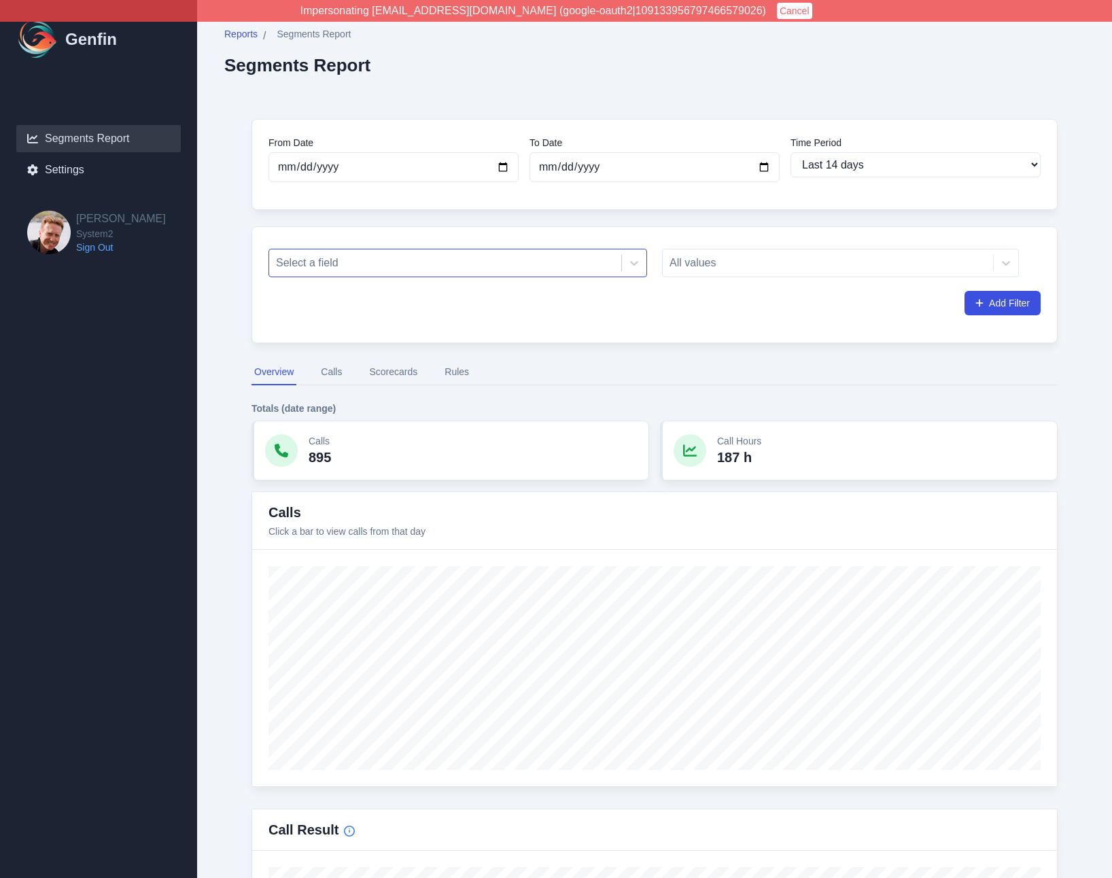
click at [333, 258] on div at bounding box center [445, 263] width 339 height 19
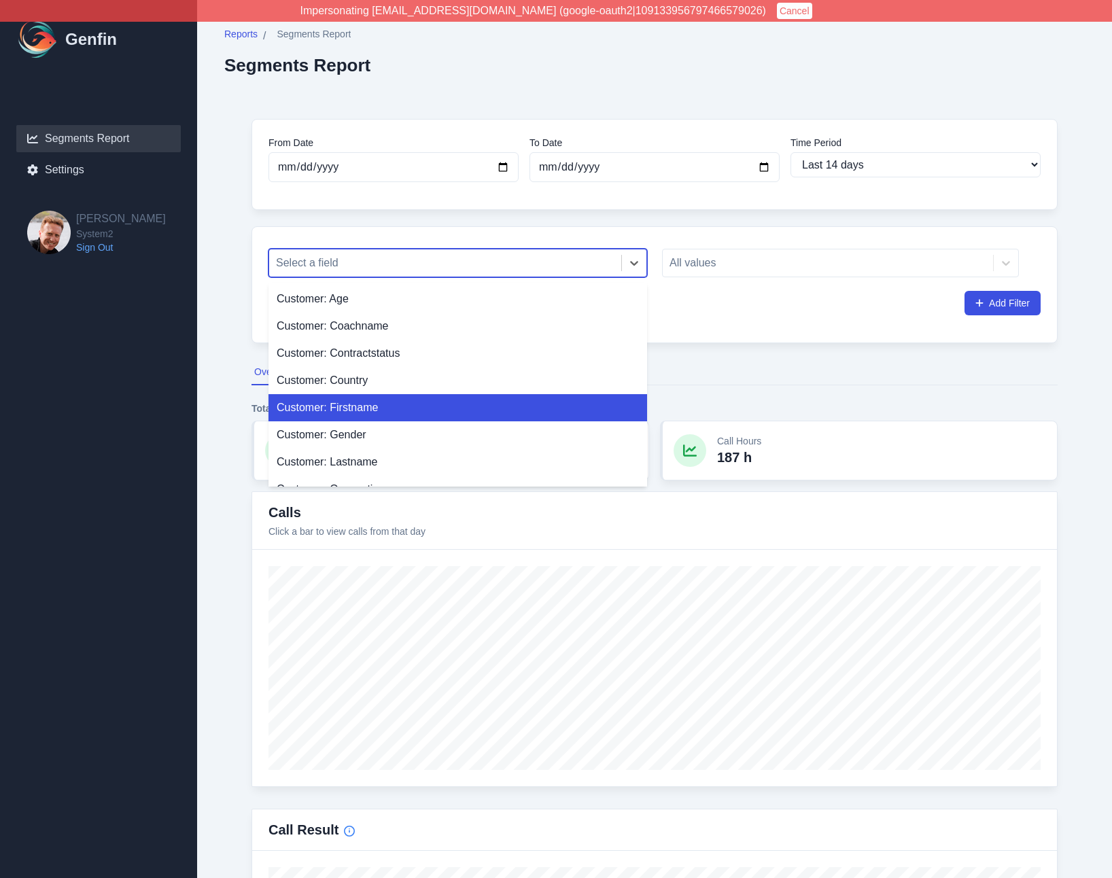
scroll to position [345, 0]
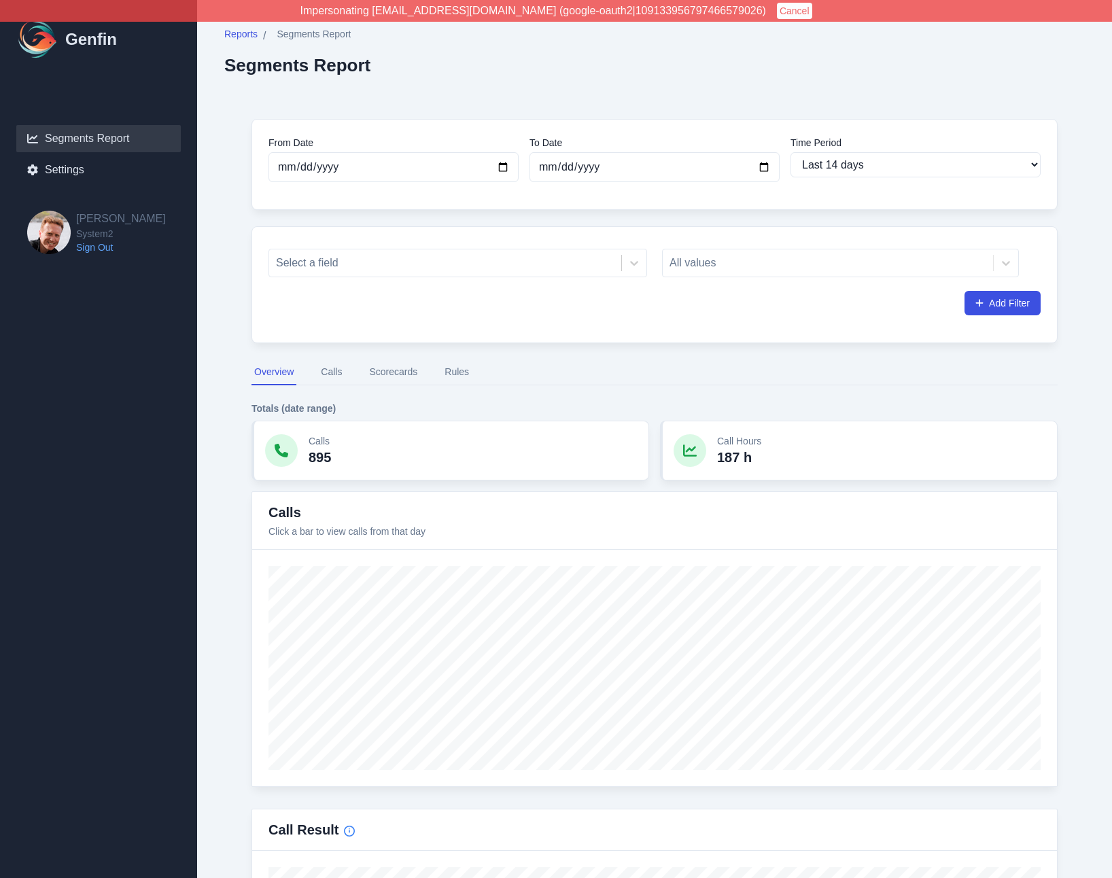
click at [392, 378] on button "Scorecards" at bounding box center [393, 373] width 54 height 26
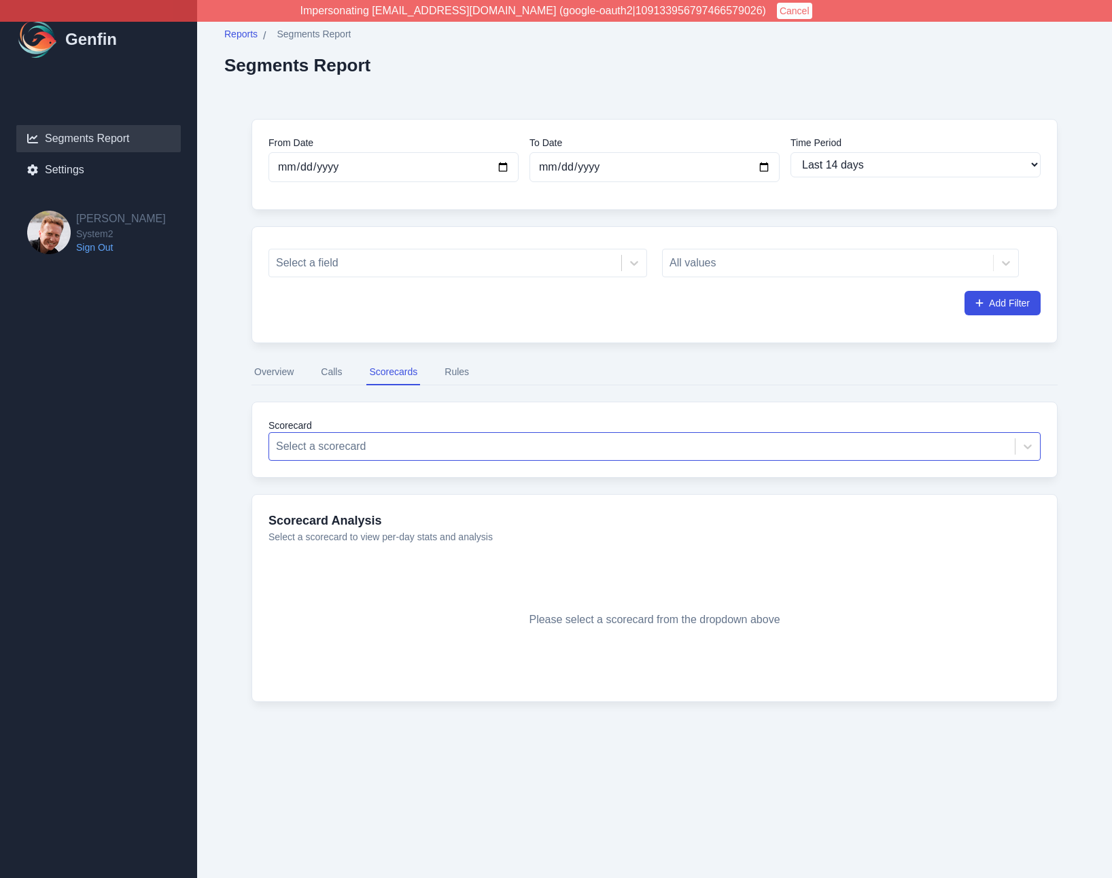
click at [377, 444] on div at bounding box center [642, 446] width 732 height 19
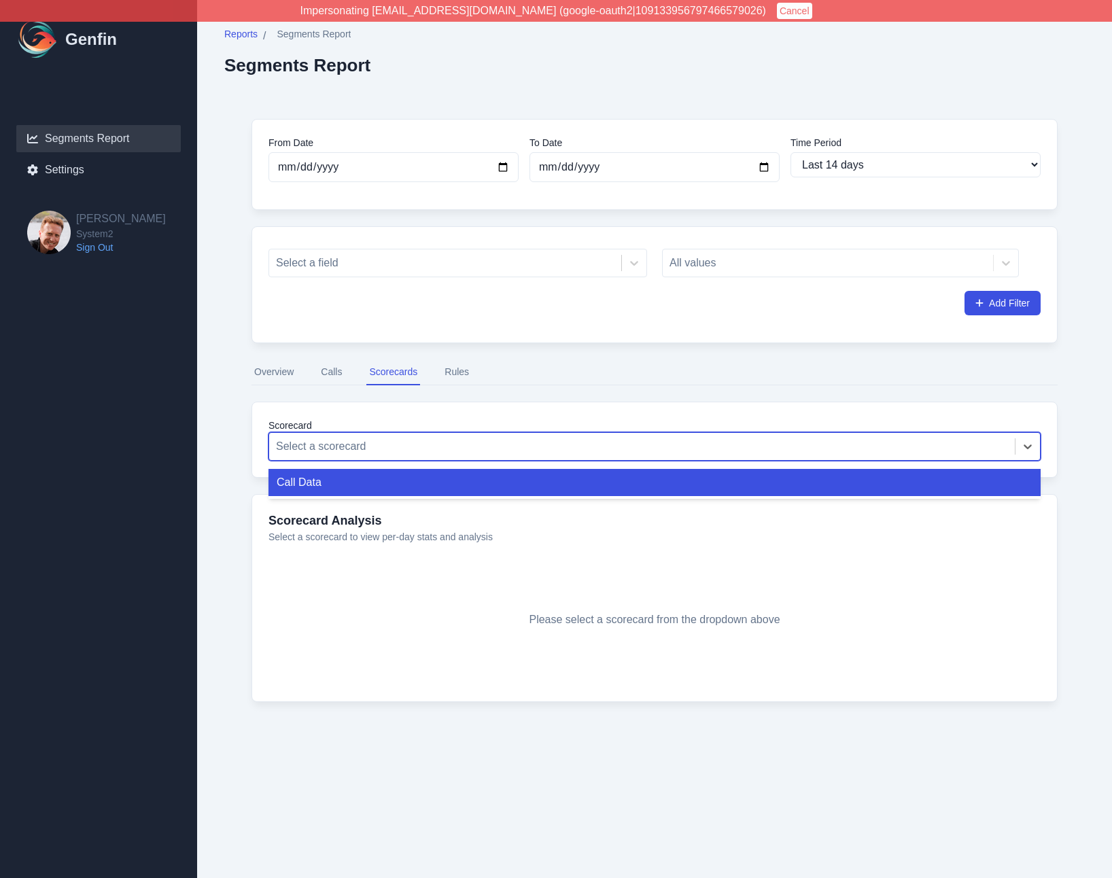
click at [221, 447] on div "Reports / Segments Report Segments Report From Date 2025-08-28 To Date 2025-09-…" at bounding box center [654, 389] width 915 height 778
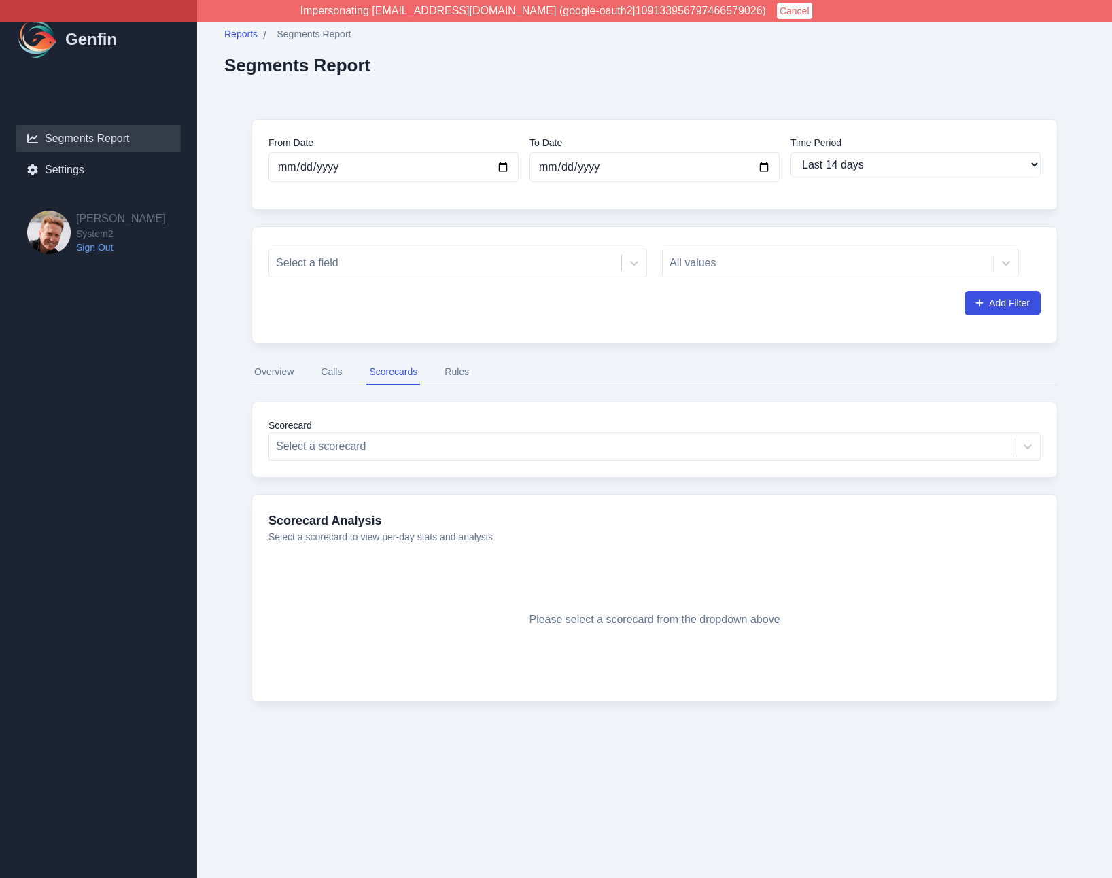
click at [330, 375] on button "Calls" at bounding box center [331, 373] width 27 height 26
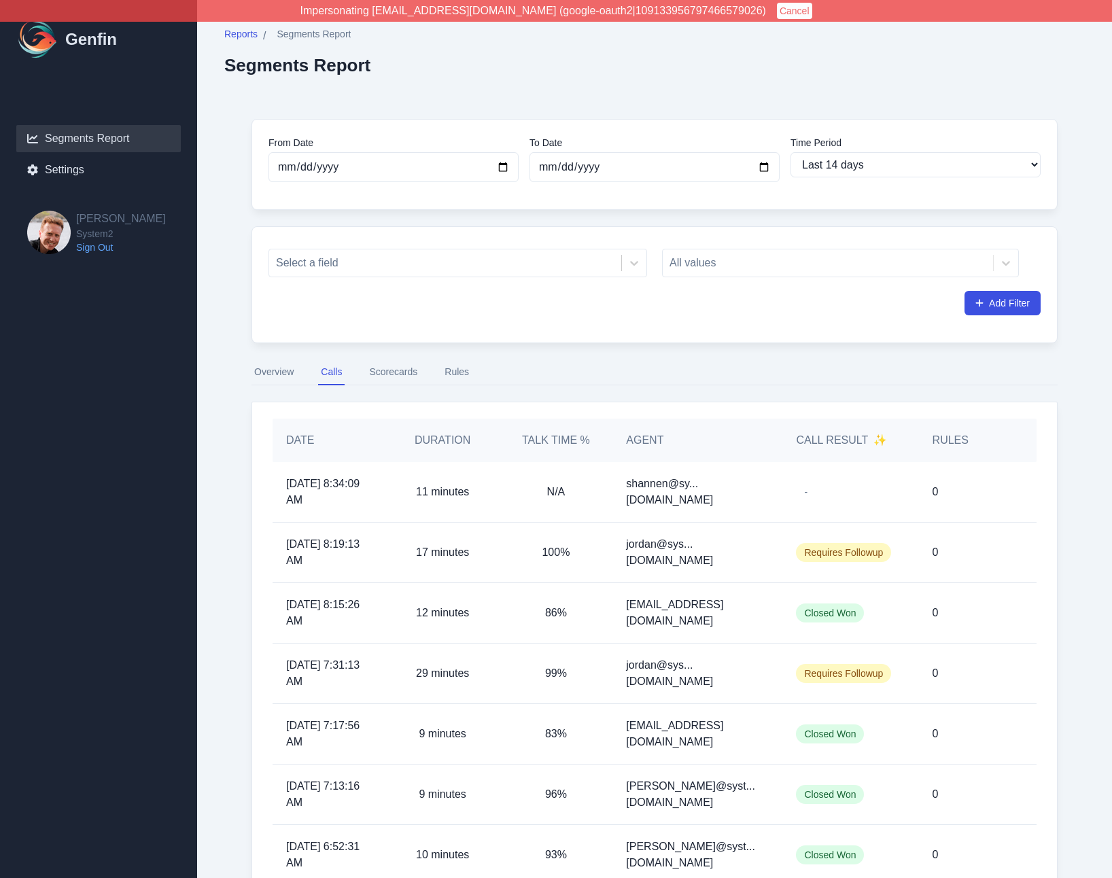
click at [262, 377] on button "Overview" at bounding box center [274, 373] width 45 height 26
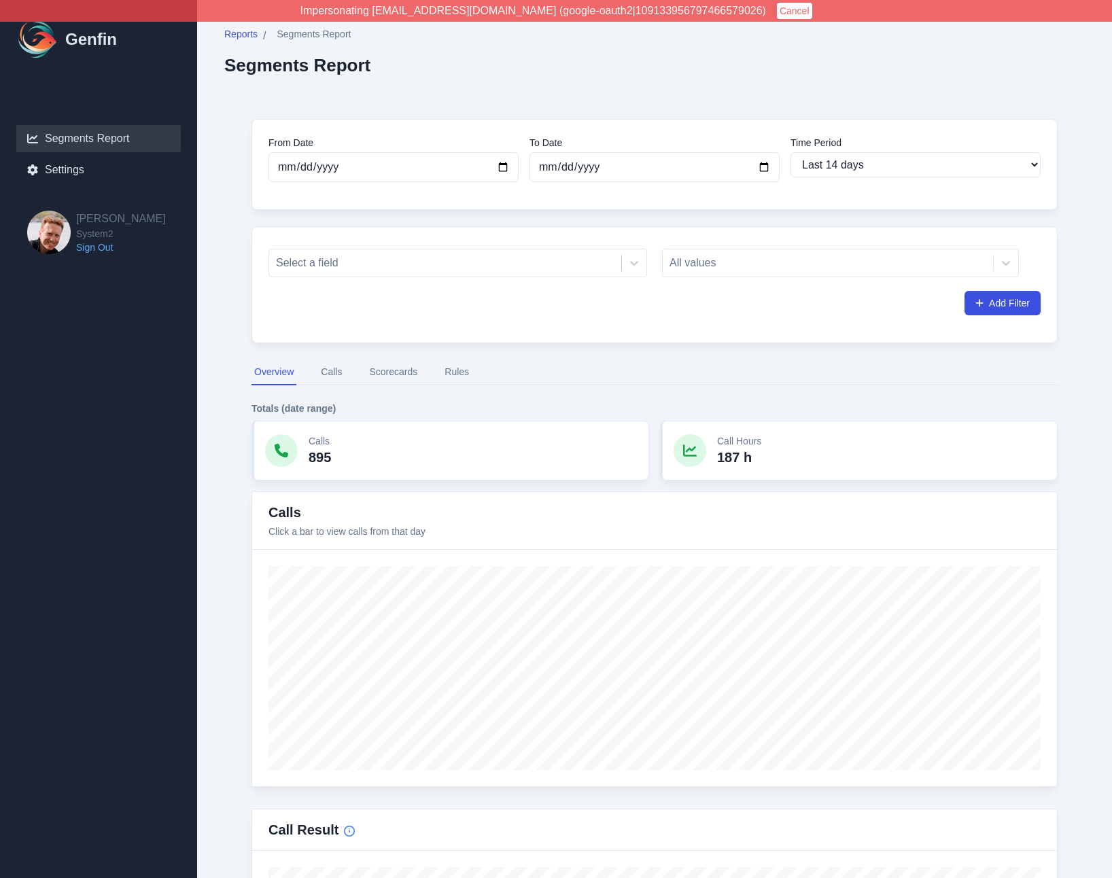
click at [777, 10] on button "Cancel" at bounding box center [794, 11] width 35 height 16
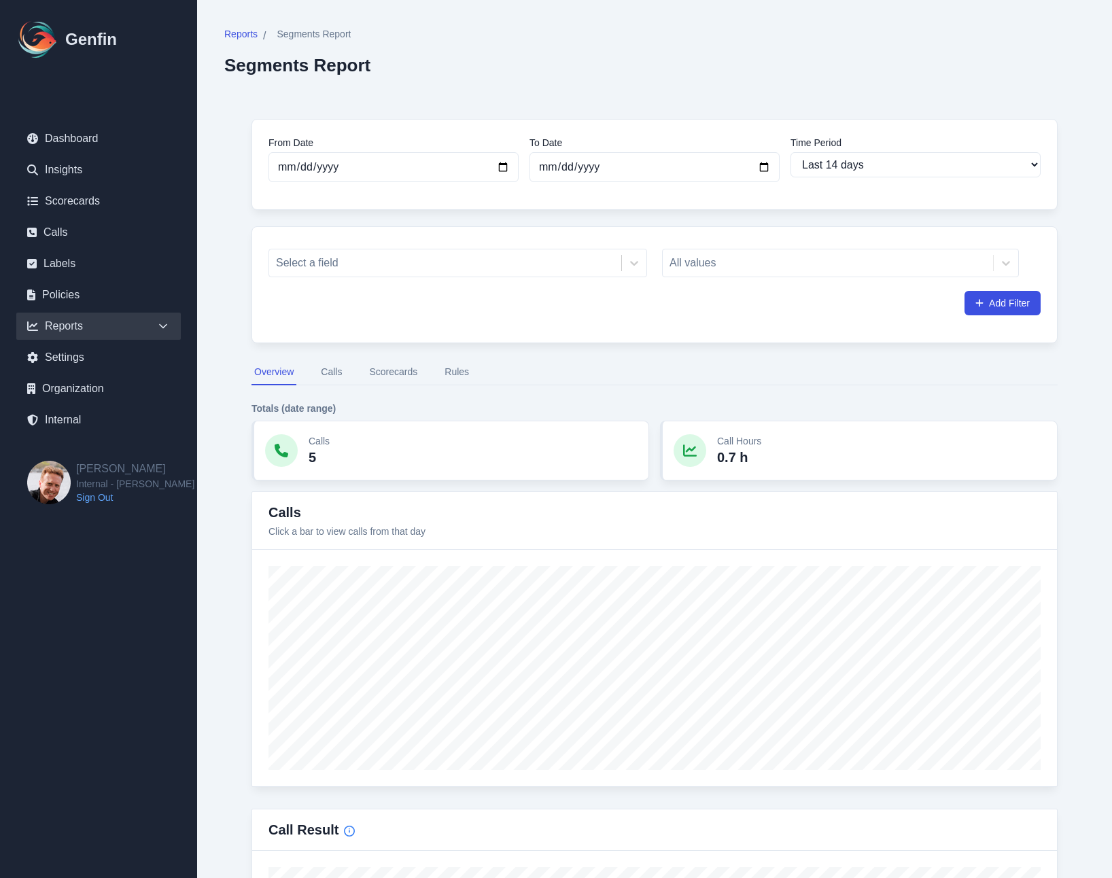
click at [322, 282] on div "Select a field All values Add Filter" at bounding box center [655, 279] width 772 height 72
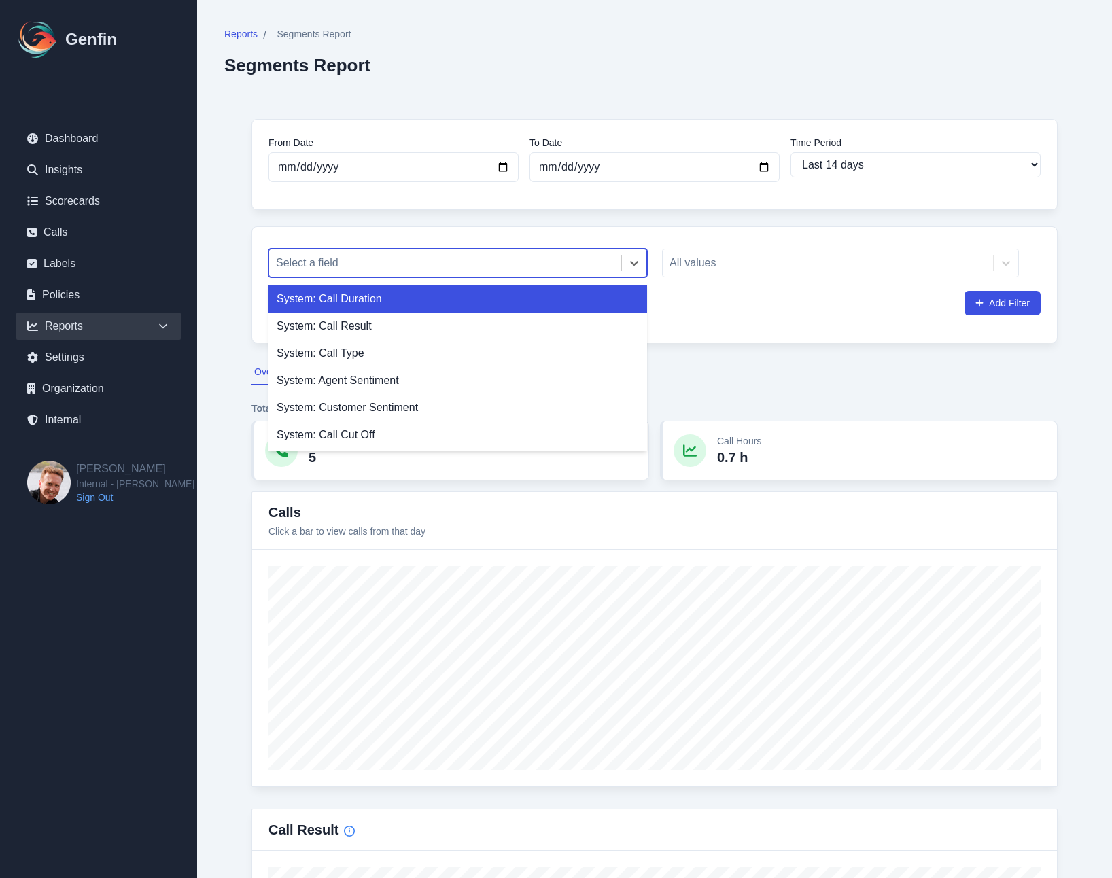
click at [330, 272] on div at bounding box center [445, 263] width 339 height 19
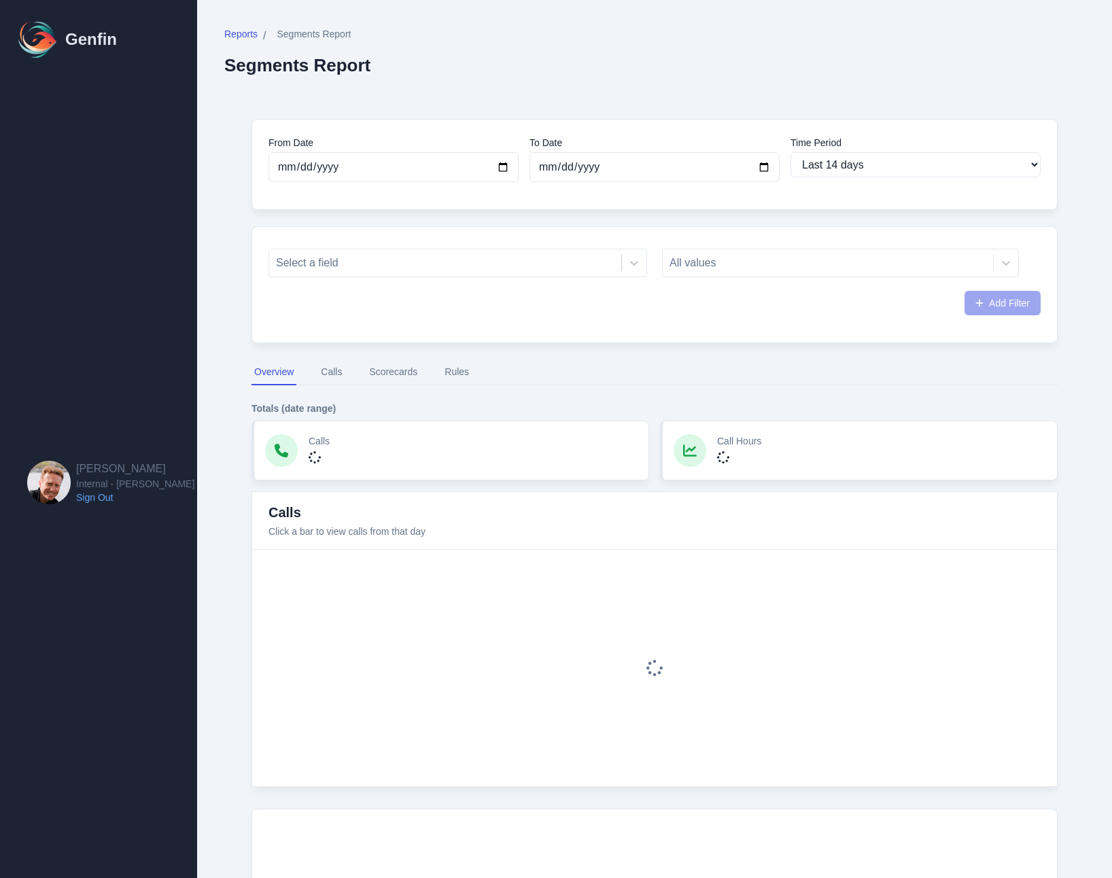
select select "14"
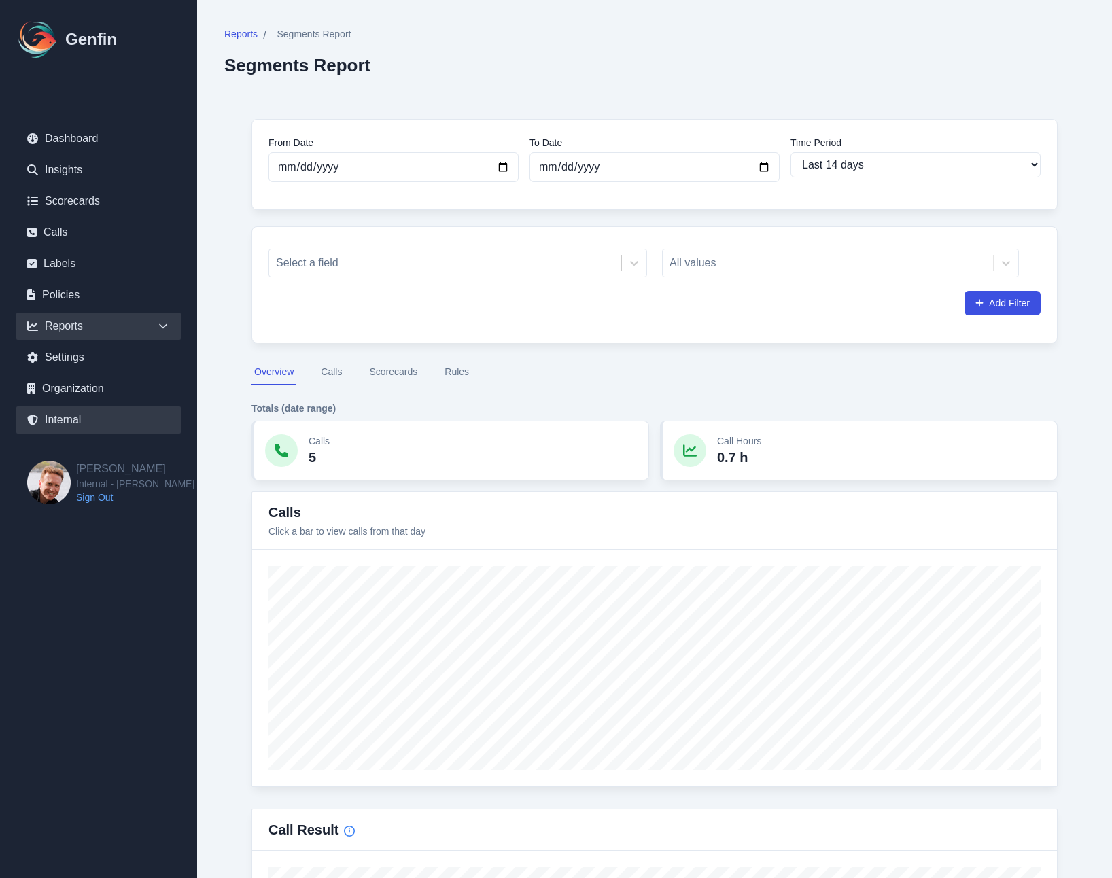
click at [41, 409] on link "Internal" at bounding box center [98, 420] width 165 height 27
select select "paid"
select select "7"
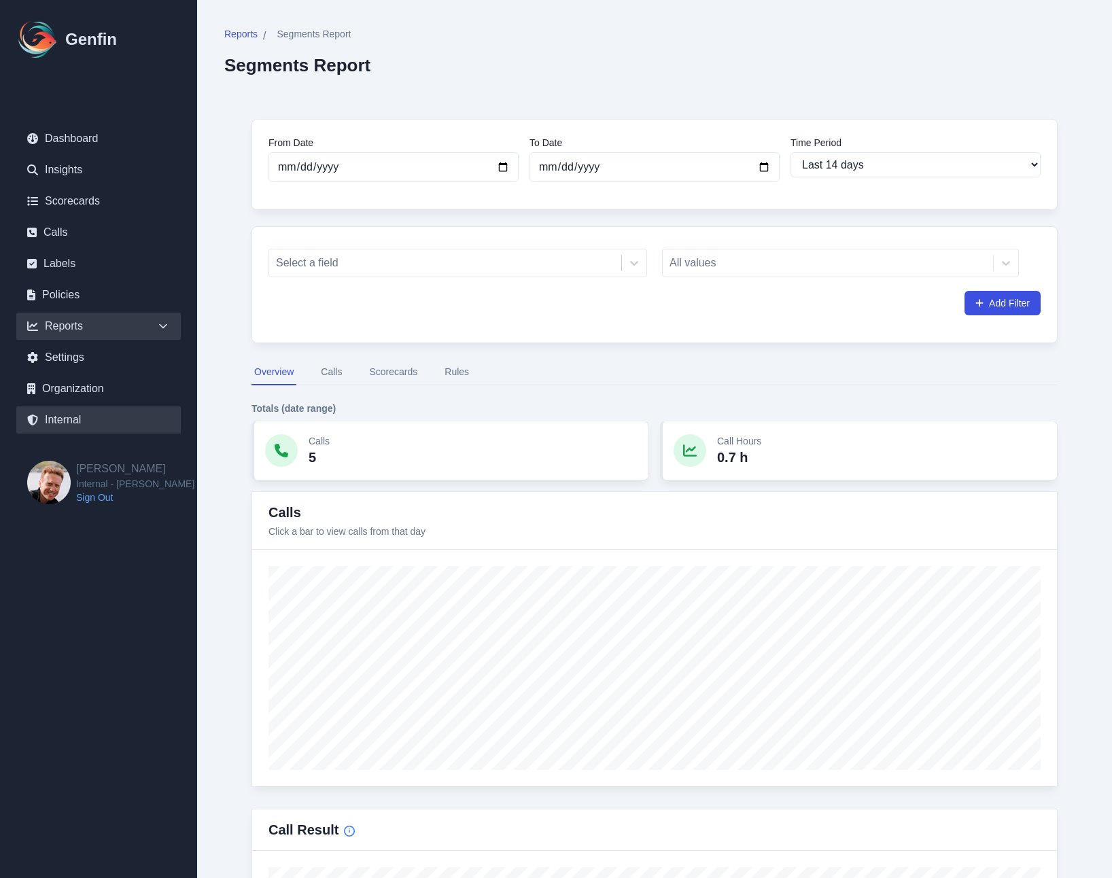
select select "7"
select select "paid"
select select "7"
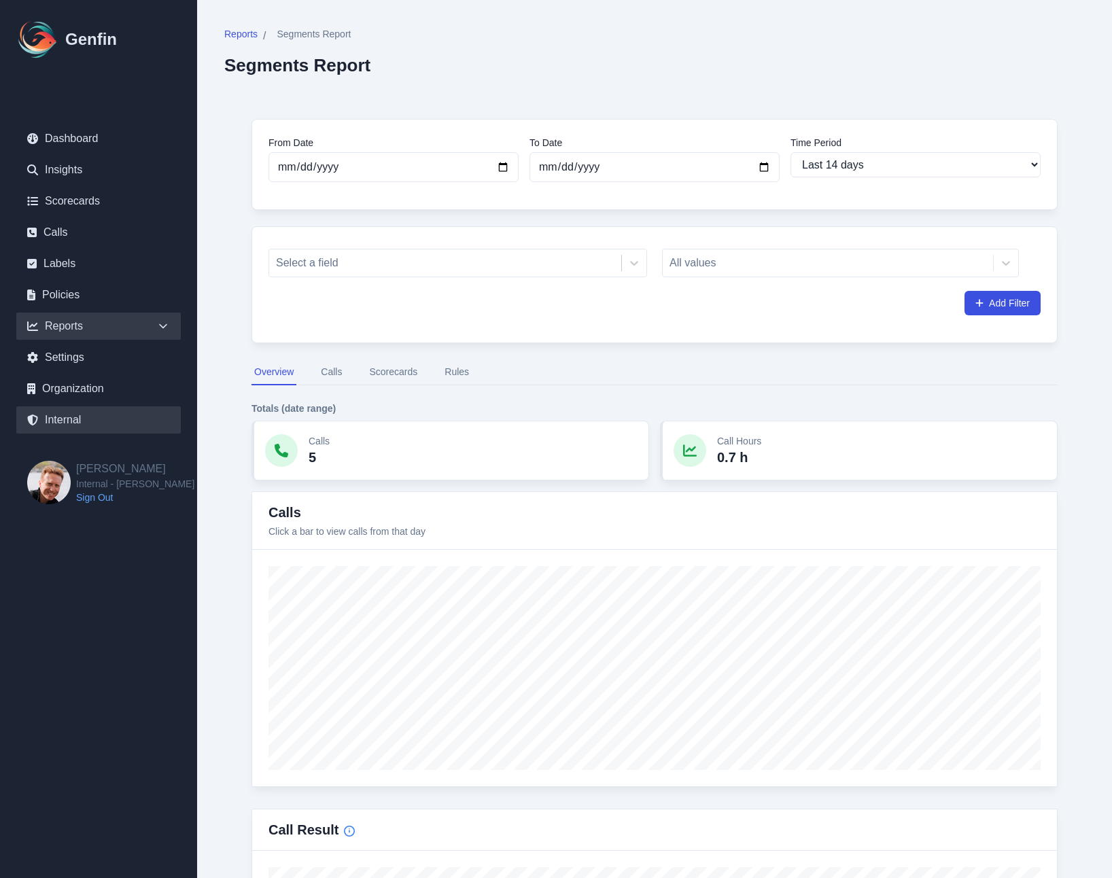
select select "7"
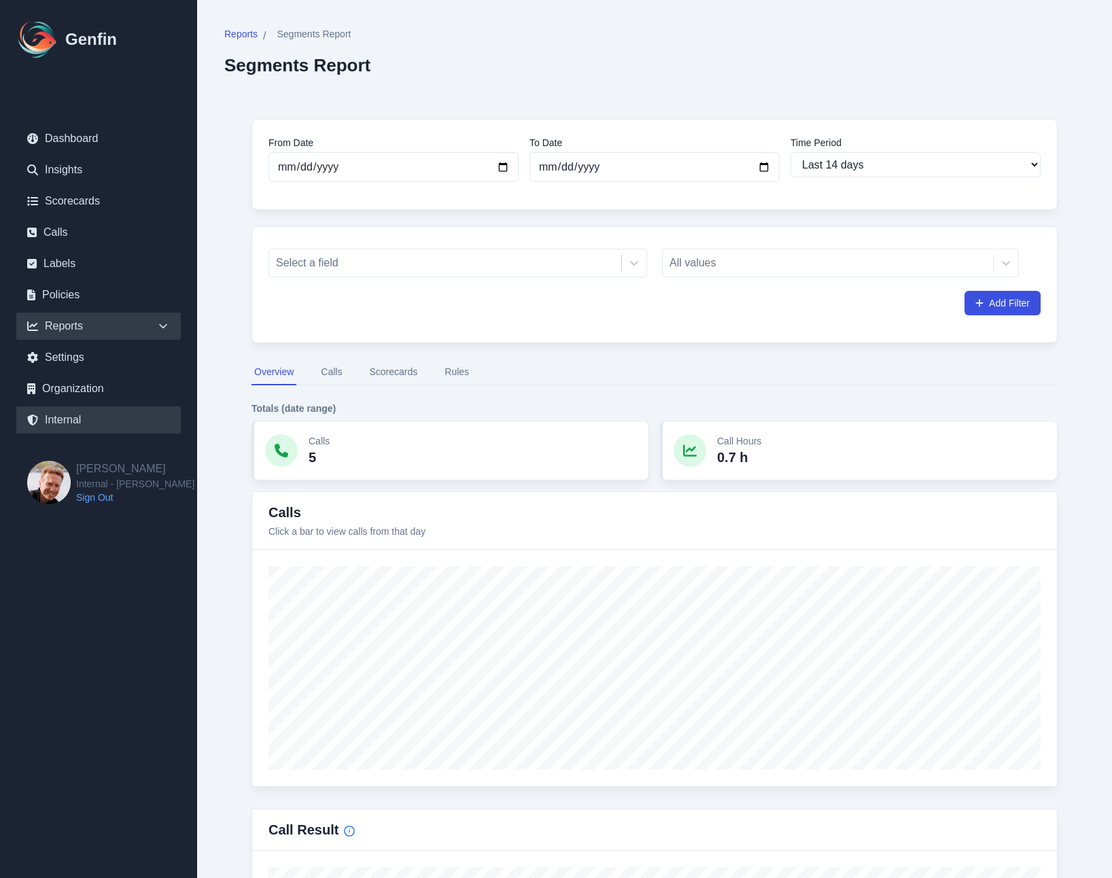
select select "7"
select select "paid"
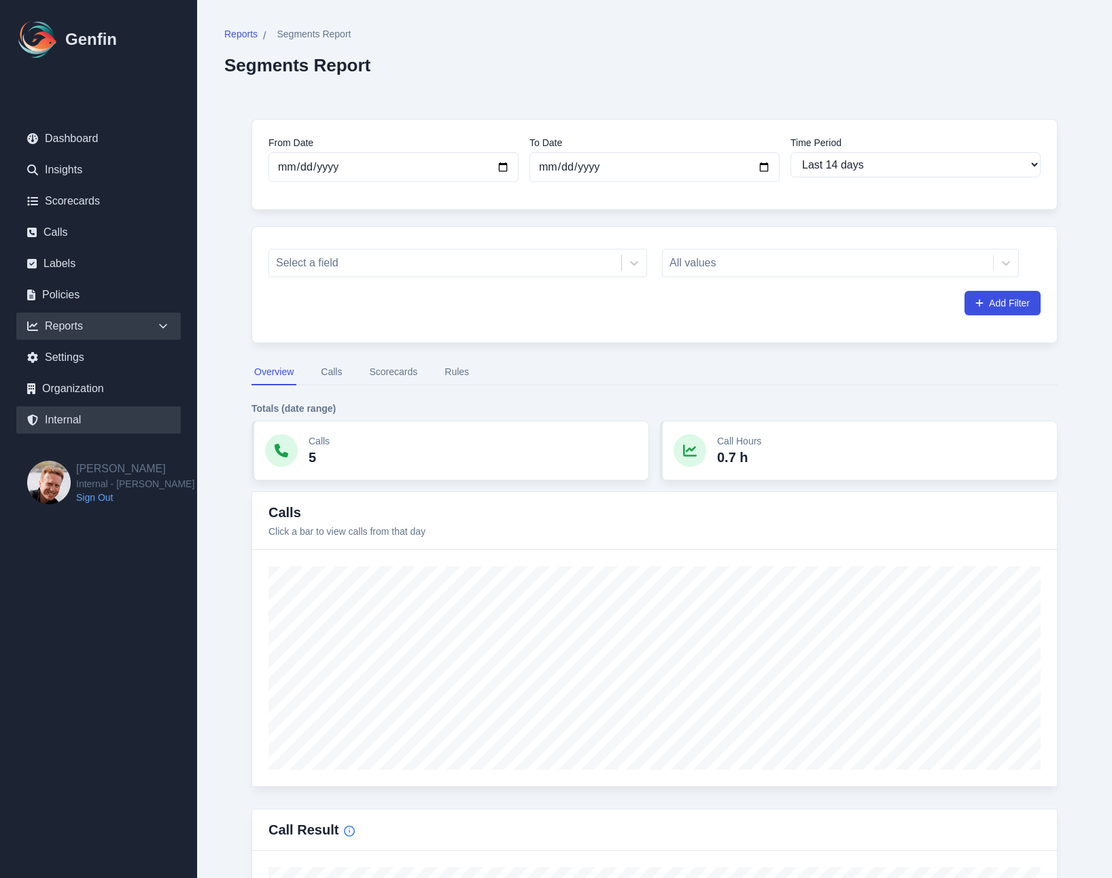
select select "7"
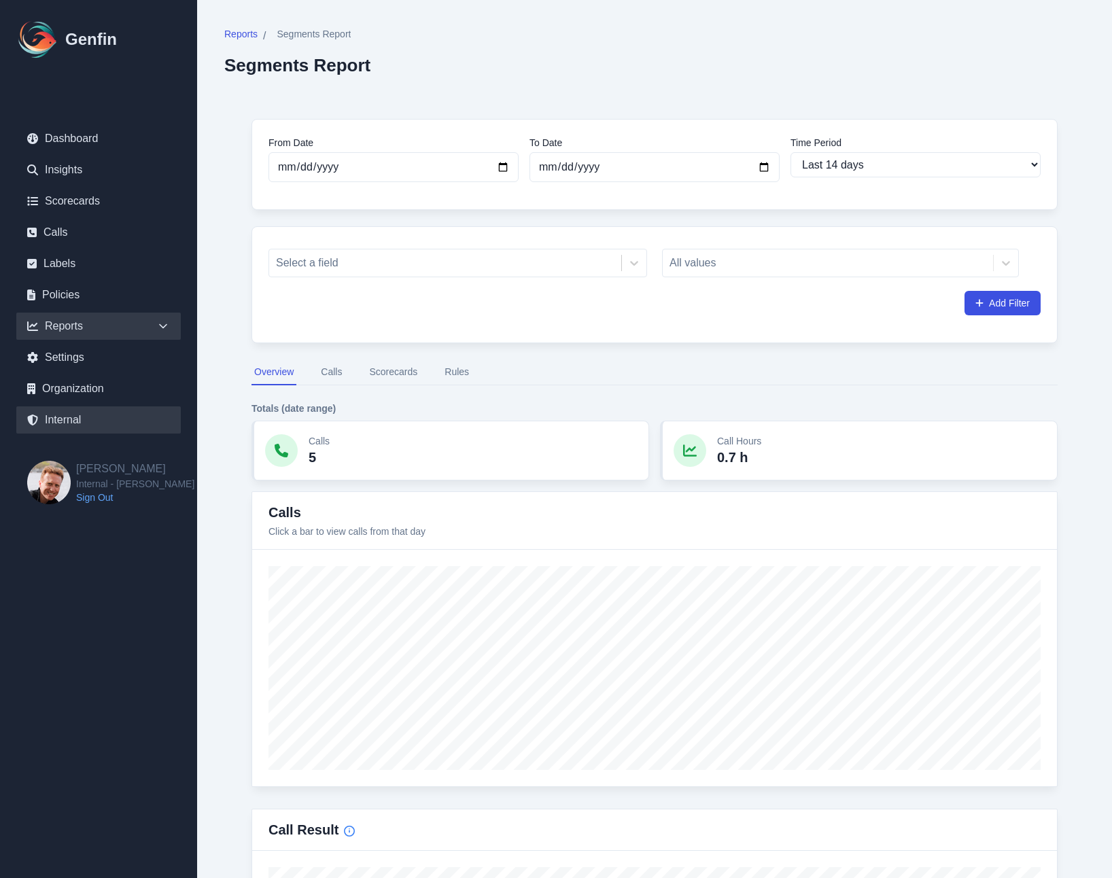
select select "7"
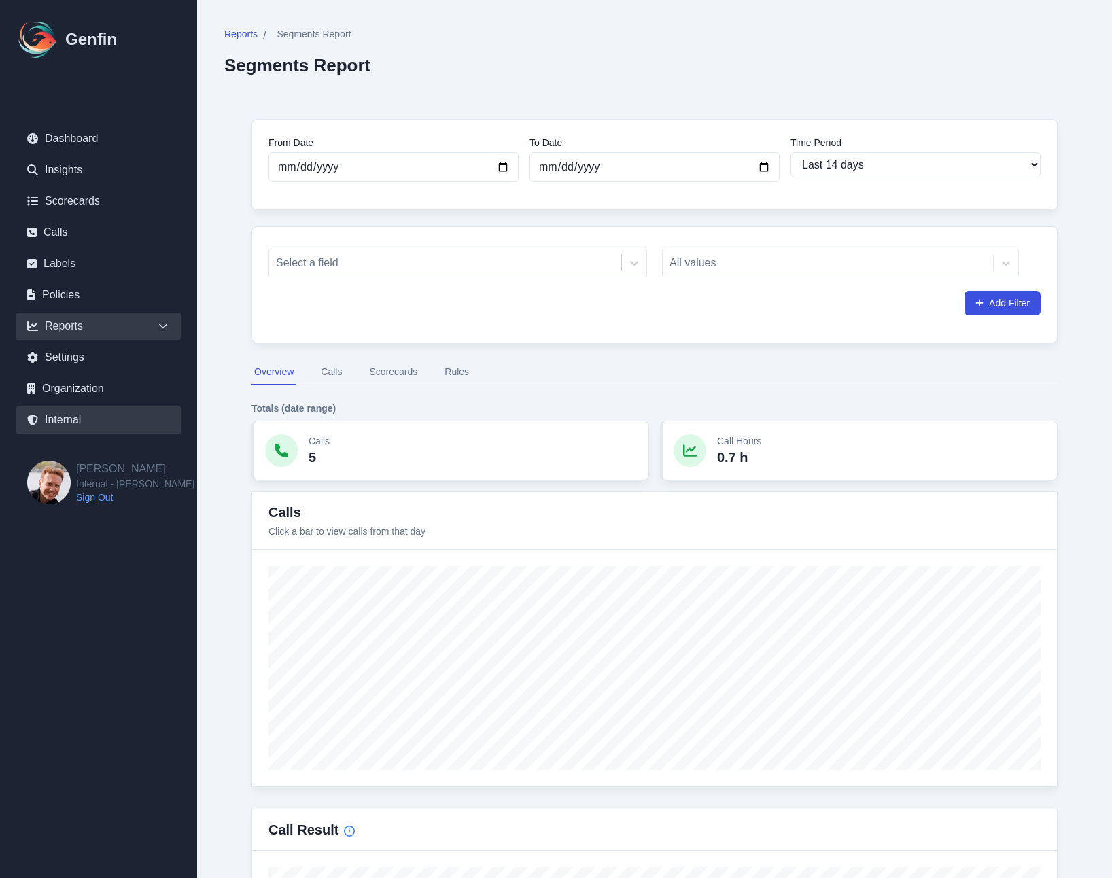
select select "7"
select select "paid"
select select "7"
select select "paid"
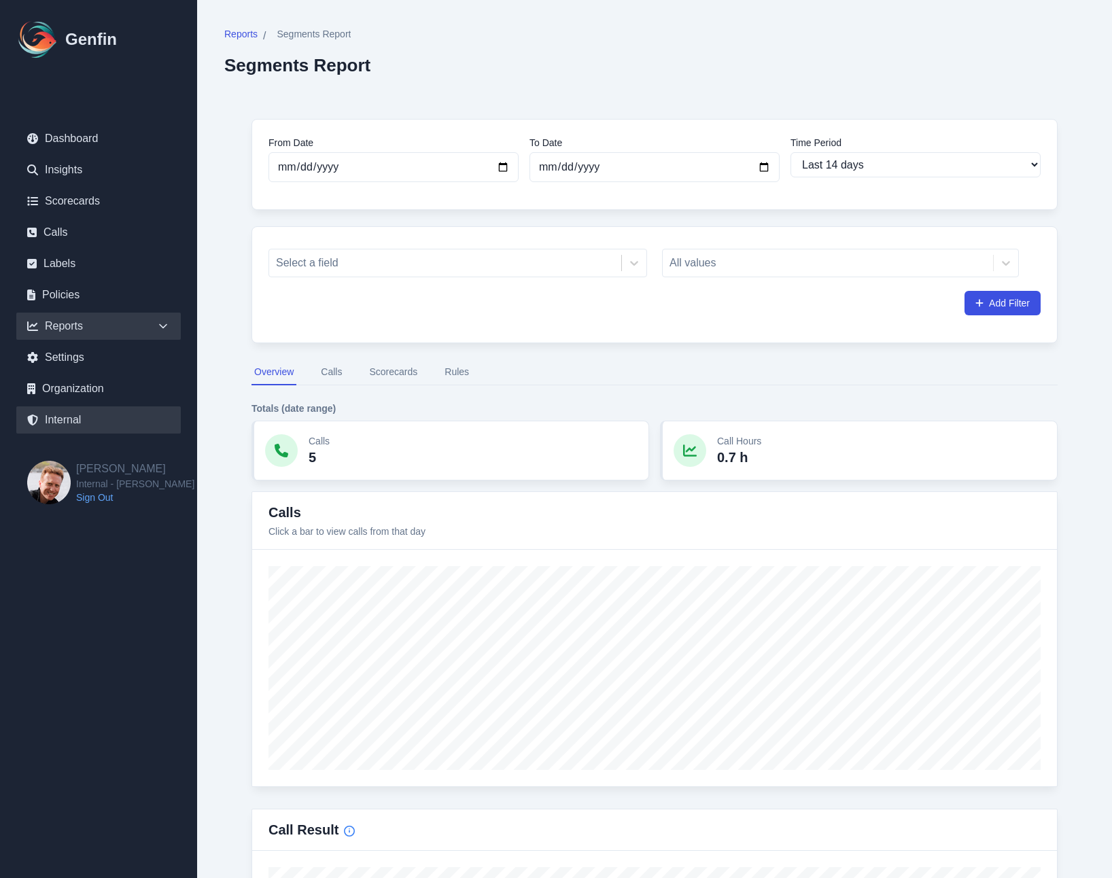
select select "7"
select select "paid"
select select "7"
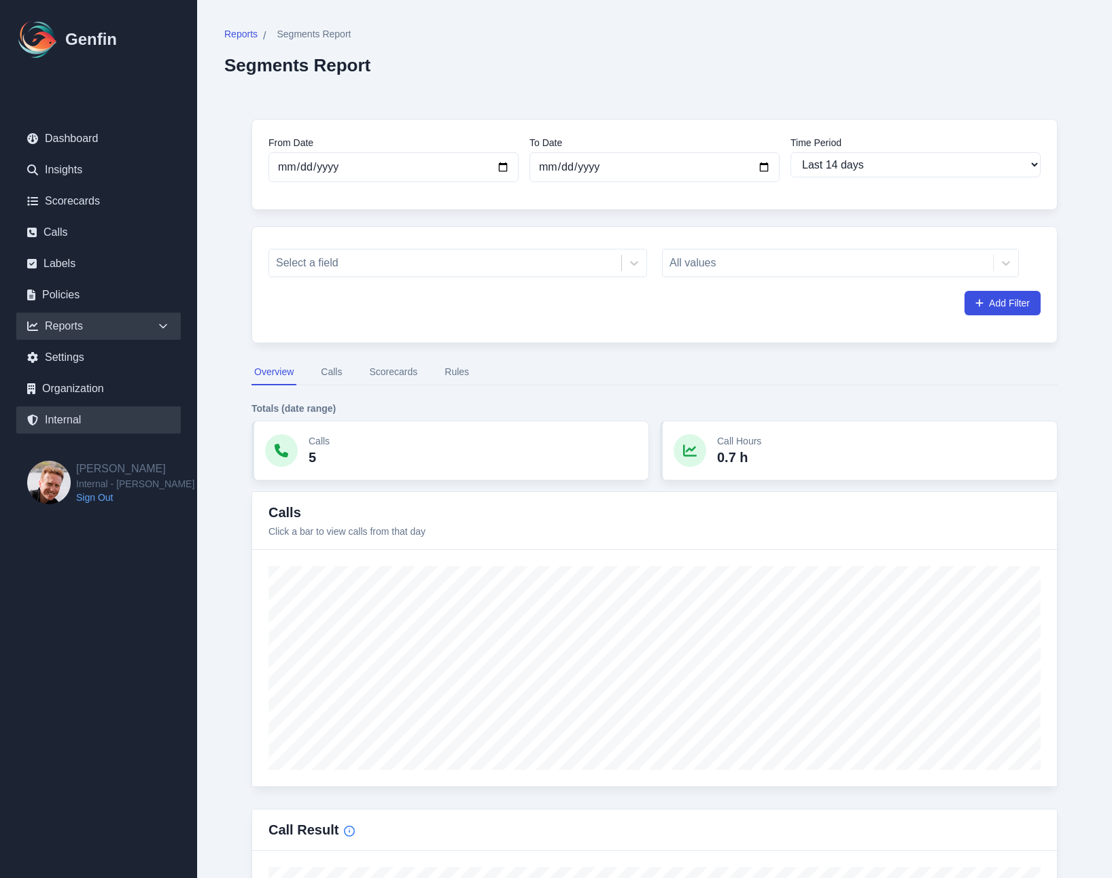
select select "paid"
select select "7"
select select "paid"
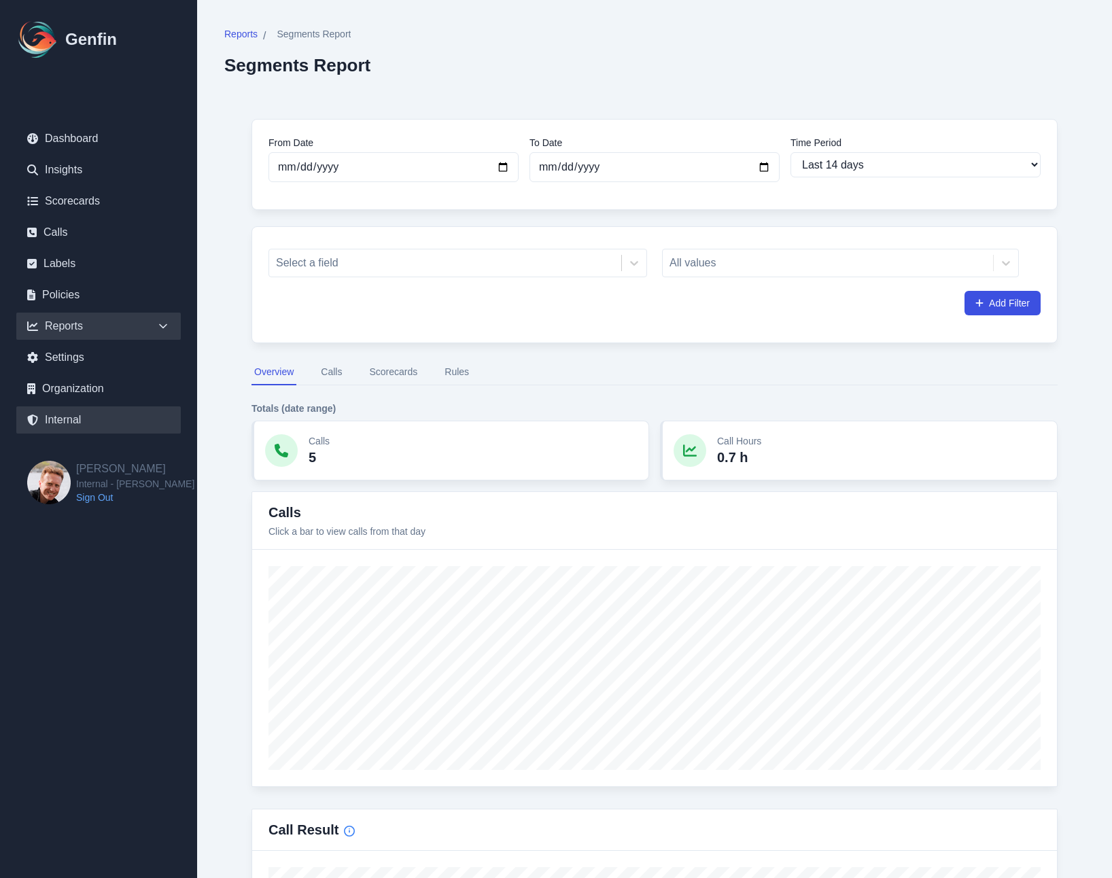
select select "7"
select select "paid"
select select "7"
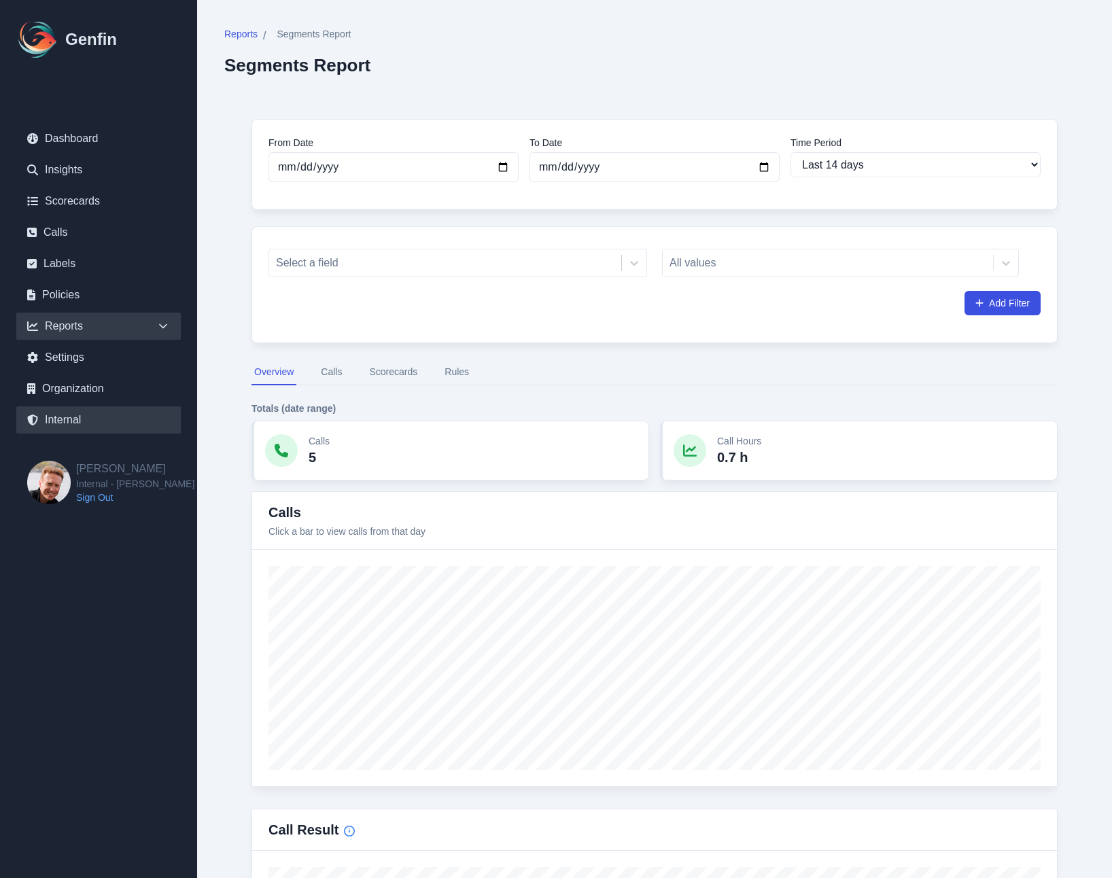
select select "paid"
select select "7"
select select "paid"
select select "7"
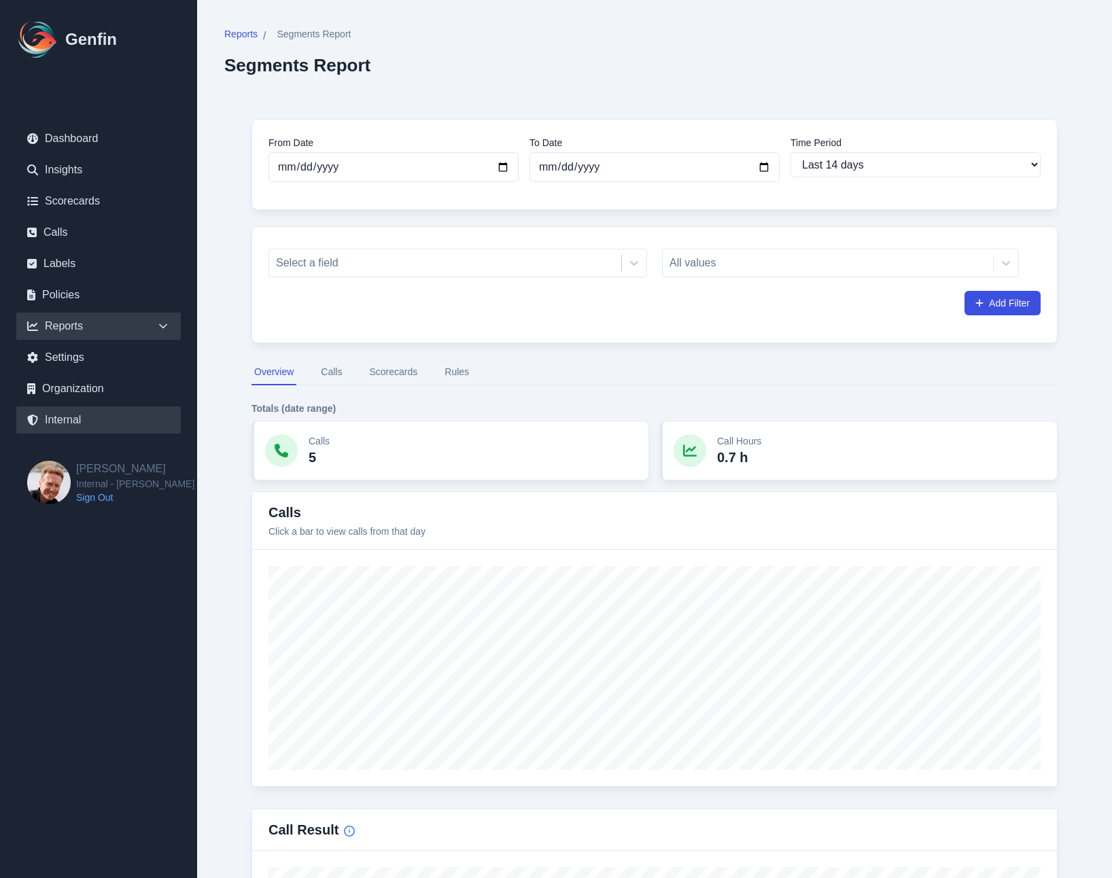
select select "7"
select select "paid"
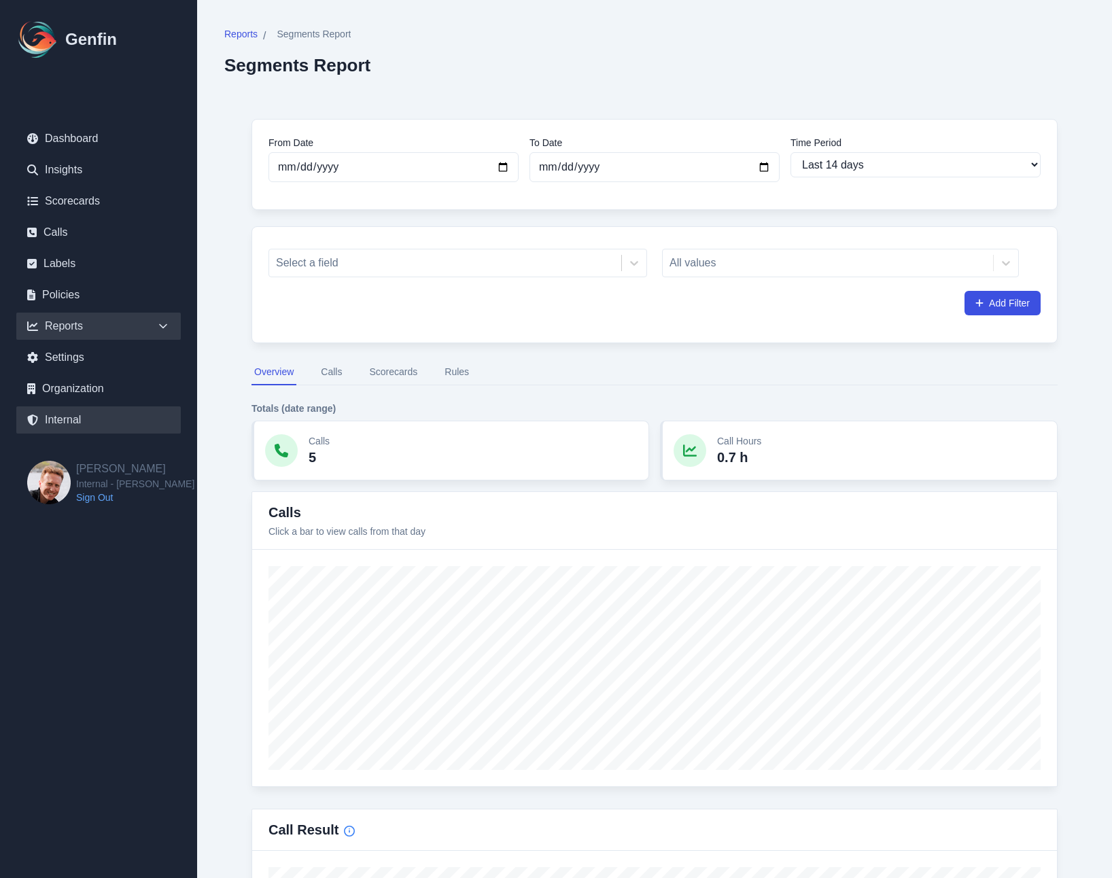
select select "7"
select select "paid"
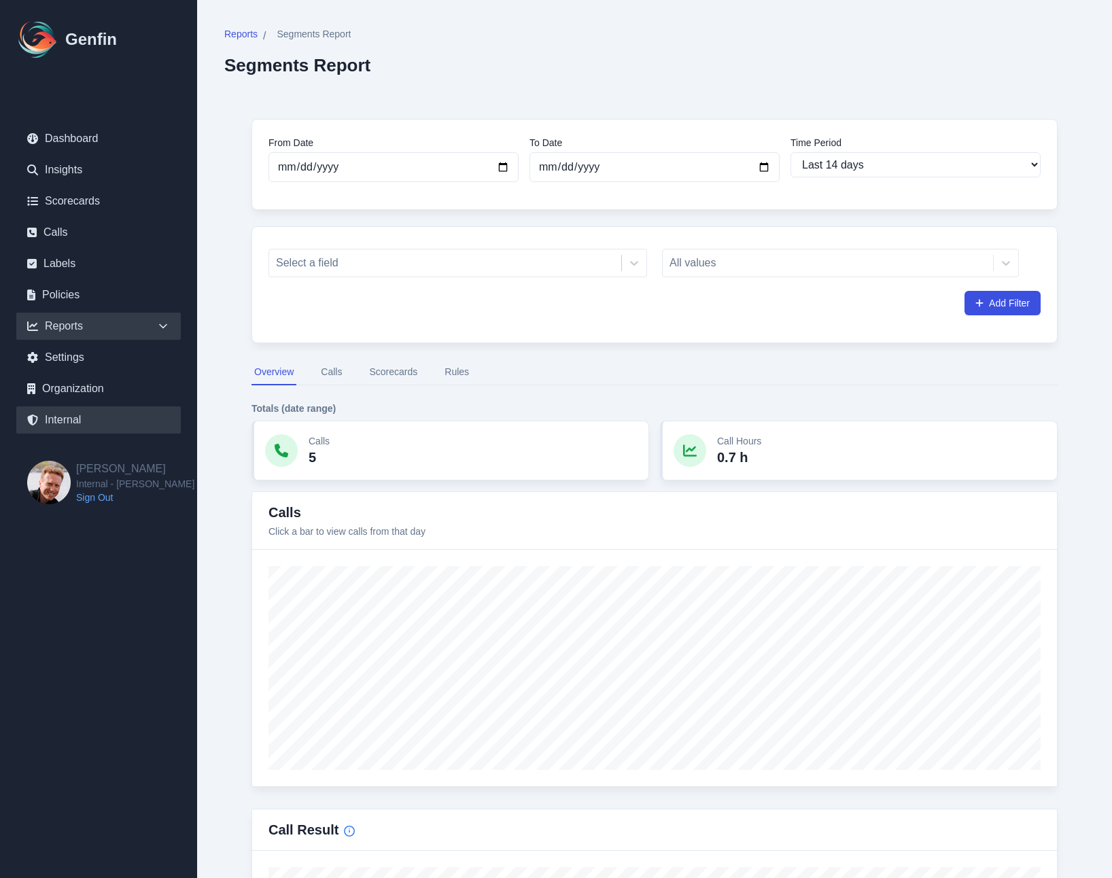
select select "7"
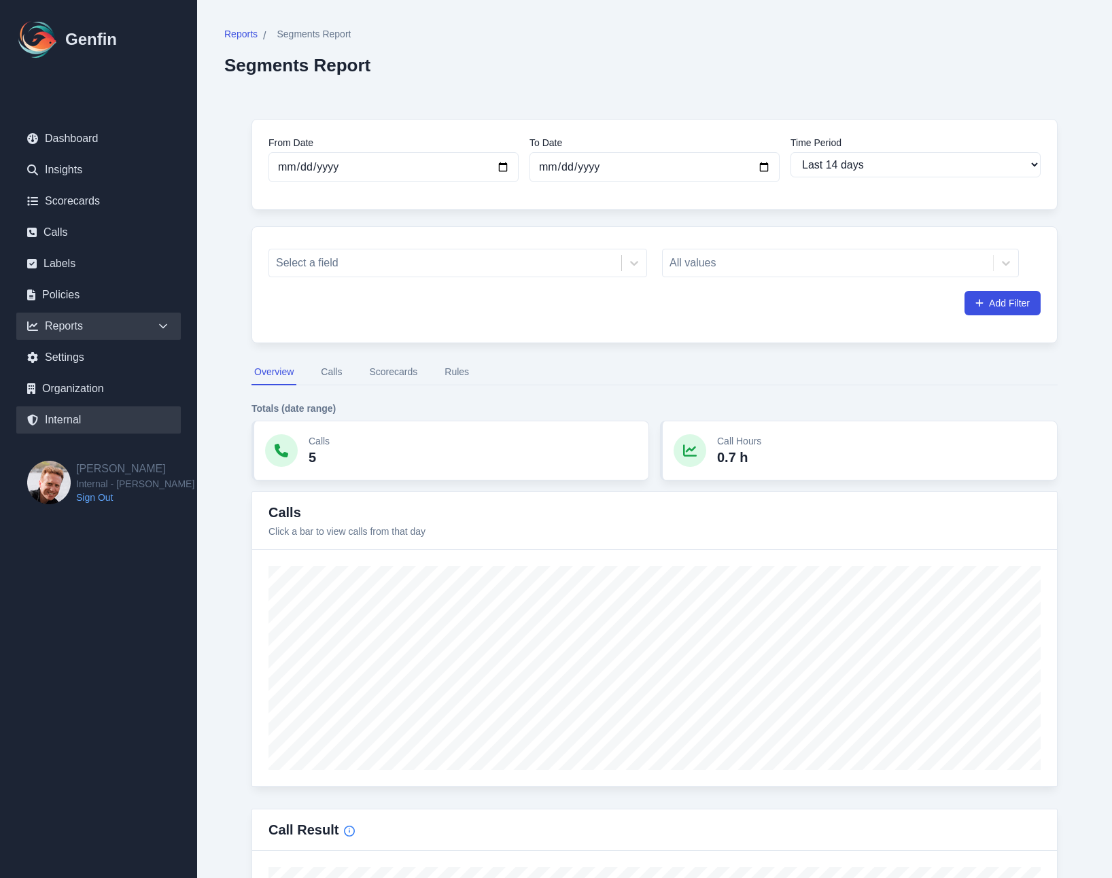
select select "paid"
select select "7"
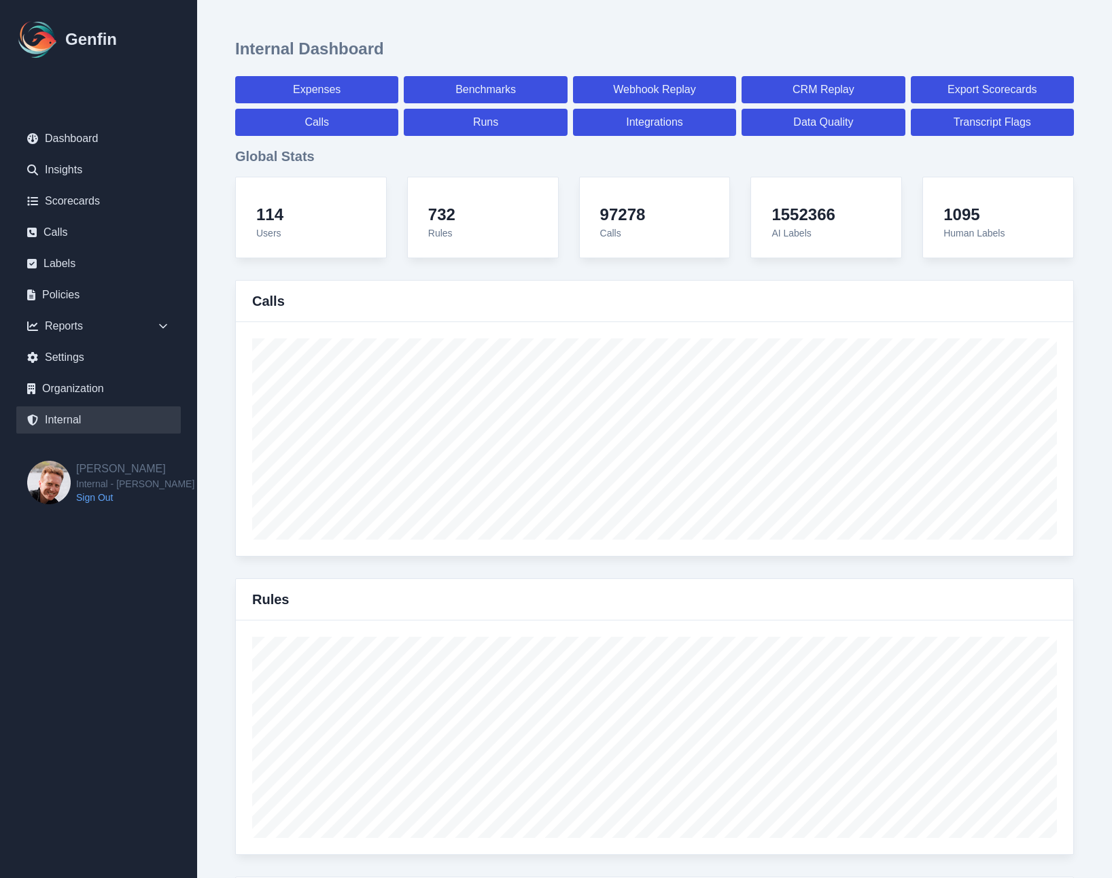
scroll to position [12549, 0]
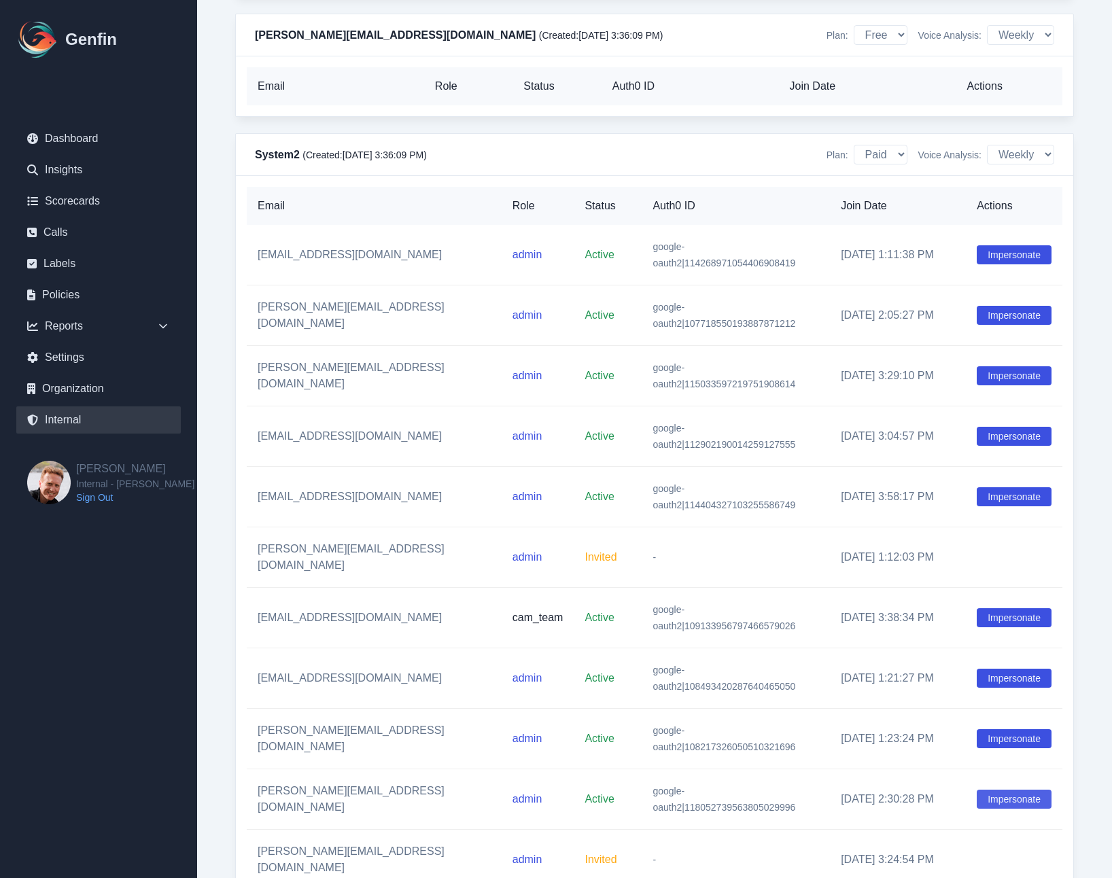
click at [1001, 790] on button "Impersonate" at bounding box center [1014, 799] width 75 height 19
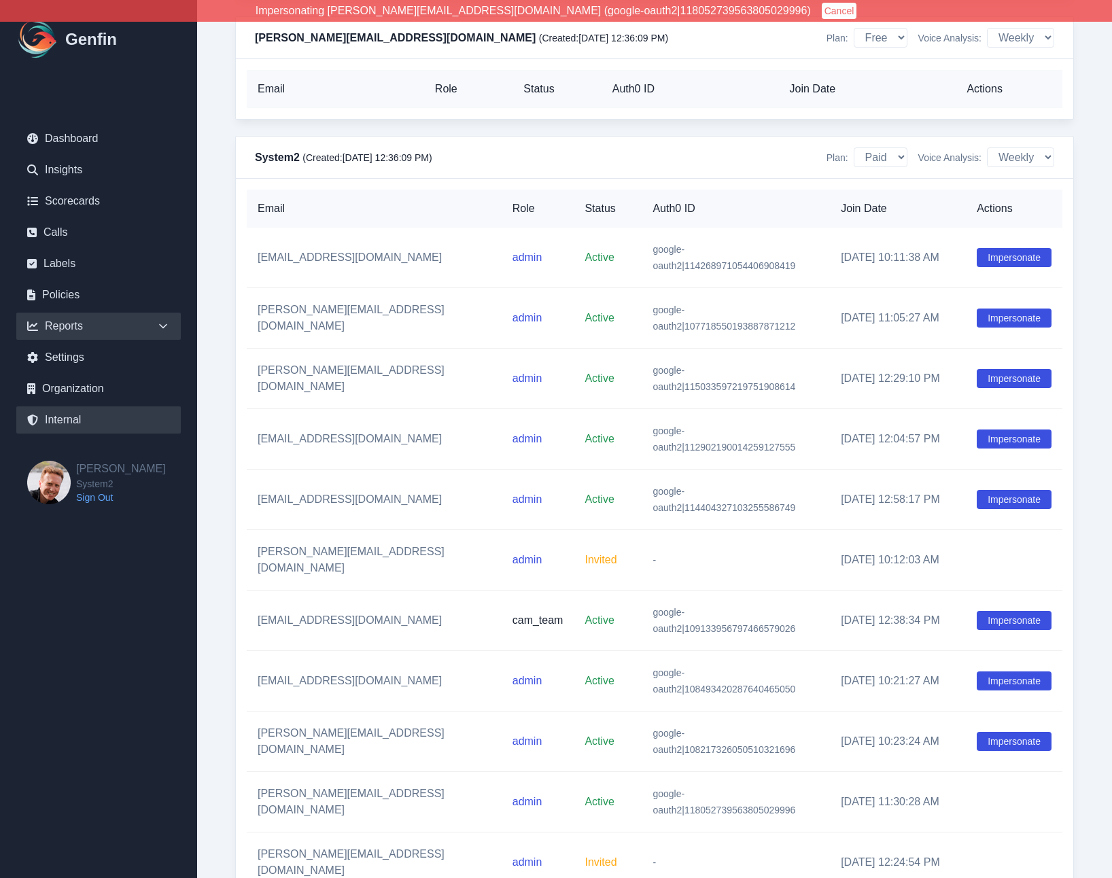
click at [141, 324] on div "Reports" at bounding box center [98, 326] width 165 height 27
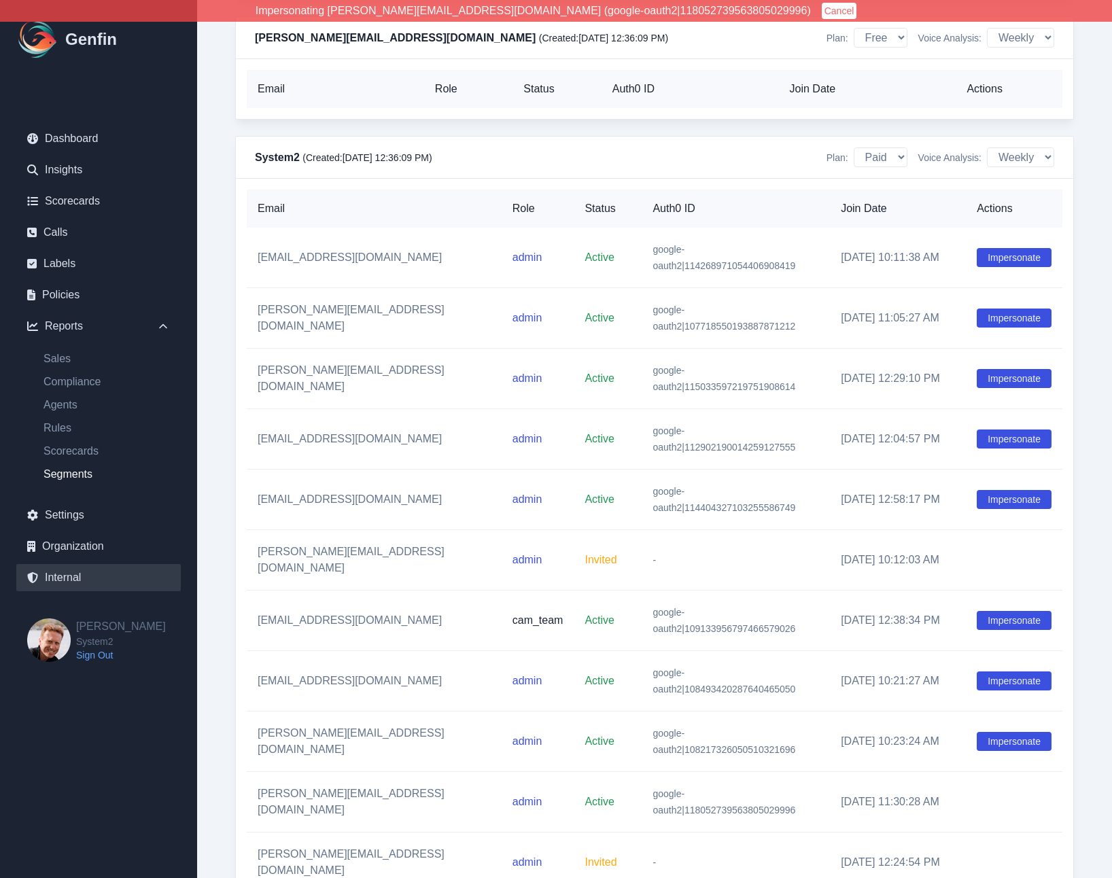
click at [77, 479] on link "Segments" at bounding box center [107, 474] width 148 height 16
select select "14"
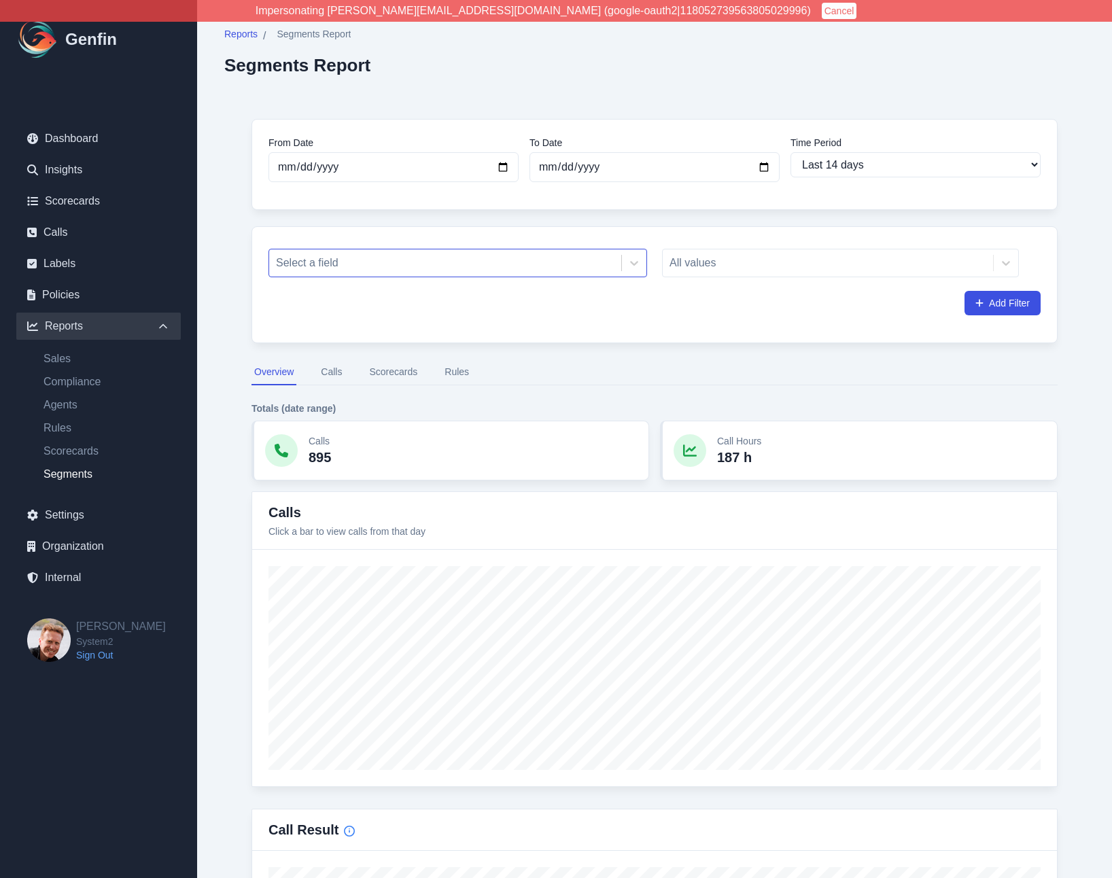
click at [329, 265] on div at bounding box center [445, 263] width 339 height 19
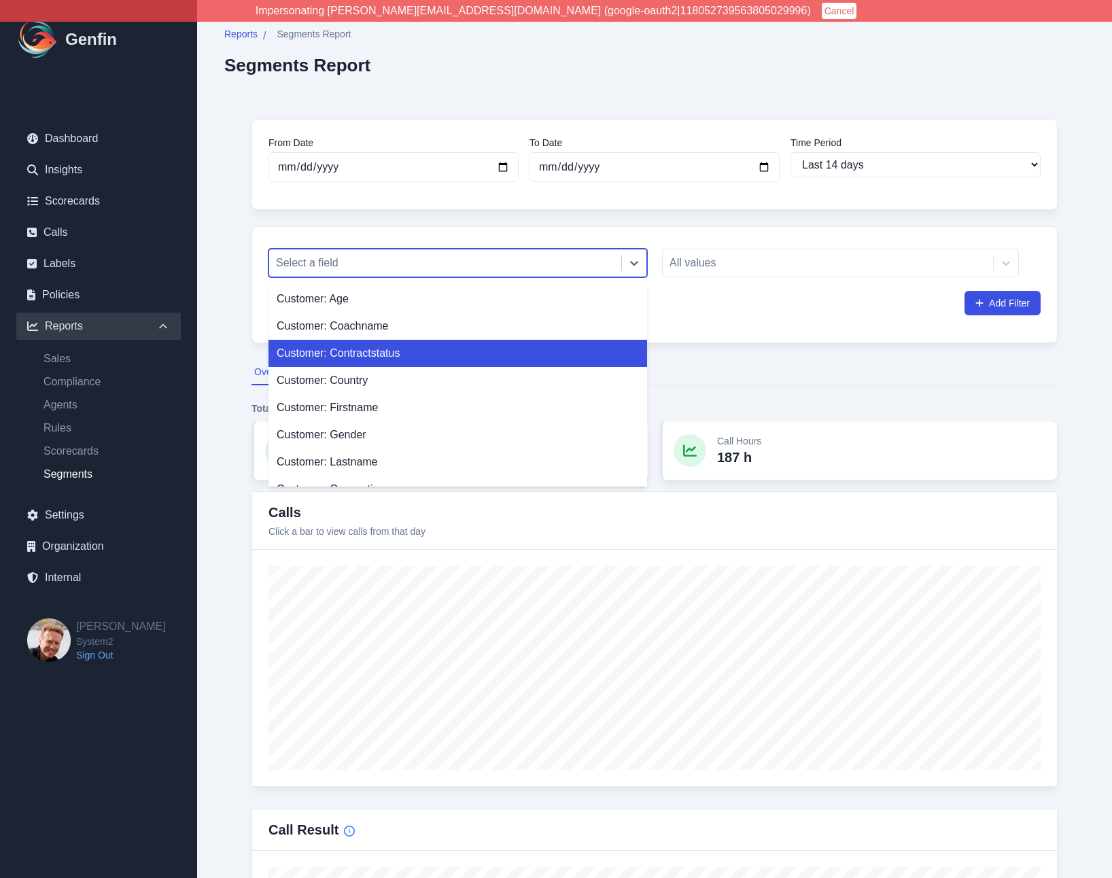
scroll to position [992, 0]
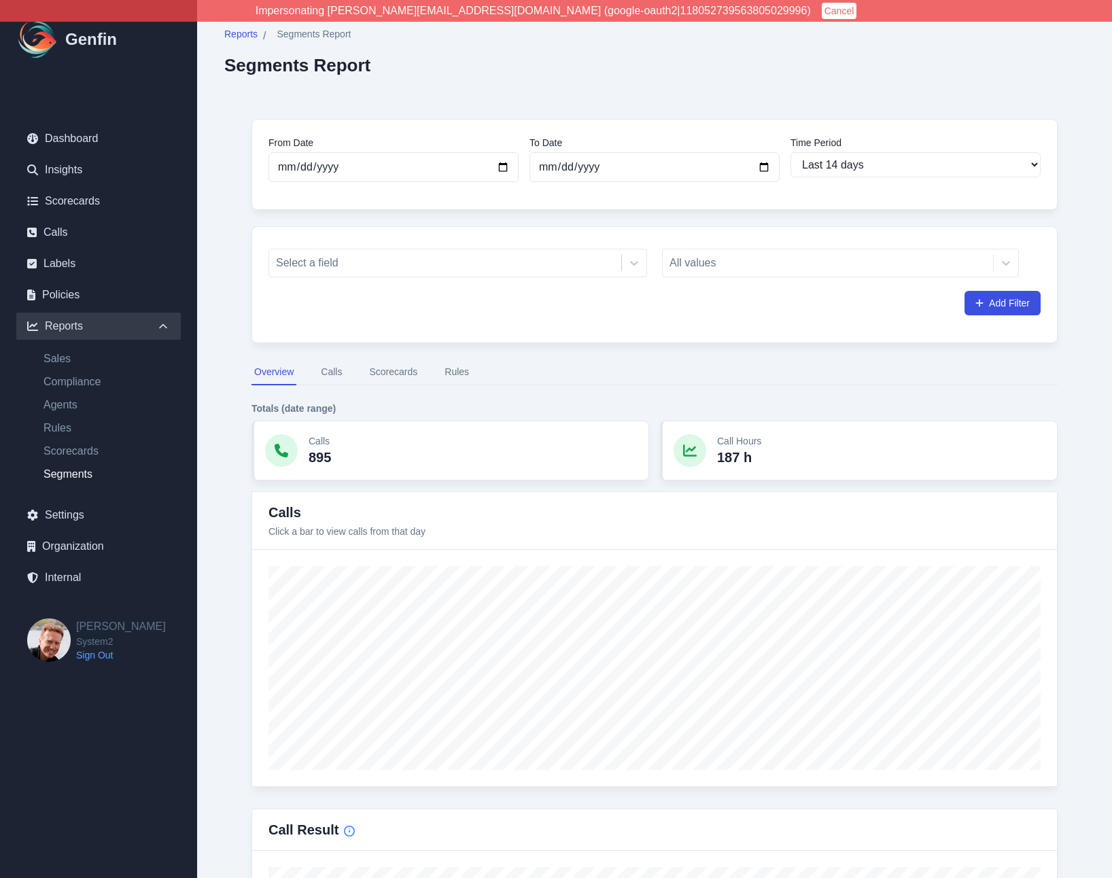
click at [398, 379] on button "Scorecards" at bounding box center [393, 373] width 54 height 26
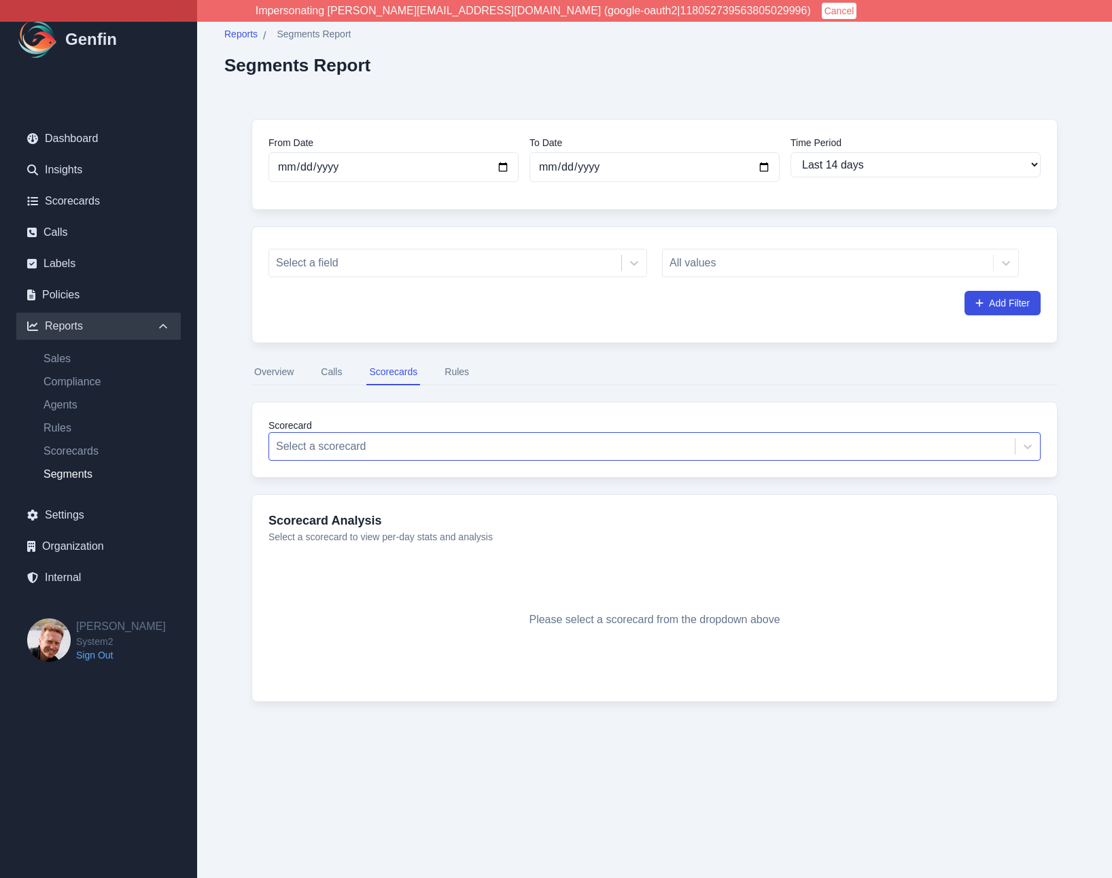
click at [388, 458] on div "Select a scorecard" at bounding box center [655, 446] width 772 height 29
click at [235, 503] on div "From Date [DATE] To Date [DATE] Time Period Last 7 days Last 14 days Last 30 da…" at bounding box center [654, 421] width 861 height 659
click at [235, 528] on div "From Date [DATE] To Date [DATE] Time Period Last 7 days Last 14 days Last 30 da…" at bounding box center [654, 421] width 861 height 659
